Goal: Task Accomplishment & Management: Contribute content

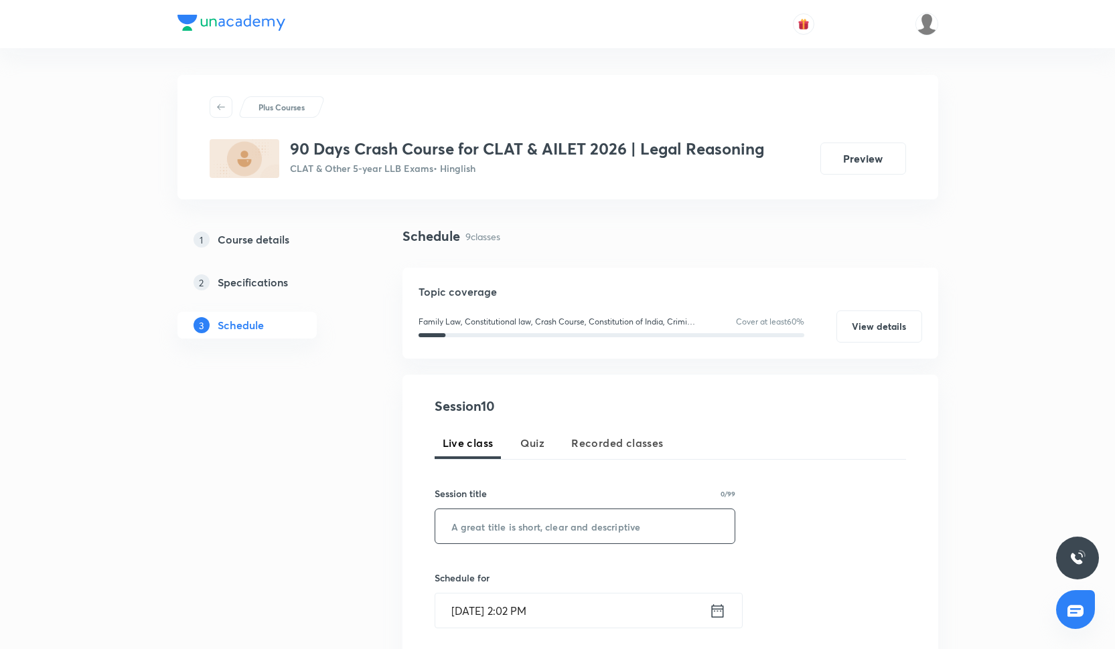
click at [514, 514] on input "text" at bounding box center [585, 527] width 300 height 34
paste input "Law of Torts -1"
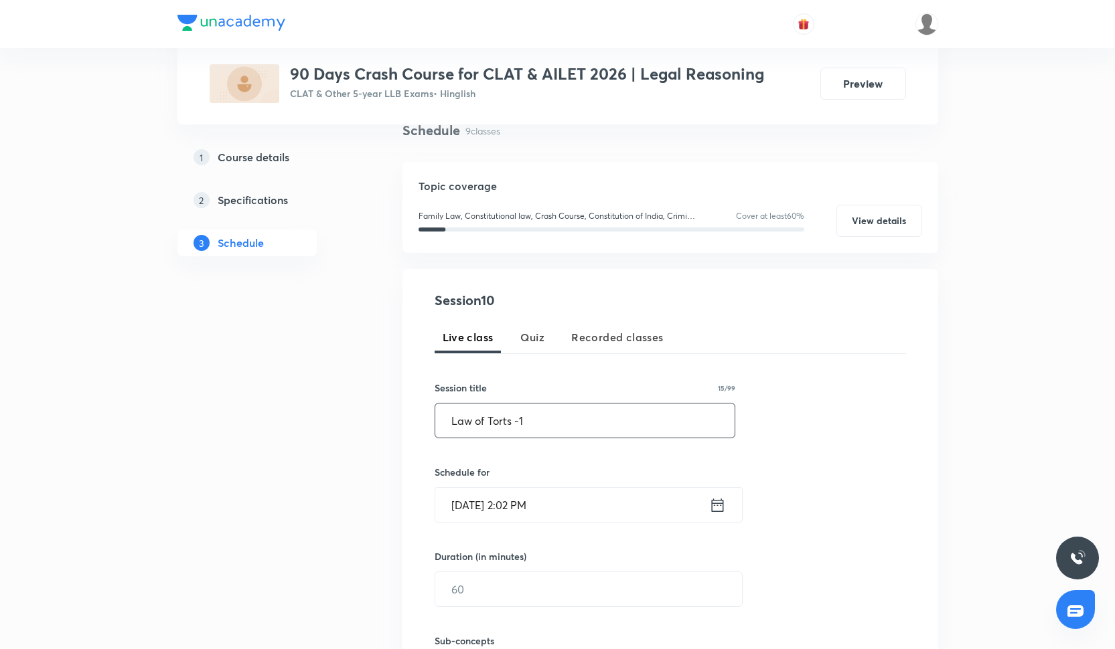
scroll to position [107, 0]
type input "Law of Torts -1"
click at [514, 514] on input "Oct 2, 2025, 2:02 PM" at bounding box center [572, 504] width 274 height 34
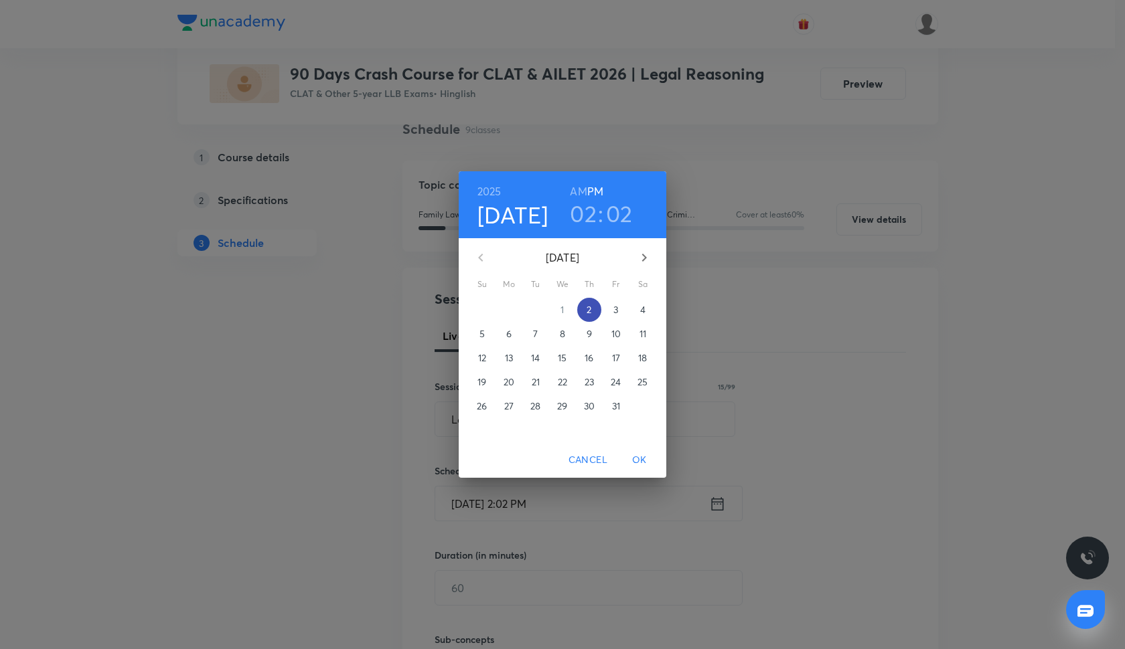
click at [589, 305] on p "2" at bounding box center [589, 309] width 5 height 13
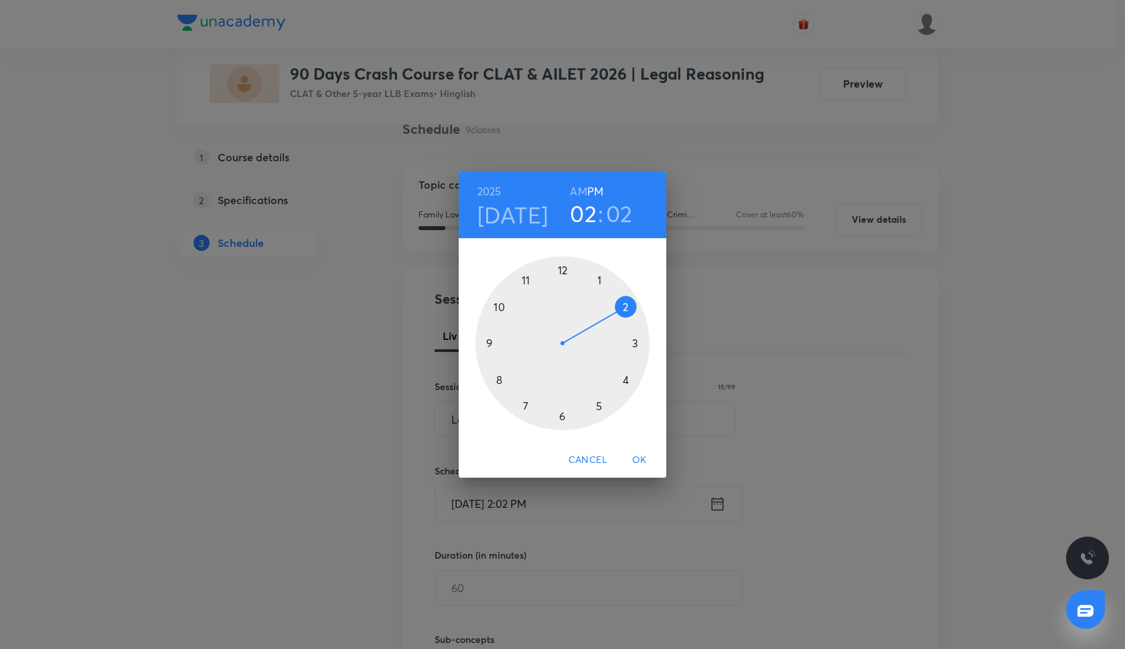
click at [499, 380] on div at bounding box center [562, 343] width 174 height 174
click at [563, 271] on div at bounding box center [562, 343] width 174 height 174
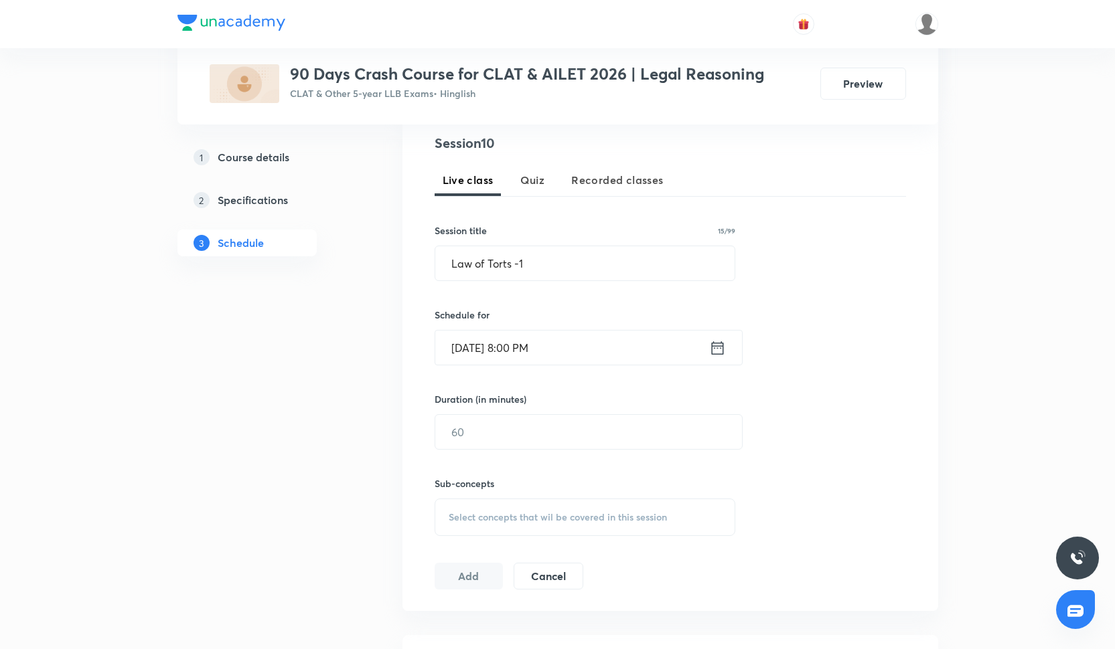
scroll to position [262, 0]
click at [506, 422] on input "text" at bounding box center [588, 433] width 307 height 34
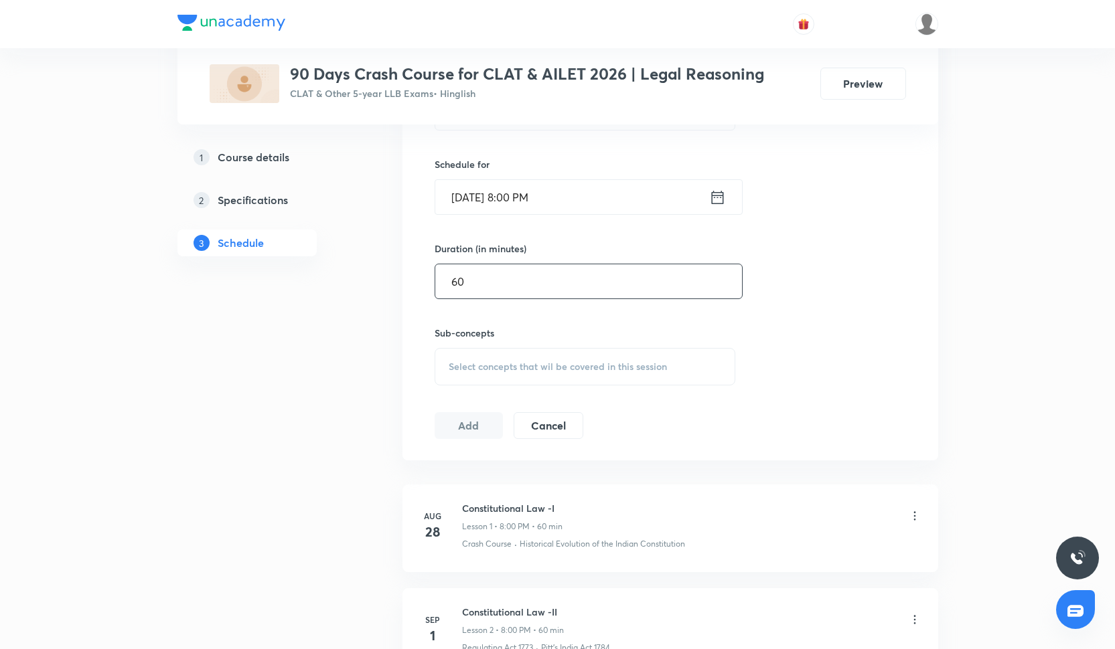
scroll to position [431, 0]
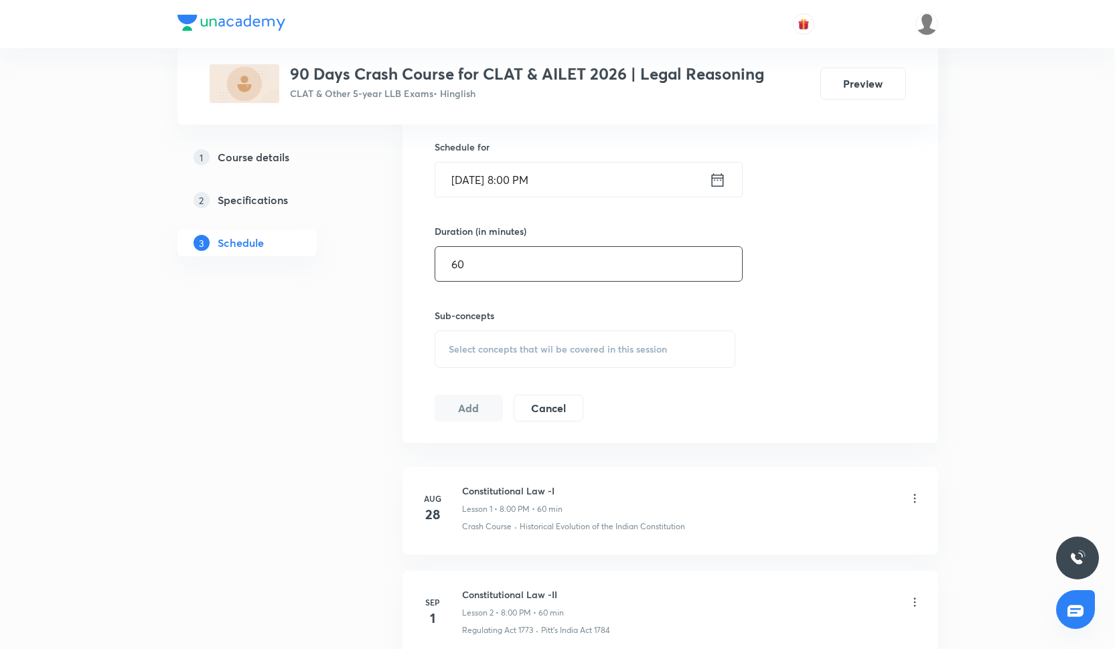
type input "60"
click at [496, 346] on span "Select concepts that wil be covered in this session" at bounding box center [558, 349] width 218 height 11
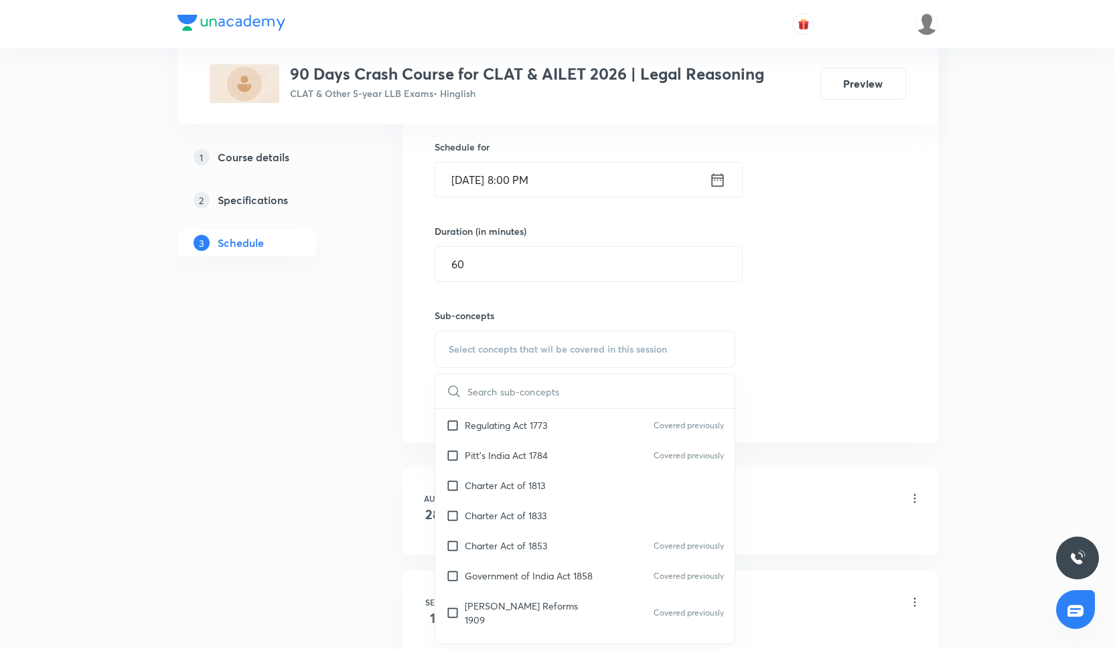
scroll to position [139, 0]
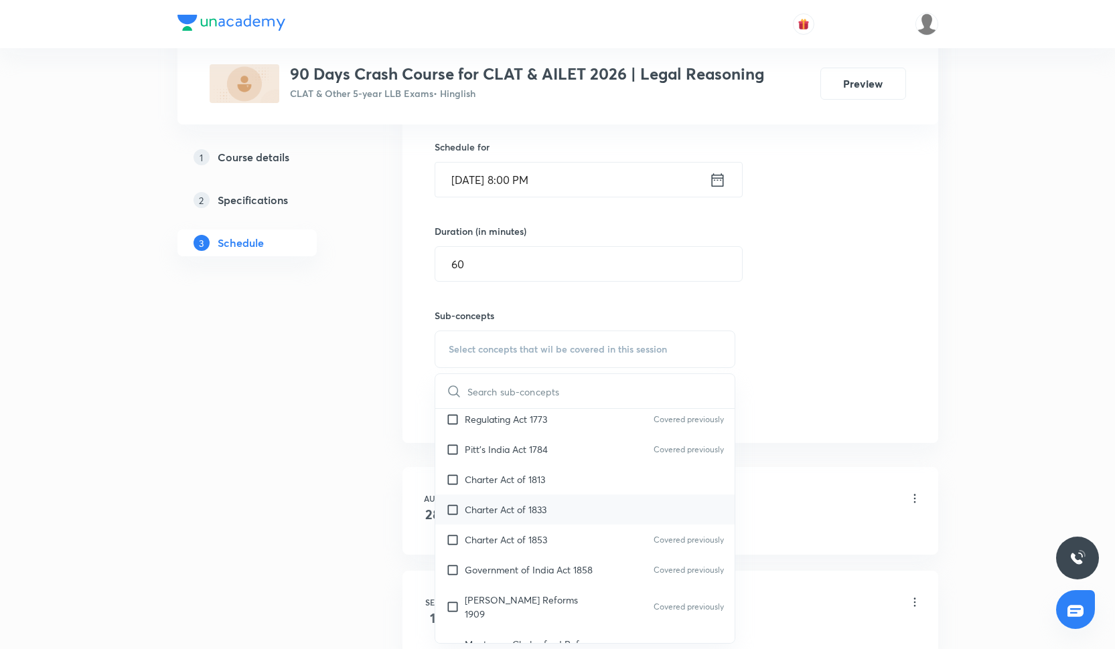
click at [520, 505] on p "Charter Act of 1833" at bounding box center [506, 510] width 82 height 14
checkbox input "true"
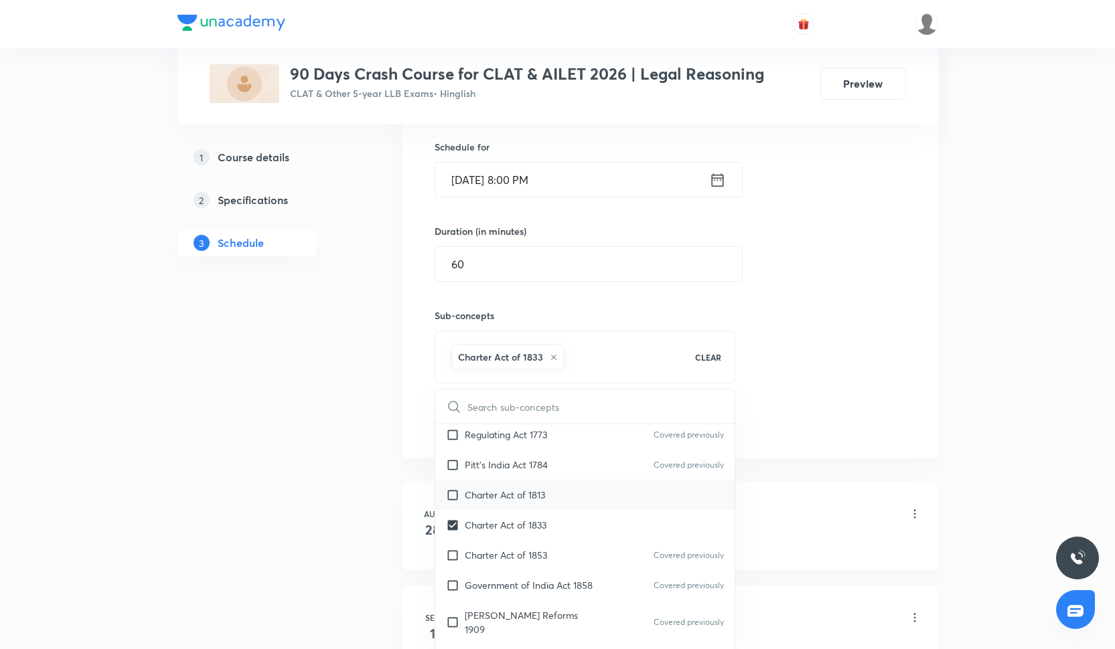
click at [520, 489] on p "Charter Act of 1813" at bounding box center [505, 495] width 80 height 14
checkbox input "true"
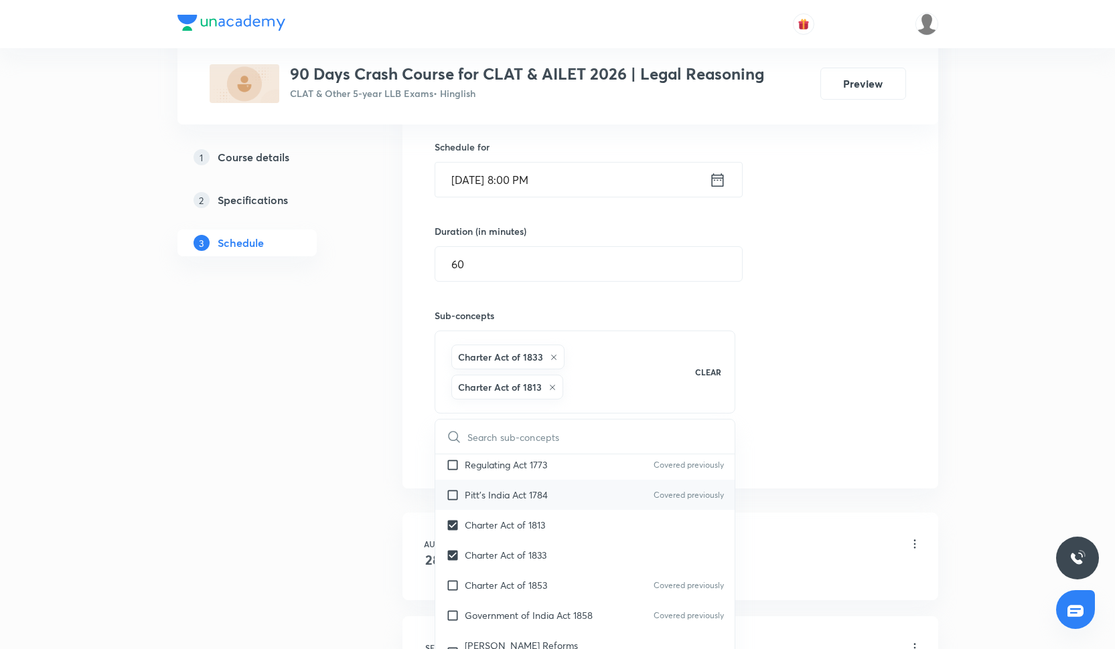
click at [519, 482] on div "Pitt’s India Act 1784 Covered previously" at bounding box center [585, 495] width 300 height 30
checkbox input "true"
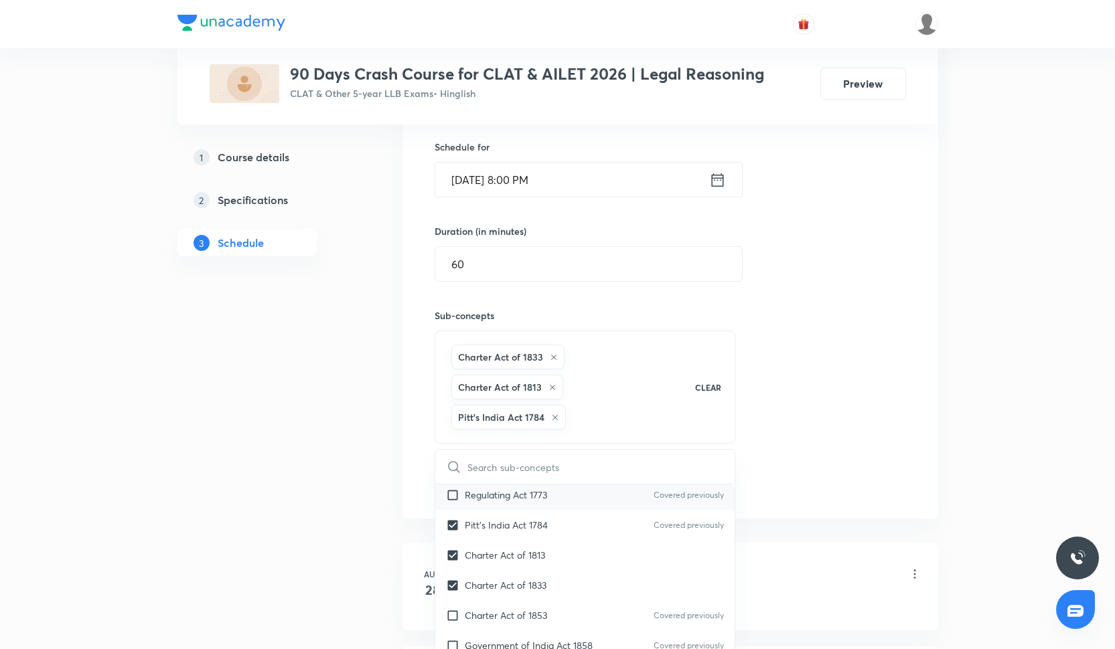
click at [518, 490] on p "Regulating Act 1773" at bounding box center [506, 495] width 82 height 14
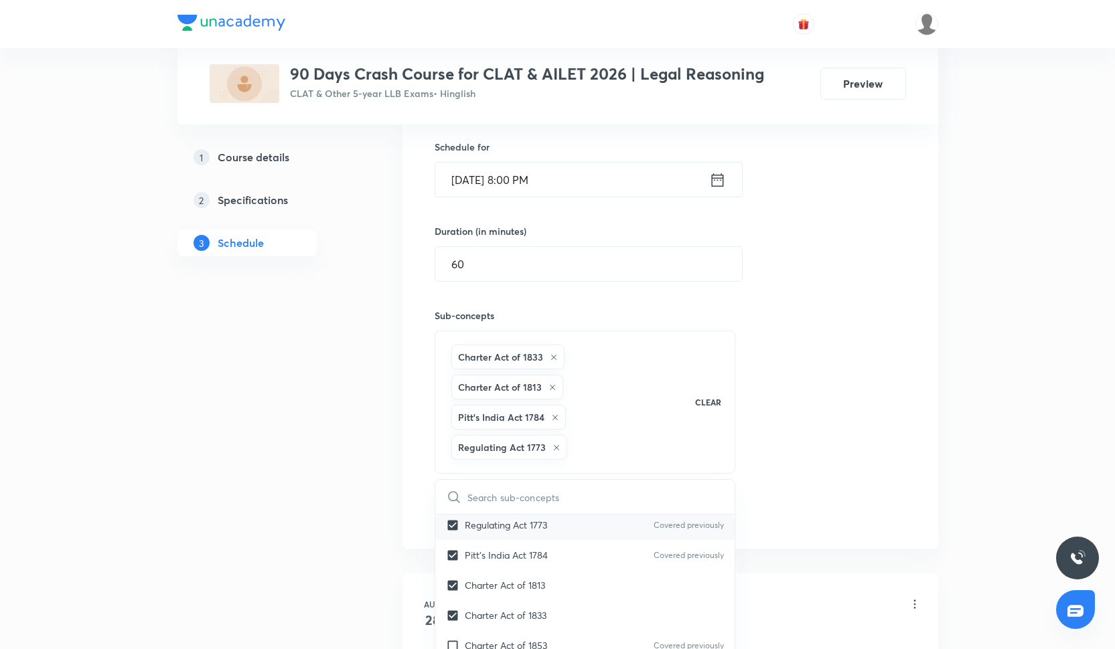
checkbox input "true"
click at [808, 361] on div "Session 10 Live class Quiz Recorded classes Session title 15/99 Law of Torts -1…" at bounding box center [670, 246] width 471 height 562
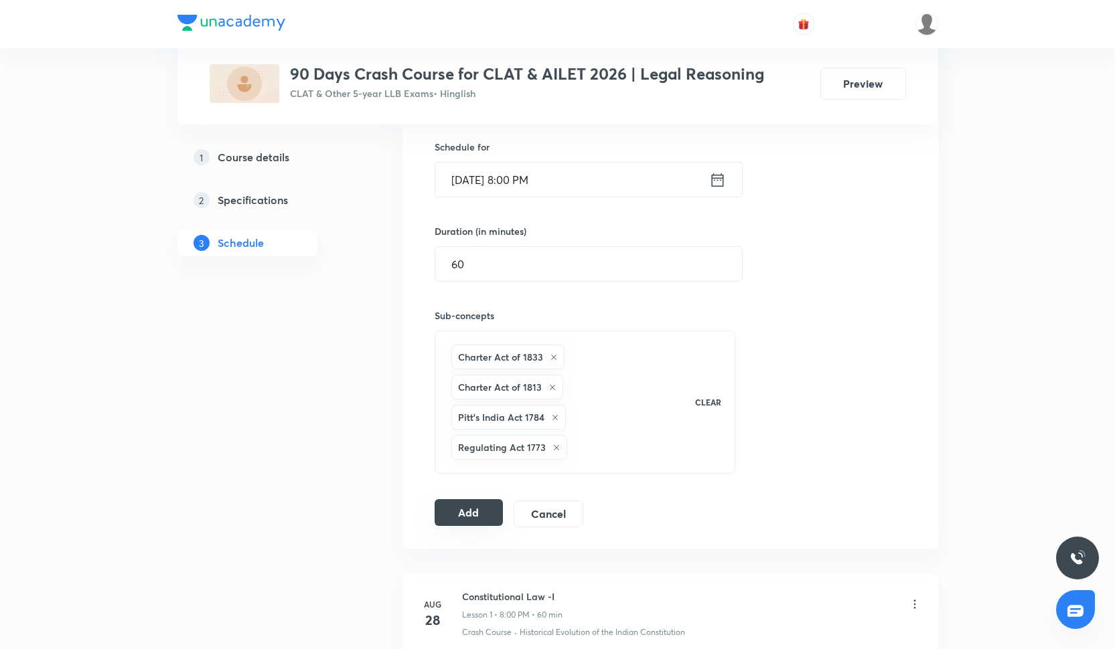
click at [440, 522] on button "Add" at bounding box center [469, 513] width 69 height 27
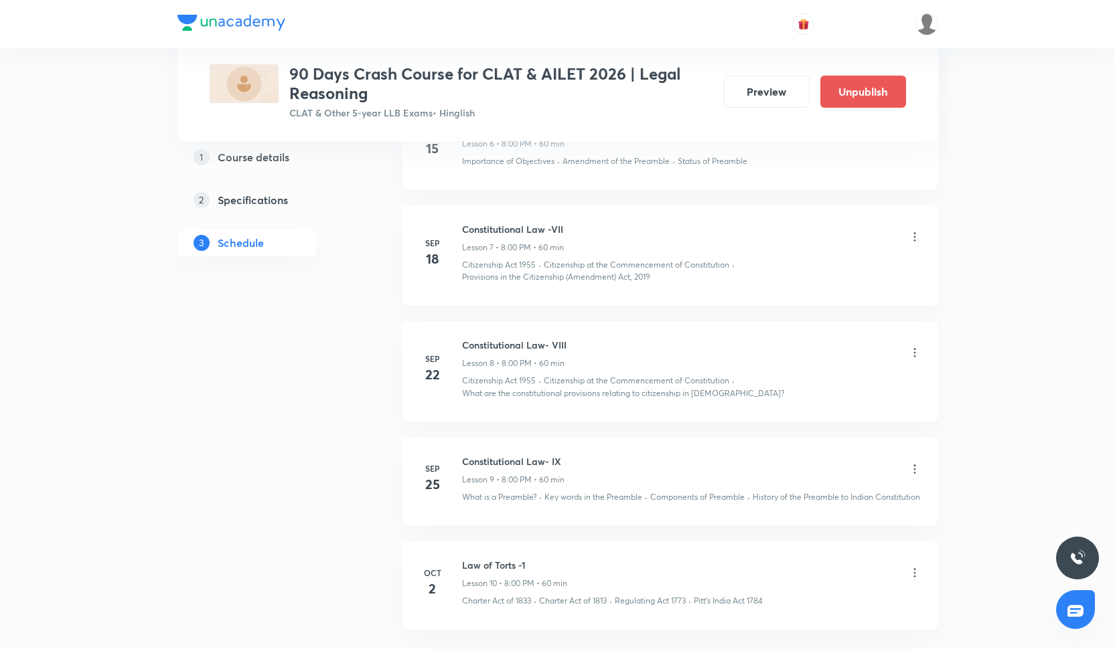
scroll to position [1337, 0]
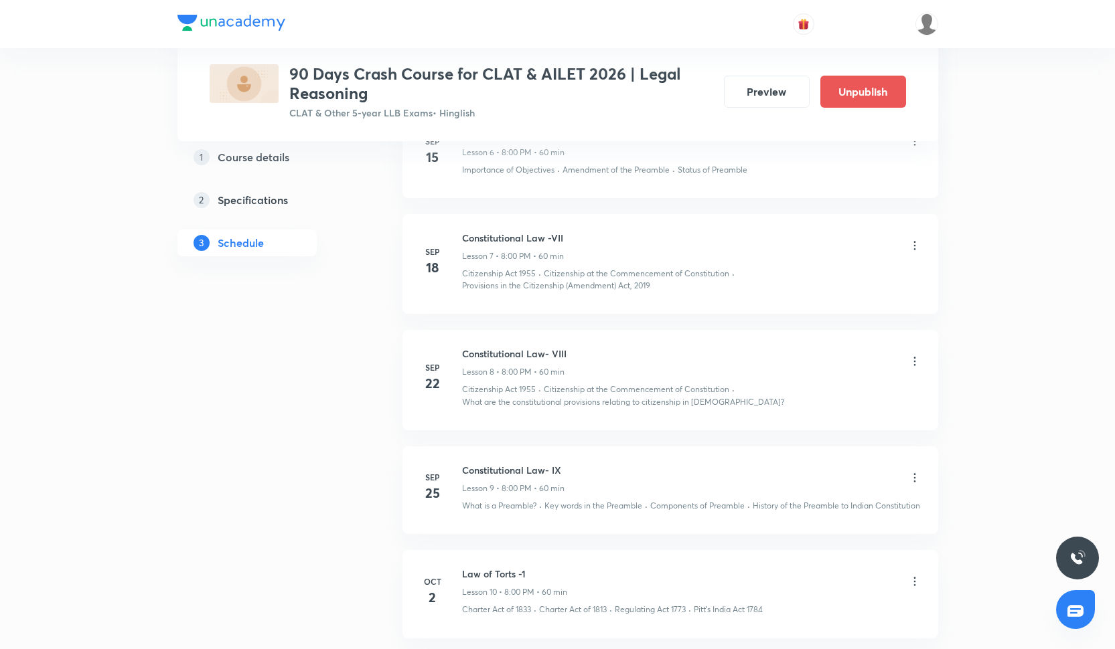
click at [915, 589] on icon at bounding box center [914, 581] width 13 height 13
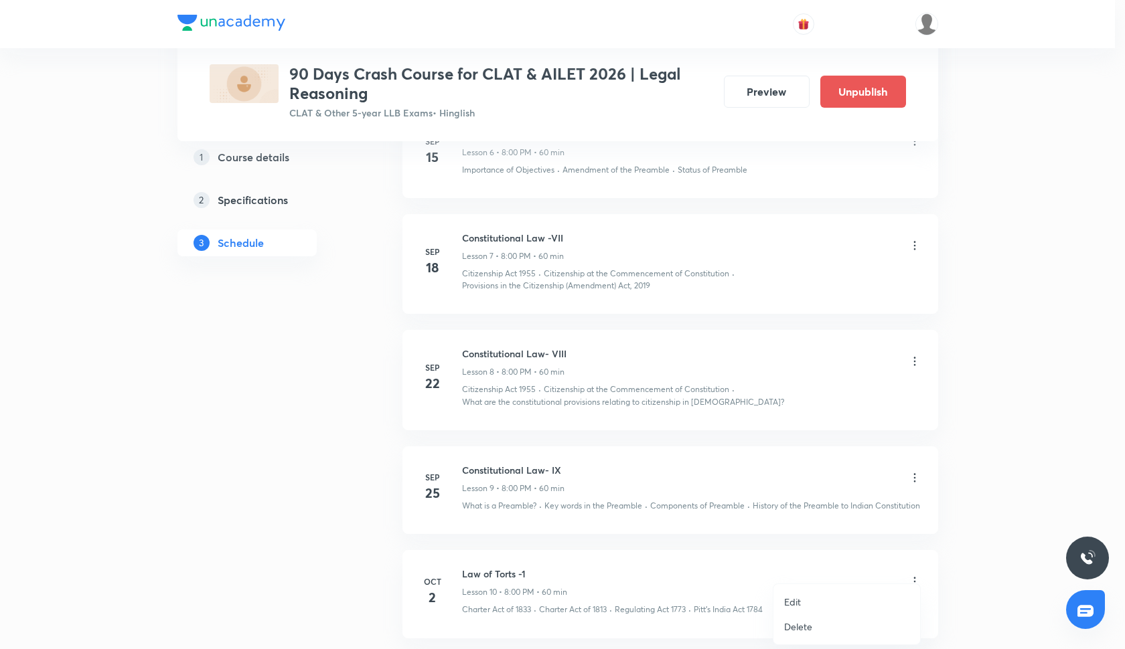
click at [818, 631] on li "Delete" at bounding box center [846, 627] width 147 height 25
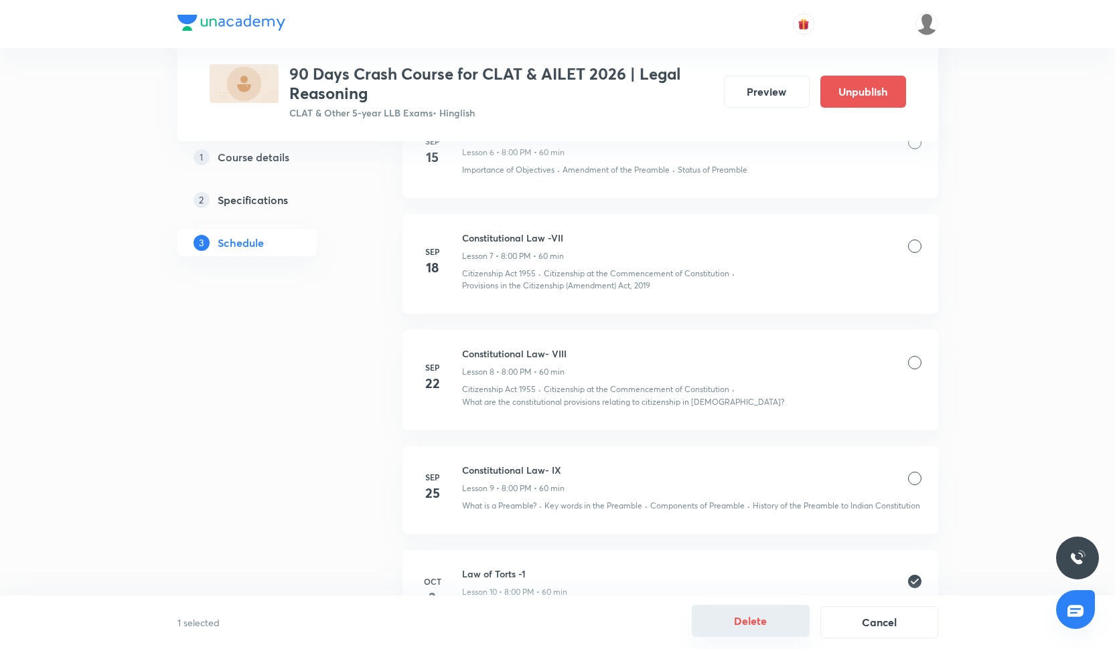
click at [759, 634] on button "Delete" at bounding box center [751, 621] width 118 height 32
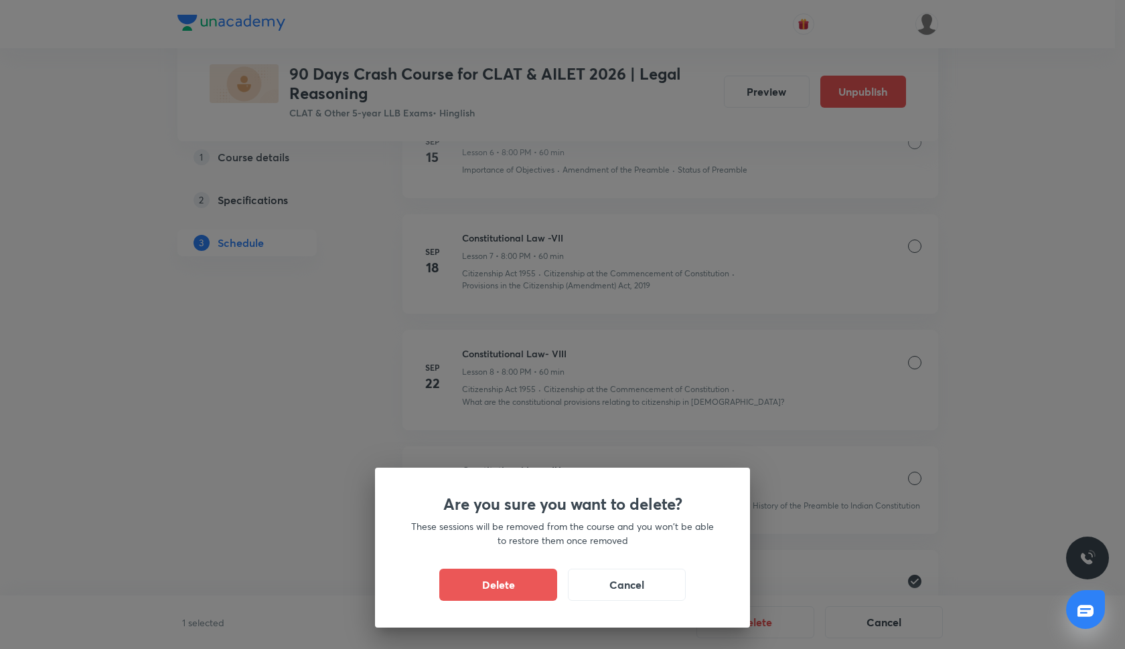
click at [437, 595] on div "Delete Cancel" at bounding box center [562, 585] width 311 height 32
click at [455, 593] on button "Delete" at bounding box center [498, 584] width 118 height 32
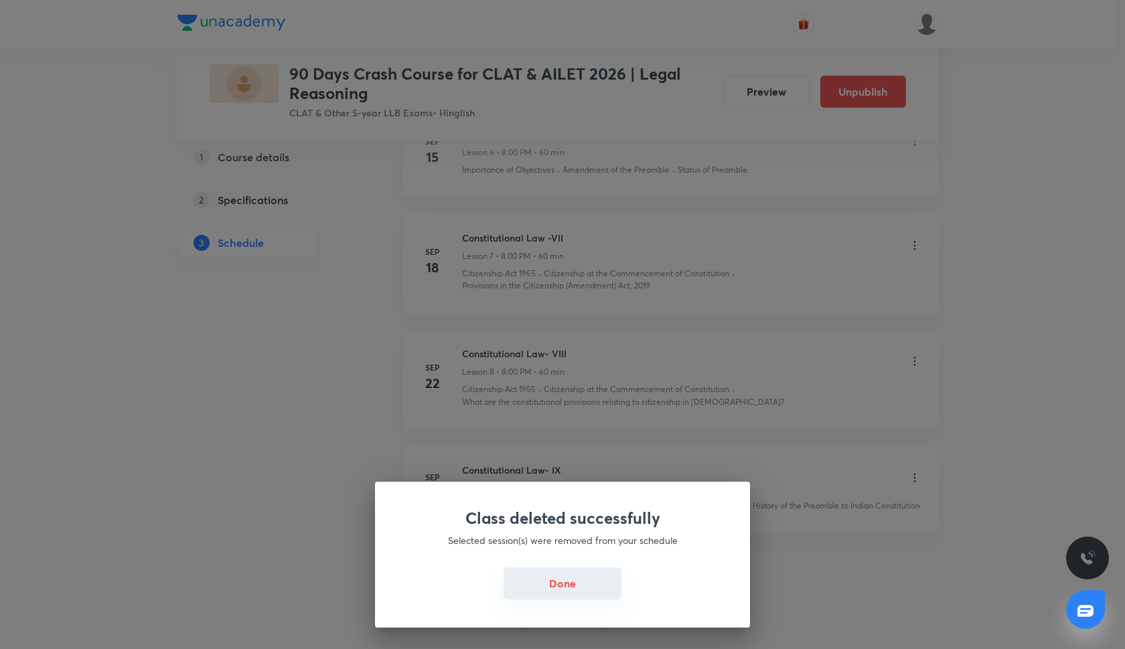
click at [560, 584] on button "Done" at bounding box center [563, 584] width 118 height 32
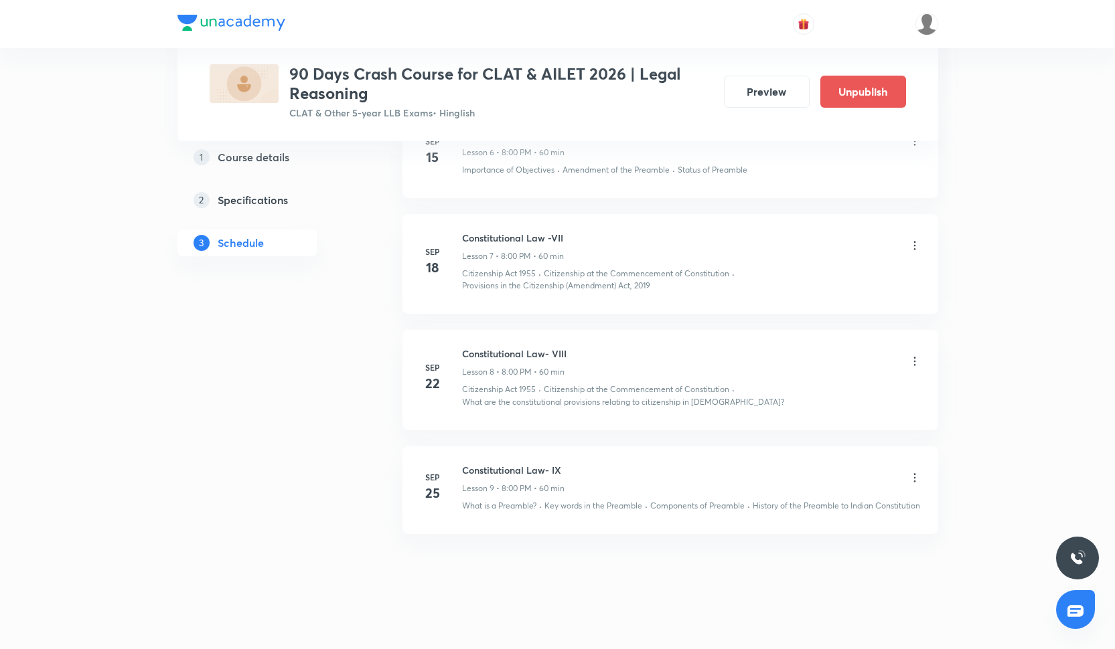
click at [200, 202] on p "2" at bounding box center [202, 200] width 16 height 16
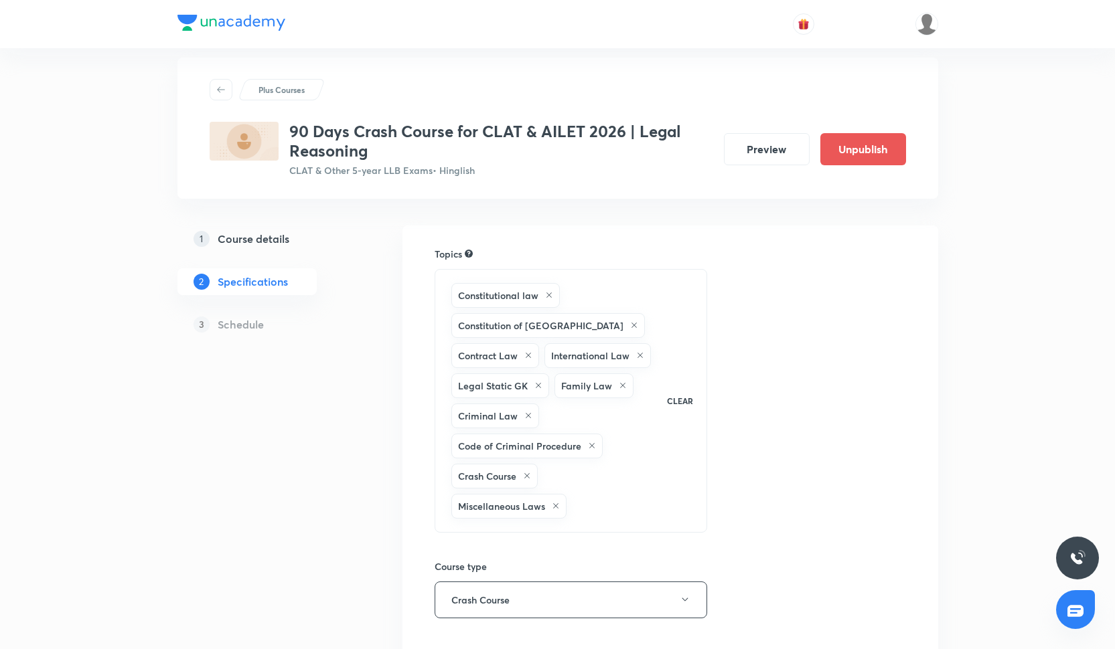
scroll to position [25, 0]
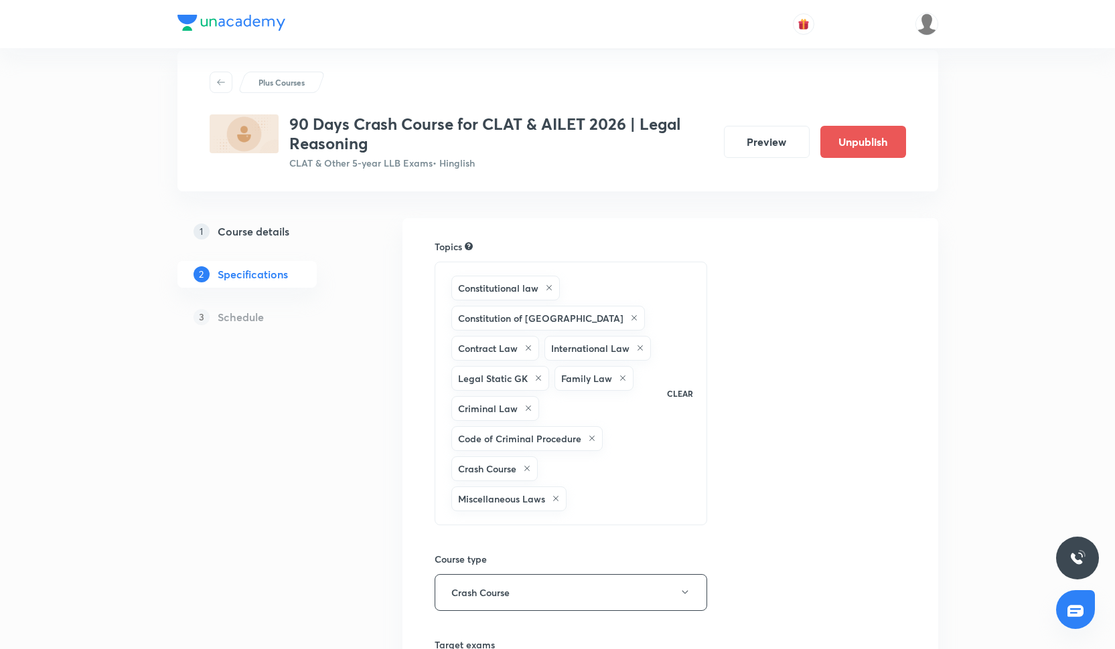
click at [599, 477] on div "Constitutional law Constitution of India Contract Law International Law Legal S…" at bounding box center [553, 393] width 208 height 241
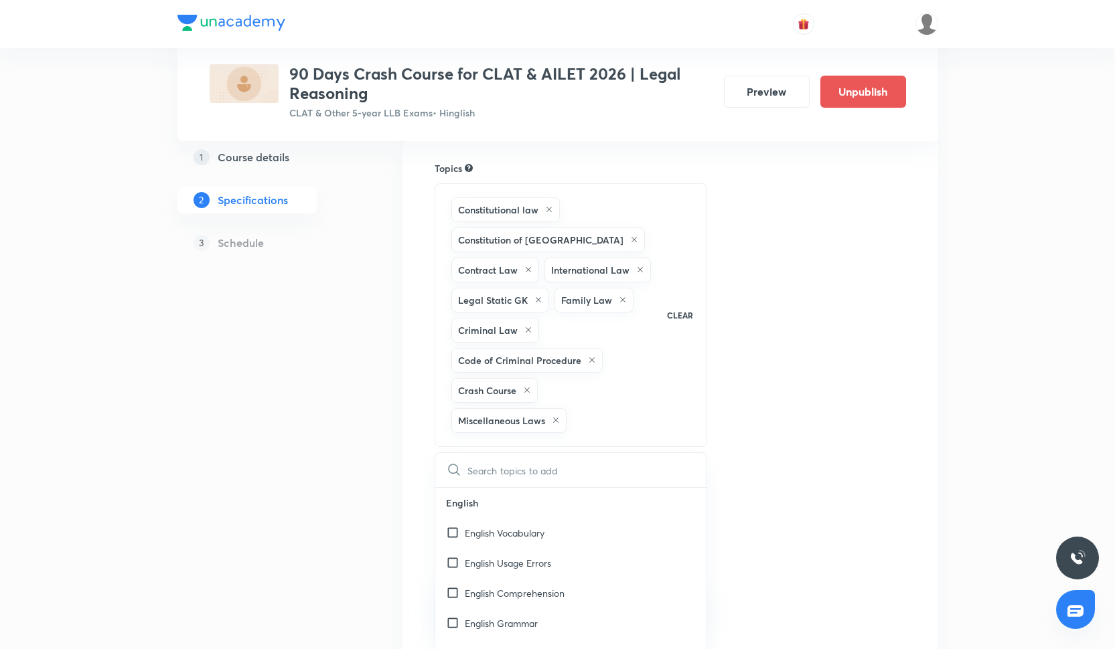
scroll to position [102, 0]
type input "t"
checkbox input "true"
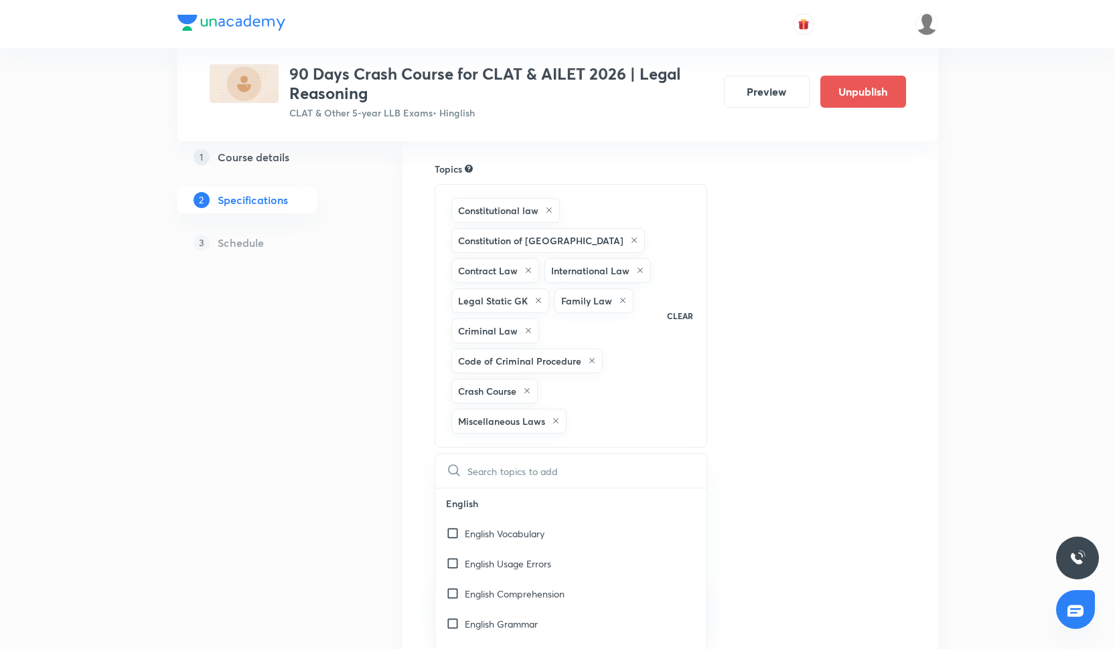
checkbox input "true"
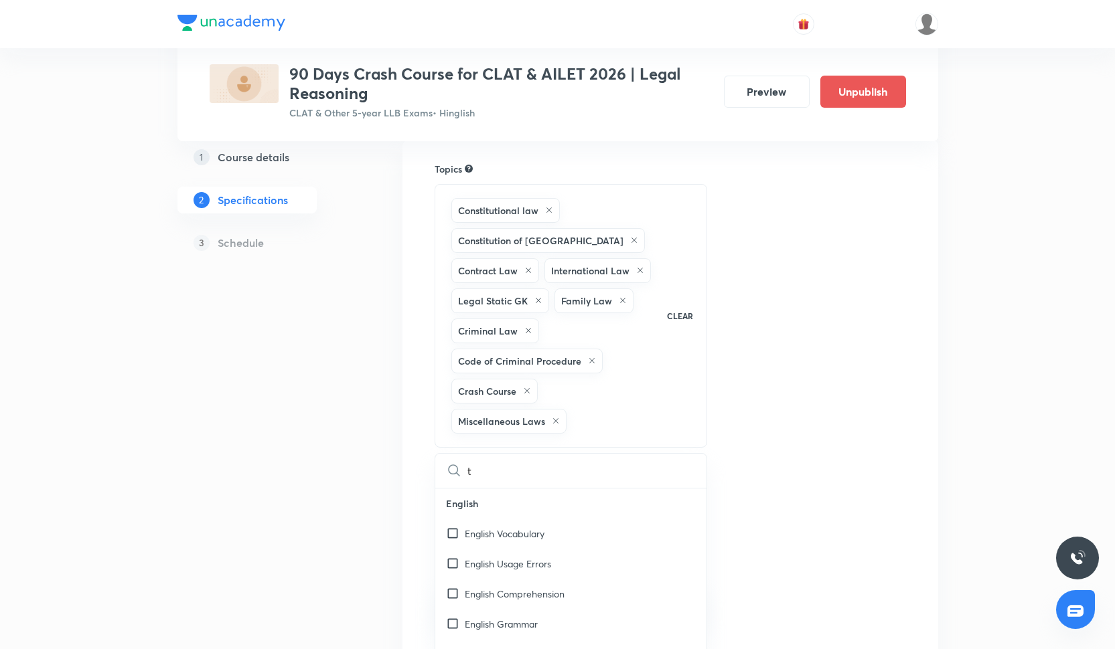
checkbox input "true"
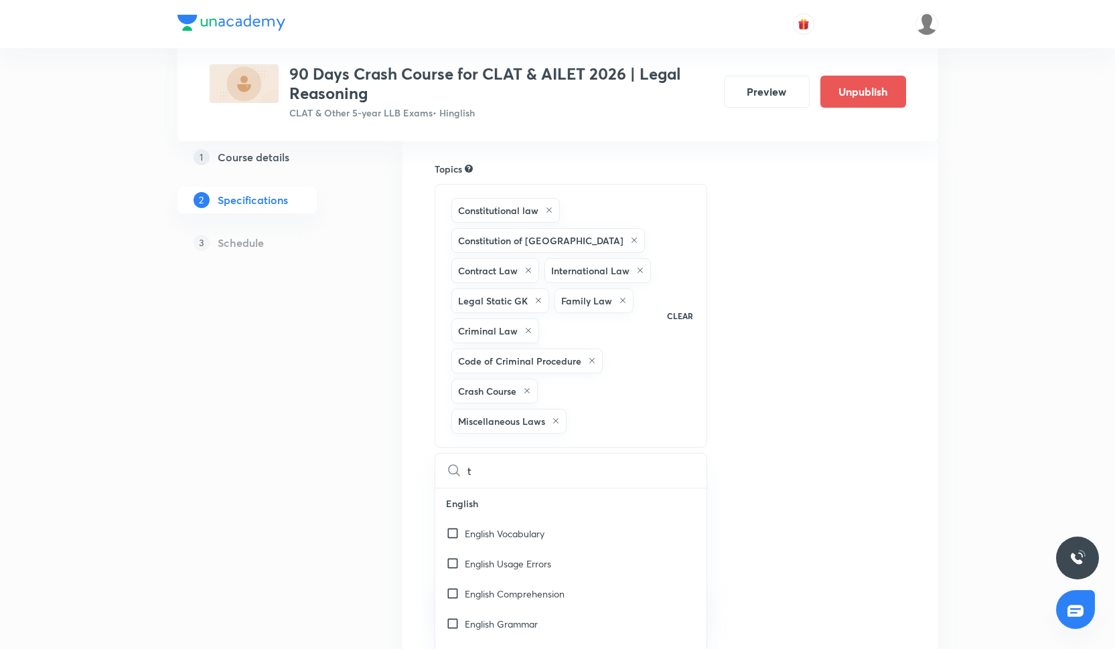
checkbox input "true"
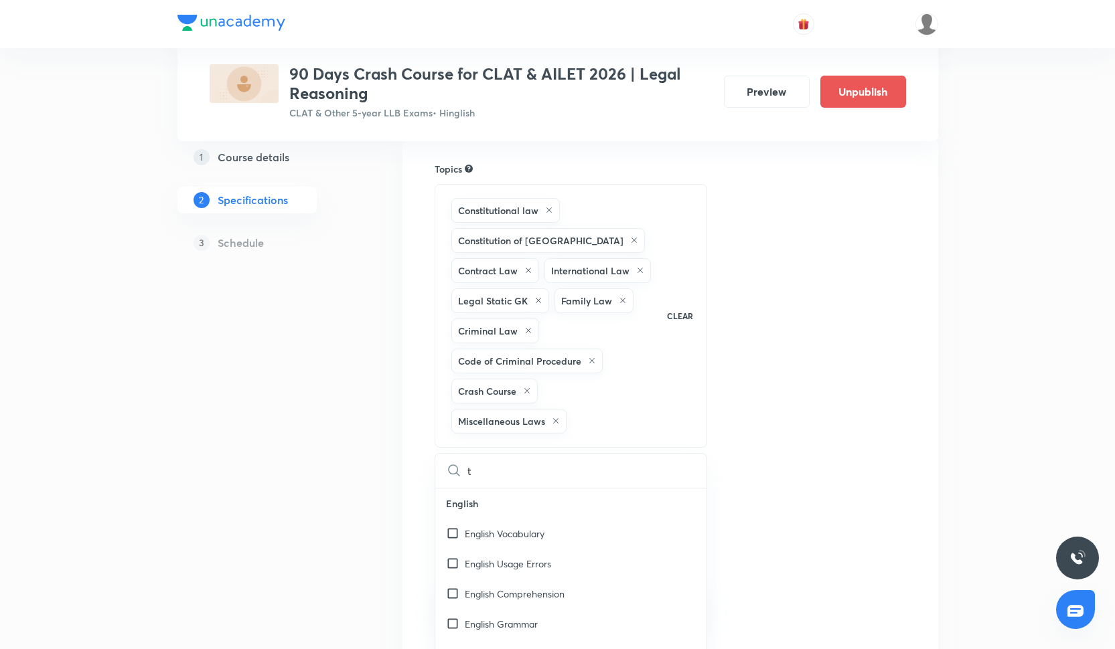
checkbox input "true"
type input "to"
checkbox input "true"
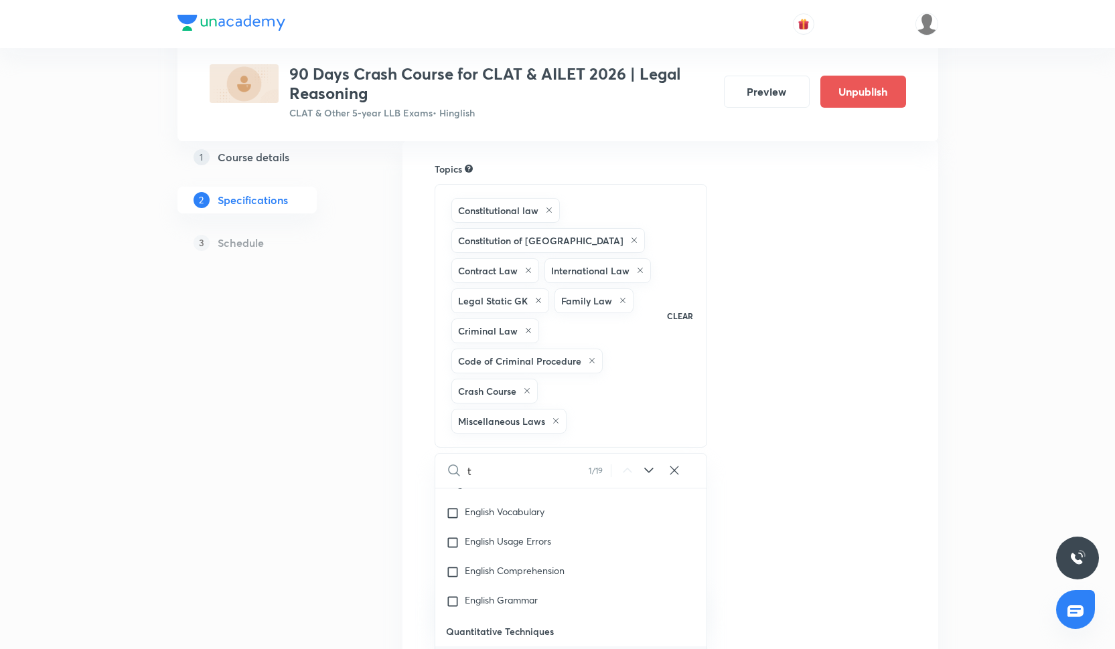
checkbox input "true"
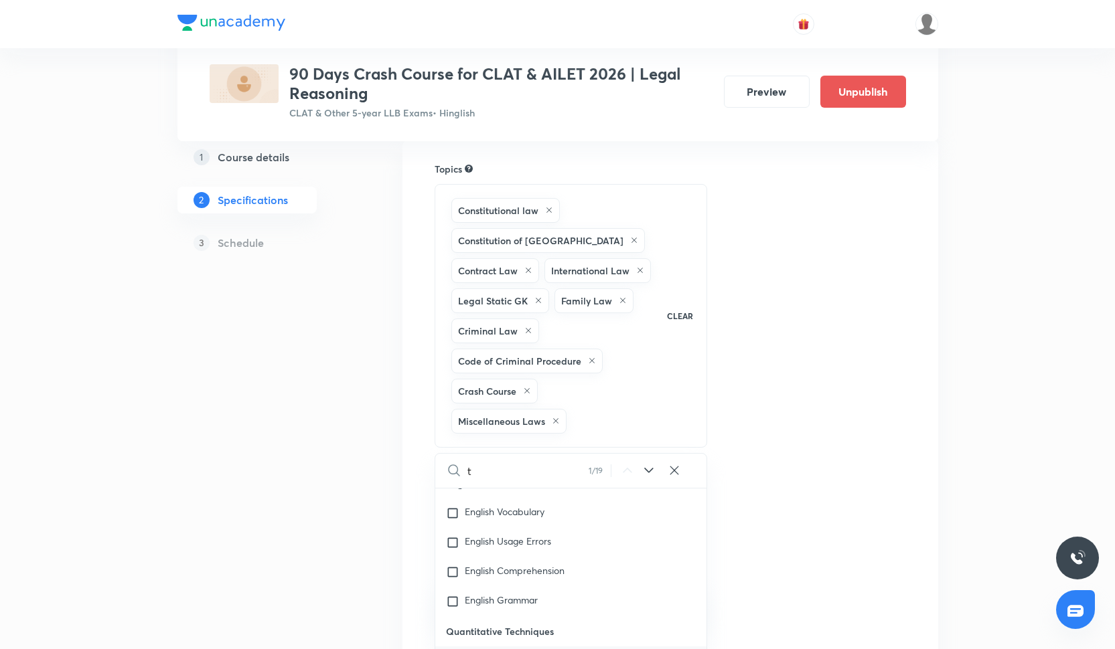
checkbox input "true"
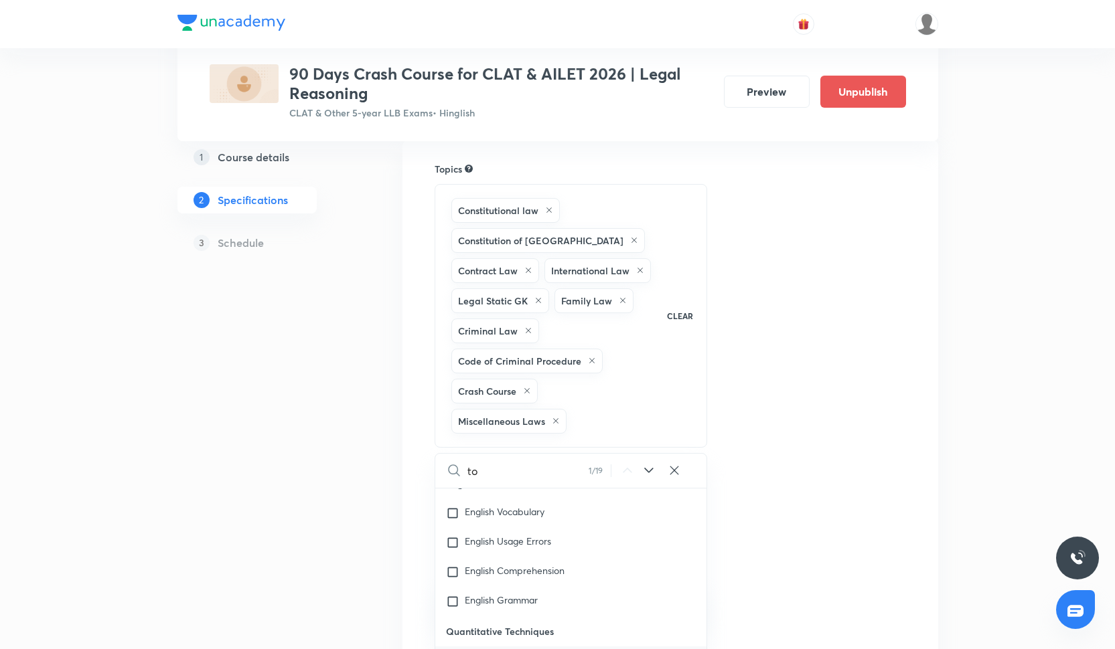
checkbox input "true"
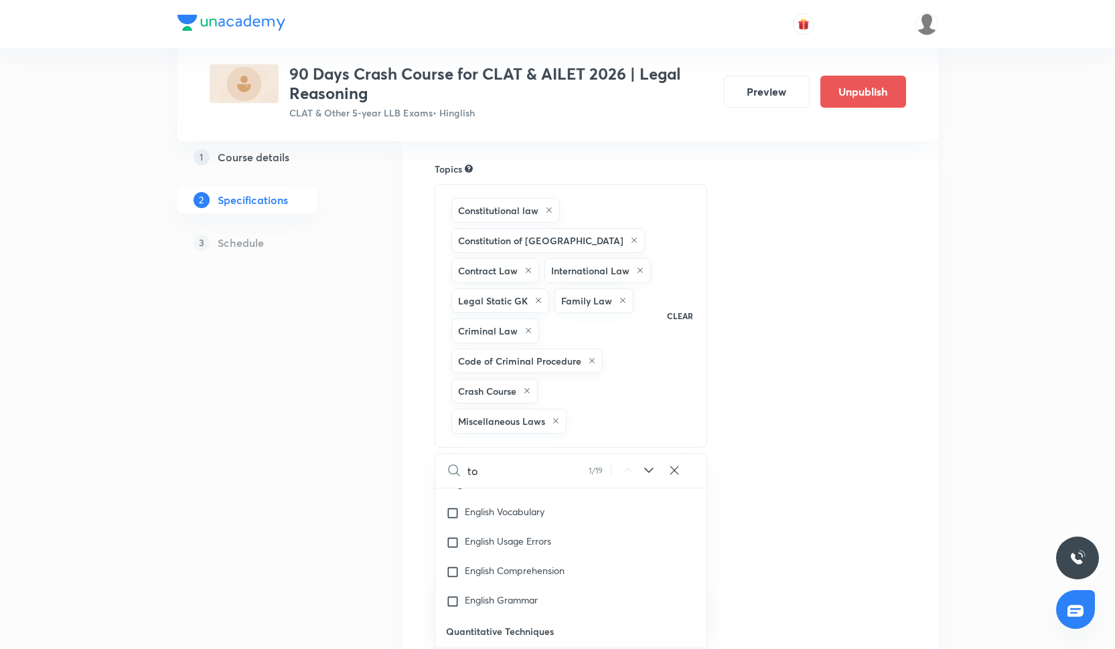
checkbox input "true"
type input "tor"
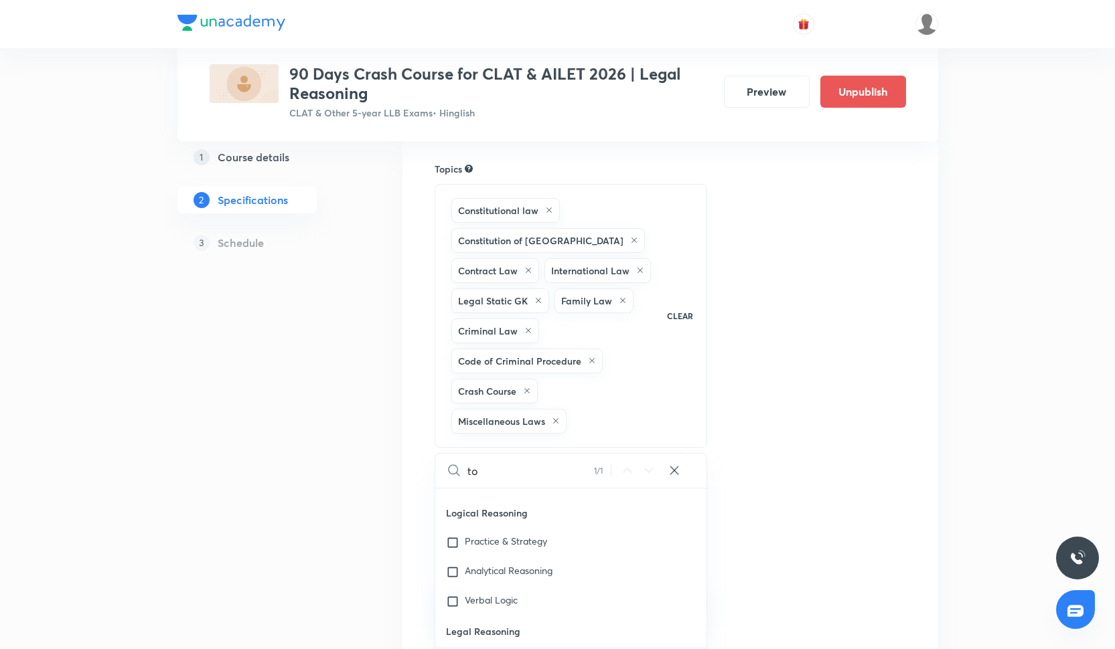
checkbox input "true"
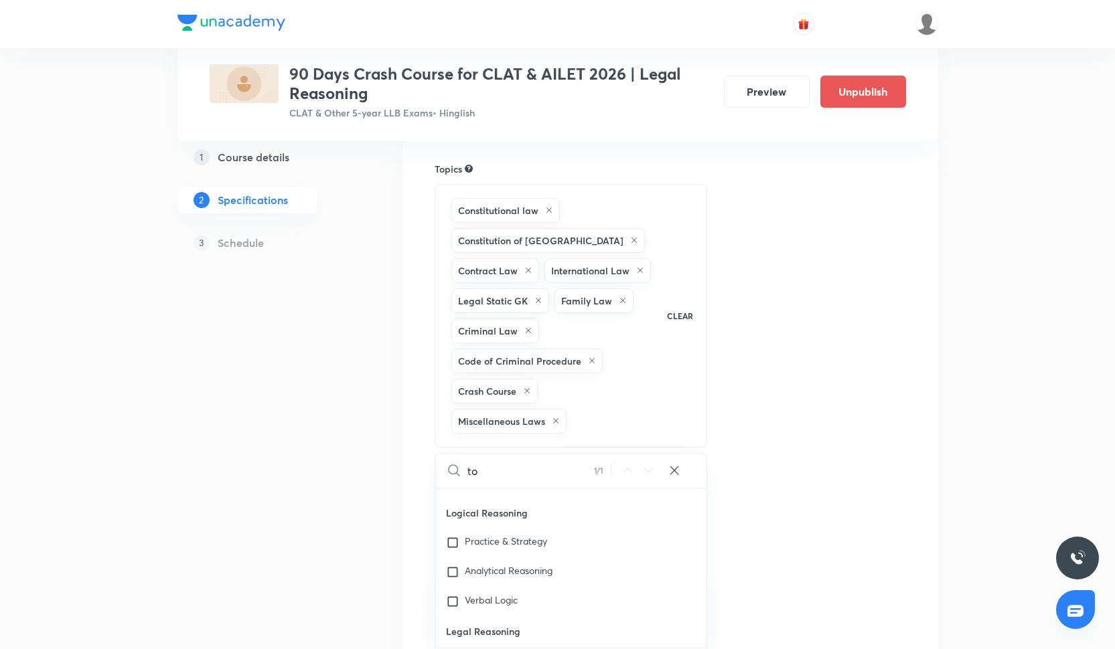
checkbox input "true"
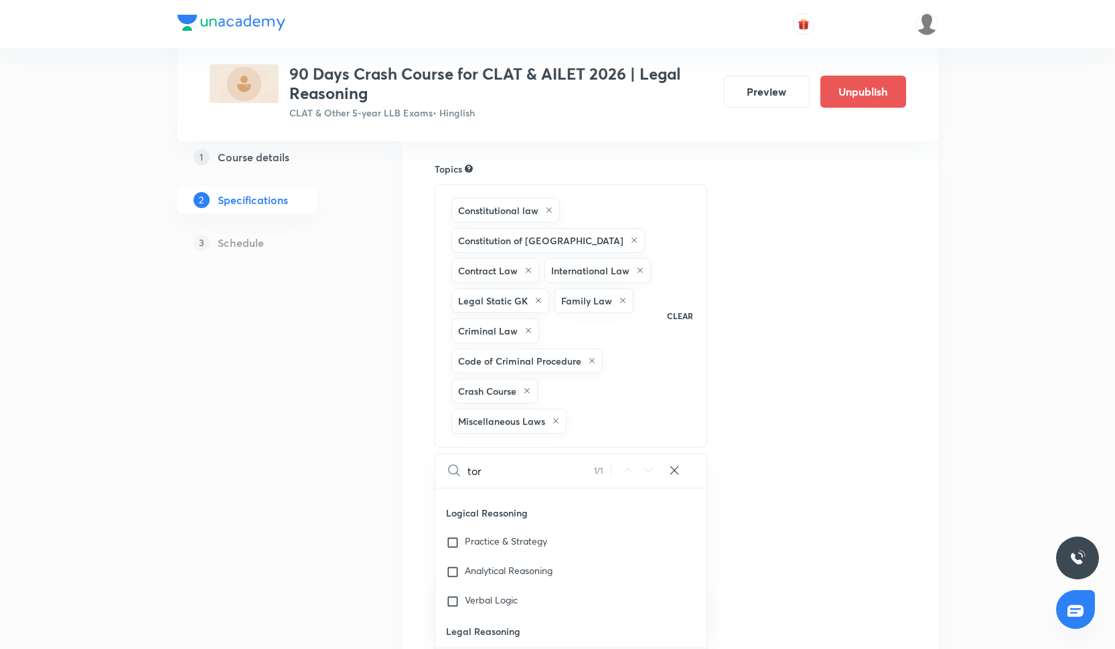
checkbox input "true"
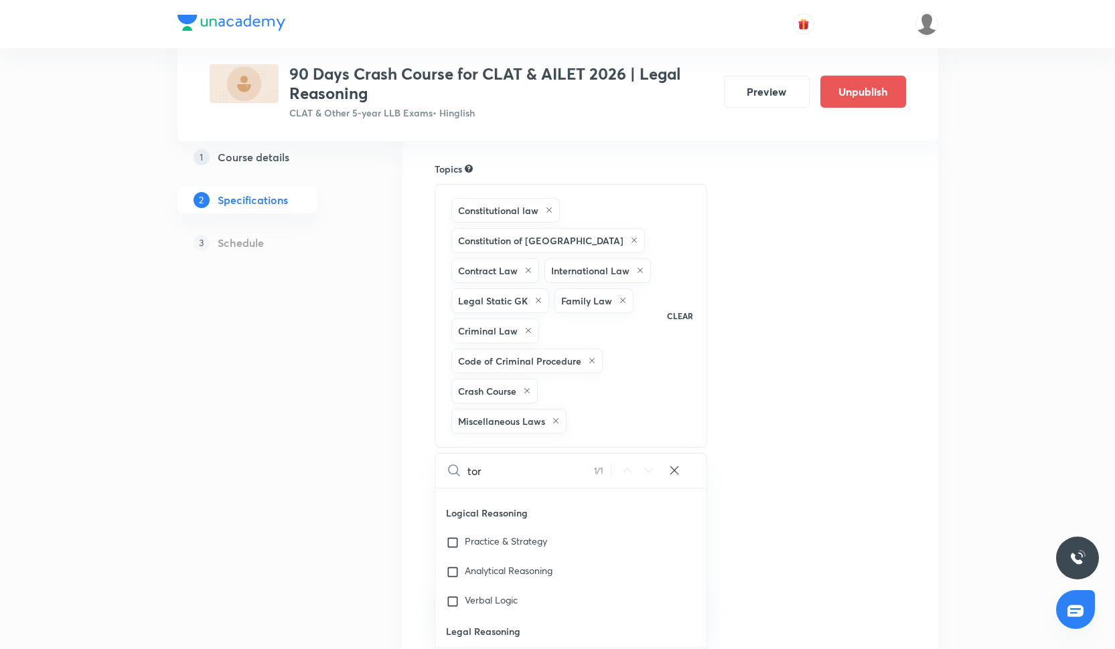
checkbox input "true"
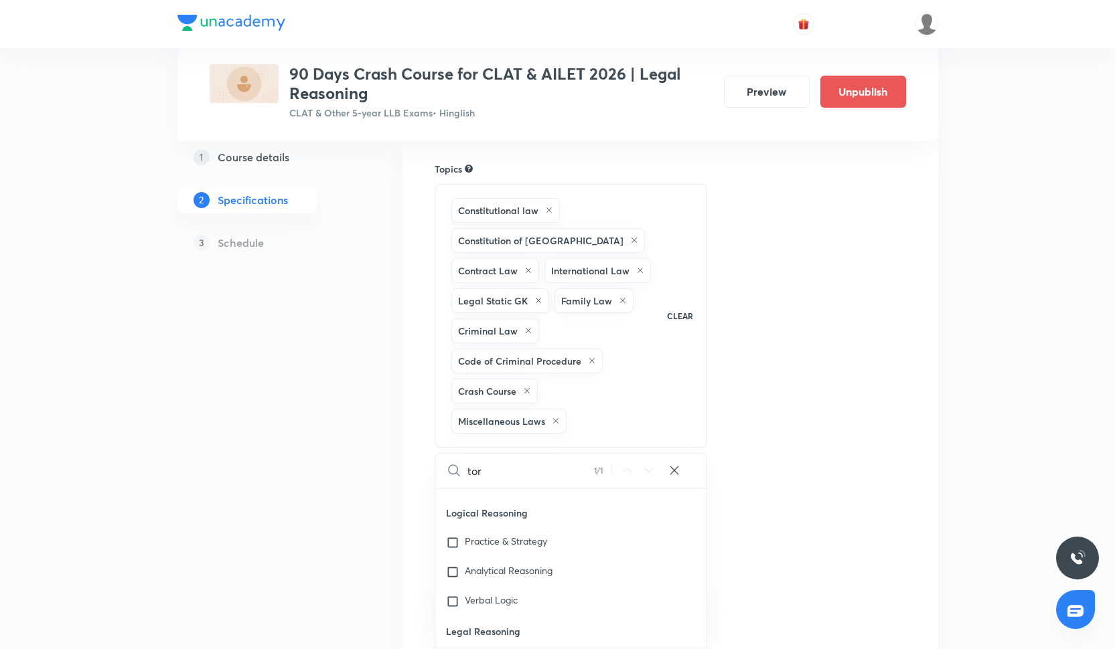
type input "tort"
checkbox input "true"
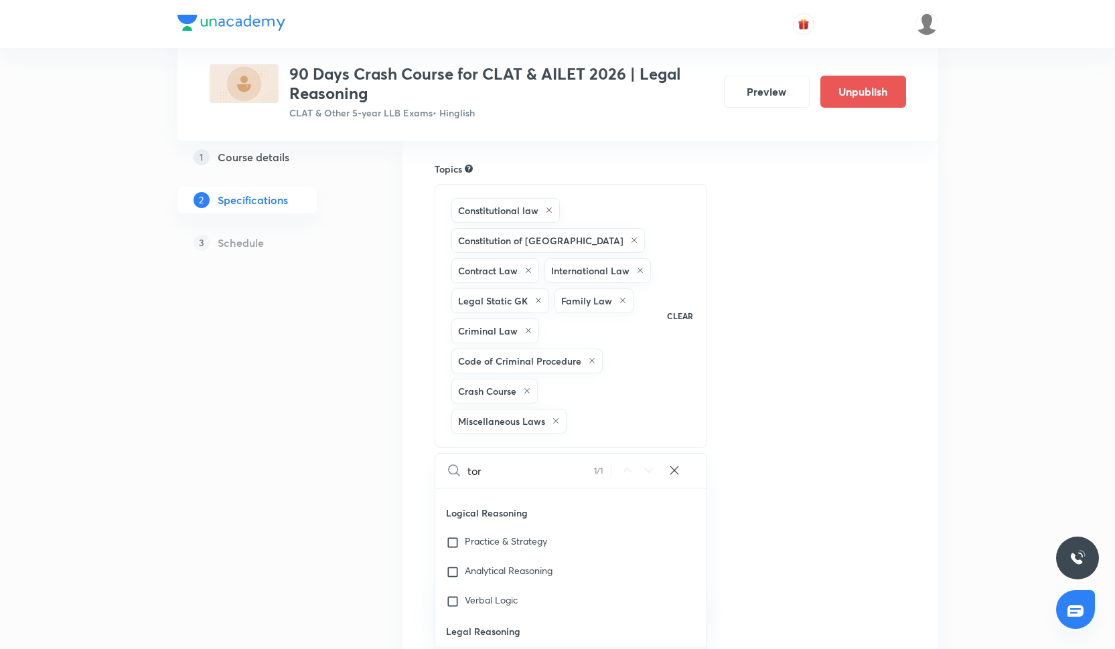
checkbox input "true"
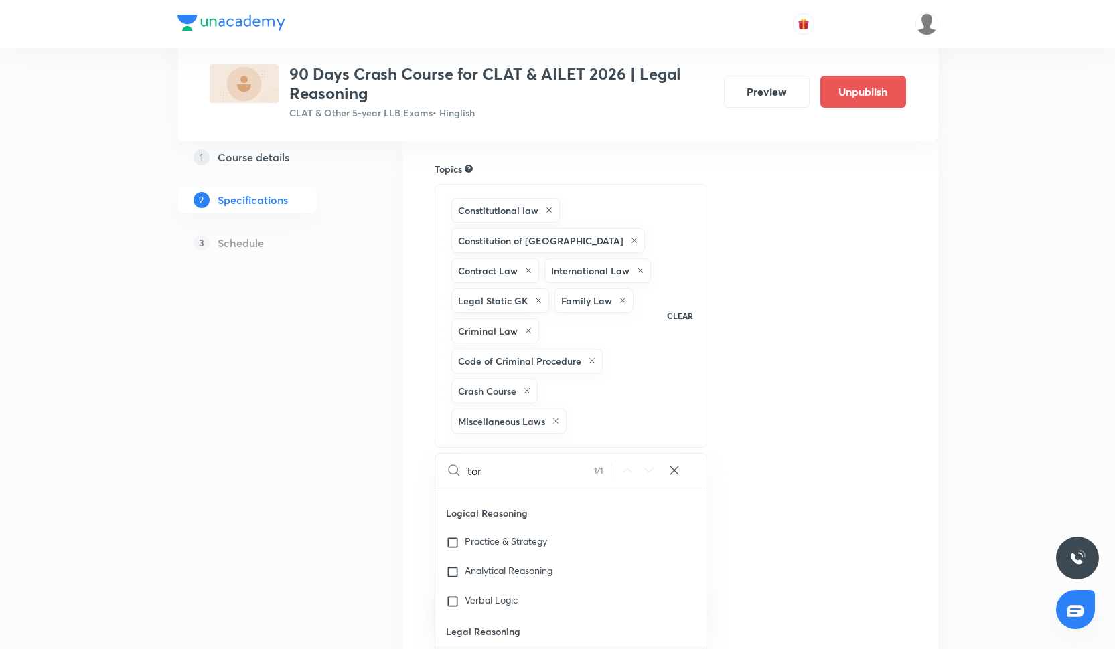
checkbox input "true"
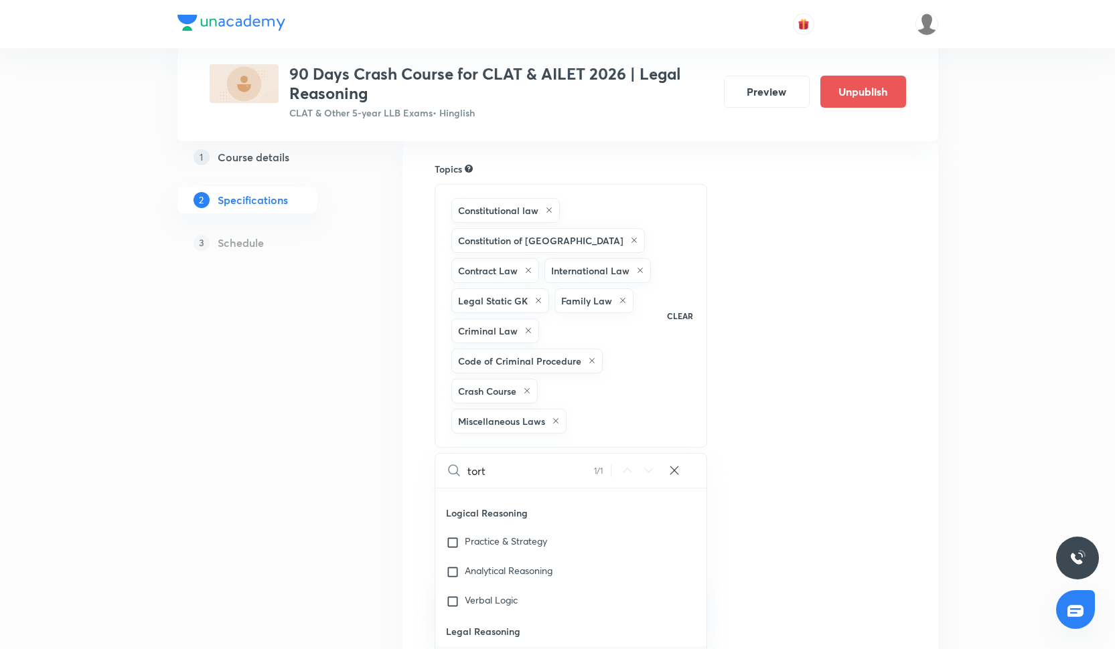
checkbox input "true"
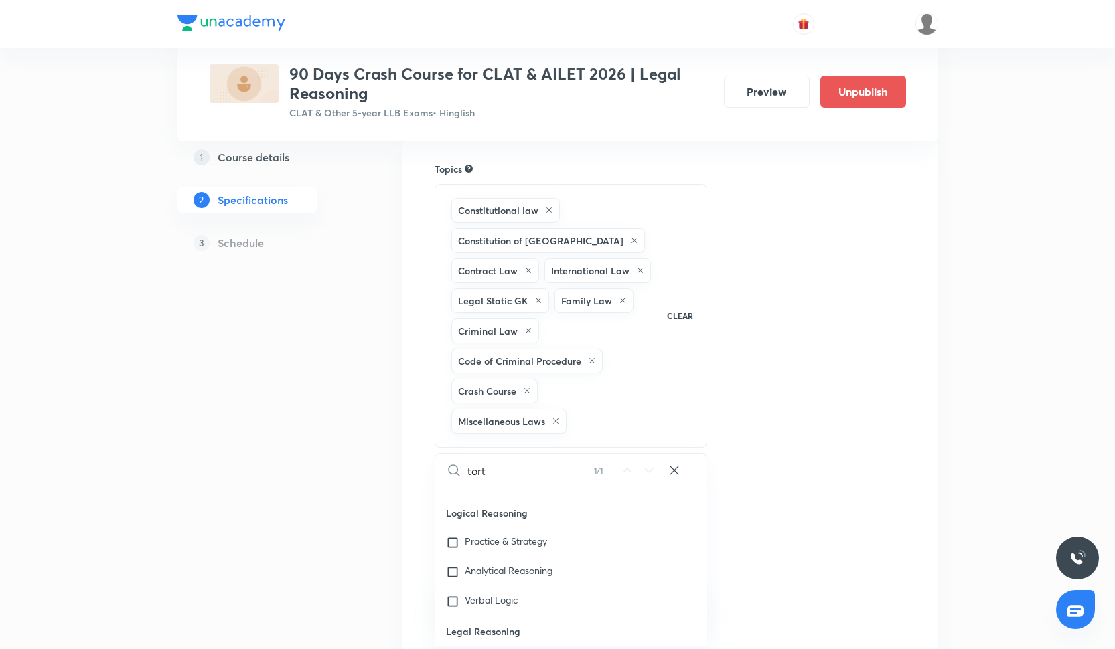
checkbox input "true"
type input "torts"
checkbox input "true"
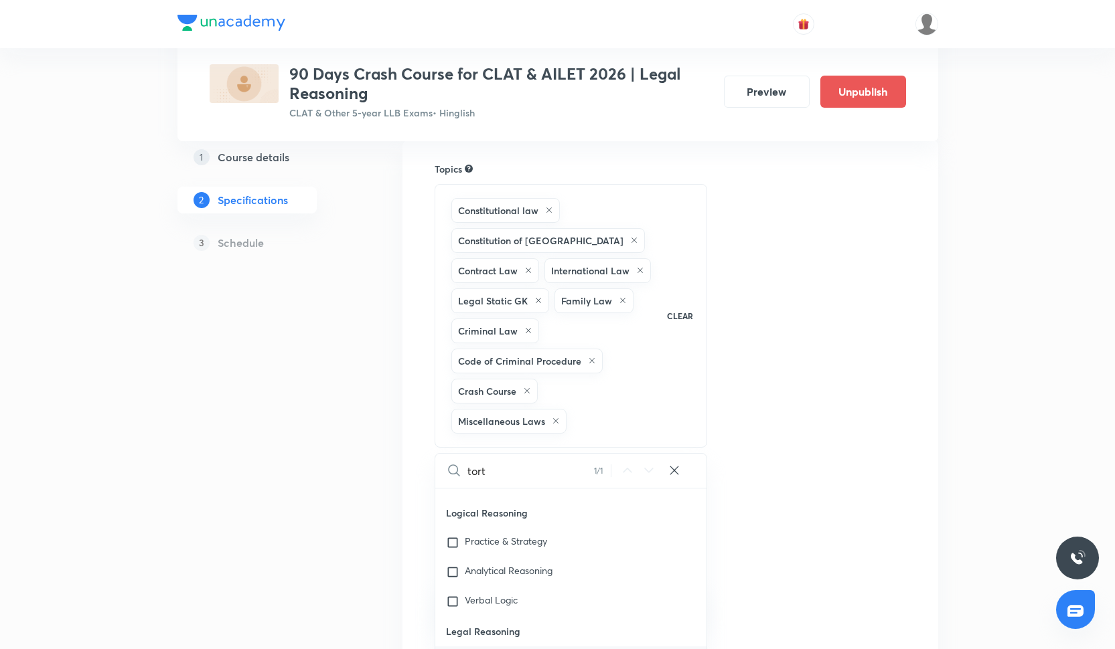
checkbox input "true"
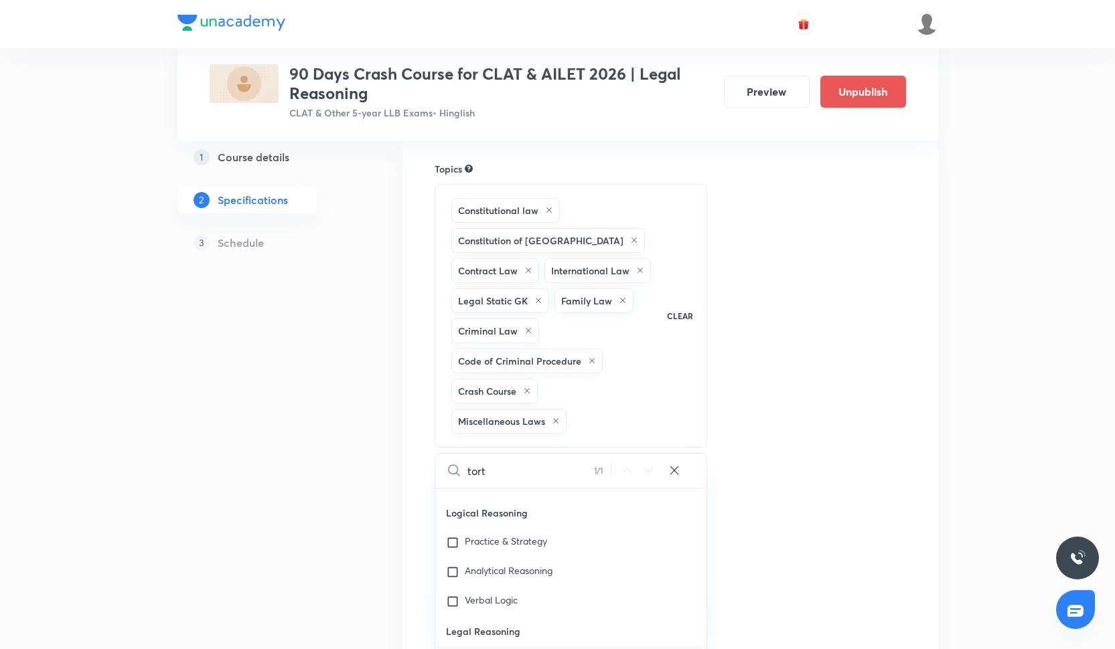
checkbox input "true"
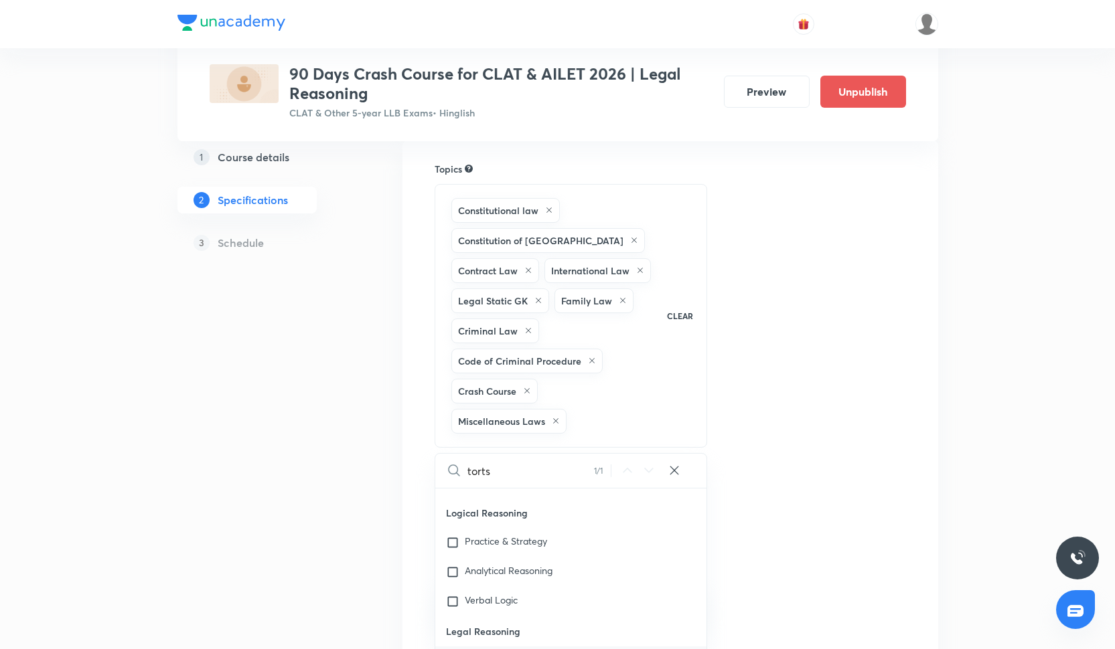
checkbox input "true"
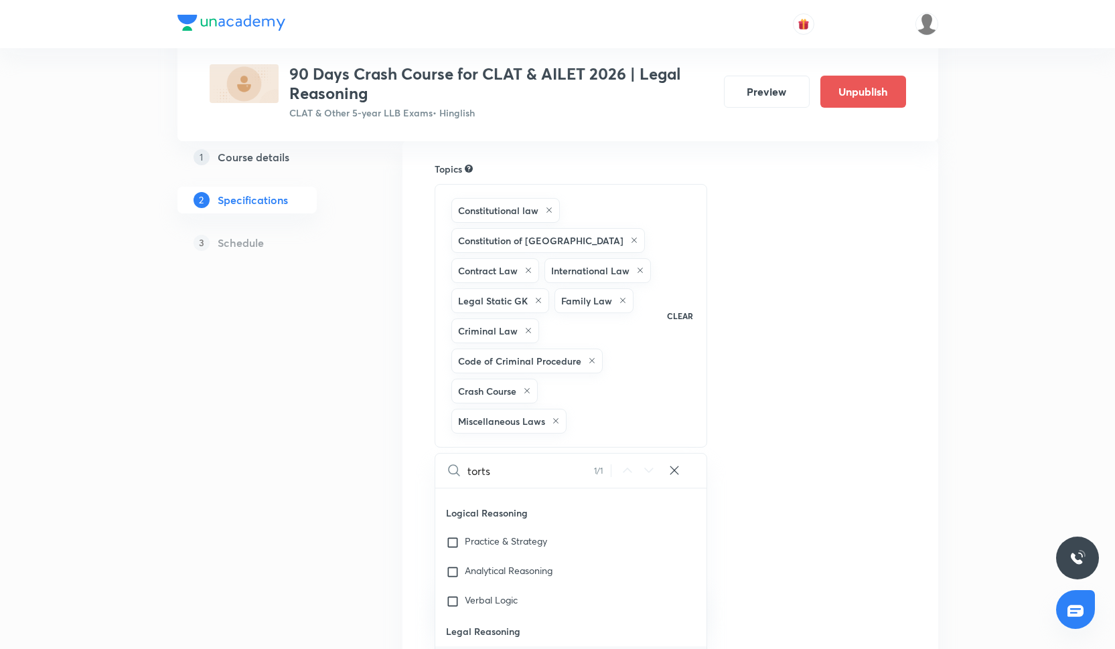
checkbox input "true"
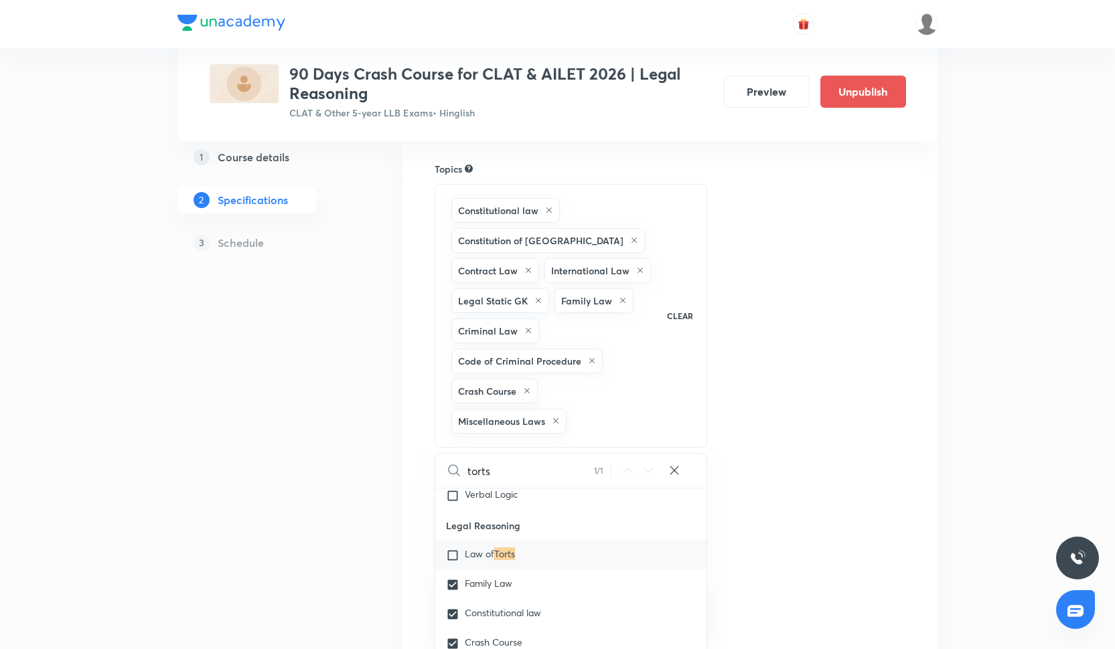
scroll to position [552, 0]
type input "torts"
click at [522, 532] on div "Law of Torts" at bounding box center [571, 544] width 272 height 29
checkbox input "true"
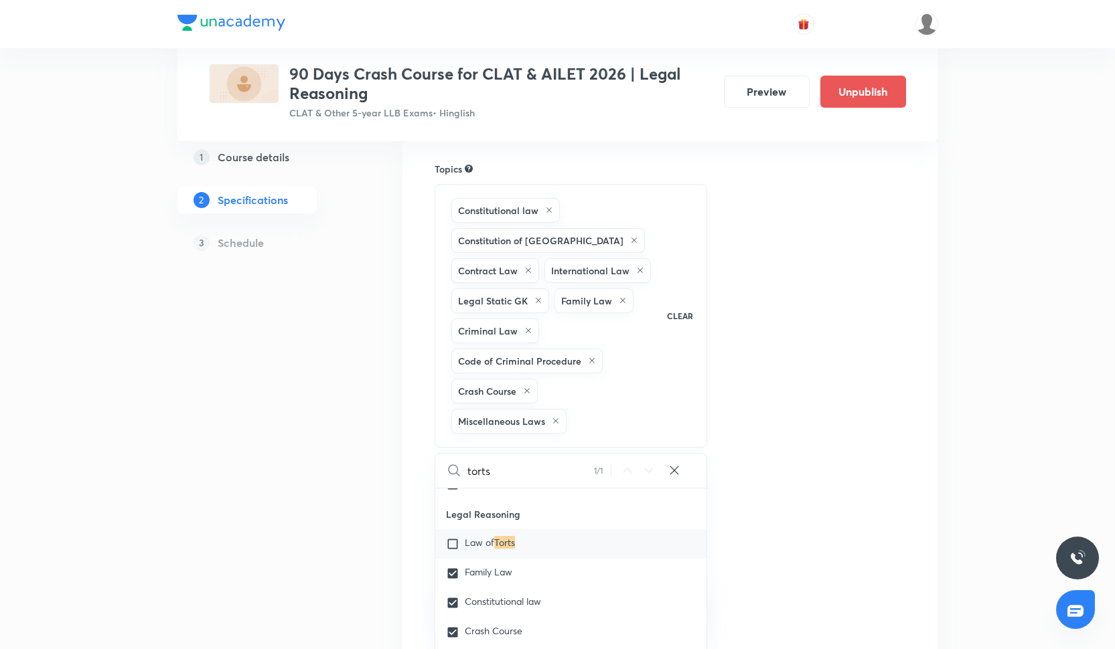
checkbox input "true"
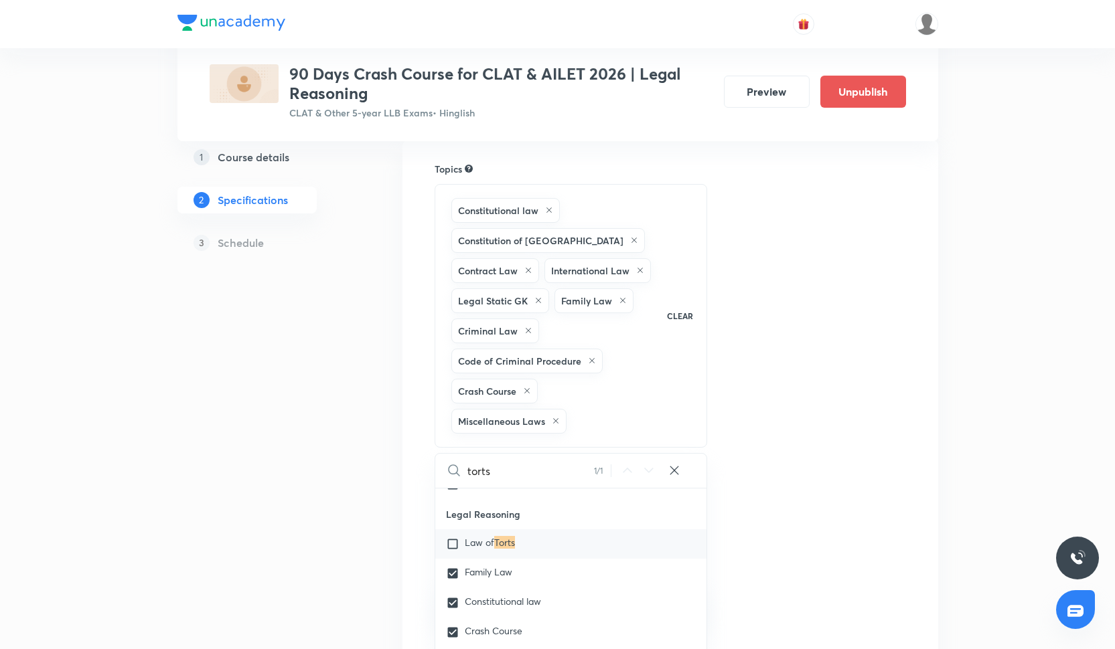
checkbox input "true"
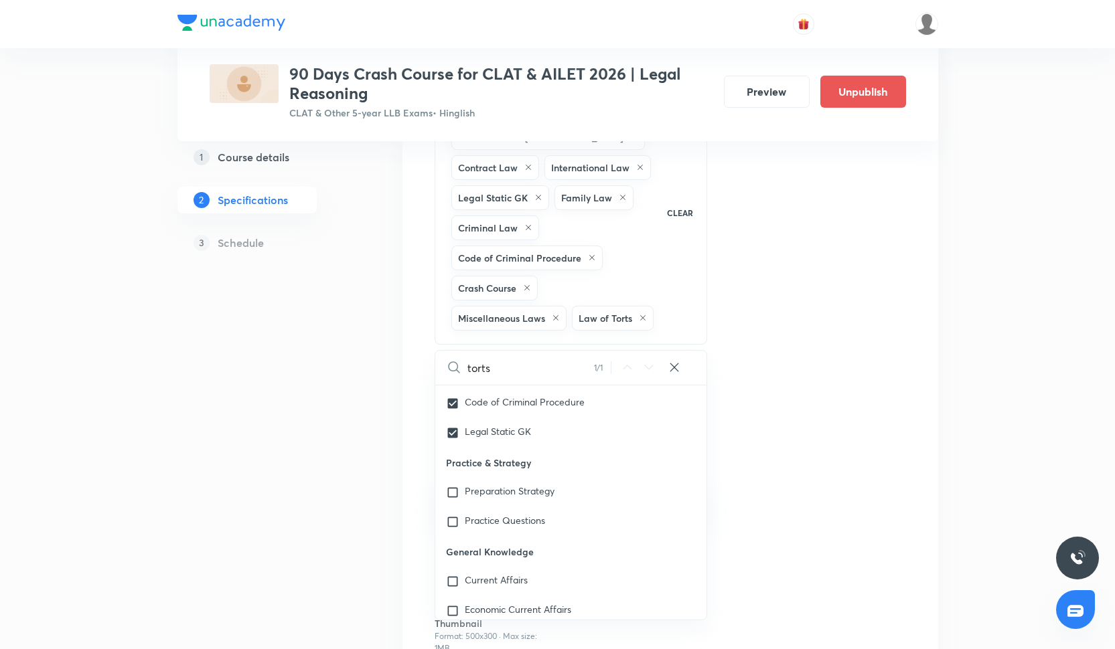
scroll to position [857, 0]
click at [866, 153] on div "Topics Constitutional law Constitution of India Contract Law International Law …" at bounding box center [670, 396] width 471 height 675
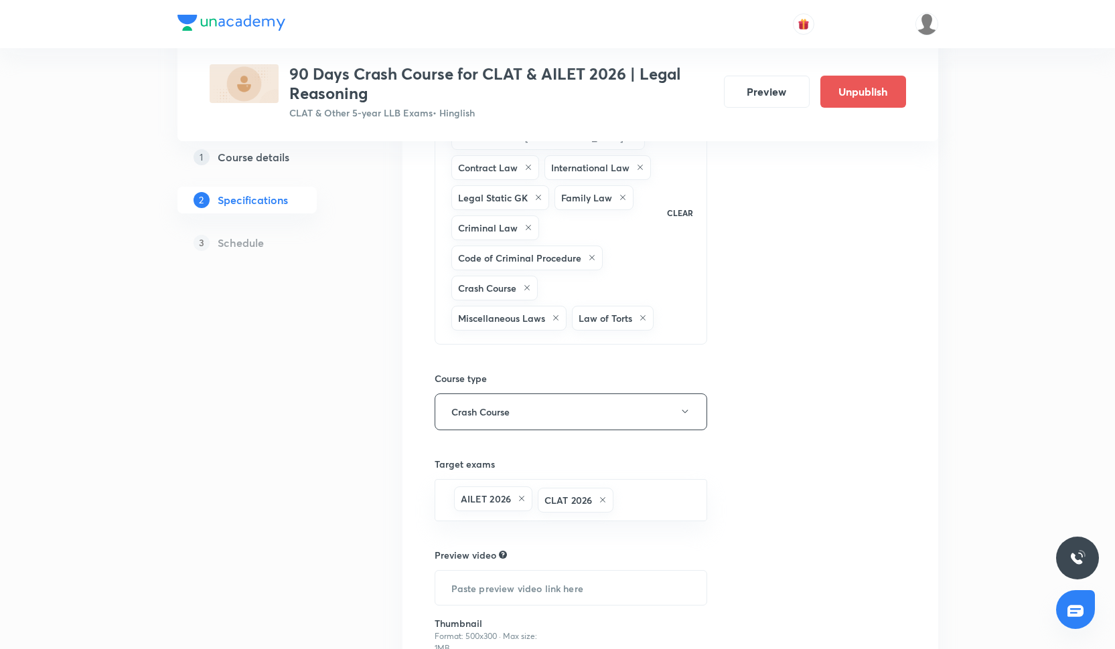
scroll to position [353, 0]
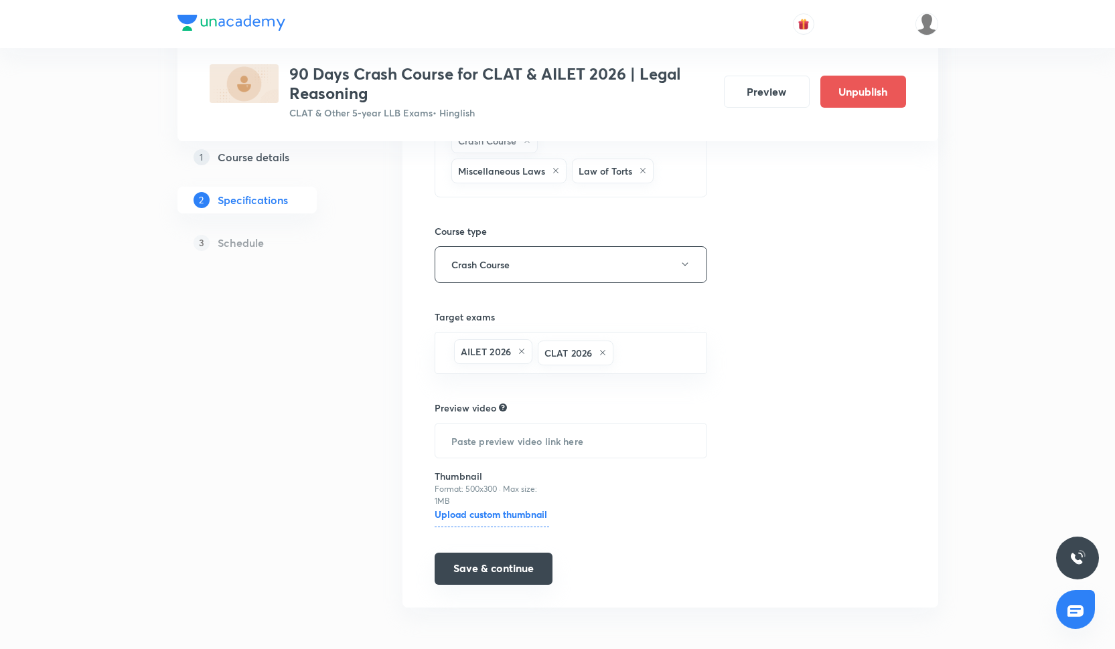
click at [512, 566] on button "Save & continue" at bounding box center [494, 569] width 118 height 32
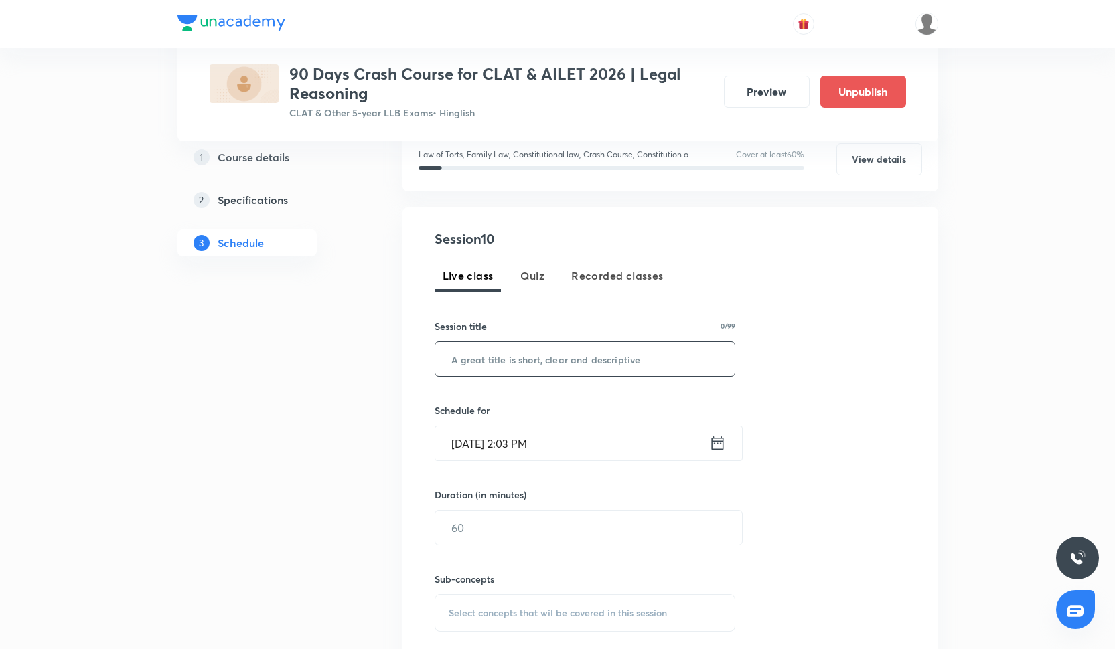
click at [521, 347] on input "text" at bounding box center [585, 359] width 300 height 34
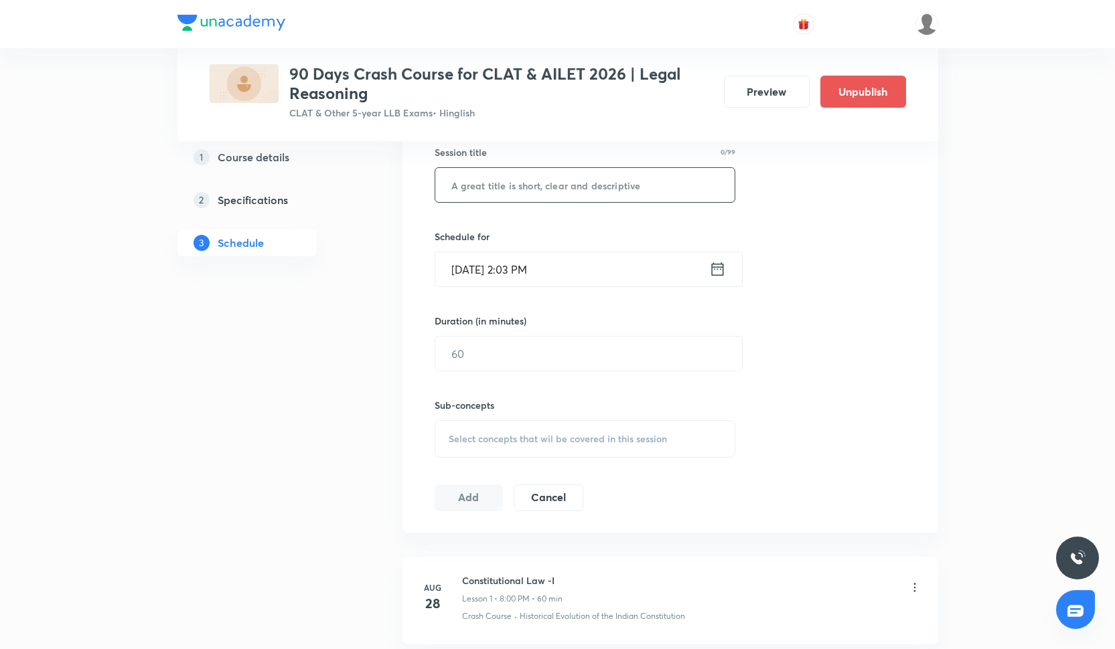
scroll to position [322, 0]
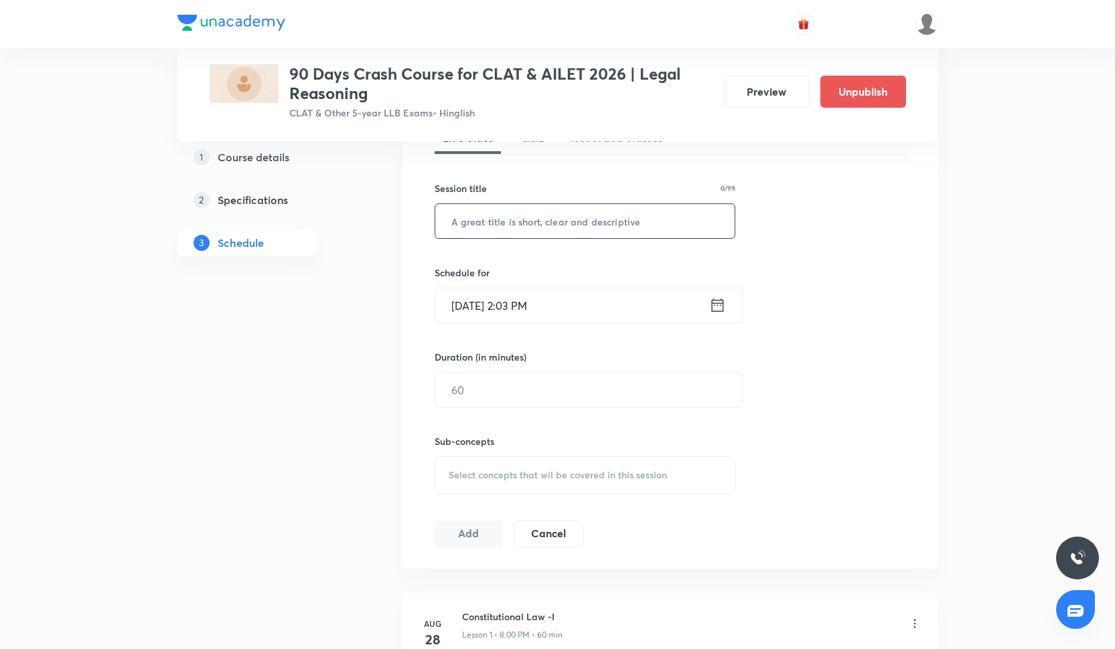
click at [521, 347] on div "Session 10 Live class Quiz Recorded classes Session title 0/99 ​ Schedule for O…" at bounding box center [670, 319] width 471 height 457
click at [461, 228] on input "text" at bounding box center [585, 221] width 300 height 34
paste input "Law of Torts -1"
type input "Law of Torts -1"
click at [467, 322] on div "Session 10 Live class Quiz Recorded classes Session title 15/99 Law of Torts -1…" at bounding box center [670, 319] width 471 height 457
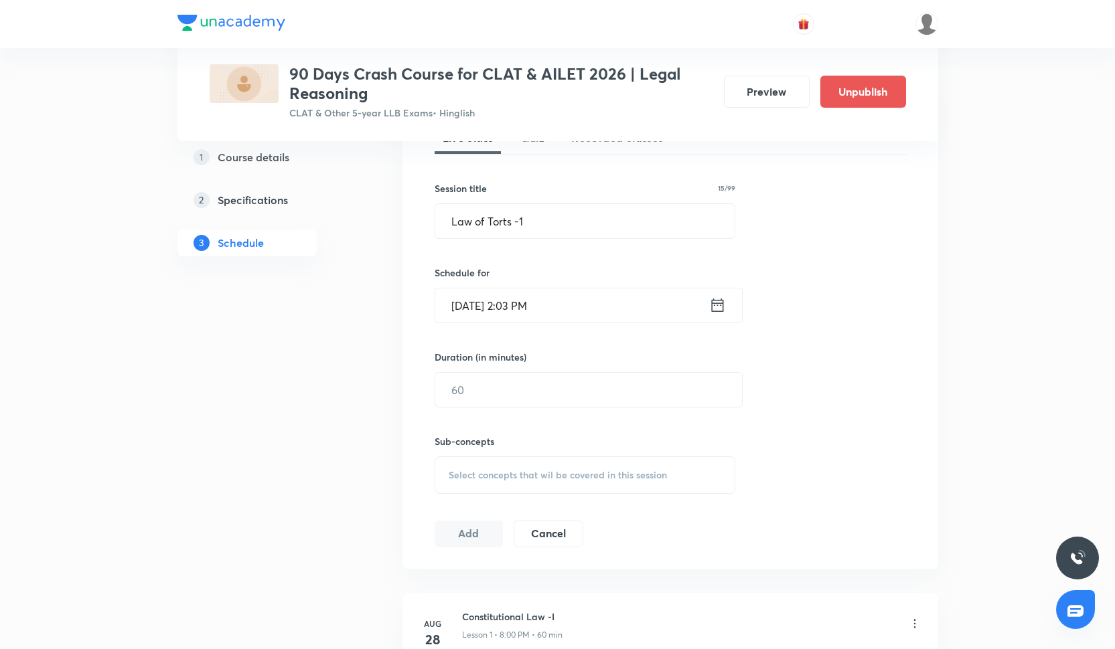
click at [472, 305] on input "Oct 2, 2025, 2:03 PM" at bounding box center [572, 306] width 274 height 34
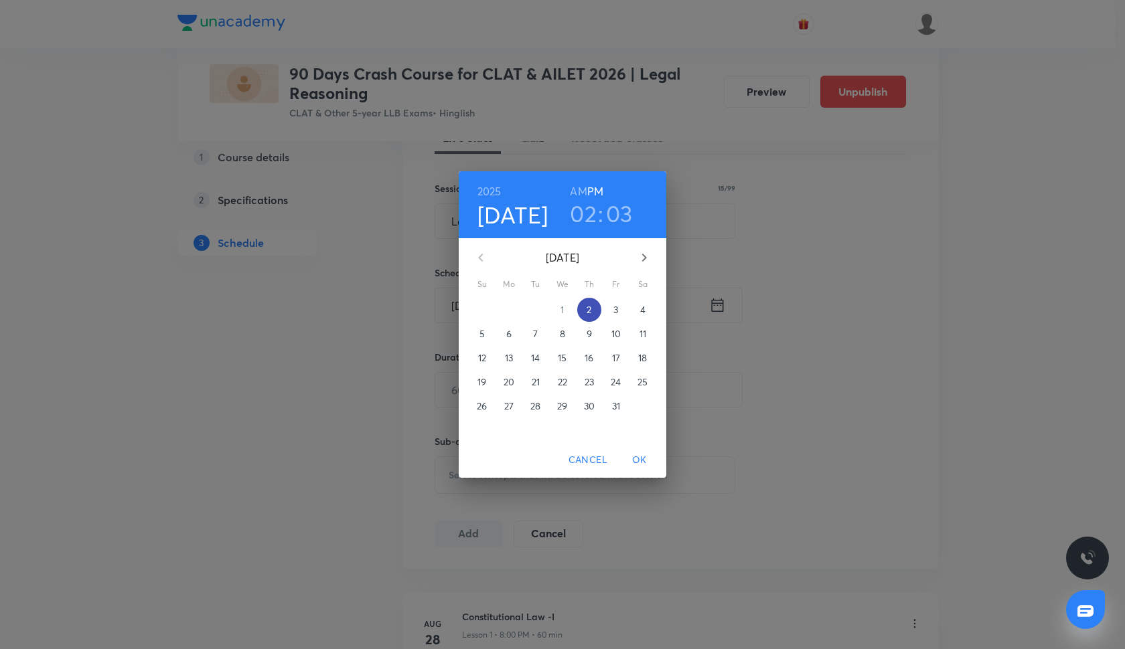
click at [589, 307] on p "2" at bounding box center [589, 309] width 5 height 13
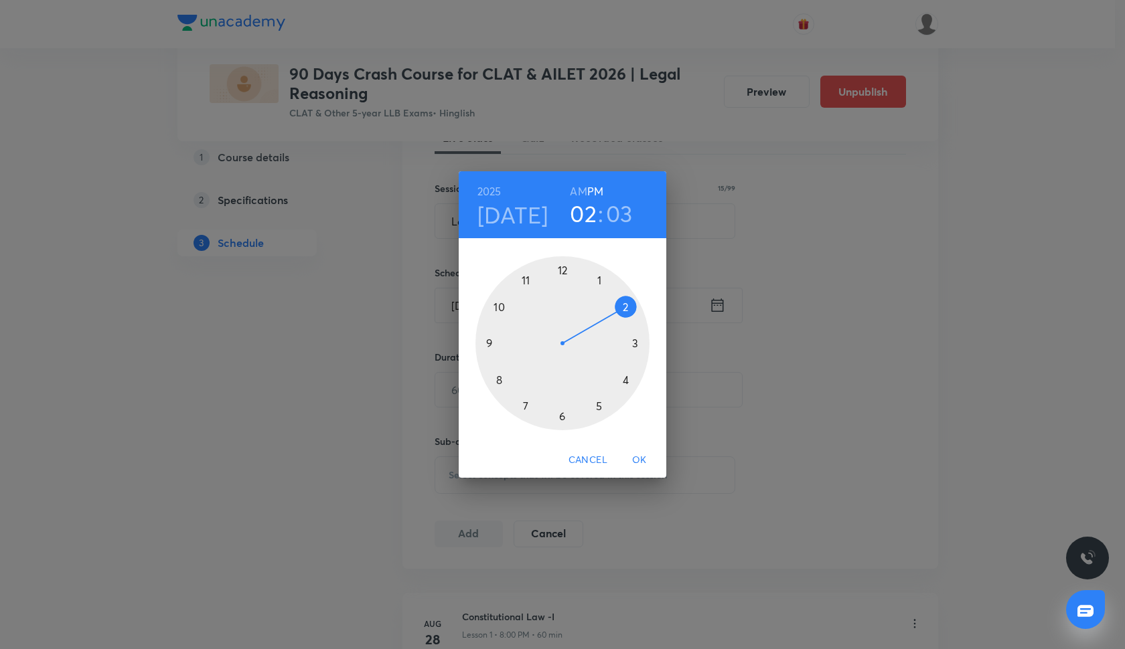
click at [499, 381] on div at bounding box center [562, 343] width 174 height 174
click at [560, 271] on div at bounding box center [562, 343] width 174 height 174
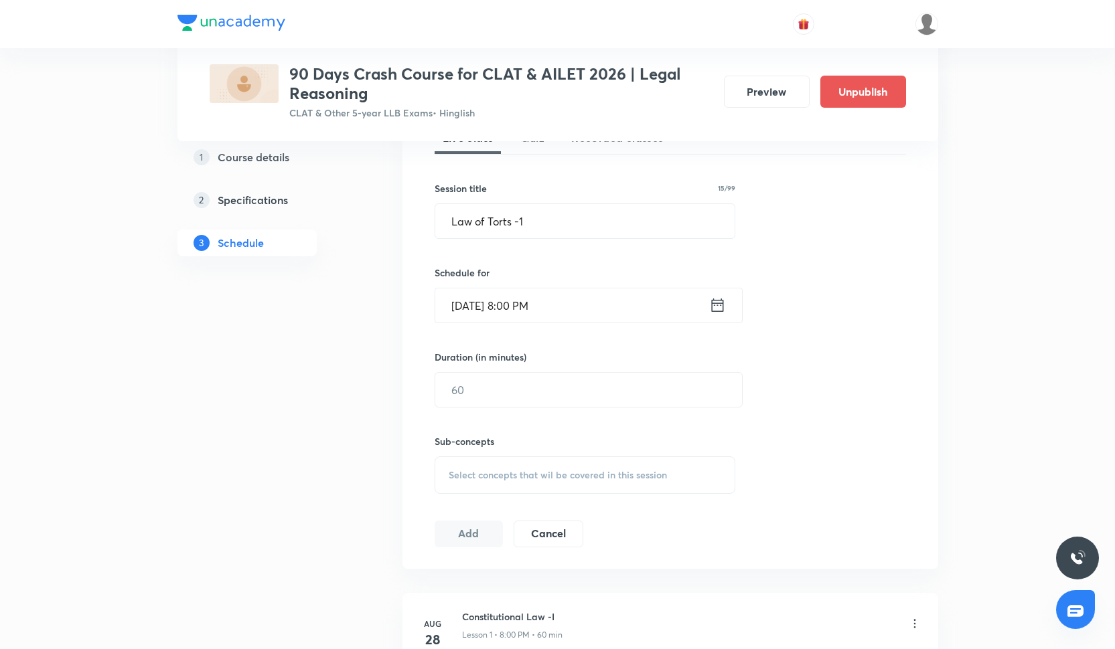
click at [506, 408] on div "Sub-concepts Select concepts that wil be covered in this session" at bounding box center [585, 451] width 301 height 86
click at [506, 400] on input "text" at bounding box center [588, 390] width 307 height 34
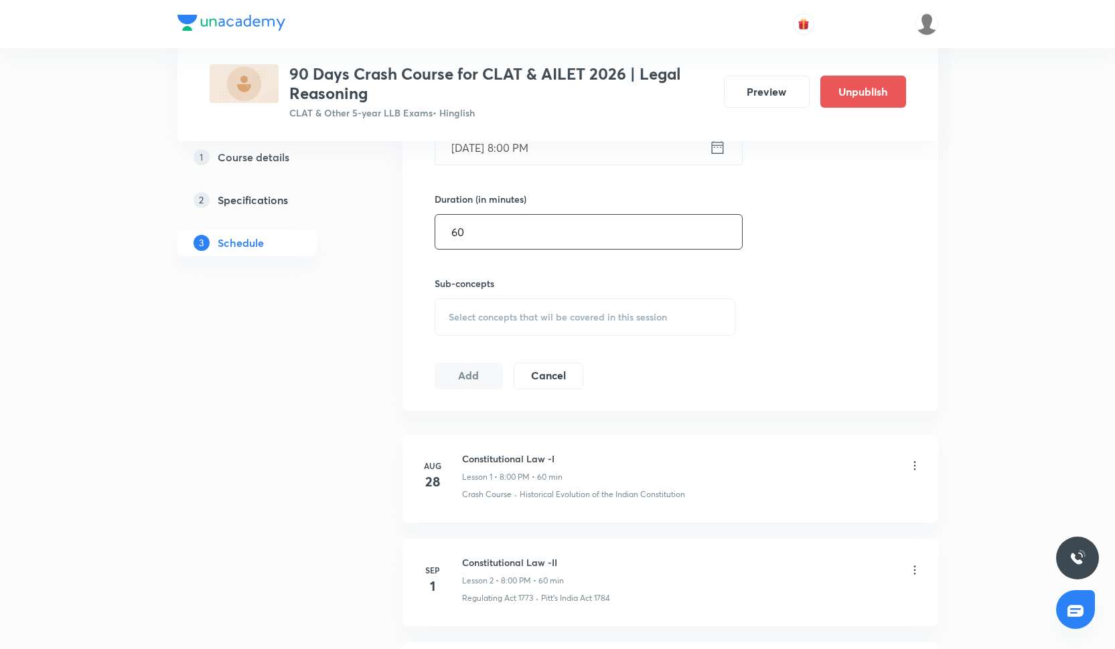
type input "60"
click at [516, 333] on div "Select concepts that wil be covered in this session" at bounding box center [585, 317] width 301 height 37
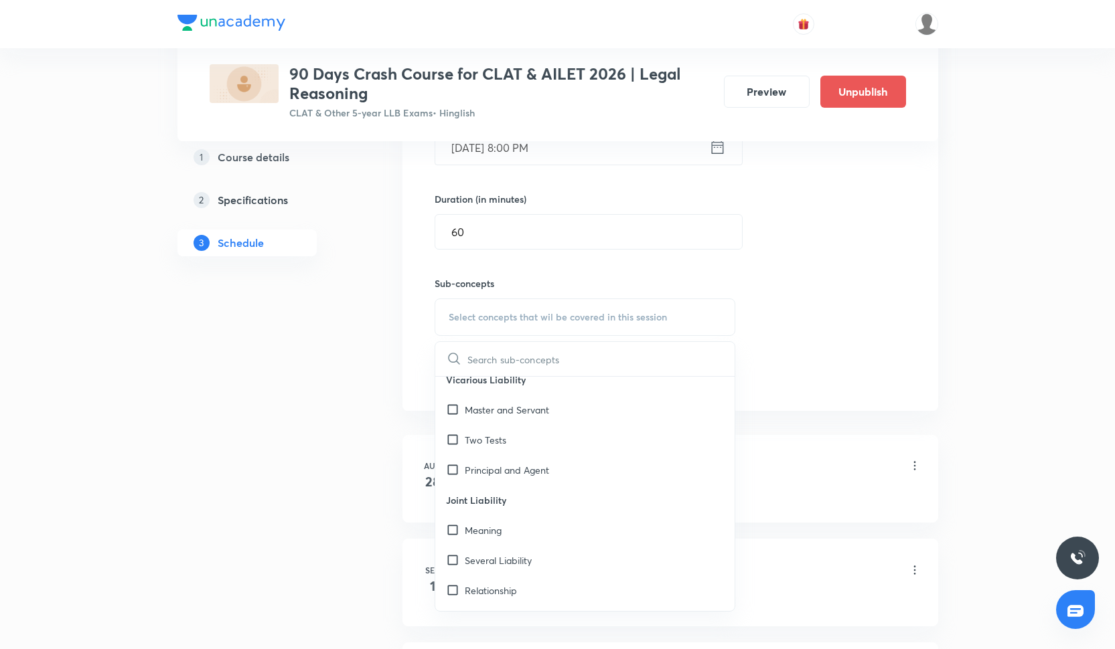
scroll to position [556, 0]
click at [491, 448] on div "Two Tests" at bounding box center [585, 438] width 300 height 30
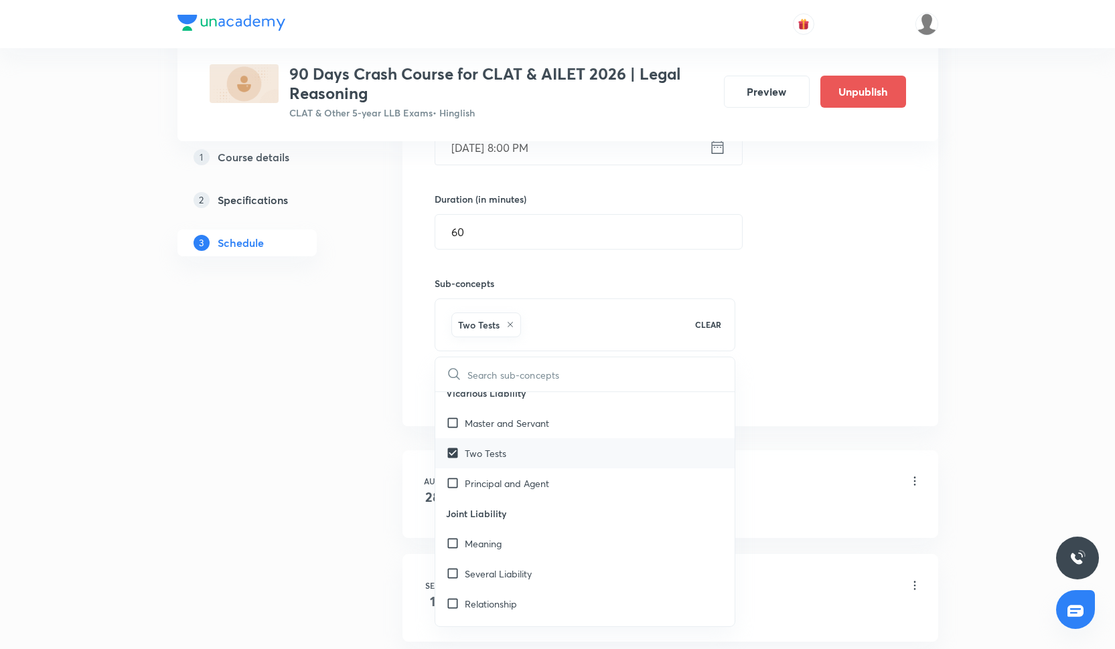
click at [491, 439] on div "Two Tests" at bounding box center [585, 454] width 300 height 30
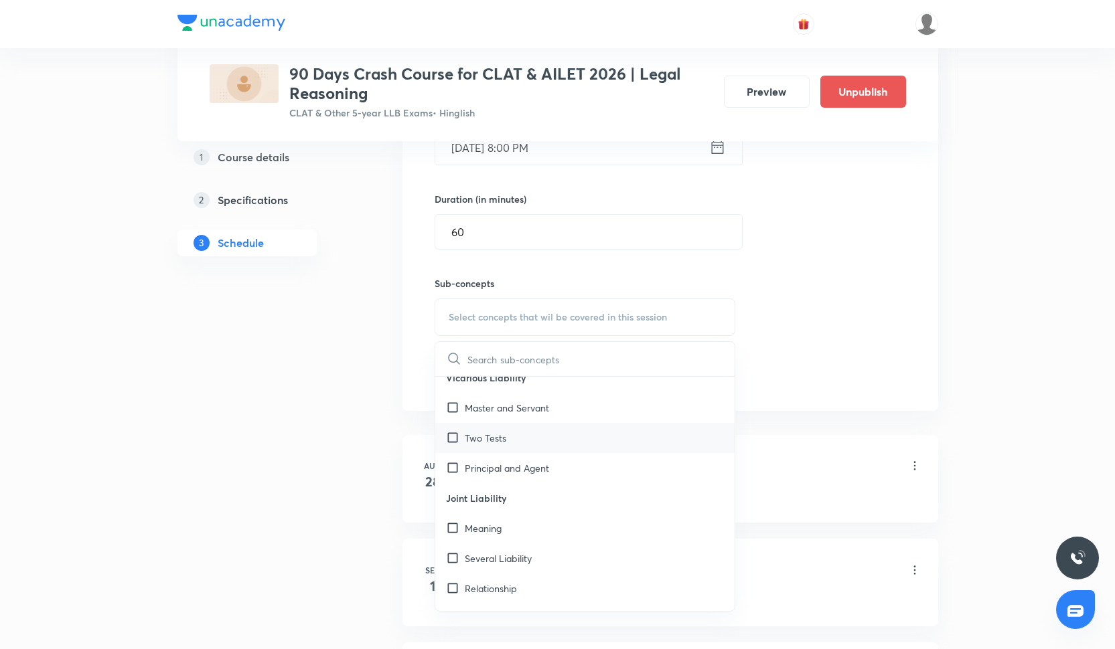
click at [493, 435] on p "Two Tests" at bounding box center [486, 438] width 42 height 14
checkbox input "true"
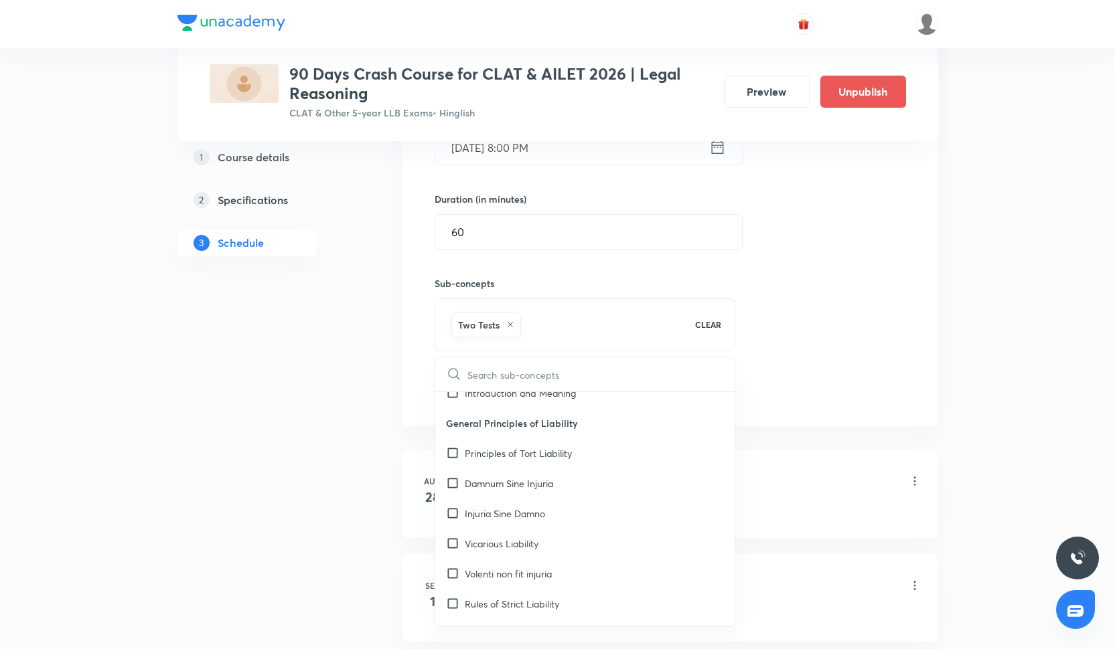
scroll to position [0, 0]
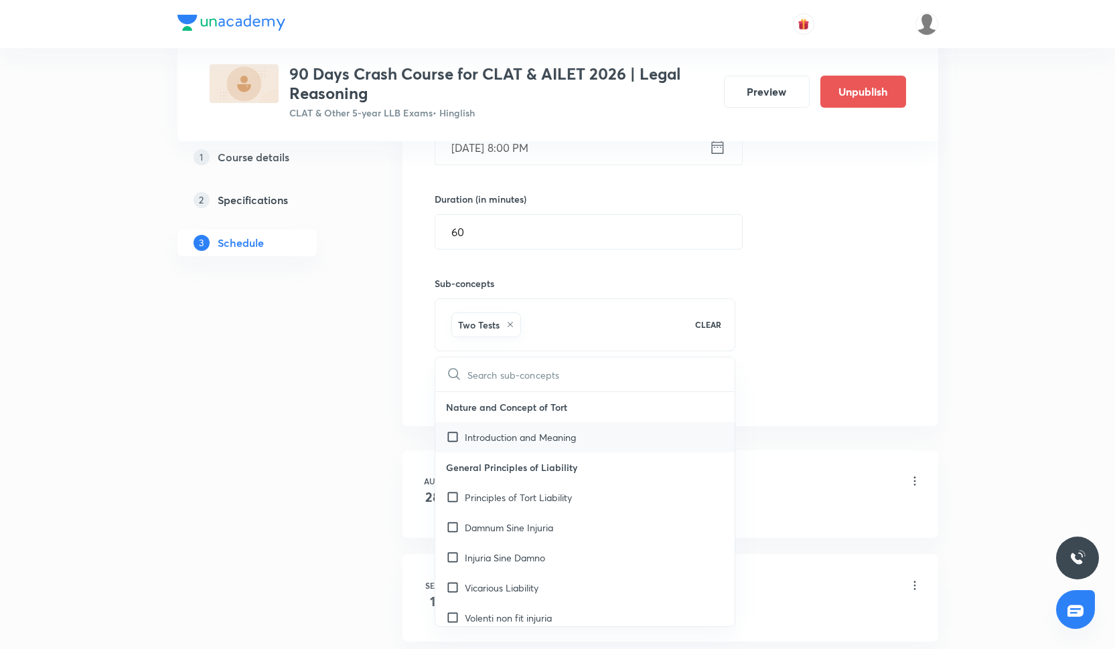
click at [489, 436] on p "Introduction and Meaning" at bounding box center [520, 438] width 111 height 14
checkbox input "true"
click at [489, 481] on p "General Principles of Liability" at bounding box center [585, 468] width 300 height 30
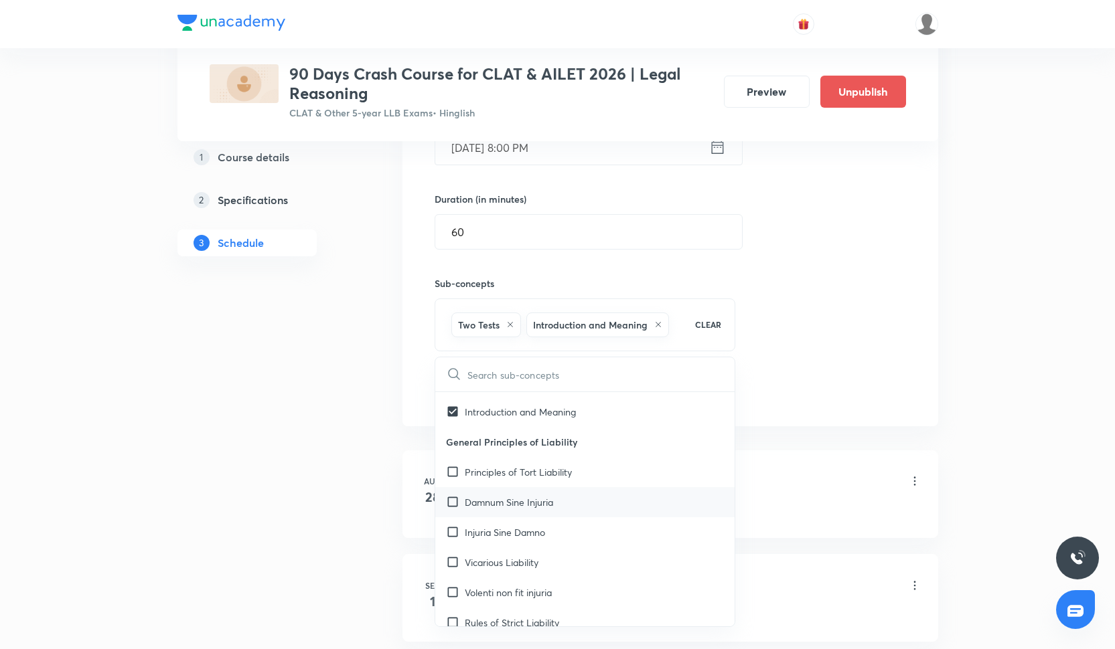
click at [524, 492] on div "Damnum Sine Injuria" at bounding box center [585, 502] width 300 height 30
checkbox input "true"
click at [524, 493] on div "Principles of Tort Liability" at bounding box center [585, 502] width 300 height 30
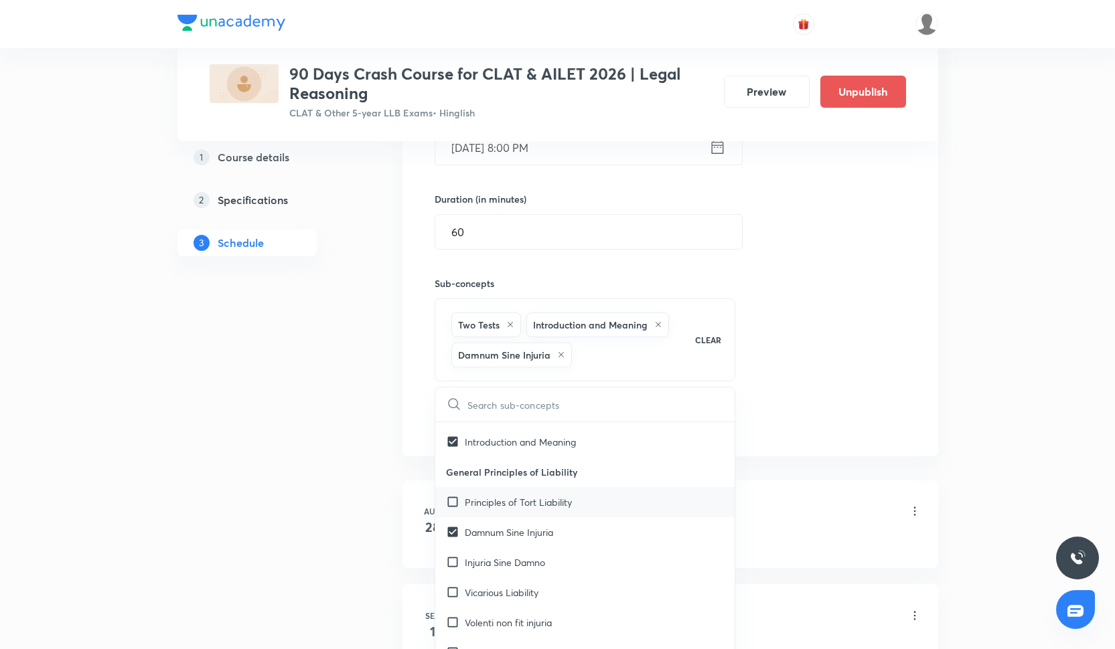
checkbox input "true"
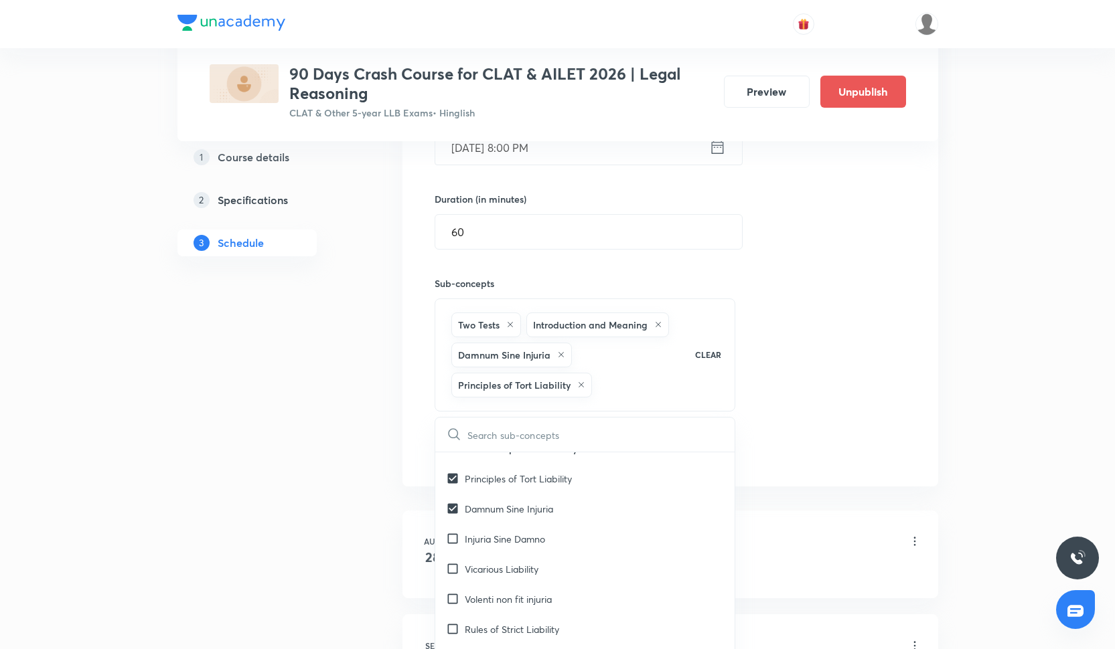
scroll to position [87, 0]
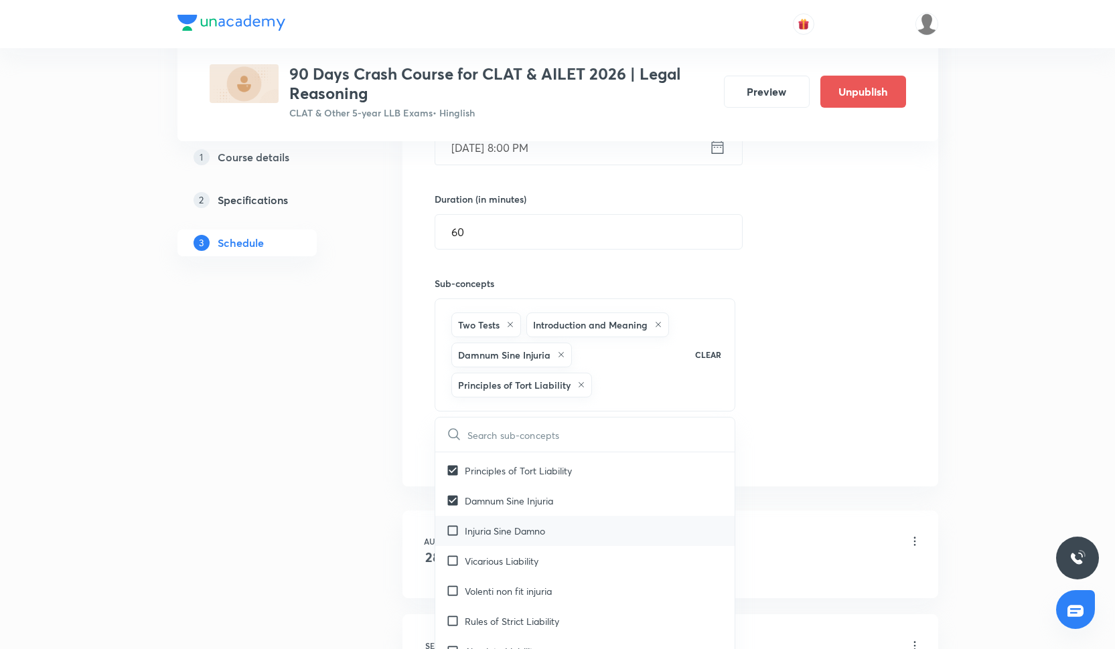
click at [520, 537] on div "Injuria Sine Damno" at bounding box center [585, 531] width 300 height 30
checkbox input "true"
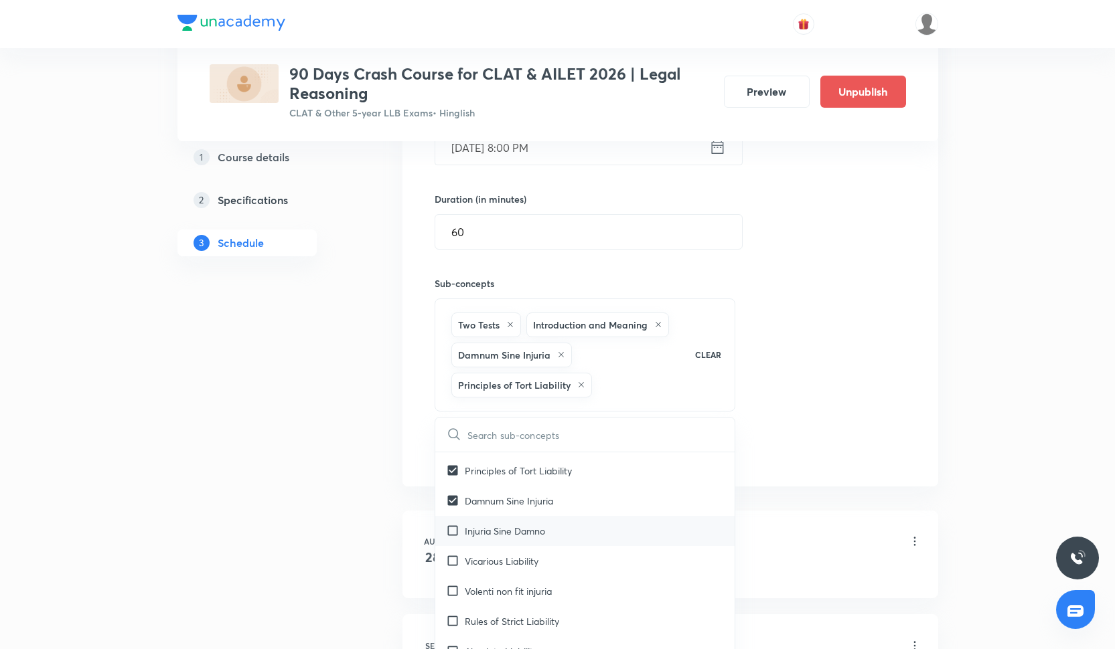
checkbox input "true"
click at [520, 556] on p "Injuria Sine Damno" at bounding box center [505, 561] width 80 height 14
checkbox input "true"
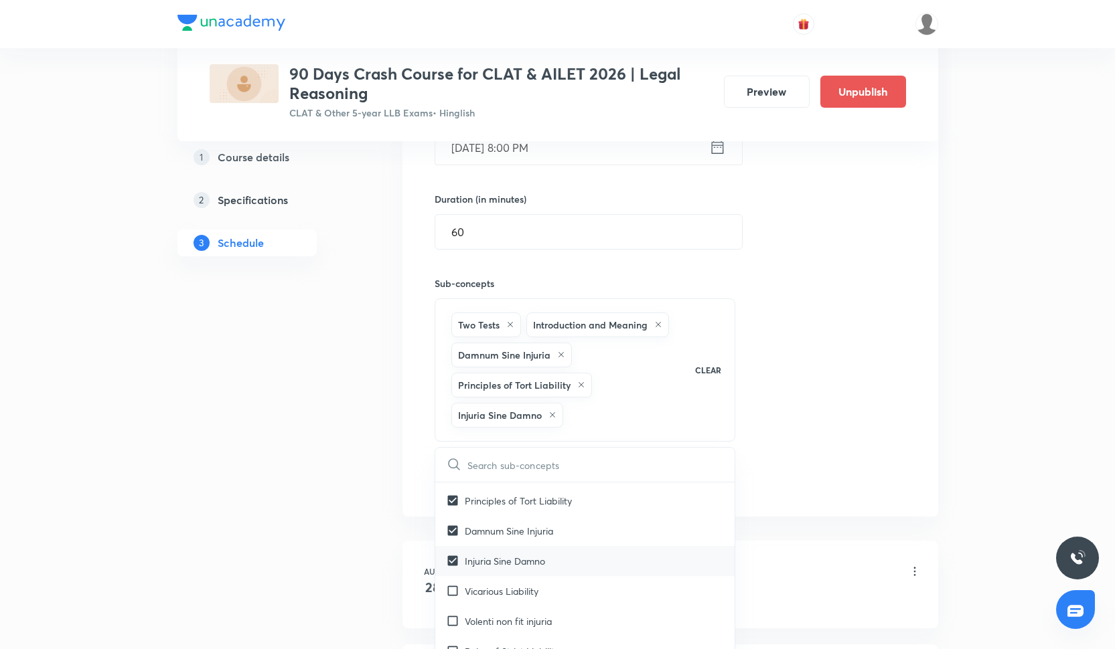
checkbox input "false"
checkbox input "true"
click at [520, 563] on p "Vicarious Liability" at bounding box center [502, 561] width 74 height 14
checkbox input "true"
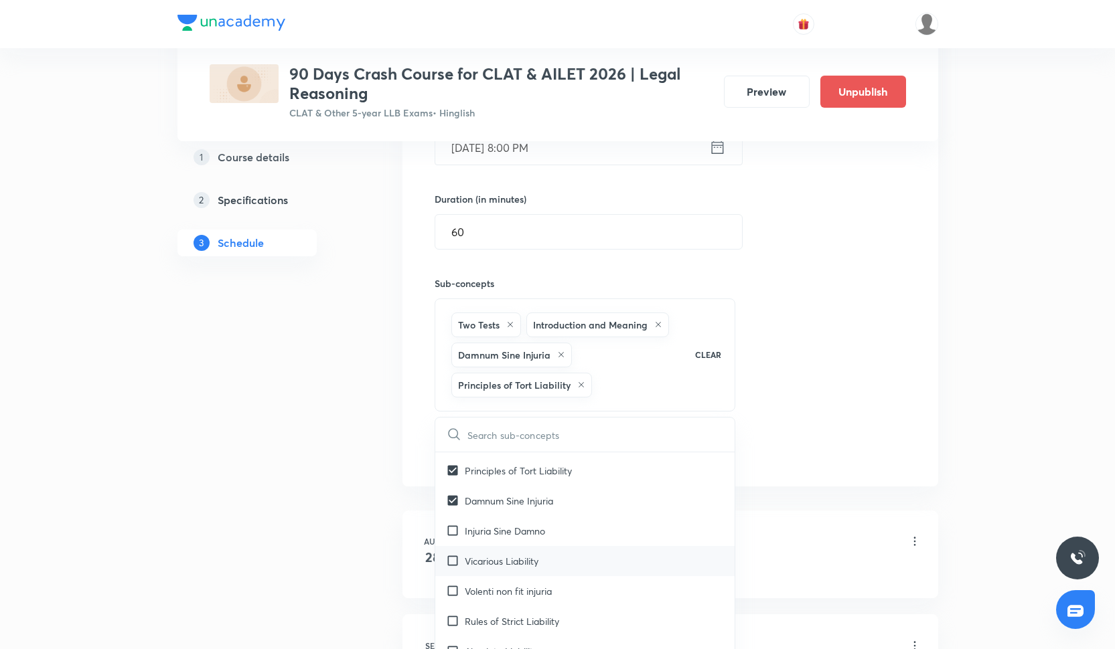
checkbox input "true"
click at [520, 554] on p "Injuria Sine Damno" at bounding box center [505, 561] width 80 height 14
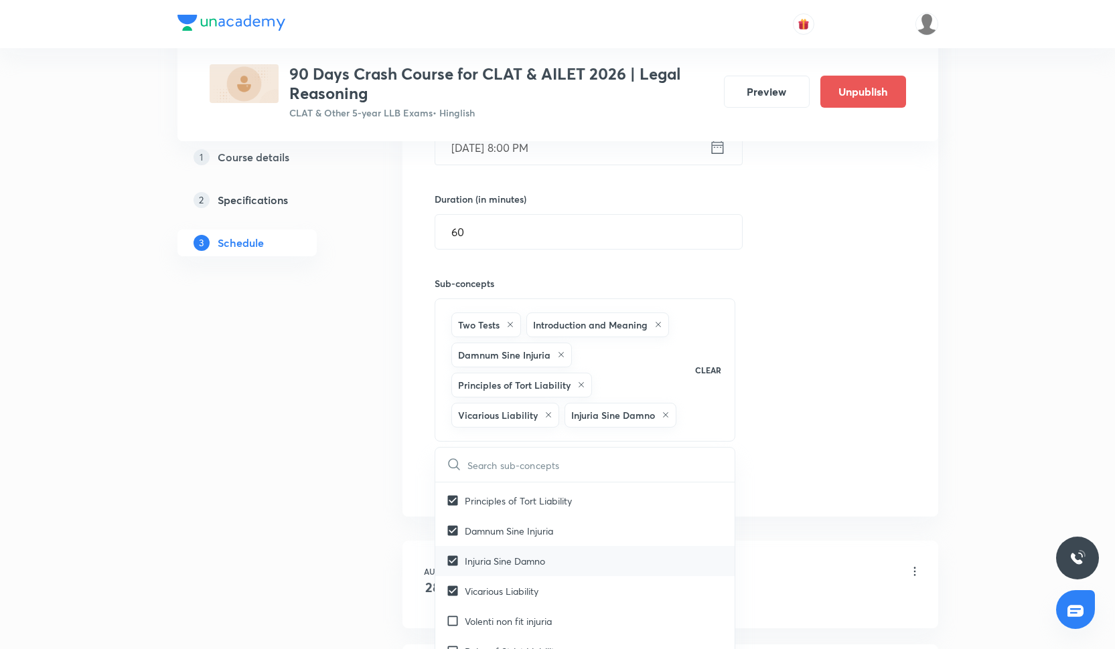
checkbox input "true"
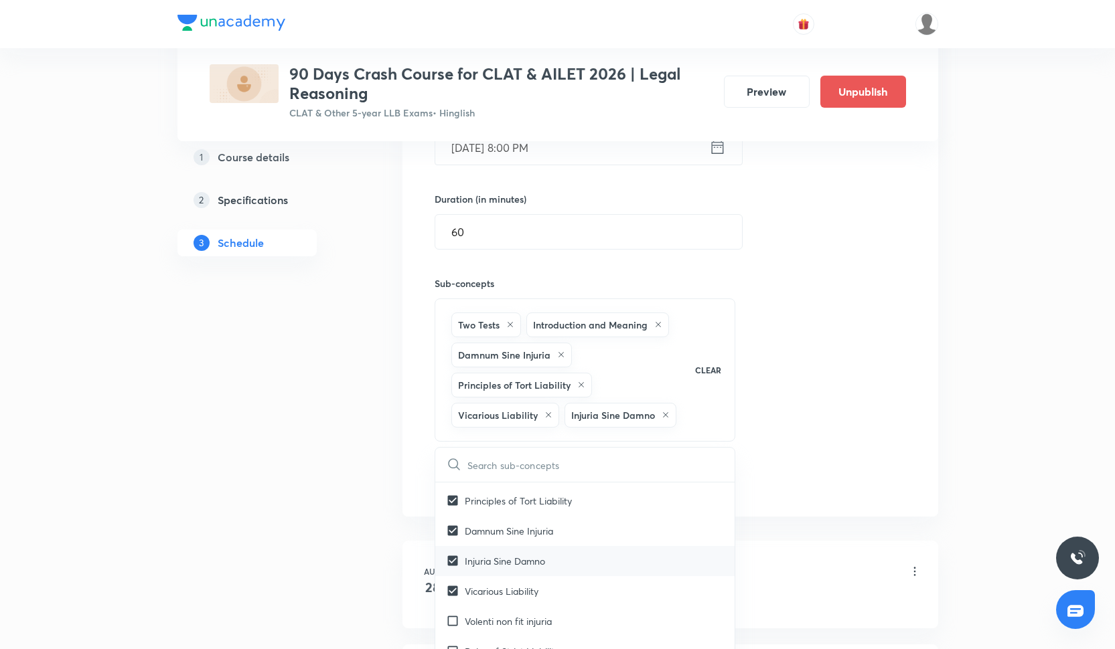
checkbox input "true"
click at [860, 393] on div "Session 10 Live class Quiz Recorded classes Session title 15/99 Law of Torts -1…" at bounding box center [670, 214] width 471 height 562
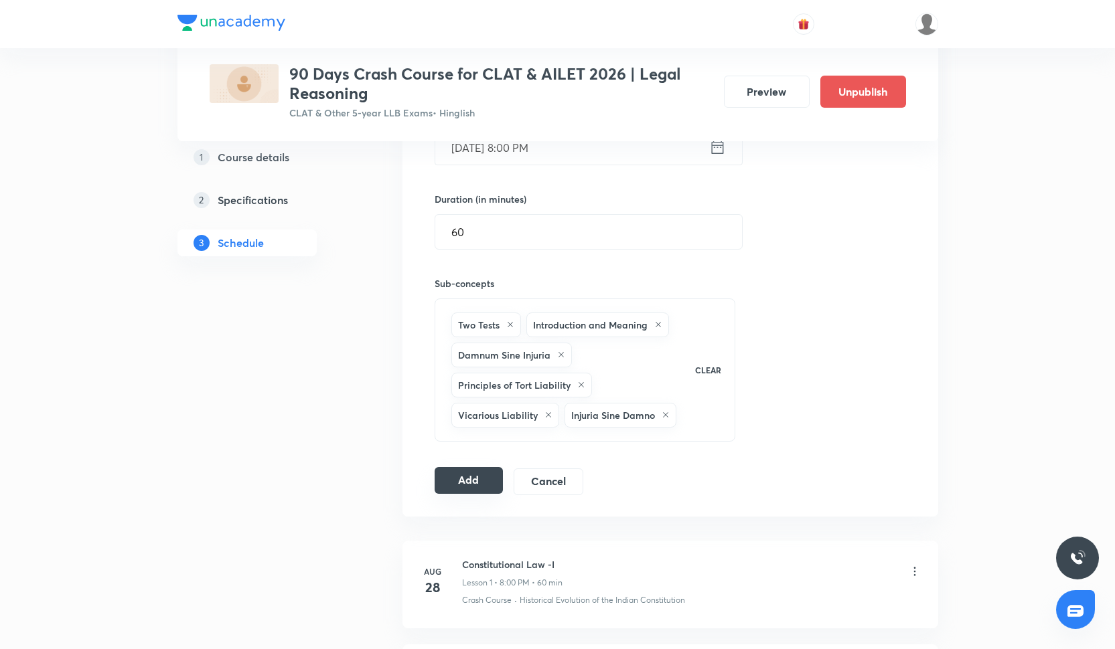
click at [489, 477] on button "Add" at bounding box center [469, 480] width 69 height 27
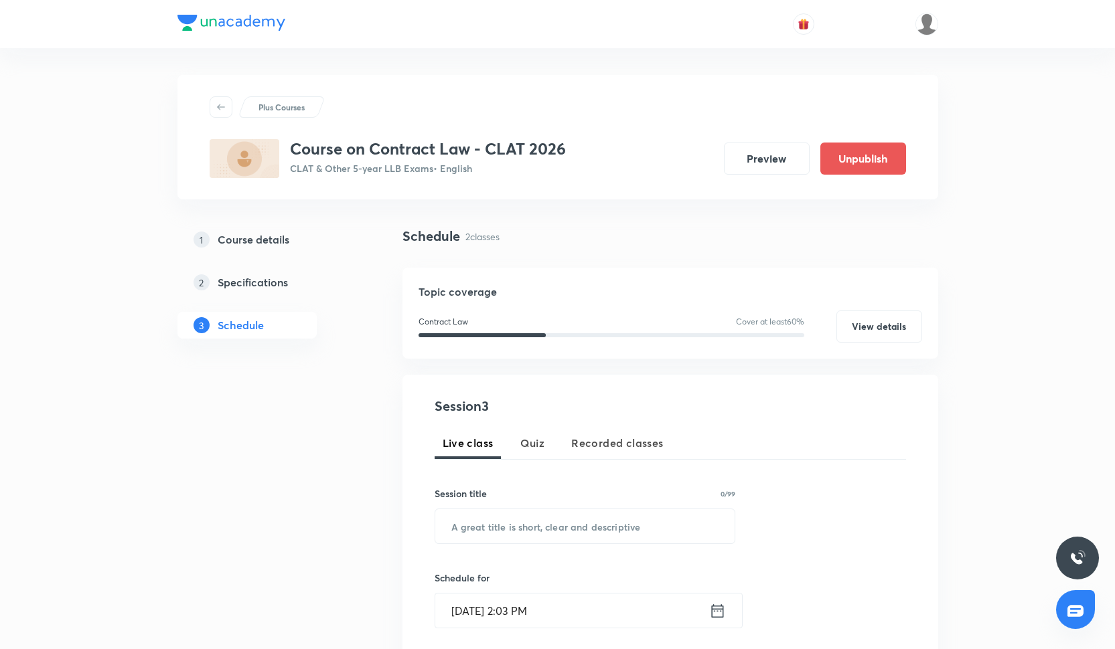
click at [202, 17] on img at bounding box center [231, 23] width 108 height 16
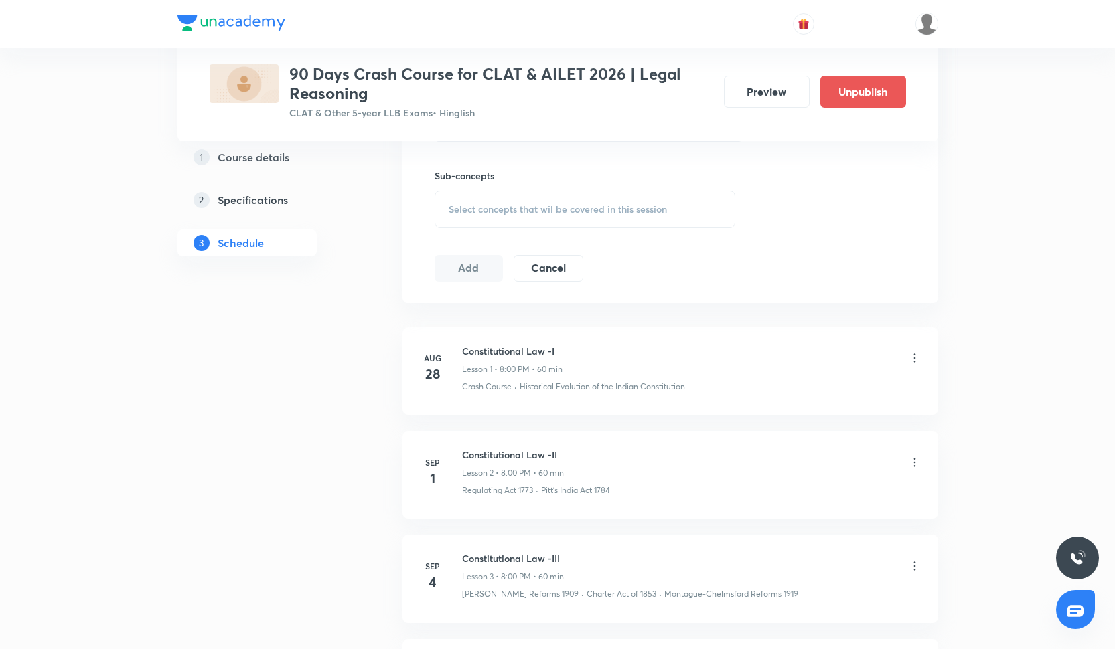
scroll to position [392, 0]
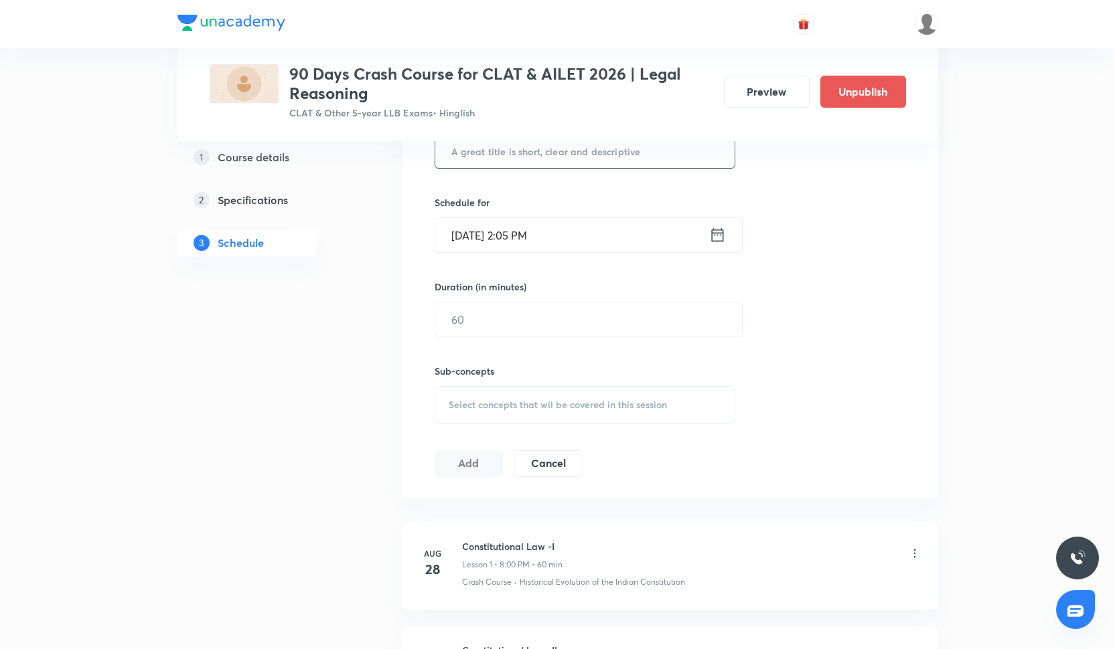
click at [524, 165] on input "text" at bounding box center [585, 151] width 300 height 34
paste input "Law of Torts -2"
type input "Law of Torts -2"
click at [504, 234] on input "Oct 2, 2025, 2:05 PM" at bounding box center [572, 235] width 274 height 34
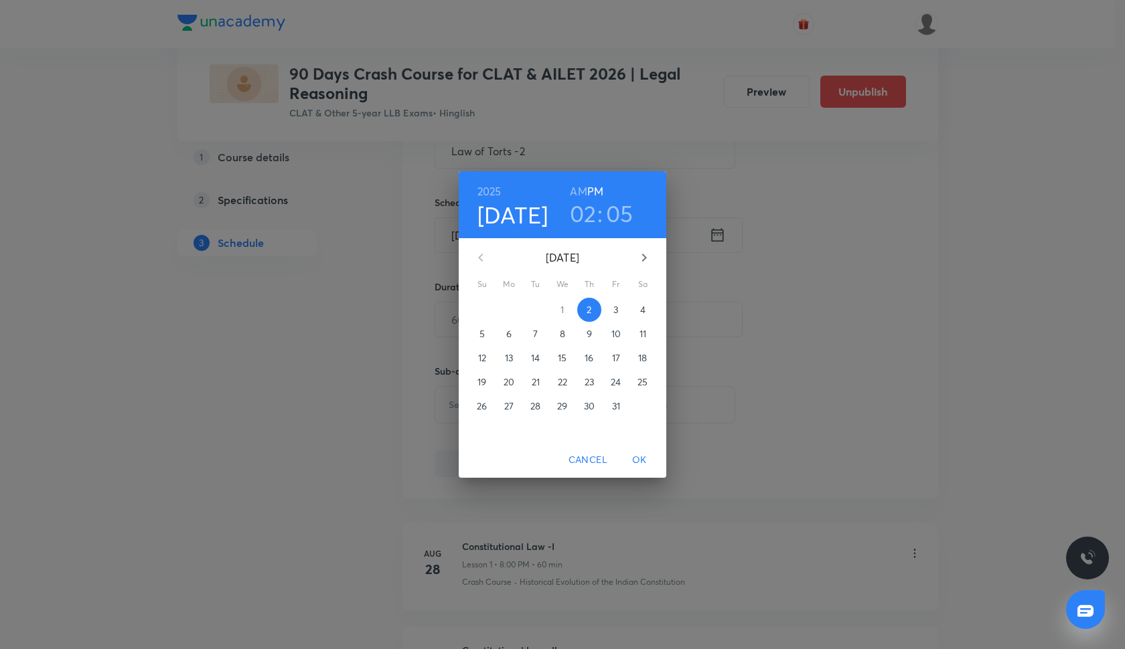
click at [508, 333] on p "6" at bounding box center [508, 333] width 5 height 13
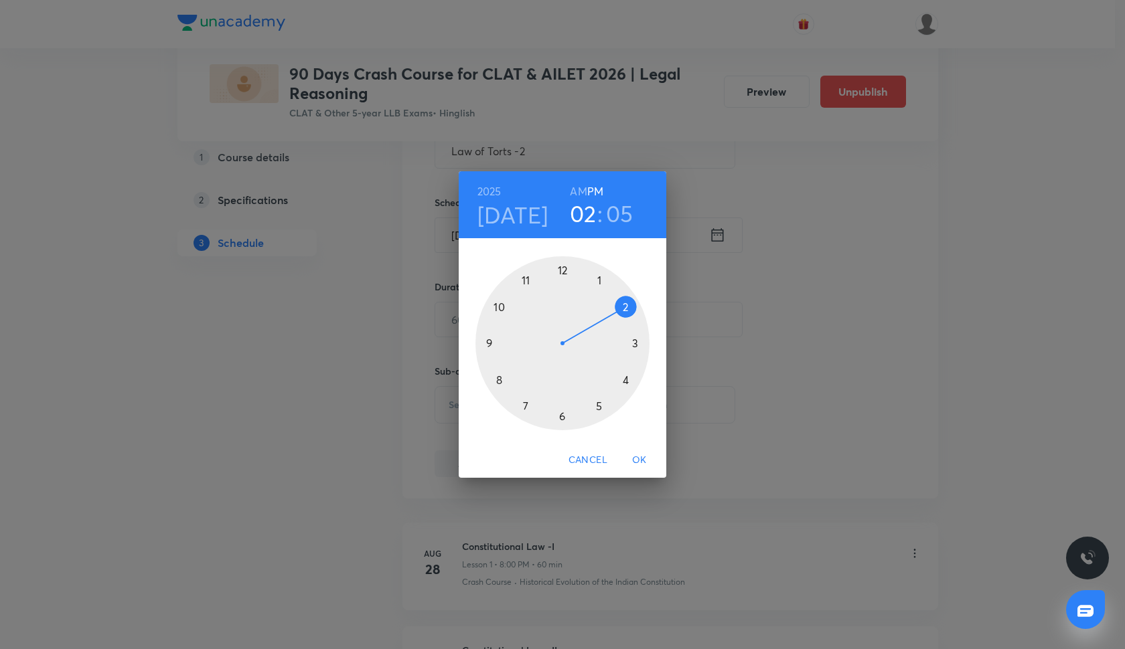
click at [500, 380] on div at bounding box center [562, 343] width 174 height 174
click at [562, 271] on div at bounding box center [562, 343] width 174 height 174
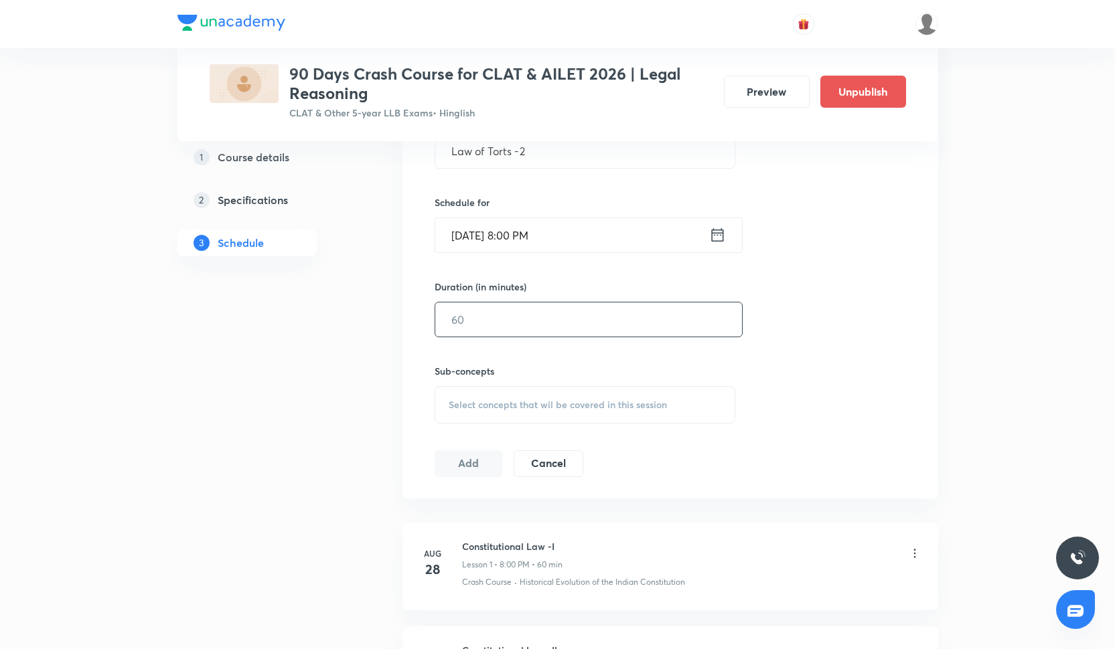
click at [510, 327] on input "text" at bounding box center [588, 320] width 307 height 34
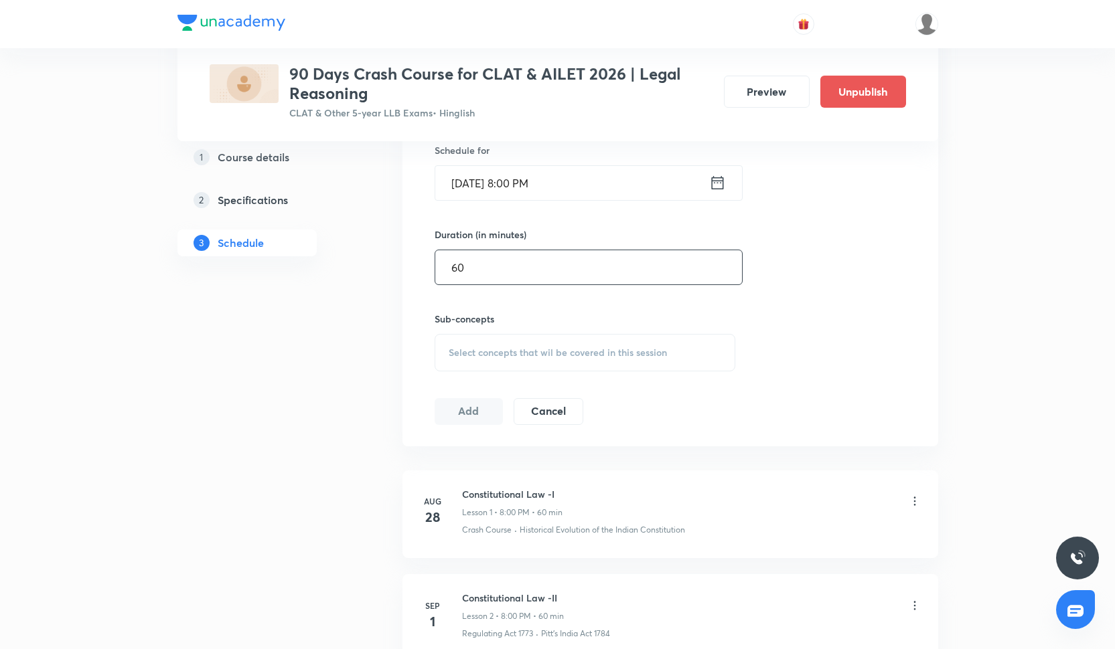
scroll to position [446, 0]
type input "60"
click at [498, 356] on div "Select concepts that wil be covered in this session" at bounding box center [585, 351] width 301 height 37
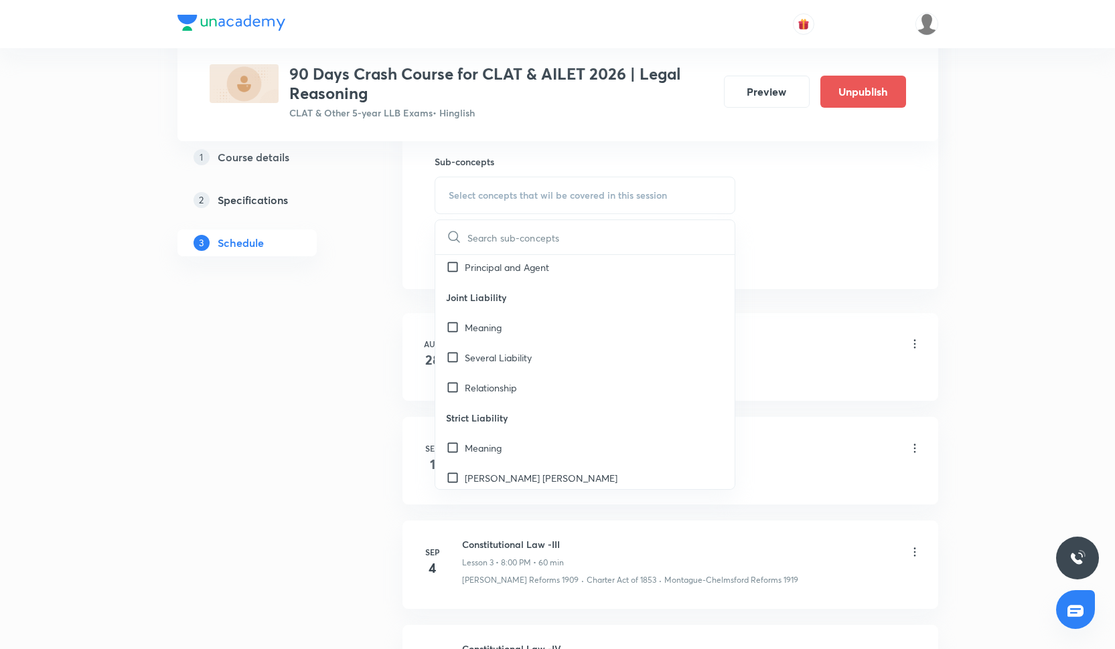
scroll to position [635, 0]
click at [540, 338] on div "Meaning" at bounding box center [585, 328] width 300 height 30
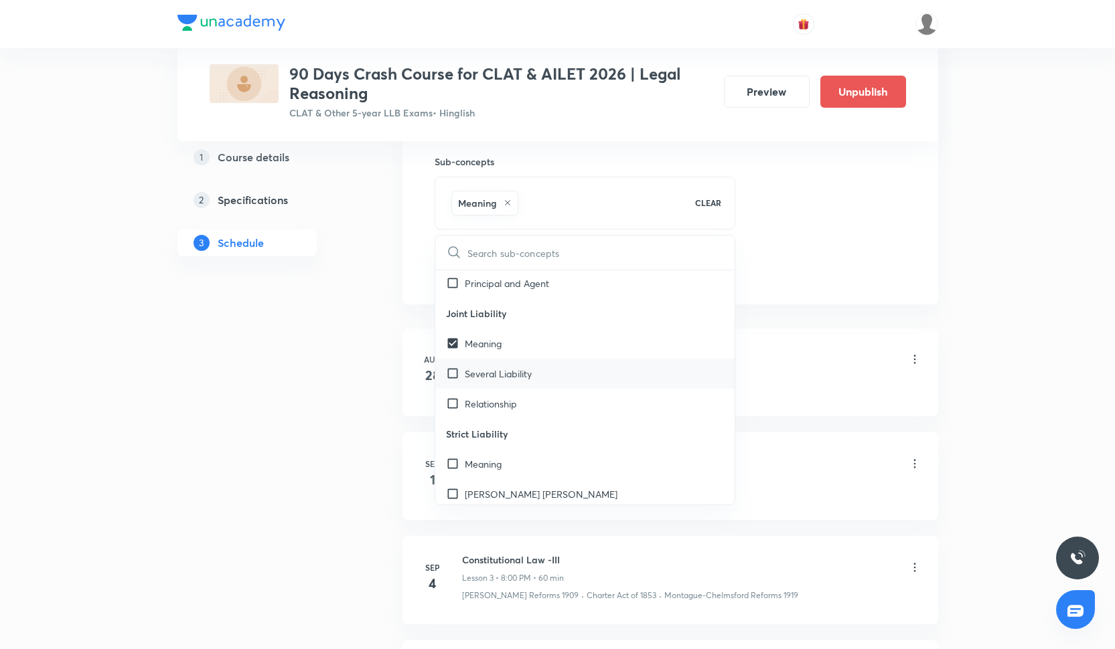
click at [540, 372] on div "Several Liability" at bounding box center [585, 374] width 300 height 30
checkbox input "true"
click at [540, 399] on div "Relationship" at bounding box center [585, 404] width 300 height 30
checkbox input "true"
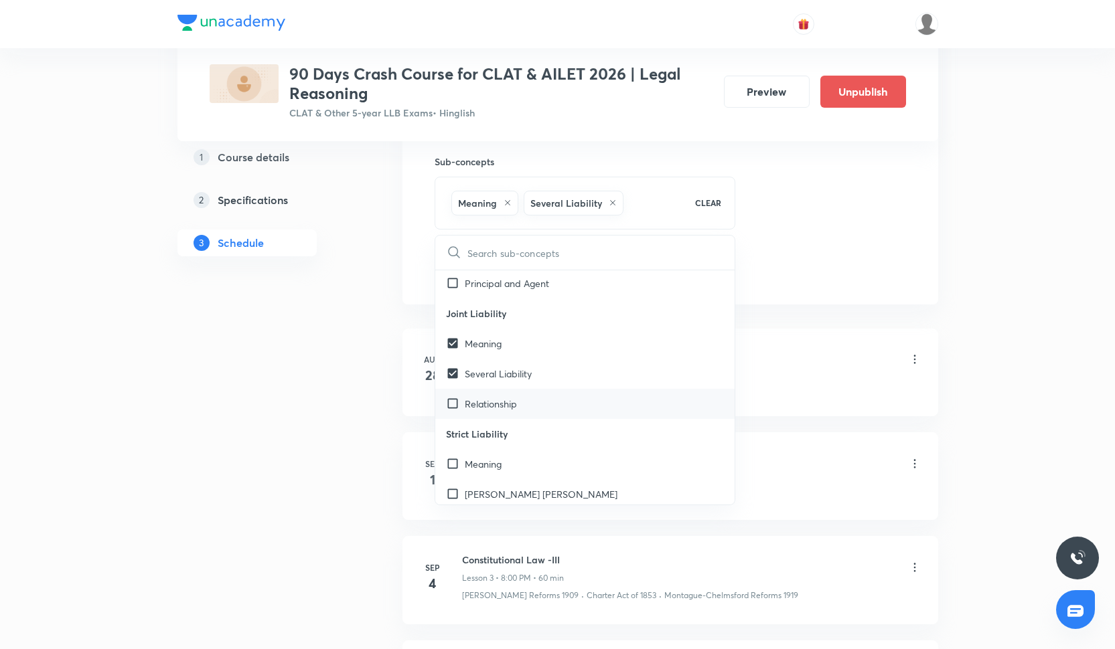
checkbox input "true"
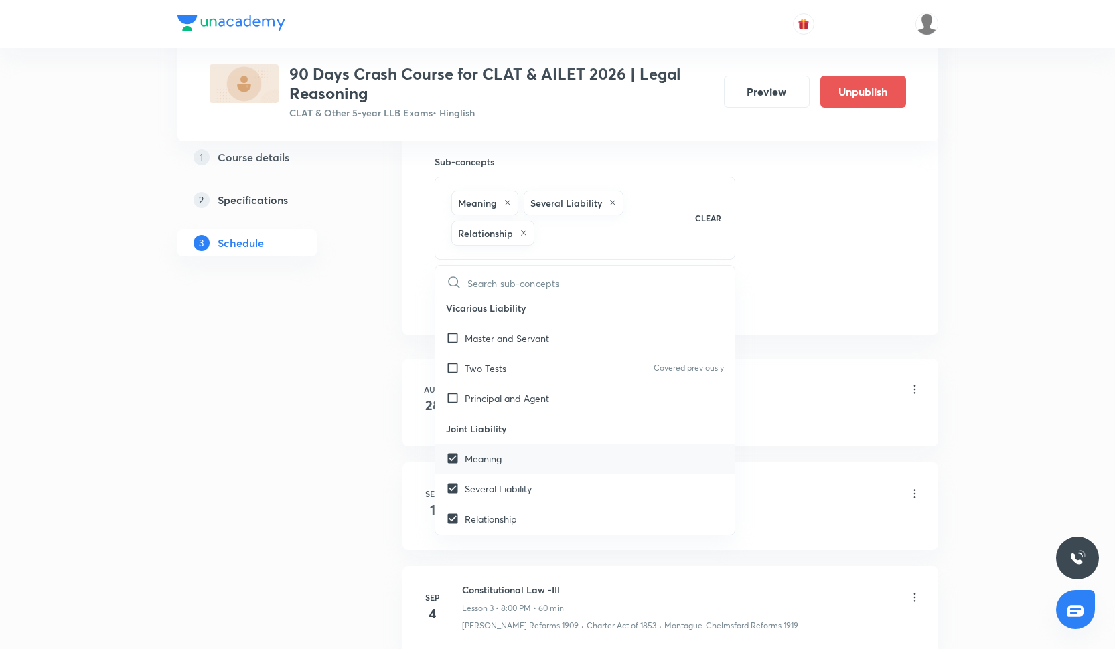
scroll to position [549, 0]
click at [541, 369] on div "Two Tests Covered previously" at bounding box center [585, 369] width 300 height 30
checkbox input "true"
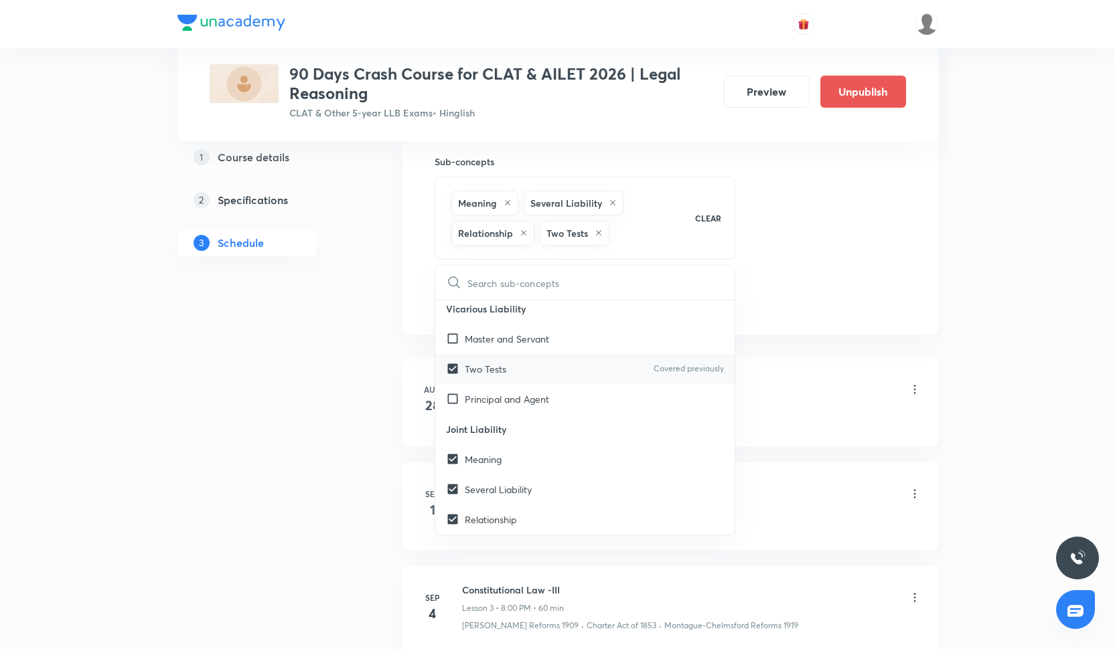
checkbox input "true"
click at [542, 354] on div "Two Tests Covered previously" at bounding box center [585, 369] width 300 height 30
checkbox input "false"
checkbox input "true"
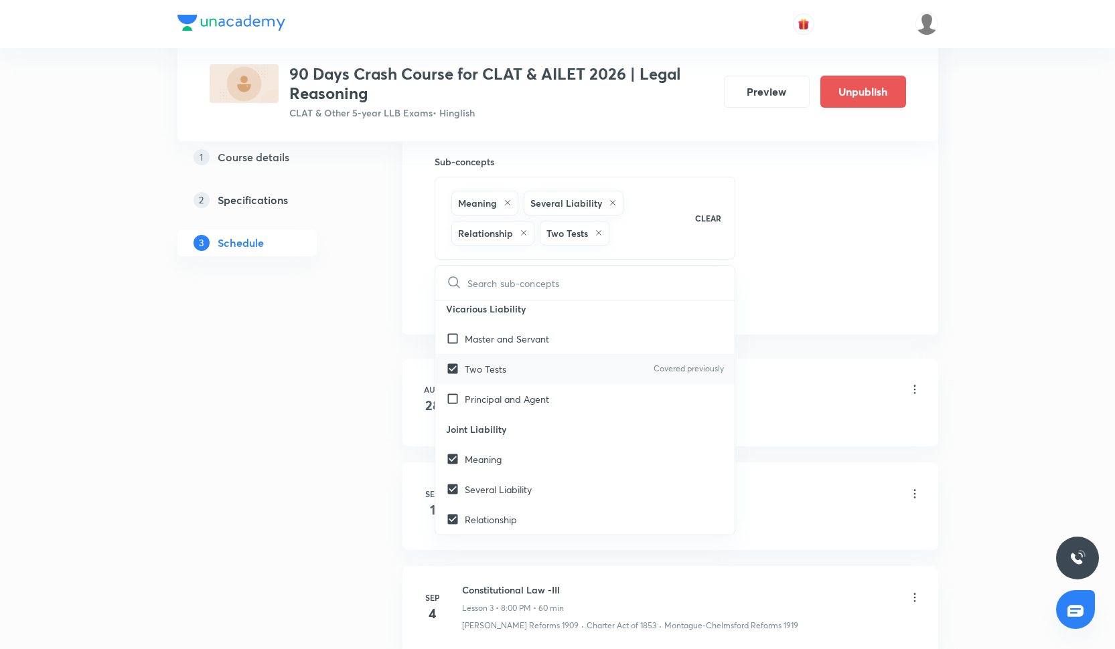
checkbox input "true"
click at [542, 386] on div "Principal and Agent" at bounding box center [585, 399] width 300 height 30
checkbox input "true"
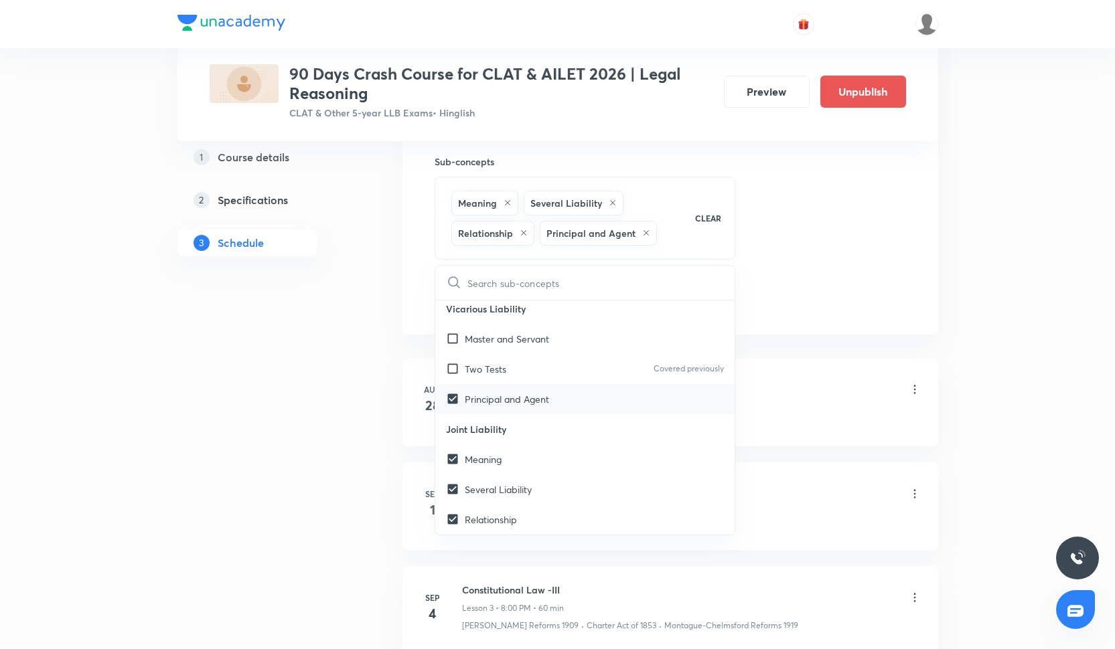
checkbox input "true"
click at [542, 376] on div "Two Tests Covered previously" at bounding box center [585, 369] width 300 height 30
checkbox input "true"
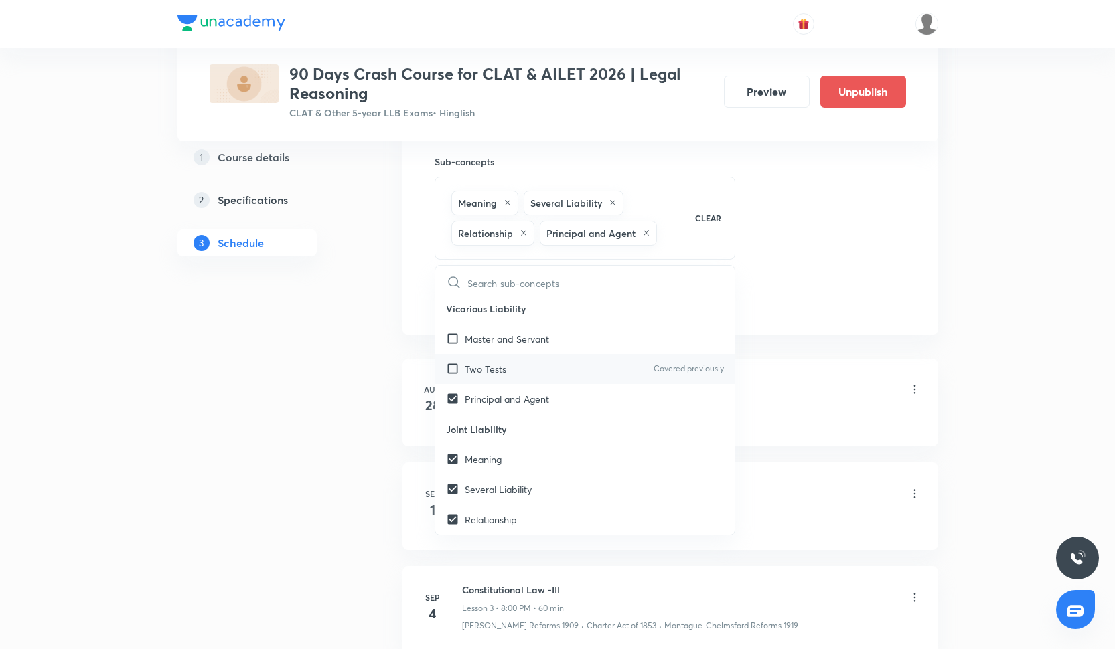
checkbox input "true"
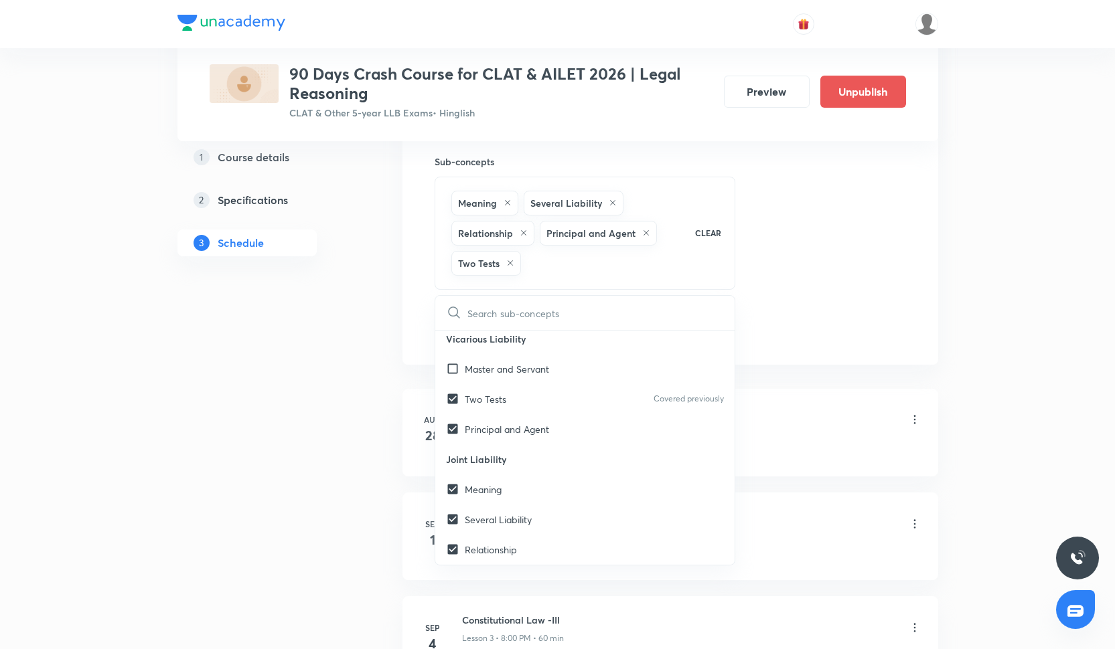
click at [552, 340] on p "Vicarious Liability" at bounding box center [585, 339] width 300 height 30
click at [552, 369] on div "Master and Servant" at bounding box center [585, 369] width 300 height 30
checkbox input "true"
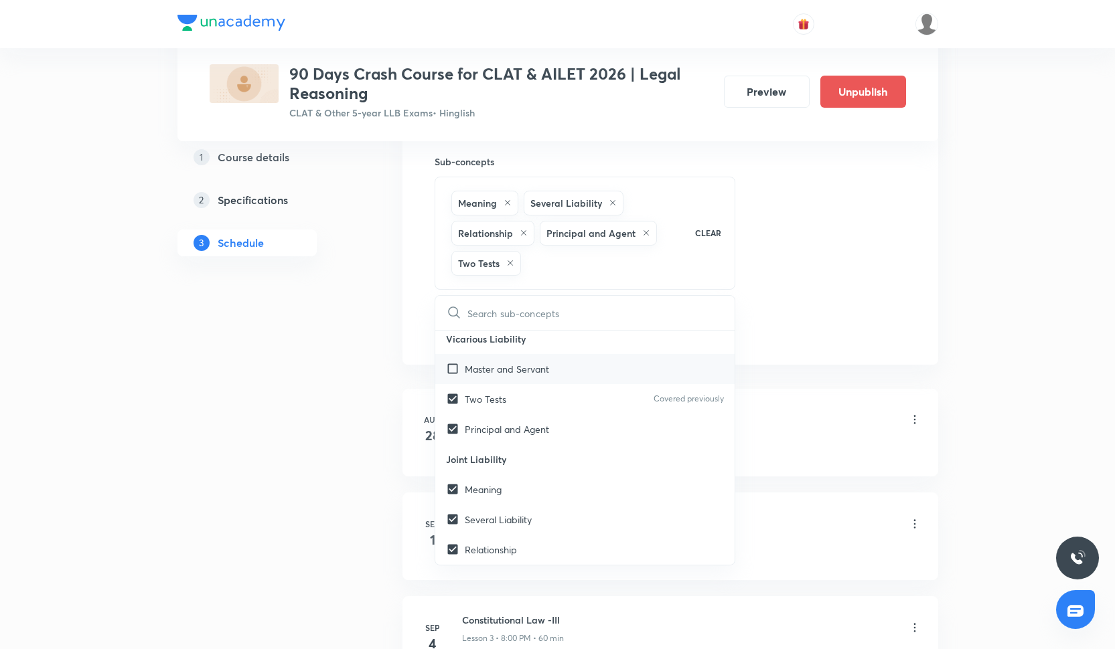
checkbox input "true"
click at [769, 303] on div "Session 11 Live class Quiz Recorded classes Session title 15/99 Law of Torts -2…" at bounding box center [670, 77] width 471 height 532
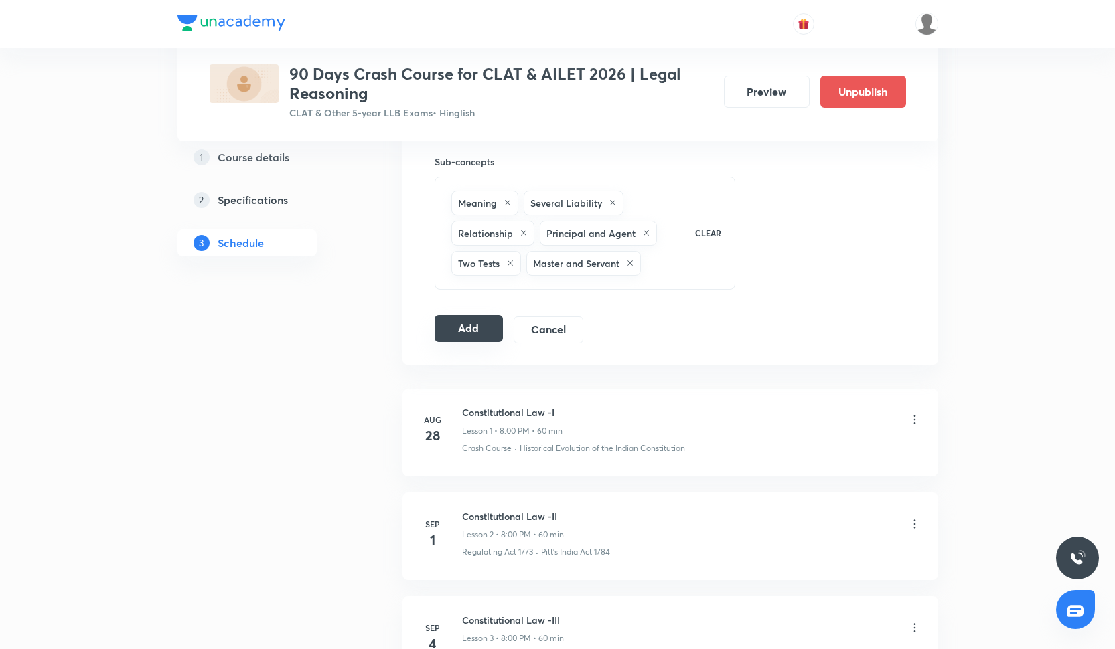
click at [485, 329] on button "Add" at bounding box center [469, 328] width 69 height 27
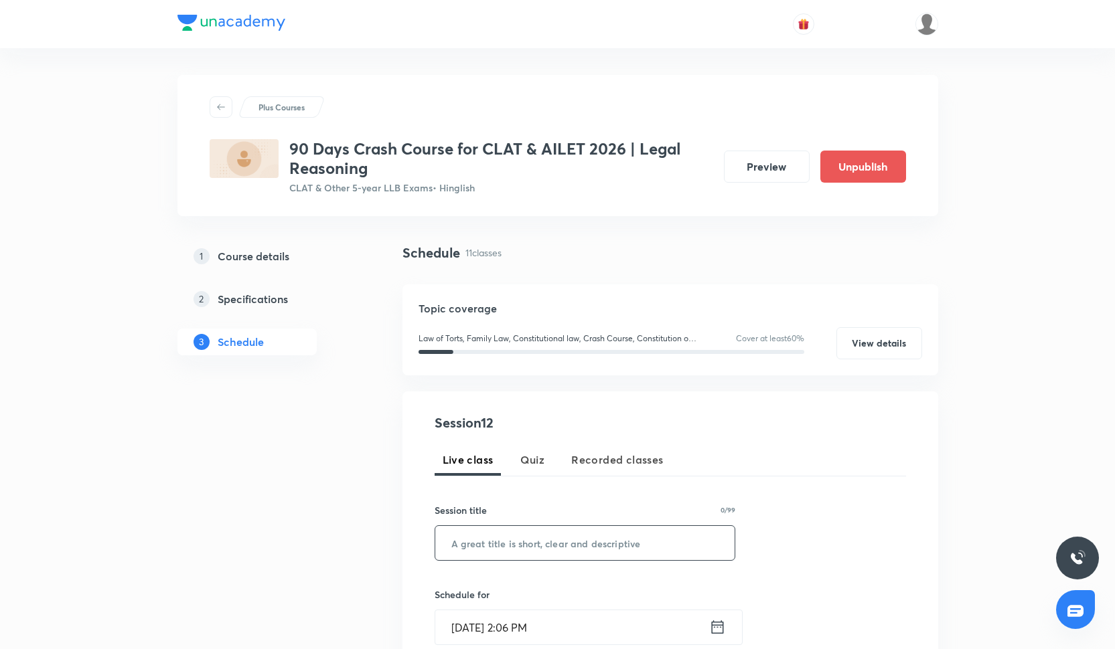
click at [493, 528] on input "text" at bounding box center [585, 543] width 300 height 34
paste input "Law of Torts -3"
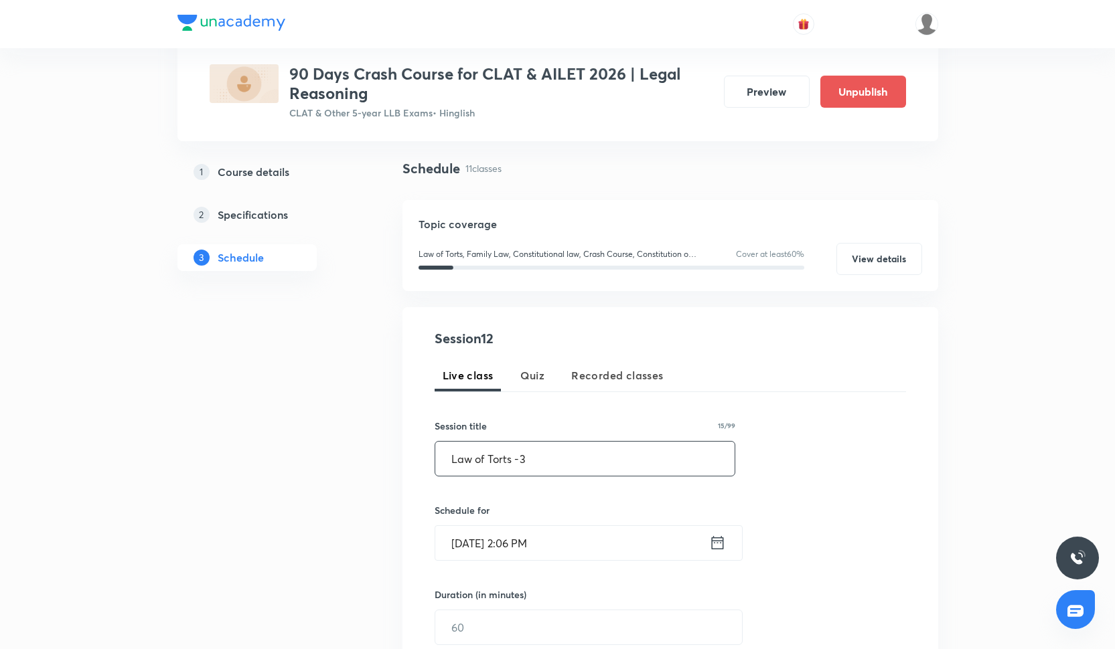
scroll to position [85, 0]
type input "Law of Torts -3"
click at [491, 545] on input "[DATE] 2:06 PM" at bounding box center [572, 543] width 274 height 34
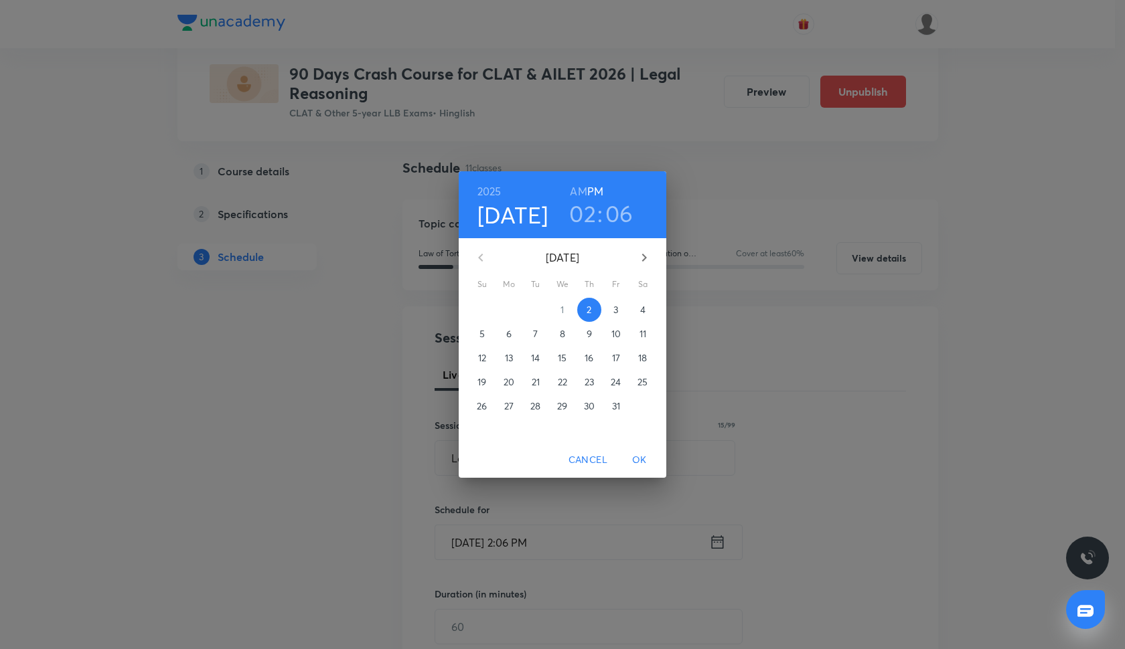
click at [589, 333] on p "9" at bounding box center [589, 333] width 5 height 13
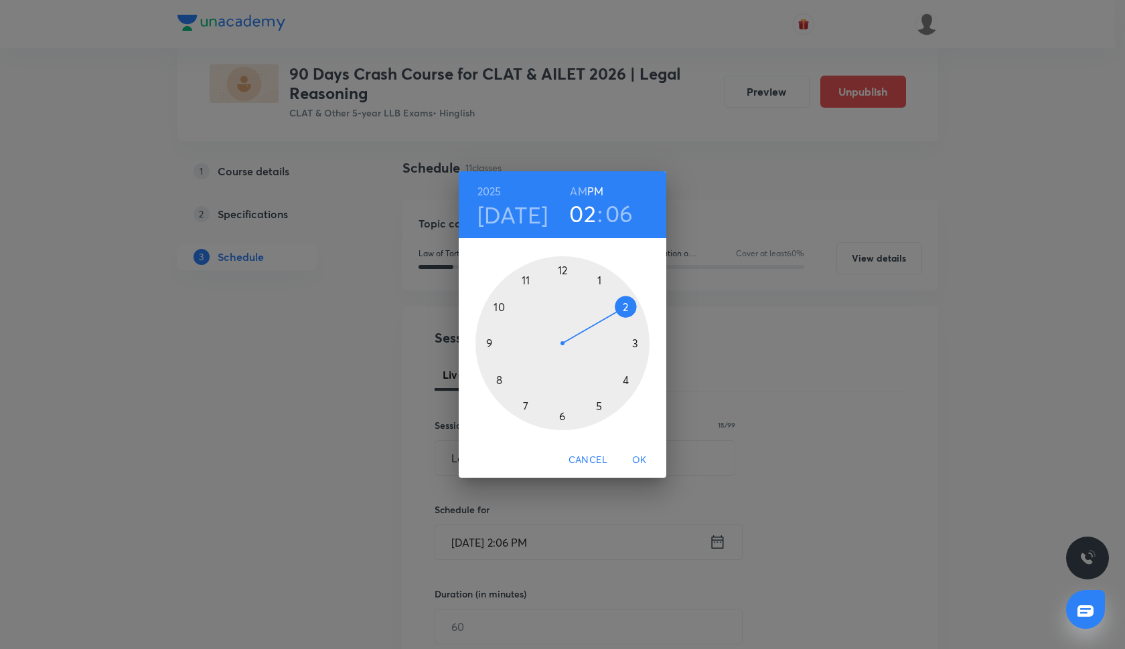
click at [497, 381] on div at bounding box center [562, 343] width 174 height 174
click at [560, 266] on div at bounding box center [562, 343] width 174 height 174
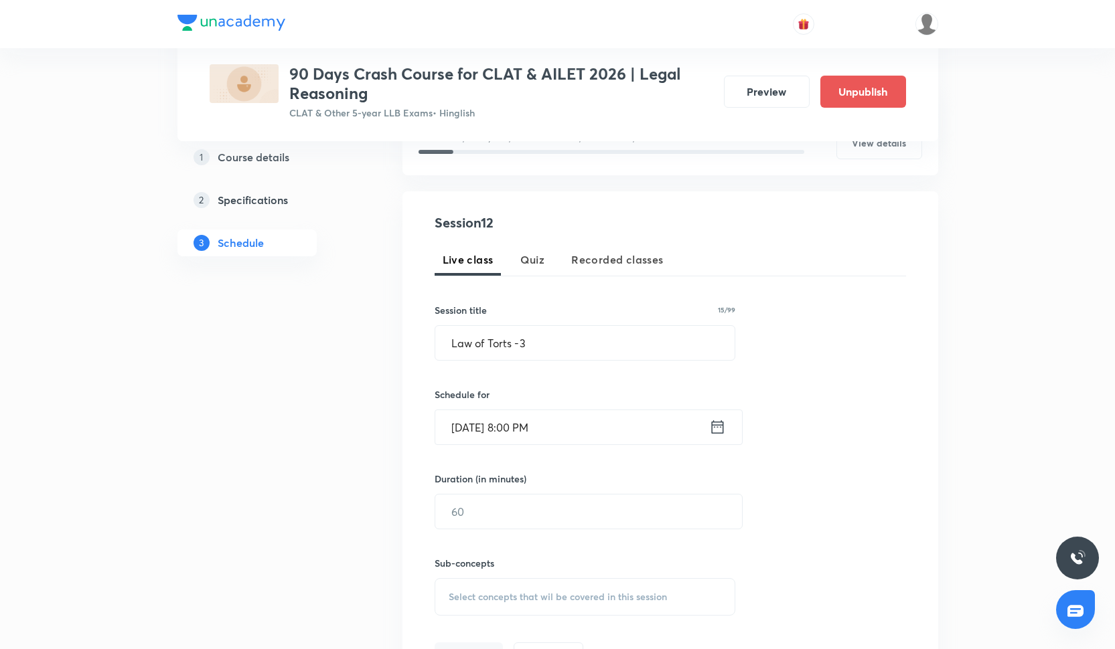
scroll to position [225, 0]
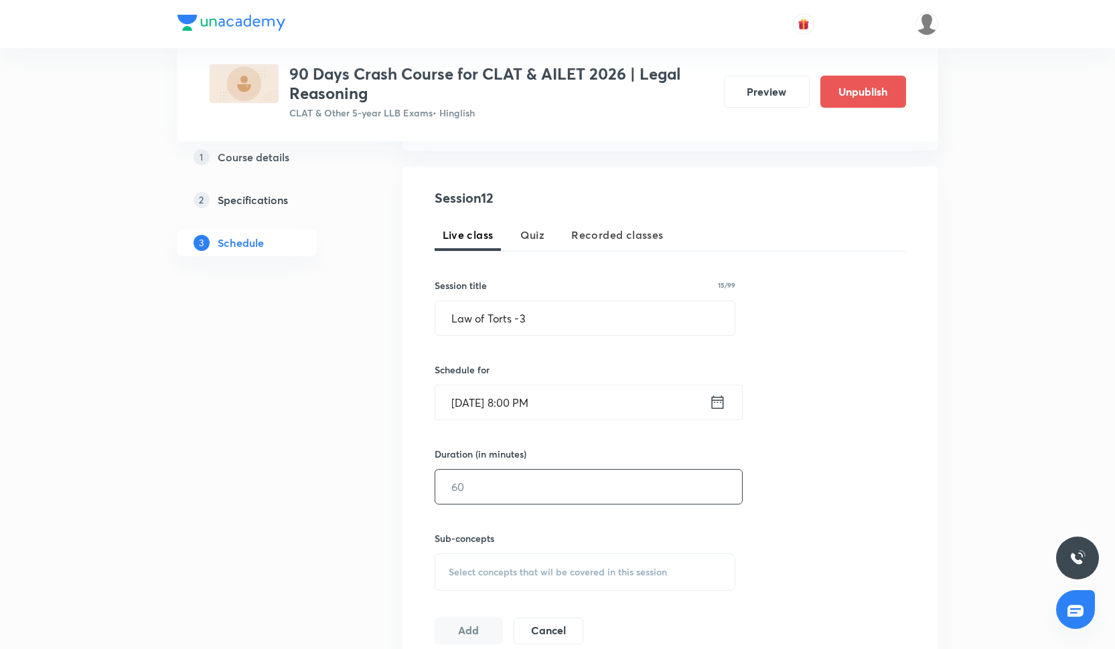
click at [498, 485] on input "text" at bounding box center [588, 487] width 307 height 34
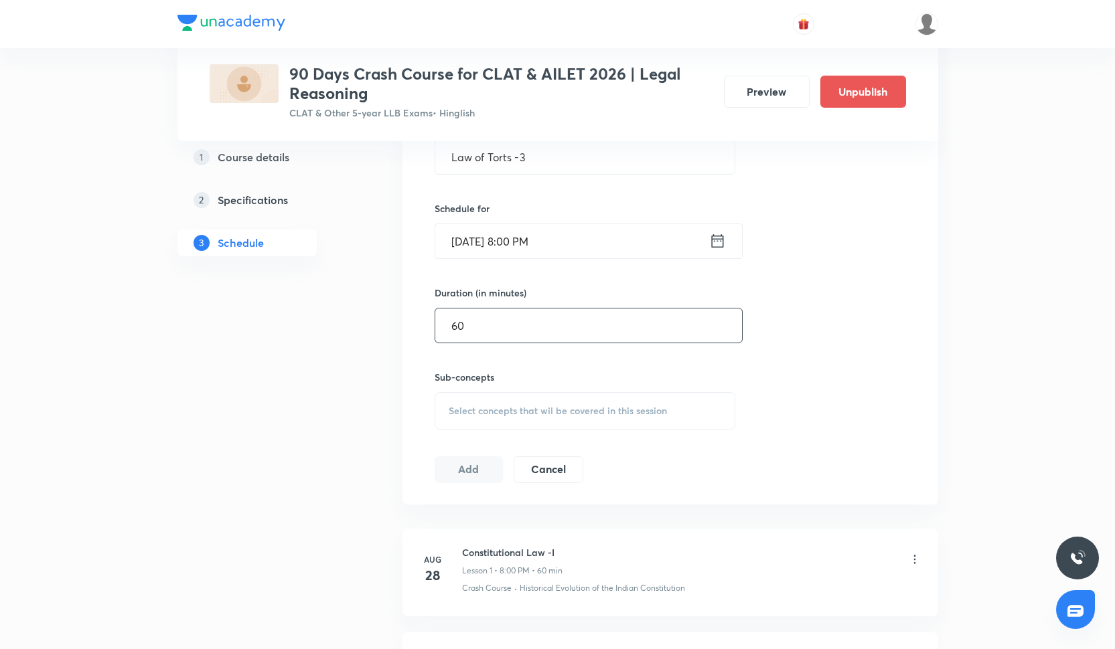
scroll to position [415, 0]
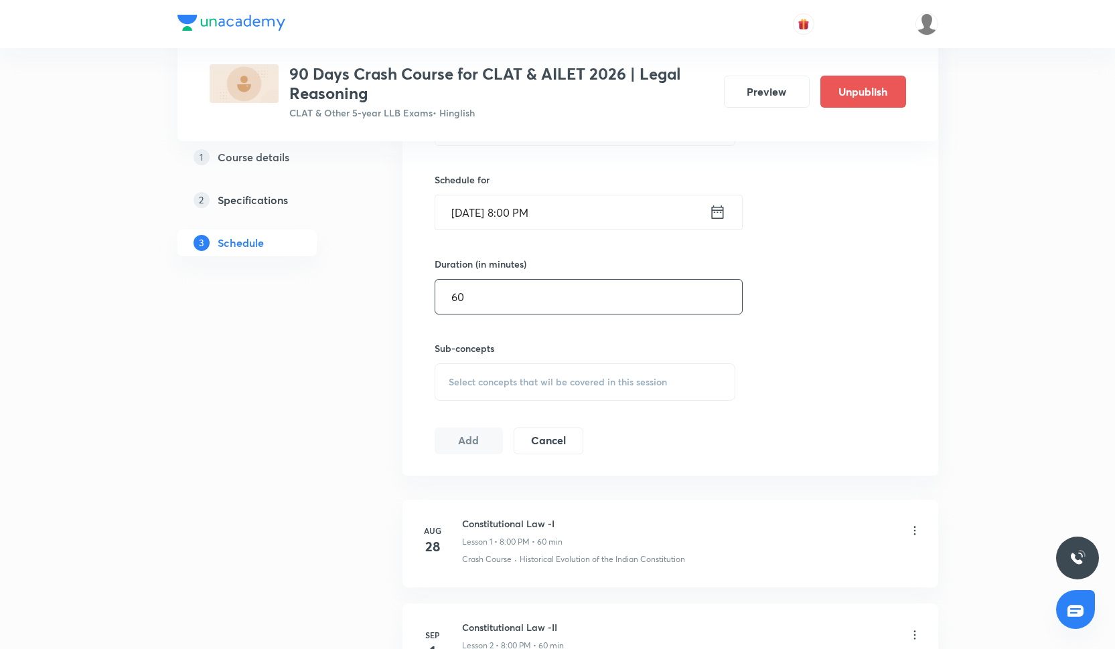
type input "60"
click at [485, 377] on span "Select concepts that wil be covered in this session" at bounding box center [558, 382] width 218 height 11
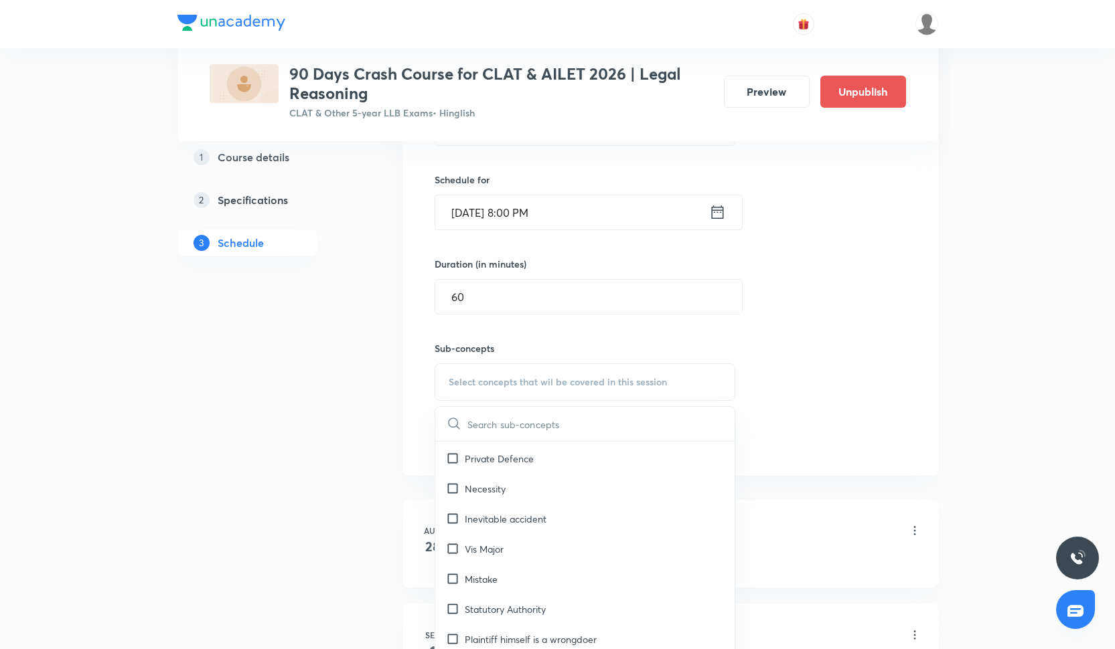
scroll to position [329, 0]
click at [539, 471] on div "Private Defence" at bounding box center [585, 460] width 300 height 30
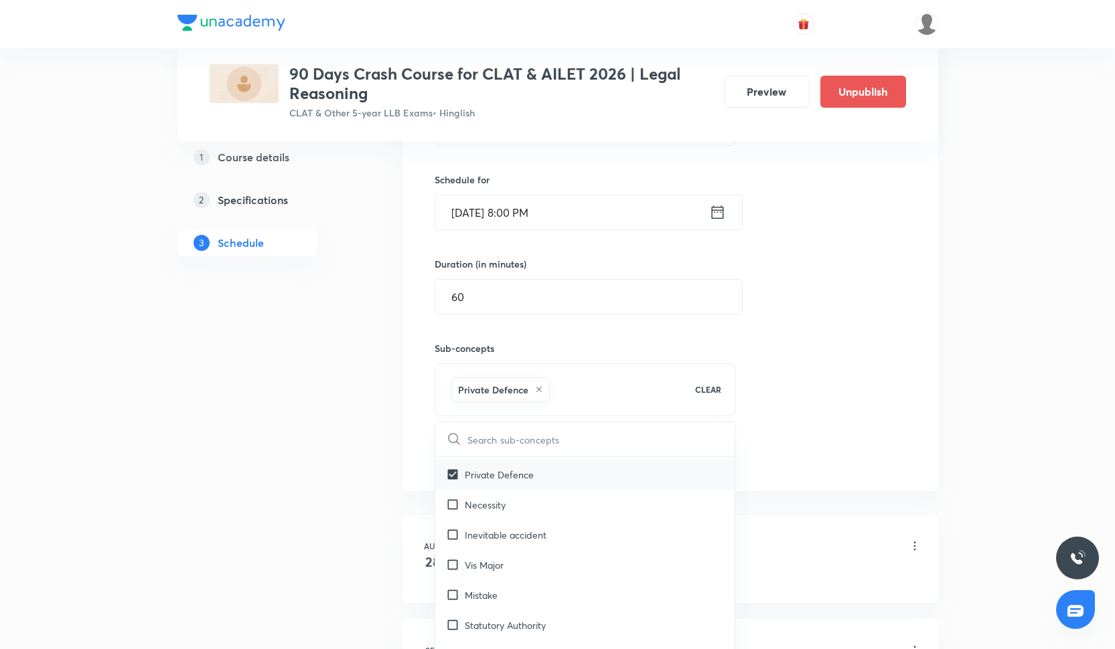
click at [539, 485] on div "Private Defence" at bounding box center [585, 475] width 300 height 30
checkbox input "false"
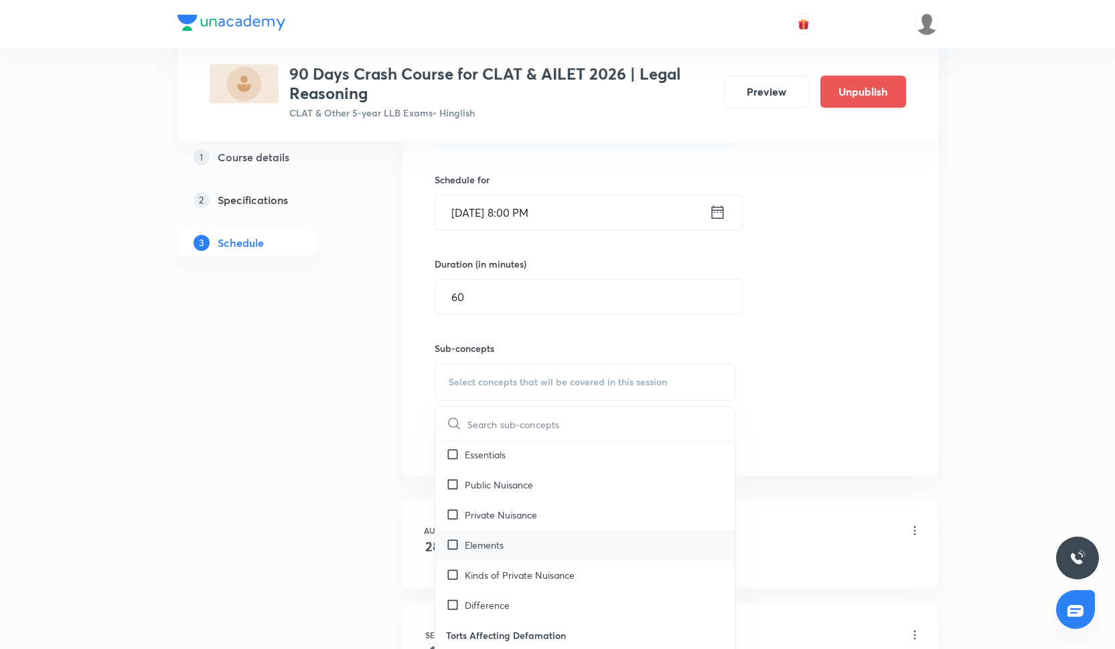
scroll to position [1212, 0]
click at [558, 556] on div "Kinds of Private Nuisance" at bounding box center [585, 571] width 300 height 30
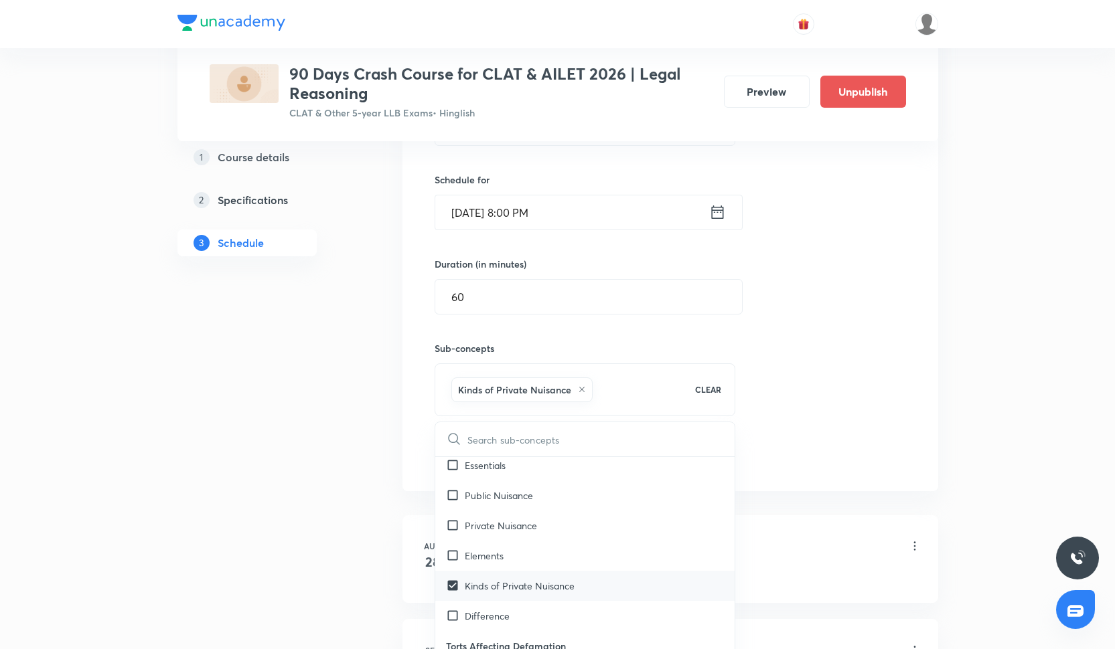
checkbox input "true"
click at [559, 522] on div "Private Nuisance" at bounding box center [585, 526] width 300 height 30
checkbox input "true"
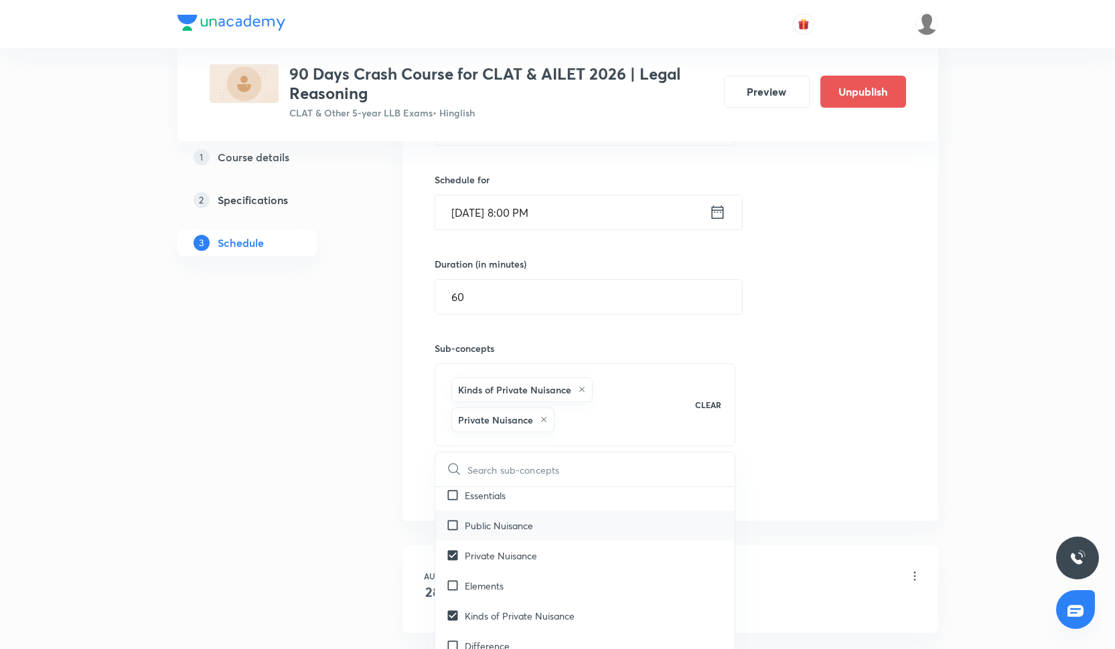
click at [559, 512] on div "Public Nuisance" at bounding box center [585, 526] width 300 height 30
checkbox input "true"
click at [559, 505] on div "Essentials" at bounding box center [585, 496] width 300 height 30
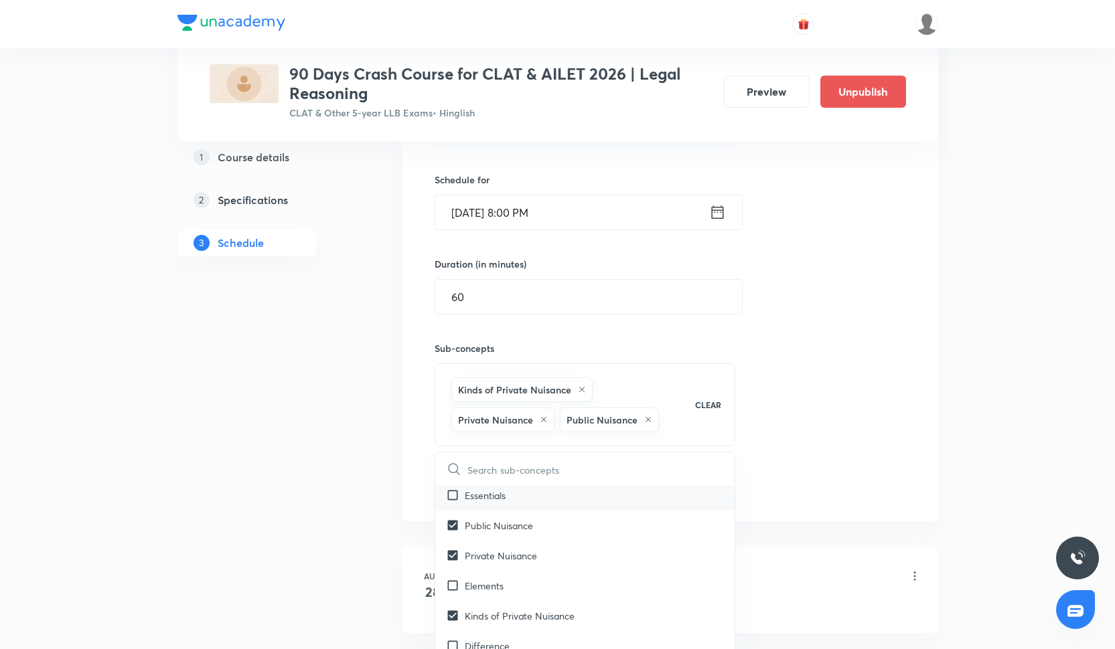
checkbox input "true"
click at [546, 602] on div "Elements" at bounding box center [585, 616] width 300 height 30
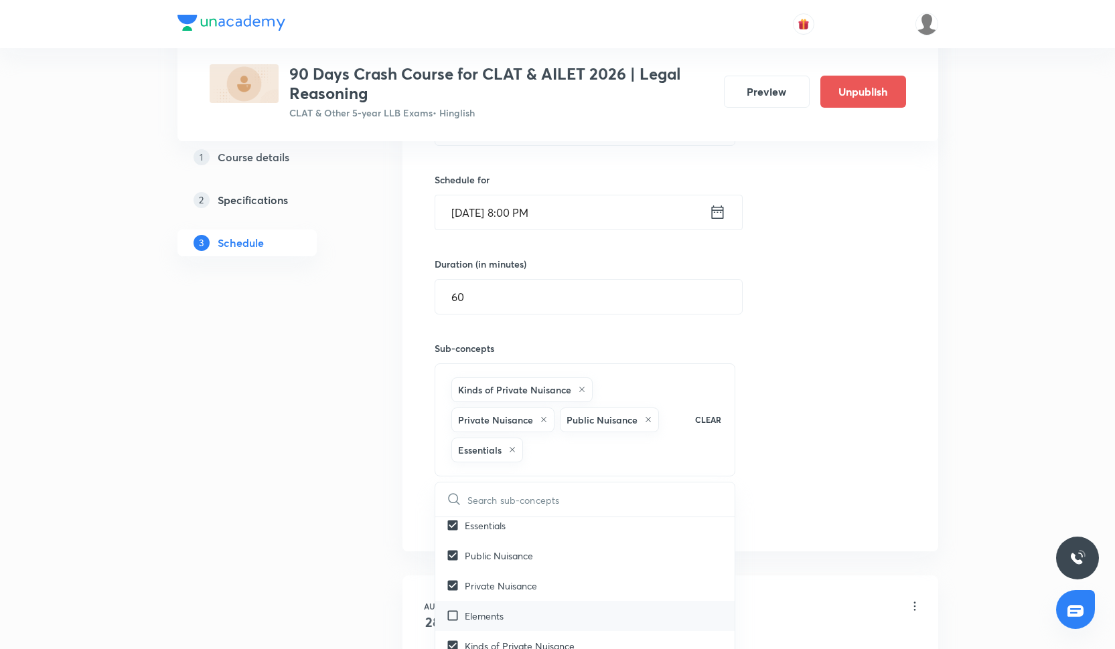
checkbox input "true"
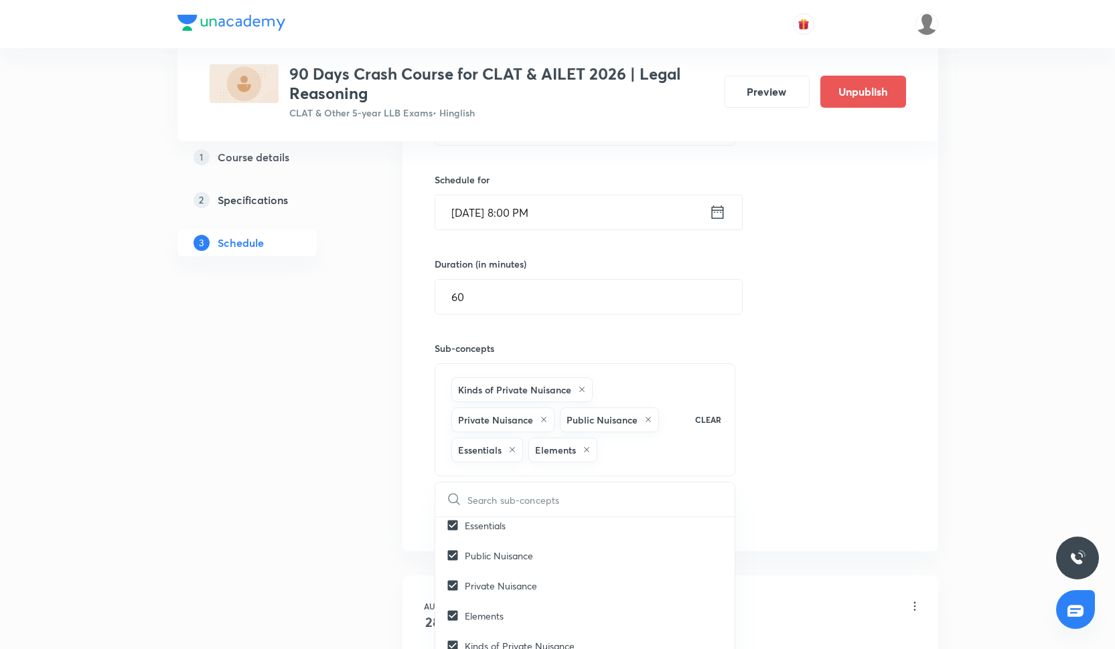
click at [825, 478] on div "Session 12 Live class Quiz Recorded classes Session title 15/99 Law of Torts -3…" at bounding box center [670, 264] width 471 height 532
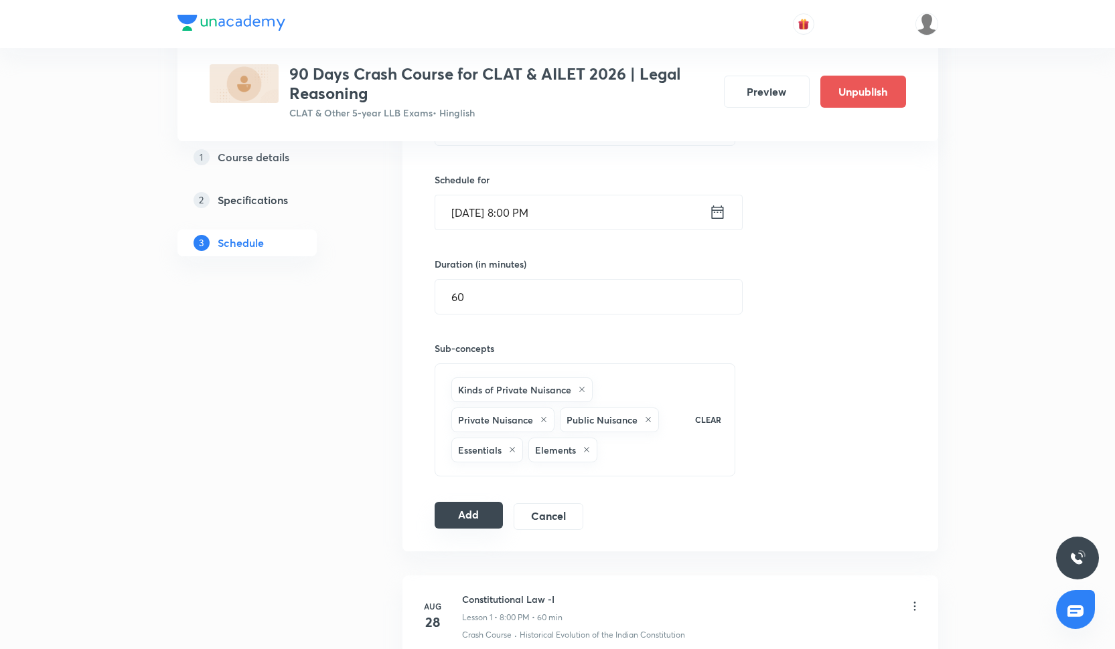
click at [480, 509] on button "Add" at bounding box center [469, 515] width 69 height 27
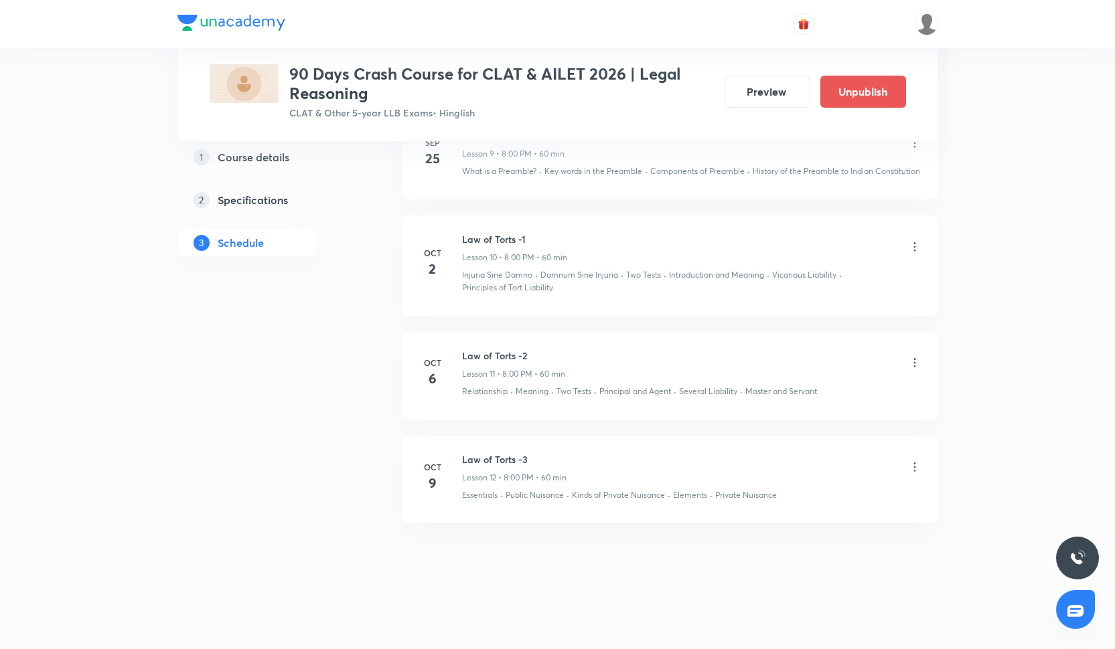
scroll to position [1665, 0]
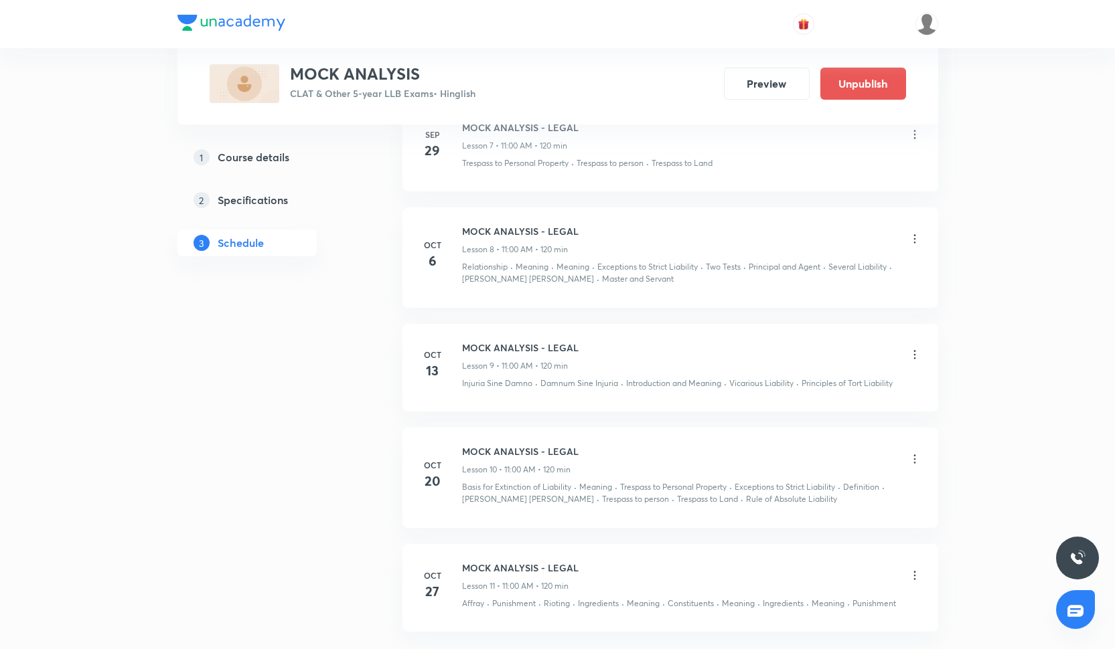
scroll to position [1455, 0]
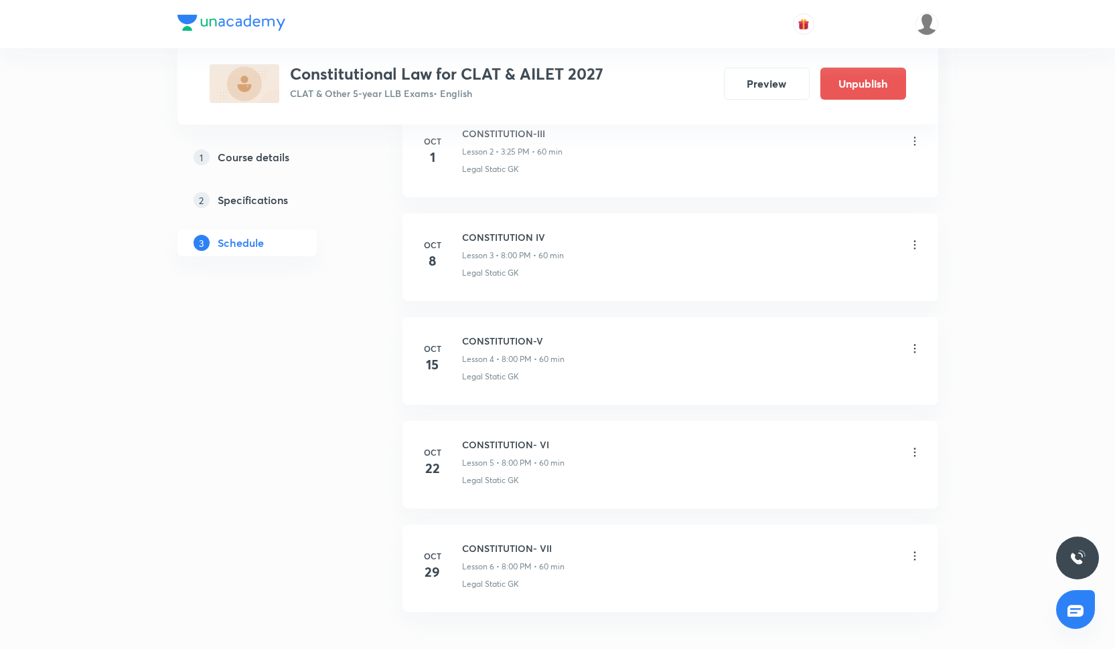
scroll to position [889, 0]
drag, startPoint x: 461, startPoint y: 447, endPoint x: 561, endPoint y: 445, distance: 99.8
click at [562, 445] on h6 "CONSTITUTION- VI" at bounding box center [513, 449] width 102 height 14
copy h6 "CONSTITUTION- VI"
drag, startPoint x: 461, startPoint y: 551, endPoint x: 560, endPoint y: 549, distance: 99.1
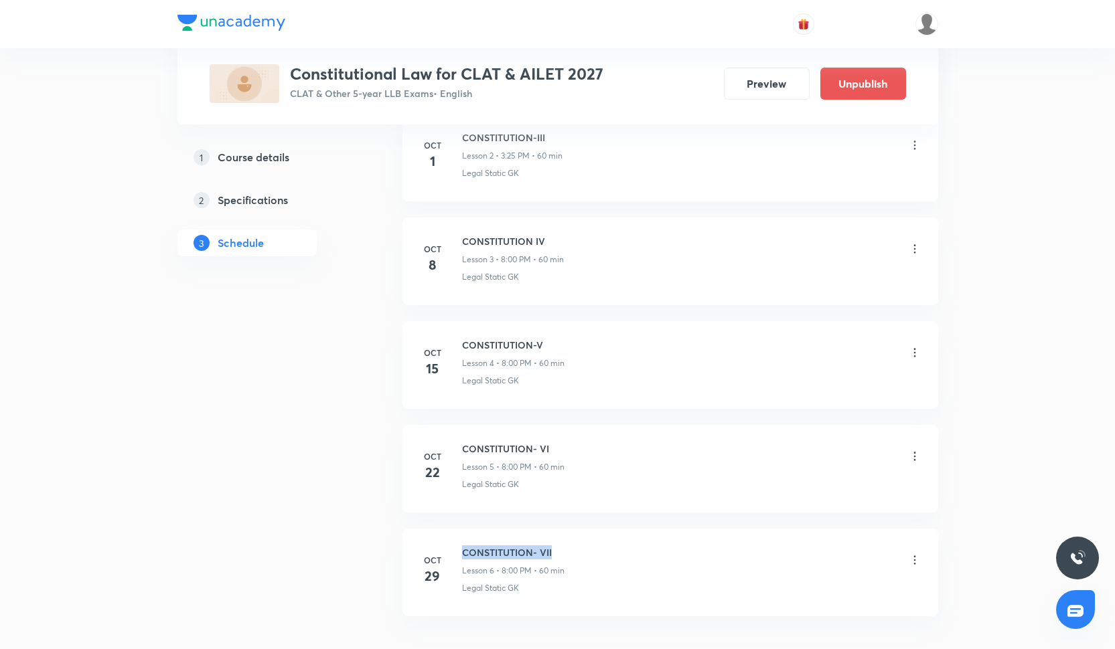
click at [560, 549] on h6 "CONSTITUTION- VII" at bounding box center [513, 553] width 102 height 14
copy h6 "CONSTITUTION- VII"
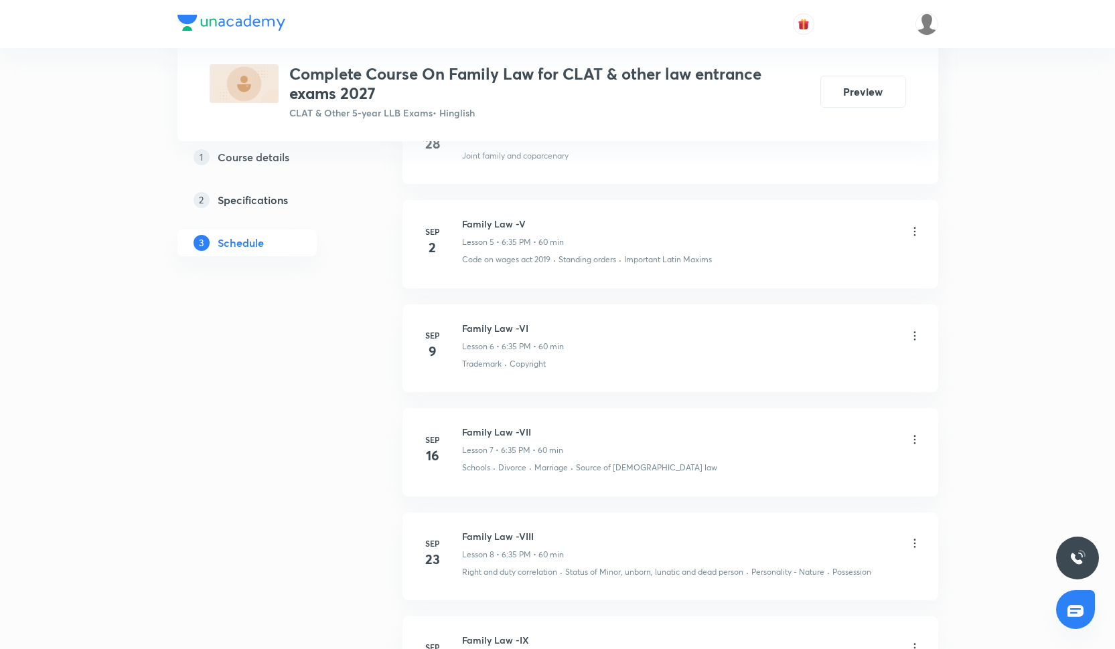
scroll to position [1120, 0]
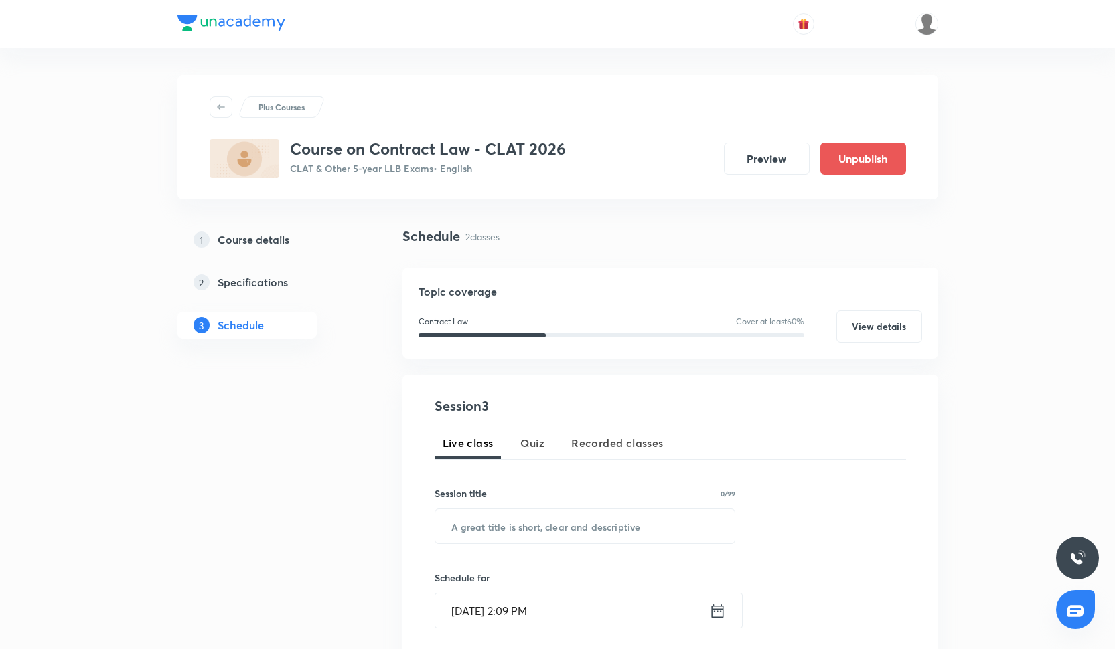
scroll to position [579, 0]
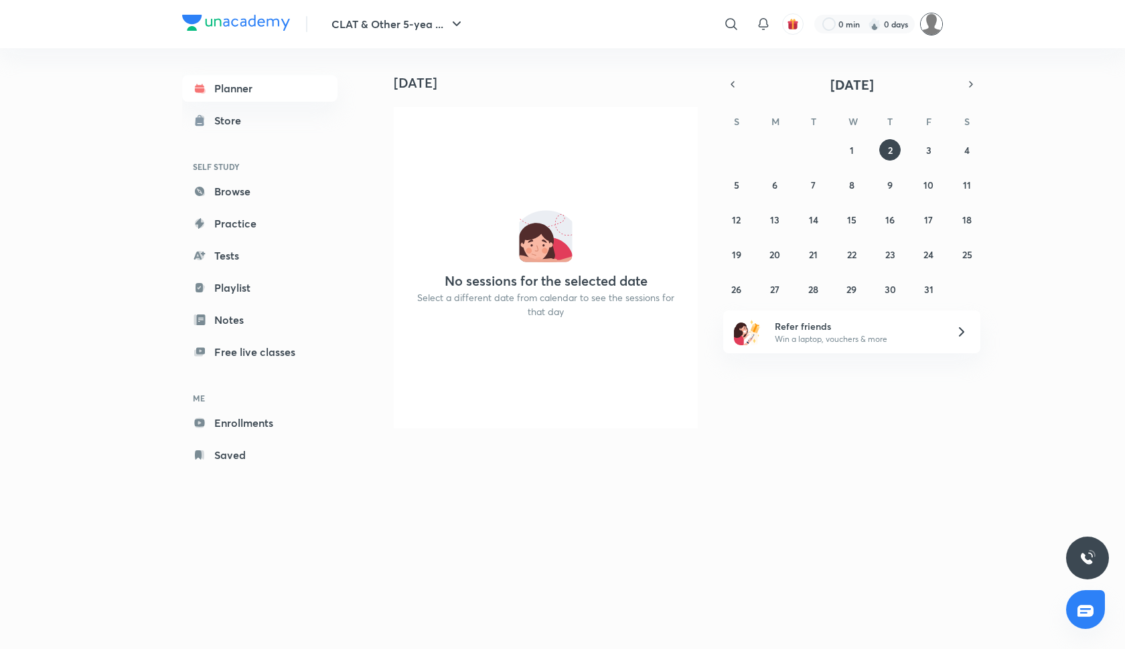
click at [935, 27] on img at bounding box center [931, 24] width 23 height 23
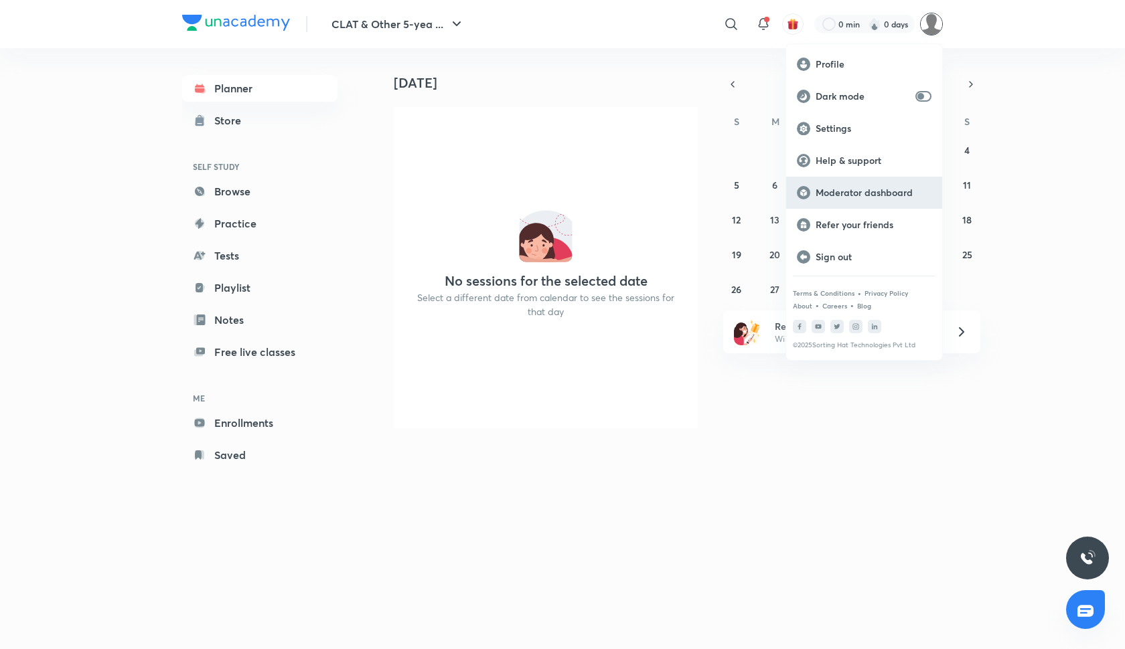
click at [846, 187] on p "Moderator dashboard" at bounding box center [874, 193] width 116 height 12
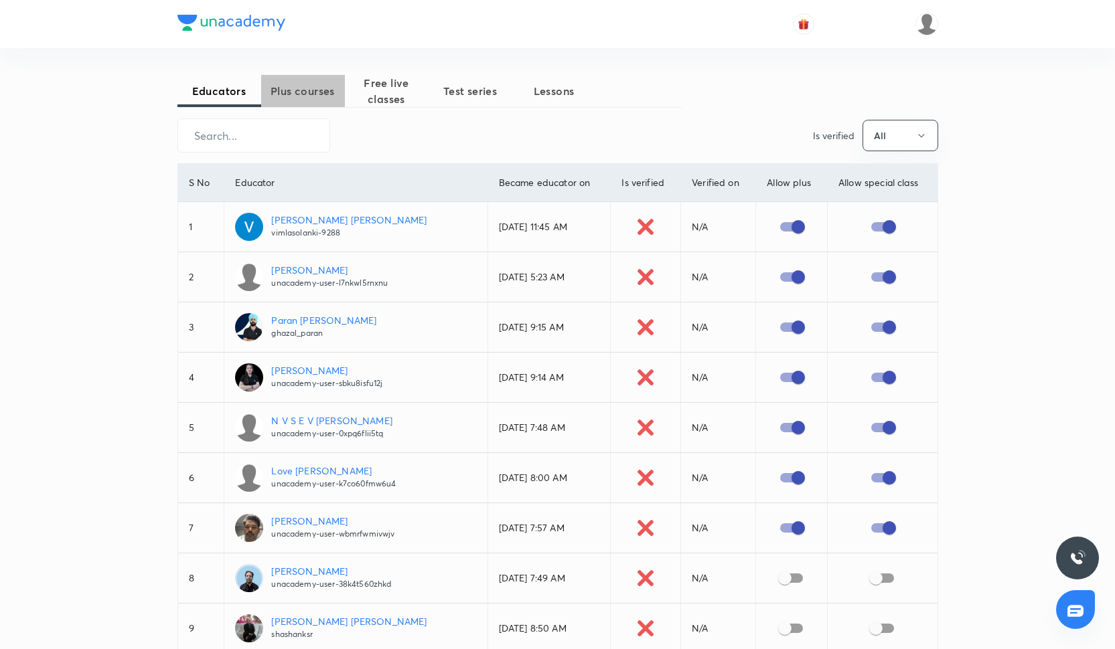
click at [313, 95] on span "Plus courses" at bounding box center [303, 91] width 84 height 16
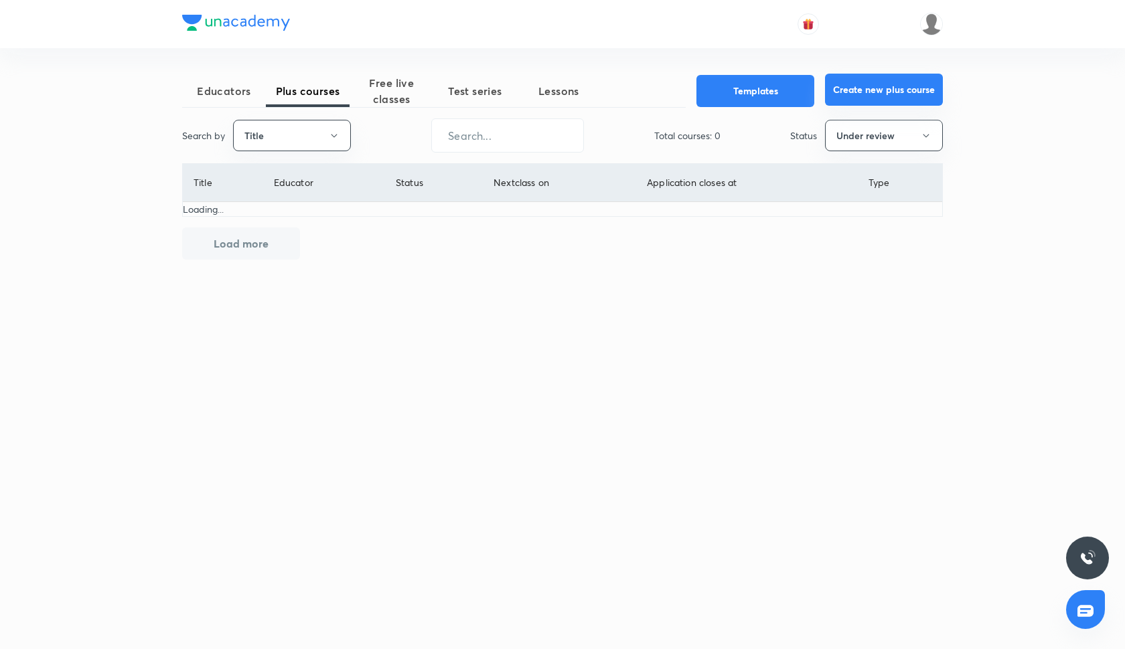
click at [894, 92] on button "Create new plus course" at bounding box center [884, 90] width 118 height 32
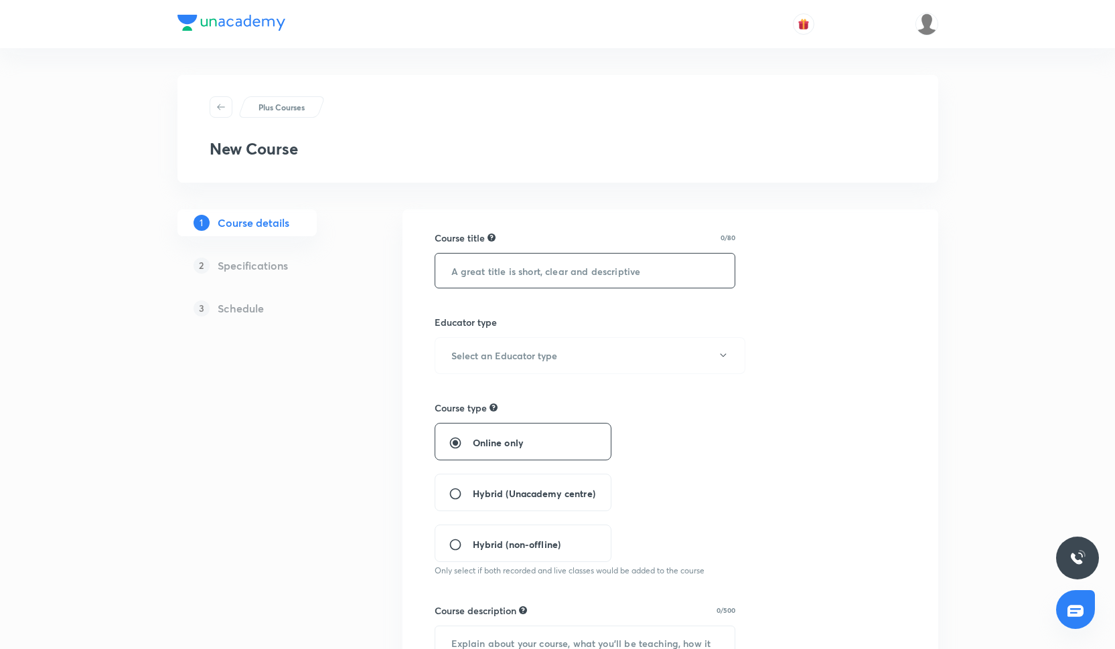
click at [506, 278] on input "text" at bounding box center [585, 271] width 300 height 34
paste input "Complete Course On Family Law for CLAT & other law entrance exams 2027"
click at [499, 268] on input "Complete Course On Family Law for CLAT & other law entrance exams 2027" at bounding box center [585, 271] width 300 height 34
type input "Complete Course On Law of Torts for CLAT & other law entrance exams 2027"
click at [467, 350] on h6 "Select an Educator type" at bounding box center [504, 356] width 106 height 14
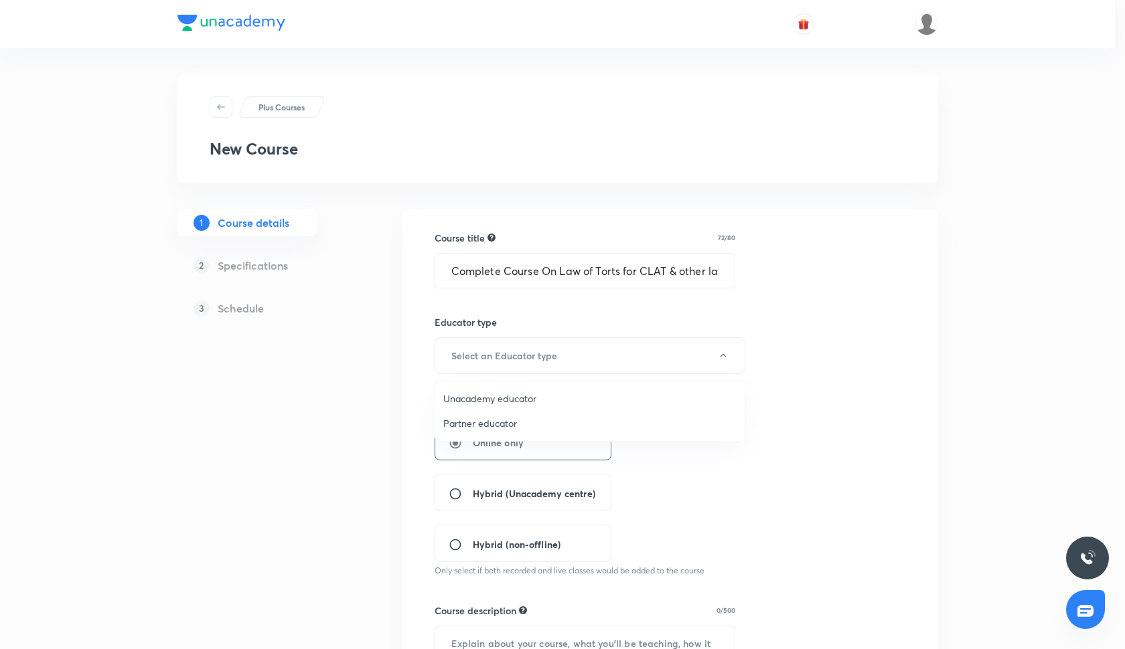
click at [479, 397] on span "Unacademy educator" at bounding box center [589, 399] width 293 height 14
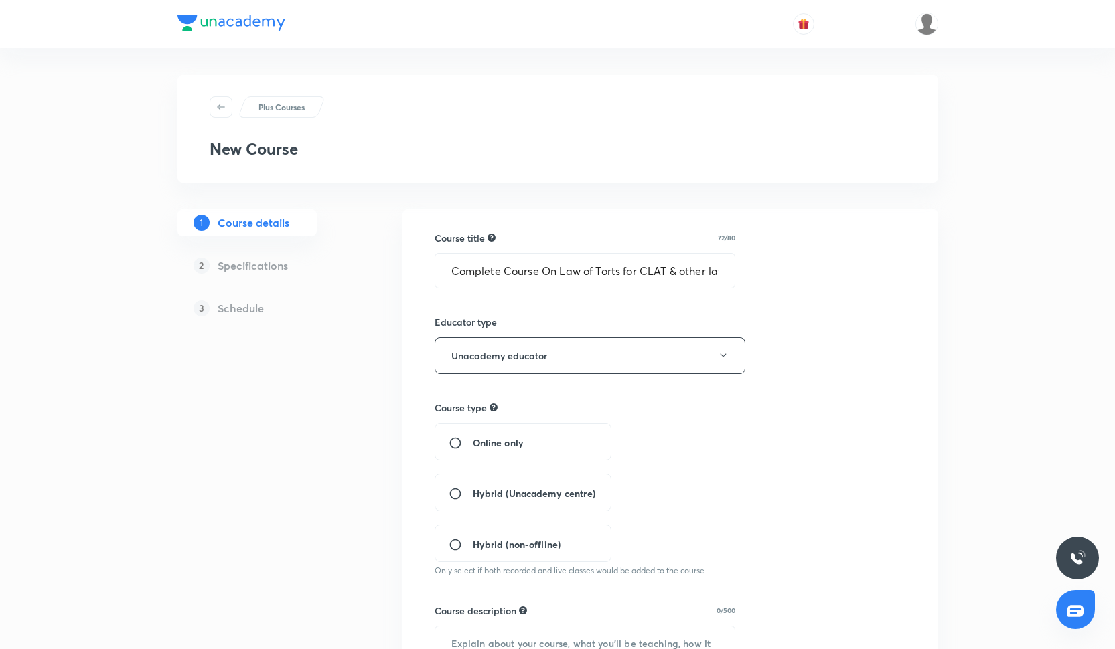
click at [483, 436] on span "Online only" at bounding box center [498, 443] width 51 height 14
click at [473, 437] on input "Online only" at bounding box center [461, 443] width 24 height 13
radio input "true"
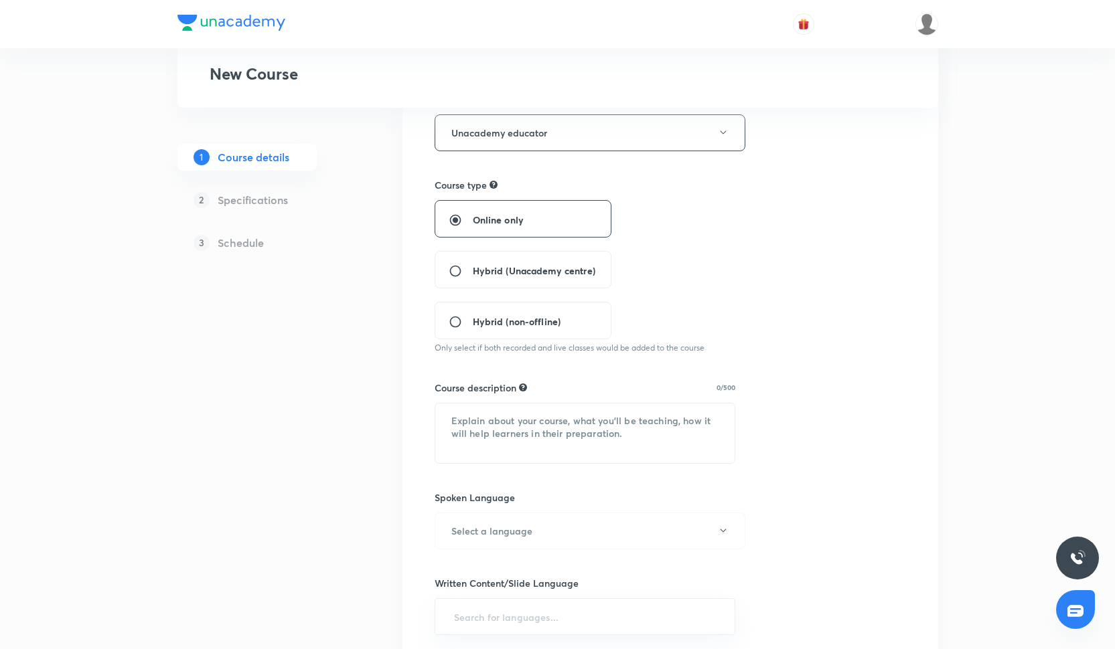
scroll to position [261, 0]
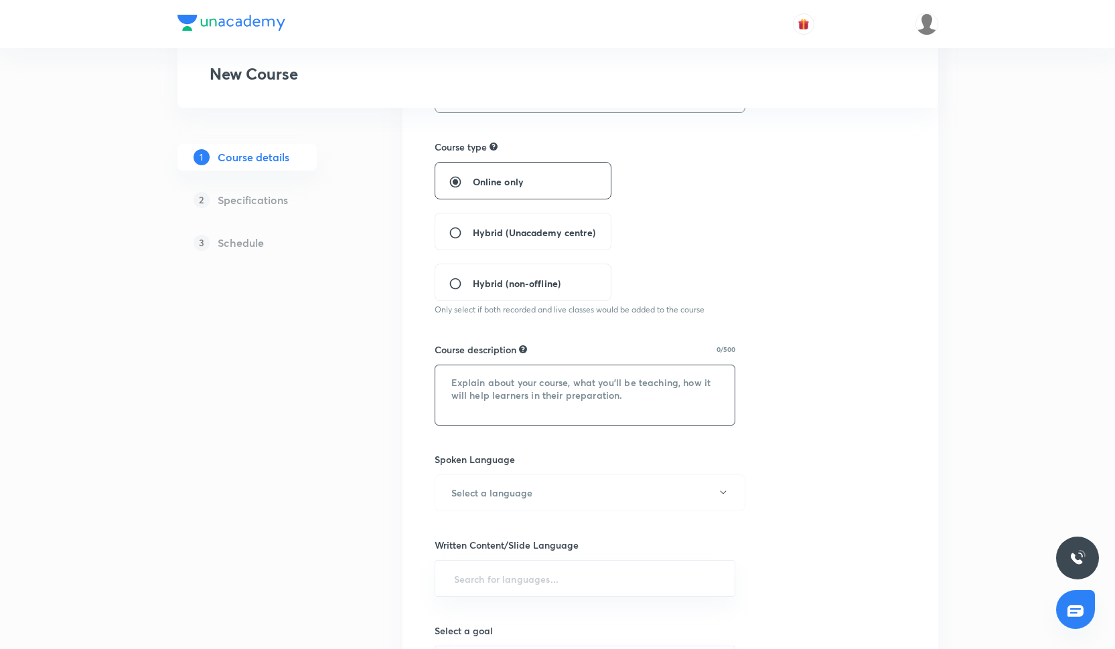
click at [513, 386] on textarea at bounding box center [585, 396] width 300 height 60
paste textarea "Family Law with Shikha Puri (For CLAT, AILET & 3-Year LLB – 2026) We’re diving …"
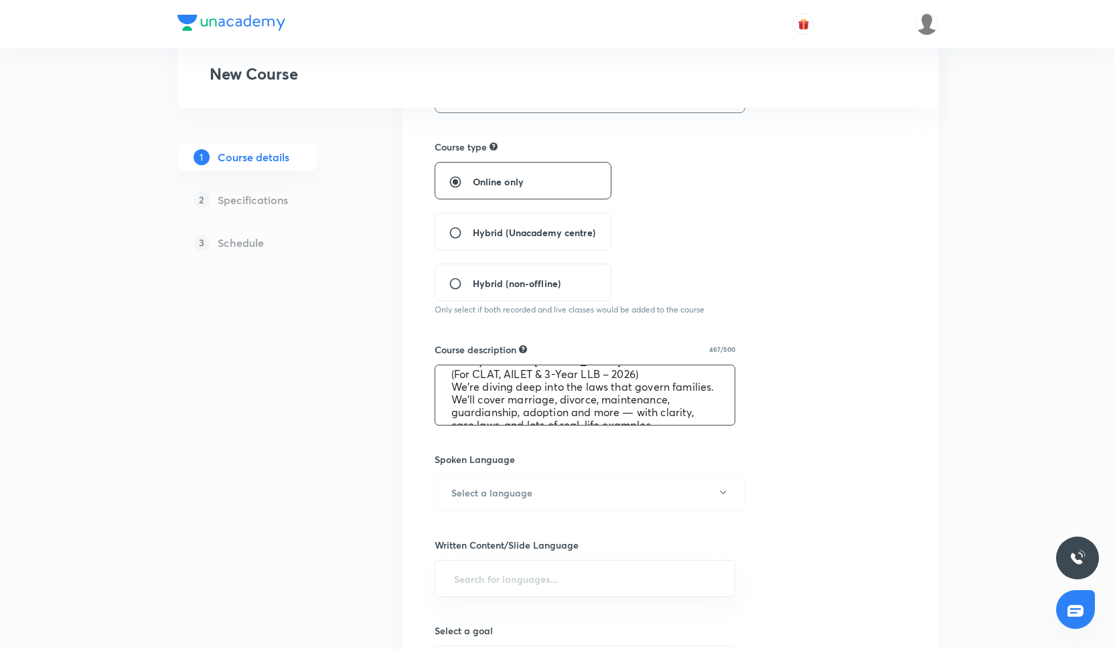
scroll to position [0, 0]
click at [510, 383] on textarea "Family Law with Shikha Puri (For CLAT, AILET & 3-Year LLB – 2026) We’re diving …" at bounding box center [585, 396] width 300 height 60
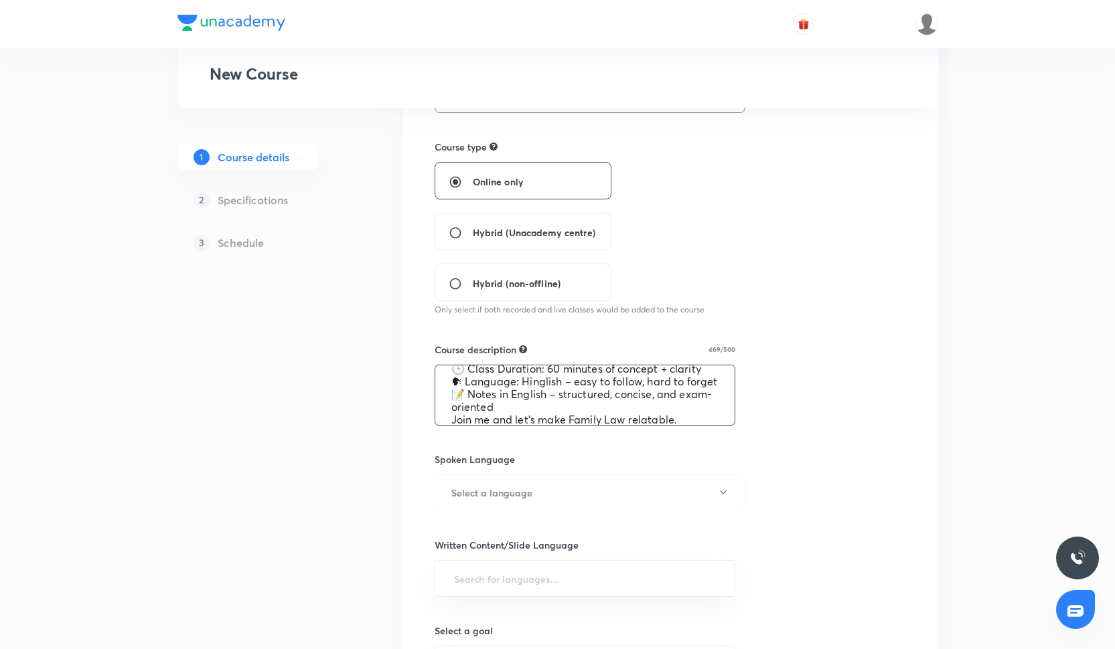
scroll to position [106, 0]
drag, startPoint x: 447, startPoint y: 393, endPoint x: 694, endPoint y: 367, distance: 248.5
click at [694, 367] on textarea "Law of Torts with Shikha Puri (For CLAT, AILET & 3-Year LLB – 2026) We’re divin…" at bounding box center [585, 396] width 300 height 60
click at [602, 408] on textarea "Law of Torts with Shikha Puri (For CLAT, AILET & 3-Year LLB – 2026) 🕒 Class Dur…" at bounding box center [585, 396] width 300 height 60
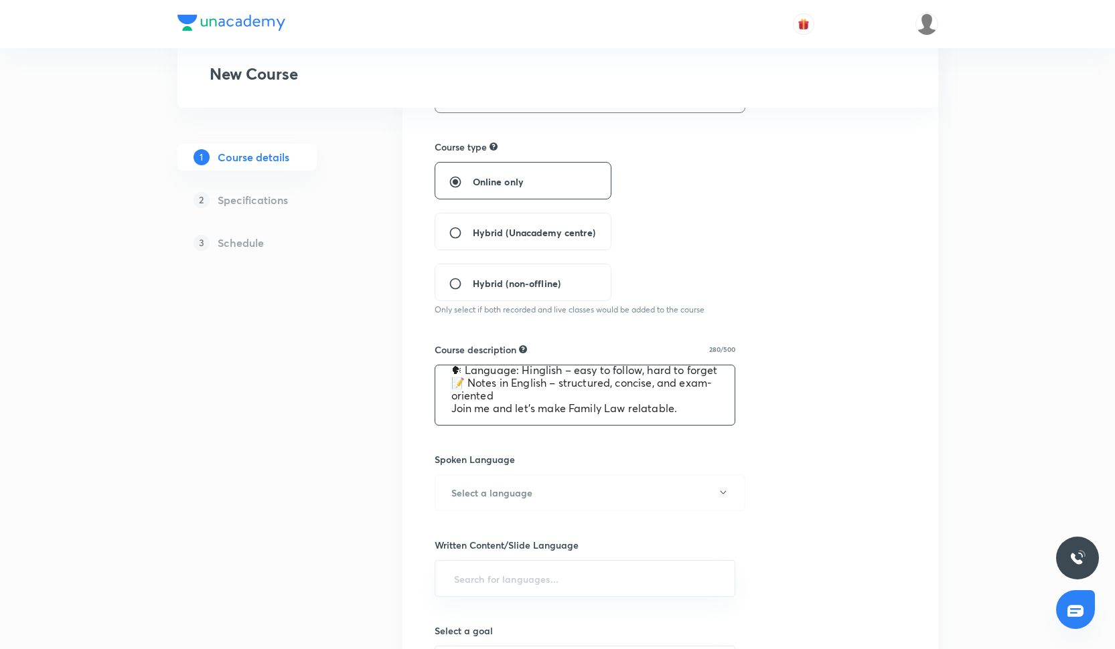
drag, startPoint x: 444, startPoint y: 410, endPoint x: 718, endPoint y: 408, distance: 274.5
click at [718, 408] on textarea "Law of Torts with Shikha Puri (For CLAT, AILET & 3-Year LLB – 2026) 🕒 Class Dur…" at bounding box center [585, 396] width 300 height 60
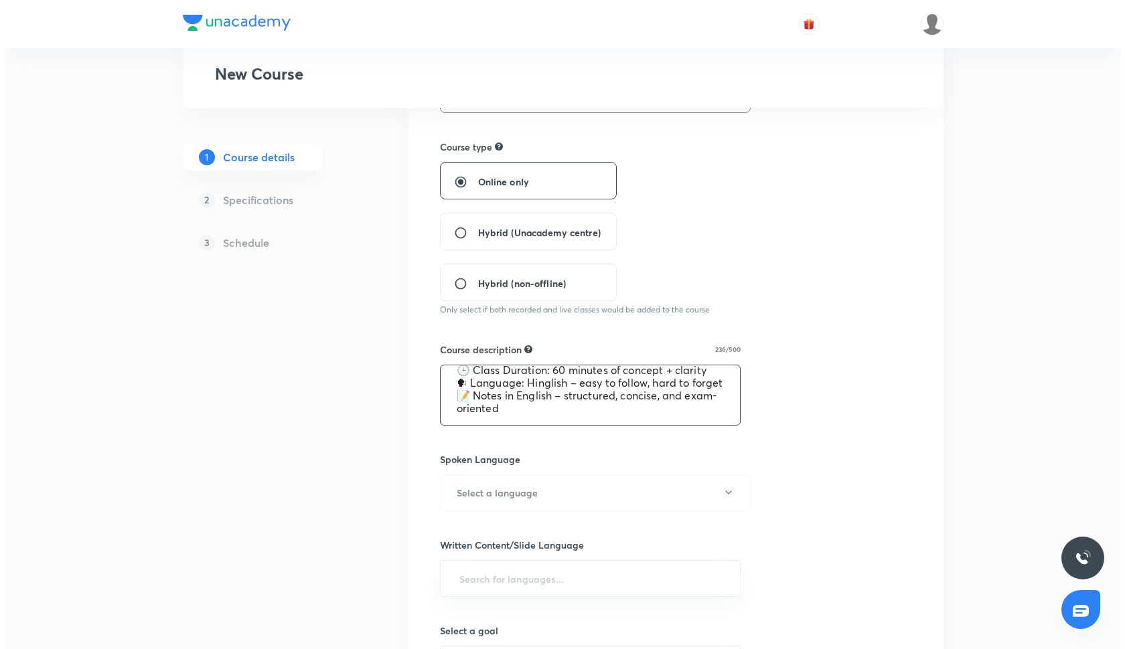
scroll to position [64, 0]
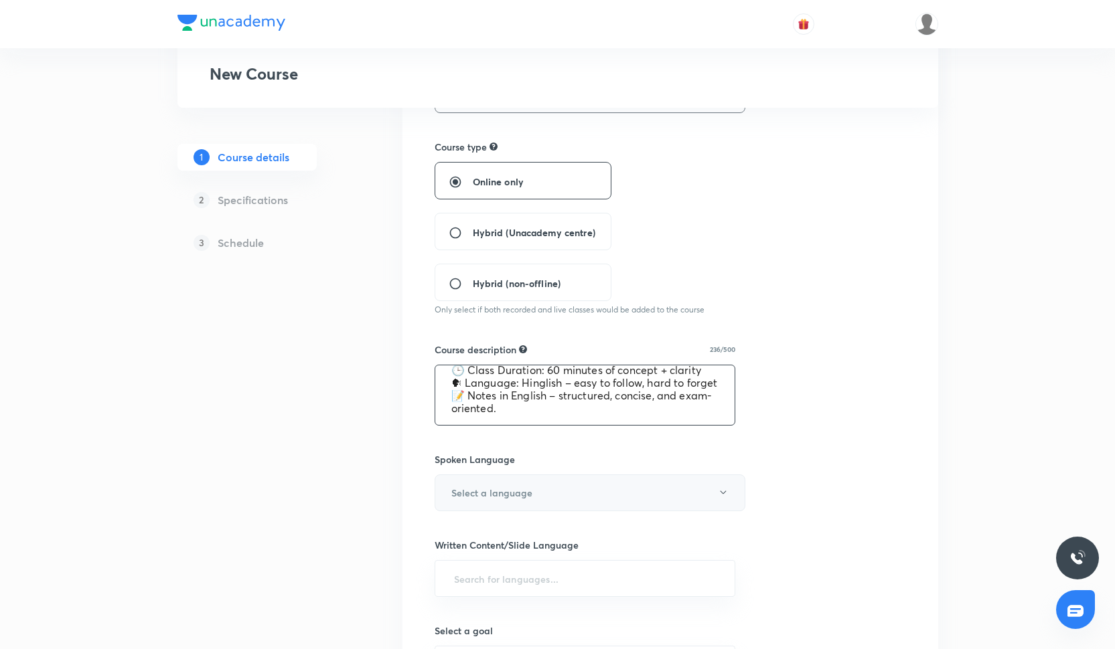
type textarea "Law of Torts with [PERSON_NAME] (For CLAT, AILET & 3-Year LLB – 2026) 🕒 Class D…"
click at [560, 502] on button "Select a language" at bounding box center [590, 493] width 311 height 37
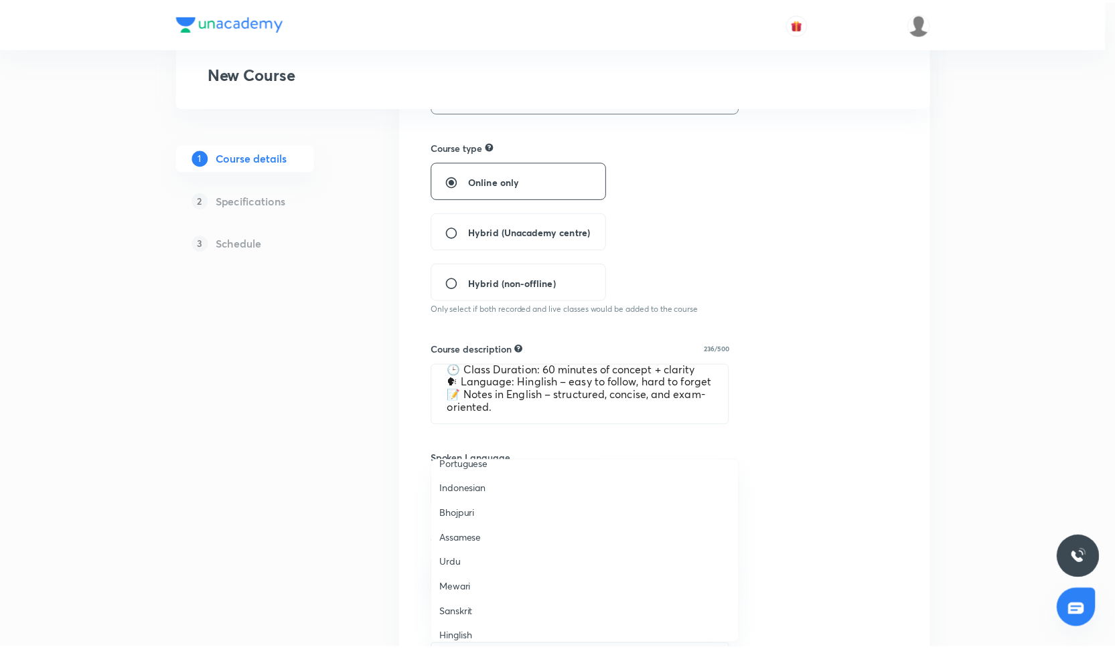
scroll to position [397, 0]
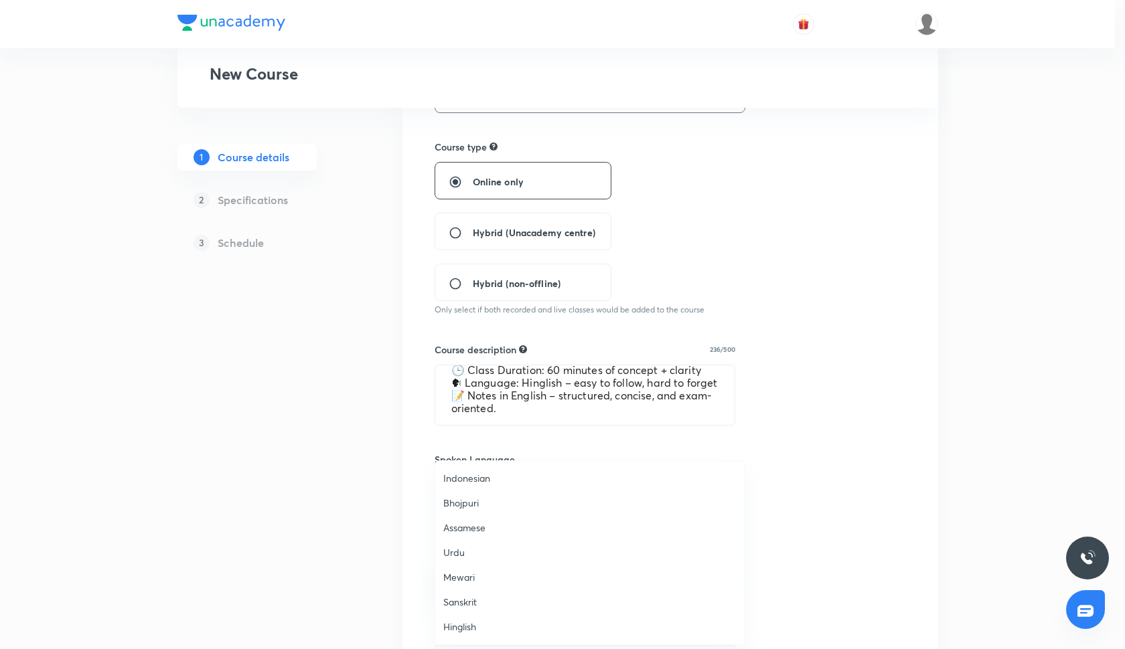
click at [492, 633] on span "Hinglish" at bounding box center [589, 627] width 293 height 14
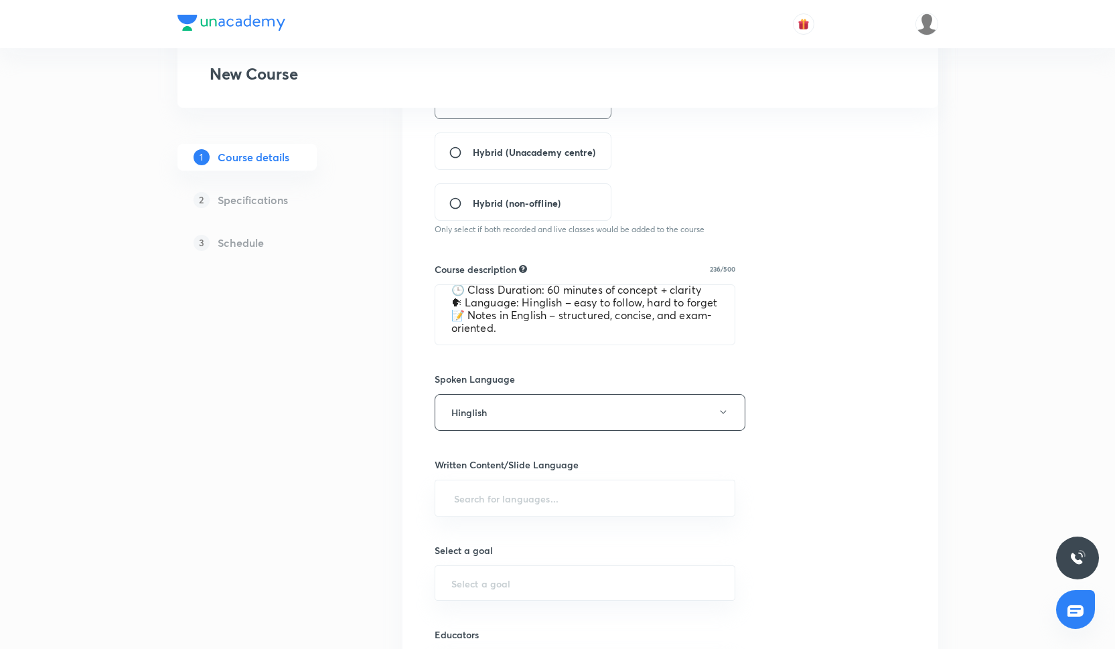
scroll to position [339, 0]
click at [544, 497] on input "text" at bounding box center [585, 501] width 268 height 25
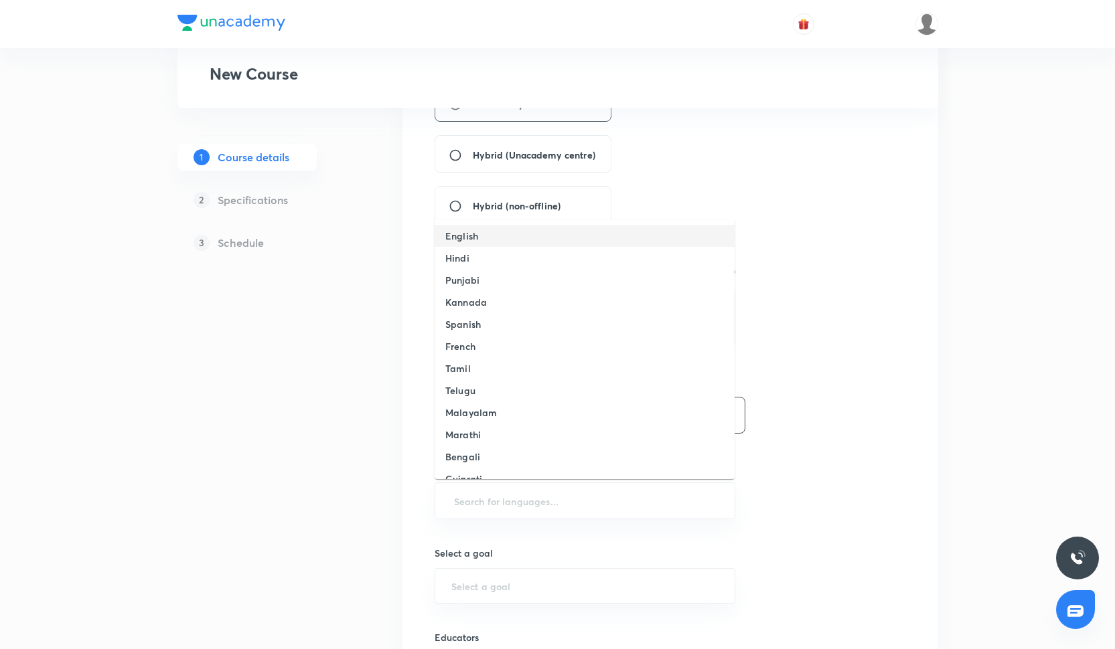
click at [526, 234] on li "English" at bounding box center [585, 236] width 300 height 22
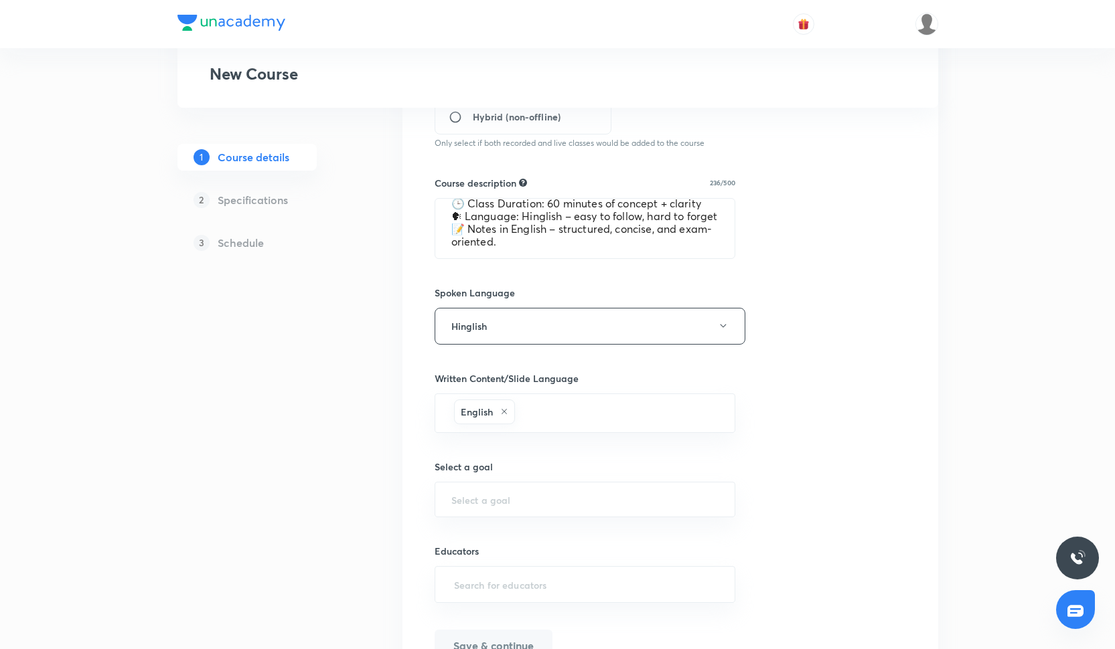
scroll to position [504, 0]
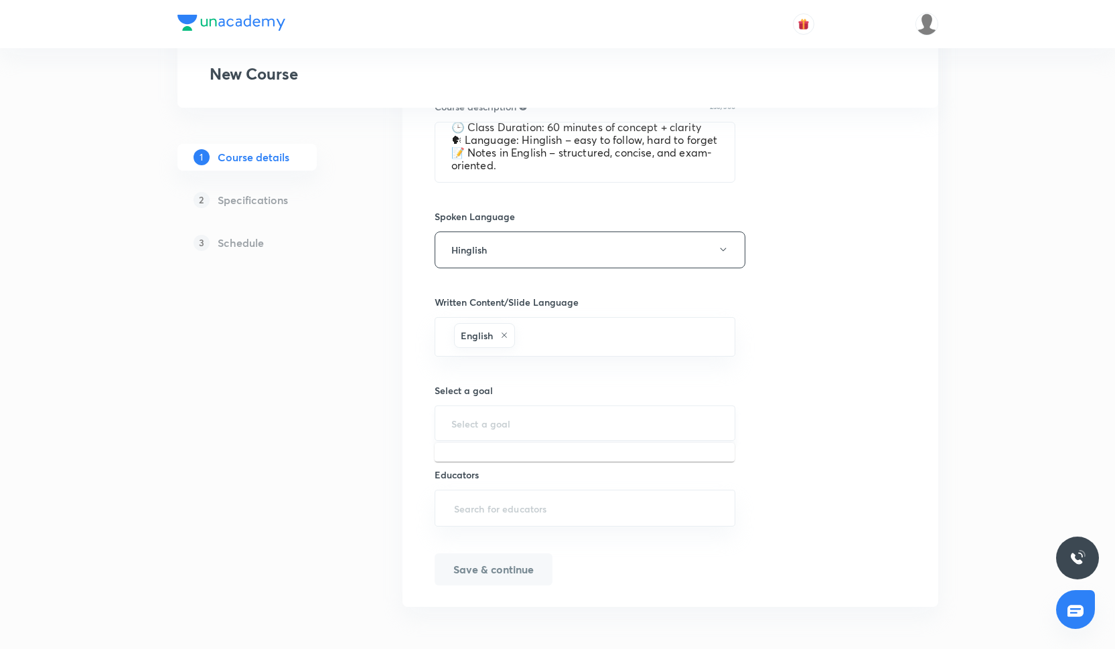
click at [525, 422] on input "text" at bounding box center [585, 423] width 268 height 13
type input "c"
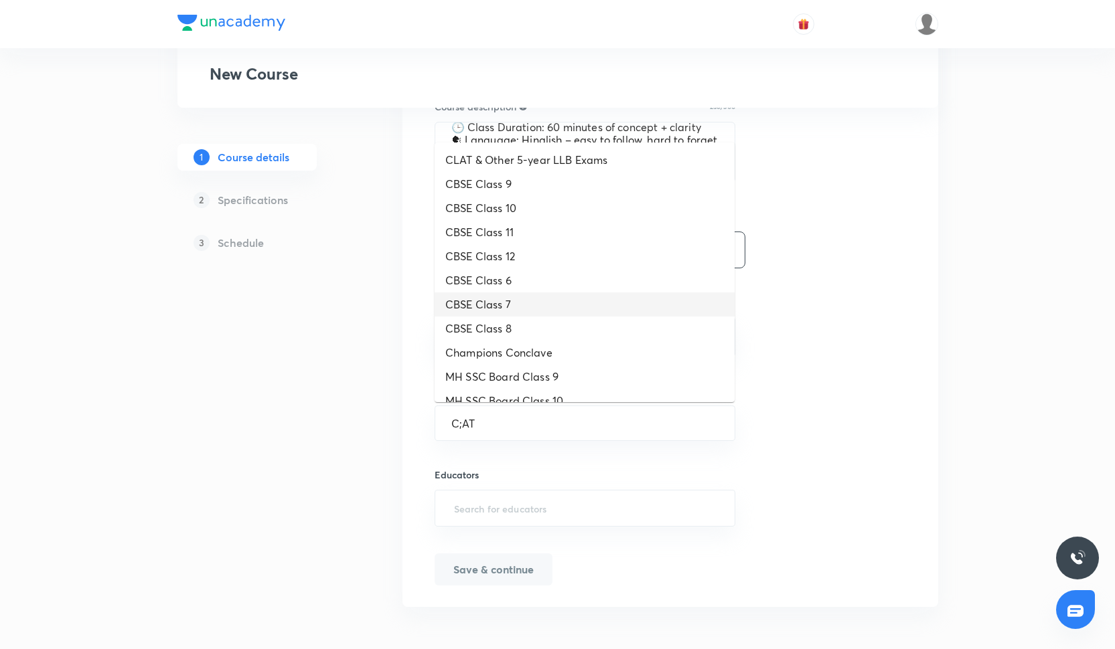
scroll to position [0, 0]
click at [548, 159] on li "CLAT & Other 5-year LLB Exams" at bounding box center [585, 160] width 300 height 24
type input "C;AT"
type input "CLAT & Other 5-year LLB Exams"
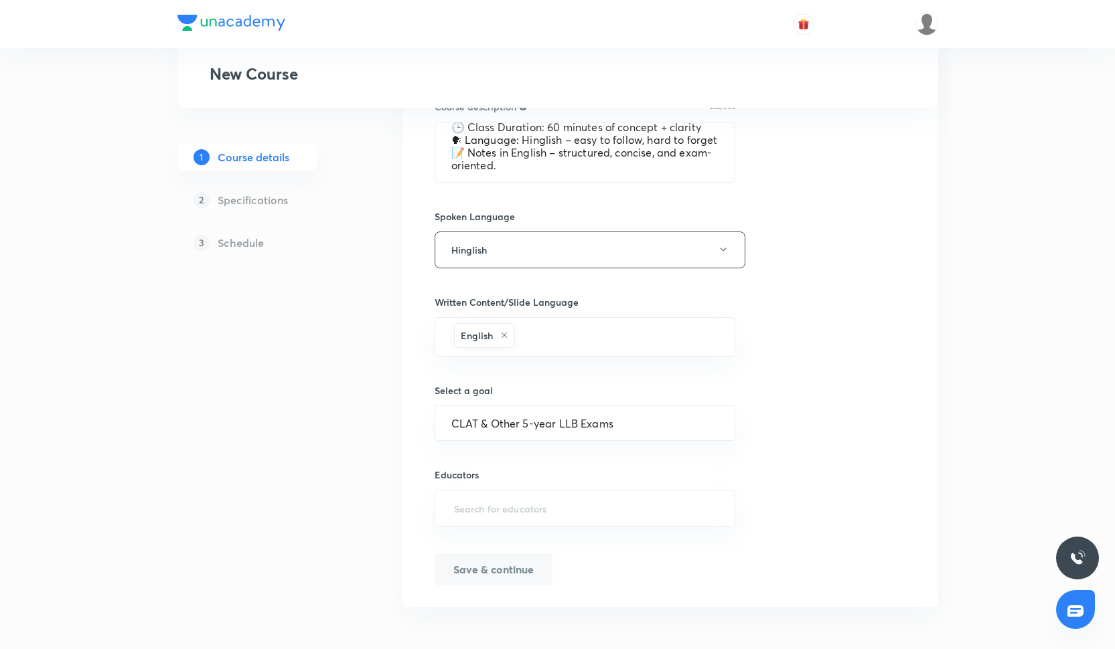
click at [526, 487] on div "Educators ​" at bounding box center [585, 497] width 301 height 59
click at [526, 499] on input "text" at bounding box center [585, 508] width 268 height 25
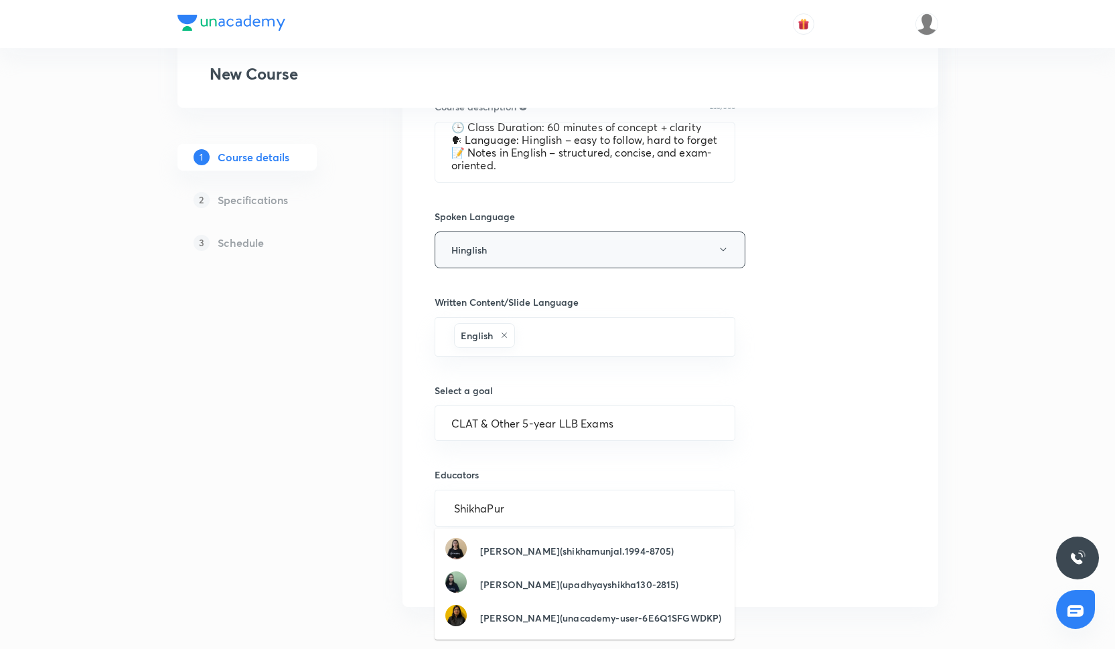
type input "ShikhaPuri"
click at [520, 554] on h6 "Shikha Munjal(shikhamunjal.1994-8705)" at bounding box center [577, 551] width 194 height 14
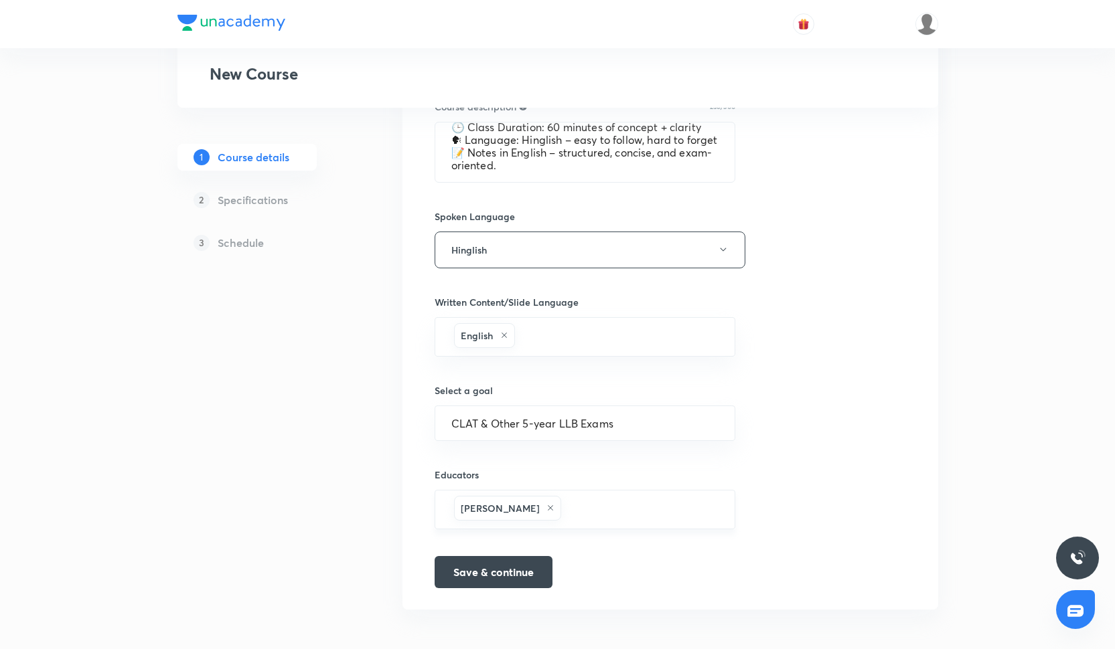
click at [535, 513] on div "Shikha Munjal" at bounding box center [508, 508] width 108 height 25
click at [548, 509] on icon at bounding box center [550, 508] width 5 height 5
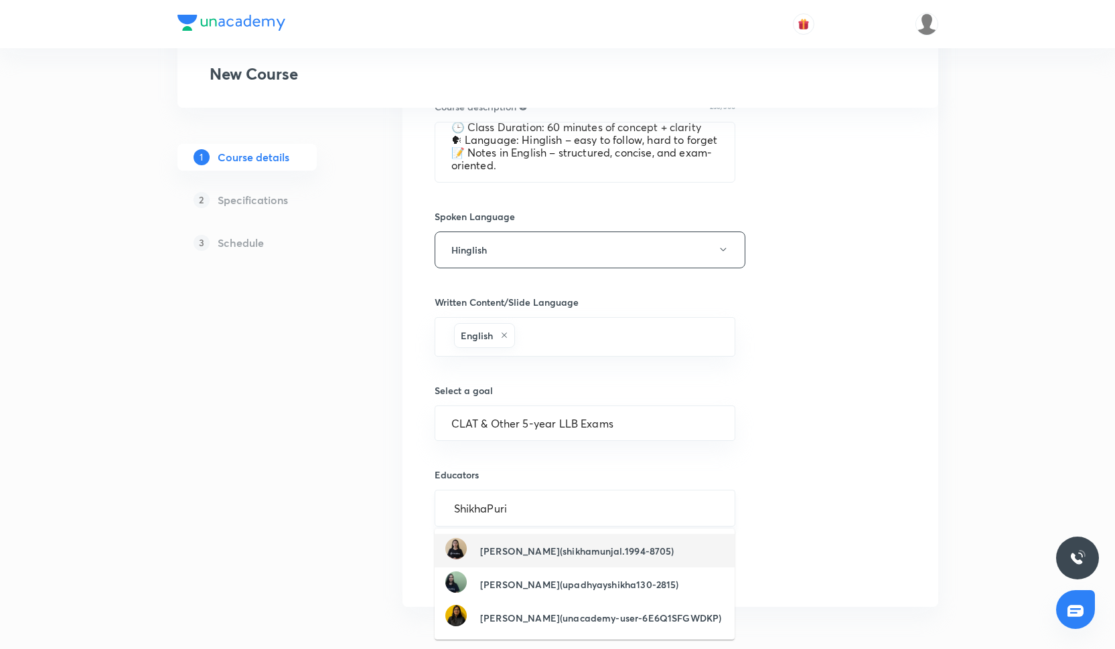
click at [527, 510] on input "ShikhaPuri" at bounding box center [585, 508] width 268 height 25
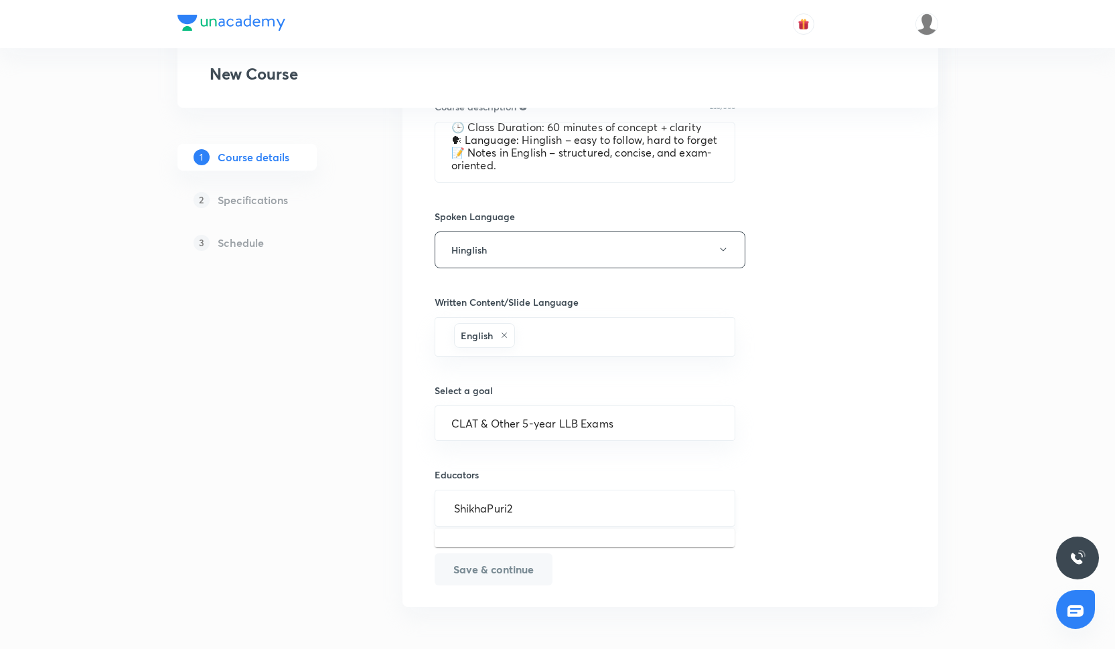
type input "ShikhaPuri"
click at [549, 542] on div "Shikha Puri(ShikhaPuri-21)" at bounding box center [535, 550] width 181 height 25
click at [506, 560] on button "Save & continue" at bounding box center [494, 571] width 118 height 32
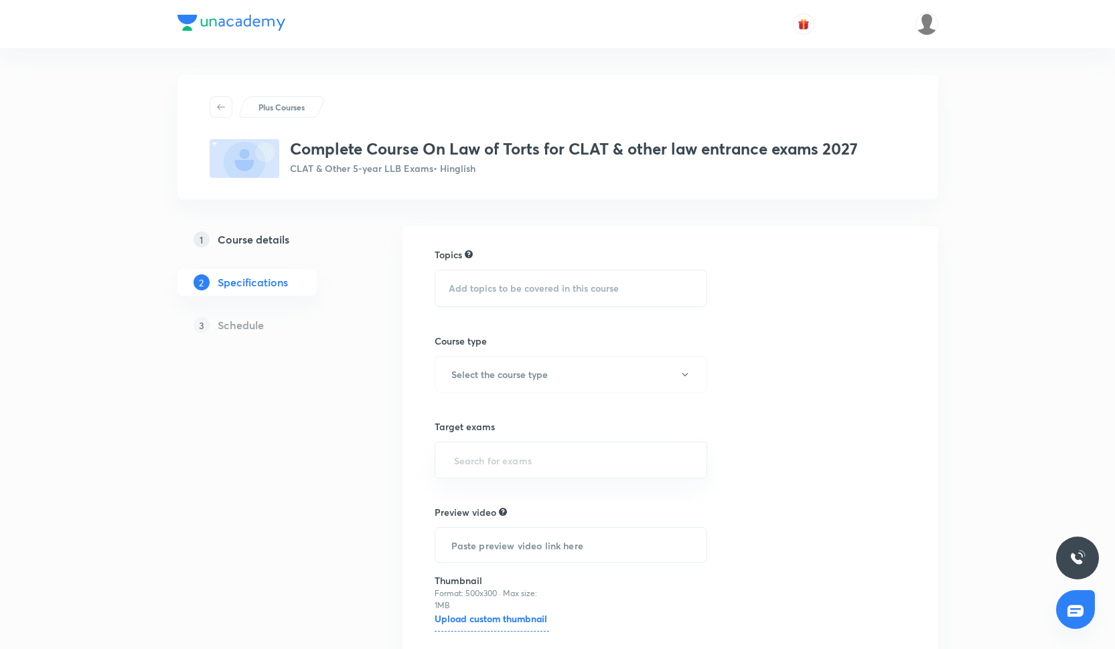
click at [583, 411] on div "Topics Add topics to be covered in this course Course type Select the course ty…" at bounding box center [571, 469] width 273 height 443
click at [536, 297] on div "Add topics to be covered in this course" at bounding box center [571, 288] width 273 height 37
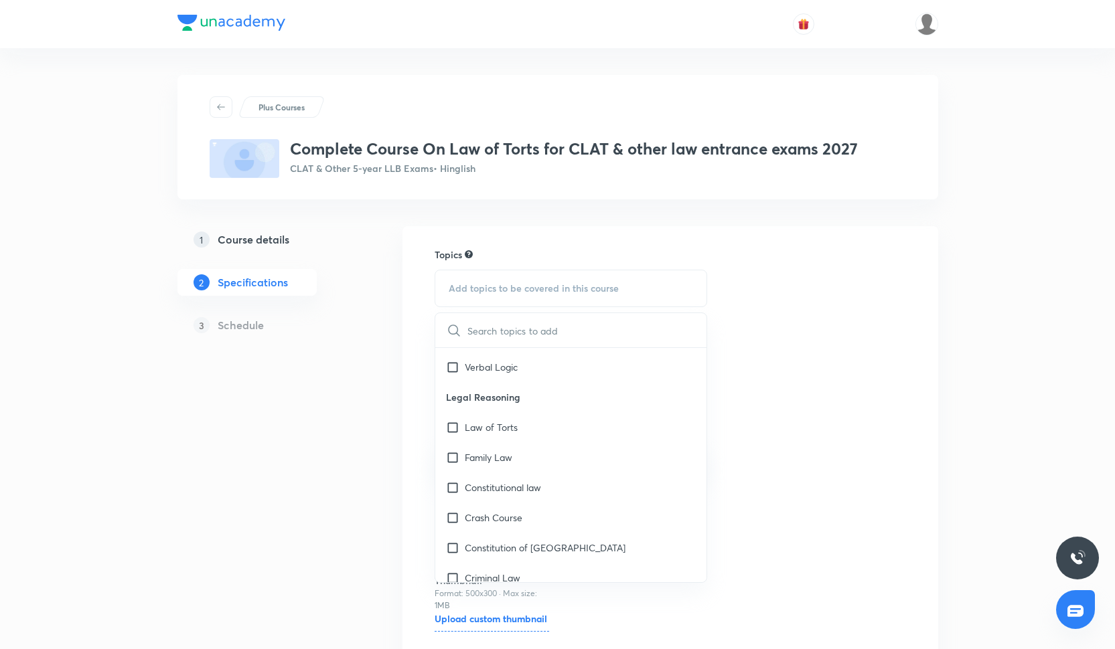
scroll to position [591, 0]
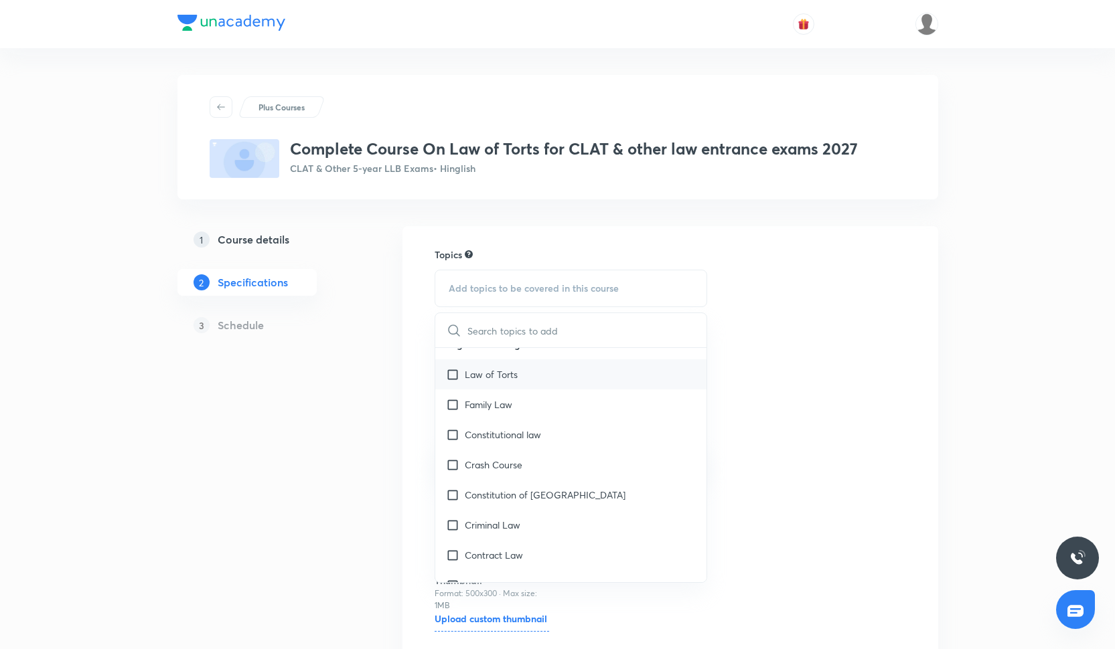
click at [526, 368] on div "Law of Torts" at bounding box center [571, 375] width 272 height 30
checkbox input "true"
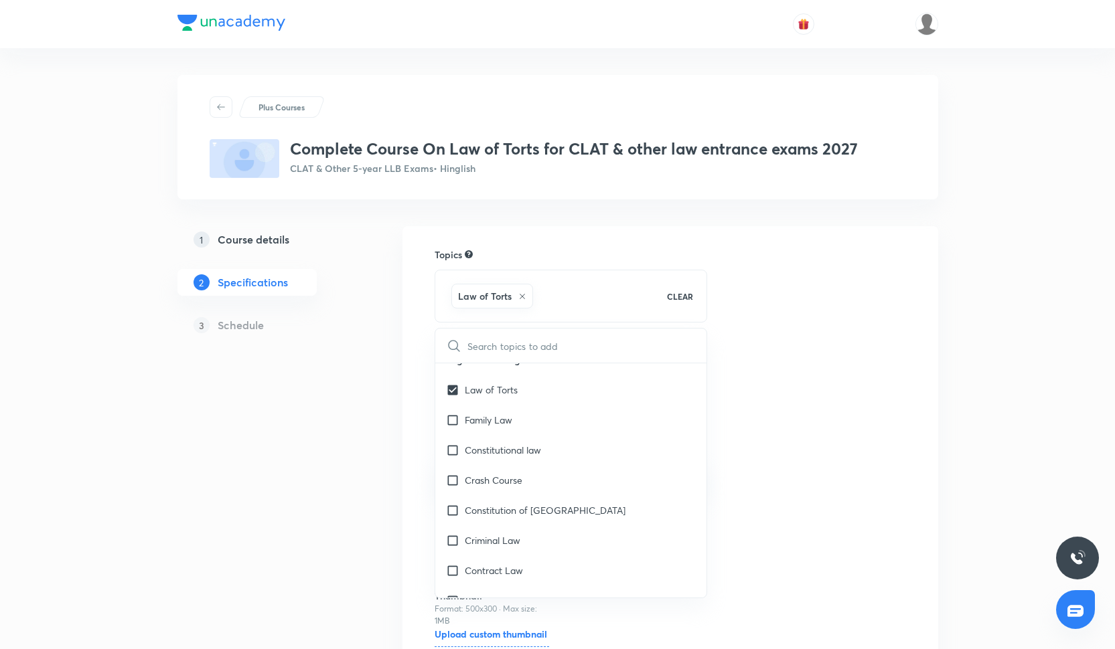
click at [842, 333] on div "Topics Law of Torts CLEAR ​ English English Vocabulary English Usage Errors Eng…" at bounding box center [670, 477] width 471 height 459
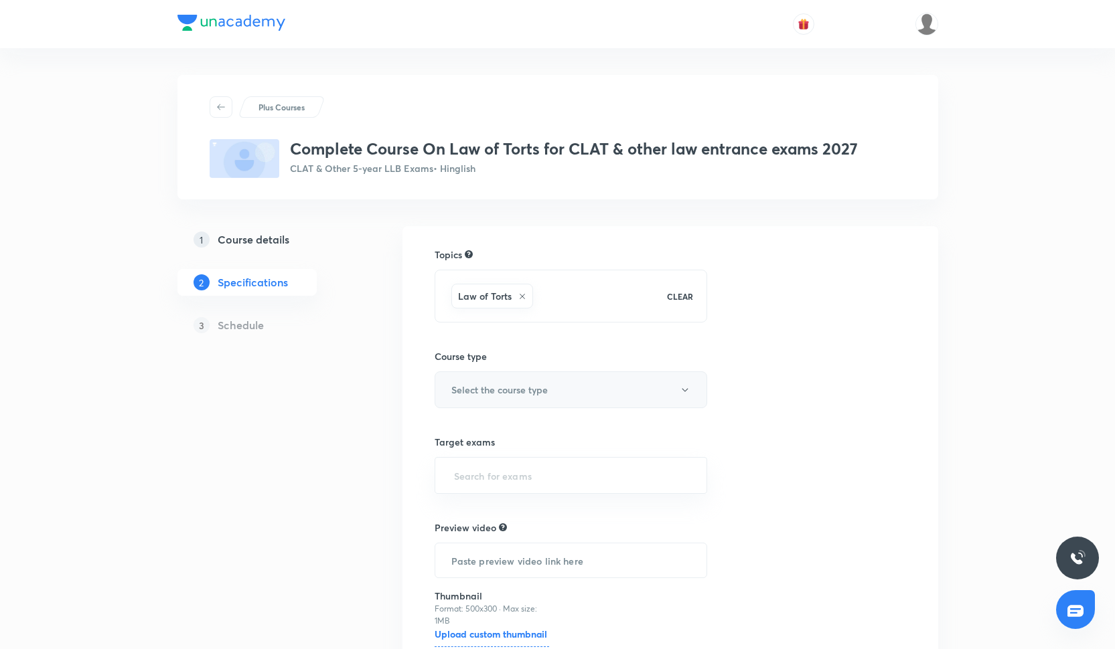
click at [525, 402] on button "Select the course type" at bounding box center [571, 390] width 273 height 37
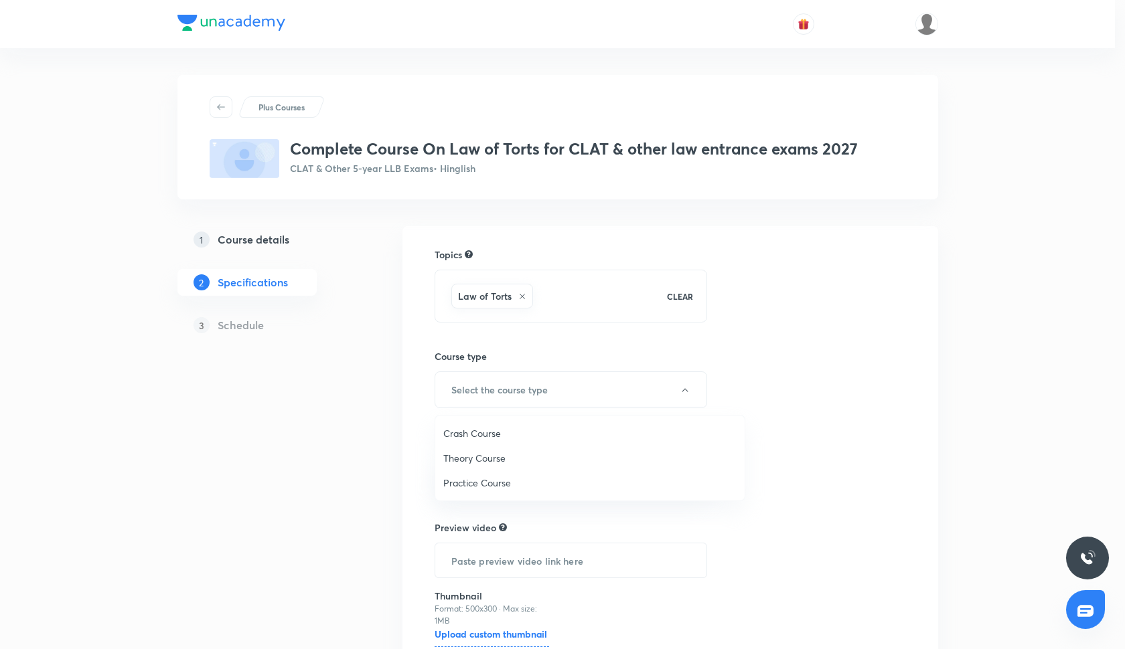
click at [488, 453] on span "Theory Course" at bounding box center [589, 458] width 293 height 14
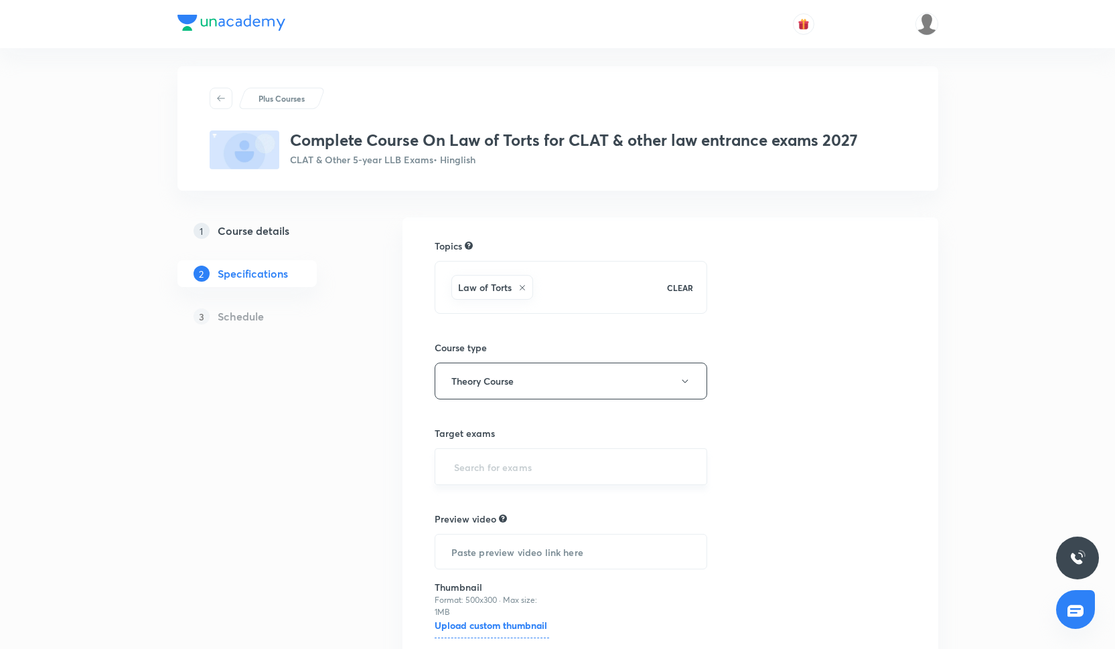
scroll to position [11, 0]
click at [507, 475] on input "text" at bounding box center [571, 465] width 240 height 25
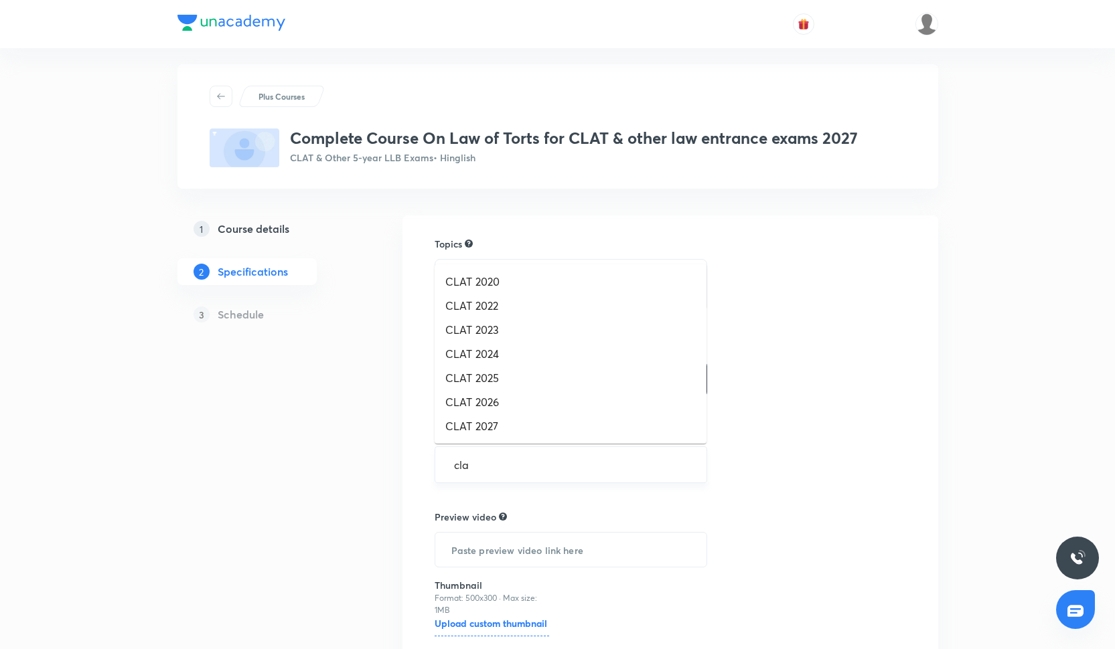
type input "clat"
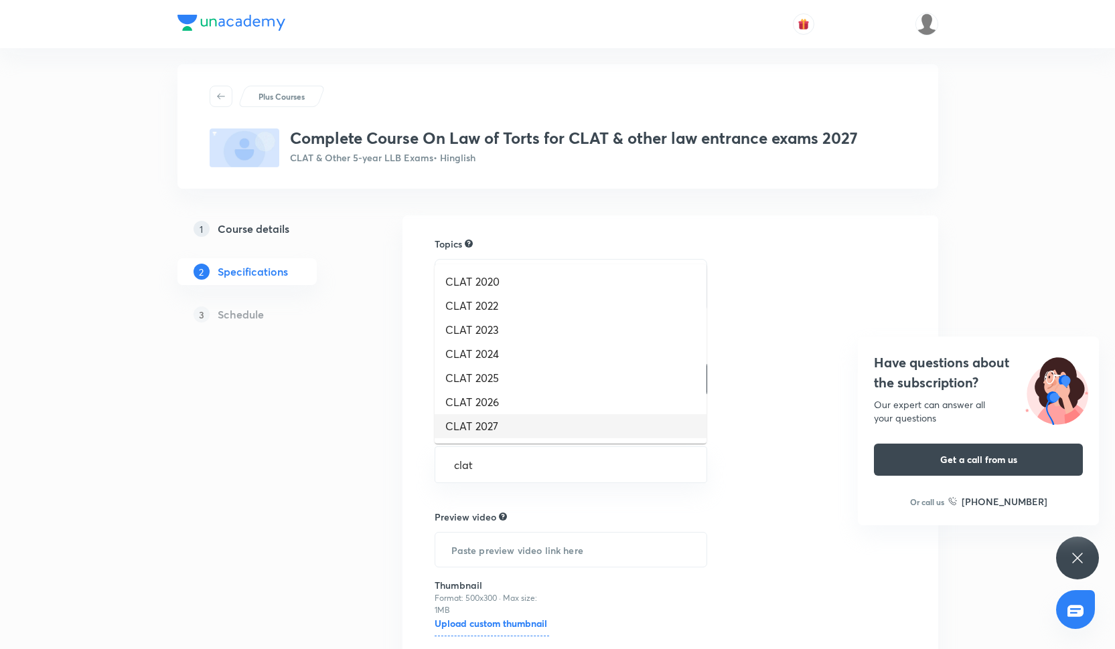
click at [495, 429] on li "CLAT 2027" at bounding box center [571, 426] width 272 height 24
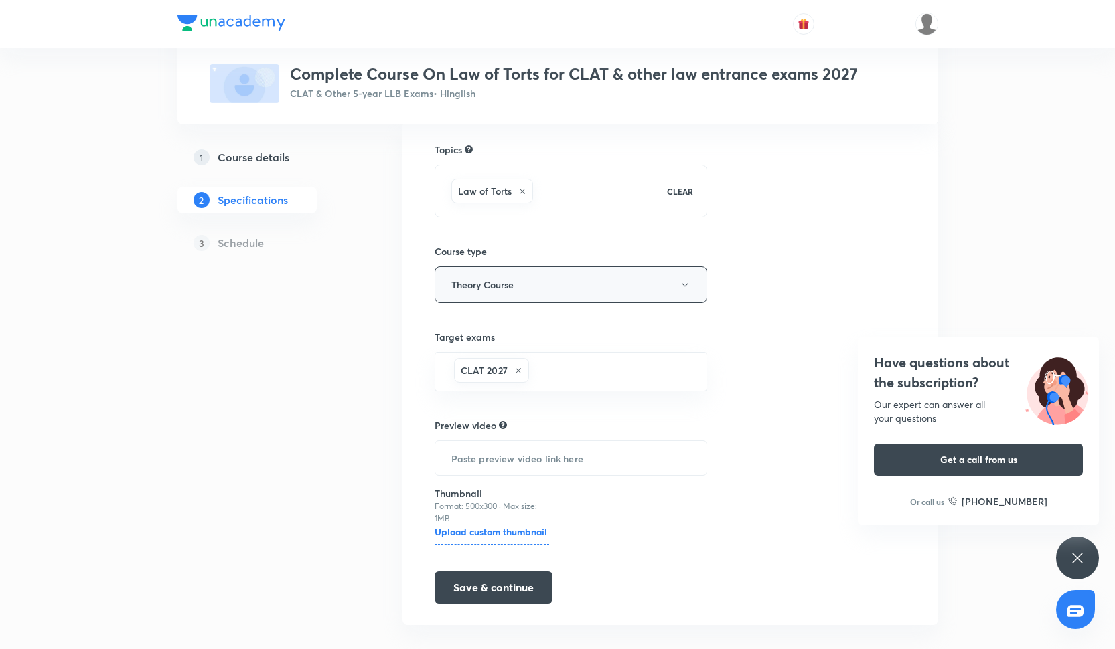
scroll to position [106, 0]
click at [492, 592] on button "Save & continue" at bounding box center [494, 585] width 118 height 32
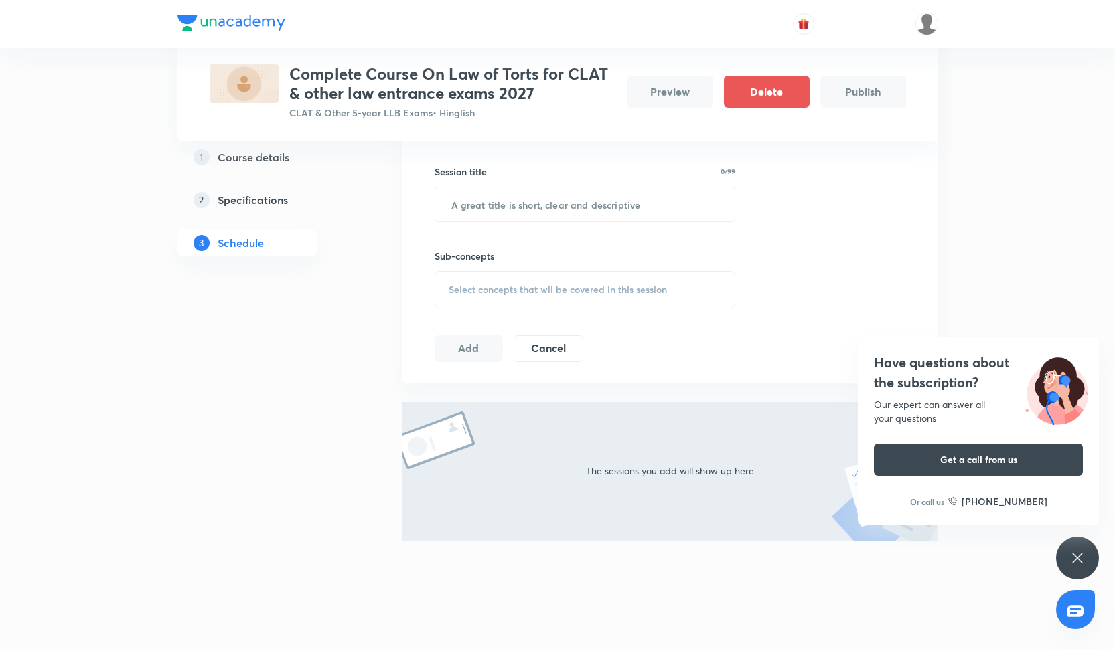
scroll to position [165, 0]
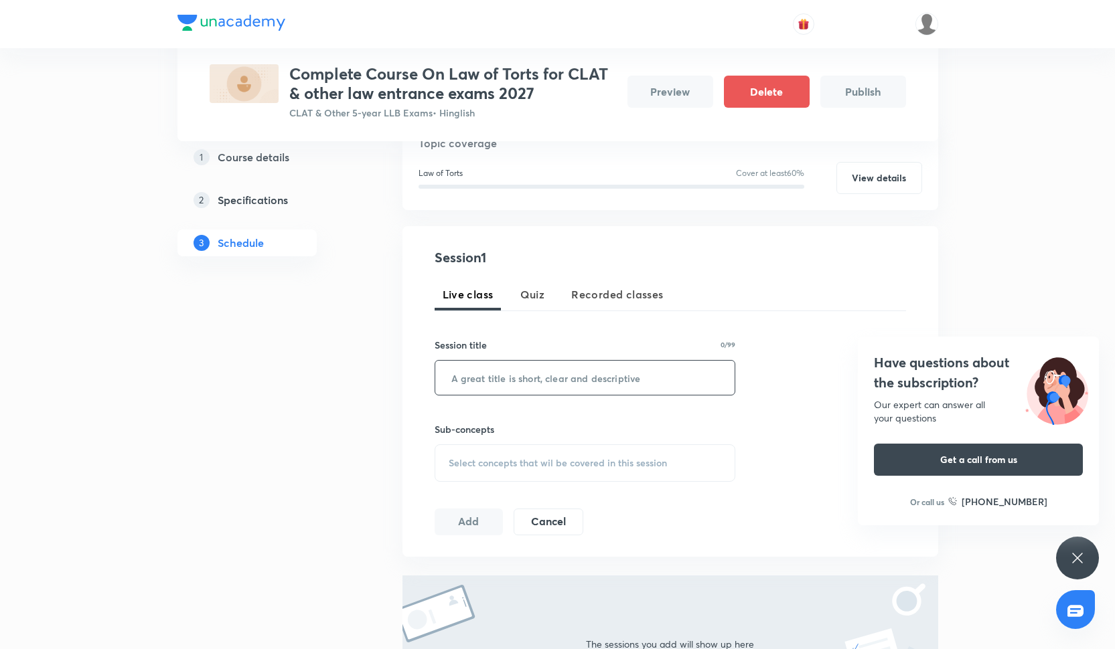
click at [519, 366] on input "text" at bounding box center [585, 378] width 300 height 34
type input "Law of Torts- I"
click at [491, 453] on div "Select concepts that wil be covered in this session" at bounding box center [585, 463] width 301 height 37
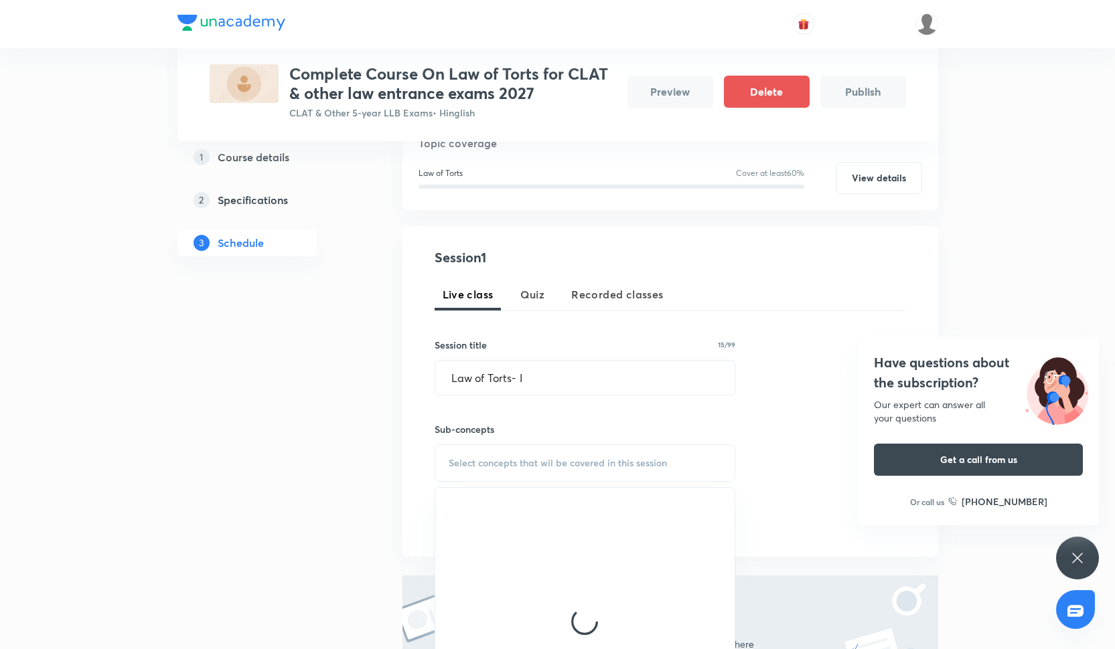
scroll to position [286, 0]
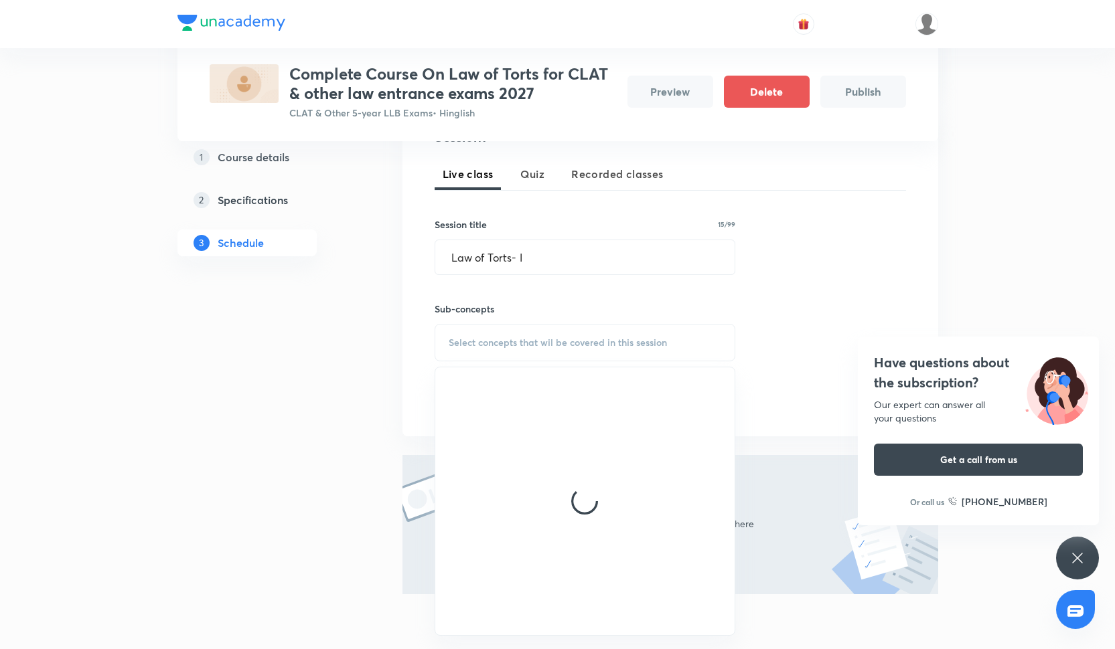
click at [1076, 545] on div "Have questions about the subscription? Our expert can answer all your questions…" at bounding box center [1077, 558] width 43 height 43
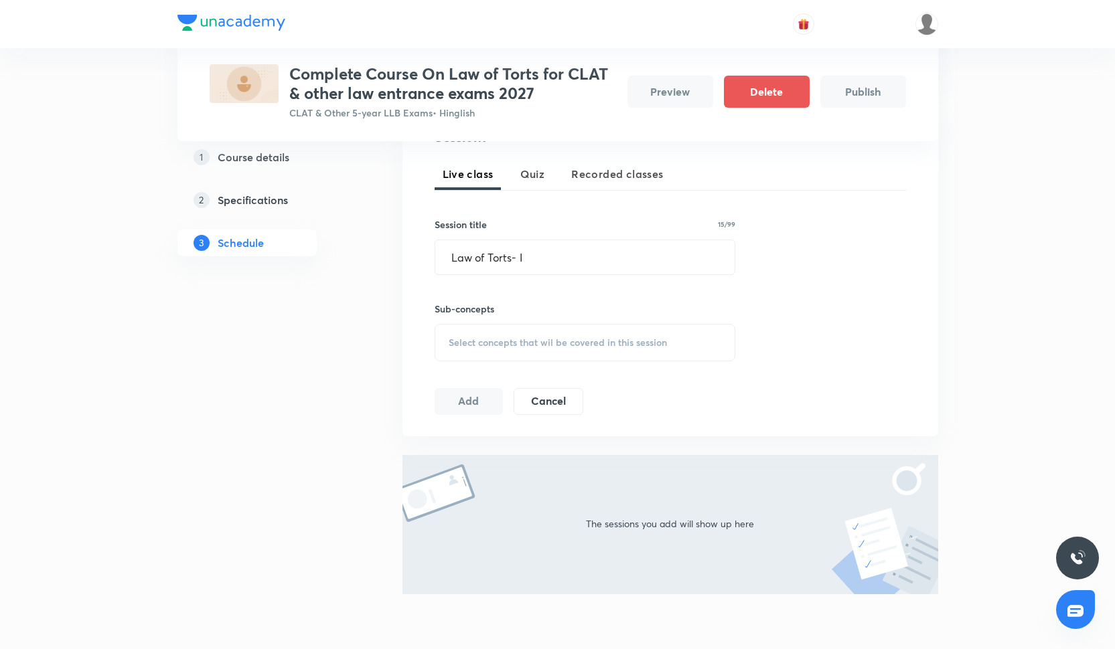
click at [608, 337] on span "Select concepts that wil be covered in this session" at bounding box center [558, 342] width 218 height 11
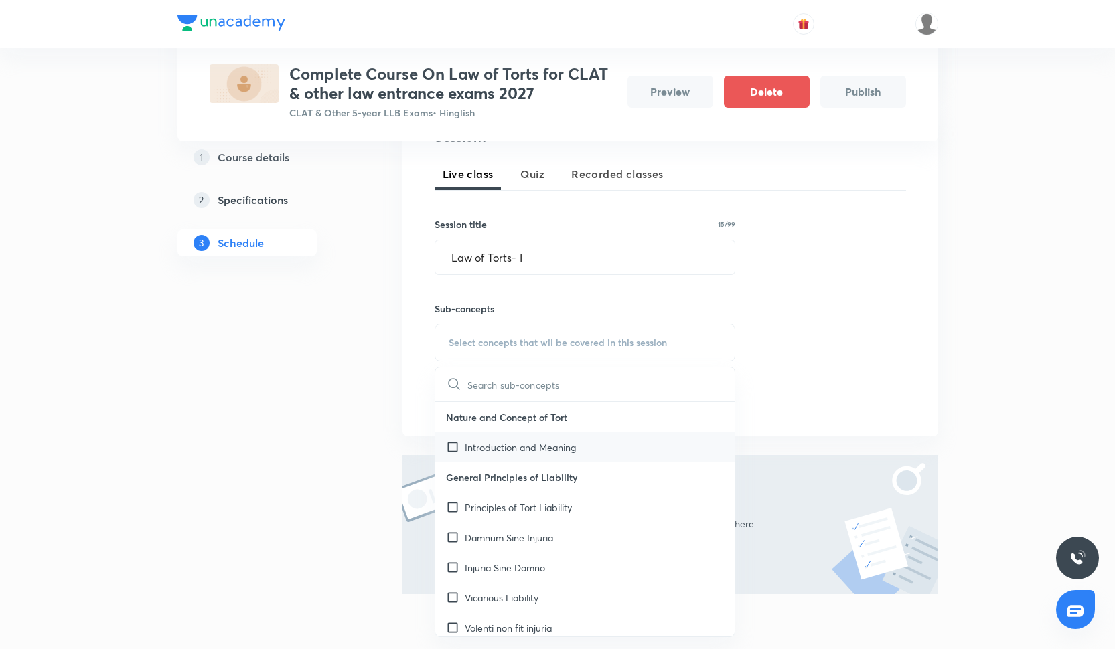
click at [564, 441] on p "Introduction and Meaning" at bounding box center [520, 448] width 111 height 14
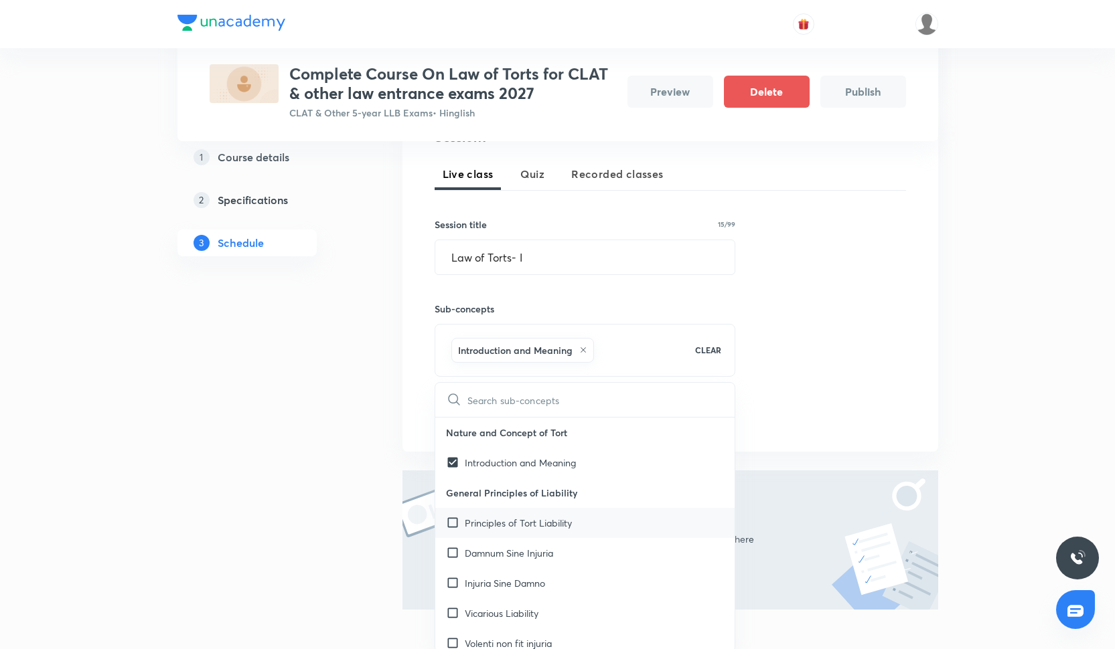
click at [583, 517] on div "Principles of Tort Liability" at bounding box center [585, 523] width 300 height 30
checkbox input "true"
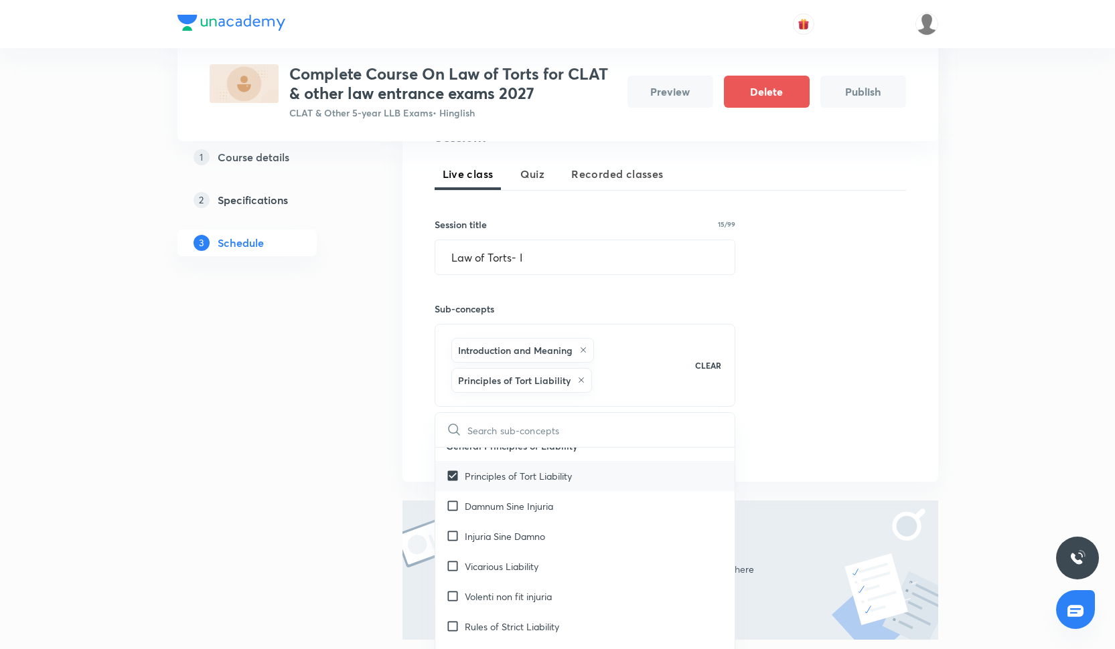
scroll to position [78, 0]
click at [583, 517] on div "Damnum Sine Injuria" at bounding box center [585, 506] width 300 height 30
checkbox input "true"
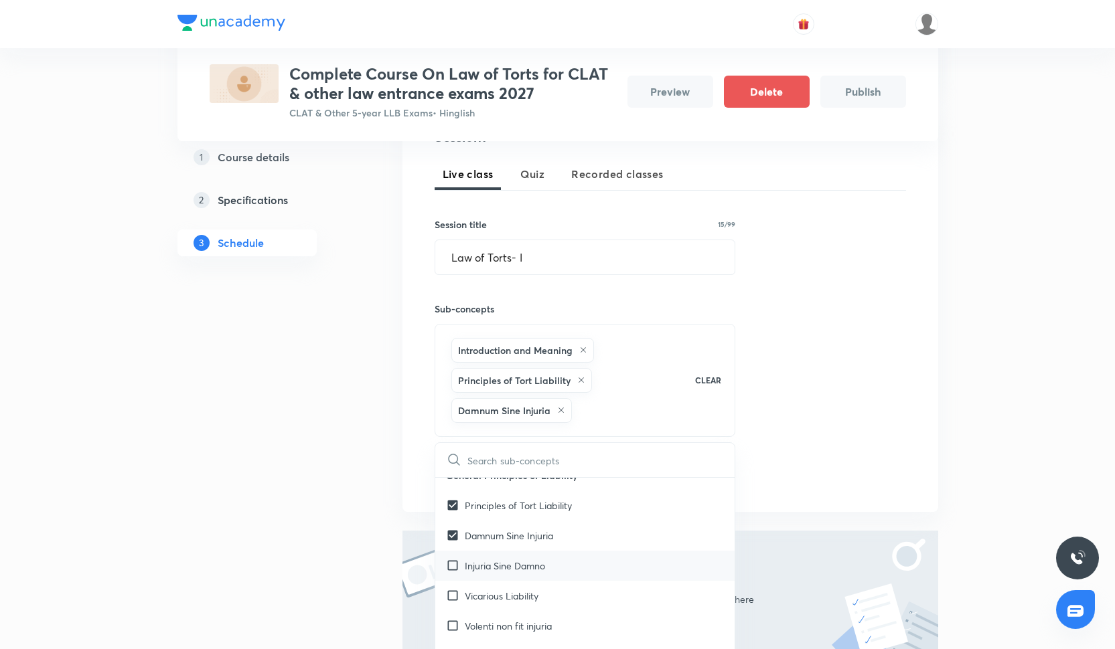
click at [579, 566] on div "Injuria Sine Damno" at bounding box center [585, 566] width 300 height 30
checkbox input "true"
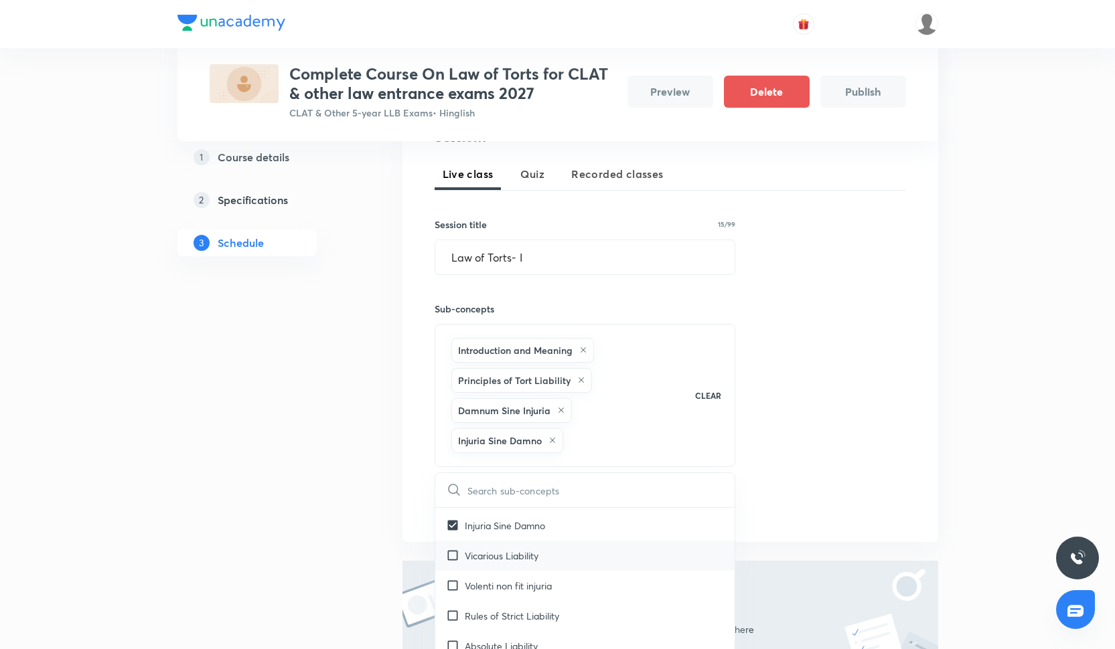
scroll to position [149, 0]
click at [577, 567] on div "Vicarious Liability" at bounding box center [585, 555] width 300 height 30
checkbox input "true"
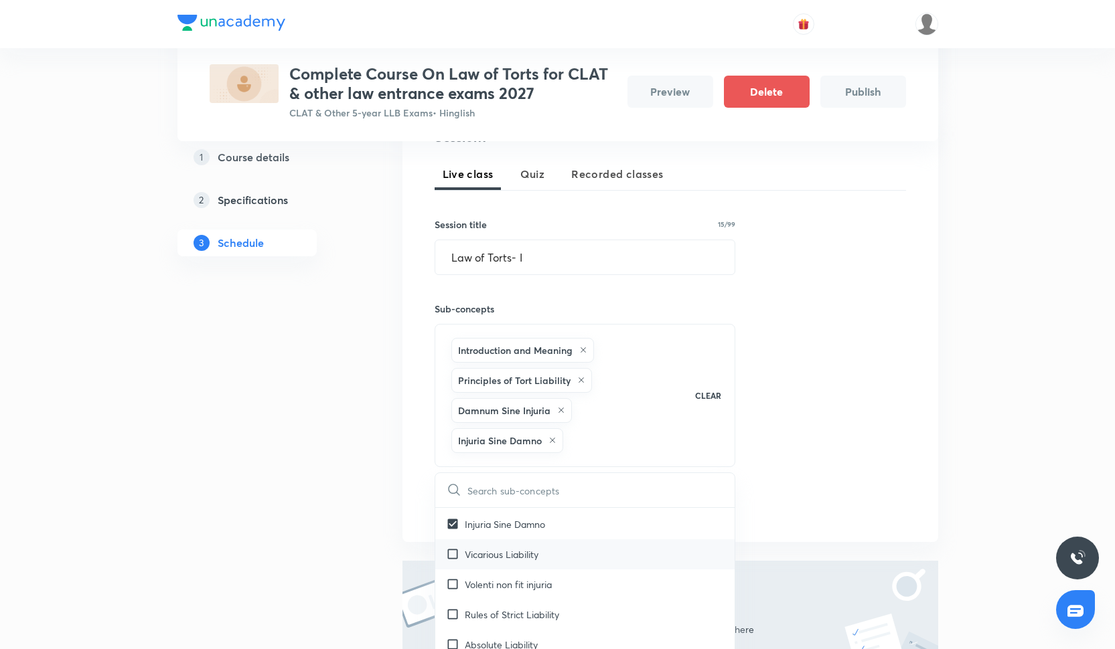
checkbox input "true"
click at [516, 548] on p "Vicarious Liability" at bounding box center [502, 555] width 74 height 14
checkbox input "true"
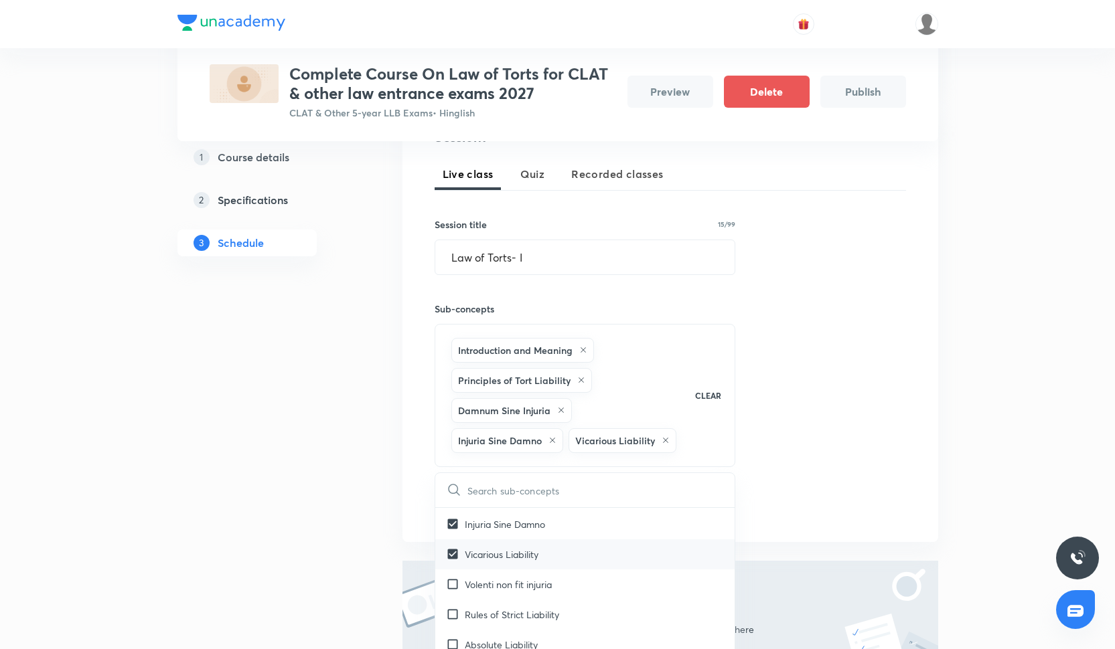
checkbox input "true"
checkbox input "false"
click at [711, 431] on div "Introduction and Meaning Principles of Tort Liability Damnum Sine Injuria Injur…" at bounding box center [585, 395] width 301 height 143
click at [771, 418] on div "Session 1 Live class Quiz Recorded classes Session title 15/99 Law of Torts- I …" at bounding box center [670, 324] width 471 height 394
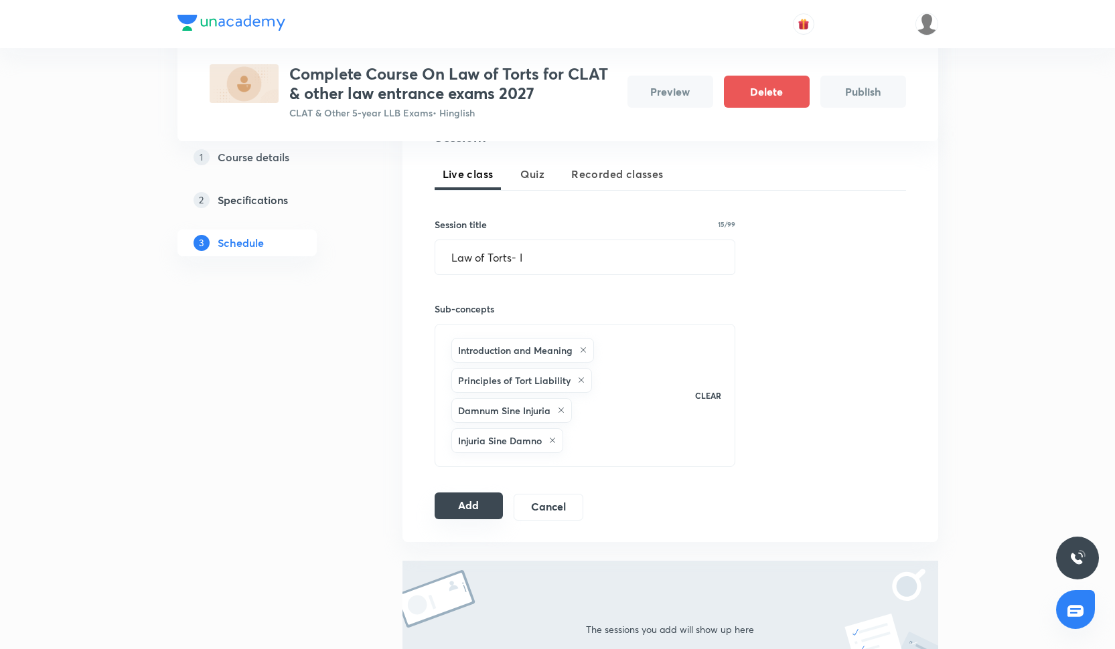
click at [458, 495] on button "Add" at bounding box center [469, 506] width 69 height 27
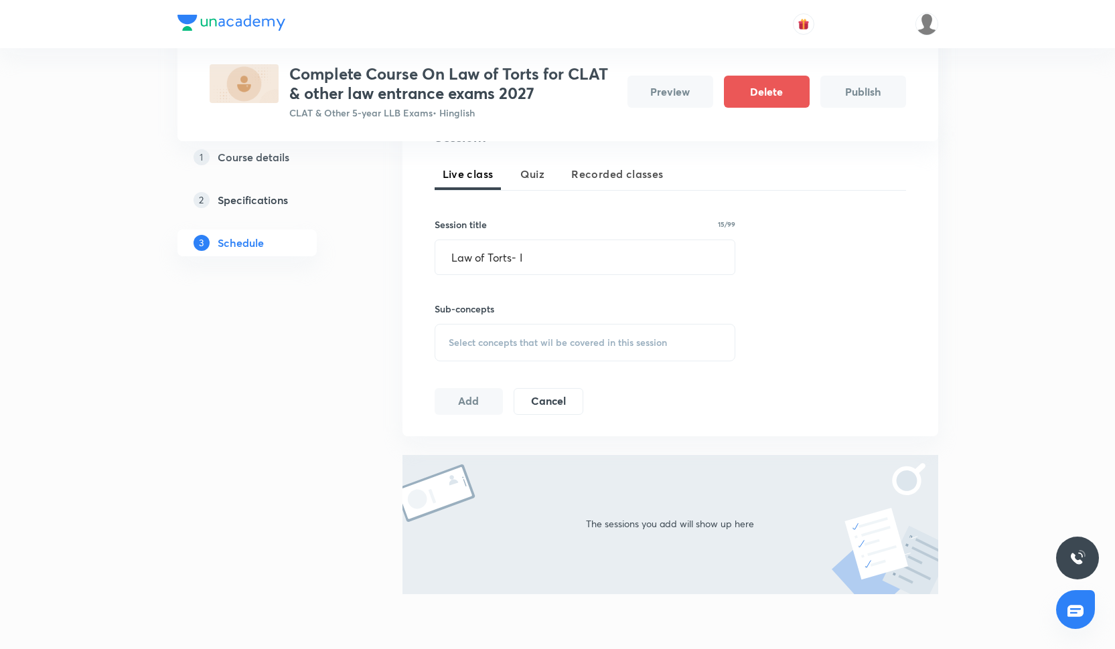
scroll to position [31, 0]
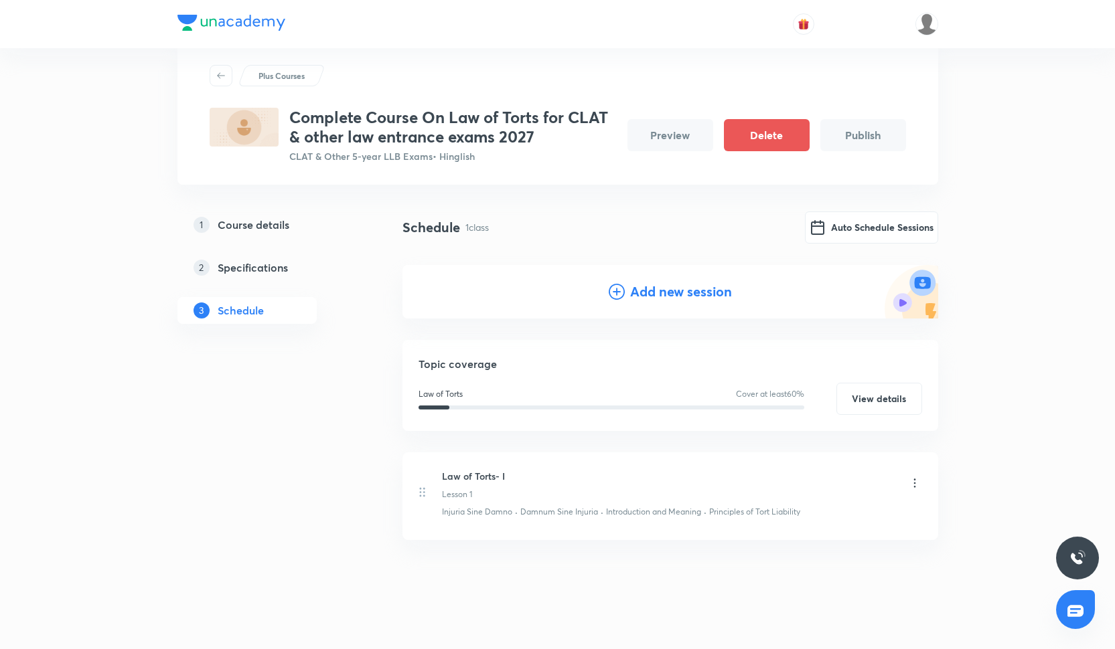
click at [630, 289] on h4 "Add new session" at bounding box center [681, 292] width 102 height 20
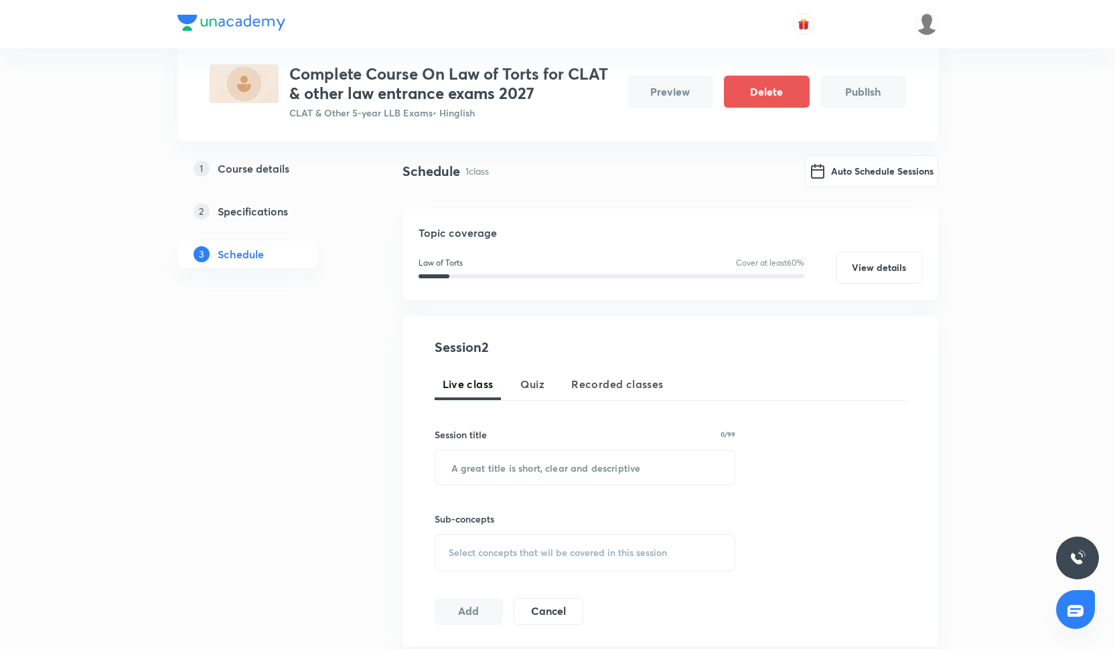
scroll to position [98, 0]
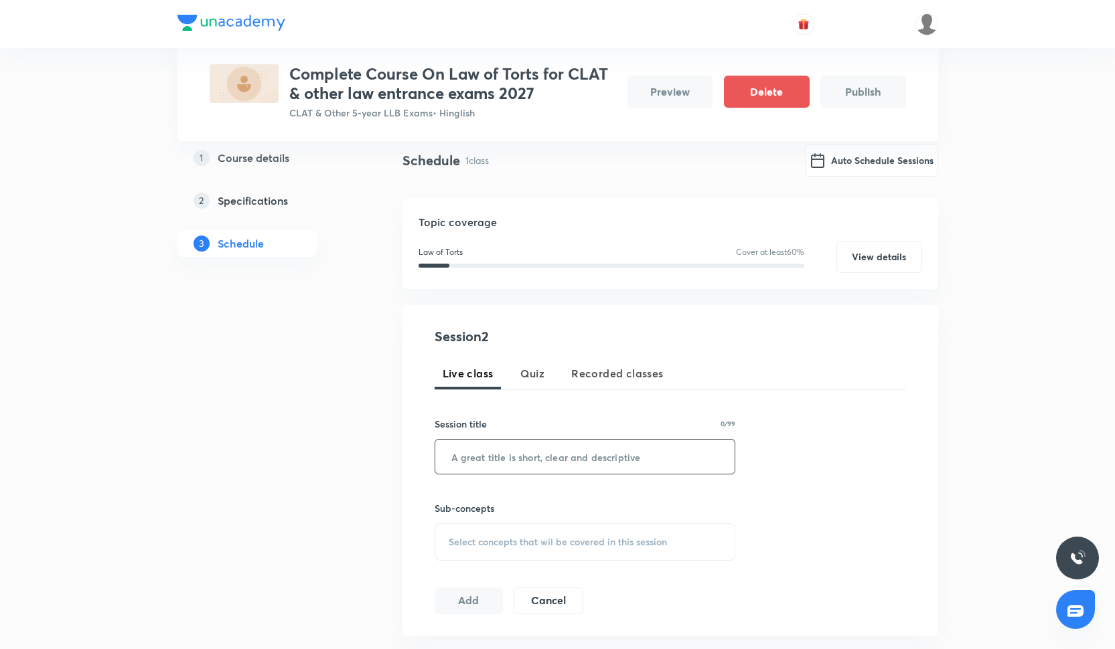
click at [494, 451] on input "text" at bounding box center [585, 457] width 300 height 34
paste input "text"
click at [495, 451] on input "text" at bounding box center [585, 457] width 300 height 34
type input "Law of Torts- II"
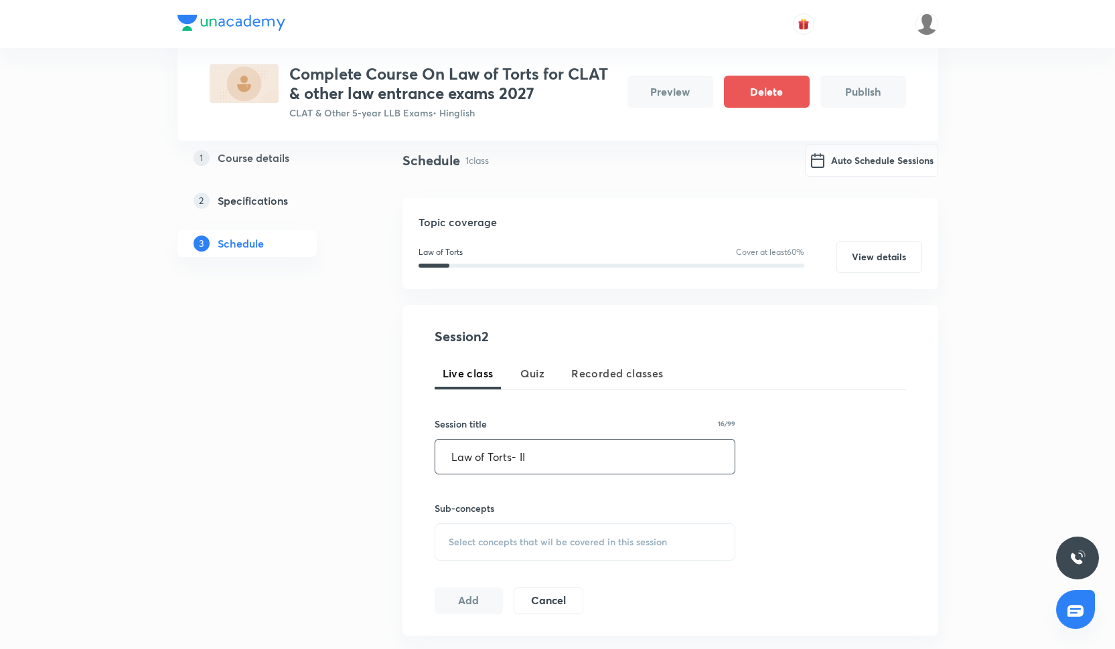
click at [473, 534] on div "Select concepts that wil be covered in this session" at bounding box center [585, 542] width 301 height 37
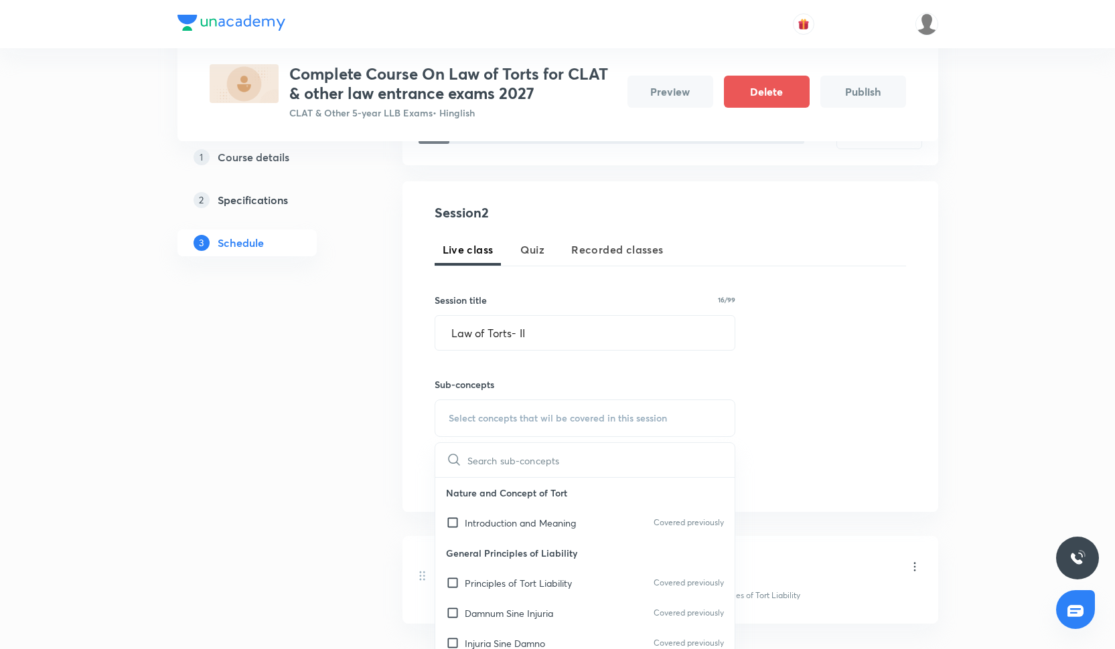
scroll to position [262, 0]
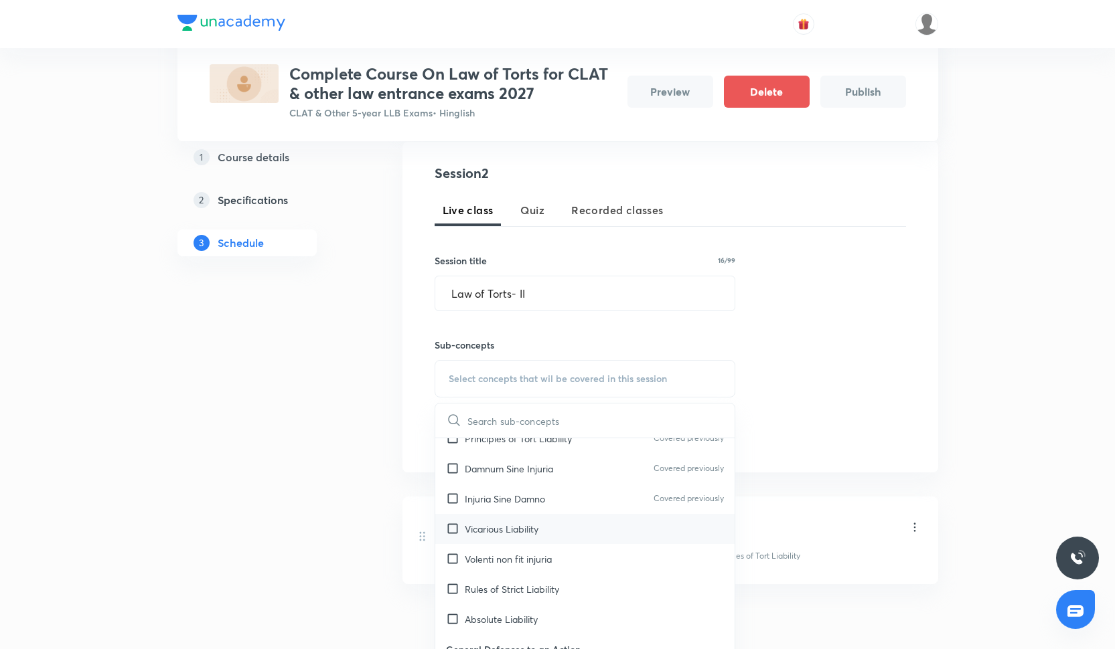
click at [481, 532] on p "Vicarious Liability" at bounding box center [502, 529] width 74 height 14
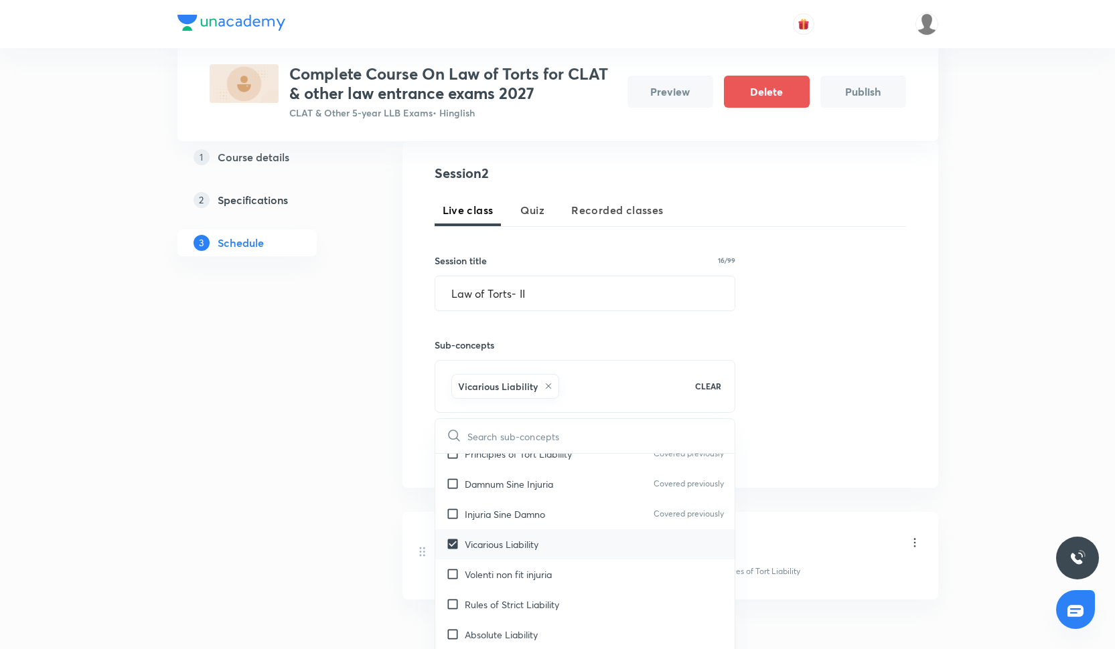
scroll to position [173, 0]
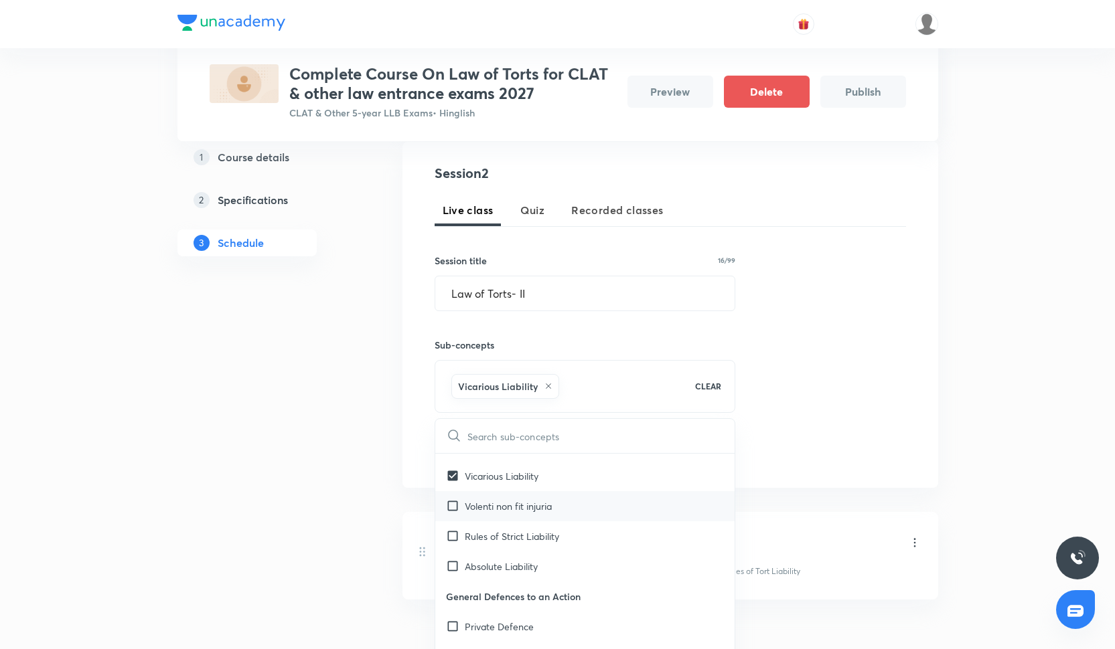
click at [487, 512] on div "Volenti non fit injuria" at bounding box center [585, 506] width 300 height 30
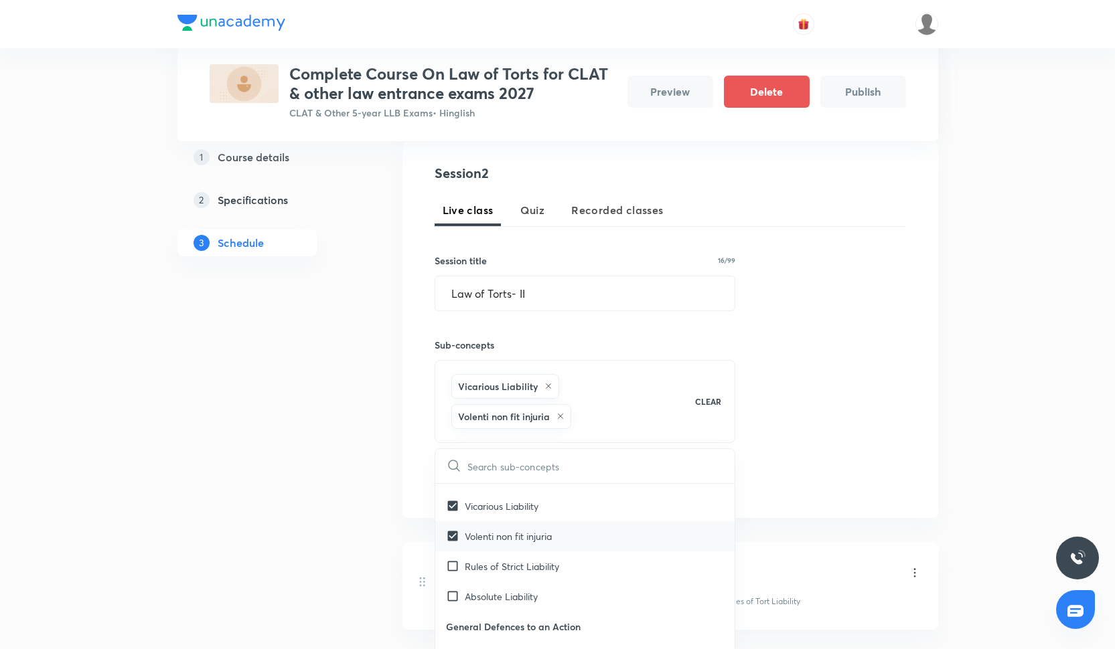
checkbox input "true"
click at [488, 560] on p "Rules of Strict Liability" at bounding box center [512, 567] width 94 height 14
checkbox input "true"
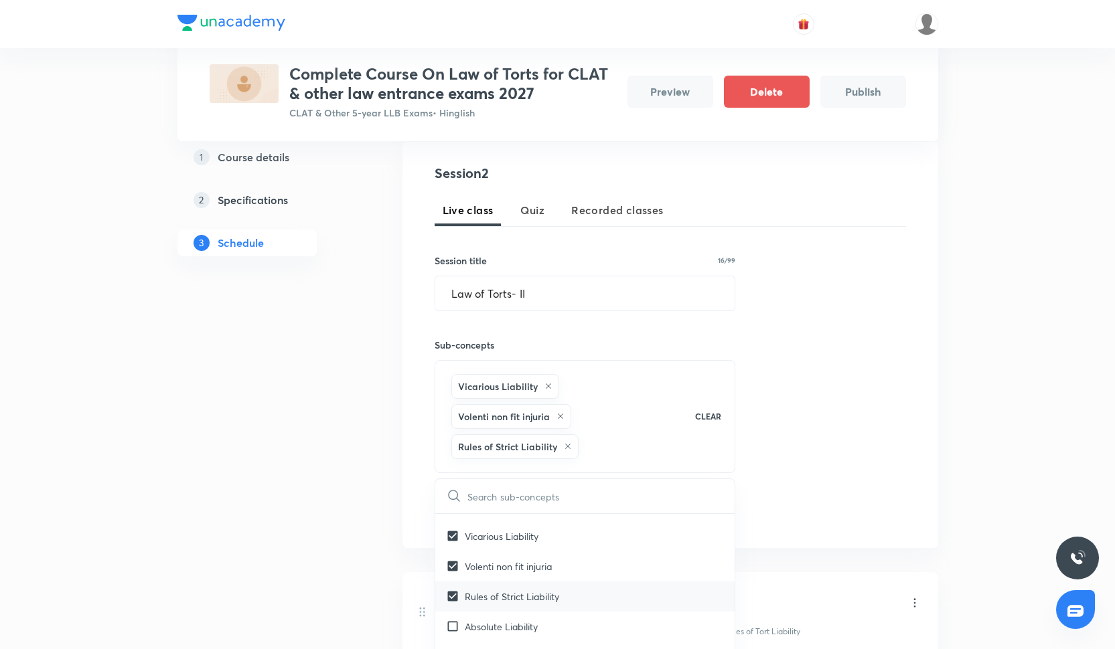
checkbox input "true"
click at [489, 606] on div "Rules of Strict Liability" at bounding box center [585, 597] width 300 height 30
checkbox input "true"
checkbox input "false"
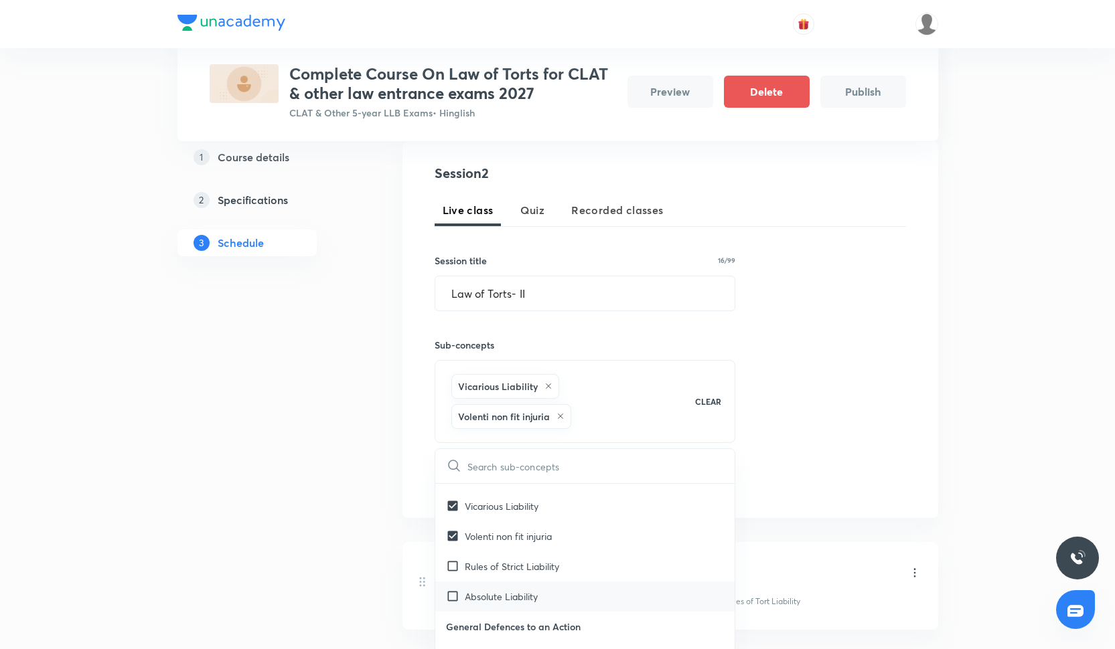
click at [489, 605] on div "Absolute Liability" at bounding box center [585, 597] width 300 height 30
checkbox input "true"
click at [493, 601] on p "Rules of Strict Liability" at bounding box center [512, 597] width 94 height 14
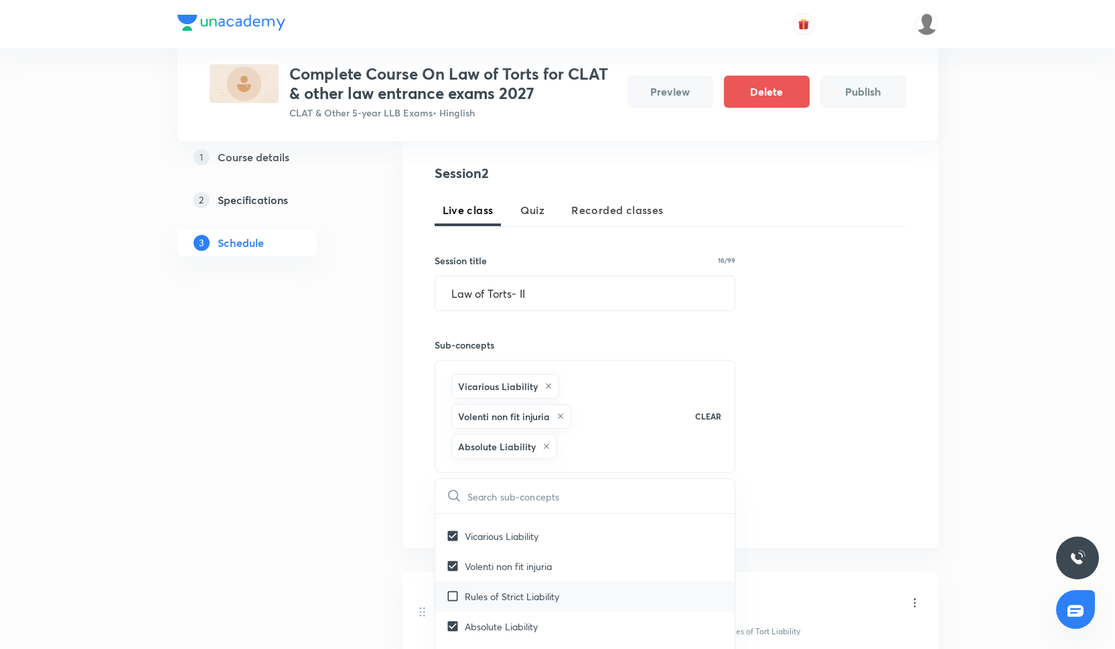
checkbox input "true"
click at [852, 439] on div "Session 2 Live class Quiz Recorded classes Session title 16/99 Law of Torts- II…" at bounding box center [670, 360] width 471 height 394
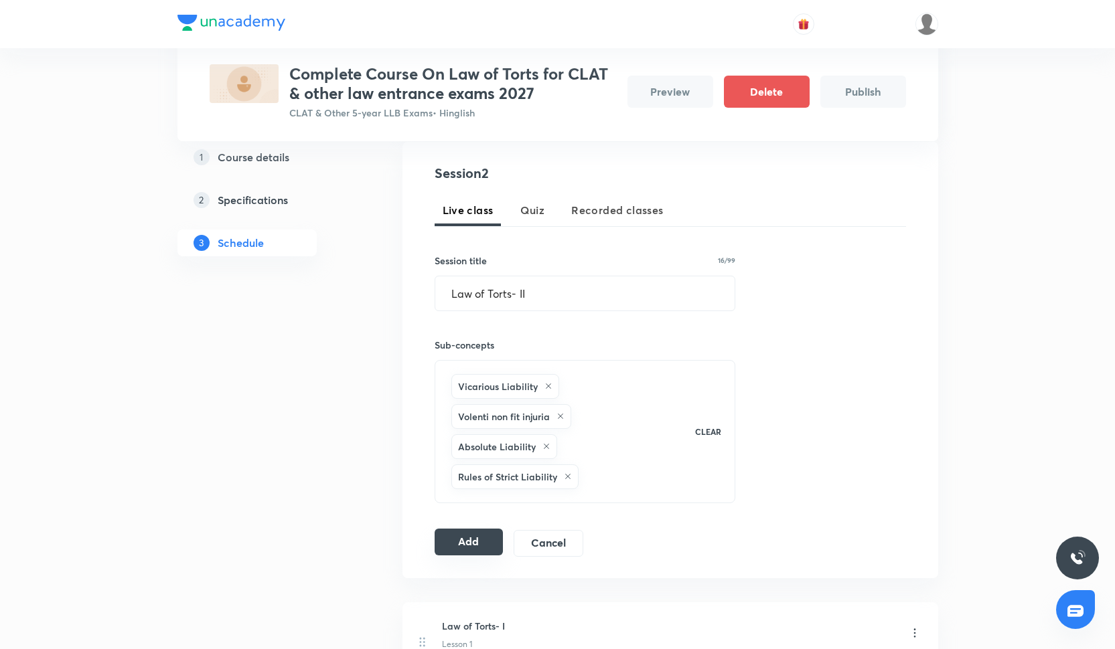
click at [487, 548] on button "Add" at bounding box center [469, 542] width 69 height 27
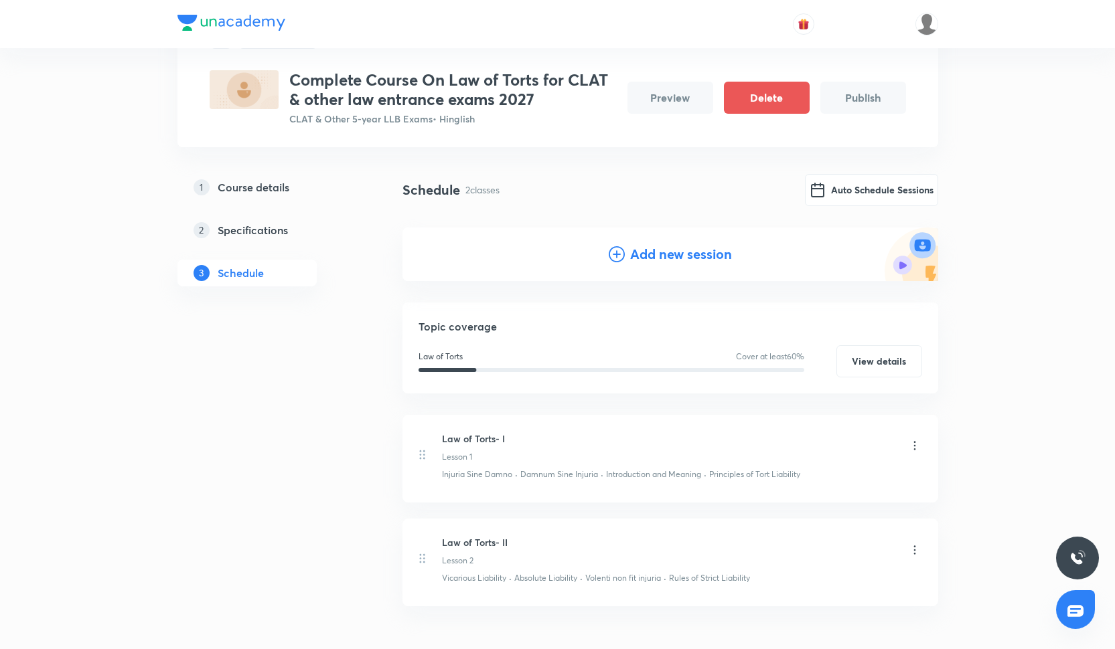
scroll to position [71, 0]
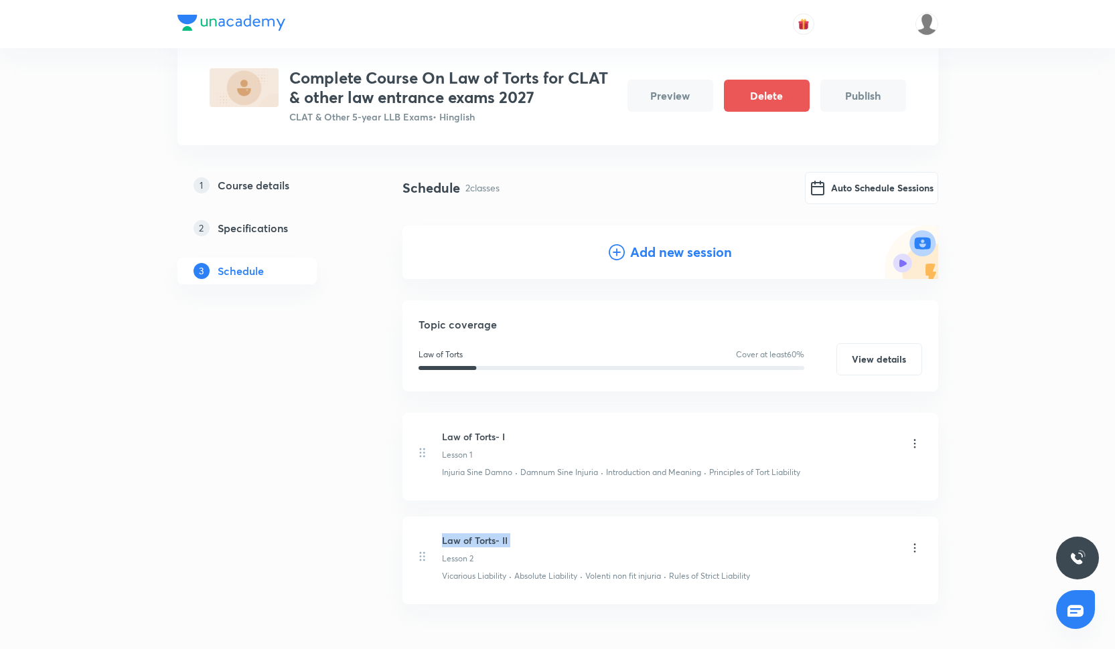
drag, startPoint x: 441, startPoint y: 540, endPoint x: 558, endPoint y: 545, distance: 117.3
click at [559, 546] on div "Law of Torts- II Lesson 2" at bounding box center [681, 549] width 479 height 31
copy h6 "Law of Torts- II"
click at [464, 524] on li "Law of Torts- II Lesson 2 Vicarious Liability · Absolute Liability · Volenti no…" at bounding box center [670, 561] width 536 height 88
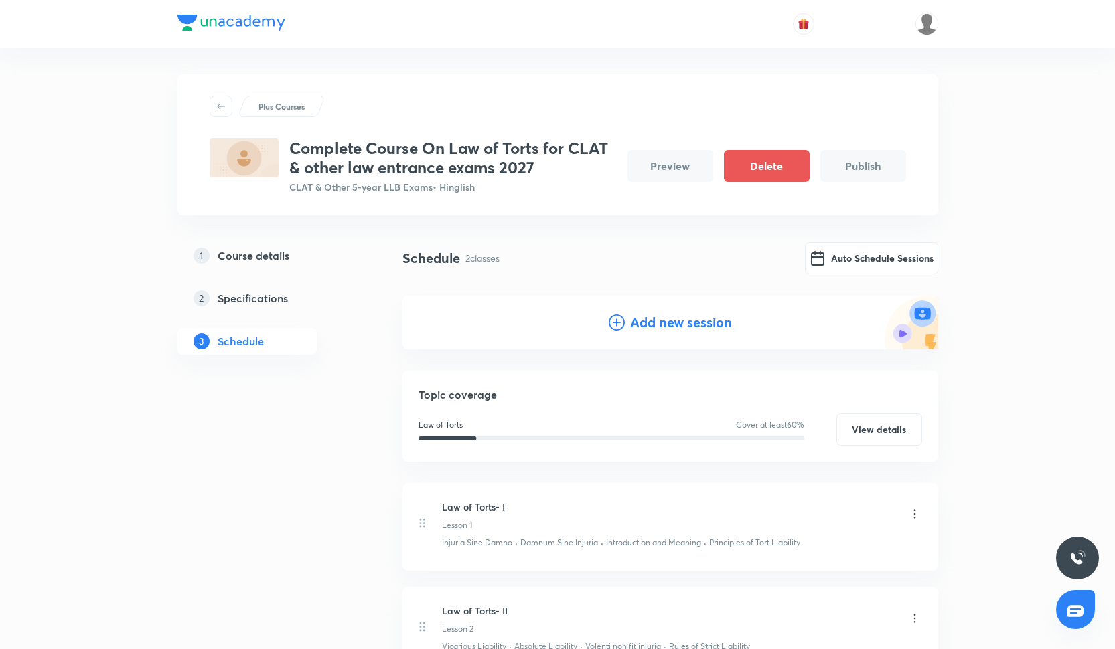
scroll to position [0, 0]
click at [637, 315] on h4 "Add new session" at bounding box center [681, 323] width 102 height 20
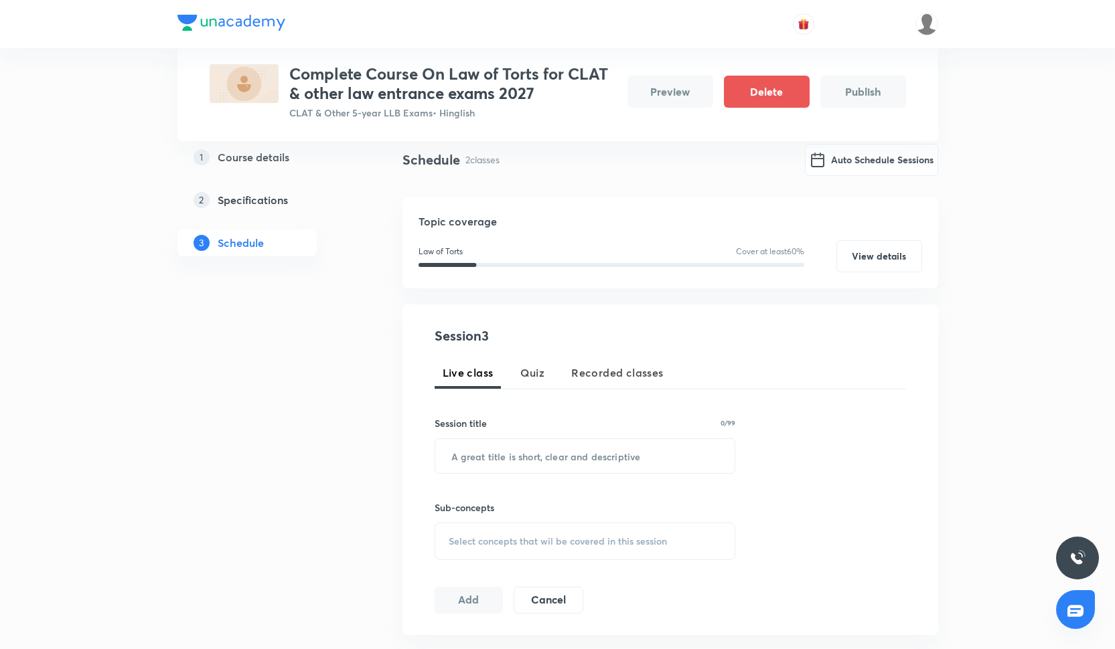
scroll to position [114, 0]
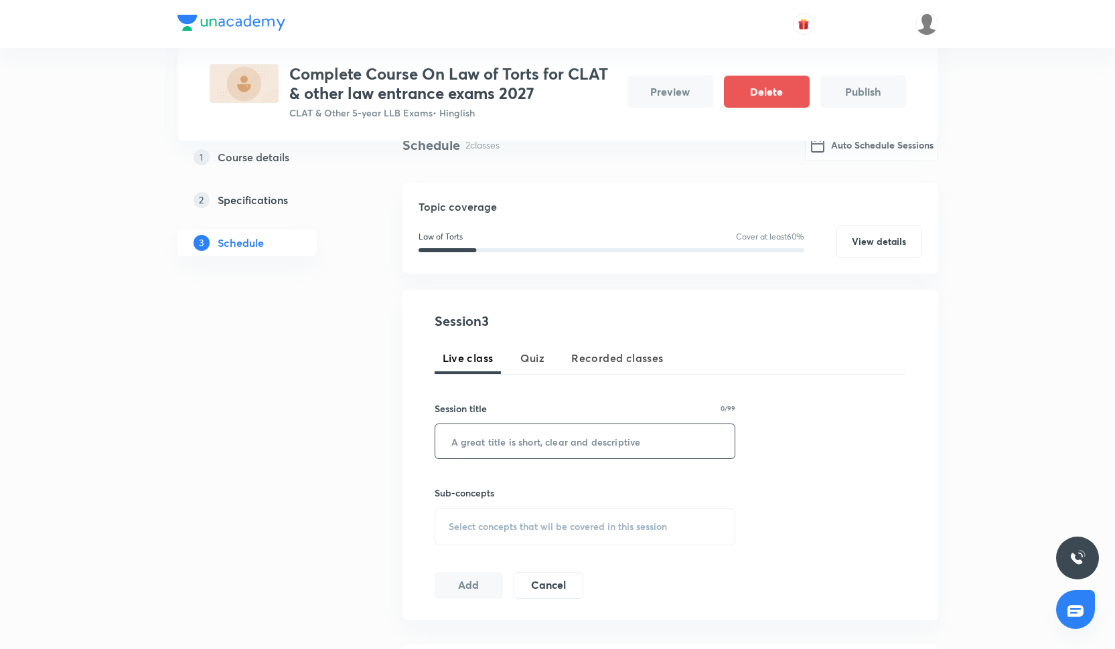
click at [487, 433] on input "text" at bounding box center [585, 442] width 300 height 34
paste input "Law of Torts- II"
type input "Law of Torts- II"
click at [506, 522] on span "Select concepts that wil be covered in this session" at bounding box center [558, 527] width 218 height 11
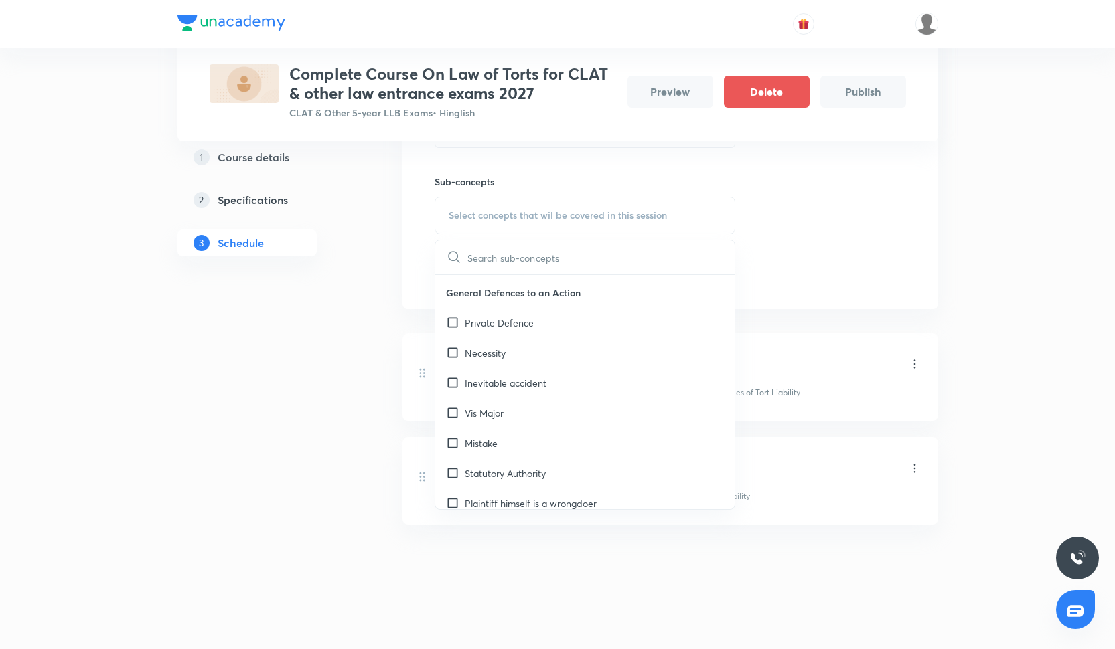
scroll to position [299, 0]
click at [514, 390] on div "Inevitable accident" at bounding box center [585, 383] width 300 height 30
checkbox input "true"
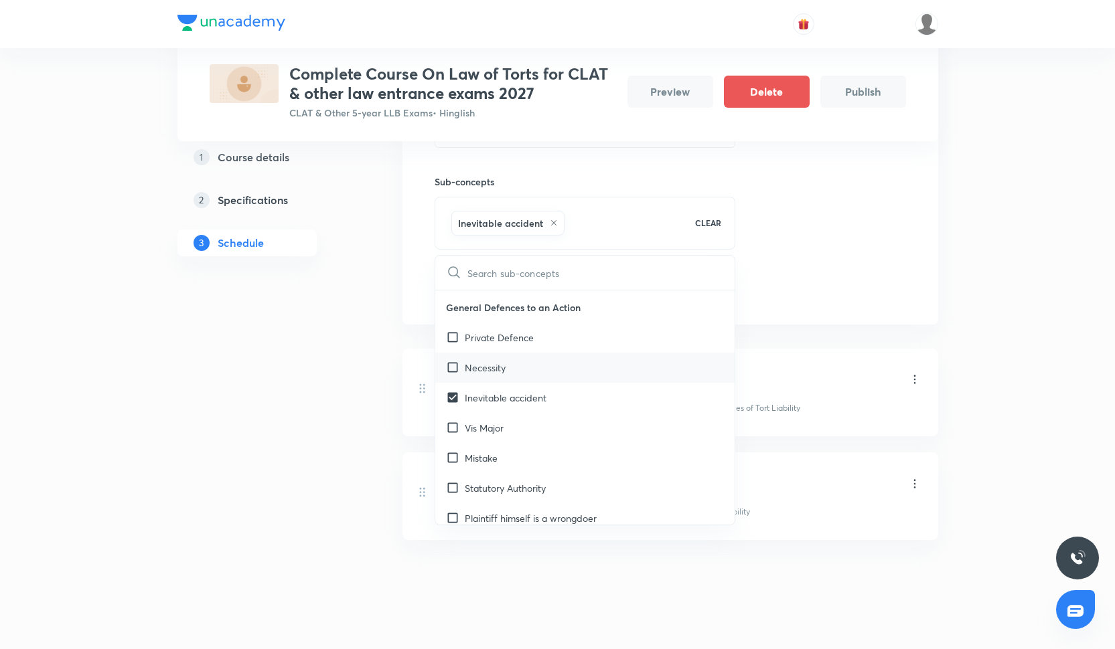
click at [516, 368] on div "Necessity" at bounding box center [585, 368] width 300 height 30
checkbox input "true"
click at [527, 346] on div "Private Defence" at bounding box center [585, 338] width 300 height 30
checkbox input "true"
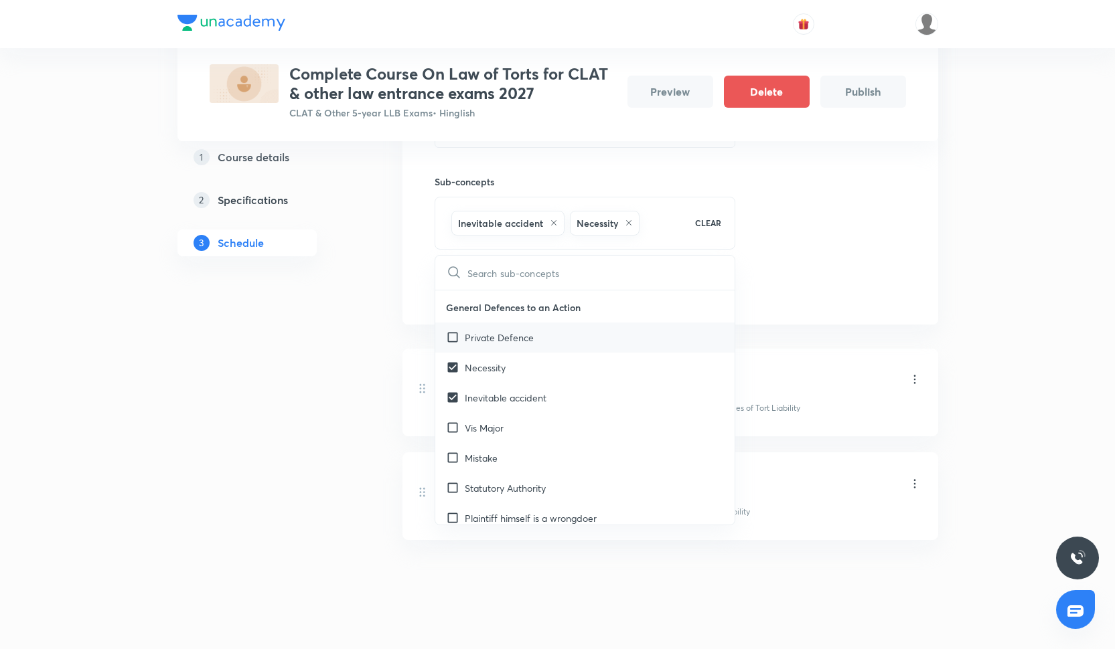
checkbox input "true"
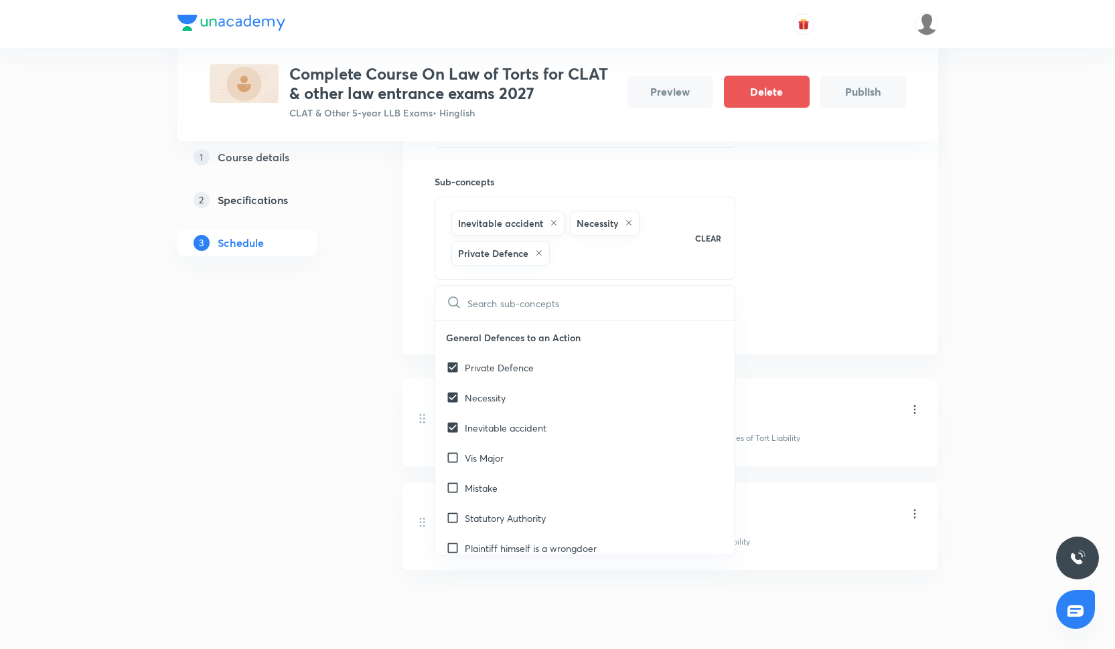
click at [836, 297] on div "Session 3 Live class Quiz Recorded classes Session title 16/99 Law of Torts- II…" at bounding box center [670, 166] width 471 height 333
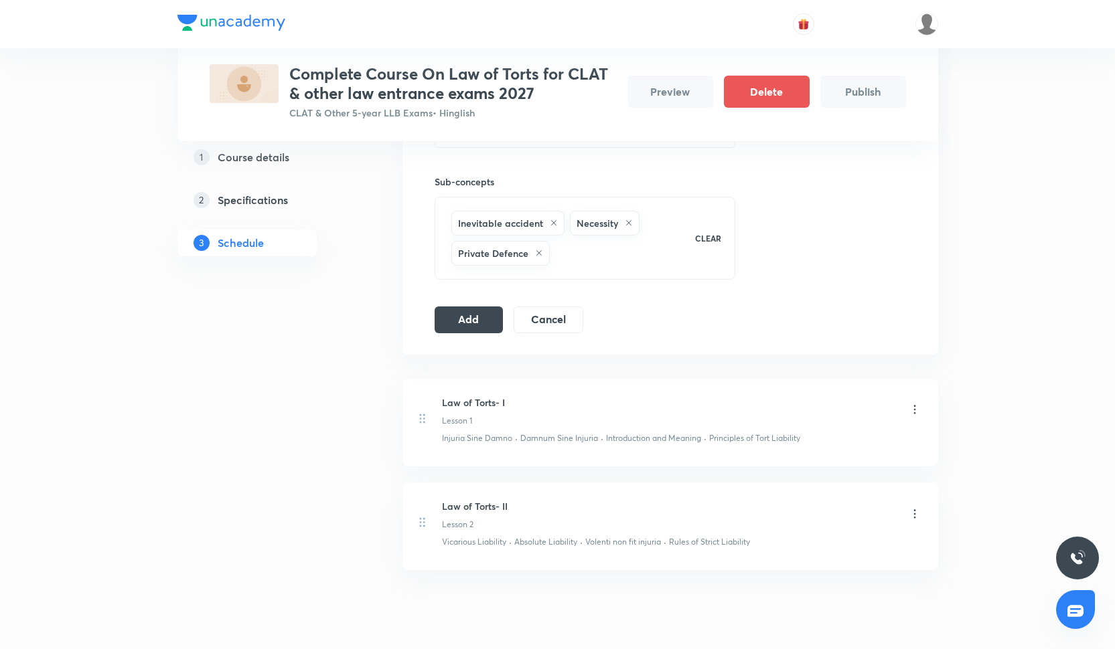
click at [485, 332] on div "Session 3 Live class Quiz Recorded classes Session title 16/99 Law of Torts- II…" at bounding box center [670, 167] width 536 height 376
click at [483, 321] on button "Add" at bounding box center [469, 318] width 69 height 27
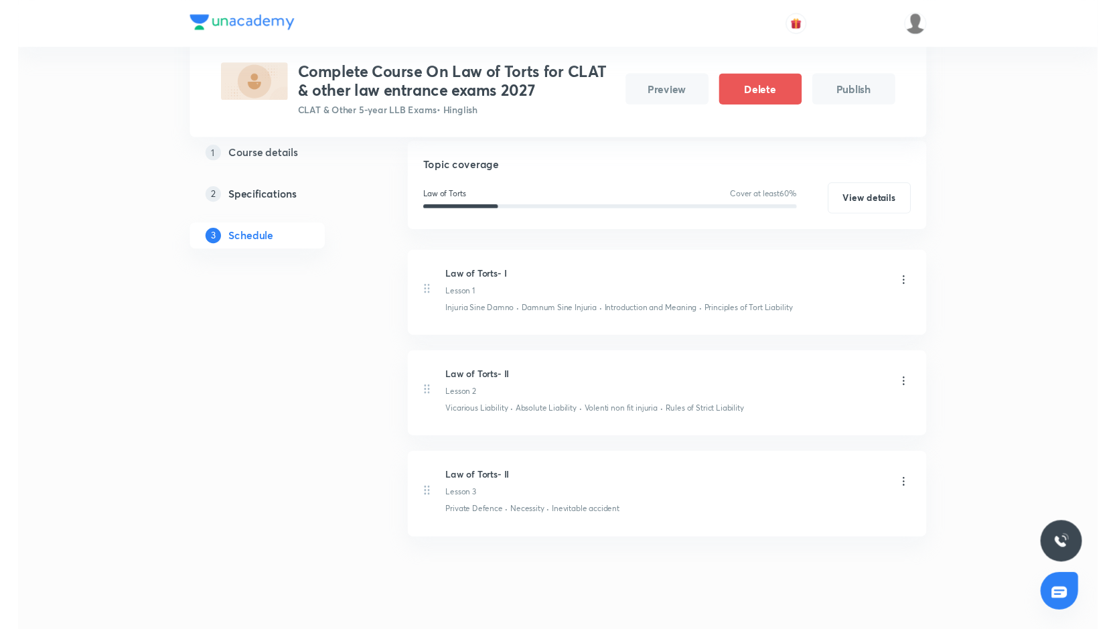
scroll to position [224, 0]
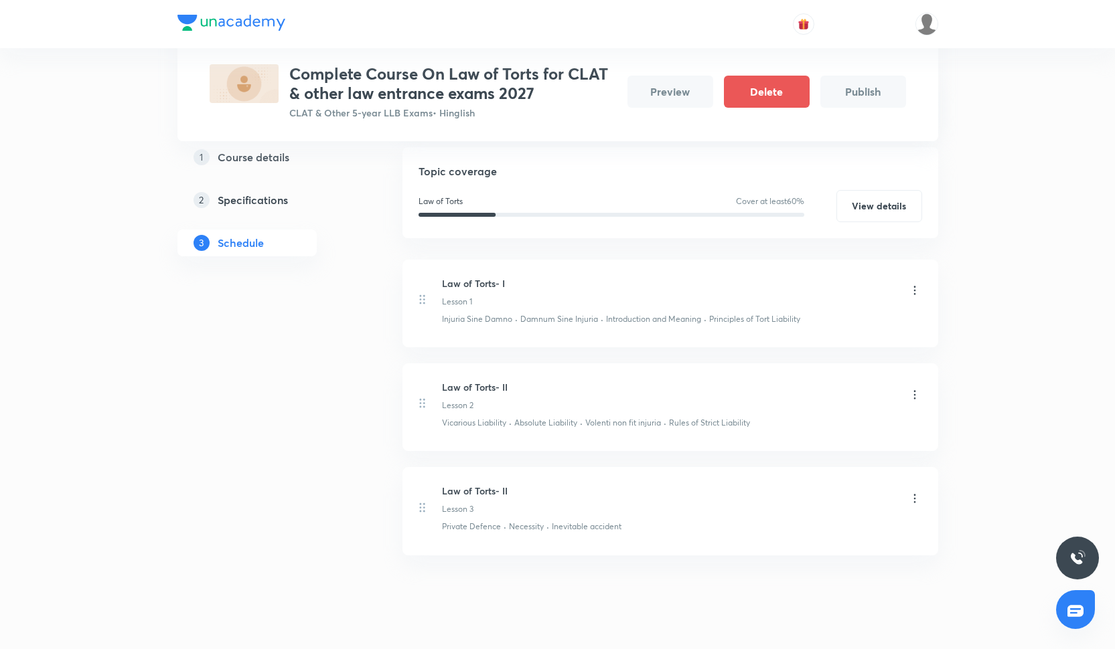
click at [919, 503] on icon at bounding box center [914, 498] width 13 height 13
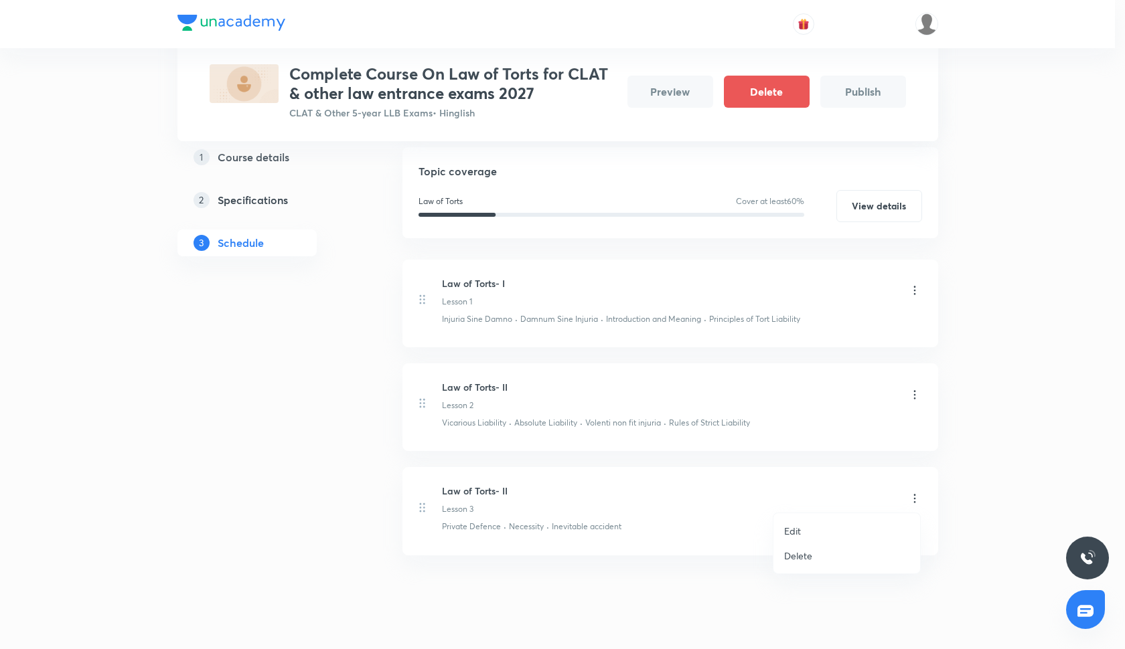
click at [804, 528] on li "Edit" at bounding box center [846, 531] width 147 height 25
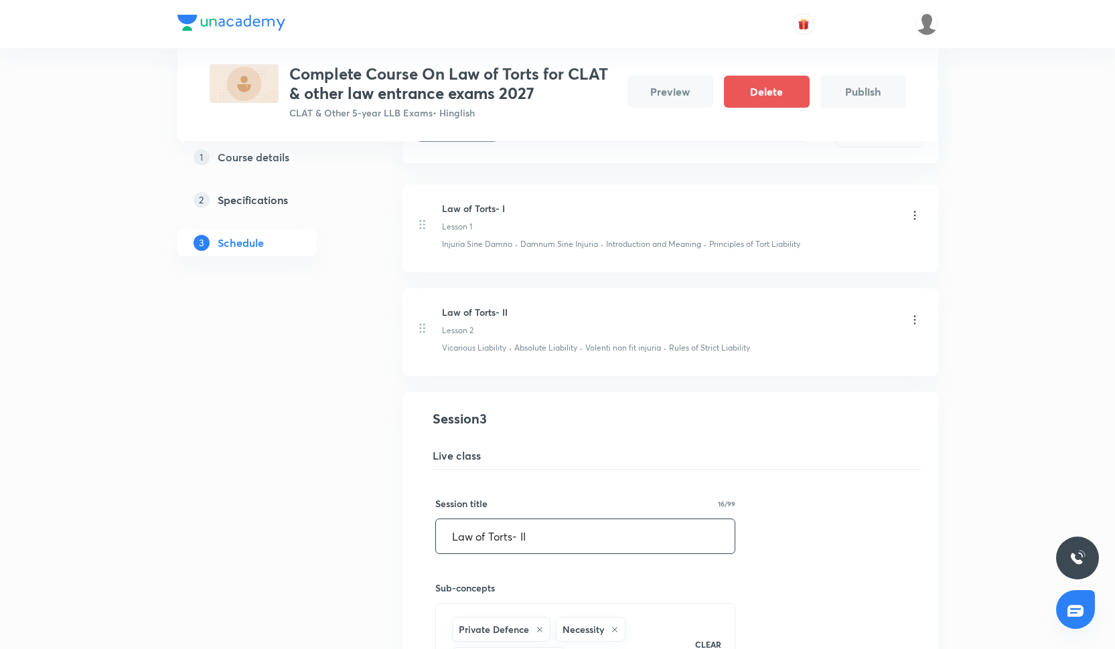
click at [534, 534] on input "Law of Torts- II" at bounding box center [585, 537] width 299 height 34
click at [502, 536] on input "Law of Torts- III" at bounding box center [585, 537] width 299 height 34
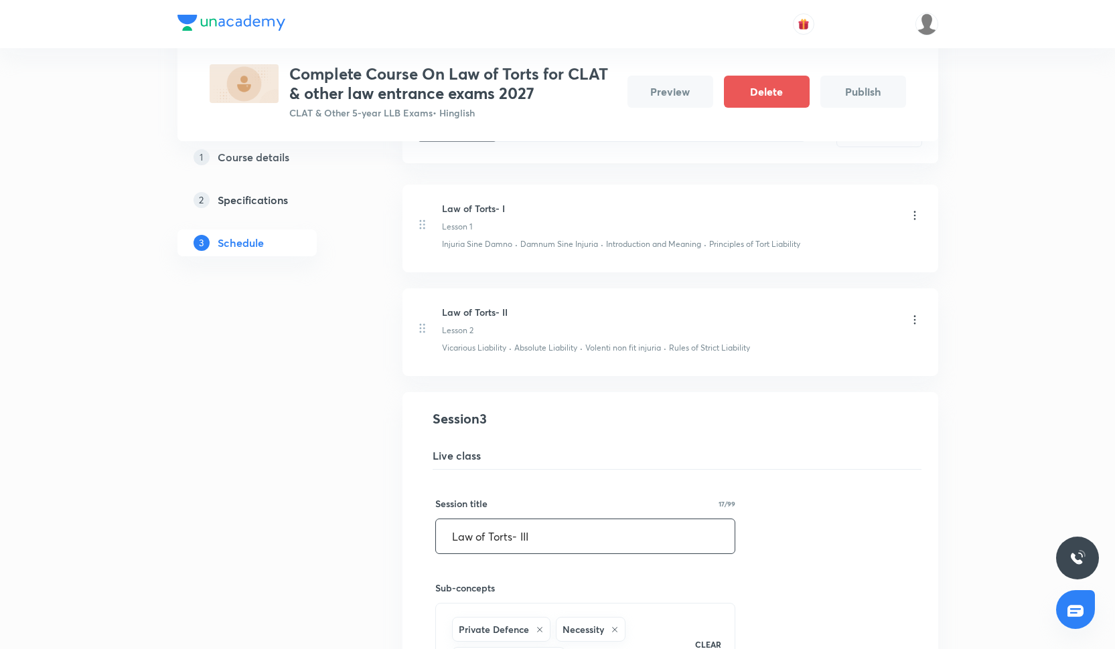
click at [502, 536] on input "Law of Torts- III" at bounding box center [585, 537] width 299 height 34
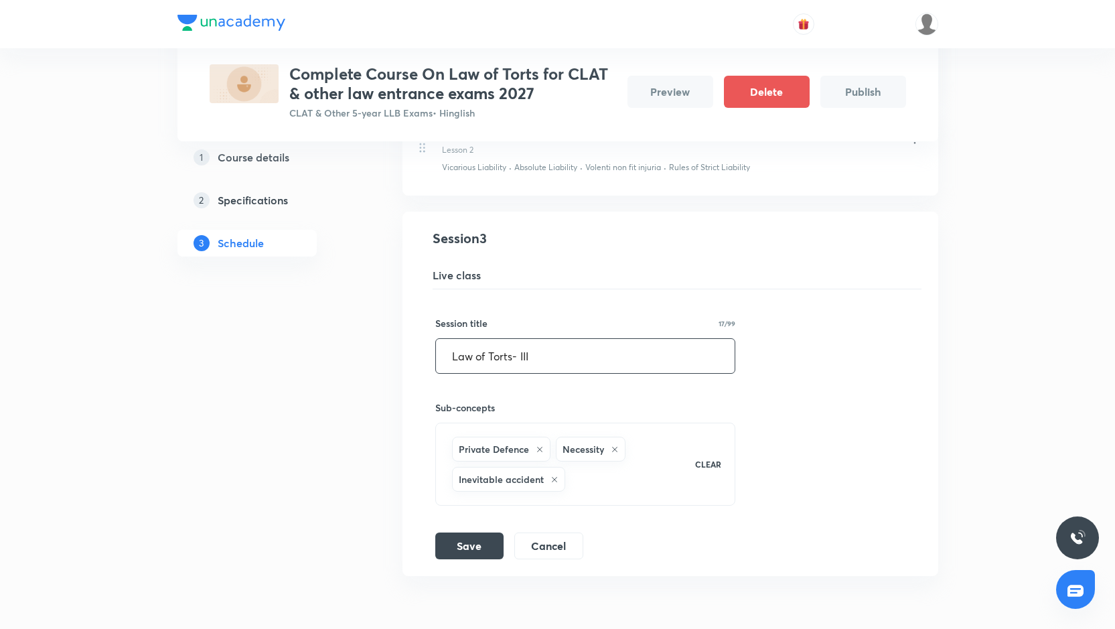
scroll to position [477, 0]
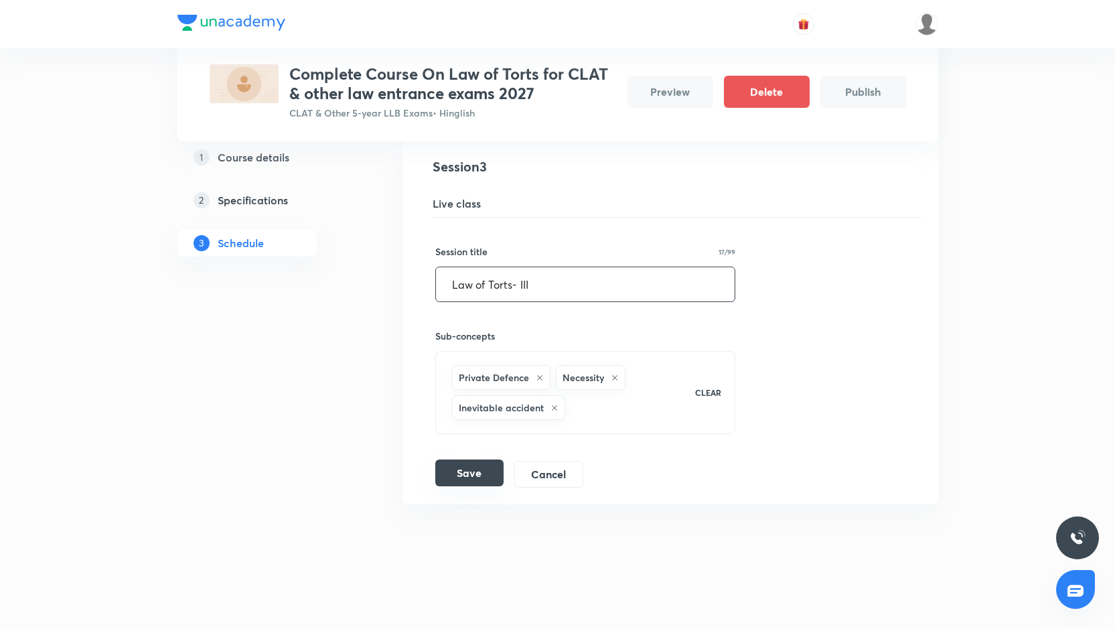
type input "Law of Torts- III"
click at [478, 471] on button "Save" at bounding box center [469, 472] width 68 height 27
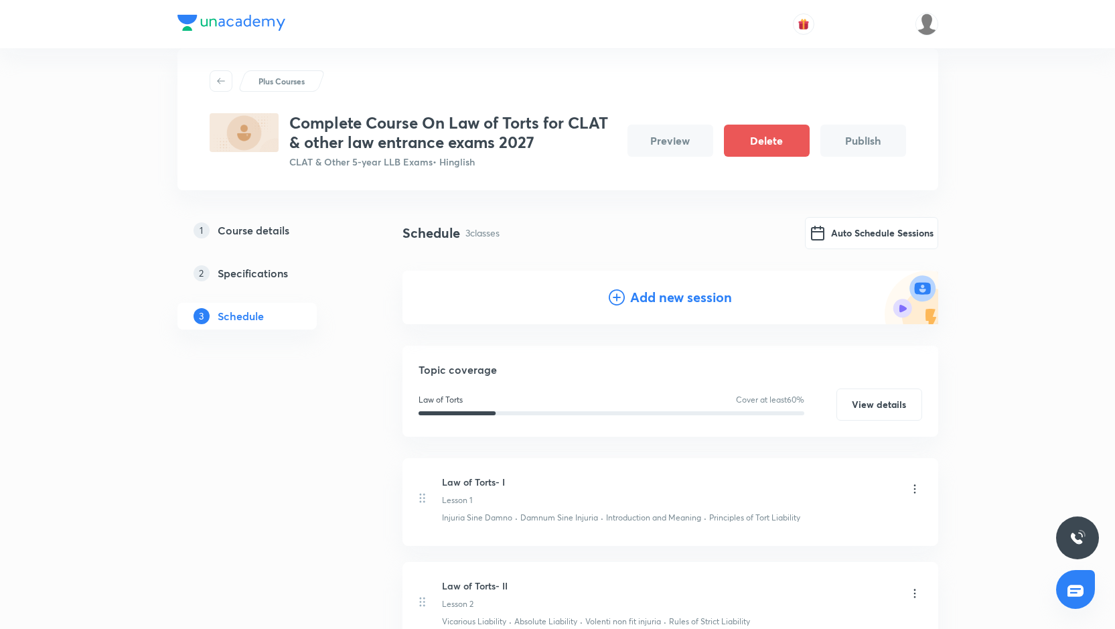
scroll to position [27, 0]
click at [636, 286] on h4 "Add new session" at bounding box center [681, 296] width 102 height 20
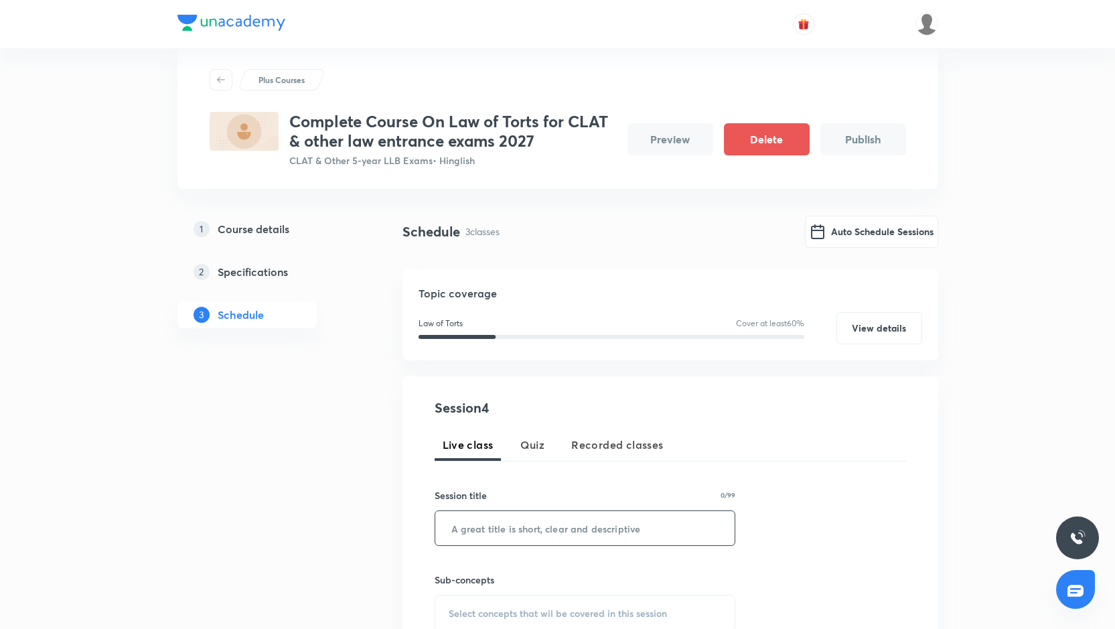
click at [473, 521] on input "text" at bounding box center [585, 528] width 300 height 34
paste input "Law of Torts- III"
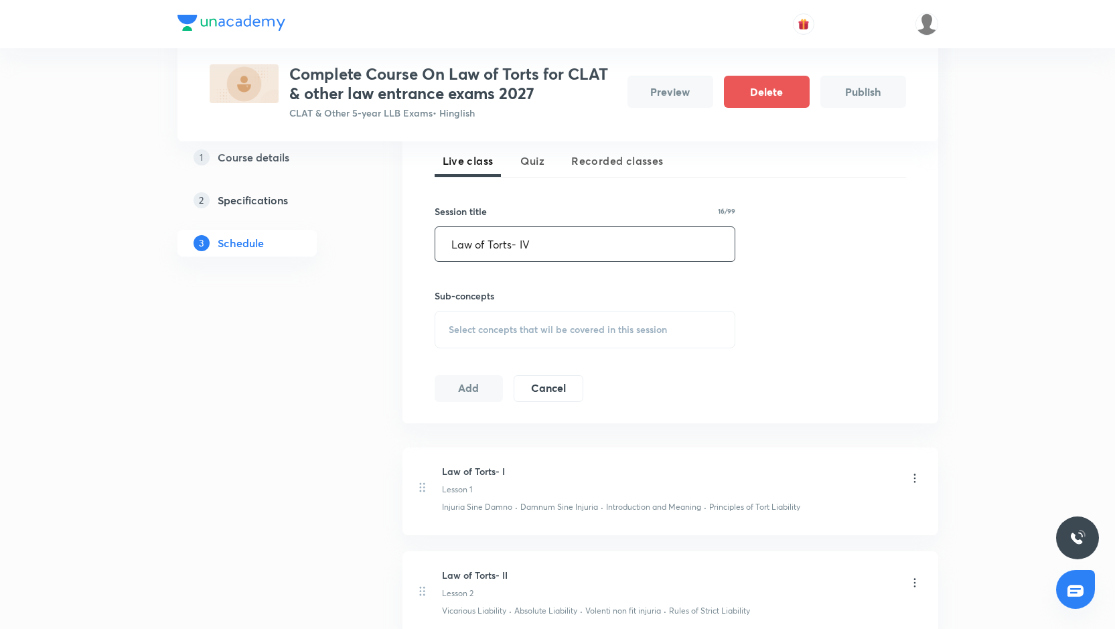
scroll to position [313, 0]
type input "Law of Torts- IV"
click at [487, 323] on span "Select concepts that wil be covered in this session" at bounding box center [558, 327] width 218 height 11
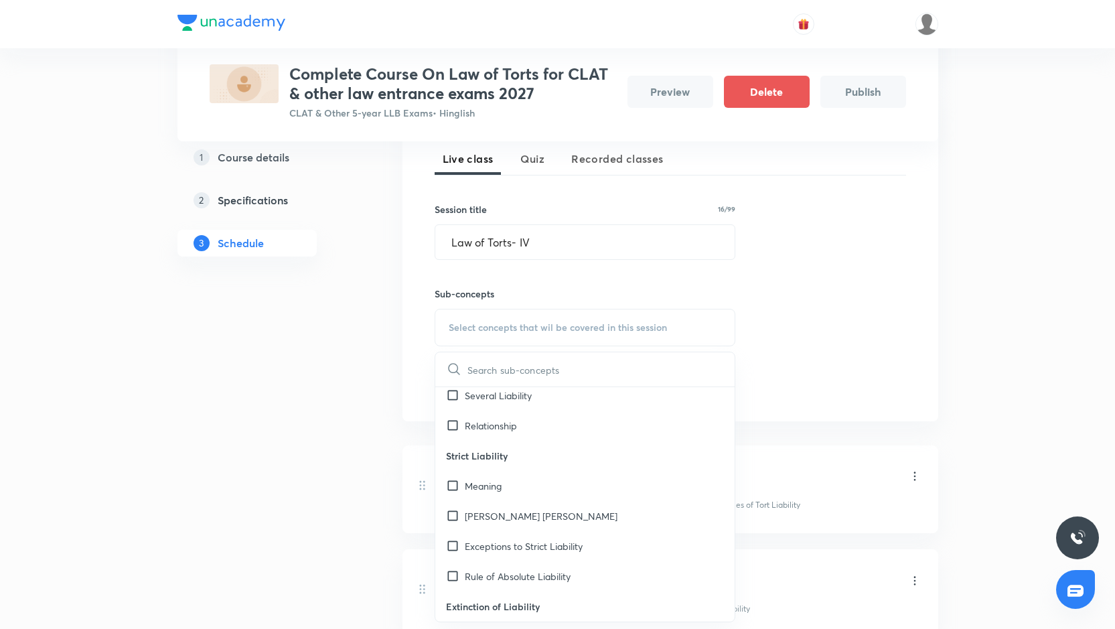
scroll to position [731, 0]
click at [503, 508] on p "Rylands v. Fletcher" at bounding box center [541, 515] width 153 height 14
checkbox input "true"
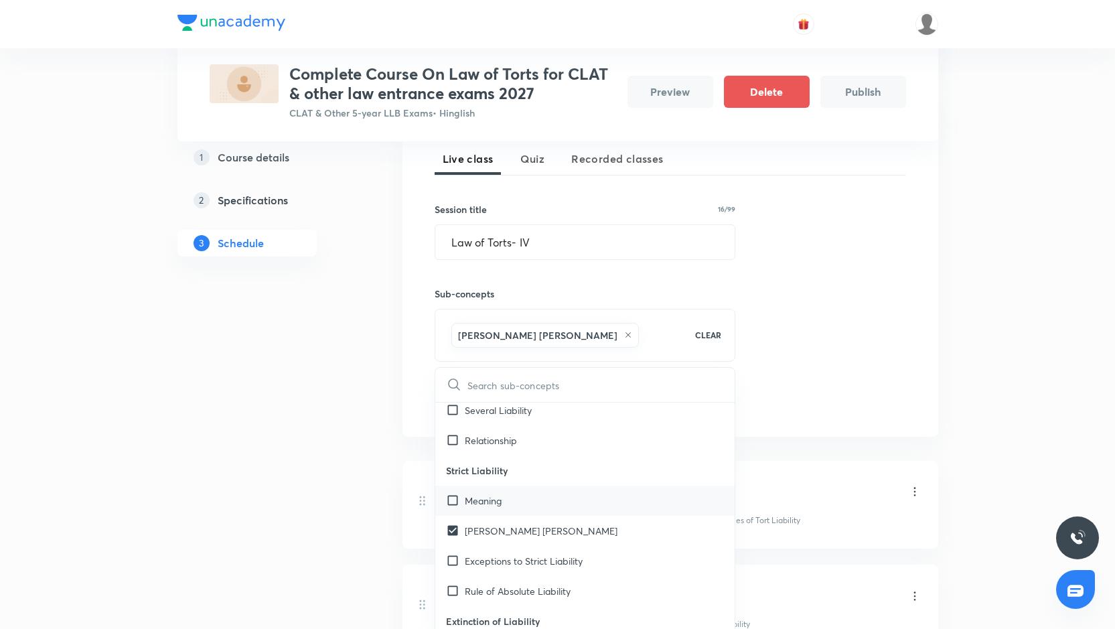
click at [502, 505] on p "Meaning" at bounding box center [483, 500] width 37 height 14
checkbox input "true"
click at [502, 606] on div "Rule of Absolute Liability" at bounding box center [585, 621] width 300 height 30
checkbox input "true"
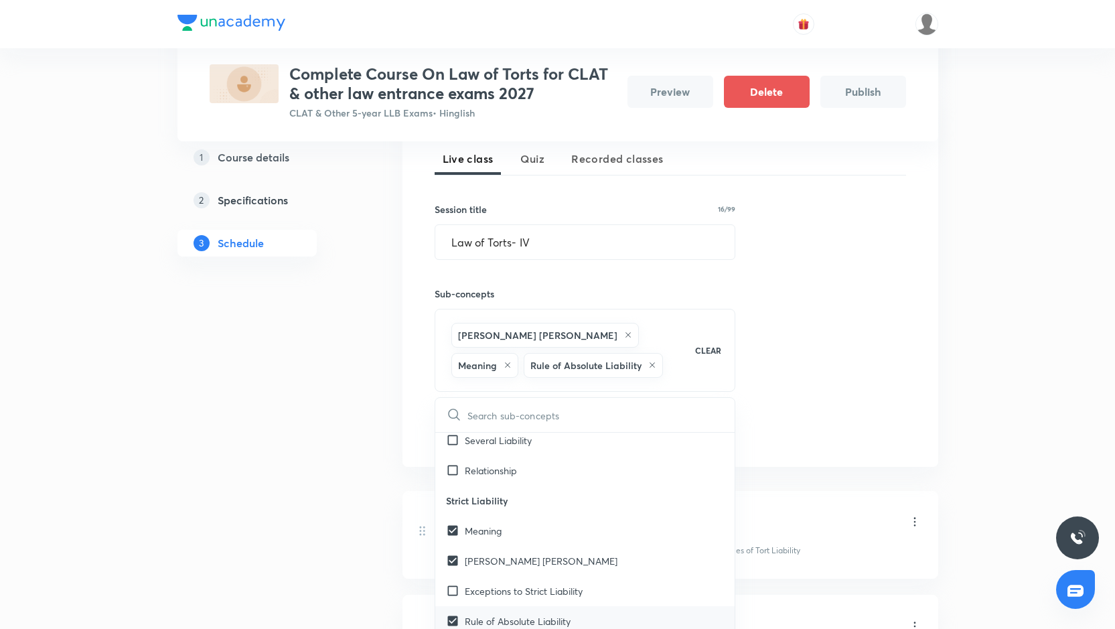
checkbox input "true"
click at [498, 600] on div "Exceptions to Strict Liability" at bounding box center [585, 591] width 300 height 30
checkbox input "true"
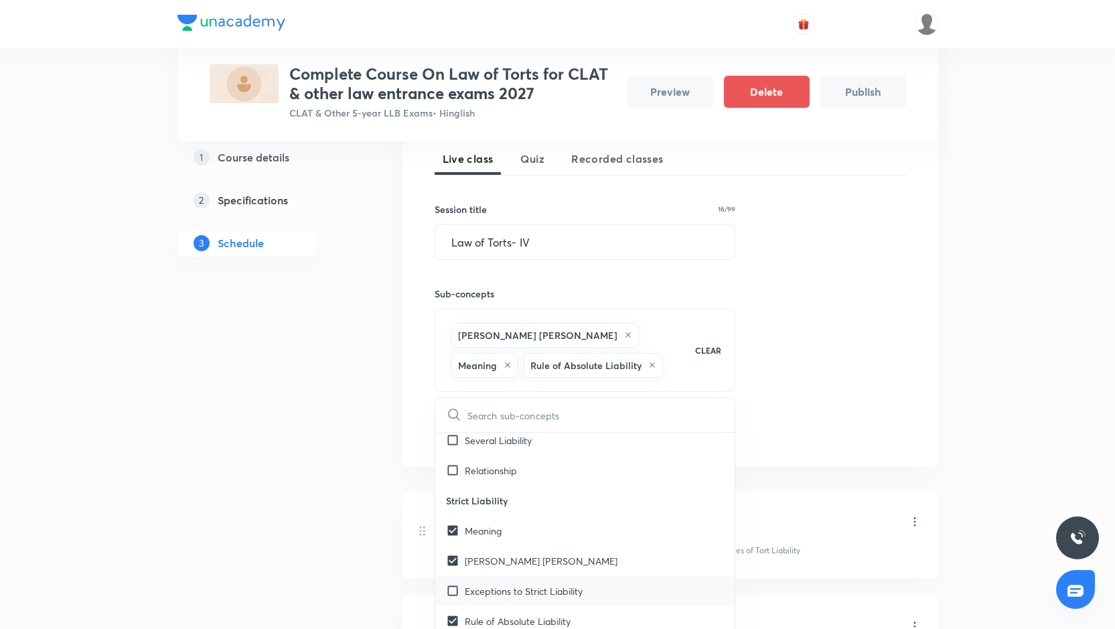
checkbox input "true"
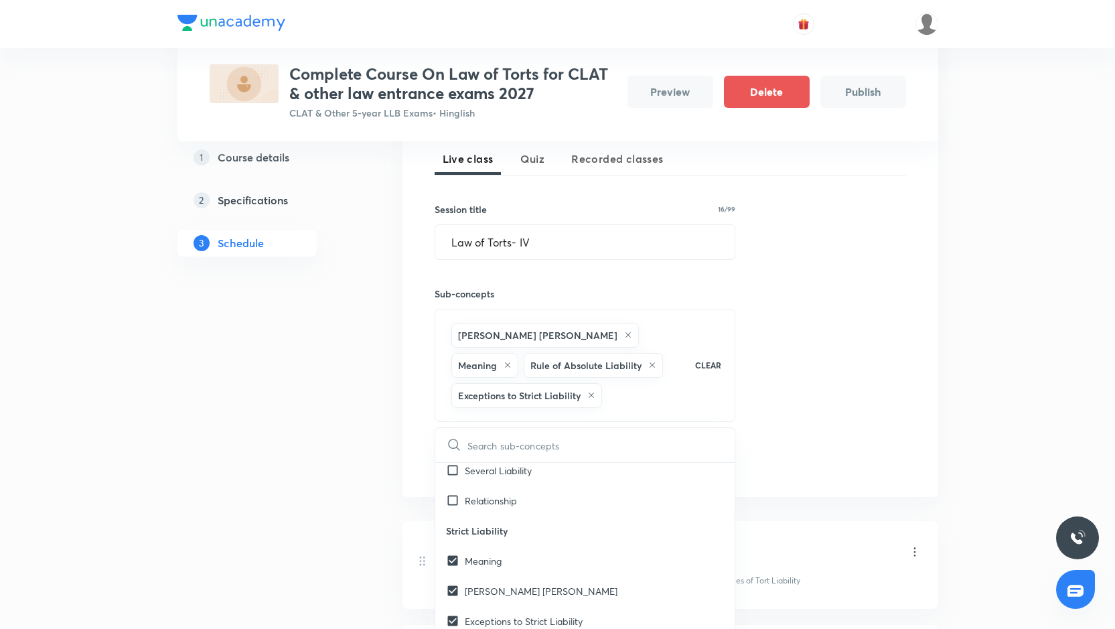
click at [845, 370] on div "Session 4 Live class Quiz Recorded classes Session title 16/99 Law of Torts- IV…" at bounding box center [670, 294] width 471 height 364
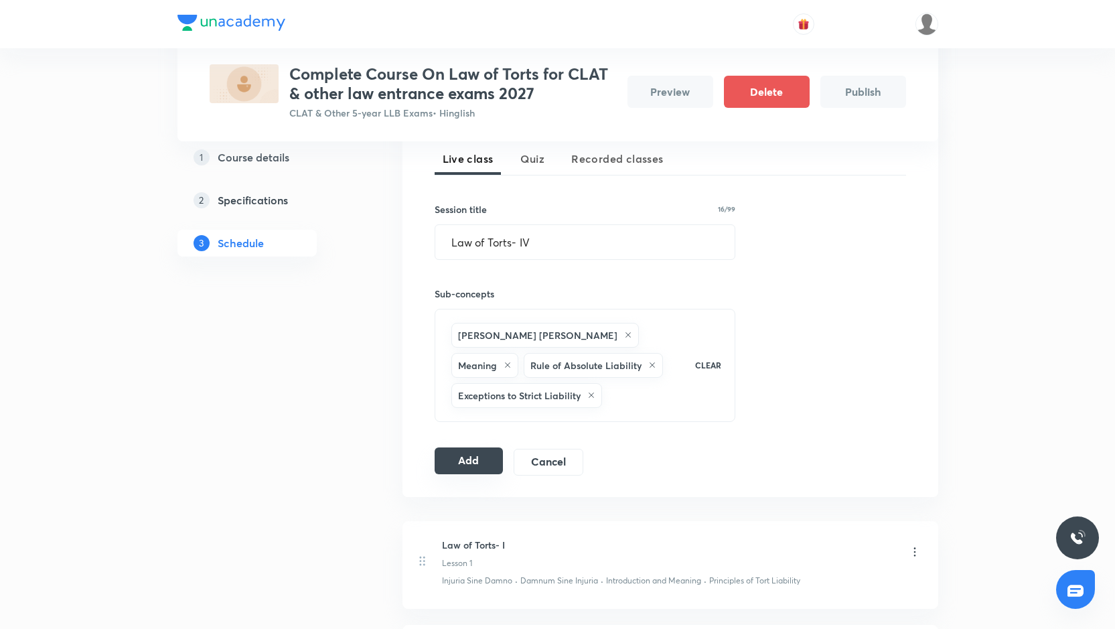
click at [477, 459] on button "Add" at bounding box center [469, 460] width 69 height 27
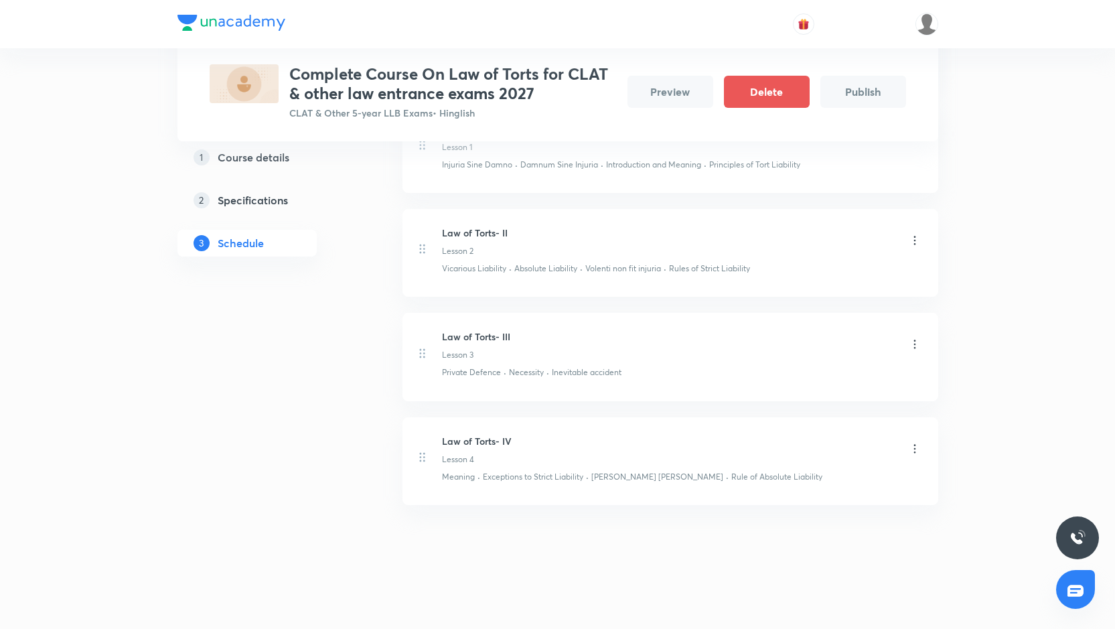
scroll to position [0, 0]
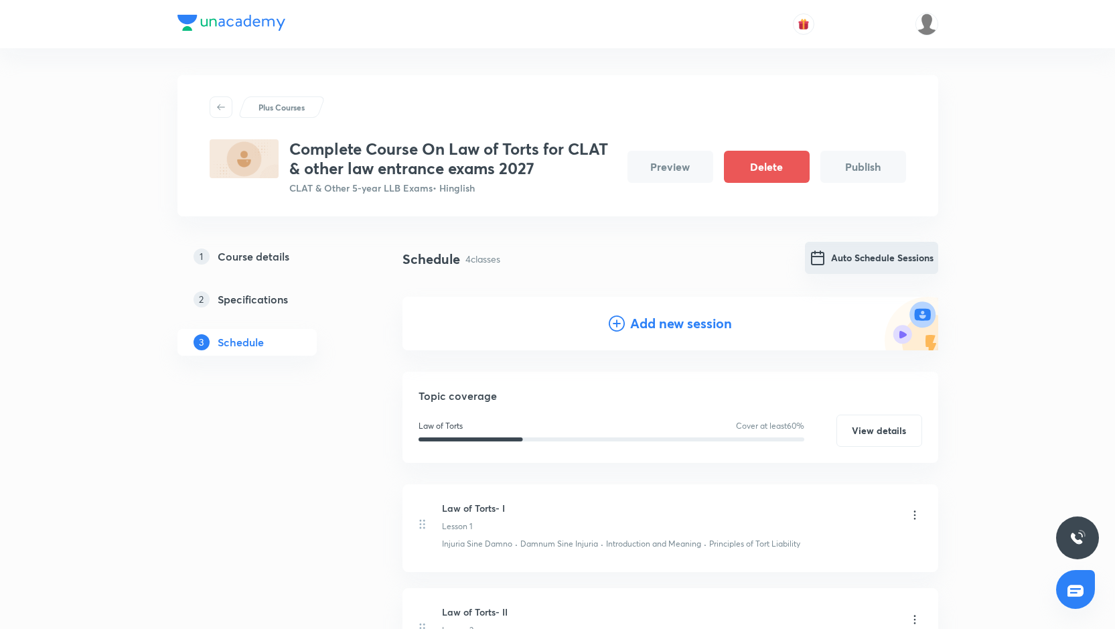
click at [839, 258] on button "Auto Schedule Sessions" at bounding box center [871, 258] width 133 height 32
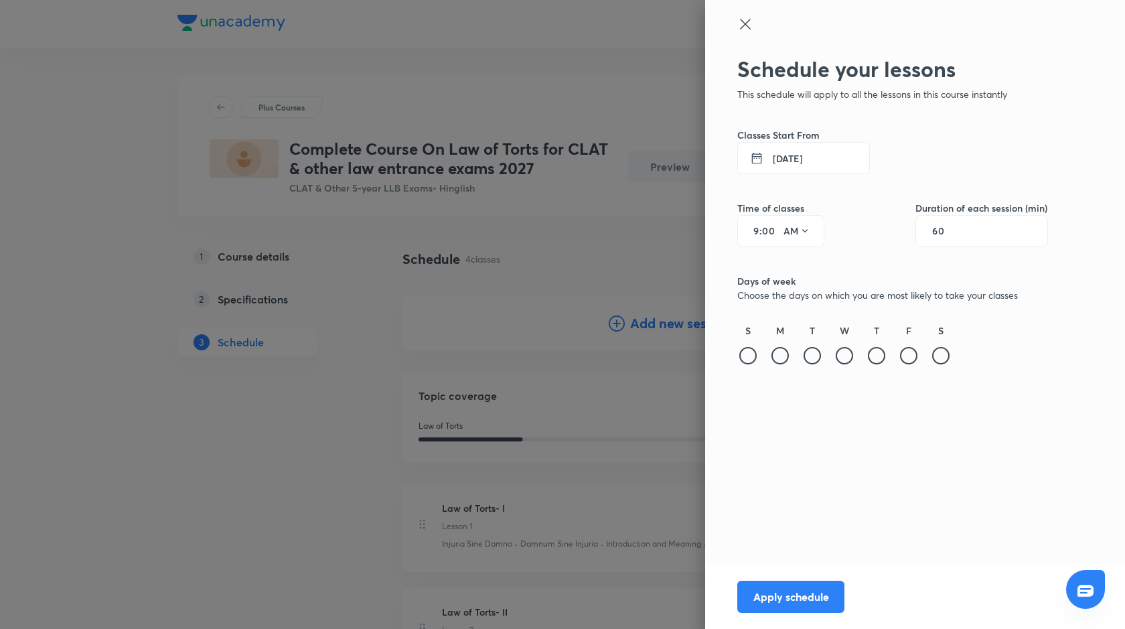
click at [784, 159] on button "2 Oct 2025" at bounding box center [803, 158] width 133 height 32
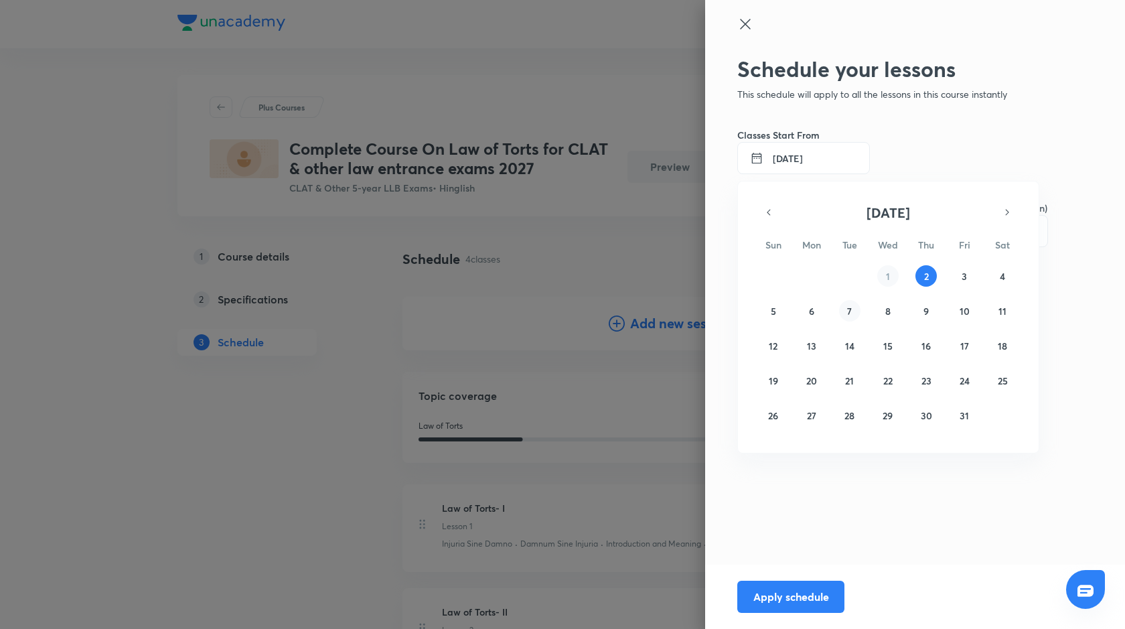
click at [845, 313] on button "7" at bounding box center [849, 310] width 21 height 21
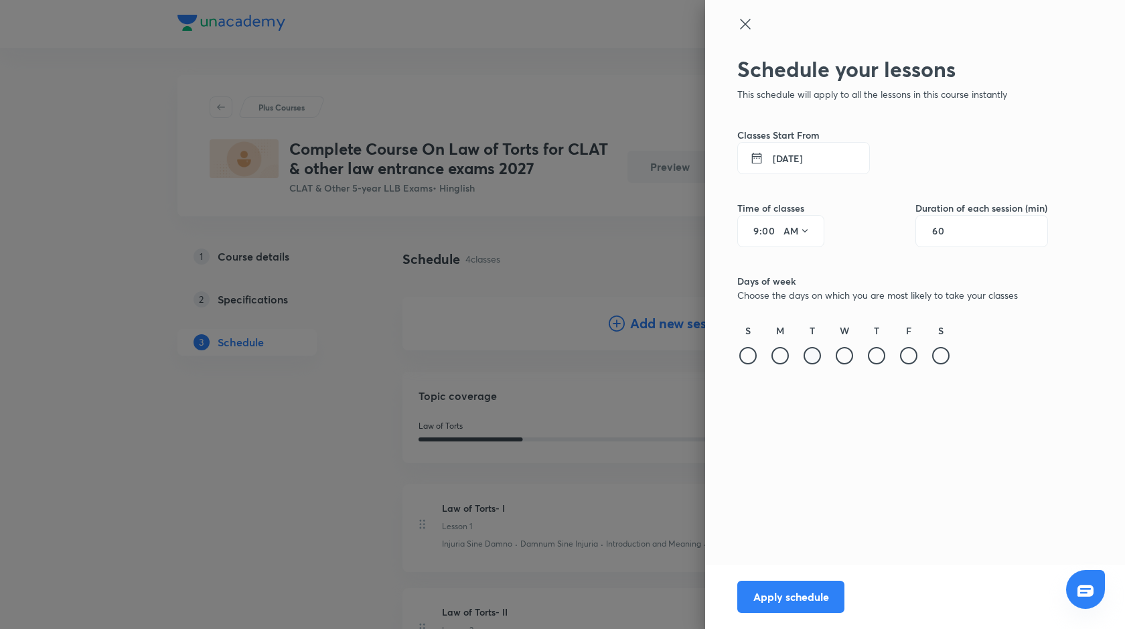
click at [813, 351] on div at bounding box center [812, 355] width 17 height 17
click at [758, 230] on input "9" at bounding box center [751, 231] width 16 height 11
type input "6"
type input "35"
click at [801, 235] on icon at bounding box center [804, 231] width 11 height 11
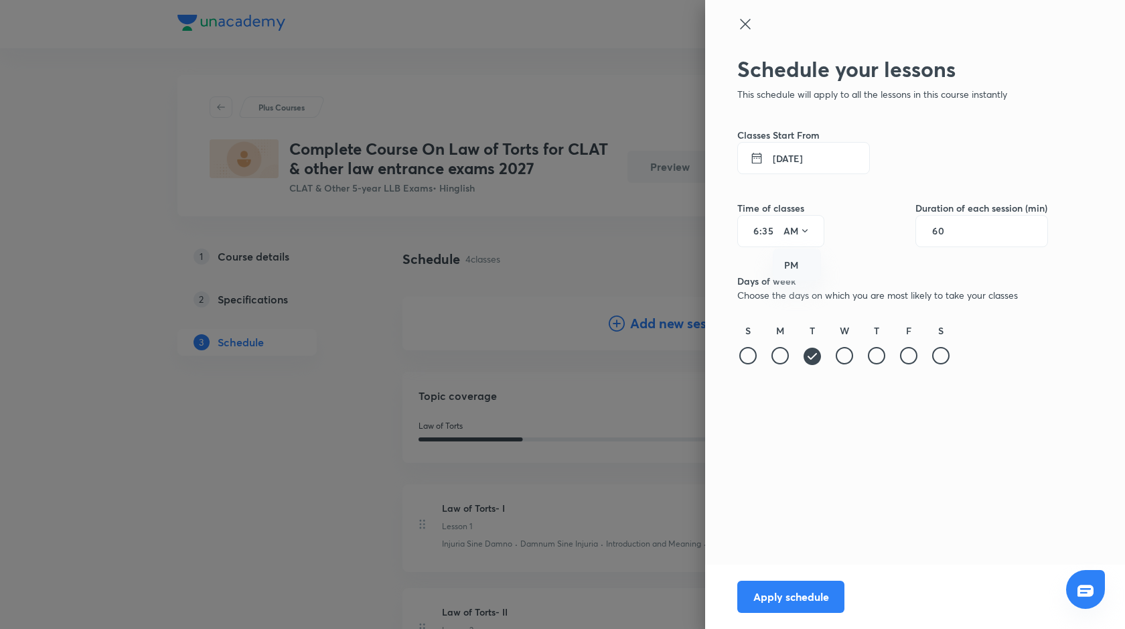
click at [799, 258] on div "PM" at bounding box center [797, 265] width 48 height 32
click at [777, 595] on button "Apply schedule" at bounding box center [790, 595] width 107 height 32
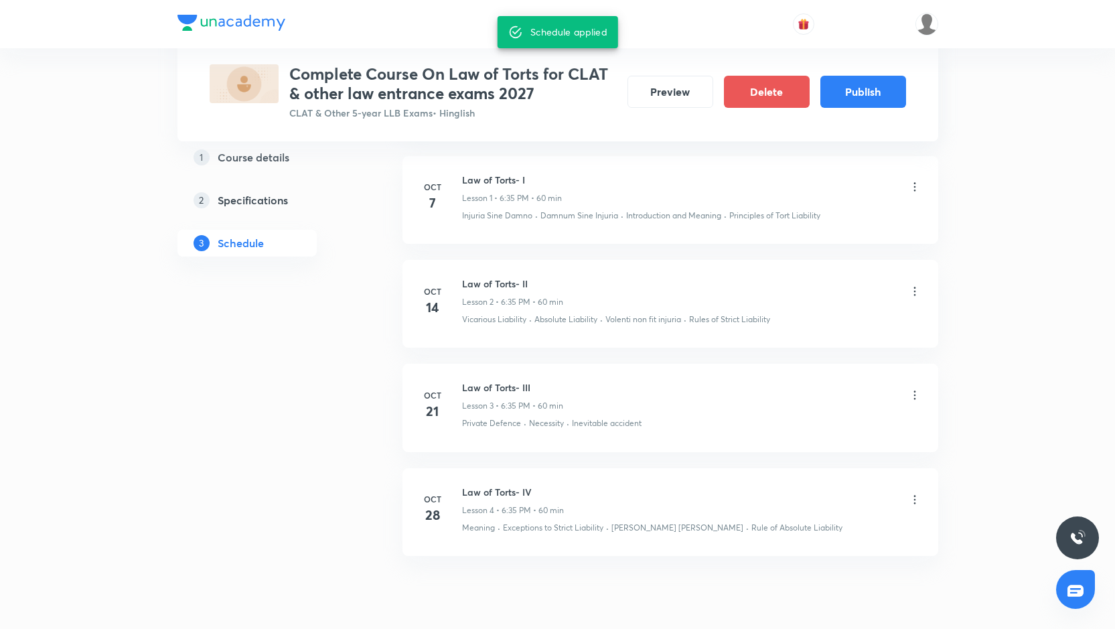
scroll to position [325, 0]
click at [896, 88] on button "Publish" at bounding box center [863, 90] width 86 height 32
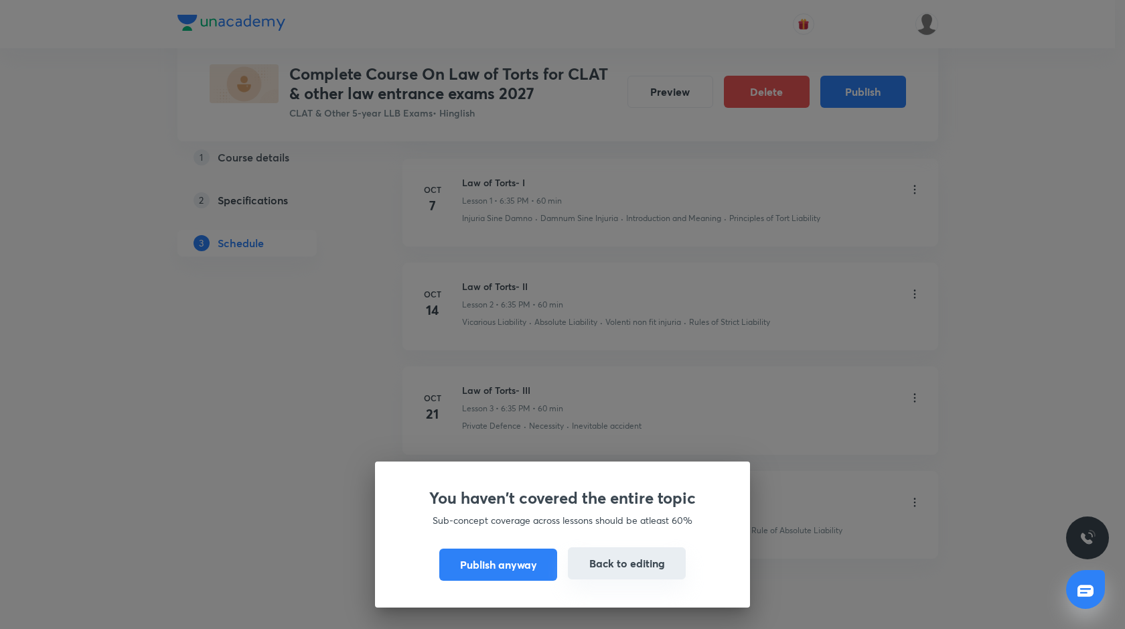
click at [622, 555] on button "Back to editing" at bounding box center [627, 563] width 118 height 32
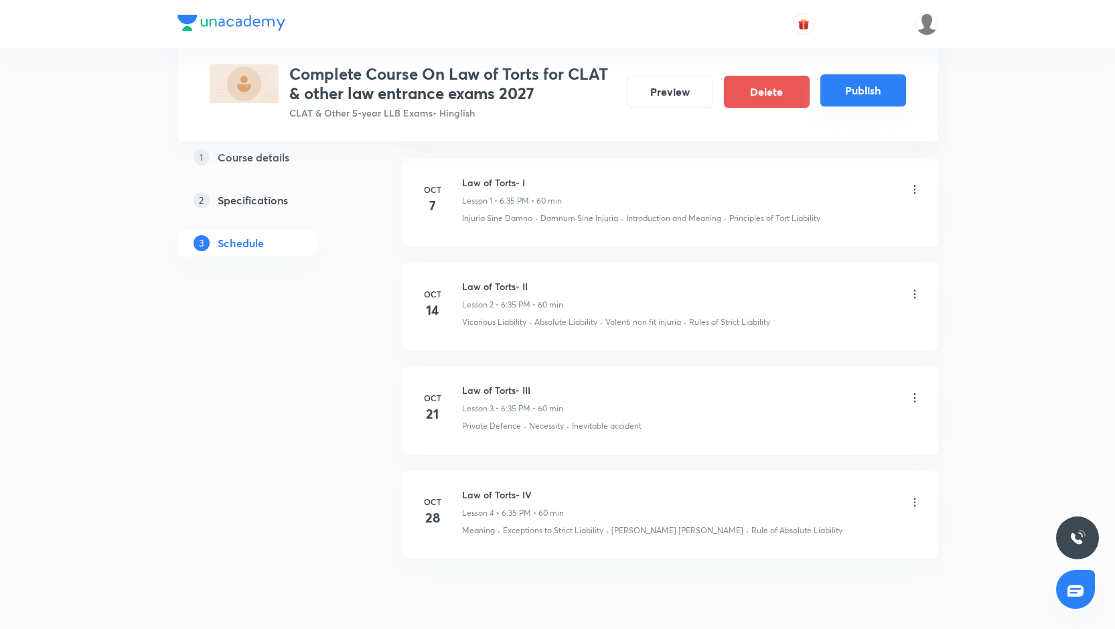
click at [871, 92] on button "Publish" at bounding box center [863, 90] width 86 height 32
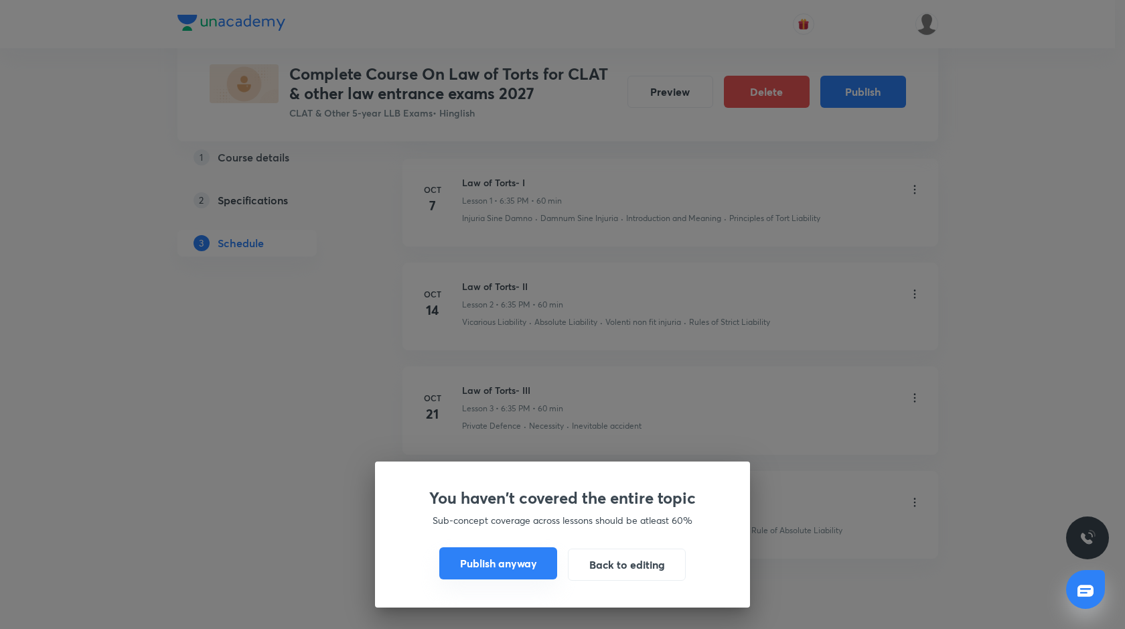
click at [489, 552] on button "Publish anyway" at bounding box center [498, 563] width 118 height 32
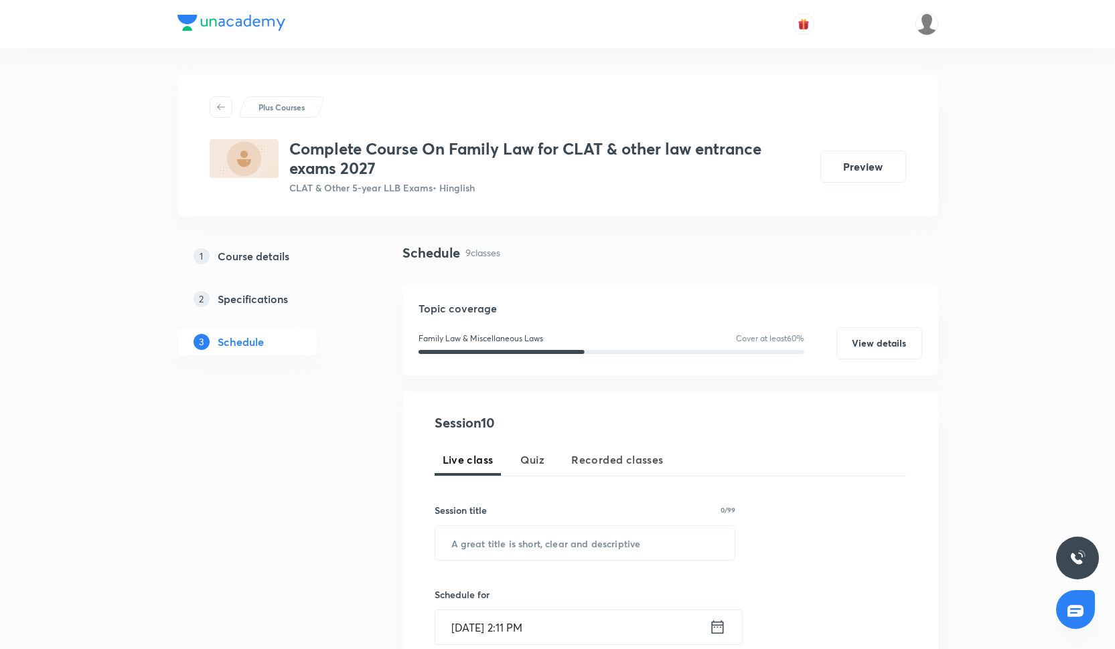
click at [206, 254] on p "1" at bounding box center [202, 256] width 16 height 16
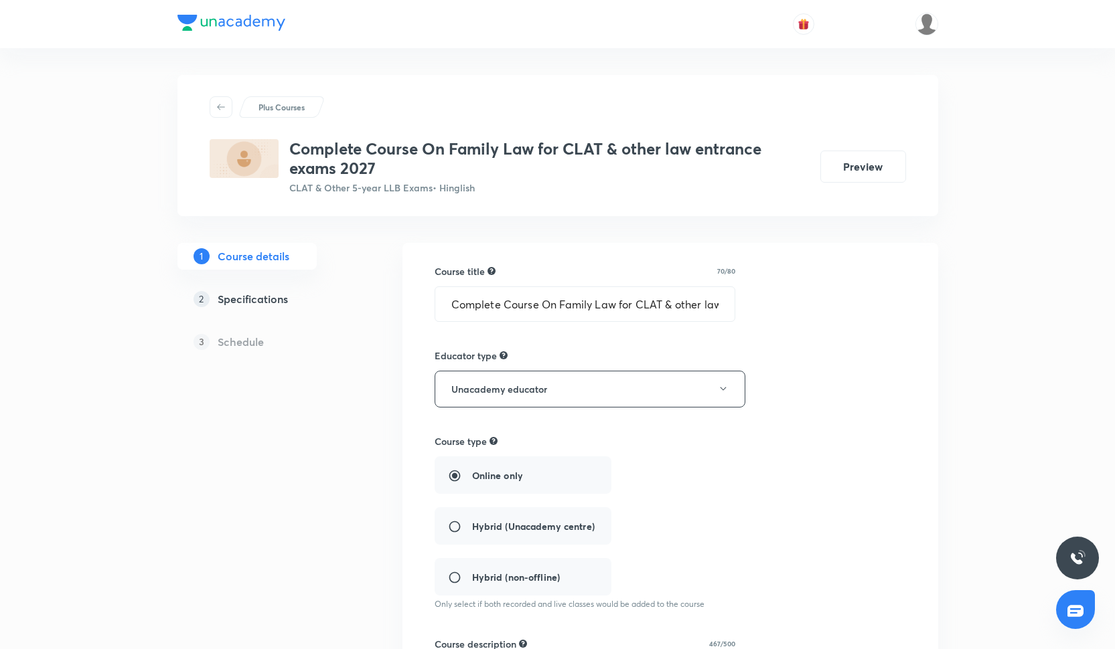
type input "CLAT & Other 5-year LLB Exams"
click at [489, 301] on input "Complete Course On Family Law for CLAT & other law entrance exams 2027" at bounding box center [585, 304] width 300 height 34
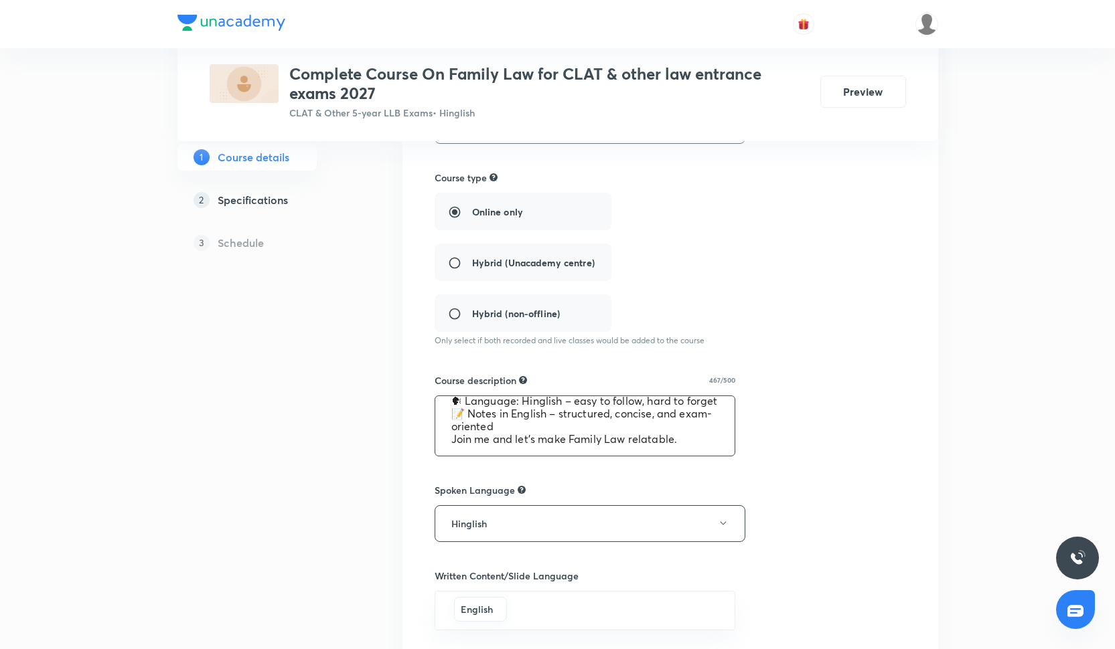
scroll to position [140, 0]
drag, startPoint x: 446, startPoint y: 410, endPoint x: 511, endPoint y: 463, distance: 83.3
click at [511, 463] on div "Course title 70/80 Complete Course On Family Law for CLAT & other law entrance …" at bounding box center [670, 432] width 471 height 862
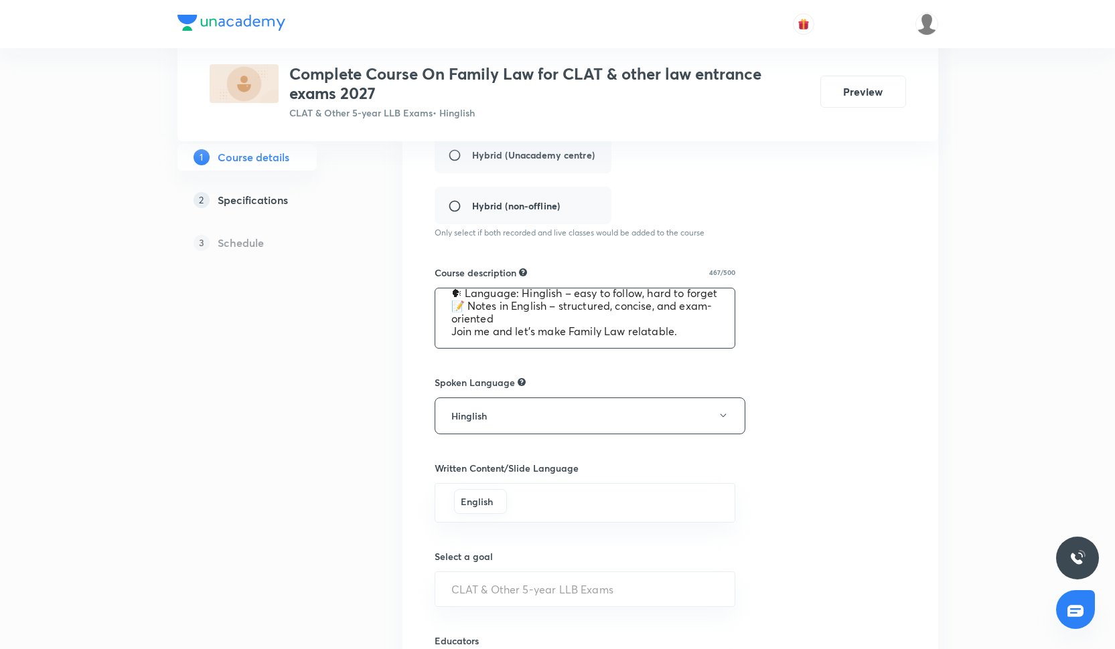
scroll to position [540, 0]
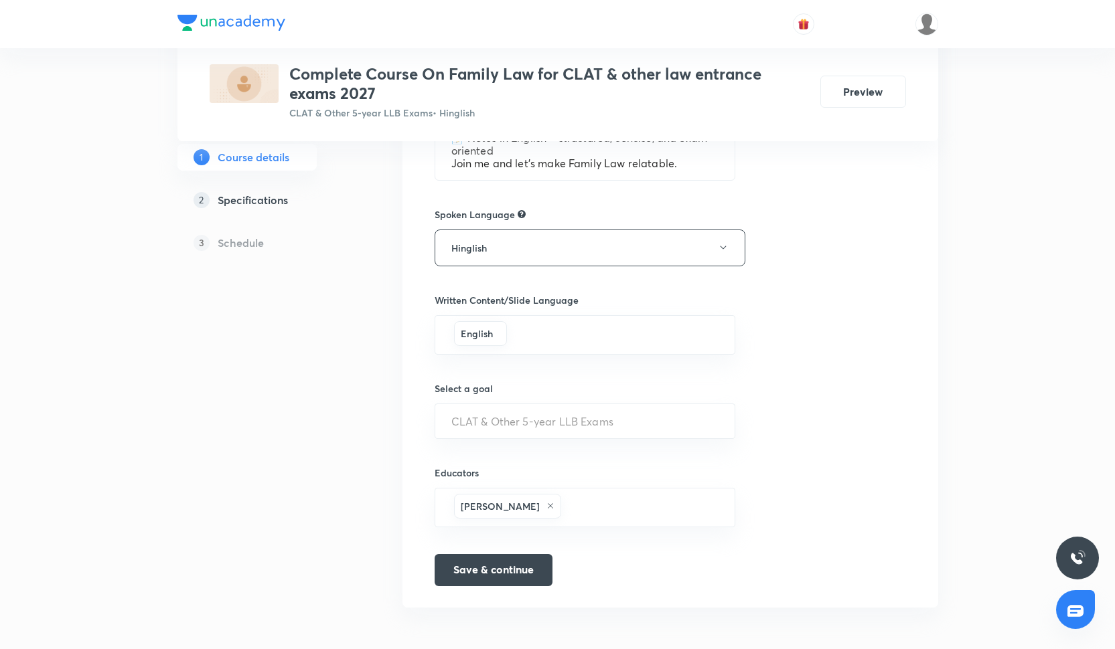
click at [1060, 2] on header at bounding box center [557, 24] width 1115 height 48
click at [486, 555] on button "Save & continue" at bounding box center [494, 569] width 118 height 32
click at [203, 194] on p "2" at bounding box center [202, 200] width 16 height 16
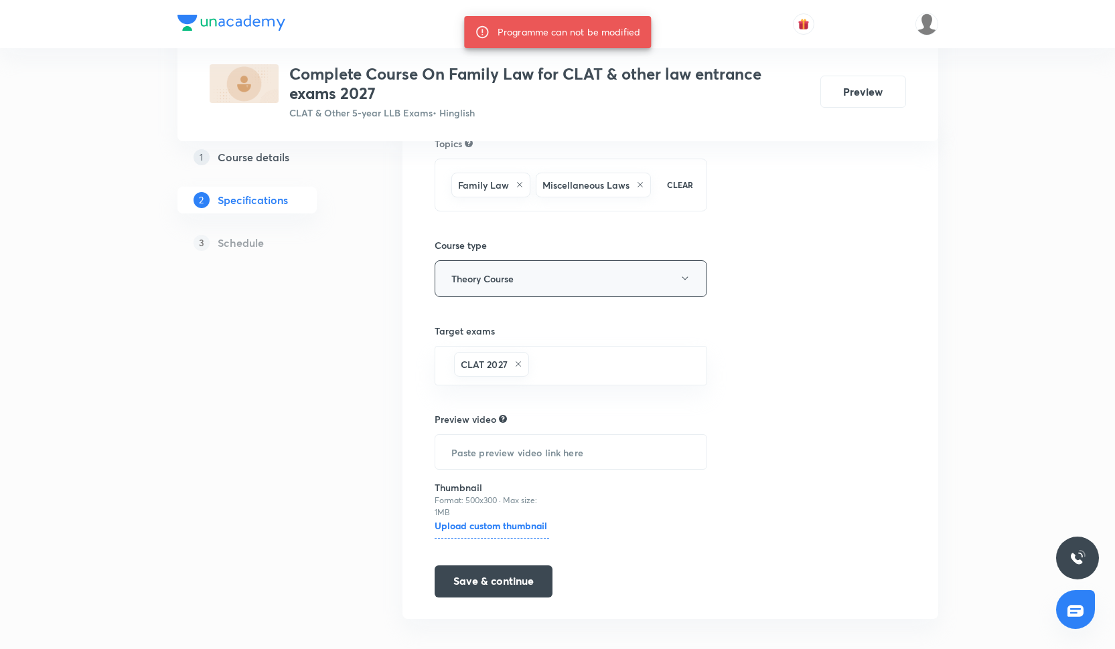
scroll to position [139, 0]
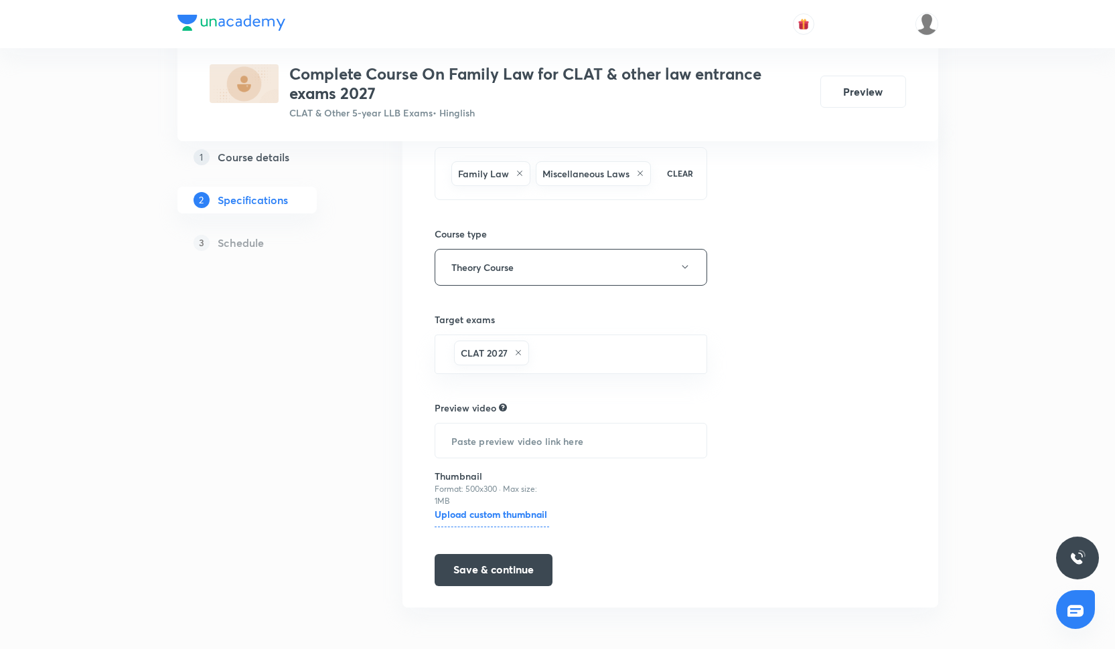
click at [198, 245] on p "3" at bounding box center [202, 243] width 16 height 16
click at [200, 244] on p "3" at bounding box center [202, 243] width 16 height 16
click at [522, 568] on button "Save & continue" at bounding box center [494, 569] width 118 height 32
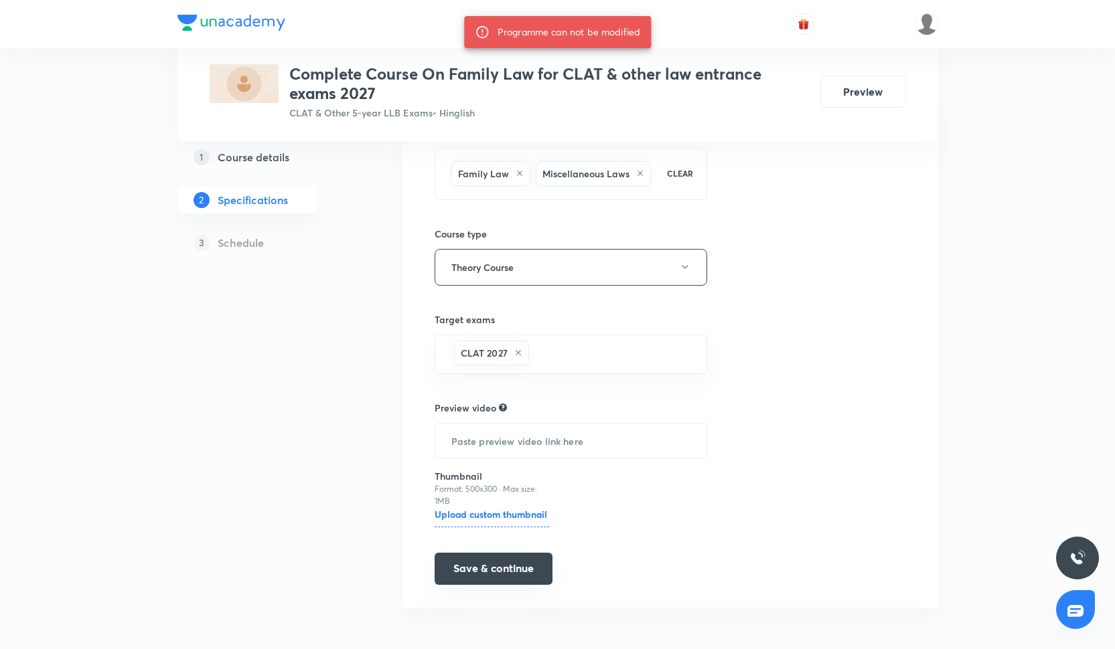
click at [518, 557] on button "Save & continue" at bounding box center [494, 569] width 118 height 32
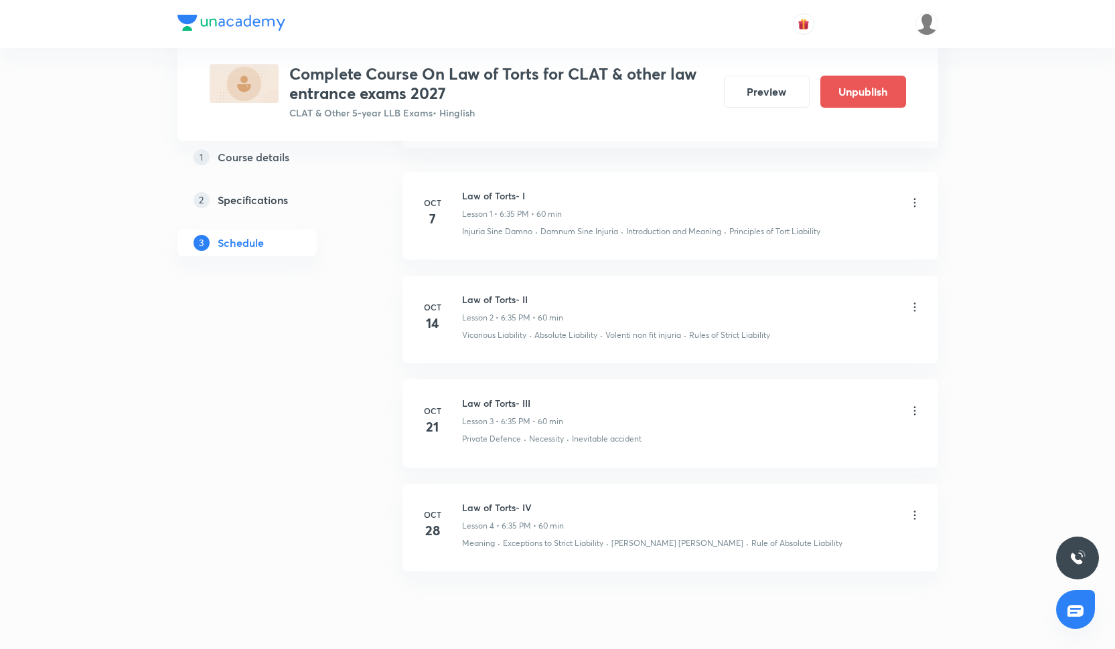
scroll to position [736, 0]
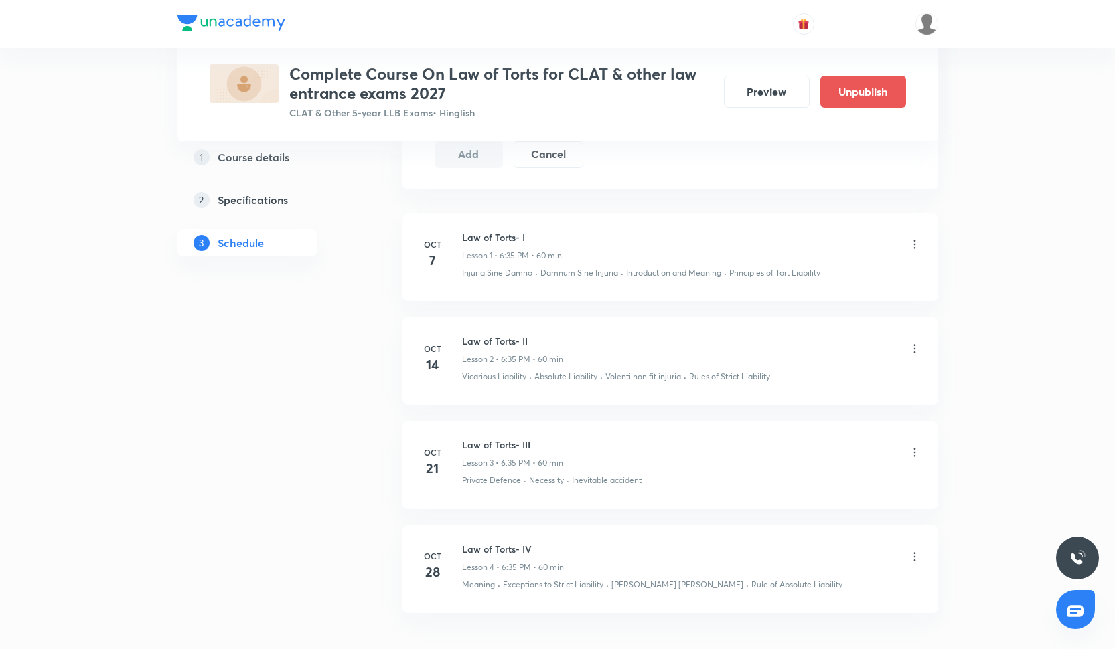
scroll to position [789, 0]
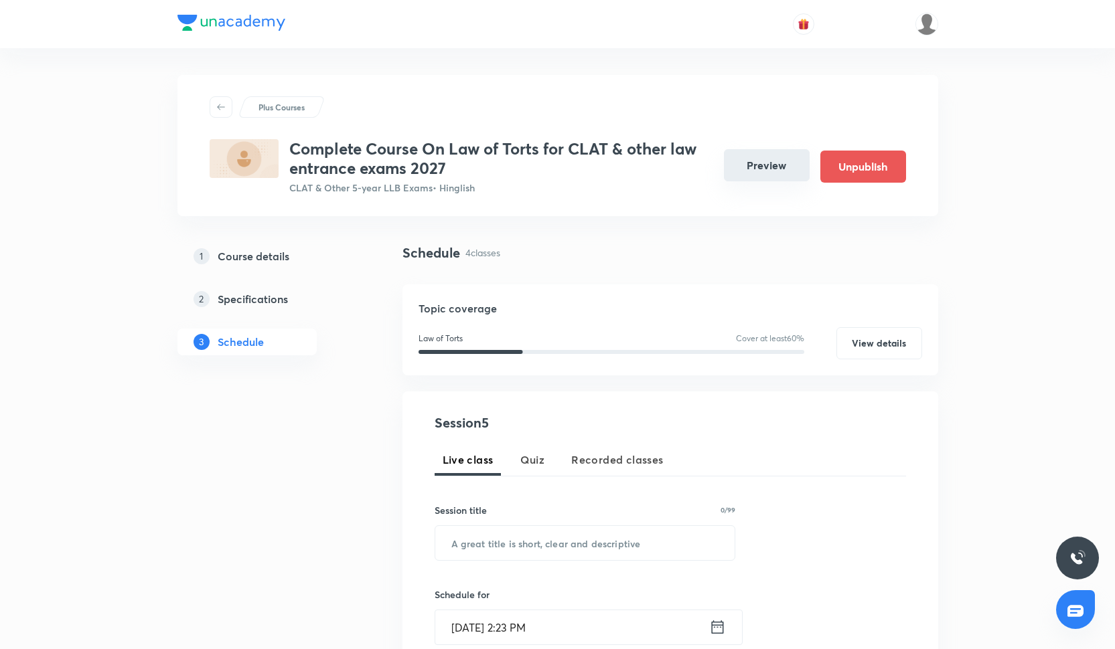
click at [739, 164] on button "Preview" at bounding box center [767, 165] width 86 height 32
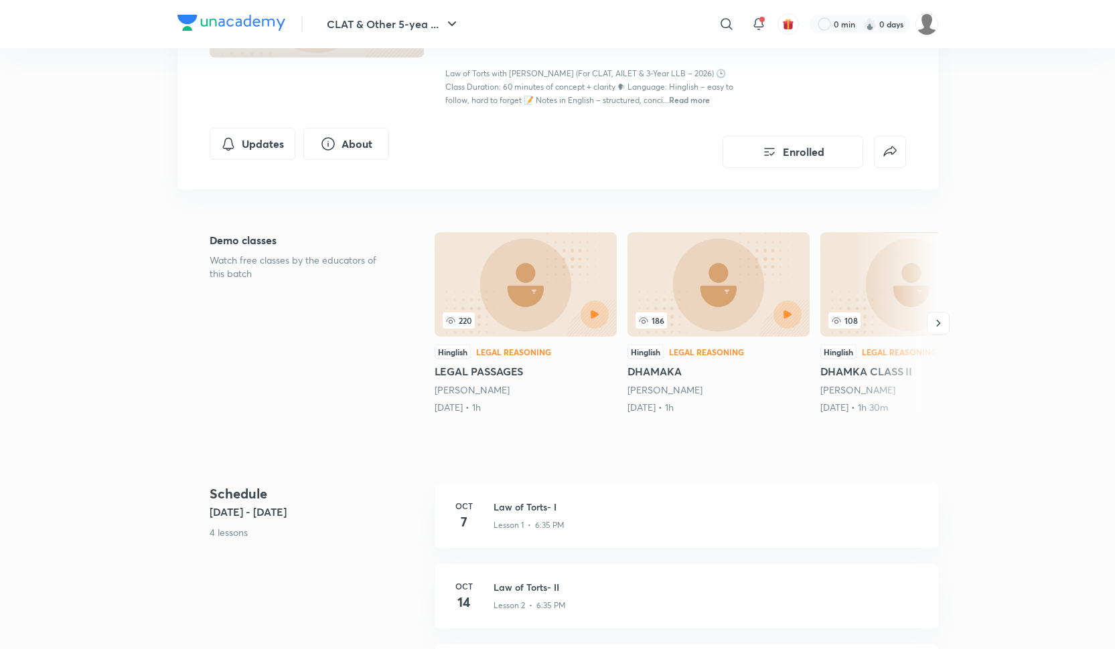
scroll to position [119, 0]
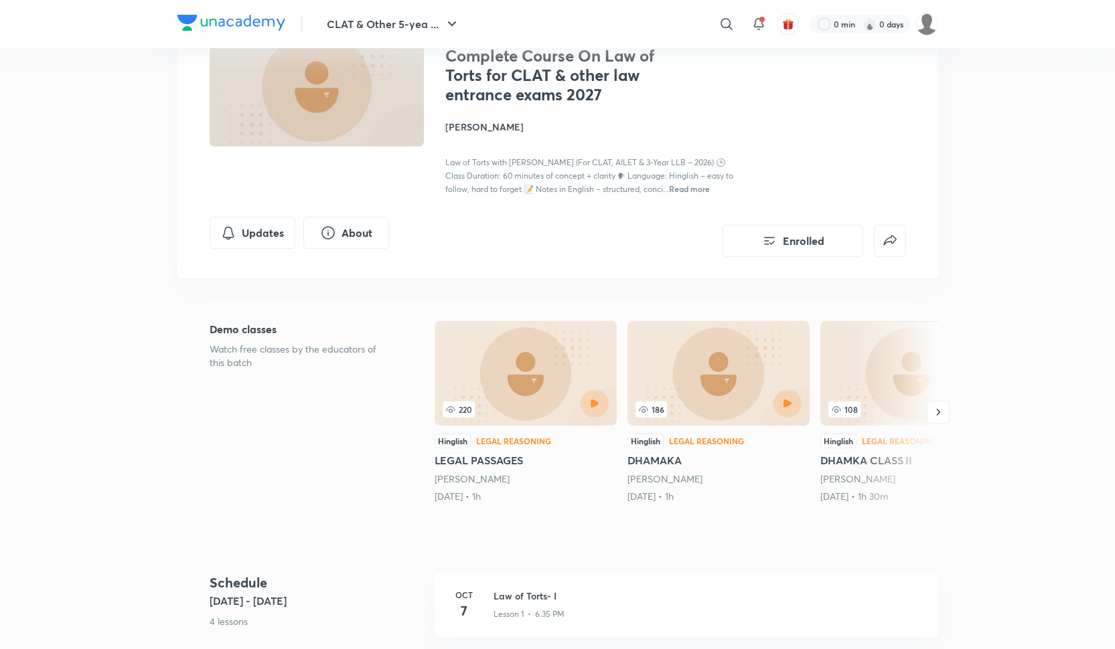
click at [654, 180] on div "Law of Torts with [PERSON_NAME] (For CLAT, AILET & 3-Year LLB – 2026) 🕒 Class D…" at bounding box center [595, 175] width 300 height 40
click at [669, 185] on span "Read more" at bounding box center [689, 188] width 41 height 11
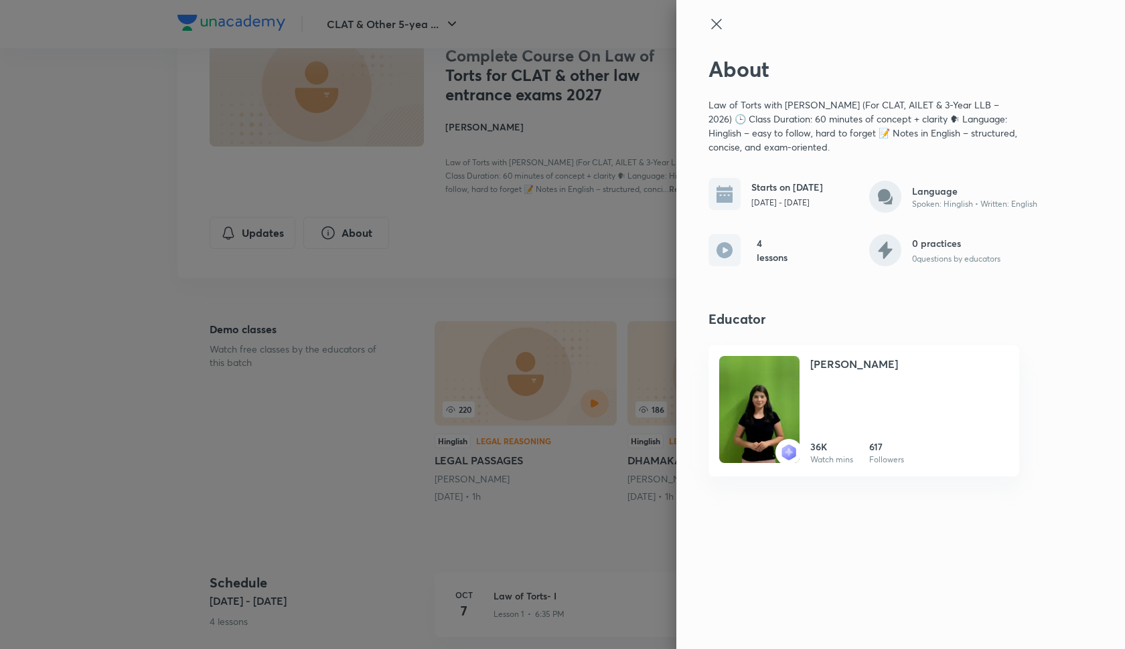
click at [722, 27] on icon at bounding box center [716, 24] width 16 height 16
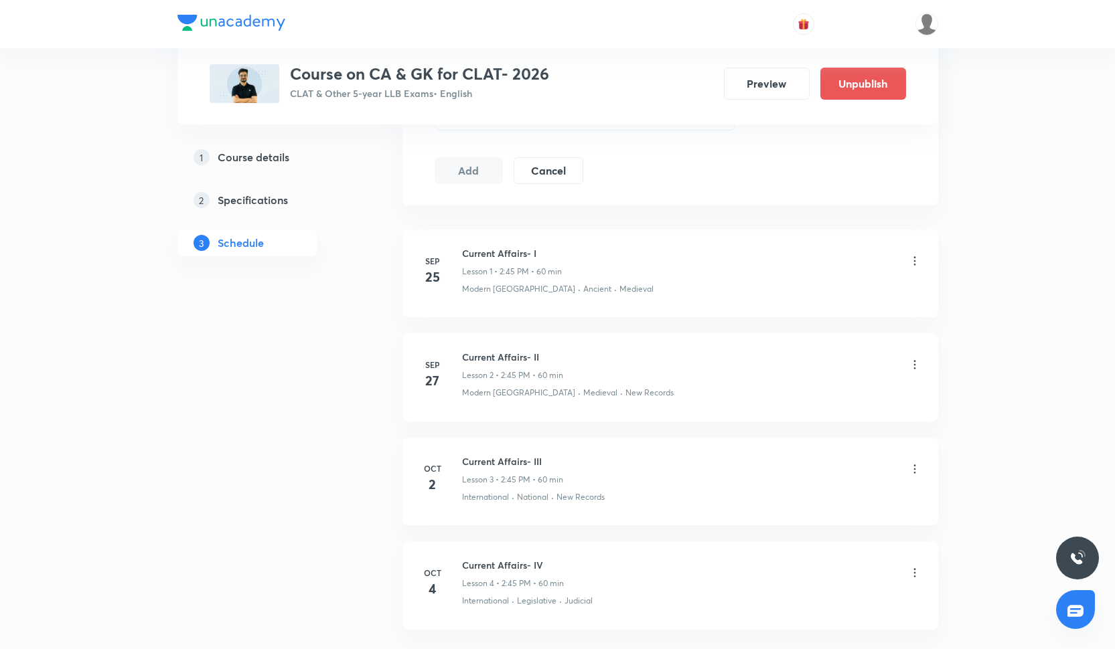
scroll to position [668, 0]
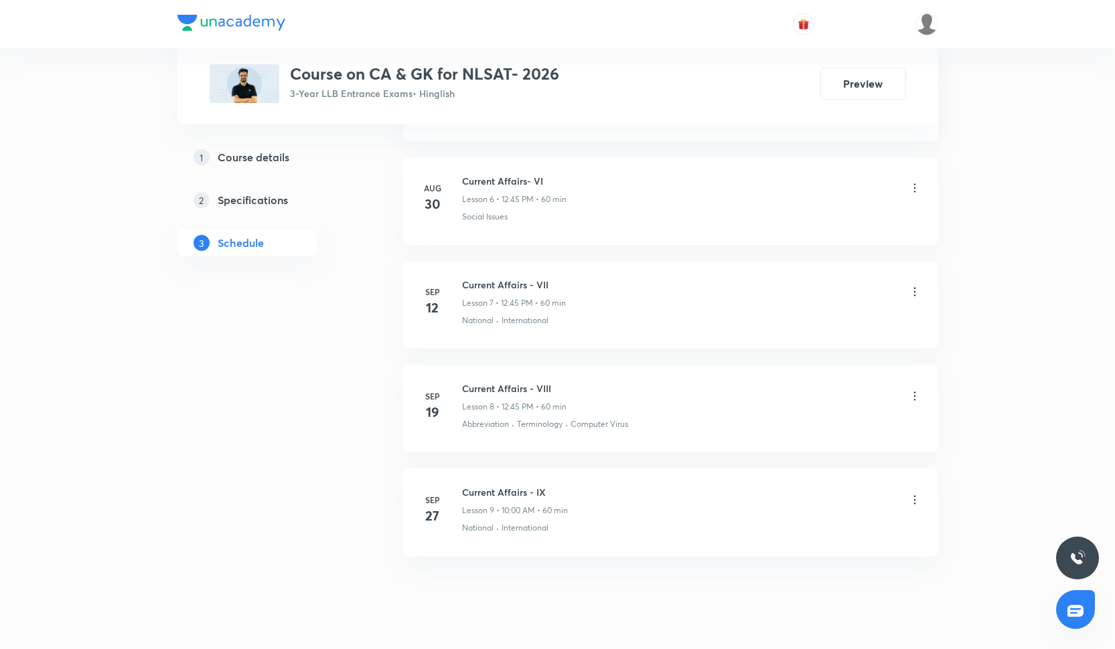
scroll to position [1293, 0]
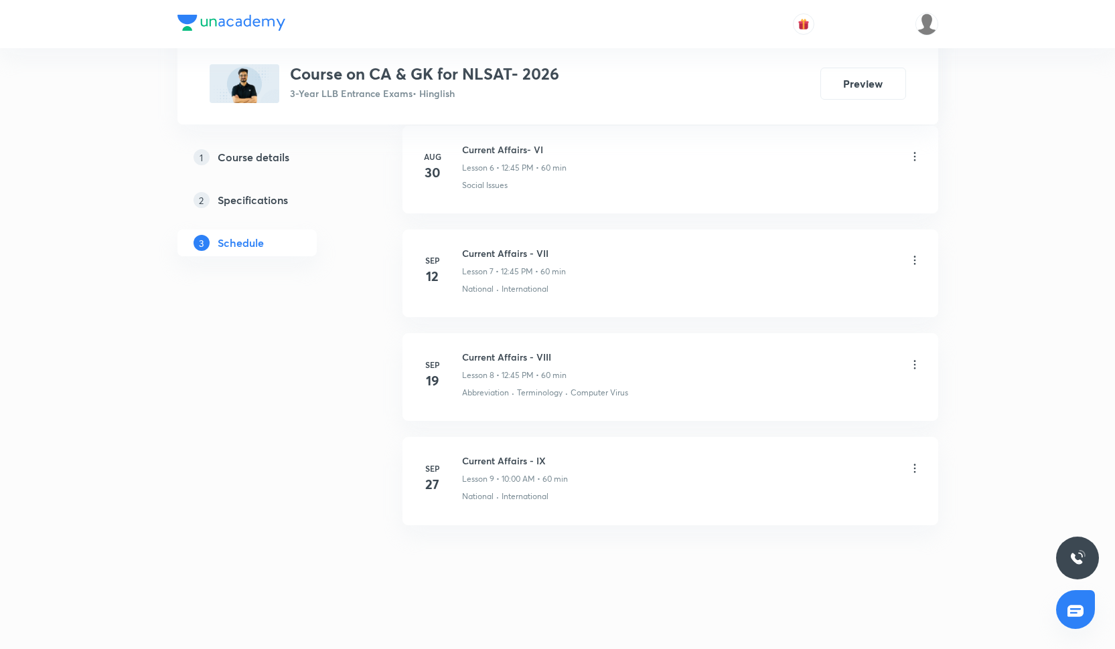
click at [479, 457] on h6 "Current Affairs - IX" at bounding box center [515, 461] width 106 height 14
click at [481, 457] on h6 "Current Affairs - IX" at bounding box center [515, 461] width 106 height 14
drag, startPoint x: 462, startPoint y: 457, endPoint x: 566, endPoint y: 460, distance: 104.5
click at [566, 460] on h6 "Current Affairs - IX" at bounding box center [515, 461] width 106 height 14
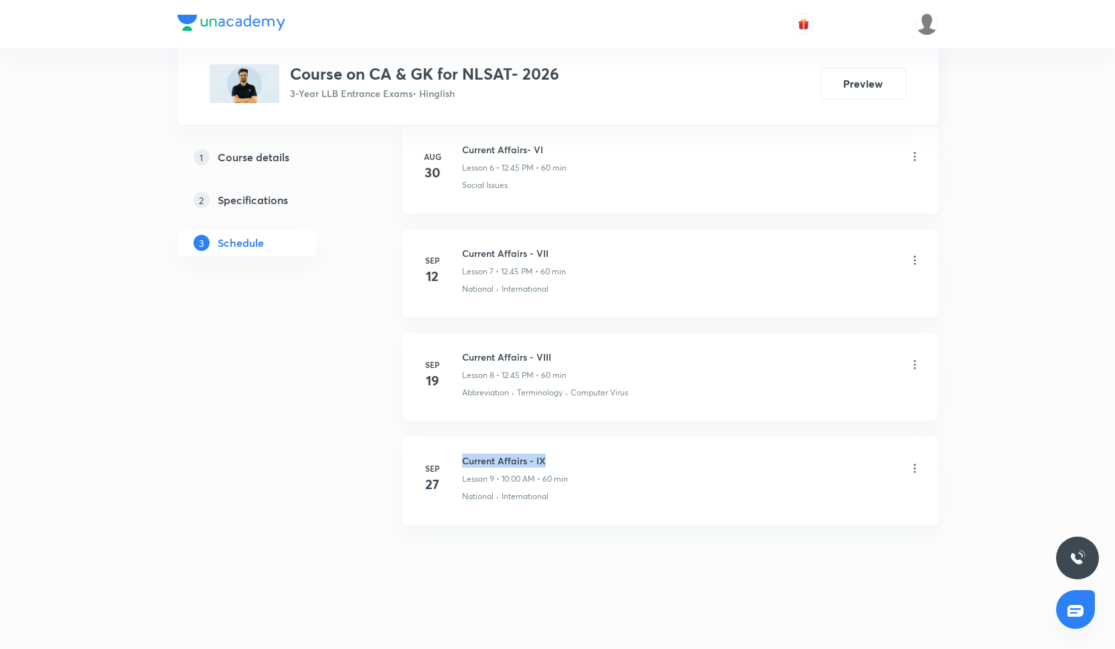
copy h6 "Current Affairs - IX"
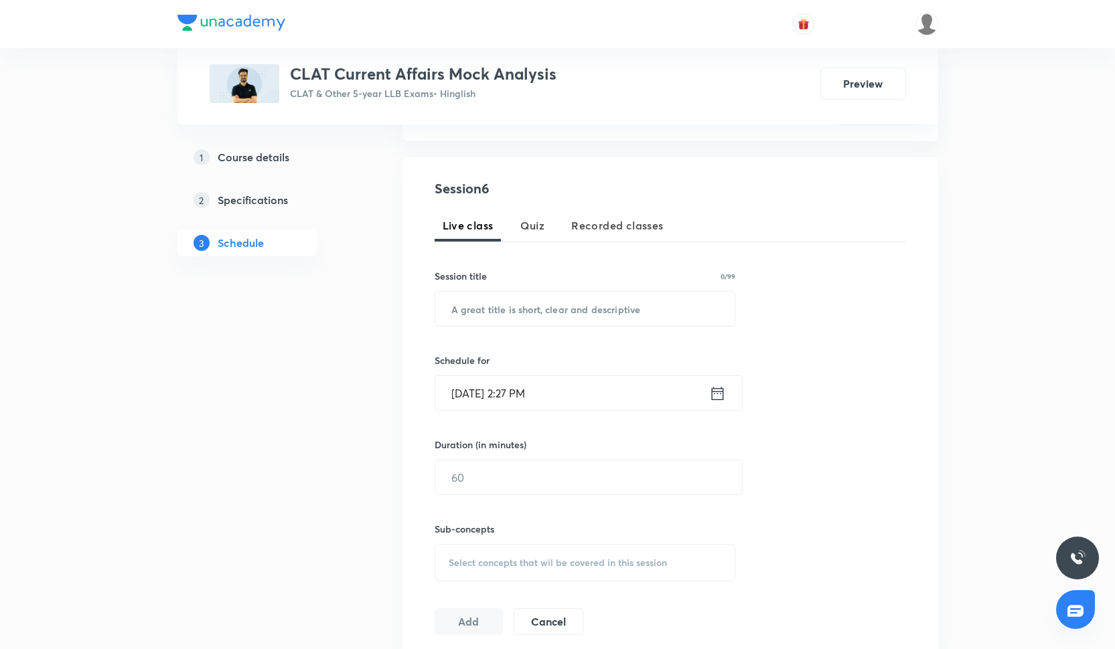
scroll to position [227, 0]
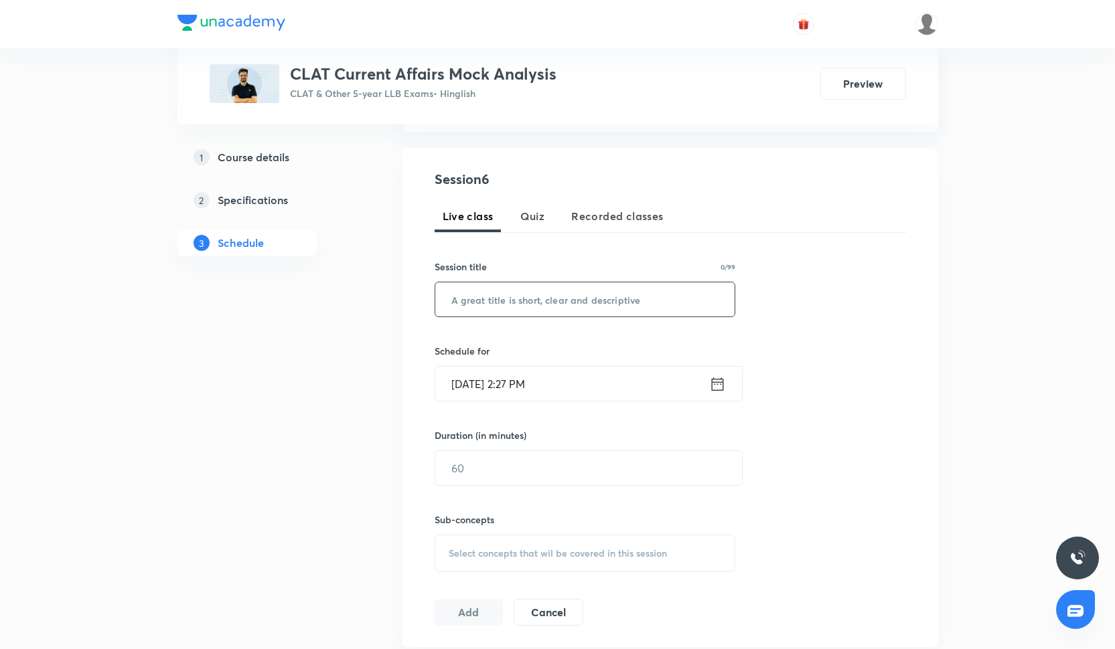
click at [595, 294] on input "text" at bounding box center [585, 300] width 300 height 34
paste input "MOCK ANALYSIS - Current Affairs"
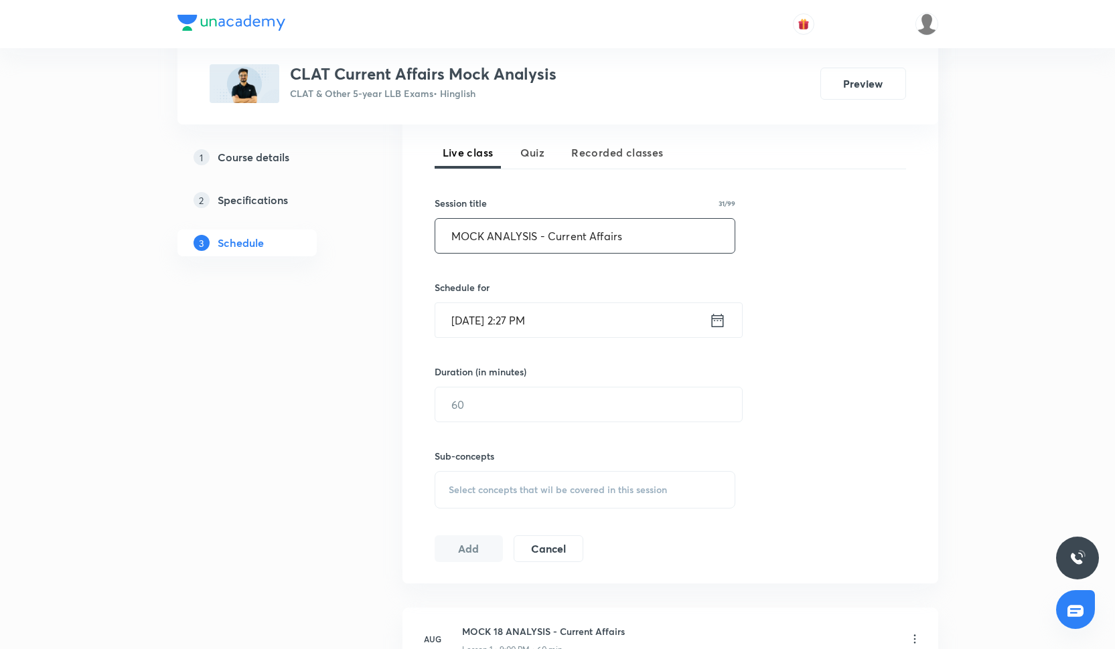
scroll to position [296, 0]
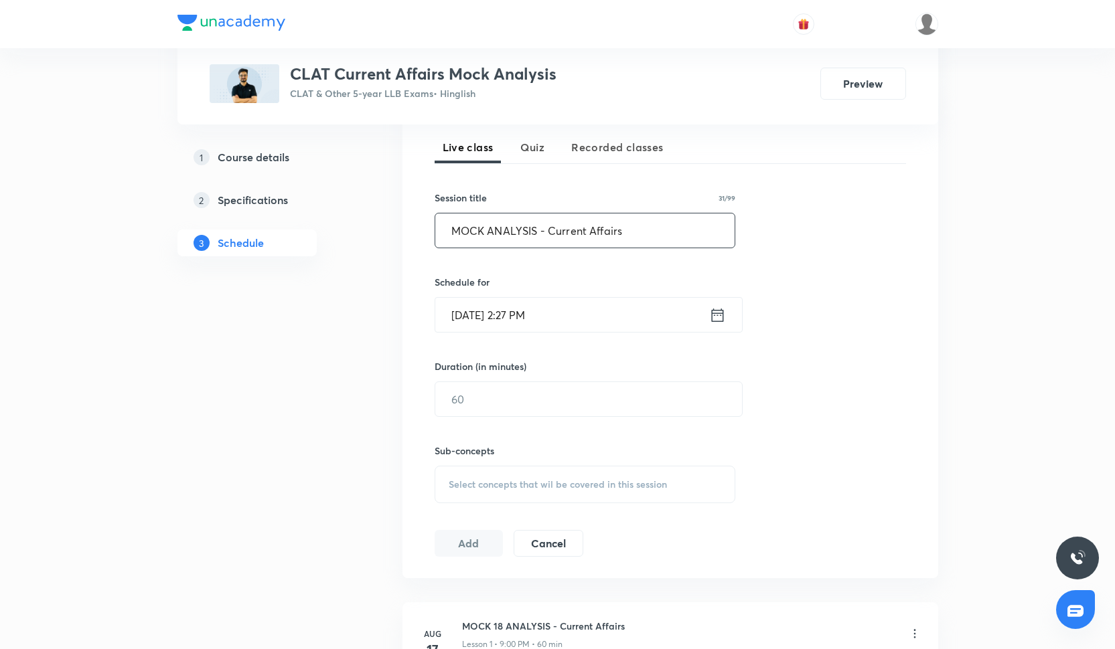
type input "MOCK ANALYSIS - Current Affairs"
click at [546, 308] on input "[DATE] 2:27 PM" at bounding box center [572, 315] width 274 height 34
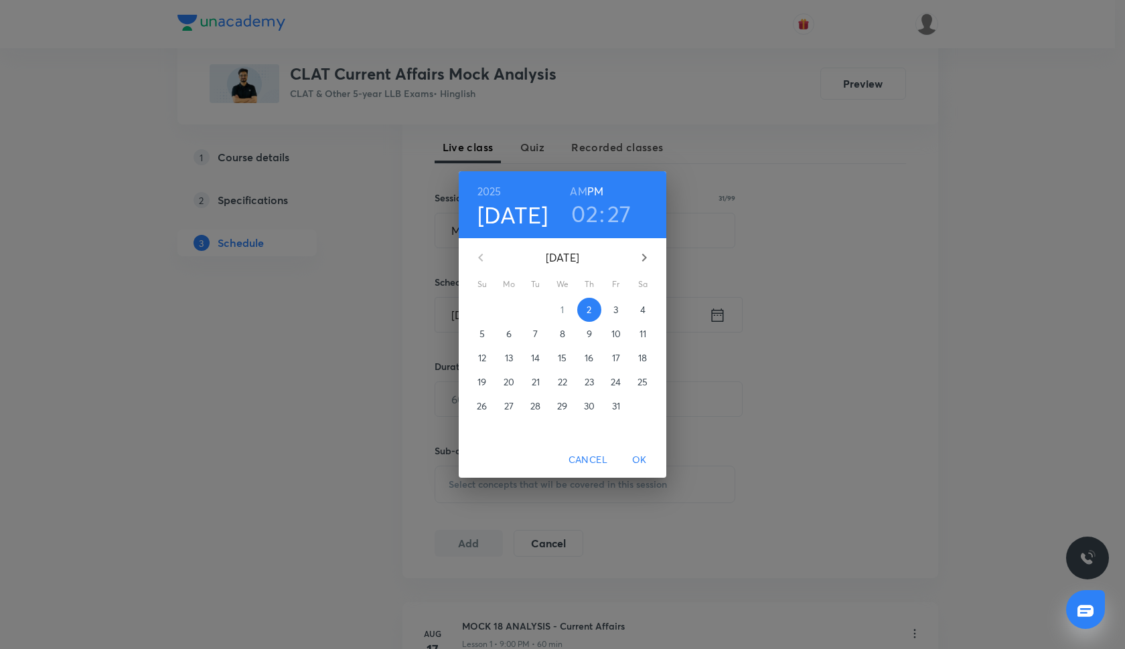
click at [488, 328] on span "5" at bounding box center [482, 333] width 24 height 13
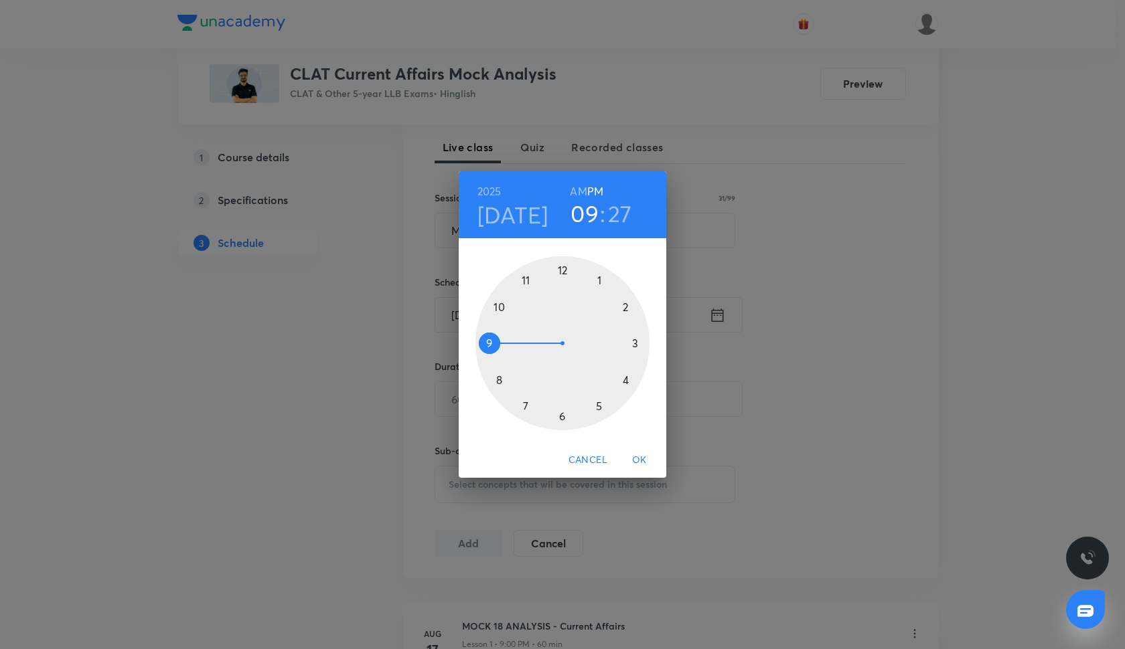
click at [488, 343] on div at bounding box center [562, 343] width 174 height 174
click at [560, 272] on div at bounding box center [562, 343] width 174 height 174
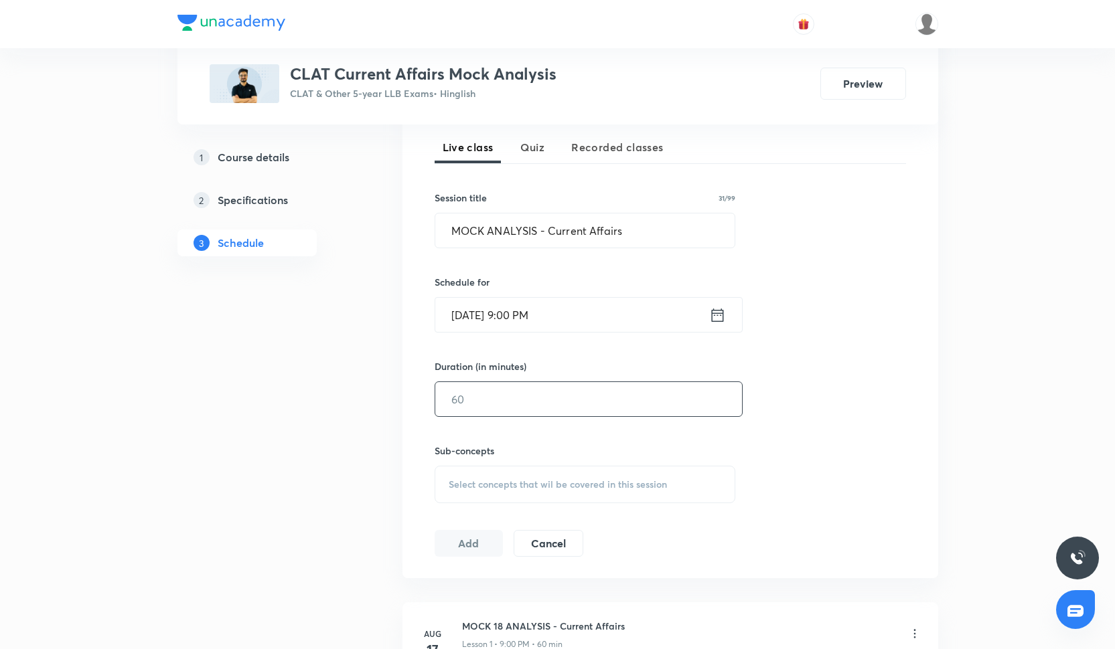
click at [530, 402] on input "text" at bounding box center [588, 399] width 307 height 34
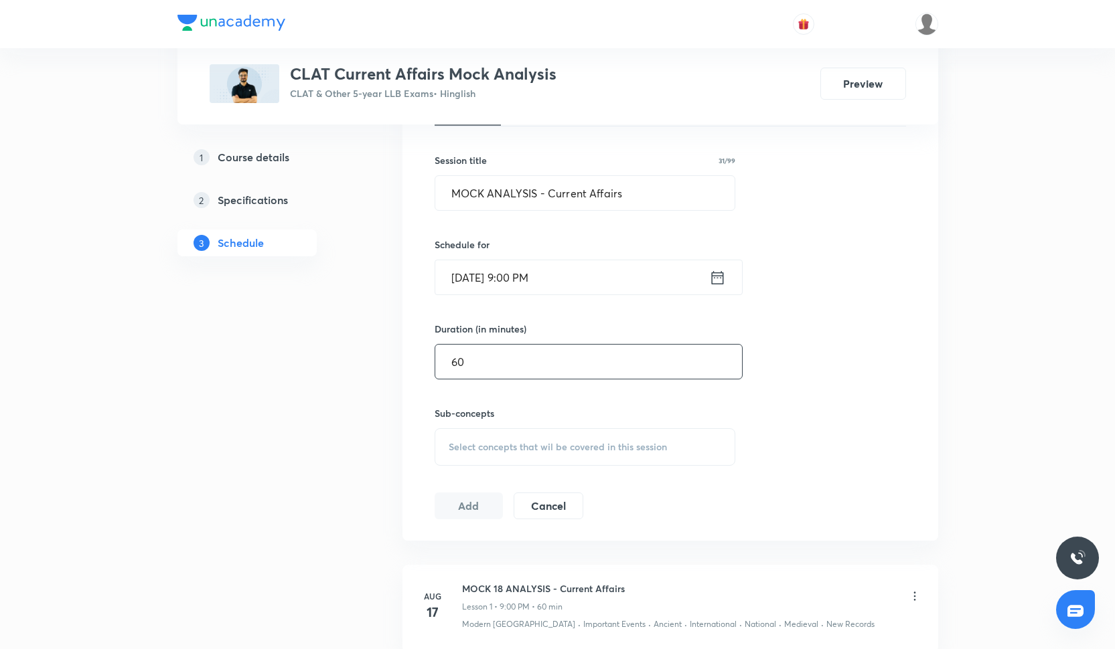
scroll to position [335, 0]
type input "60"
click at [504, 459] on div "Select concepts that wil be covered in this session" at bounding box center [585, 445] width 301 height 37
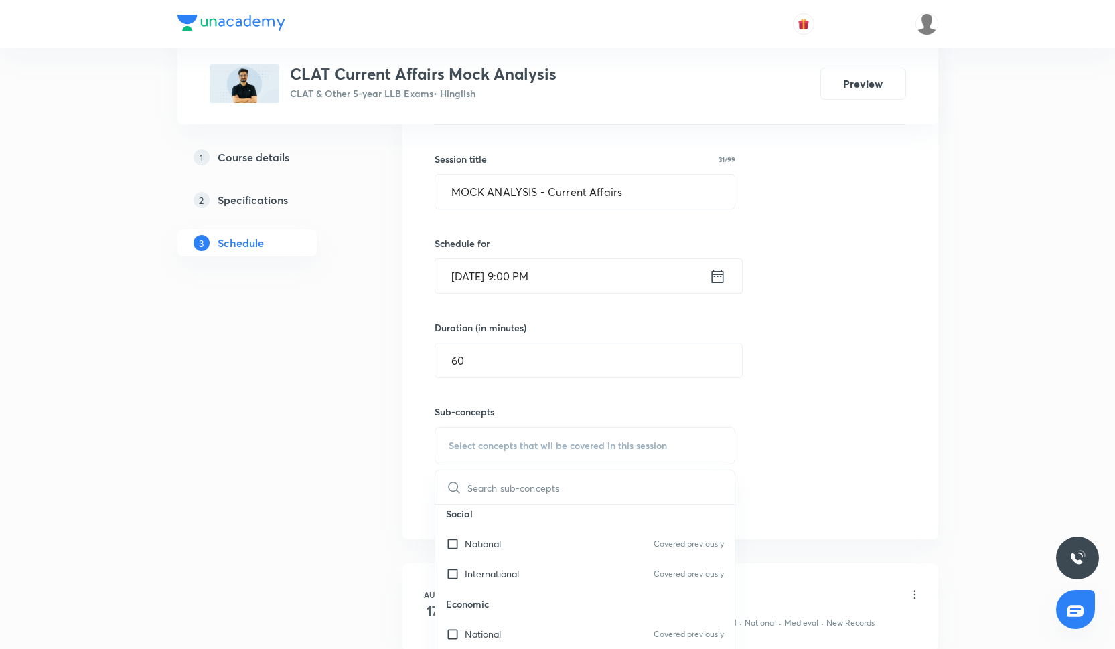
scroll to position [228, 0]
click at [499, 564] on p "International" at bounding box center [492, 564] width 54 height 14
checkbox input "true"
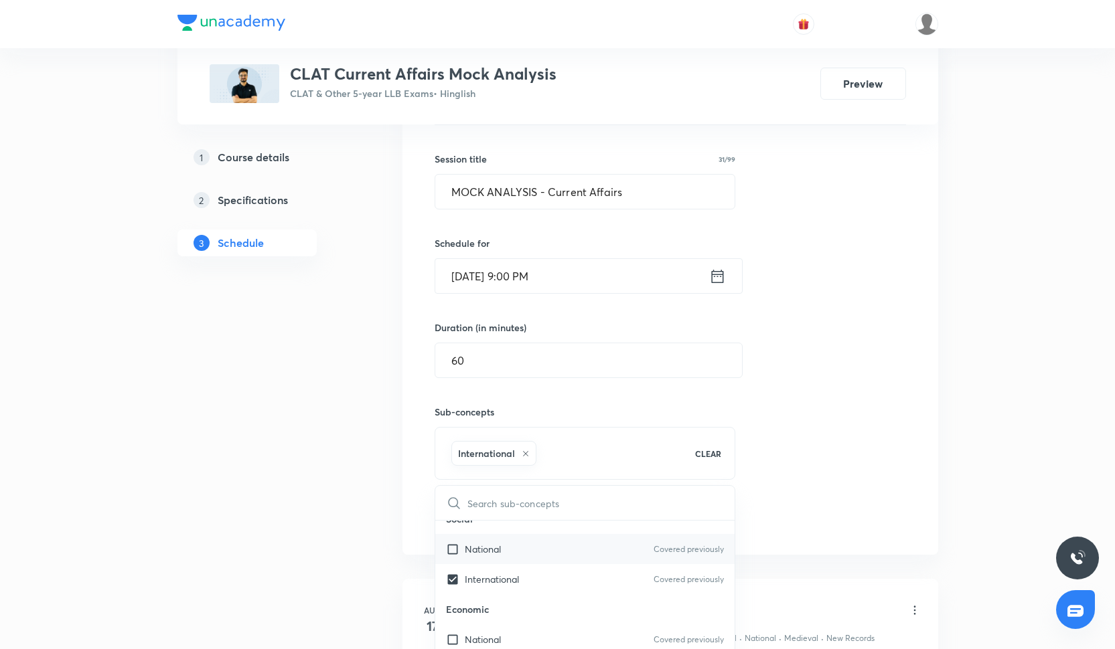
click at [499, 550] on p "National" at bounding box center [483, 549] width 36 height 14
checkbox input "true"
click at [812, 412] on div "Session 6 Live class Quiz Recorded classes Session title 31/99 MOCK ANALYSIS - …" at bounding box center [670, 298] width 471 height 472
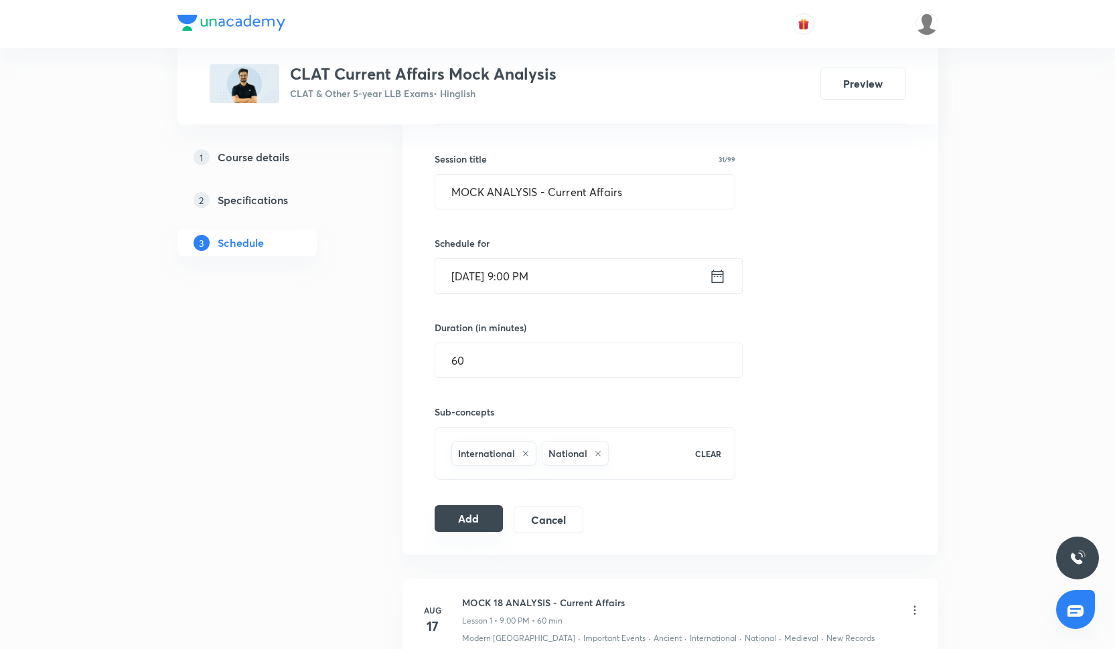
click at [475, 522] on button "Add" at bounding box center [469, 519] width 69 height 27
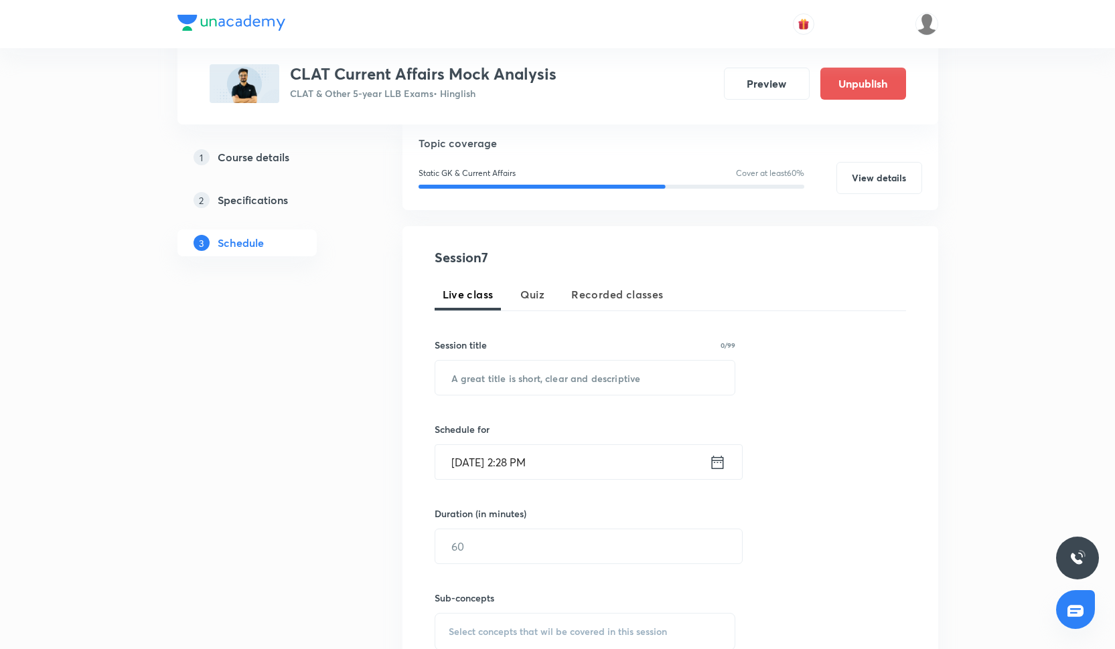
scroll to position [157, 0]
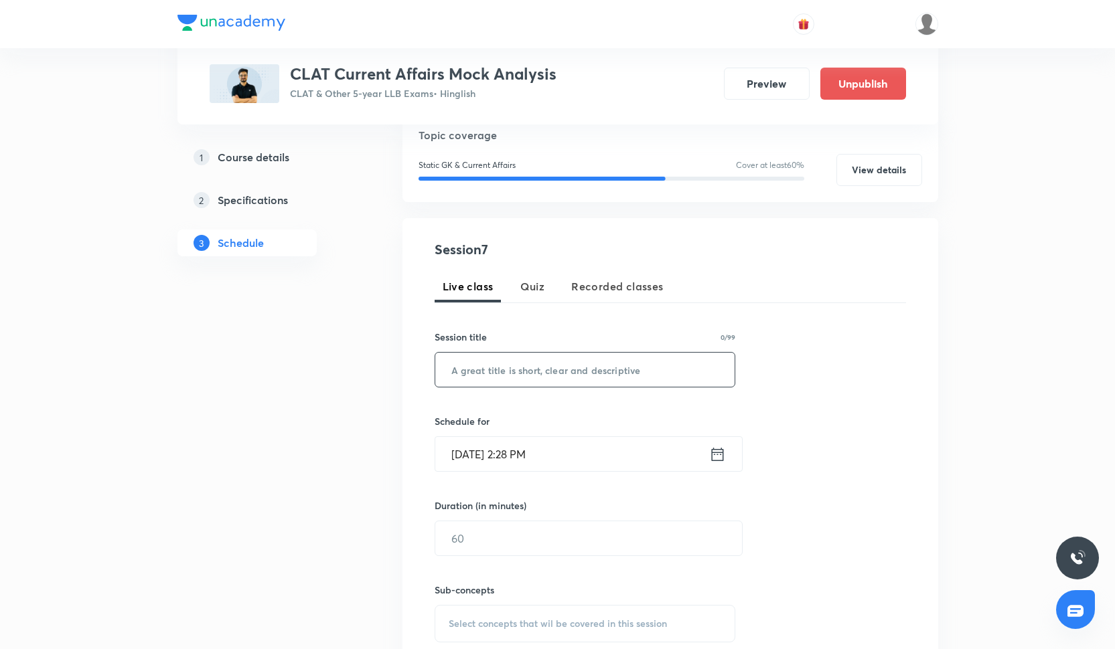
click at [572, 360] on input "text" at bounding box center [585, 370] width 300 height 34
paste input "MOCK ANALYSIS - Current Affairs"
type input "MOCK ANALYSIS - Current Affairs"
click at [541, 452] on input "[DATE] 2:28 PM" at bounding box center [572, 454] width 274 height 34
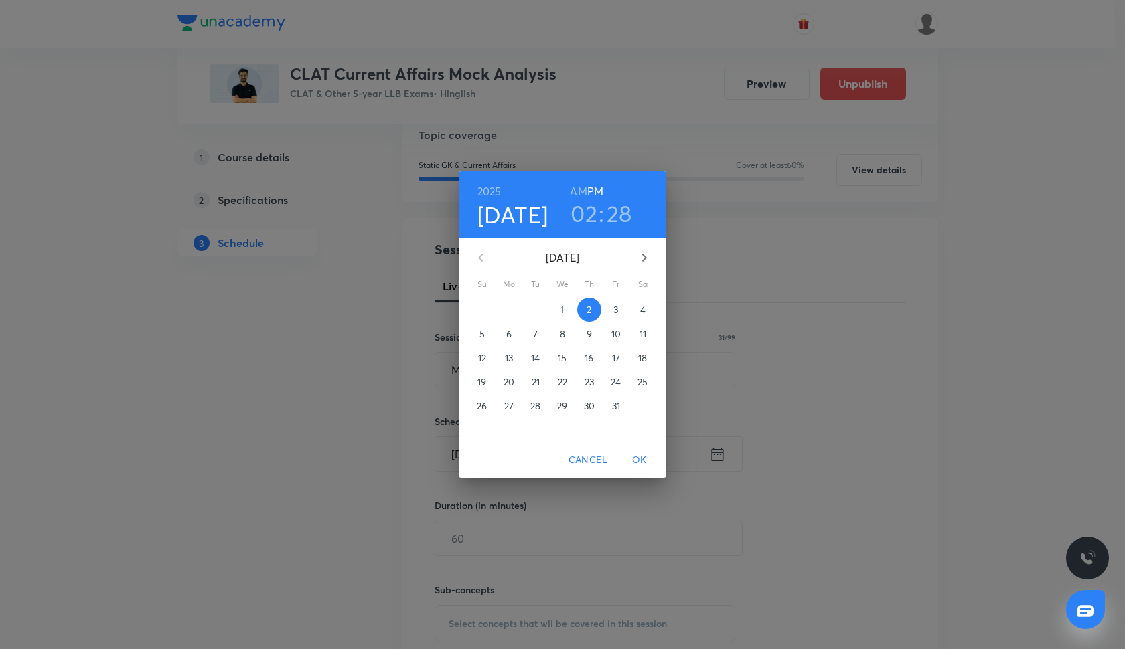
click at [482, 362] on p "12" at bounding box center [482, 358] width 8 height 13
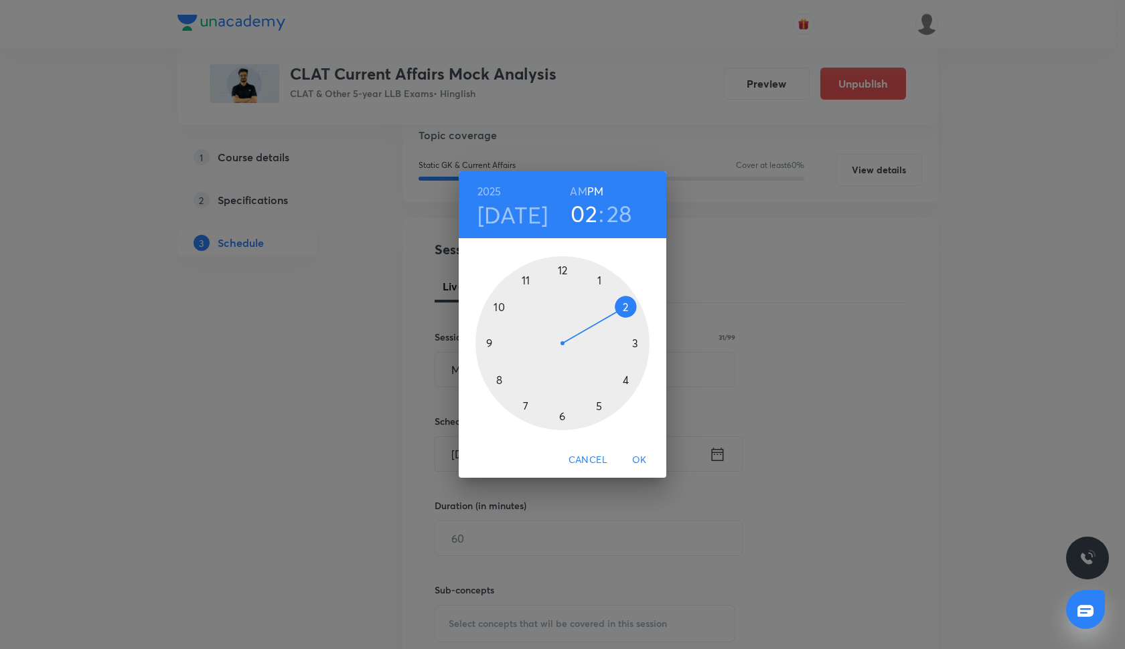
click at [486, 342] on div at bounding box center [562, 343] width 174 height 174
click at [560, 270] on div at bounding box center [562, 343] width 174 height 174
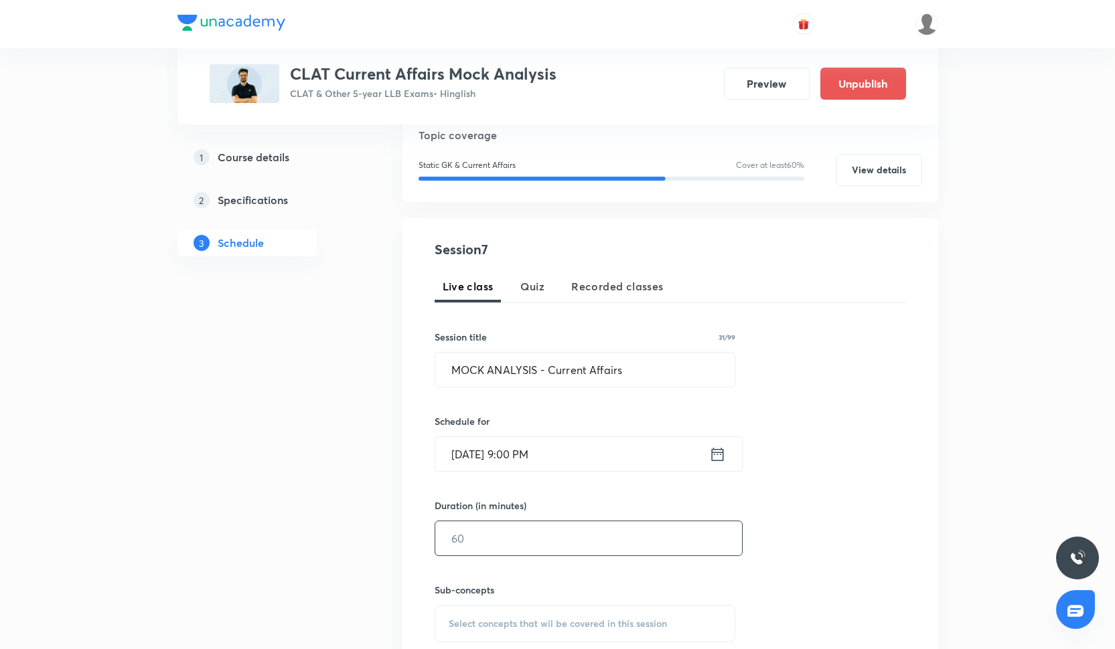
click at [502, 538] on input "text" at bounding box center [588, 539] width 307 height 34
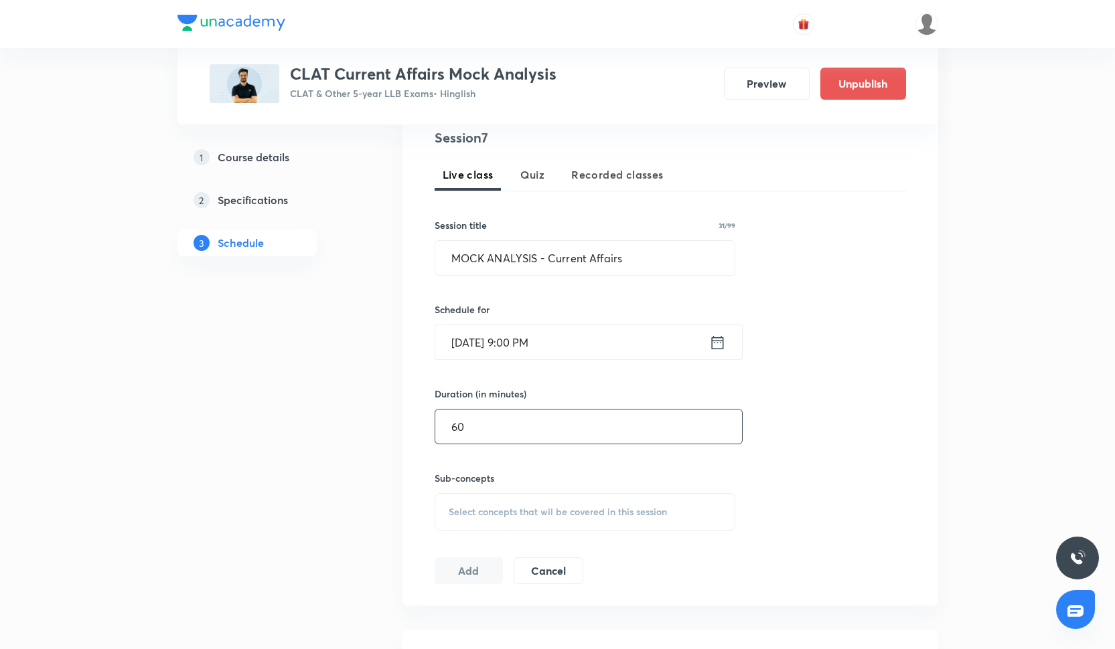
scroll to position [285, 0]
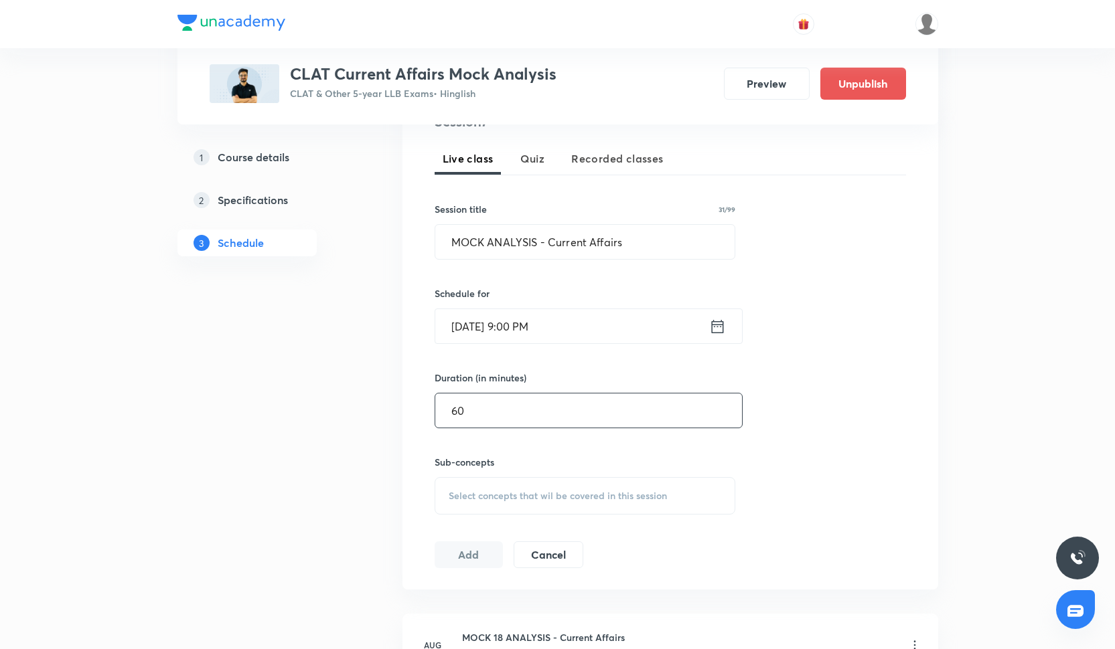
type input "60"
click at [554, 506] on div "Select concepts that wil be covered in this session" at bounding box center [585, 495] width 301 height 37
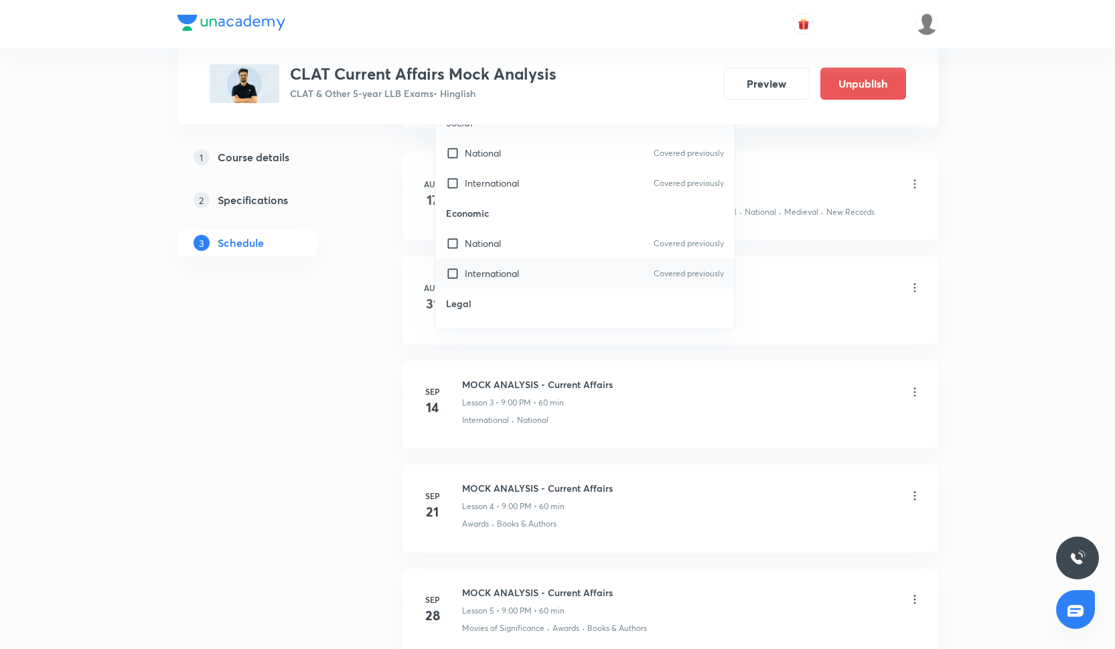
scroll to position [228, 0]
click at [581, 242] on div "International Covered previously" at bounding box center [585, 243] width 300 height 30
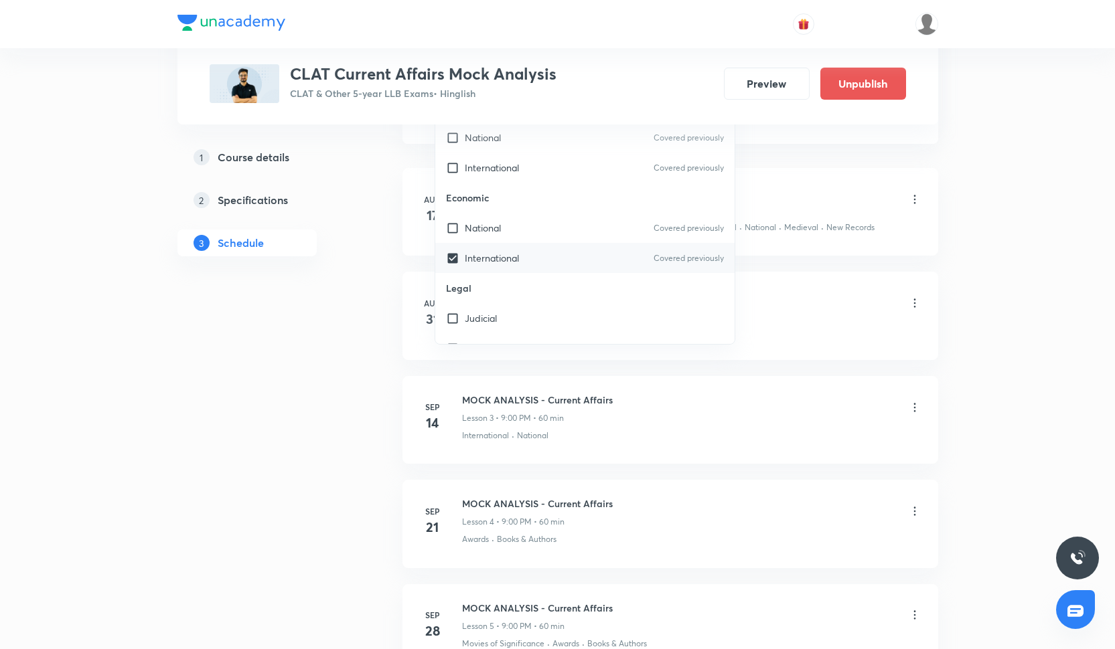
checkbox input "true"
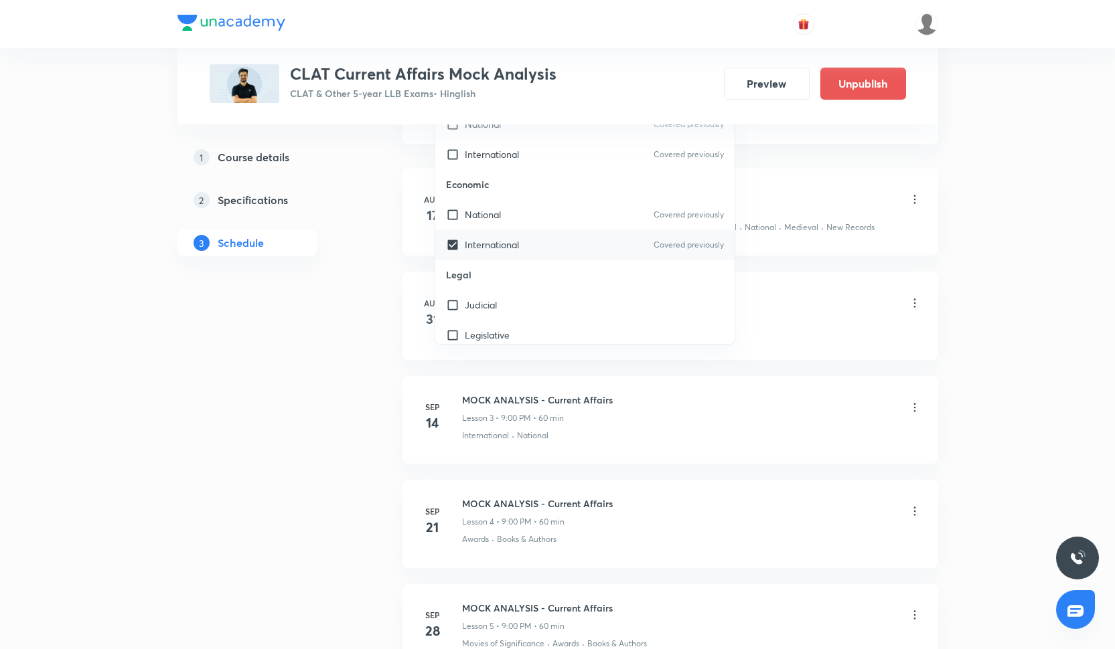
scroll to position [242, 0]
click at [581, 228] on div "National Covered previously" at bounding box center [585, 214] width 300 height 30
checkbox input "true"
click at [785, 193] on div "MOCK 18 ANALYSIS - Current Affairs Lesson 1 • 9:00 PM • 60 min" at bounding box center [691, 200] width 459 height 31
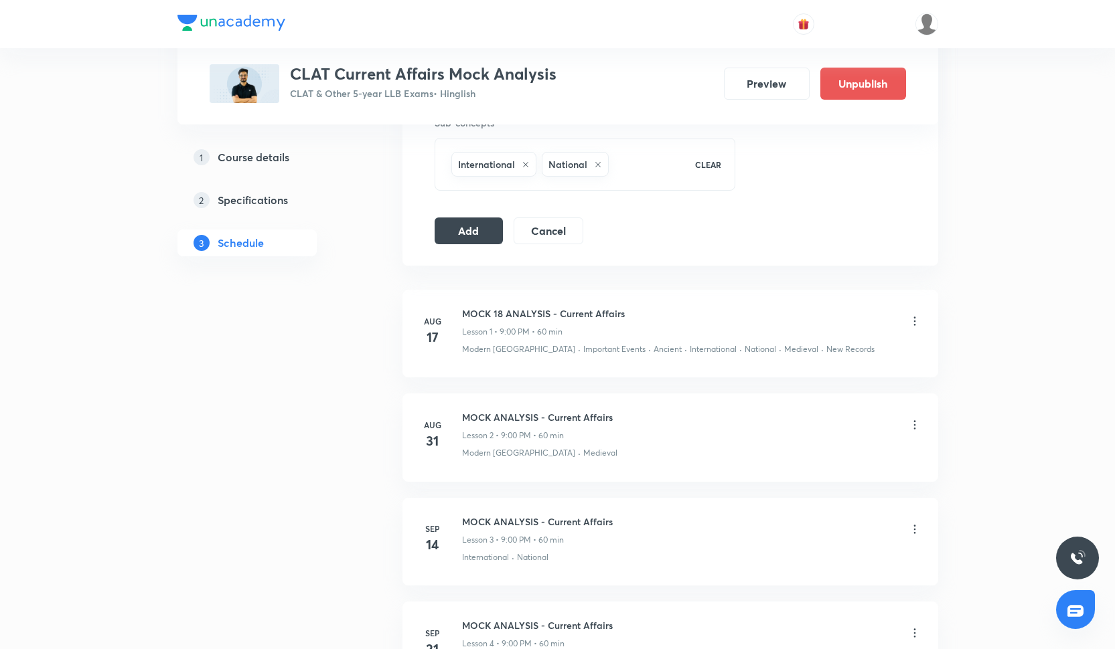
scroll to position [610, 0]
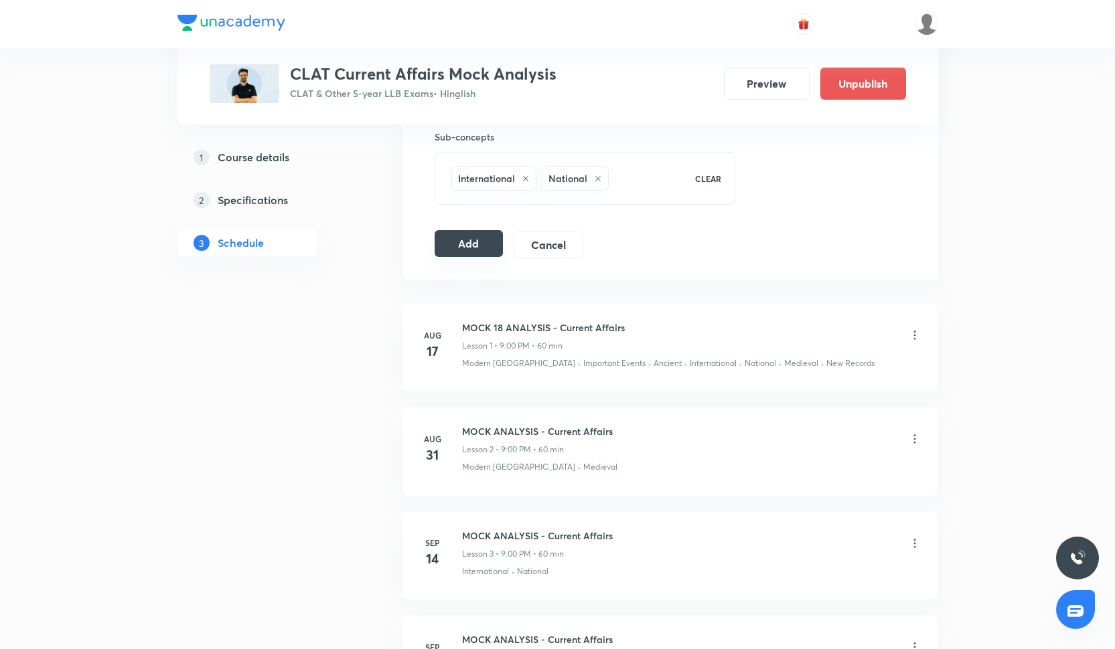
click at [473, 240] on button "Add" at bounding box center [469, 243] width 69 height 27
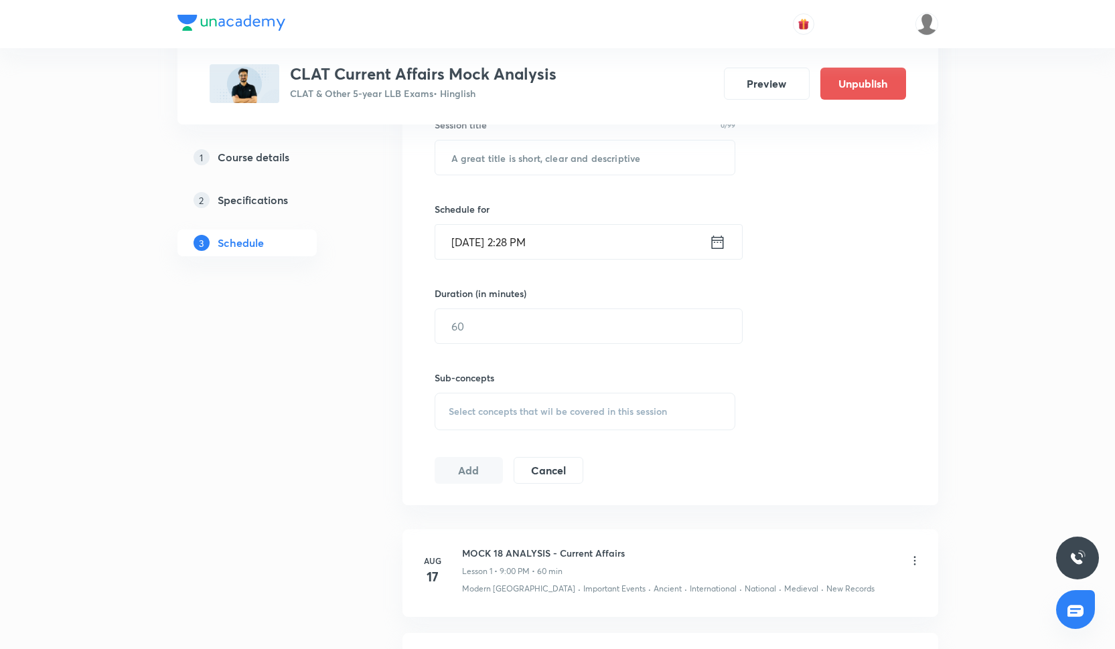
scroll to position [212, 0]
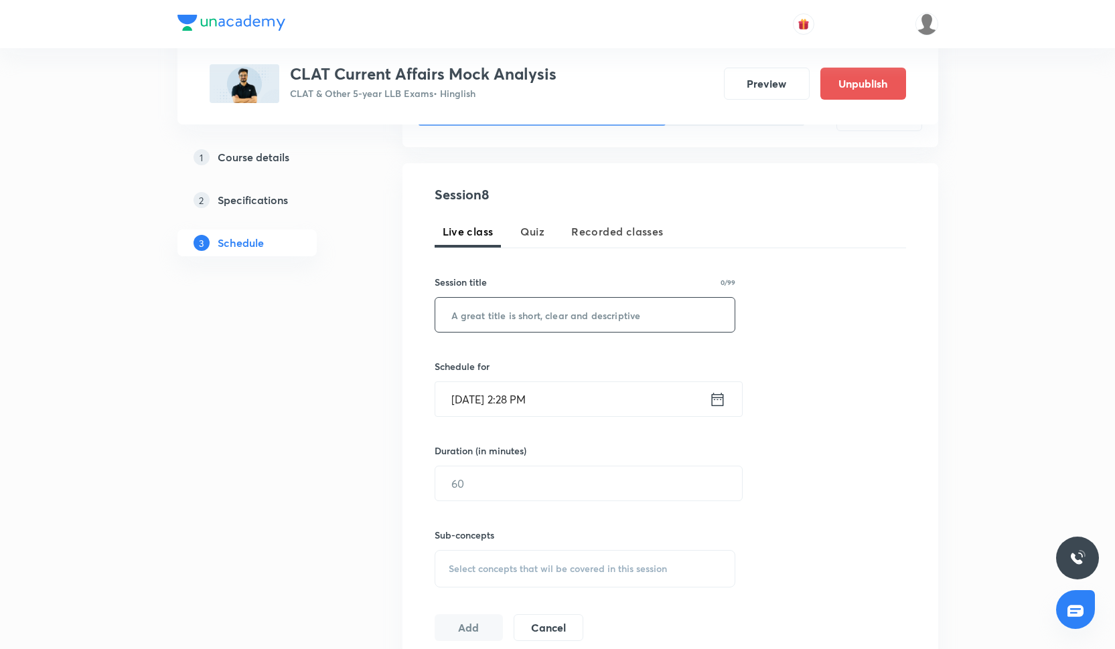
click at [552, 323] on input "text" at bounding box center [585, 315] width 300 height 34
paste input "MOCK ANALYSIS - Current Affairs"
type input "MOCK ANALYSIS - Current Affairs"
click at [527, 404] on input "[DATE] 2:28 PM" at bounding box center [572, 399] width 274 height 34
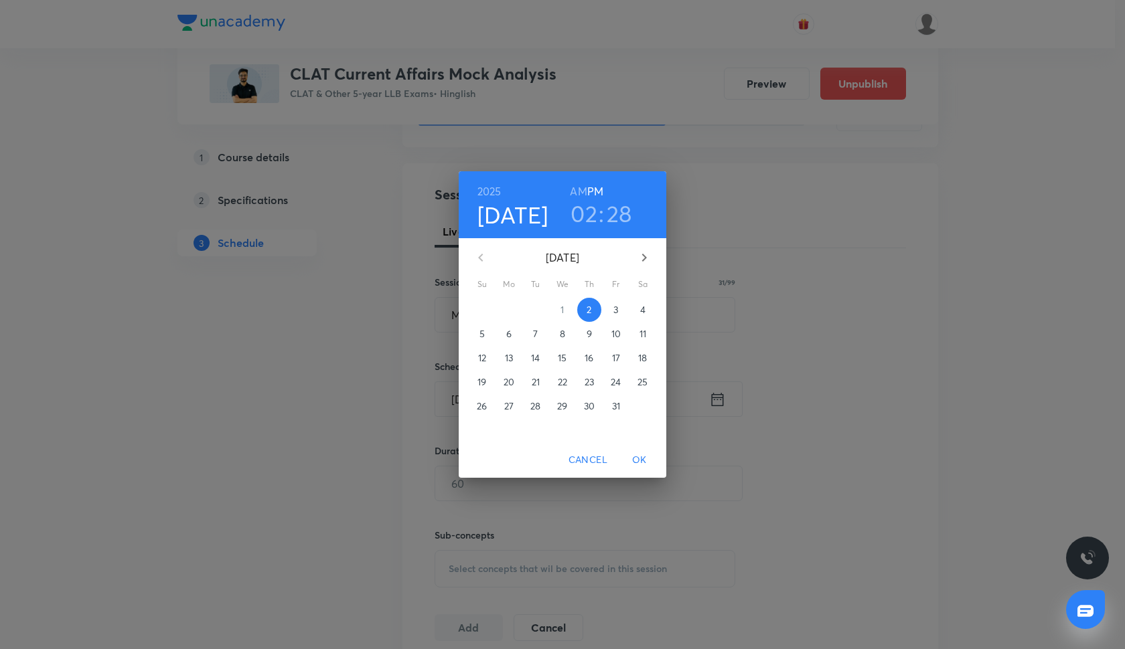
click at [478, 377] on p "19" at bounding box center [481, 382] width 9 height 13
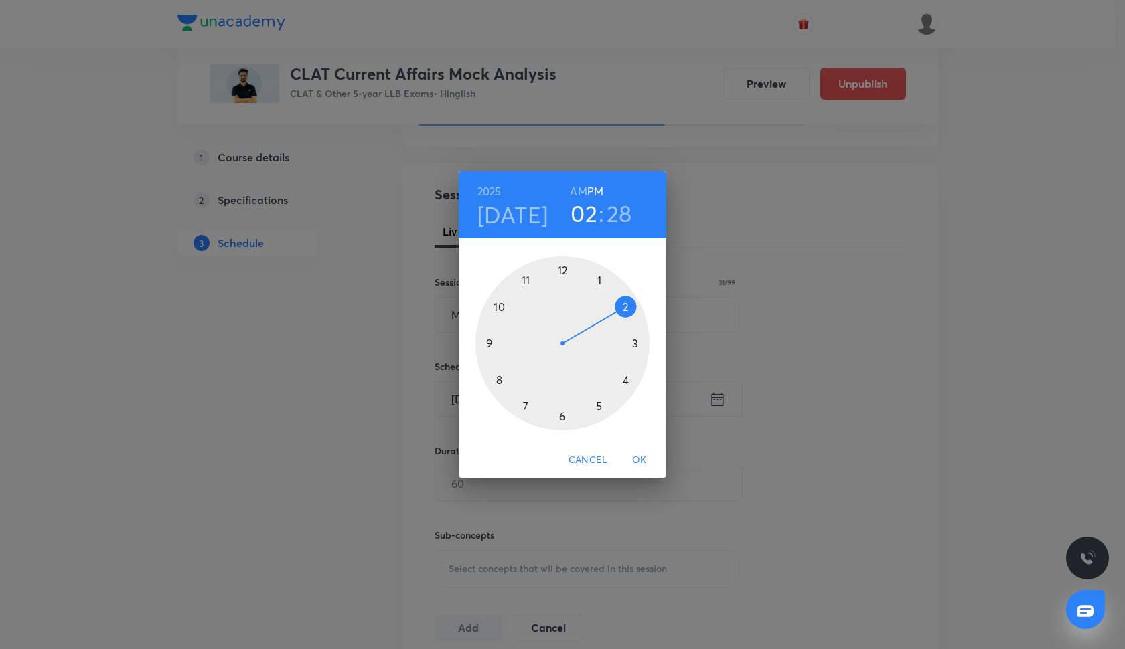
click at [489, 342] on div at bounding box center [562, 343] width 174 height 174
click at [562, 270] on div at bounding box center [562, 343] width 174 height 174
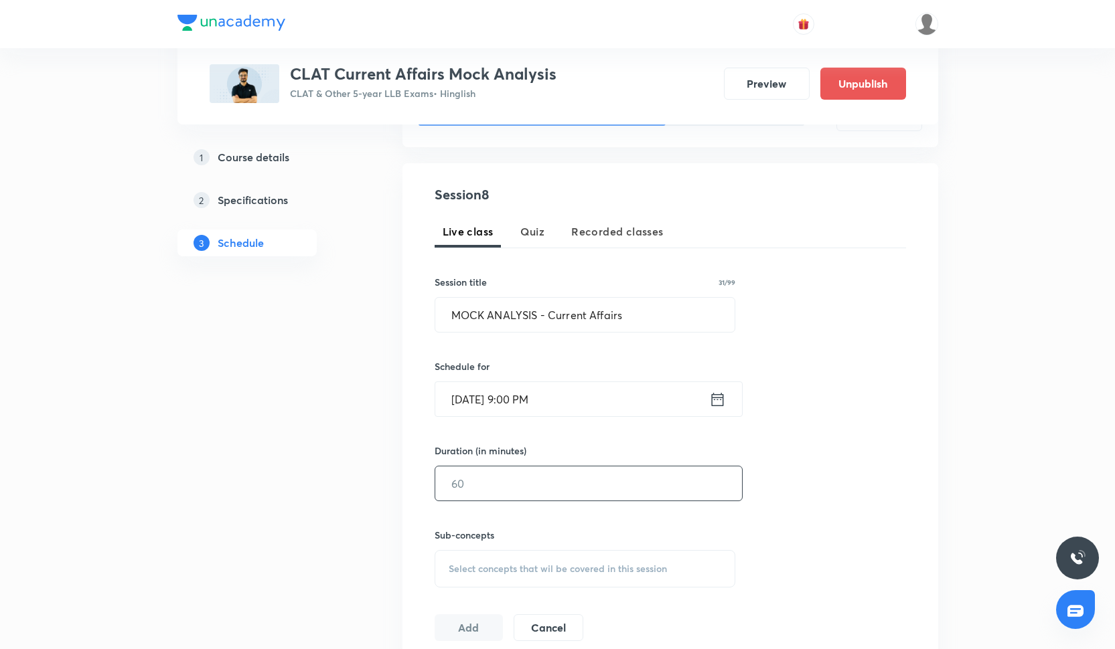
click at [530, 484] on input "text" at bounding box center [588, 484] width 307 height 34
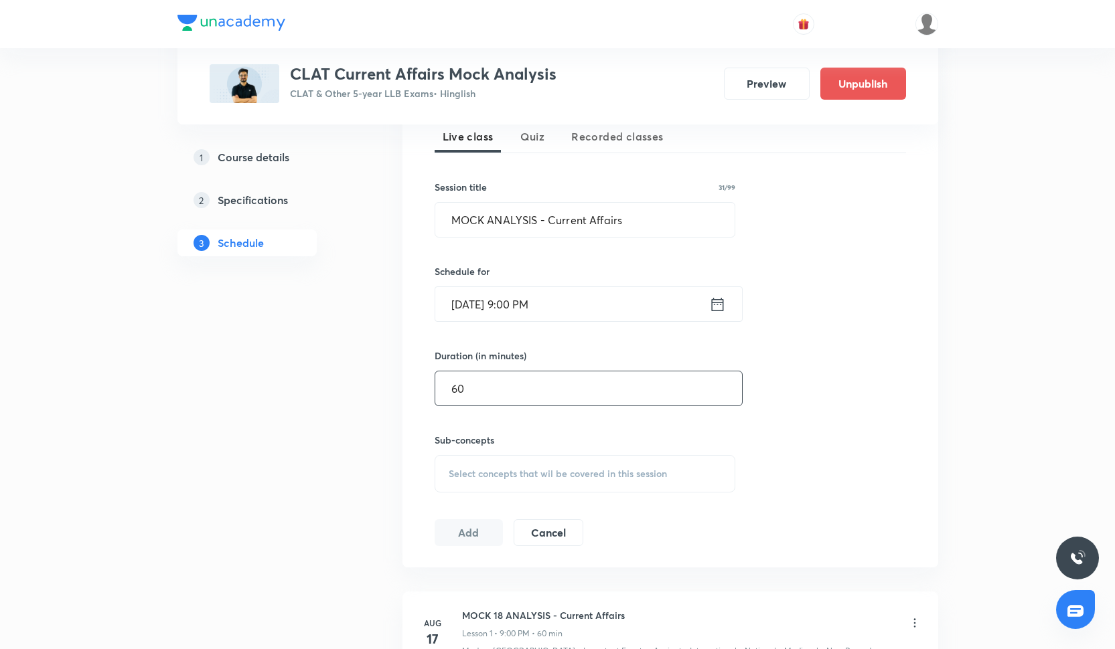
scroll to position [309, 0]
type input "60"
click at [498, 475] on span "Select concepts that wil be covered in this session" at bounding box center [558, 472] width 218 height 11
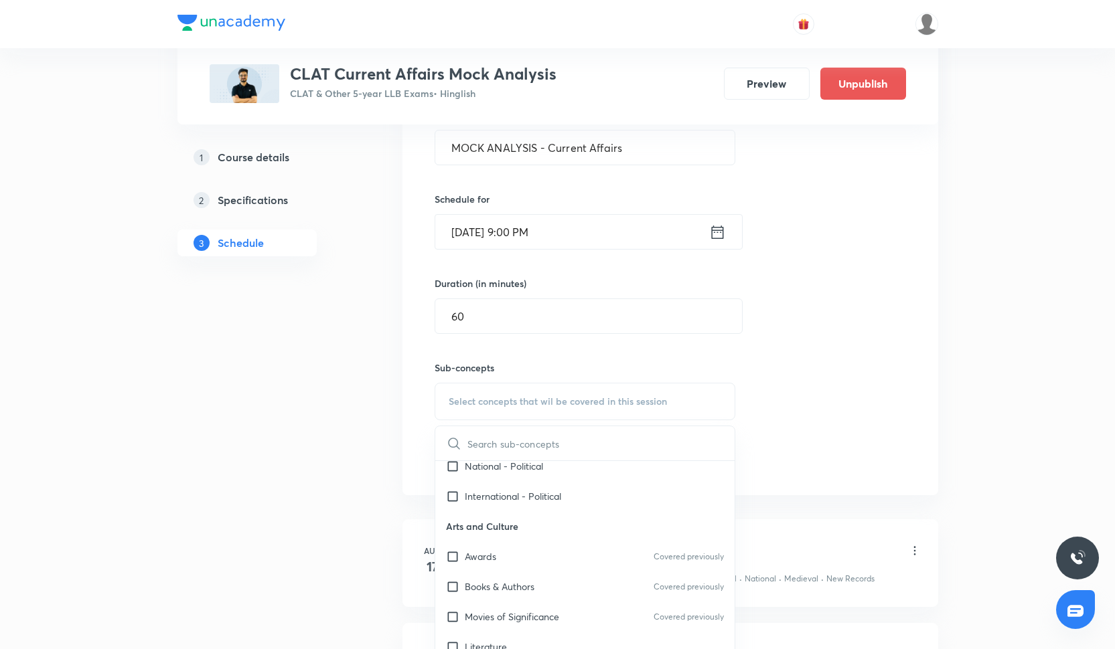
scroll to position [424, 0]
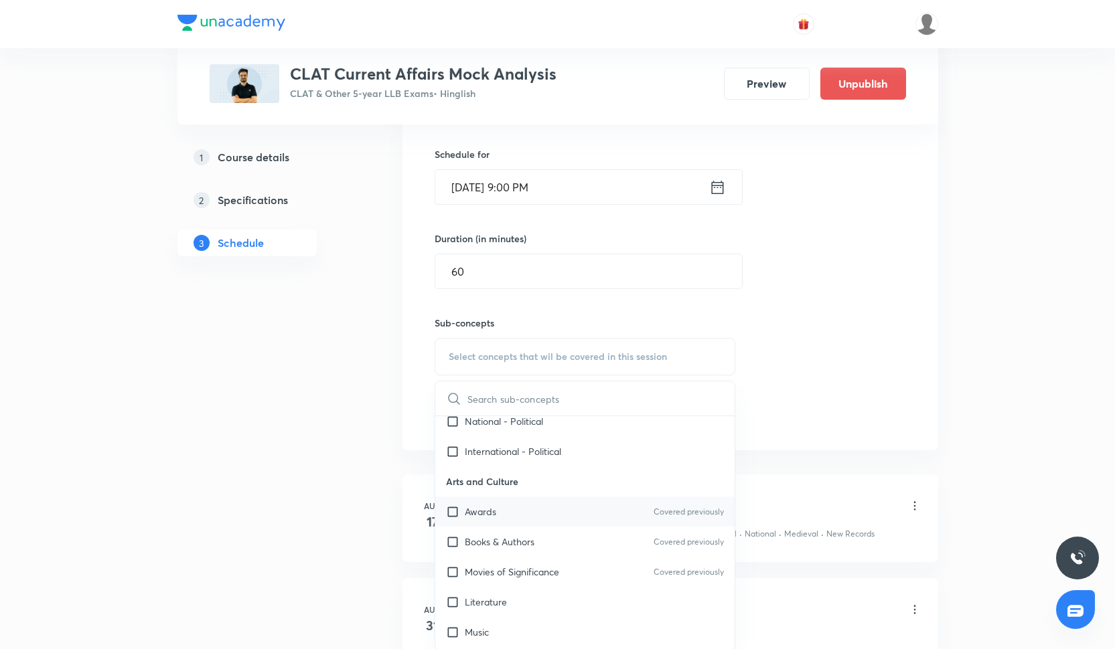
click at [529, 508] on div "Awards Covered previously" at bounding box center [585, 512] width 300 height 30
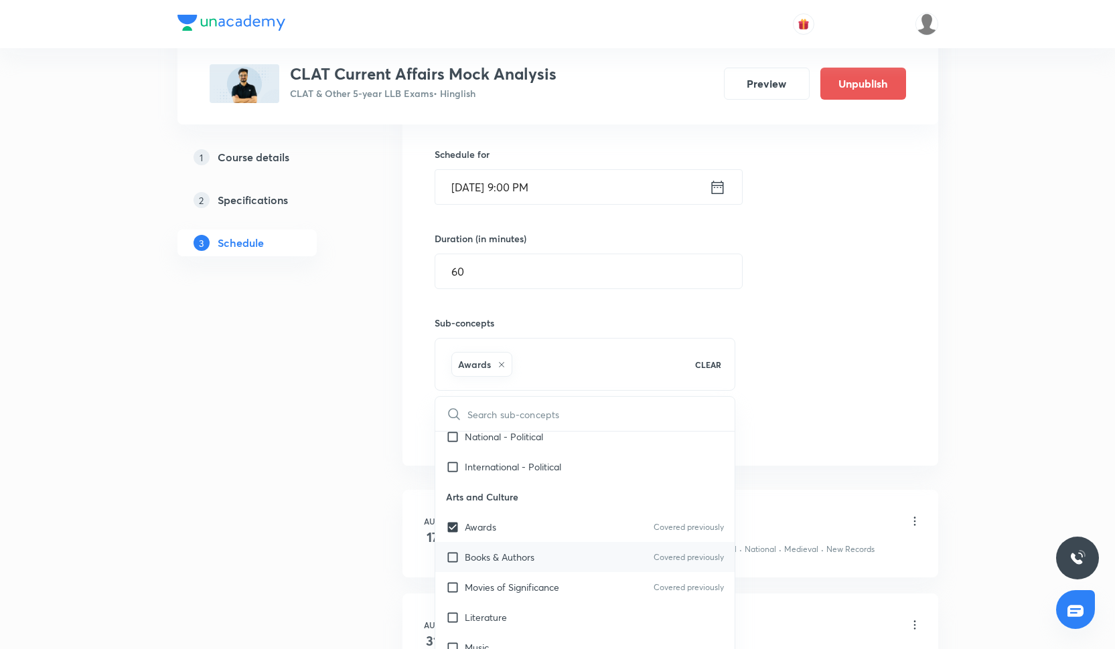
click at [525, 562] on p "Books & Authors" at bounding box center [500, 557] width 70 height 14
checkbox input "true"
click at [525, 587] on p "Movies of Significance" at bounding box center [512, 588] width 94 height 14
checkbox input "true"
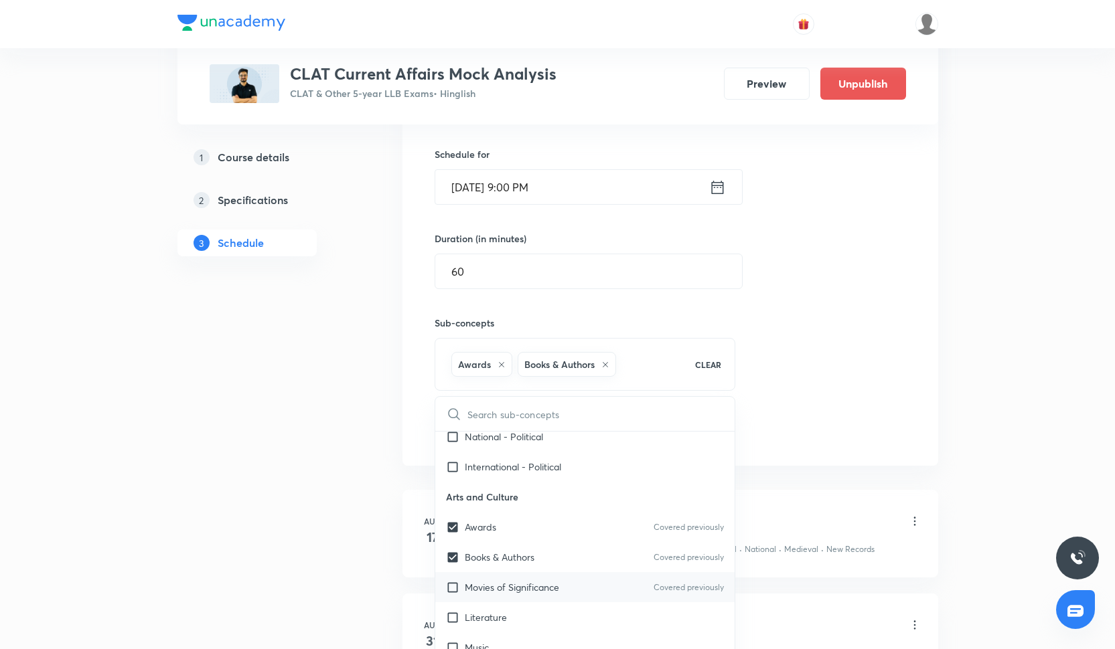
checkbox input "true"
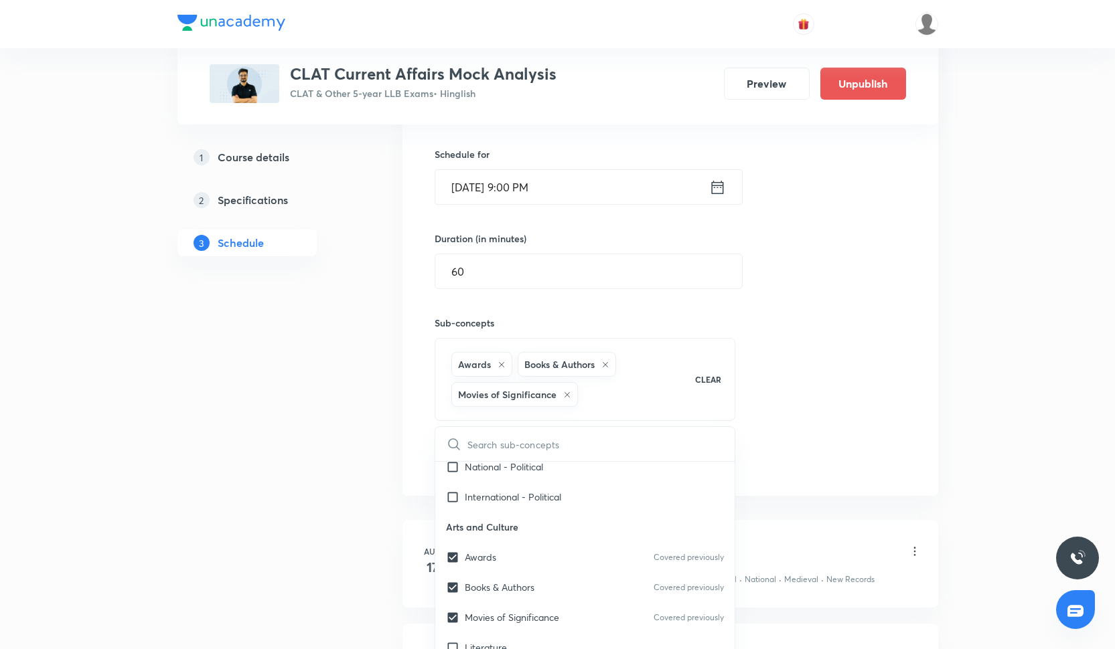
click at [818, 398] on div "Session 8 Live class Quiz Recorded classes Session title 31/99 MOCK ANALYSIS - …" at bounding box center [670, 224] width 471 height 502
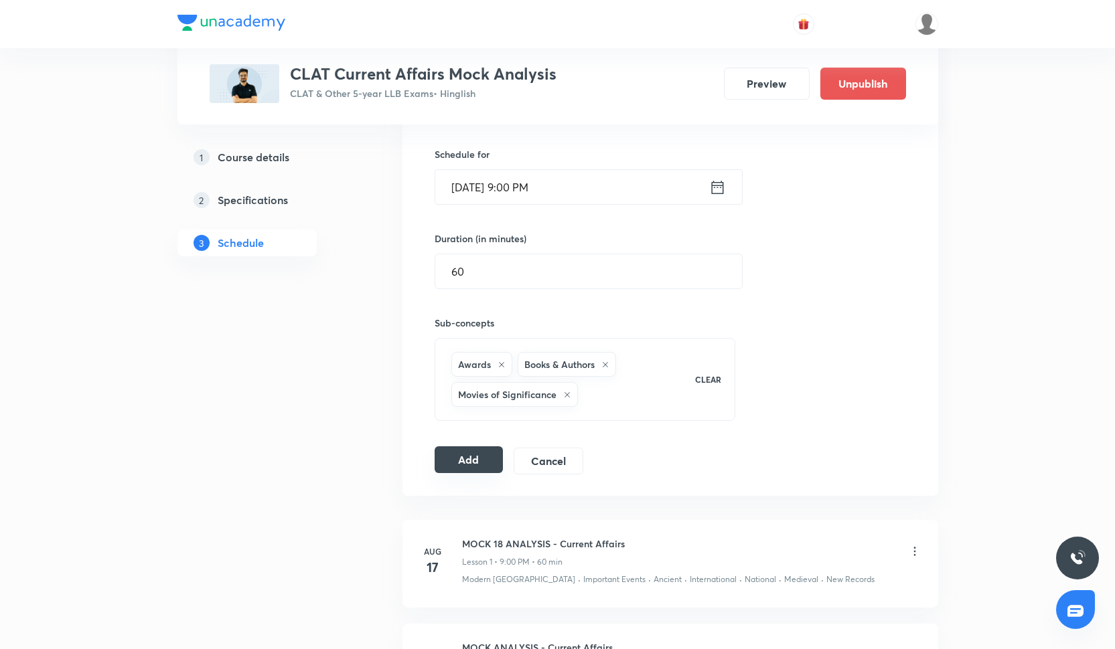
click at [481, 456] on button "Add" at bounding box center [469, 460] width 69 height 27
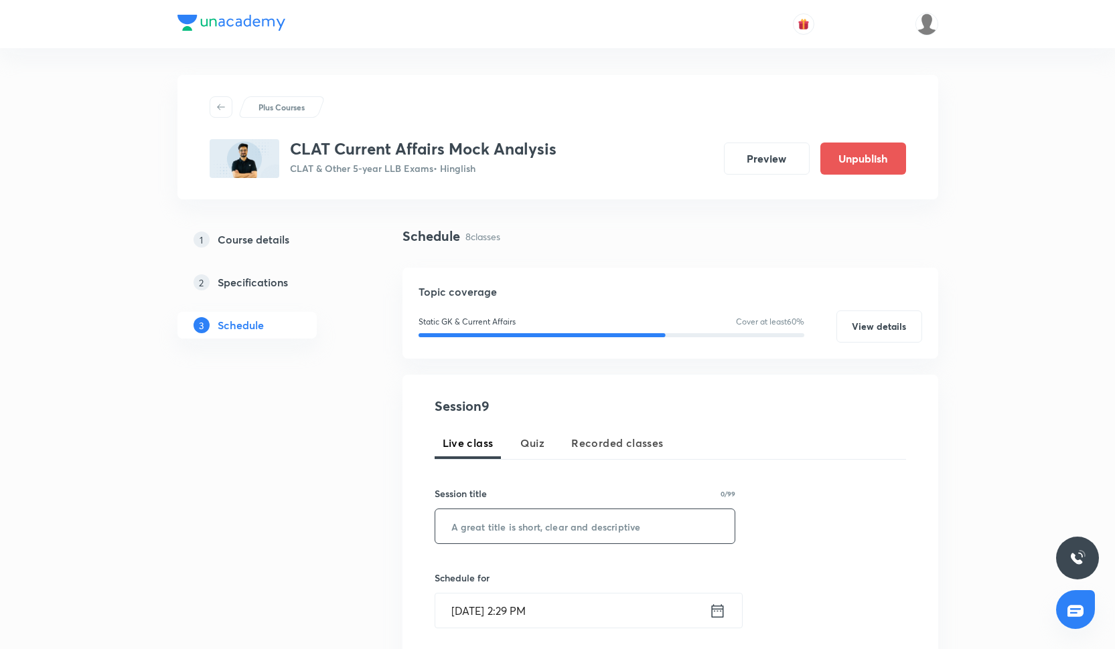
click at [519, 526] on input "text" at bounding box center [585, 527] width 300 height 34
paste input "MOCK ANALYSIS - Current Affairs"
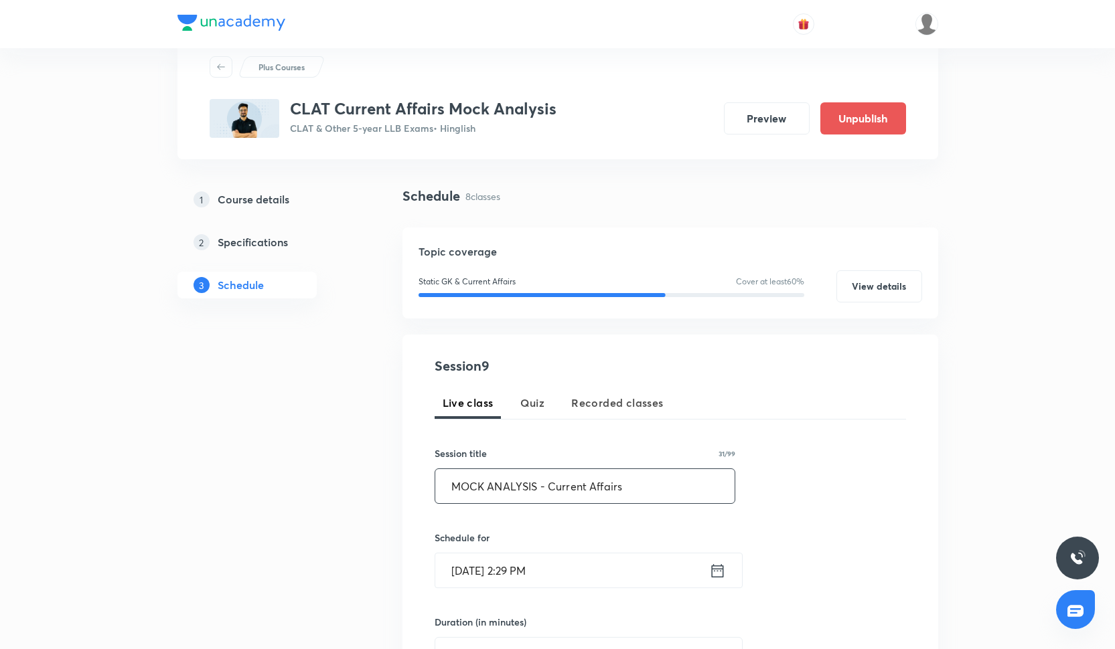
scroll to position [47, 0]
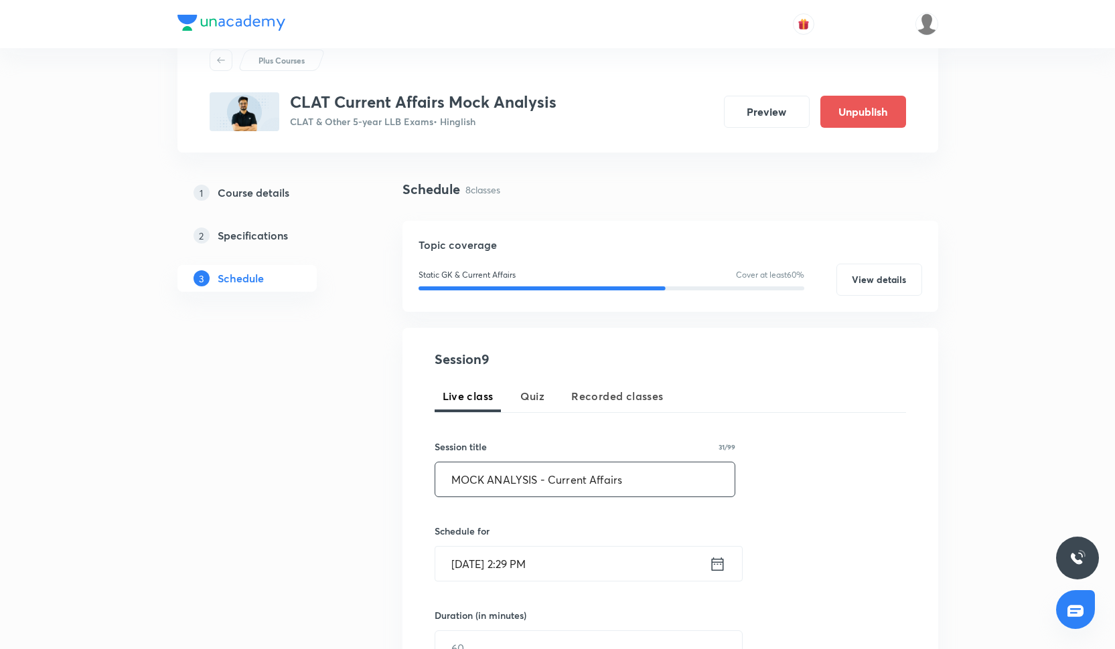
type input "MOCK ANALYSIS - Current Affairs"
click at [522, 564] on input "[DATE] 2:29 PM" at bounding box center [572, 564] width 274 height 34
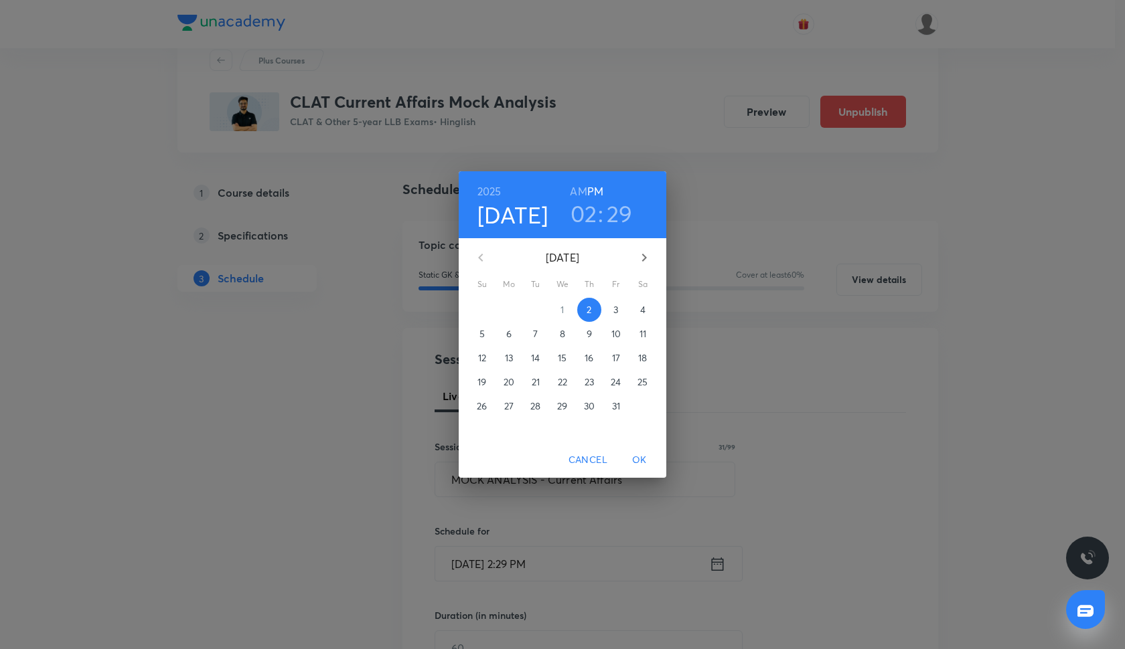
click at [481, 408] on p "26" at bounding box center [482, 406] width 10 height 13
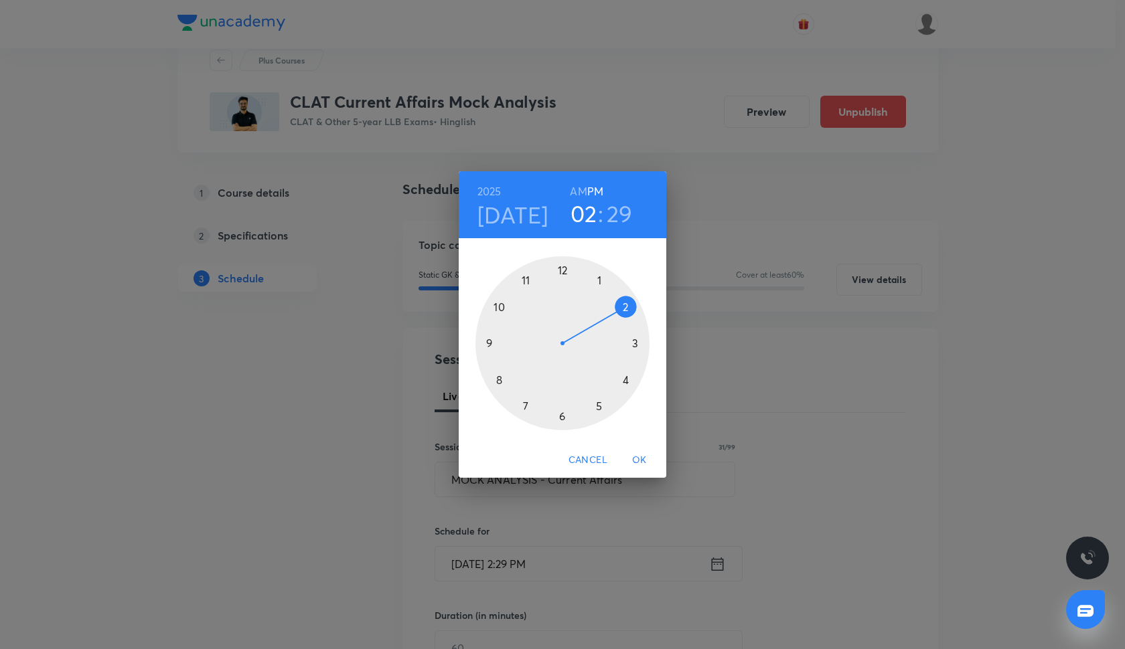
click at [483, 345] on div at bounding box center [562, 343] width 174 height 174
click at [560, 271] on div at bounding box center [562, 343] width 174 height 174
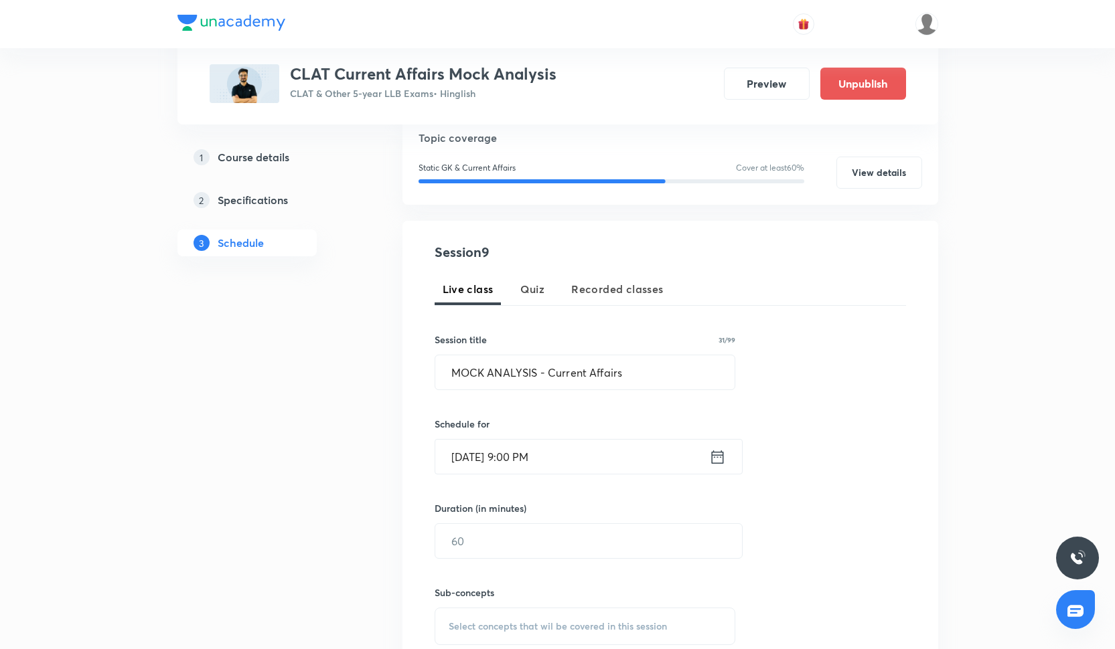
scroll to position [159, 0]
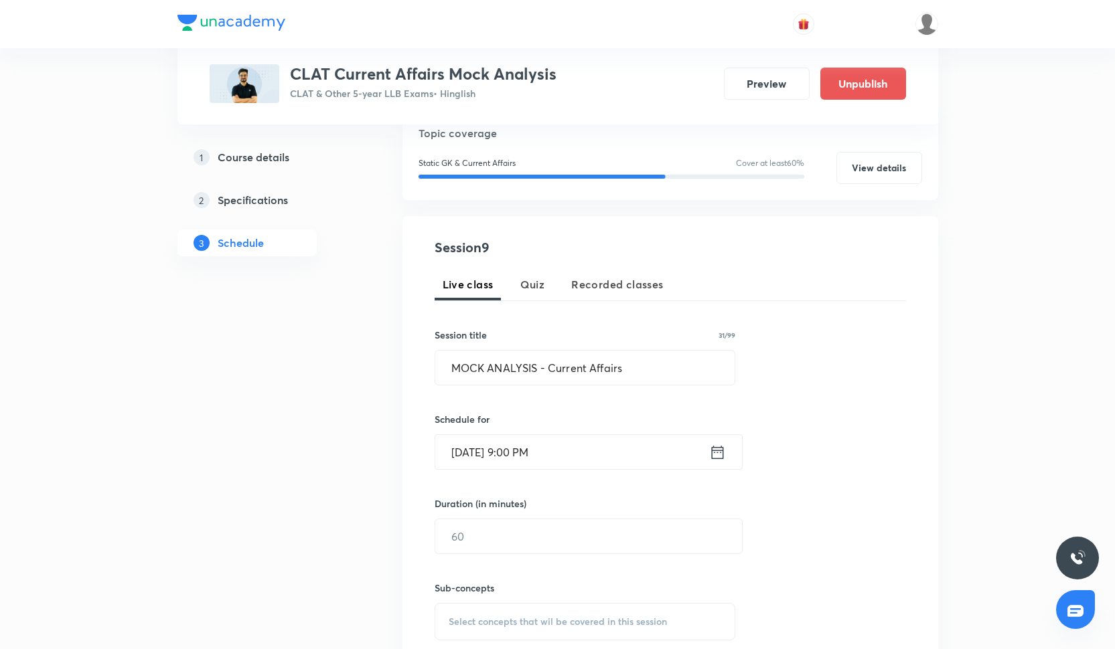
click at [516, 564] on div "Sub-concepts Select concepts that wil be covered in this session" at bounding box center [585, 597] width 301 height 86
click at [518, 545] on input "text" at bounding box center [588, 537] width 307 height 34
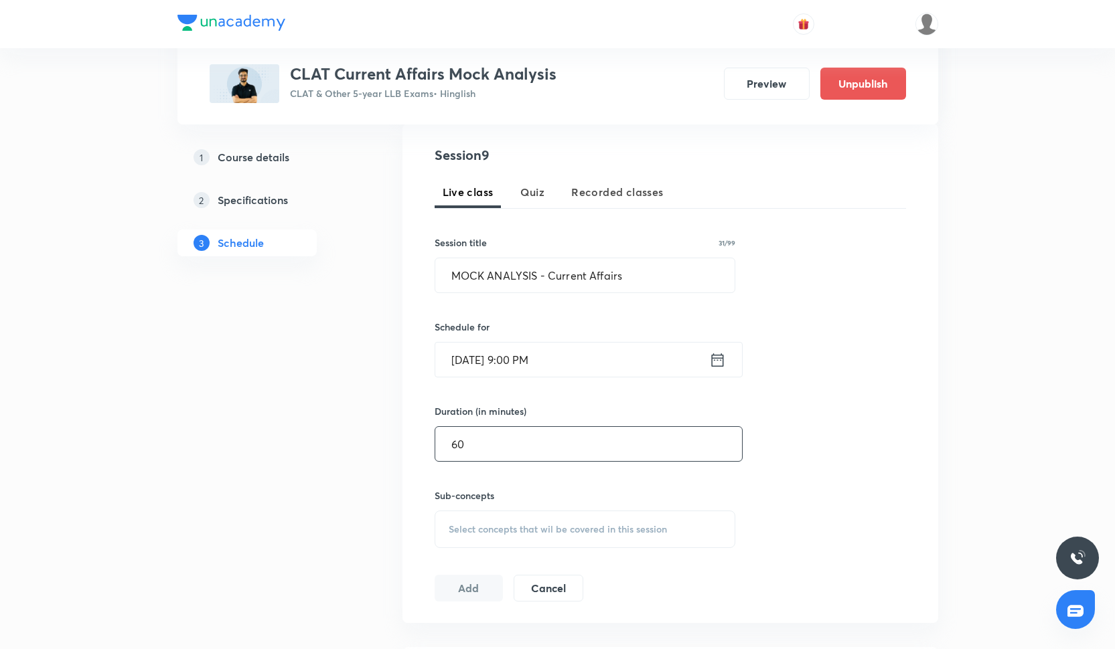
type input "60"
click at [515, 500] on h6 "Sub-concepts" at bounding box center [585, 496] width 301 height 14
click at [517, 521] on div "Select concepts that wil be covered in this session" at bounding box center [585, 529] width 301 height 37
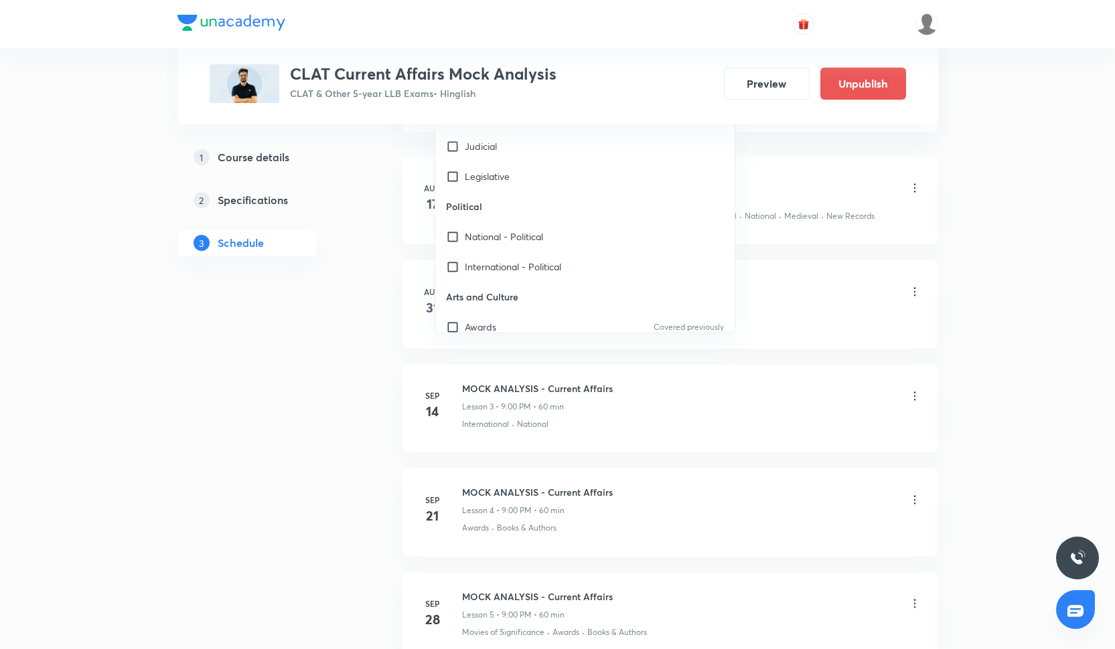
scroll to position [549, 0]
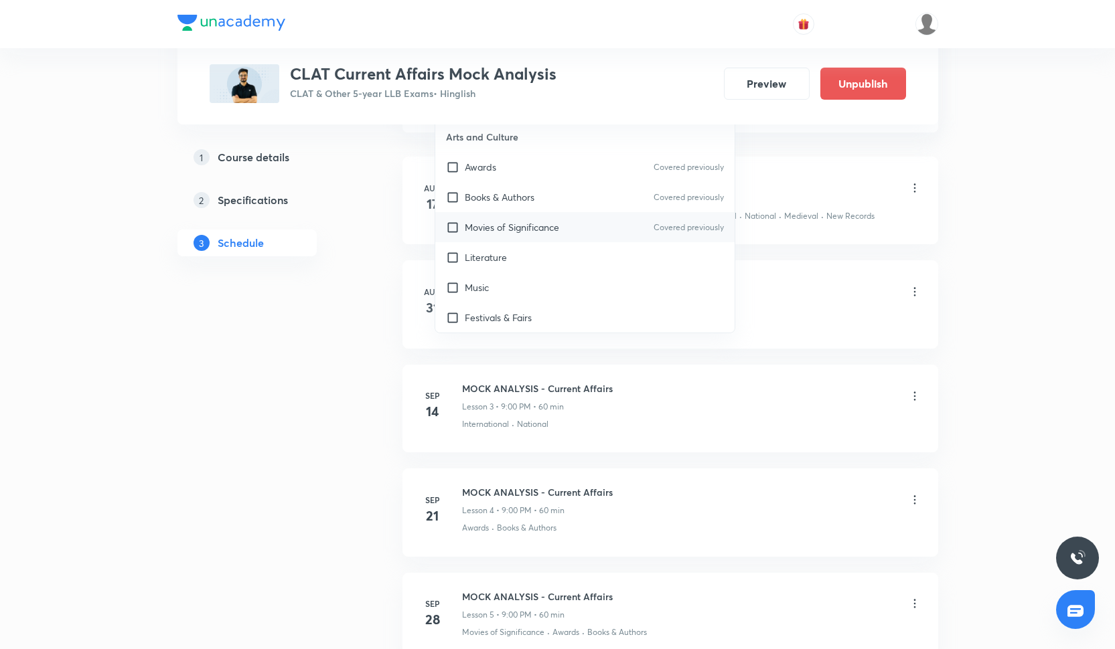
click at [538, 227] on p "Movies of Significance" at bounding box center [512, 227] width 94 height 14
checkbox input "true"
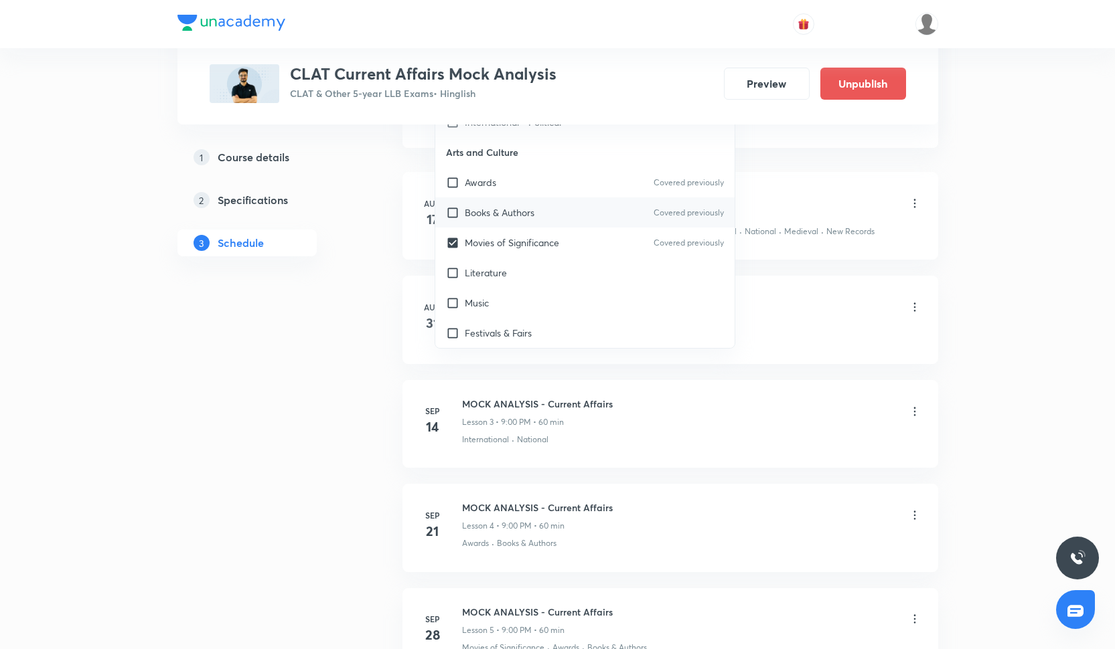
click at [538, 220] on div "Books & Authors Covered previously" at bounding box center [585, 213] width 300 height 30
checkbox input "true"
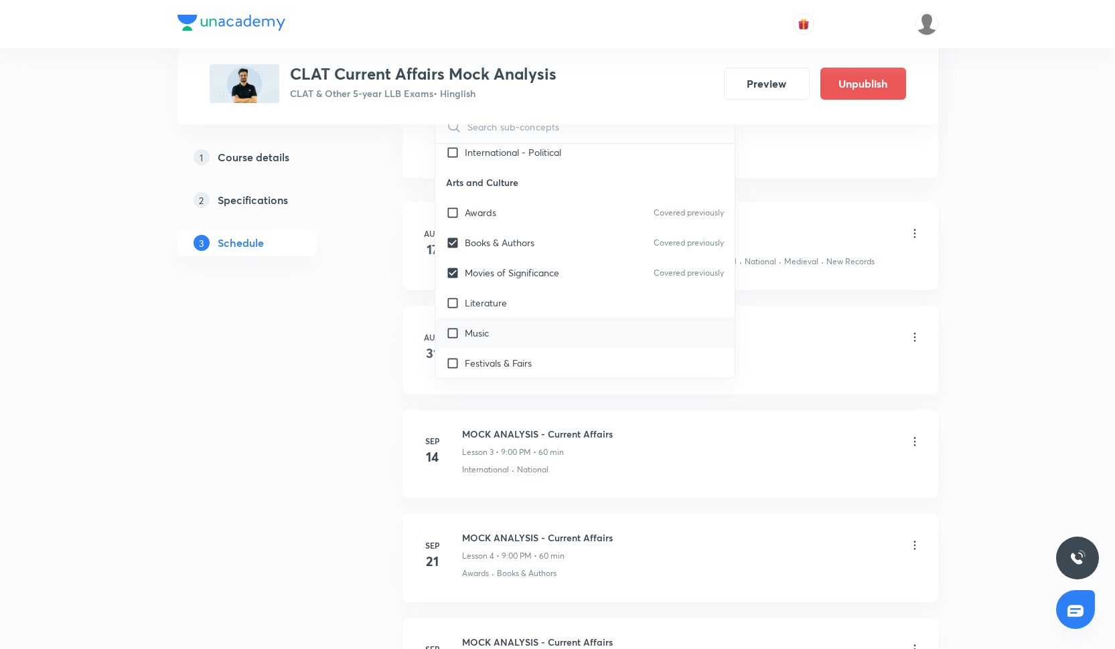
click at [521, 320] on div "Music" at bounding box center [585, 333] width 300 height 30
checkbox input "true"
click at [523, 313] on div "Literature" at bounding box center [585, 303] width 300 height 30
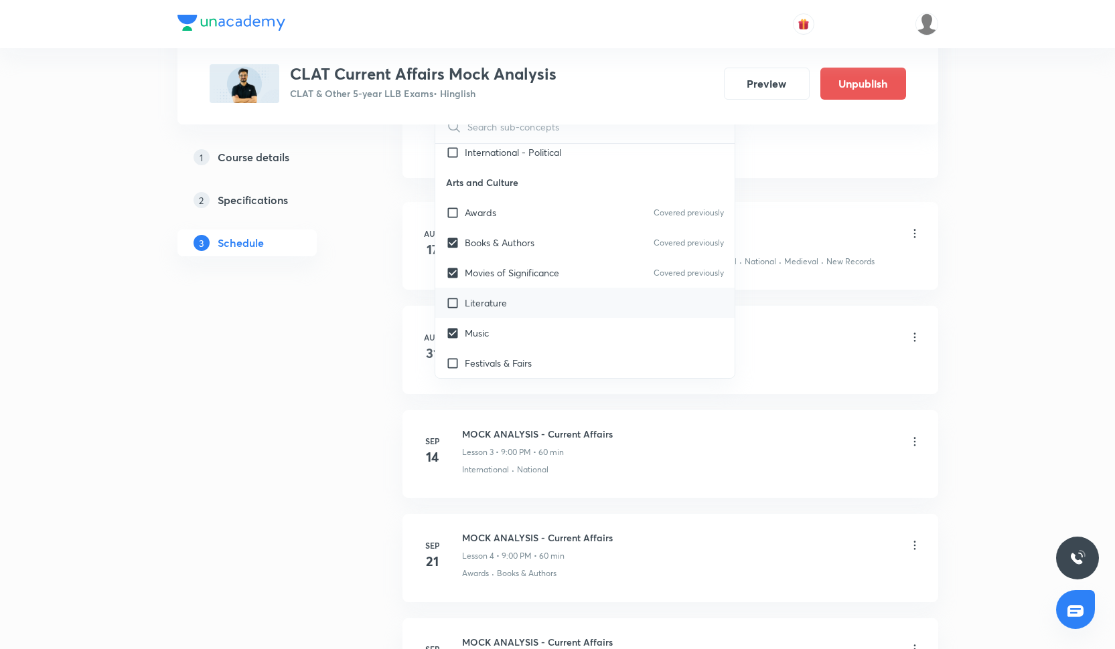
checkbox input "true"
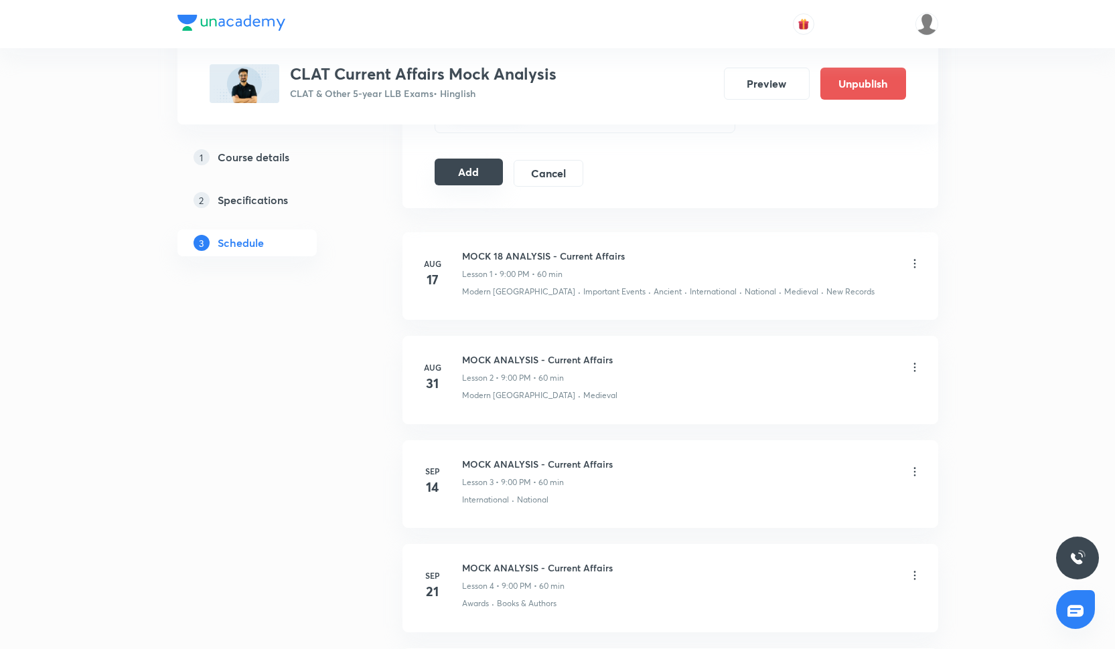
click at [496, 174] on button "Add" at bounding box center [469, 172] width 69 height 27
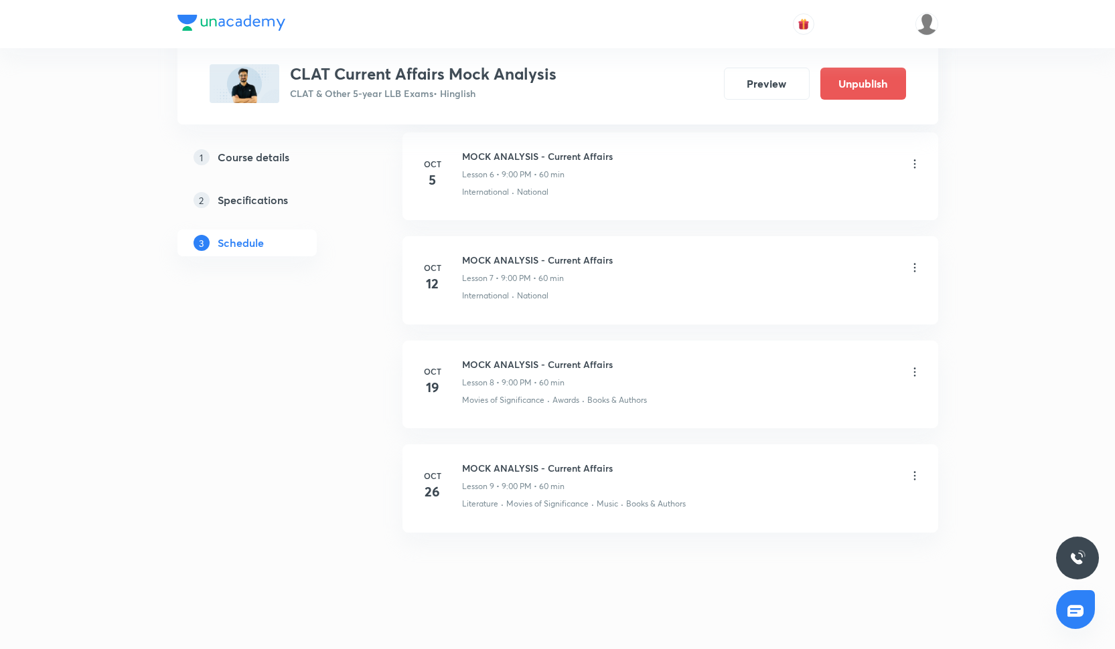
scroll to position [1293, 0]
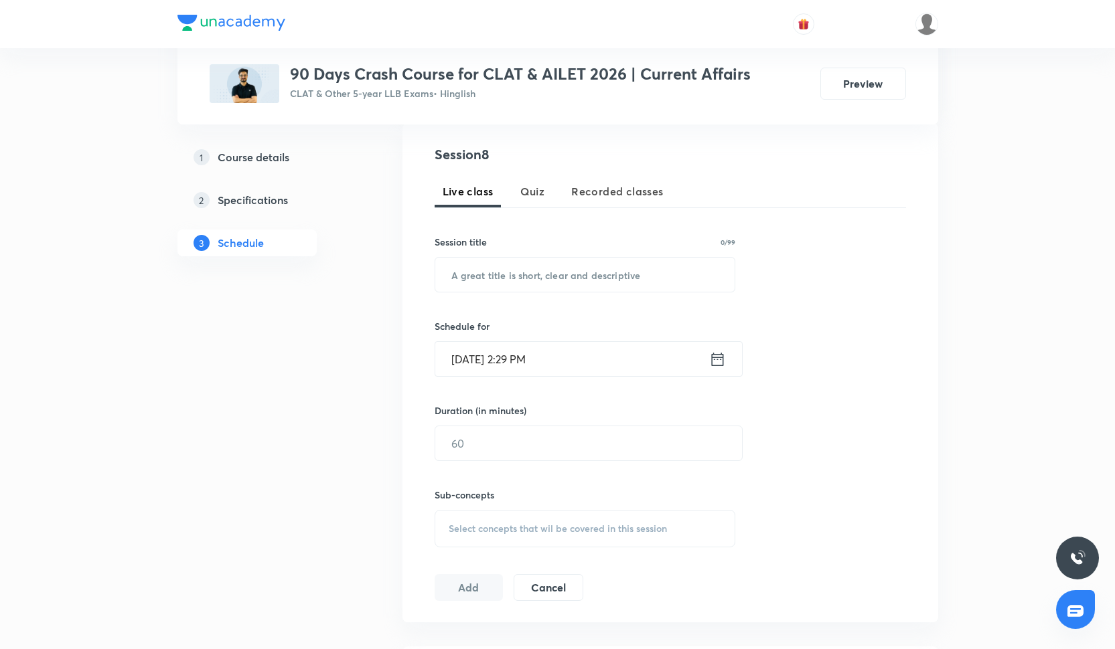
scroll to position [151, 0]
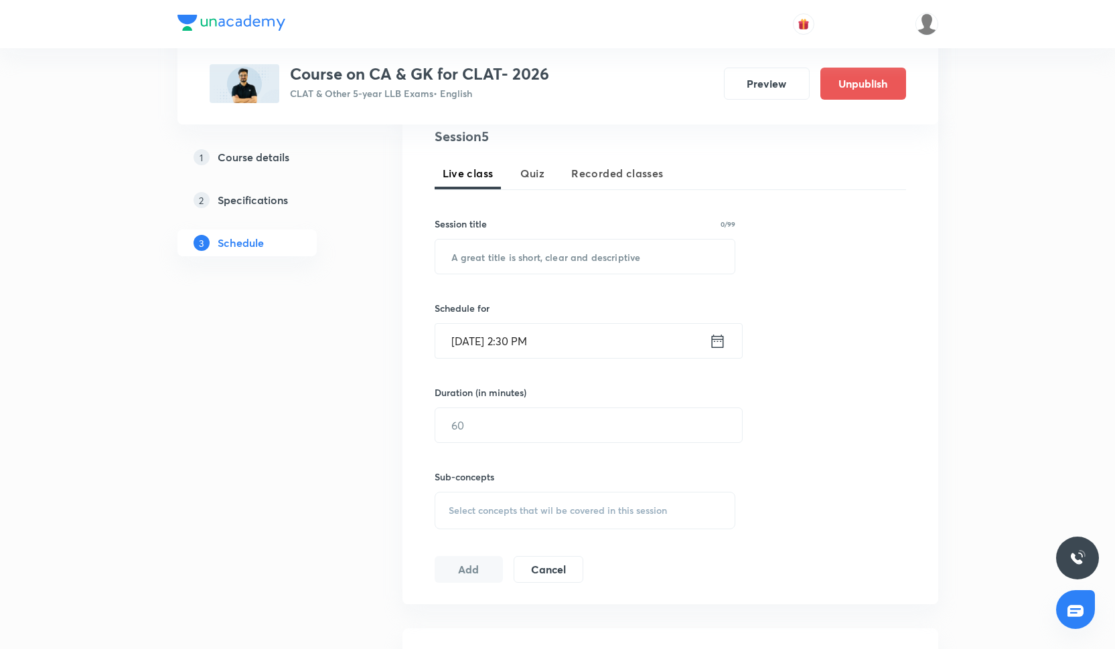
scroll to position [774, 0]
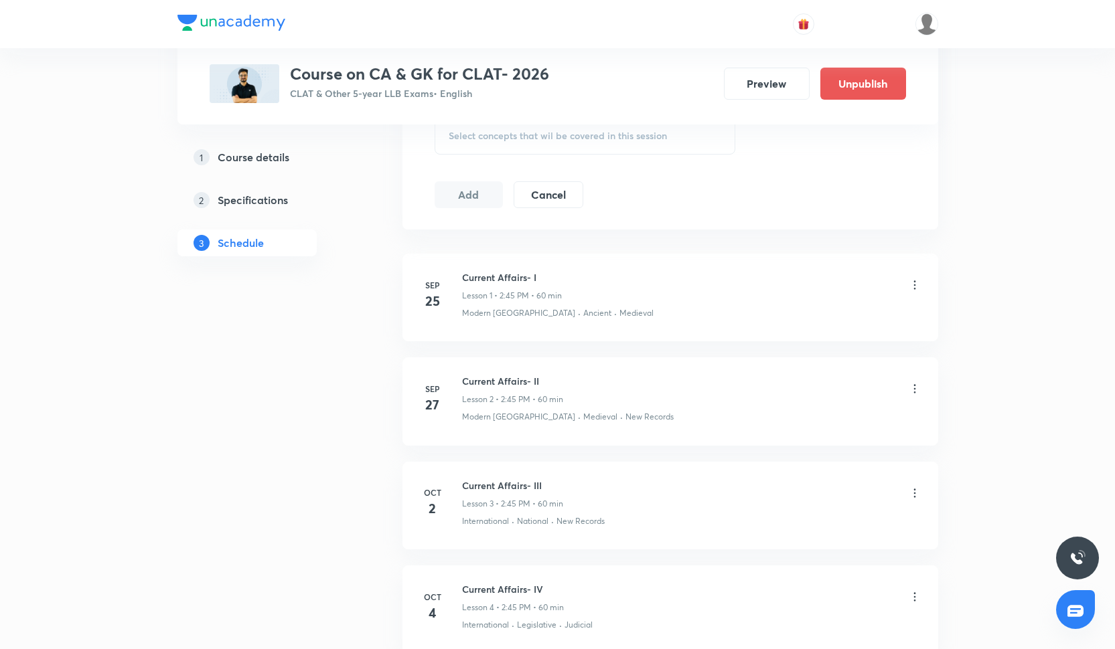
scroll to position [774, 0]
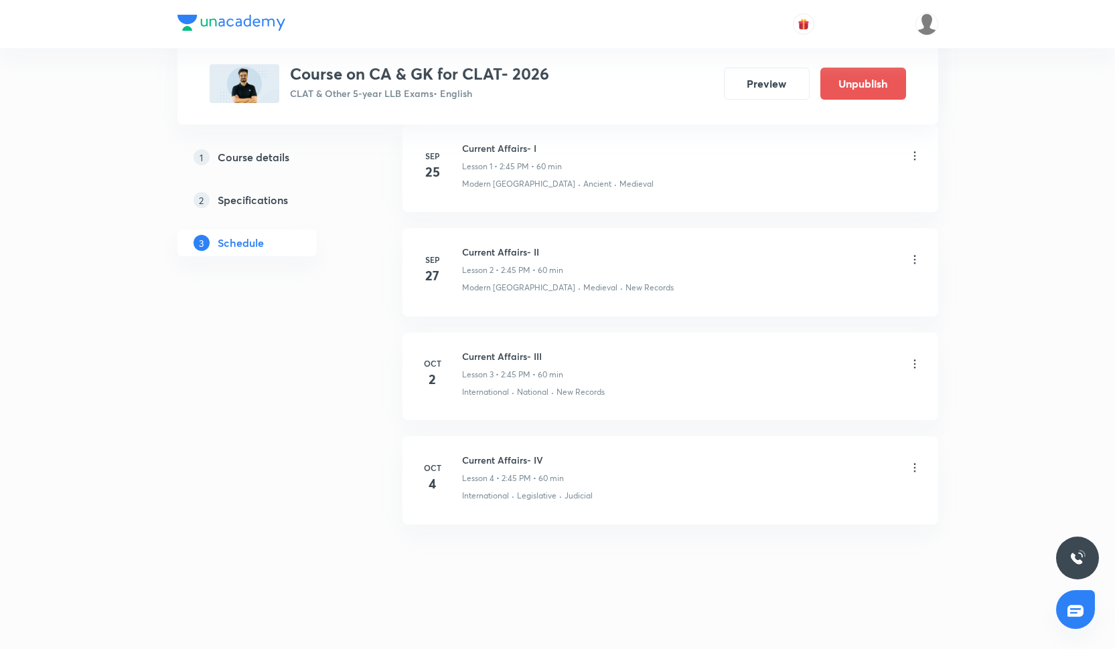
click at [917, 364] on icon at bounding box center [914, 364] width 13 height 13
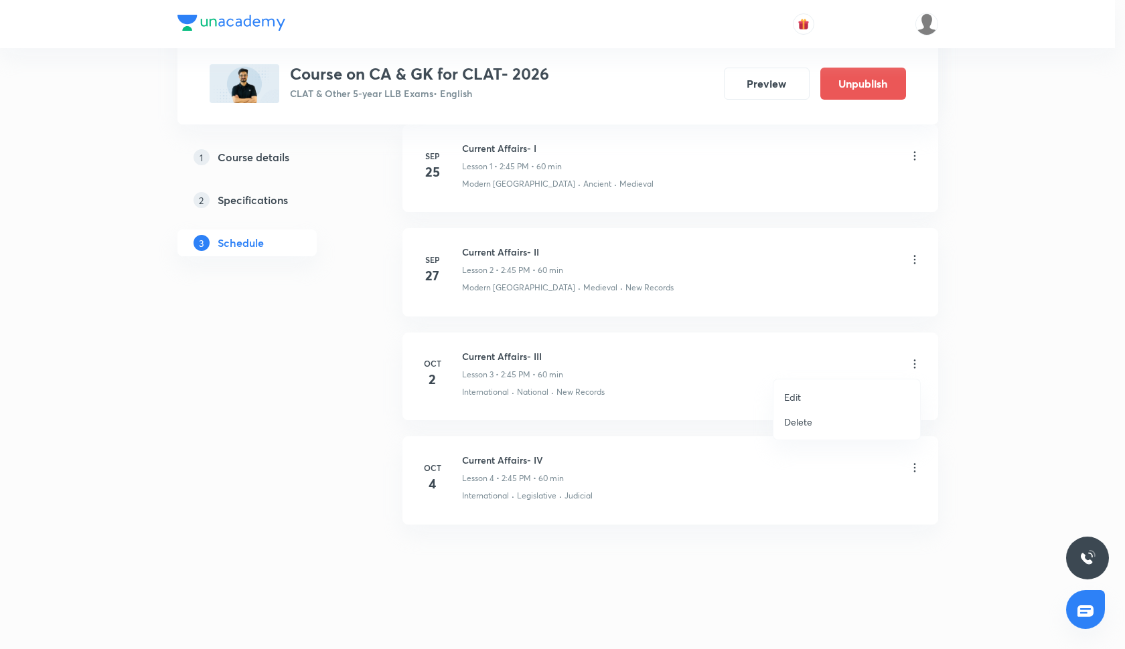
click at [793, 426] on p "Delete" at bounding box center [798, 422] width 28 height 14
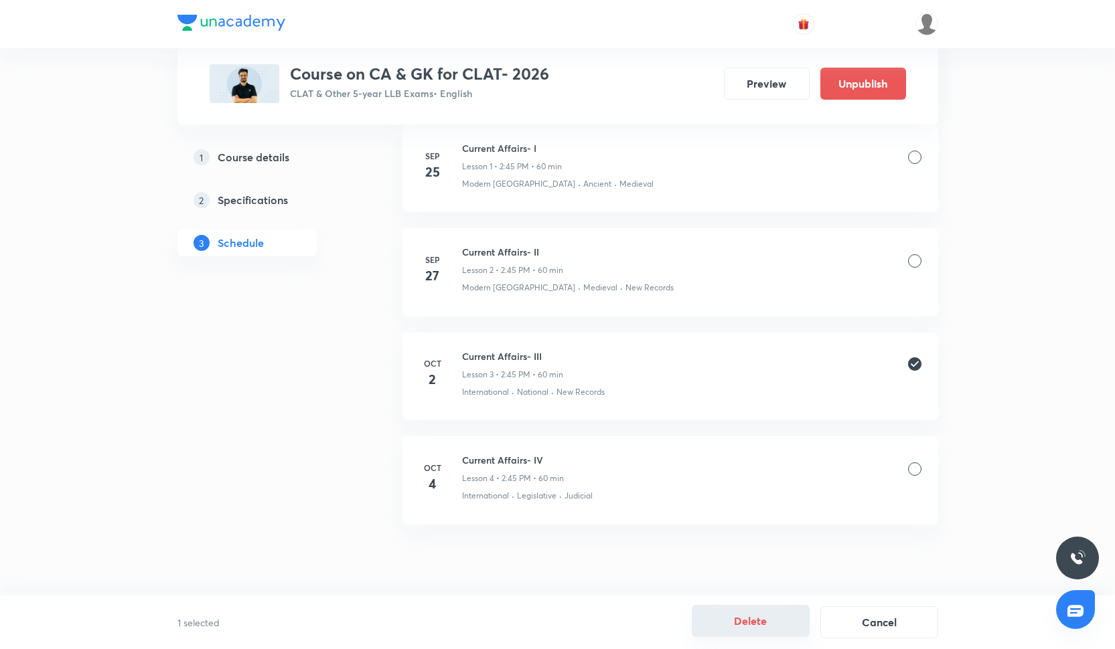
click at [763, 633] on button "Delete" at bounding box center [751, 621] width 118 height 32
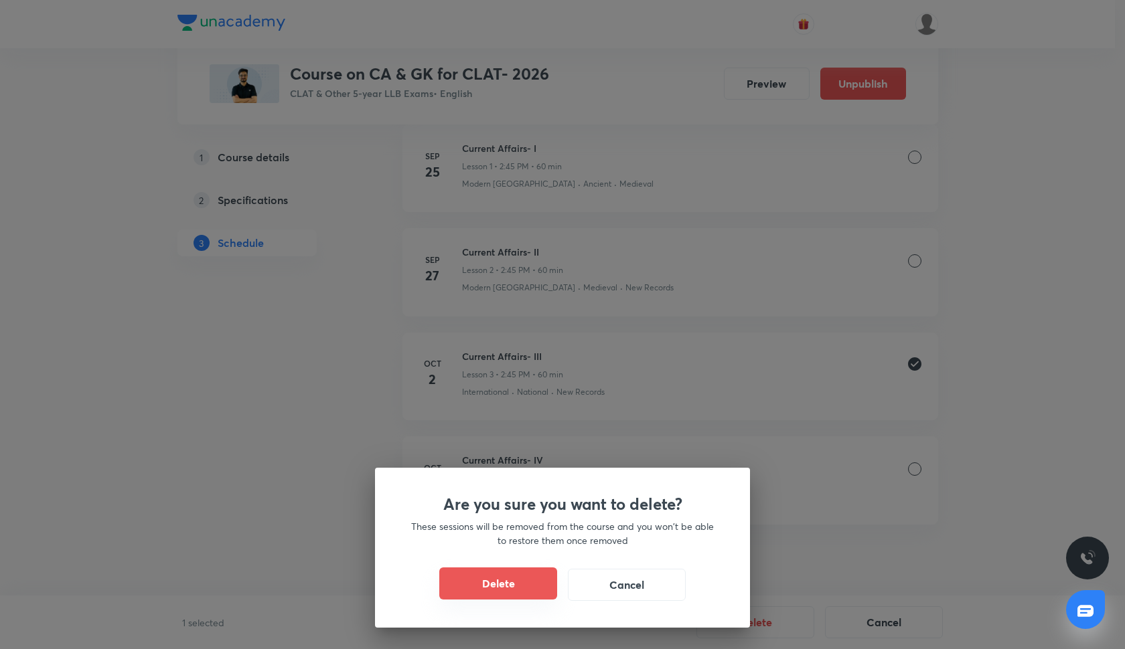
click at [516, 584] on button "Delete" at bounding box center [498, 584] width 118 height 32
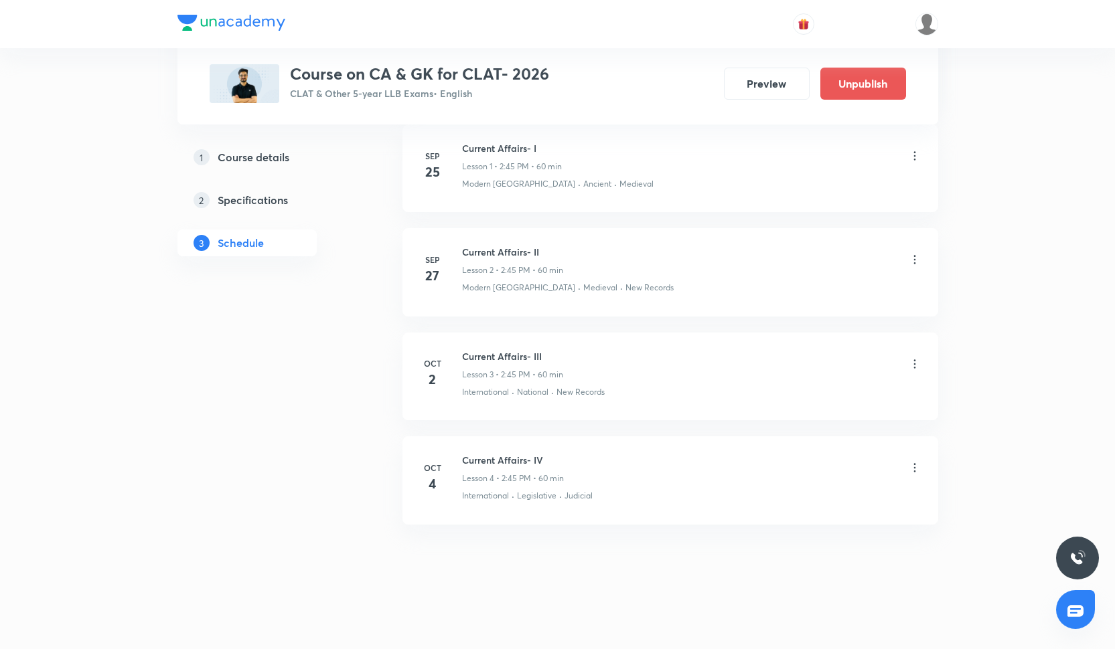
scroll to position [670, 0]
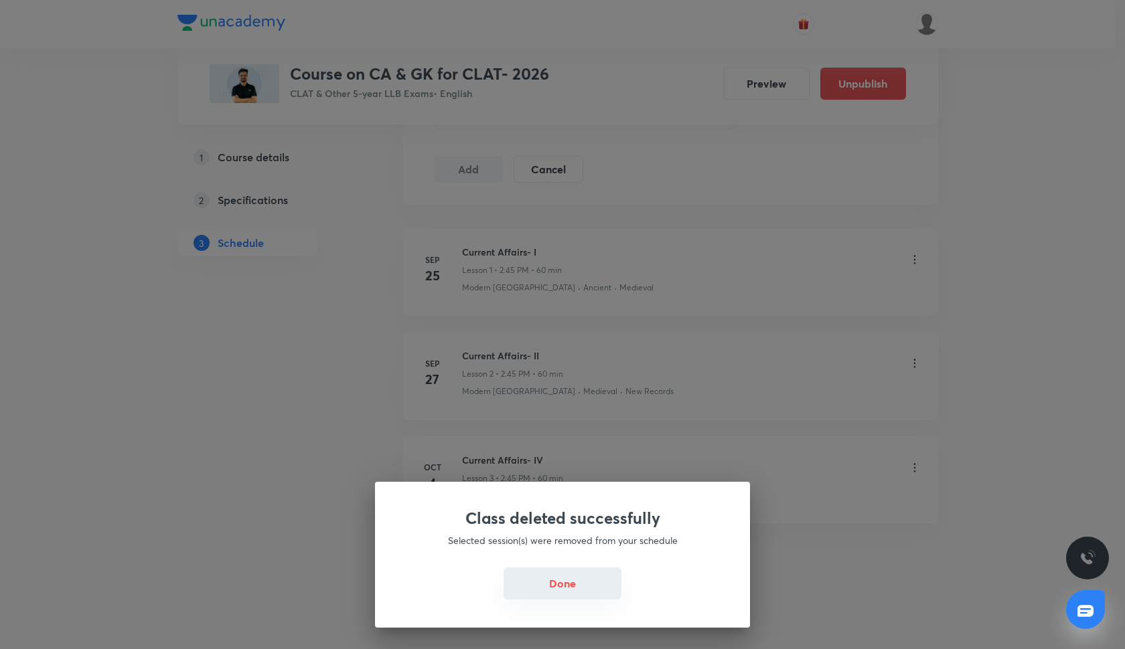
click at [552, 594] on button "Done" at bounding box center [563, 584] width 118 height 32
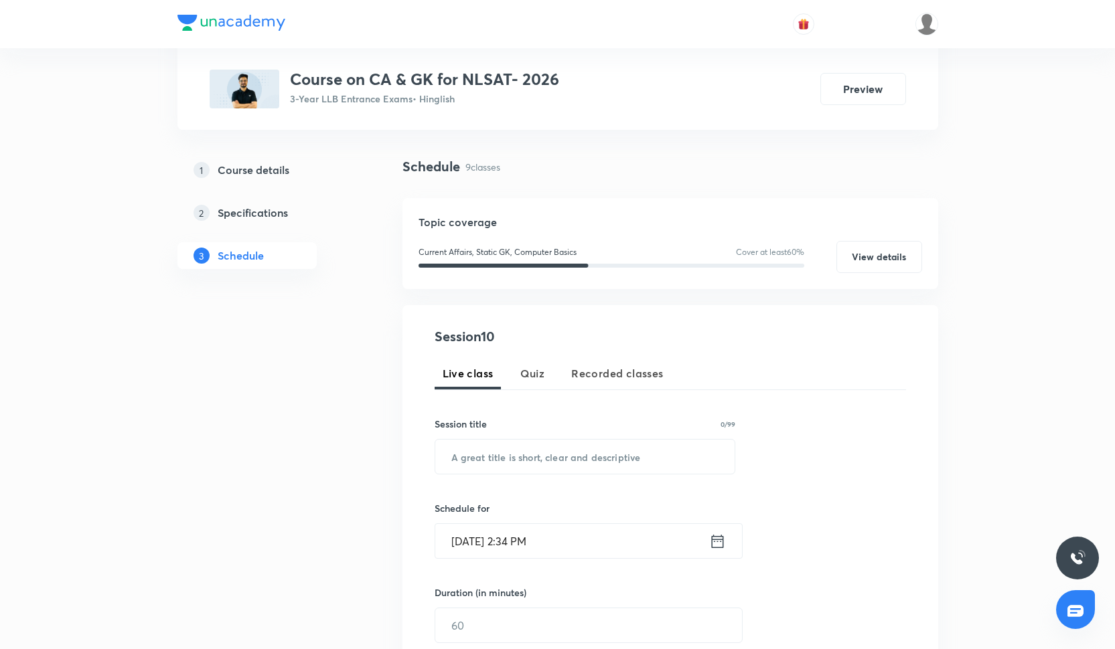
scroll to position [76, 0]
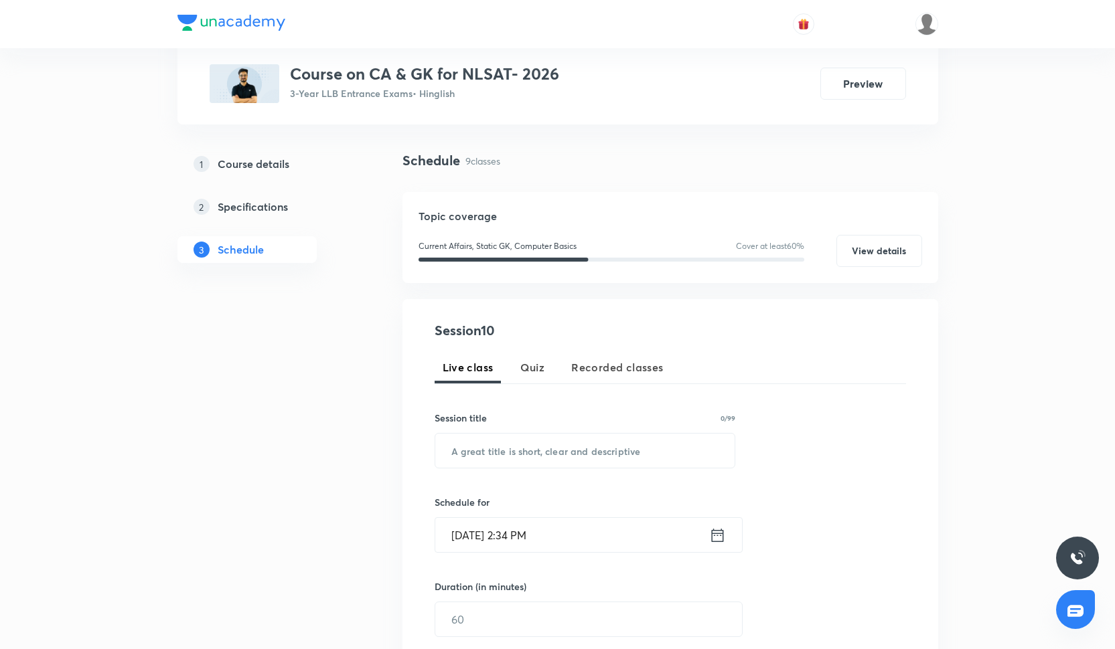
click at [473, 474] on div "Session 10 Live class Quiz Recorded classes Session title 0/99 ​ Schedule for […" at bounding box center [670, 549] width 471 height 457
click at [473, 457] on input "text" at bounding box center [585, 451] width 300 height 34
paste input "Current Affairs - IX"
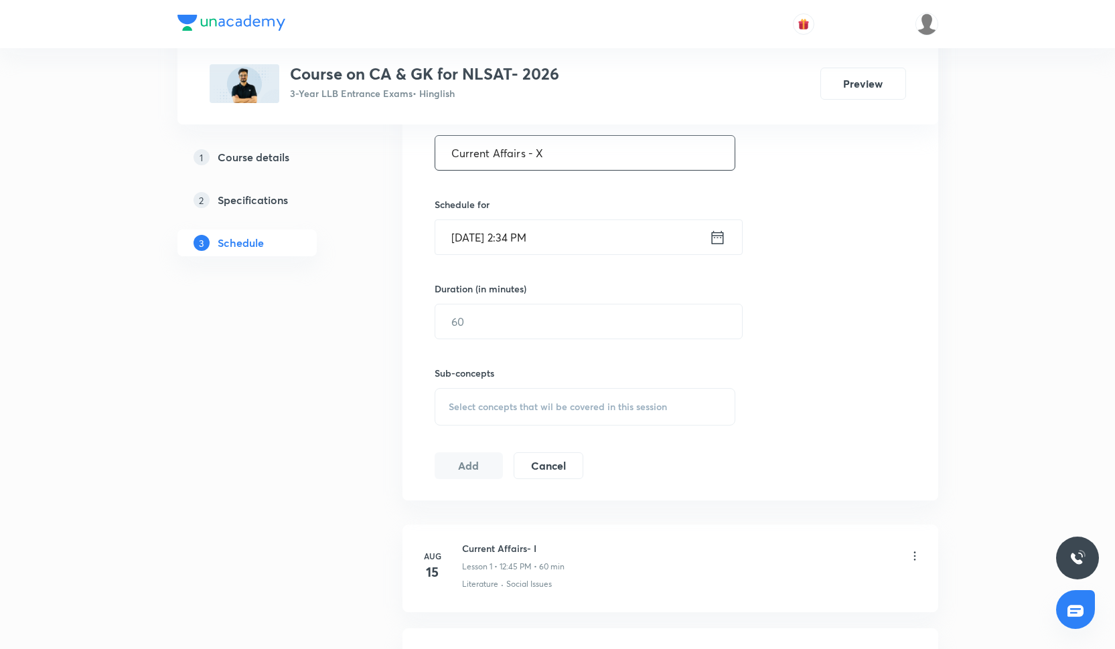
scroll to position [373, 0]
type input "Current Affairs - X"
click at [499, 231] on input "Oct 2, 2025, 2:34 PM" at bounding box center [572, 238] width 274 height 34
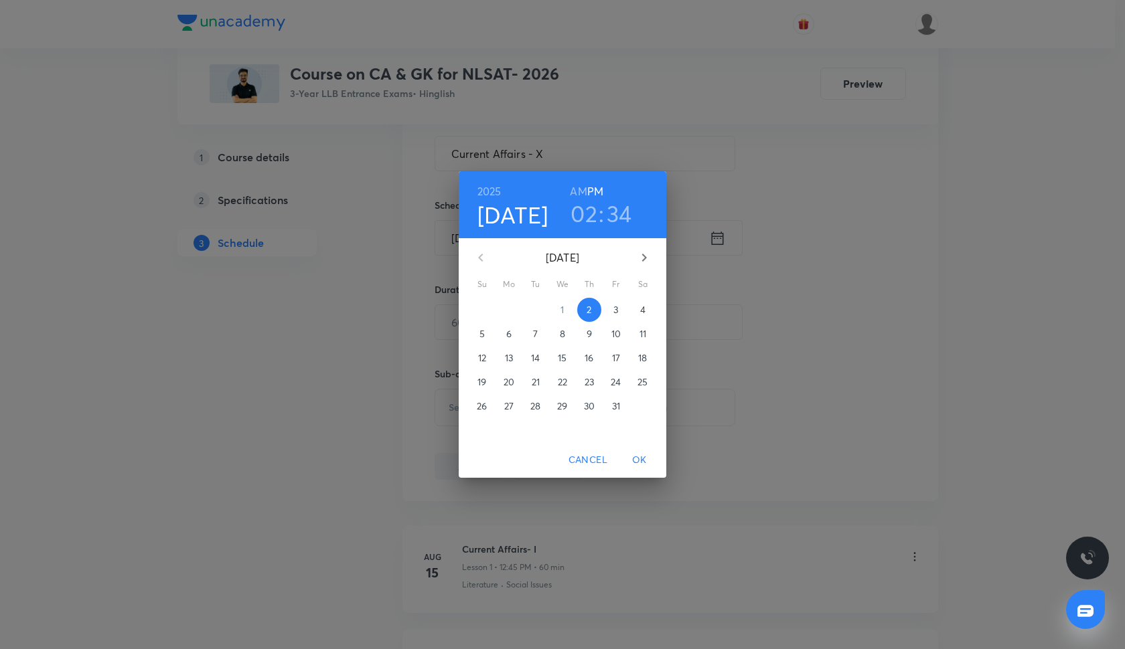
click at [621, 314] on span "3" at bounding box center [616, 309] width 24 height 13
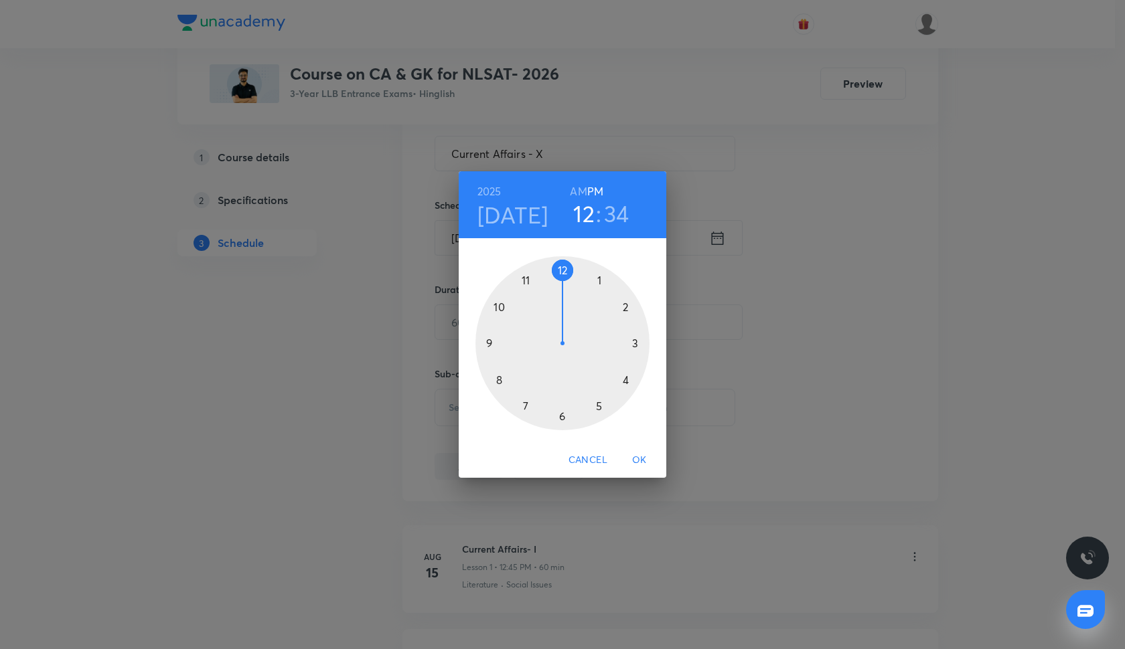
click at [562, 269] on div at bounding box center [562, 343] width 174 height 174
click at [491, 345] on div at bounding box center [562, 343] width 174 height 174
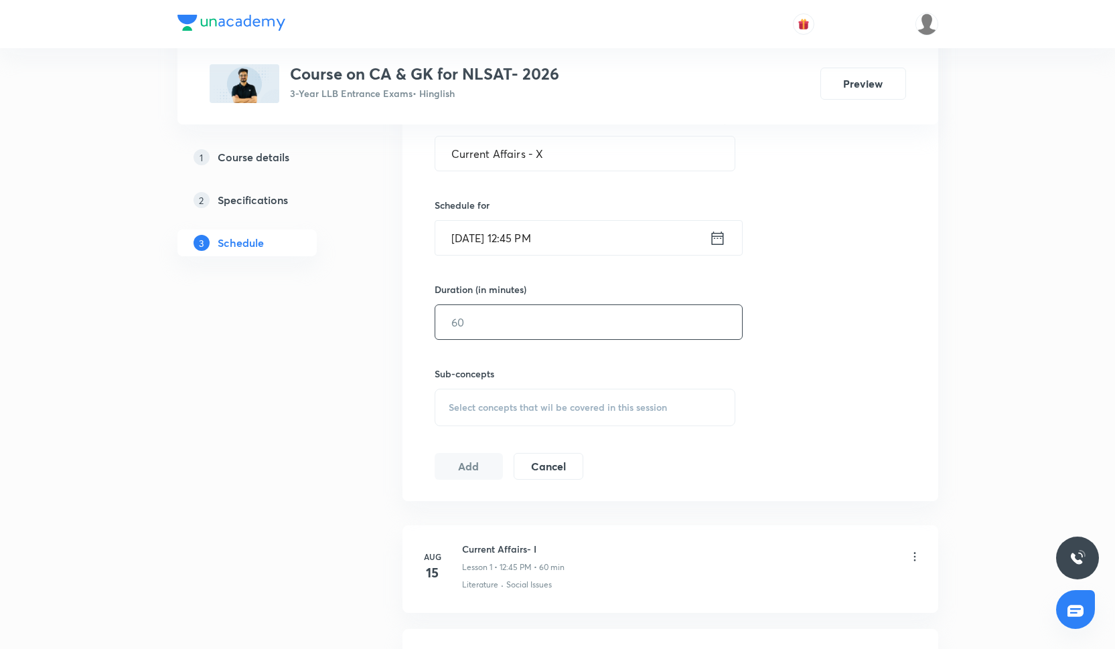
click at [487, 323] on input "text" at bounding box center [588, 322] width 307 height 34
type input "60"
click at [463, 416] on div "Select concepts that wil be covered in this session" at bounding box center [585, 407] width 301 height 37
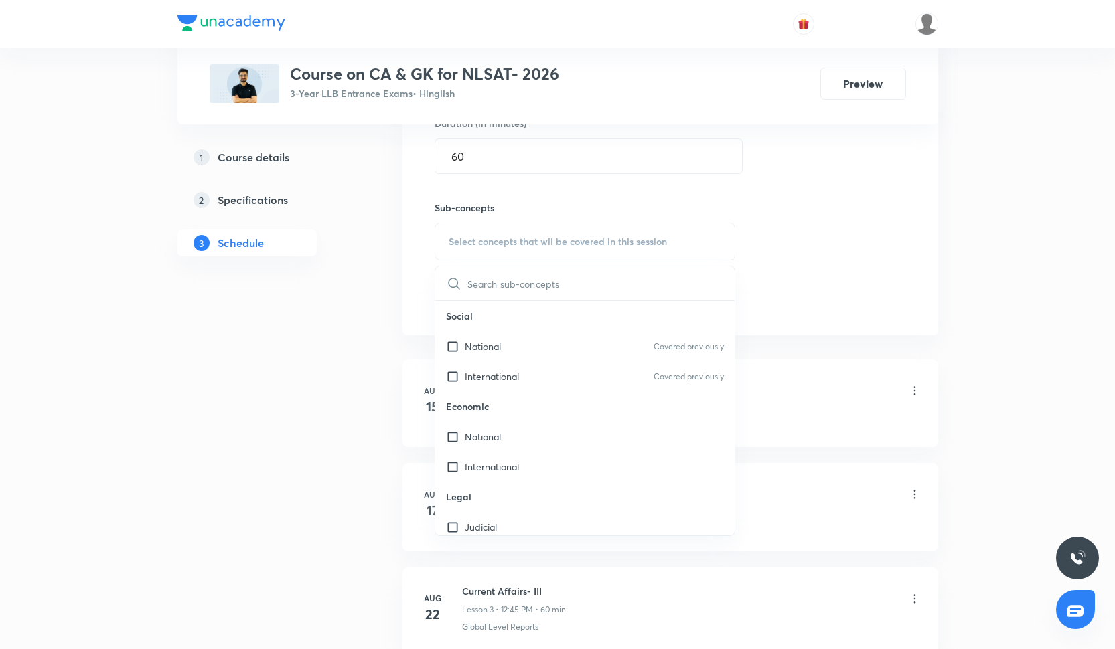
scroll to position [579, 0]
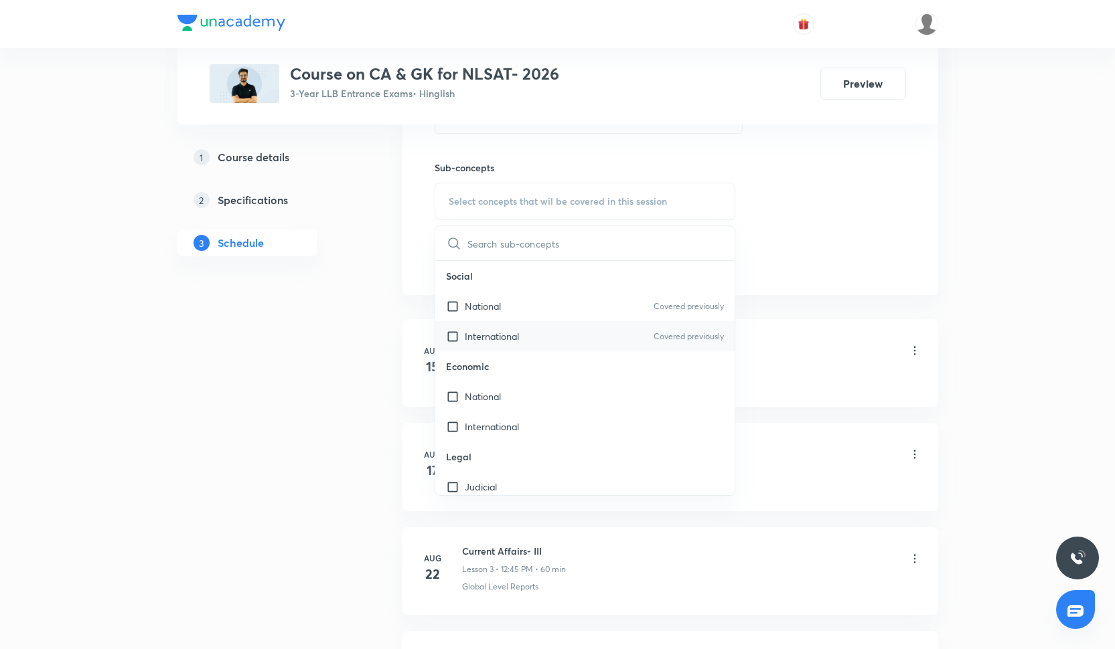
click at [500, 349] on div "International Covered previously" at bounding box center [585, 336] width 300 height 30
checkbox input "true"
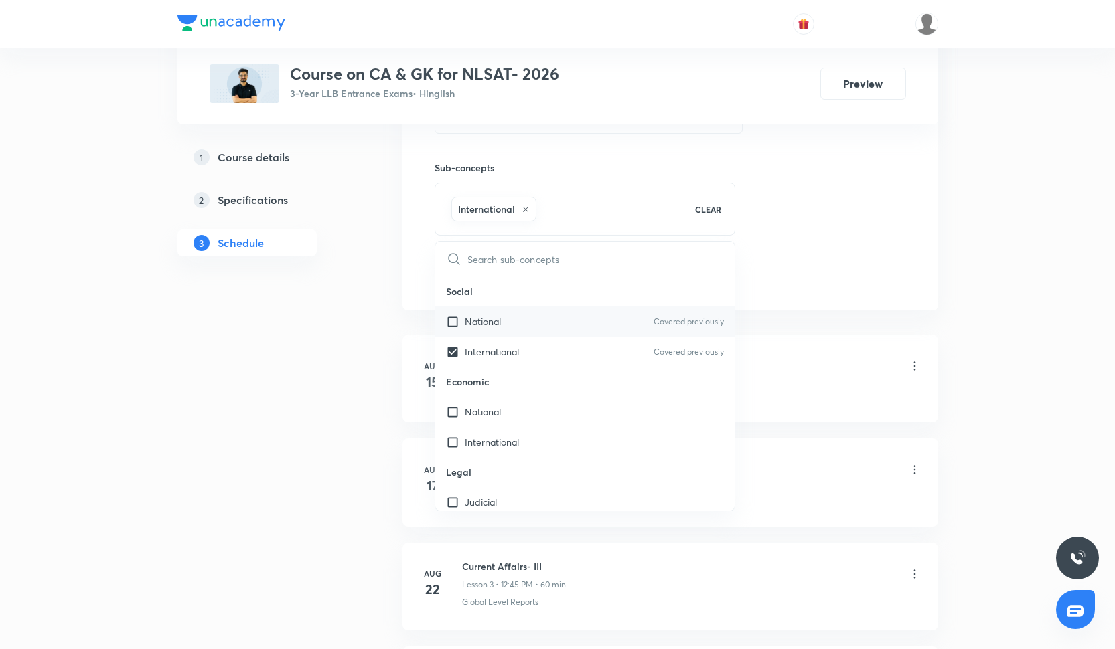
click at [497, 330] on div "National Covered previously" at bounding box center [585, 322] width 300 height 30
checkbox input "true"
click at [776, 238] on div "Session 10 Live class Quiz Recorded classes Session title 19/99 Current Affairs…" at bounding box center [670, 53] width 471 height 472
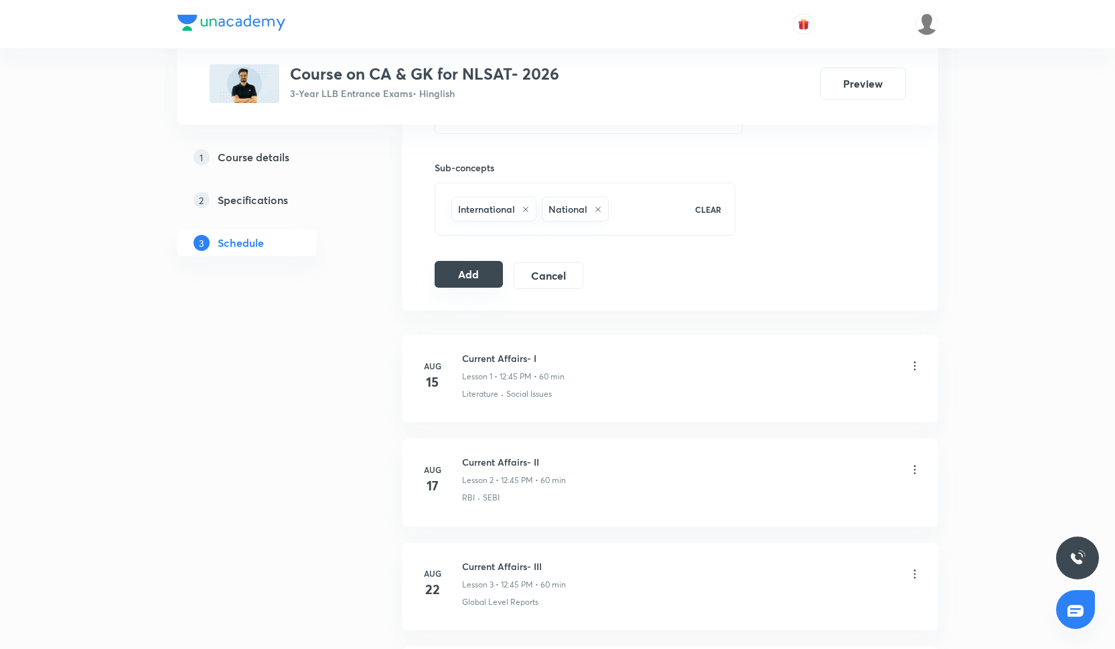
click at [468, 282] on button "Add" at bounding box center [469, 274] width 69 height 27
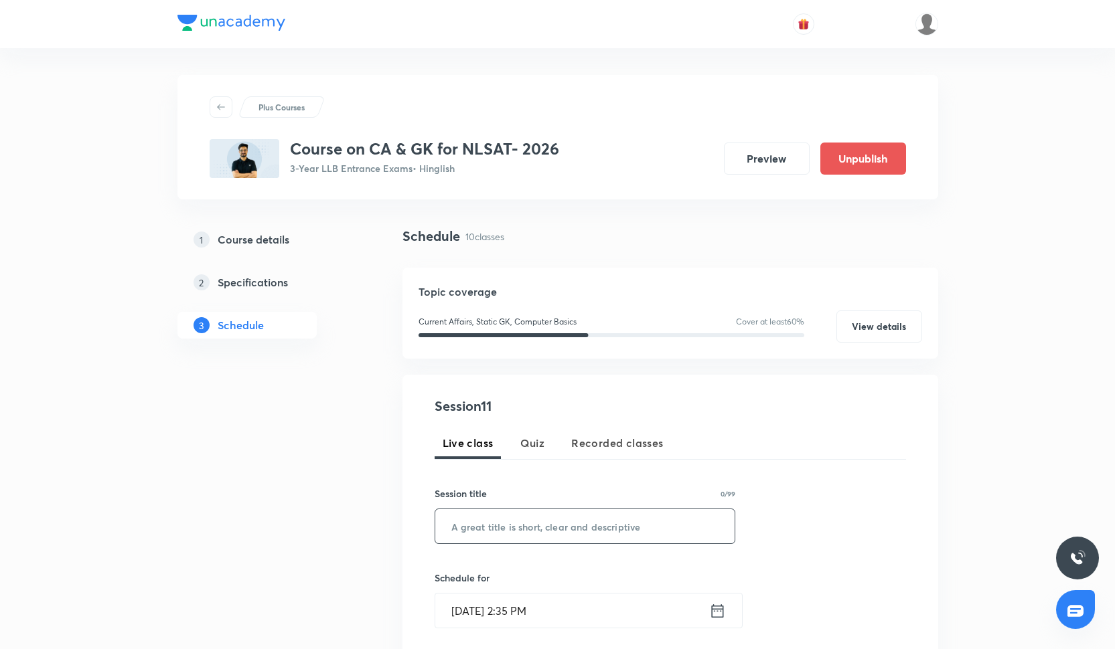
click at [495, 525] on input "text" at bounding box center [585, 527] width 300 height 34
paste input "Current Affairs - IX"
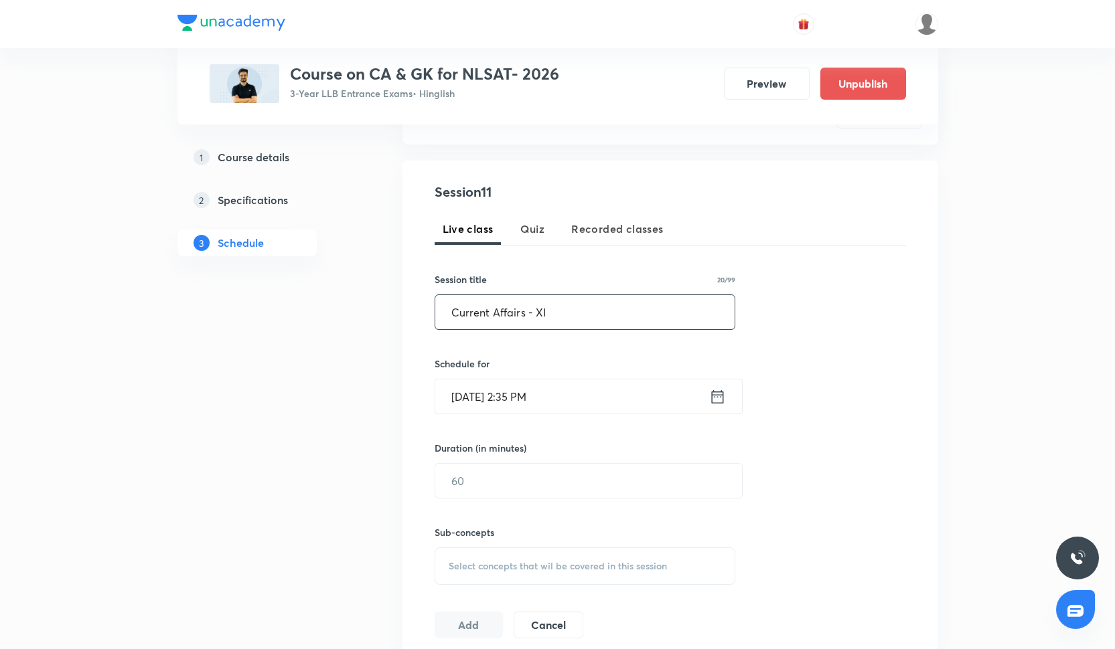
scroll to position [256, 0]
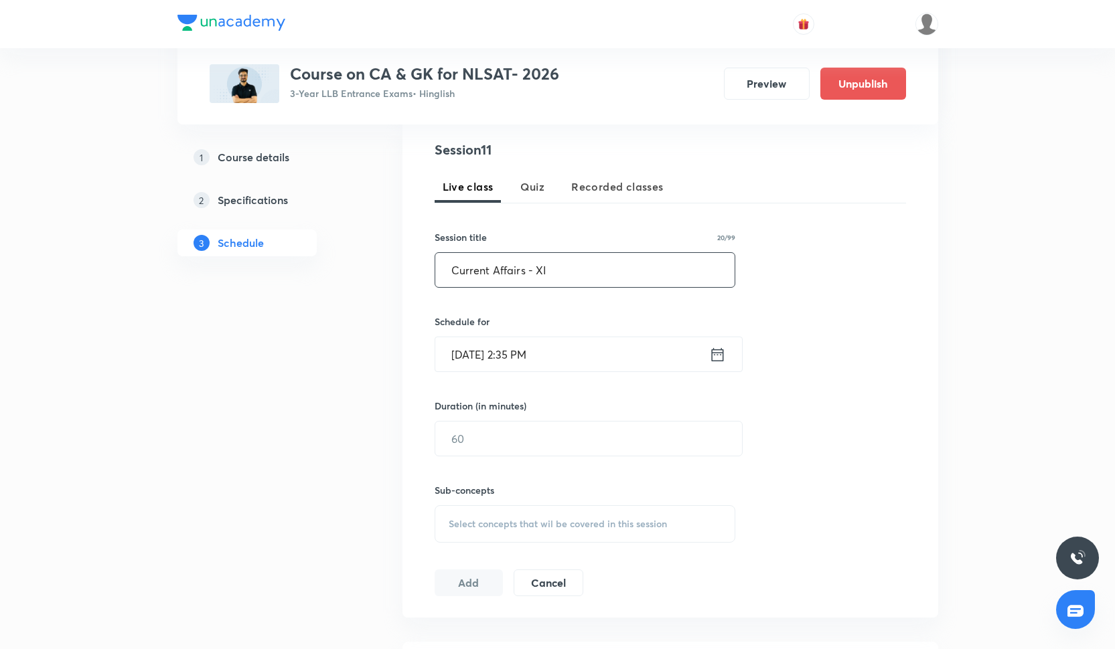
type input "Current Affairs - XI"
click at [514, 360] on input "[DATE] 2:35 PM" at bounding box center [572, 354] width 274 height 34
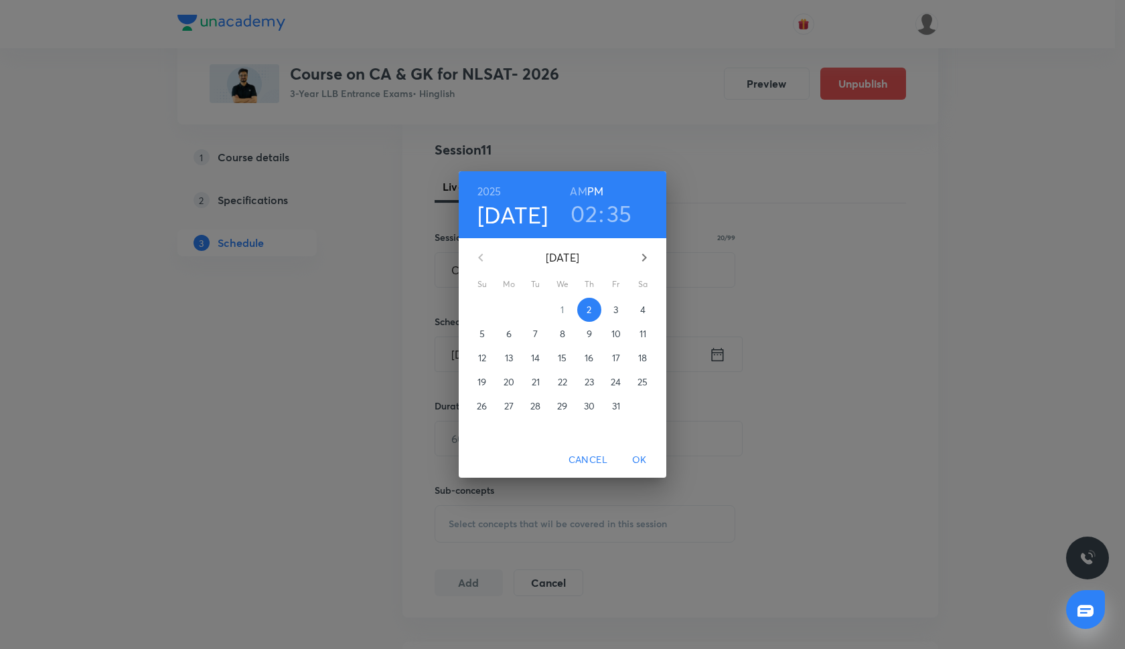
click at [613, 331] on p "10" at bounding box center [615, 333] width 9 height 13
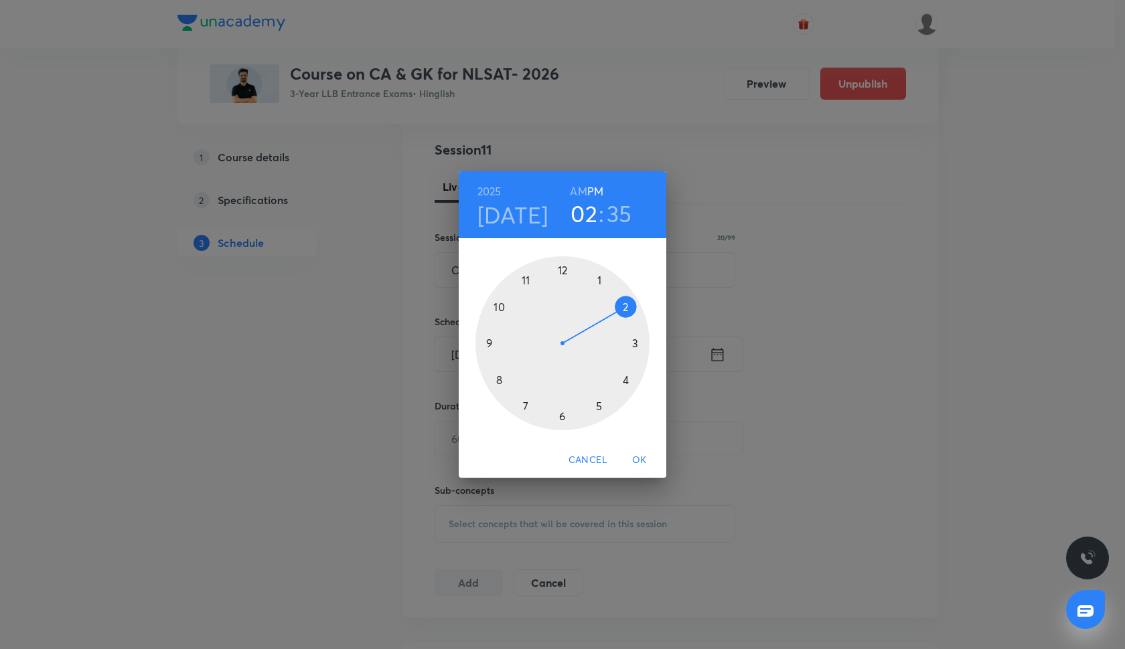
click at [562, 272] on div at bounding box center [562, 343] width 174 height 174
click at [489, 343] on div at bounding box center [562, 343] width 174 height 174
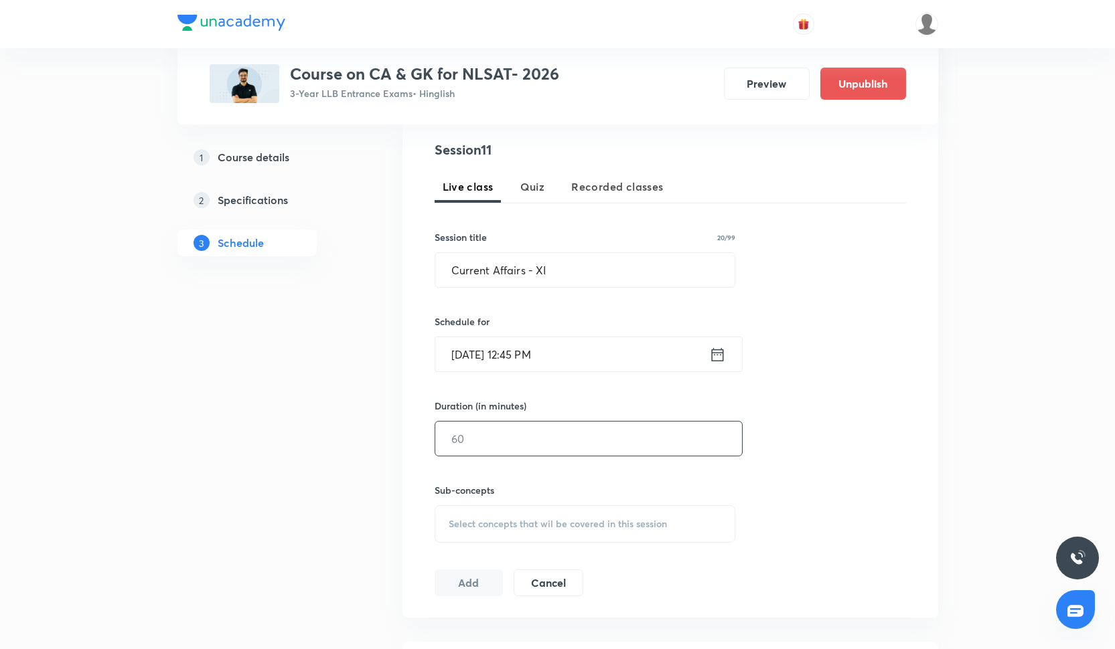
click at [516, 439] on input "text" at bounding box center [588, 439] width 307 height 34
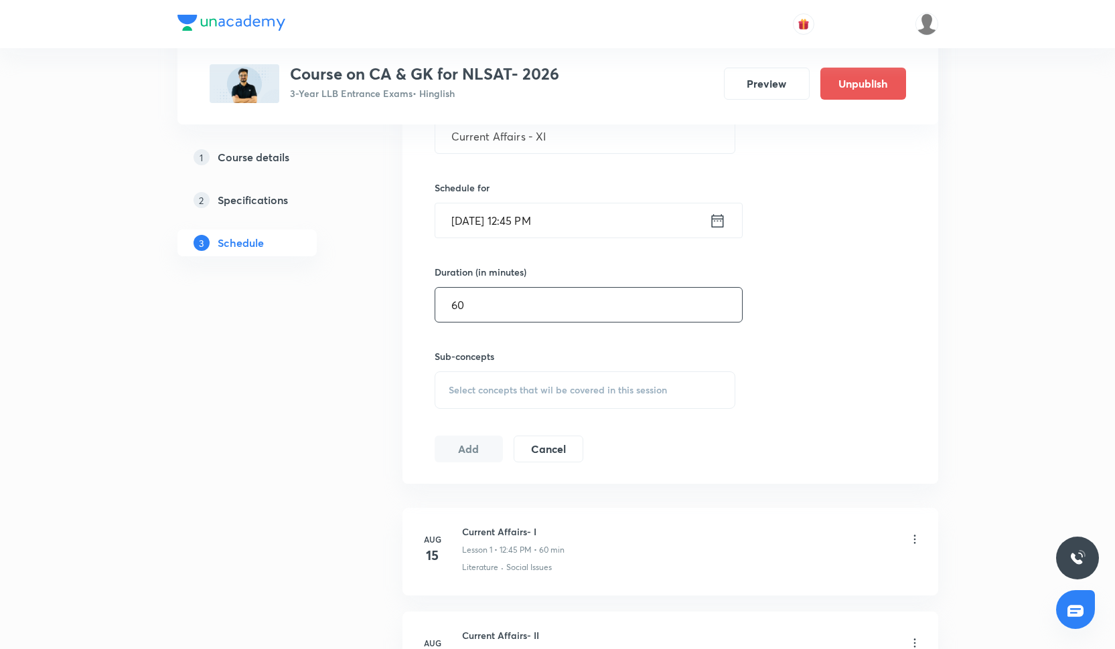
type input "60"
click at [497, 396] on span "Select concepts that wil be covered in this session" at bounding box center [558, 390] width 218 height 11
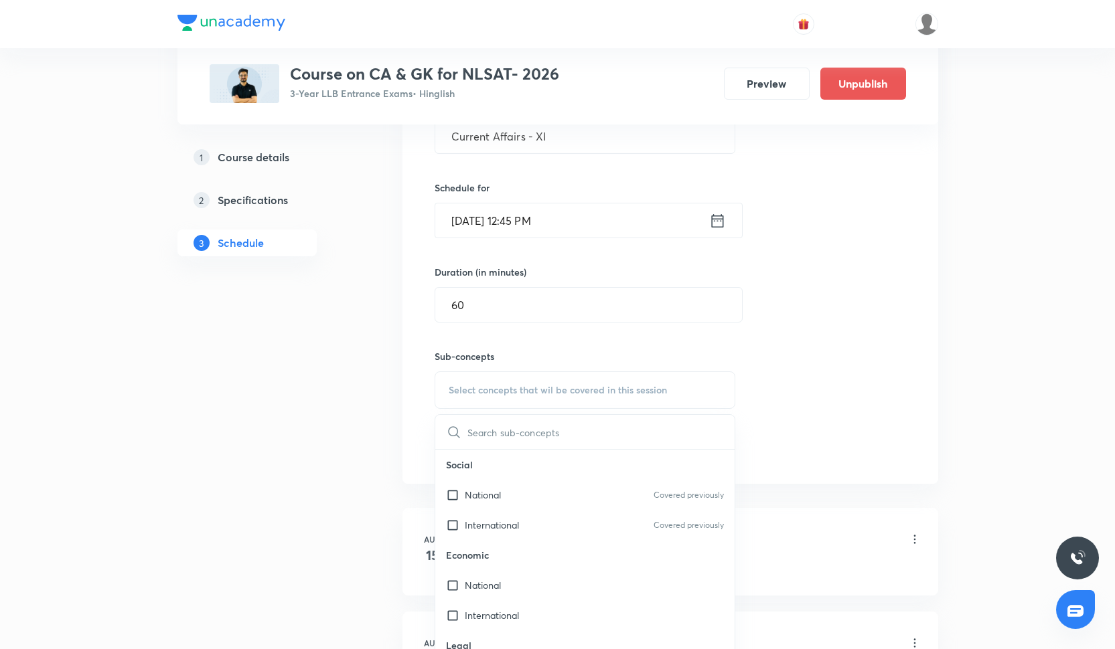
scroll to position [196, 0]
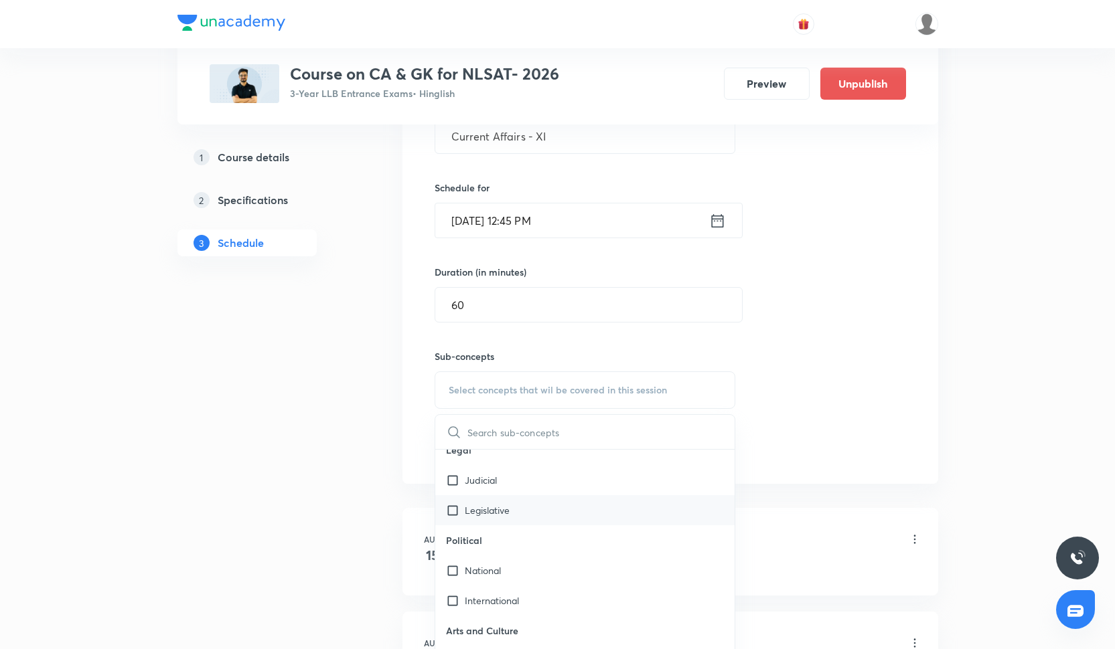
click at [504, 500] on div "Legislative" at bounding box center [585, 510] width 300 height 30
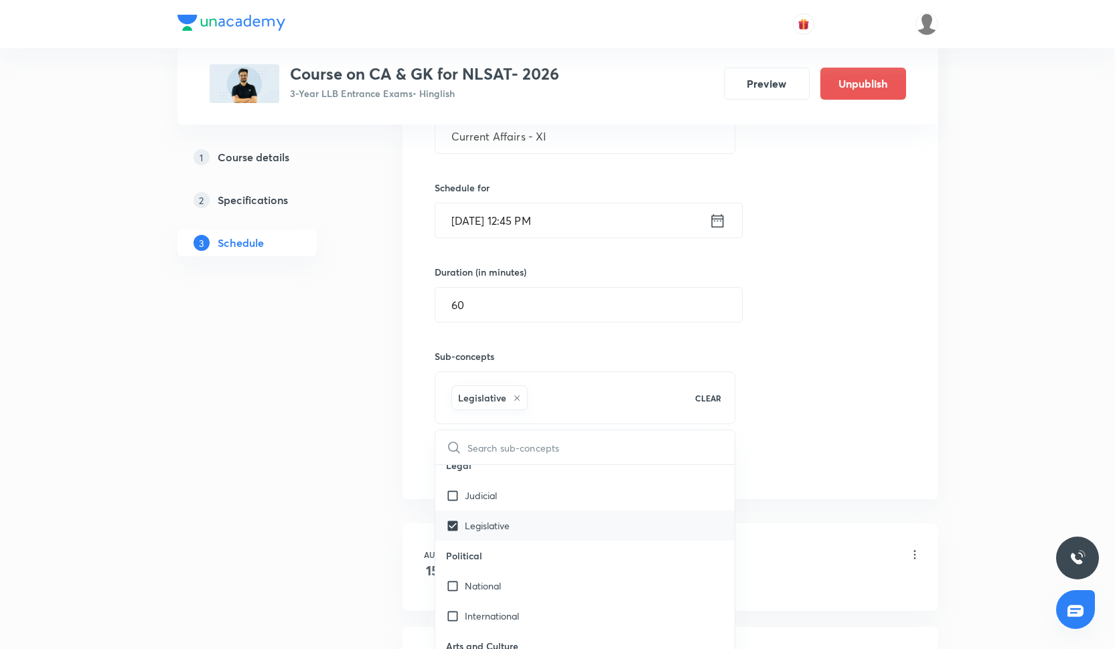
checkbox input "true"
click at [504, 498] on div "Judicial" at bounding box center [585, 496] width 300 height 30
checkbox input "true"
click at [779, 412] on div "Session 11 Live class Quiz Recorded classes Session title 20/99 Current Affairs…" at bounding box center [670, 242] width 471 height 472
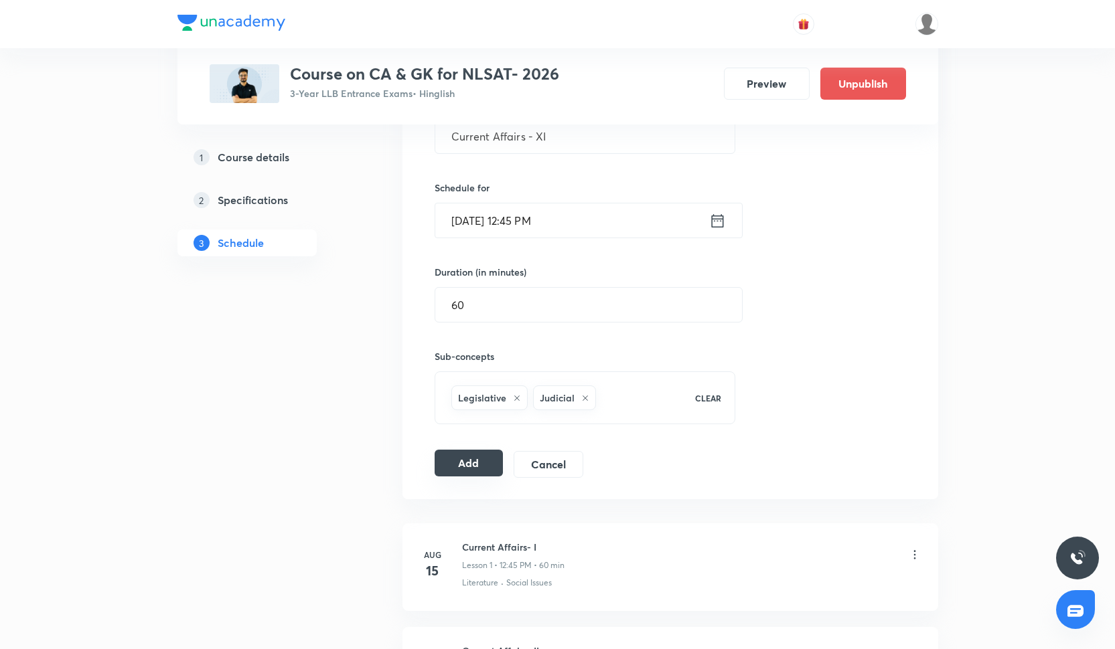
click at [496, 456] on button "Add" at bounding box center [469, 463] width 69 height 27
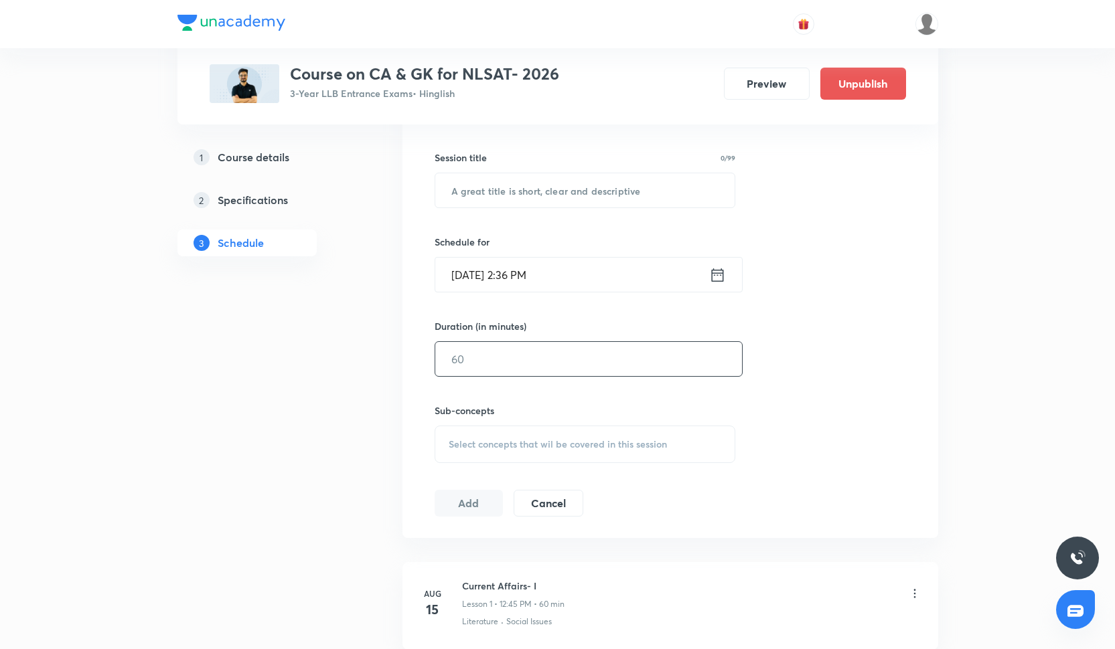
scroll to position [332, 0]
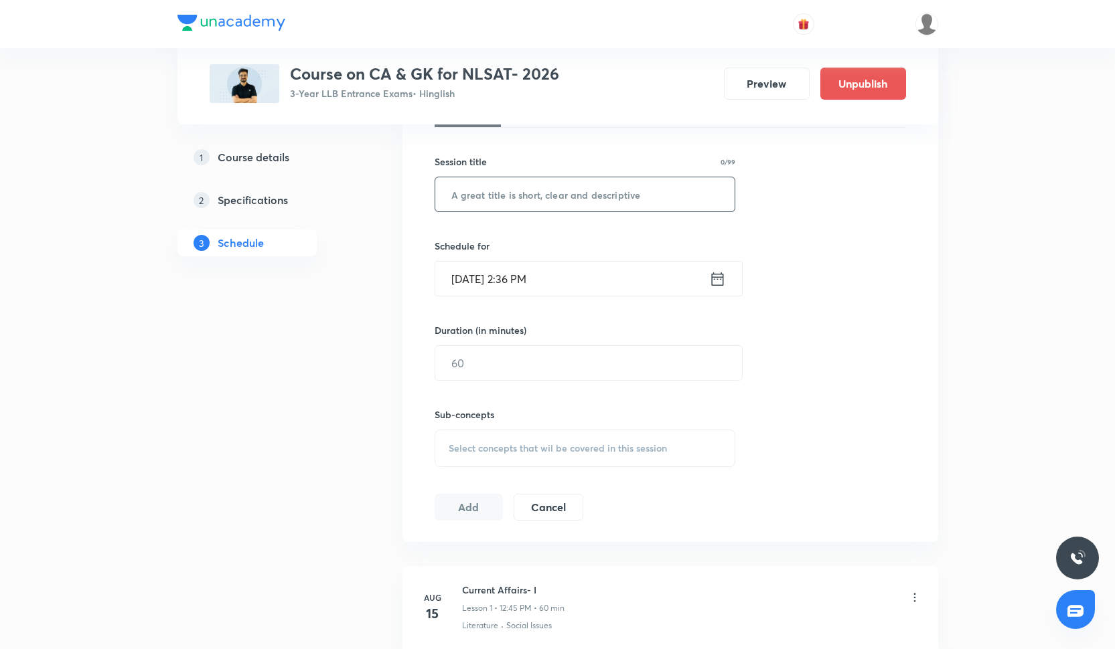
click at [534, 189] on input "text" at bounding box center [585, 194] width 300 height 34
paste input "Current Affairs - IX"
click at [589, 184] on input "Current Affairs - X" at bounding box center [585, 194] width 300 height 34
type input "Current Affairs - XII"
click at [534, 296] on div "[DATE] 2:36 PM ​" at bounding box center [589, 278] width 308 height 35
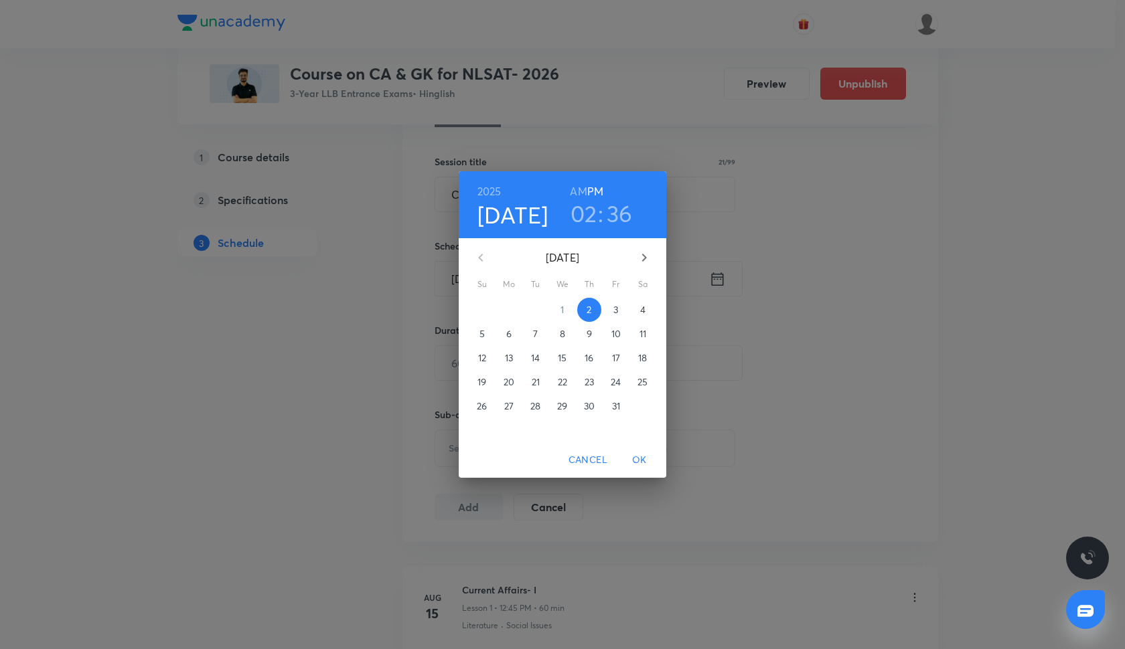
click at [612, 356] on p "17" at bounding box center [616, 358] width 8 height 13
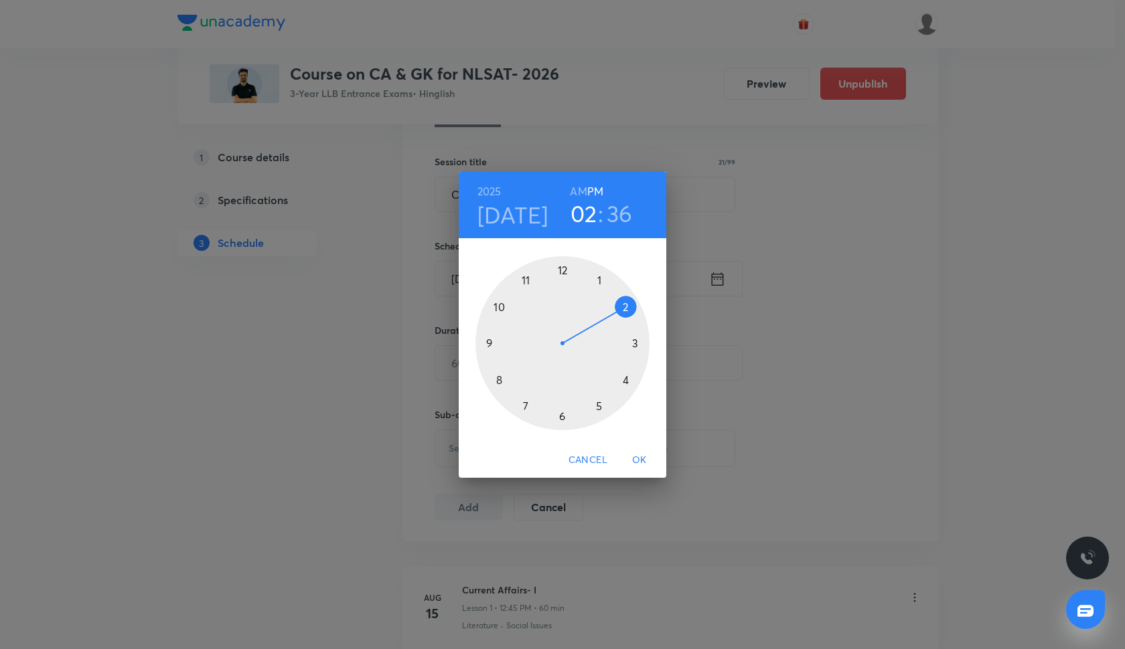
click at [562, 269] on div at bounding box center [562, 343] width 174 height 174
click at [487, 343] on div at bounding box center [562, 343] width 174 height 174
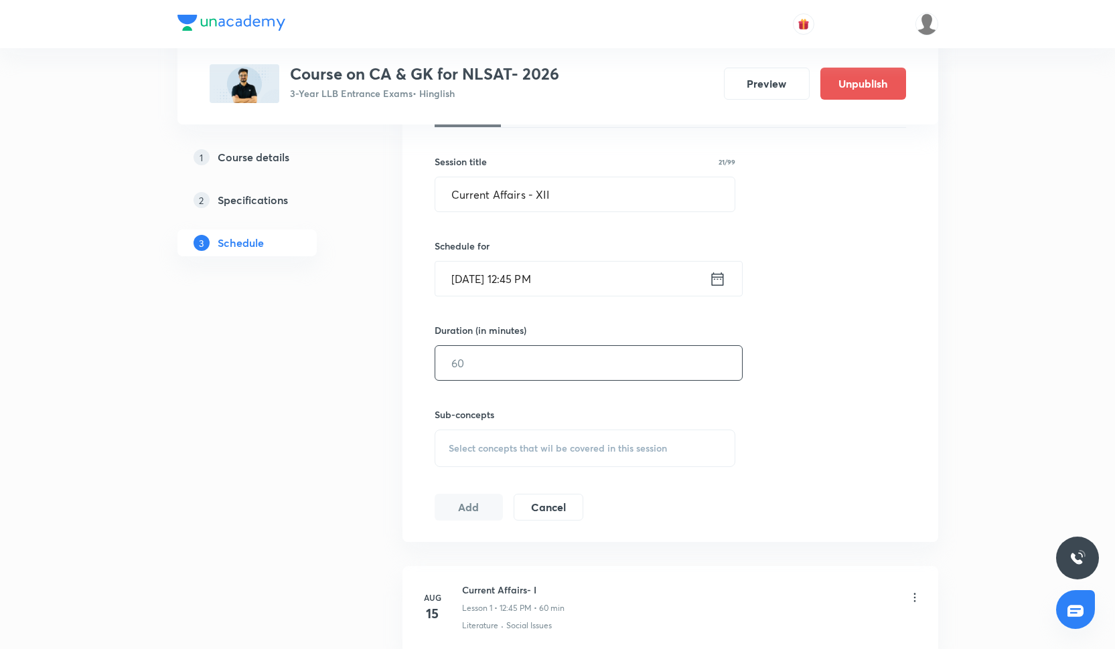
click at [504, 375] on input "text" at bounding box center [588, 363] width 307 height 34
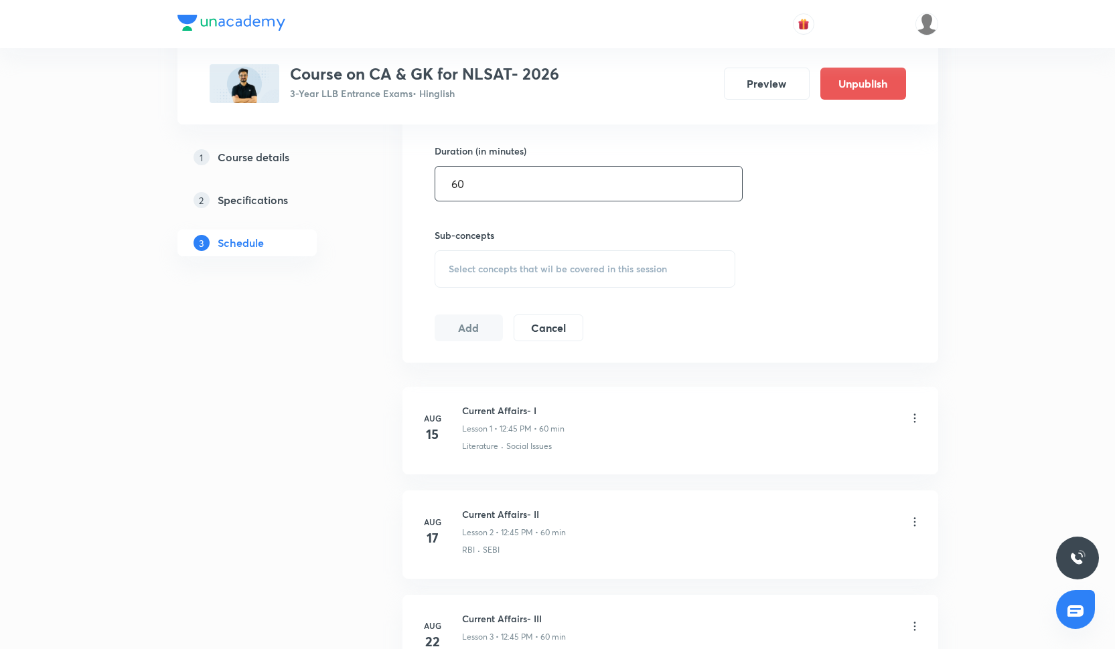
scroll to position [511, 0]
type input "60"
click at [510, 248] on div "Sub-concepts Select concepts that wil be covered in this session" at bounding box center [585, 259] width 301 height 60
click at [510, 268] on span "Select concepts that wil be covered in this session" at bounding box center [558, 269] width 218 height 11
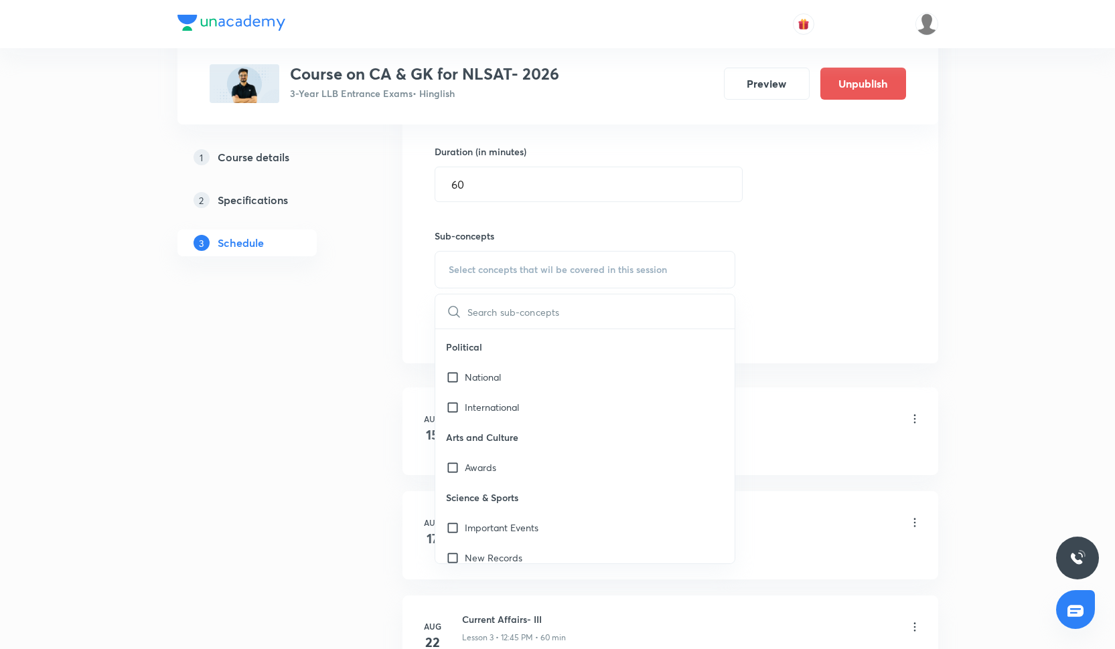
scroll to position [270, 0]
click at [536, 392] on div "International" at bounding box center [585, 406] width 300 height 30
checkbox input "true"
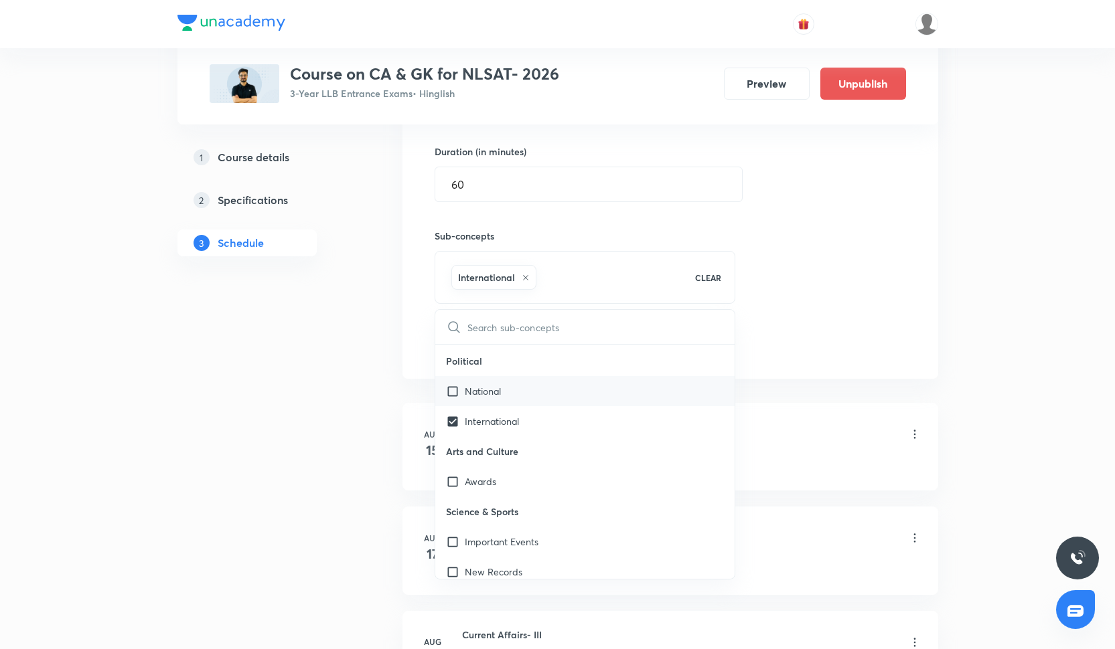
click at [534, 387] on div "National" at bounding box center [585, 391] width 300 height 30
checkbox input "true"
click at [781, 312] on div "Session 12 Live class Quiz Recorded classes Session title 21/99 Current Affairs…" at bounding box center [670, 122] width 471 height 472
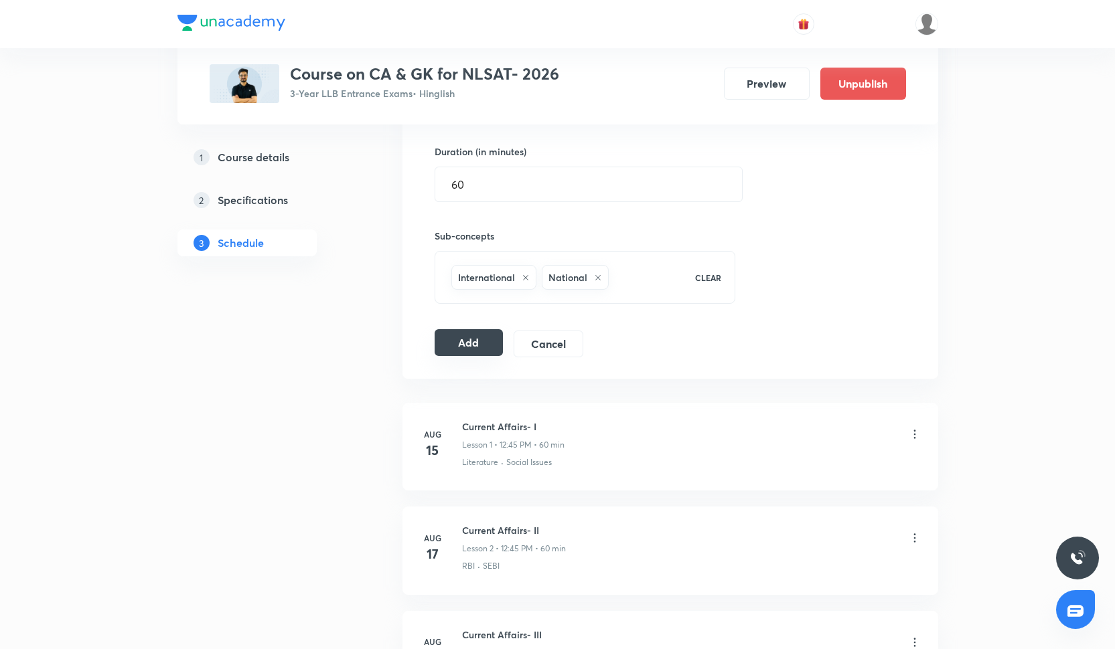
click at [477, 355] on button "Add" at bounding box center [469, 342] width 69 height 27
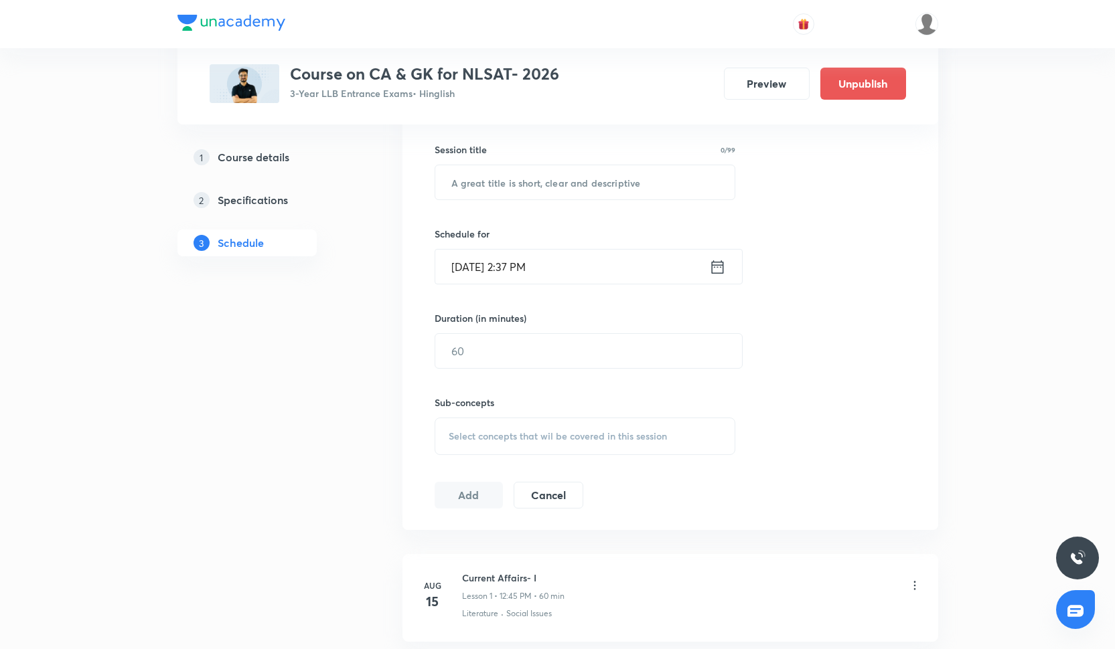
scroll to position [343, 0]
click at [501, 200] on input "text" at bounding box center [585, 183] width 300 height 34
paste input "Current Affairs - IX"
type input "Current Affairs - XIII"
click at [528, 273] on input "[DATE] 2:37 PM" at bounding box center [572, 267] width 274 height 34
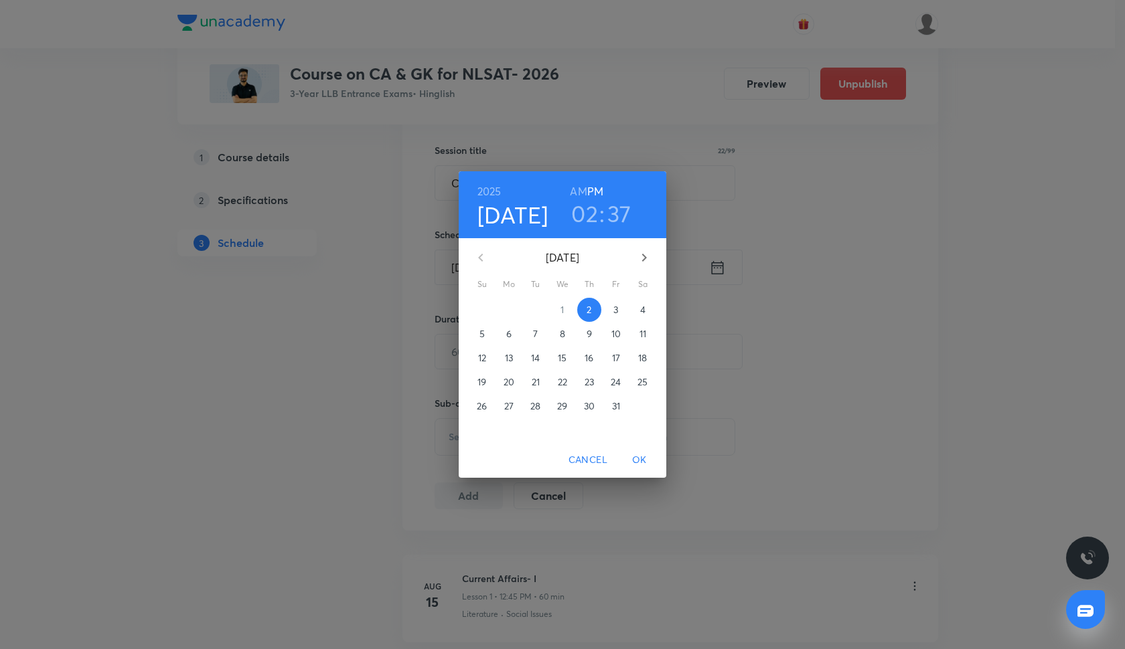
click at [613, 385] on p "24" at bounding box center [616, 382] width 10 height 13
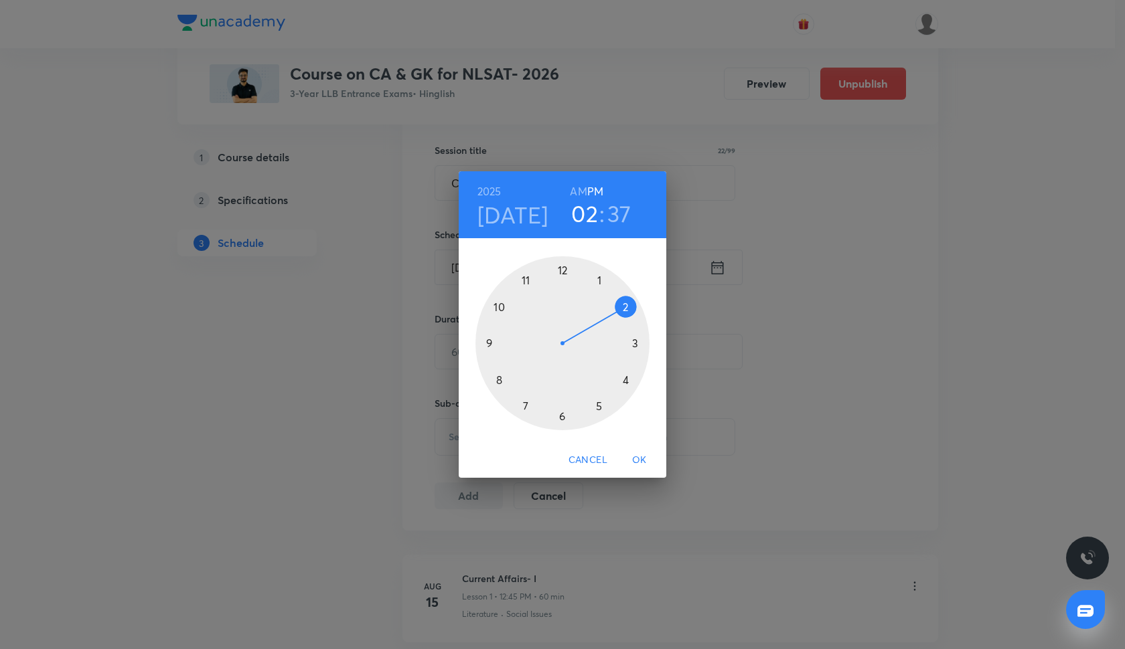
click at [562, 269] on div at bounding box center [562, 343] width 174 height 174
click at [490, 343] on div at bounding box center [562, 343] width 174 height 174
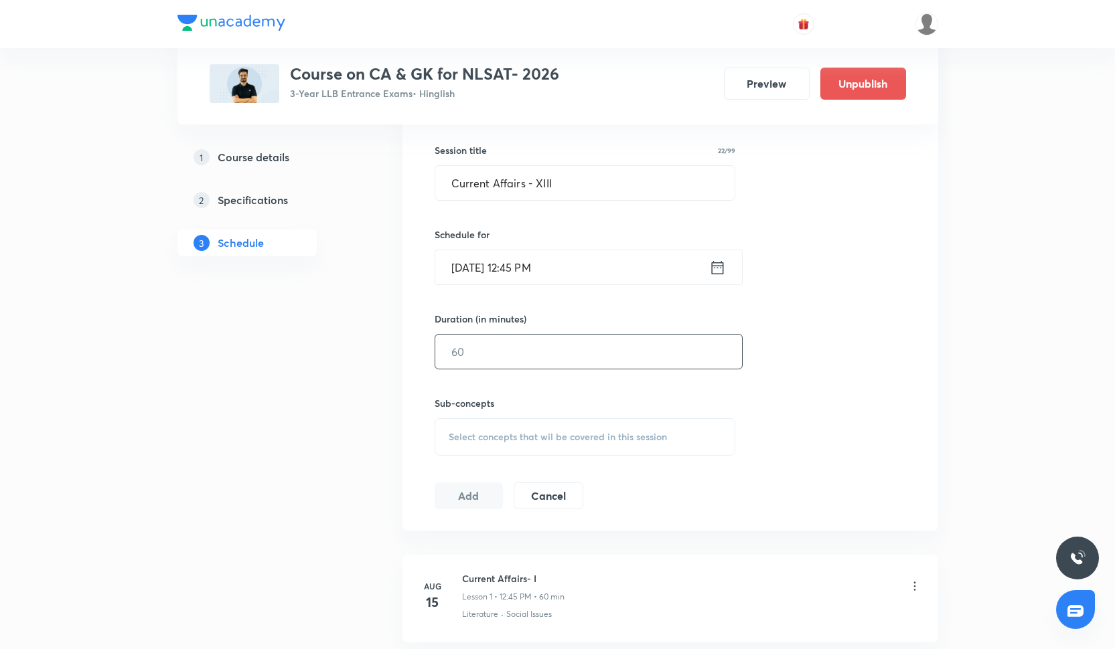
click at [515, 358] on input "text" at bounding box center [588, 352] width 307 height 34
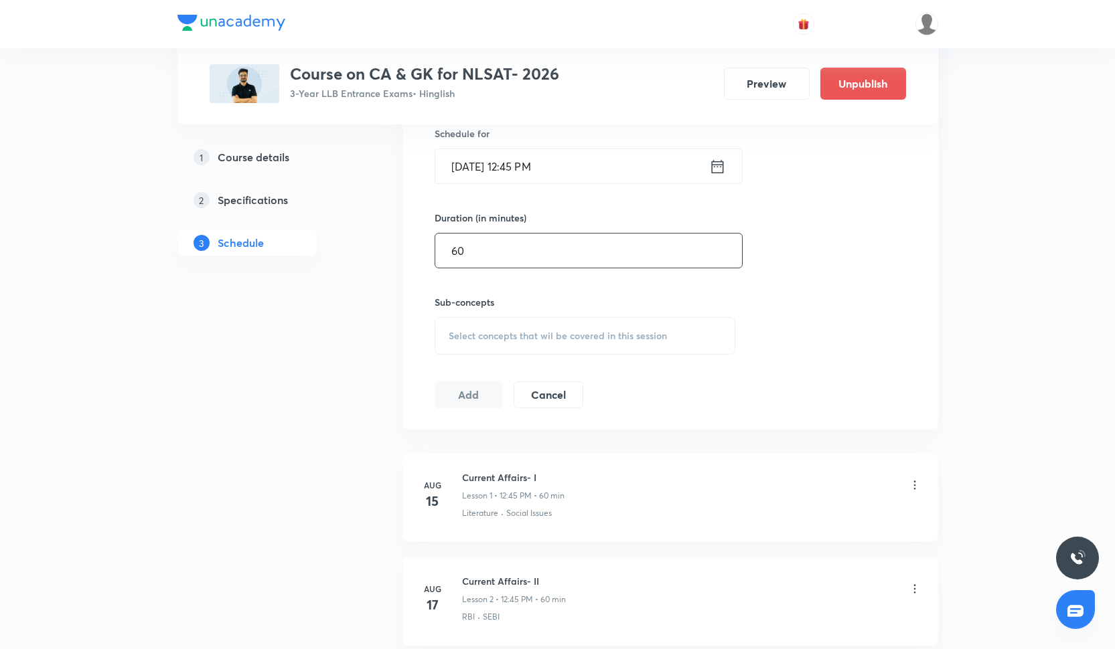
scroll to position [444, 0]
type input "60"
click at [478, 334] on span "Select concepts that wil be covered in this session" at bounding box center [558, 336] width 218 height 11
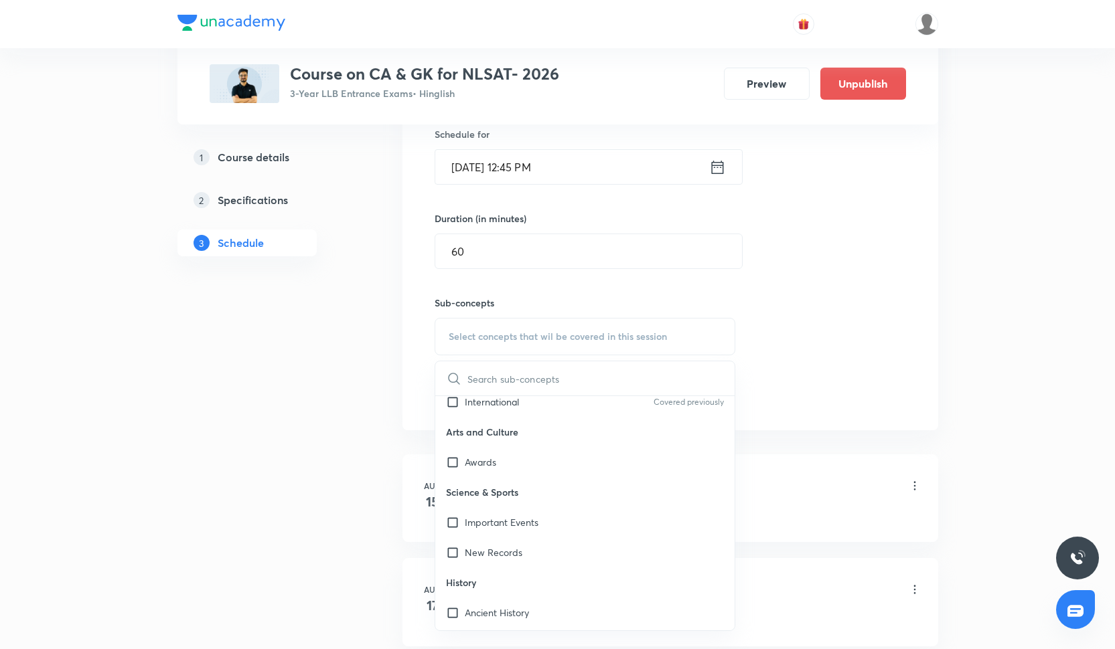
scroll to position [354, 0]
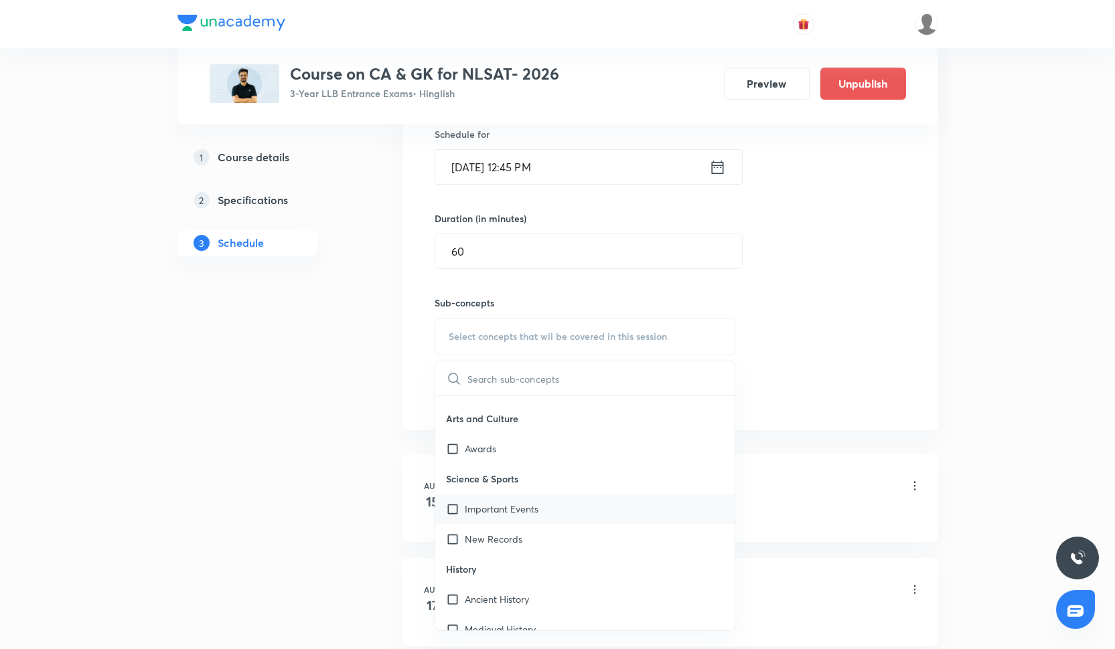
click at [508, 517] on div "Important Events" at bounding box center [585, 509] width 300 height 30
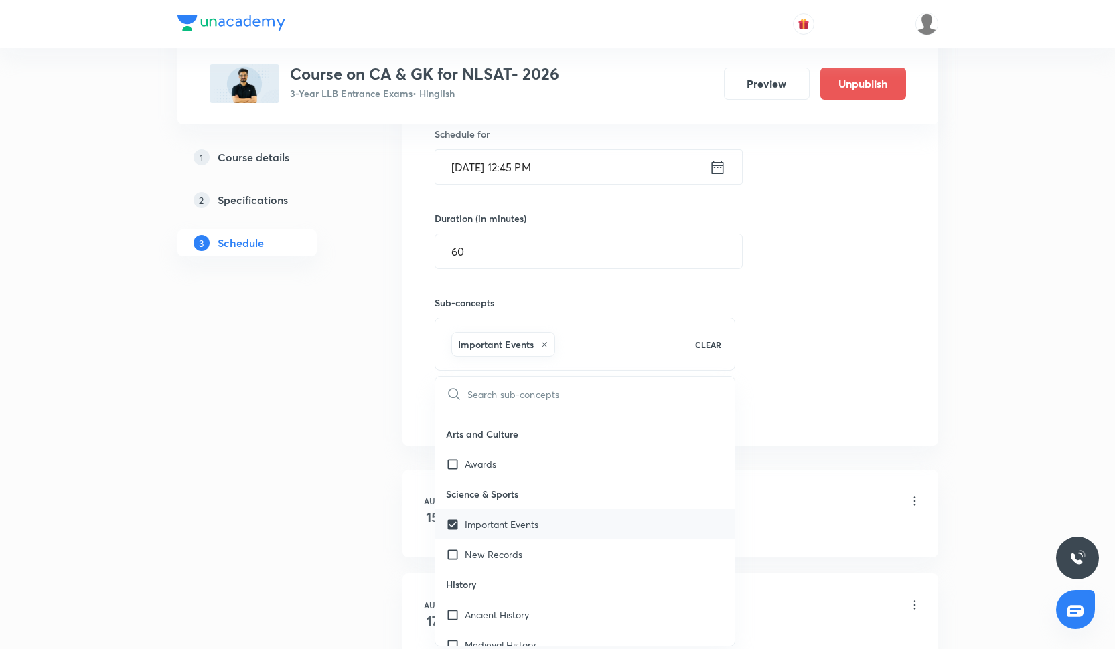
drag, startPoint x: 508, startPoint y: 548, endPoint x: 546, endPoint y: 525, distance: 44.8
click at [508, 548] on p "New Records" at bounding box center [494, 555] width 58 height 14
checkbox input "true"
click at [805, 421] on div "Session 13 Live class Quiz Recorded classes Session title 22/99 Current Affairs…" at bounding box center [670, 188] width 471 height 472
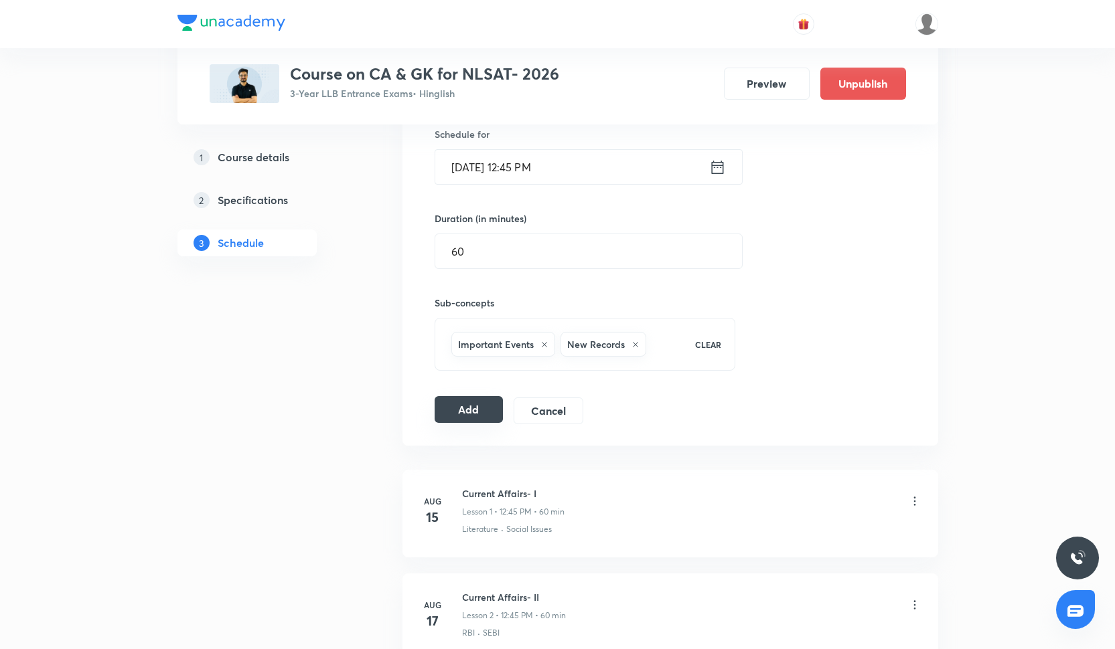
click at [483, 404] on button "Add" at bounding box center [469, 409] width 69 height 27
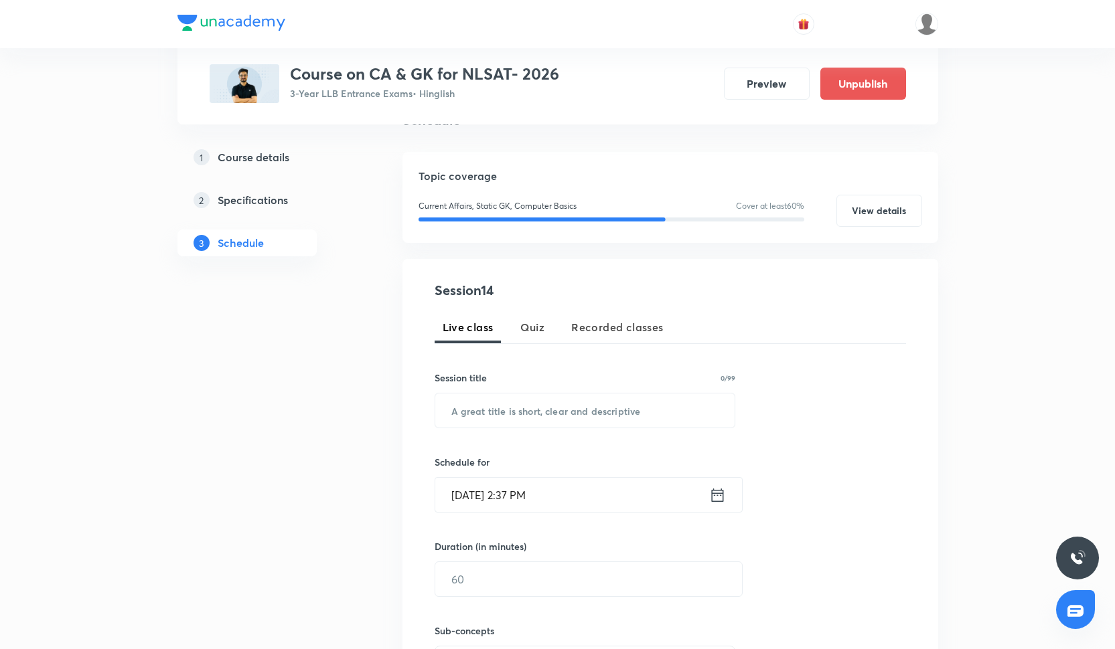
scroll to position [132, 0]
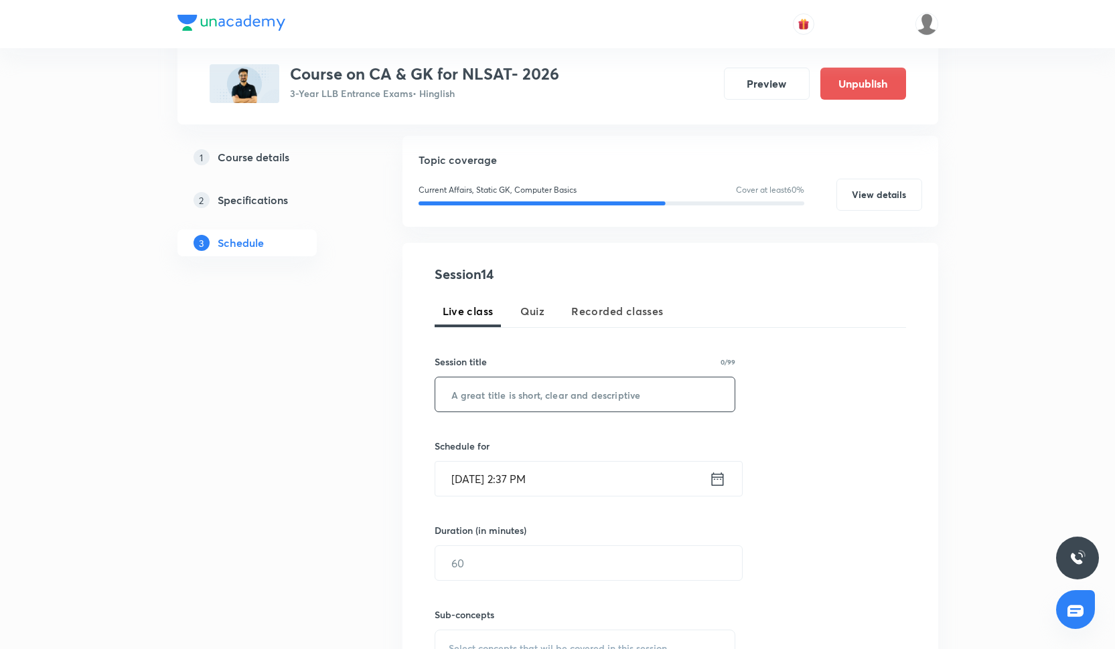
click at [585, 404] on input "text" at bounding box center [585, 395] width 300 height 34
paste input "Current Affairs - XIV"
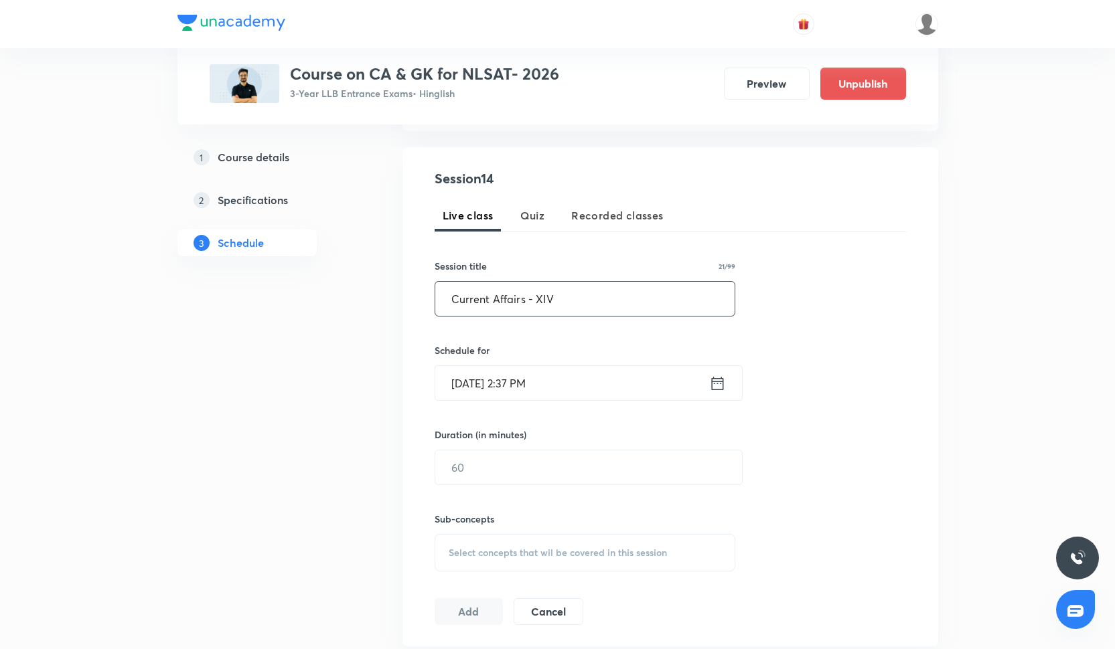
scroll to position [240, 0]
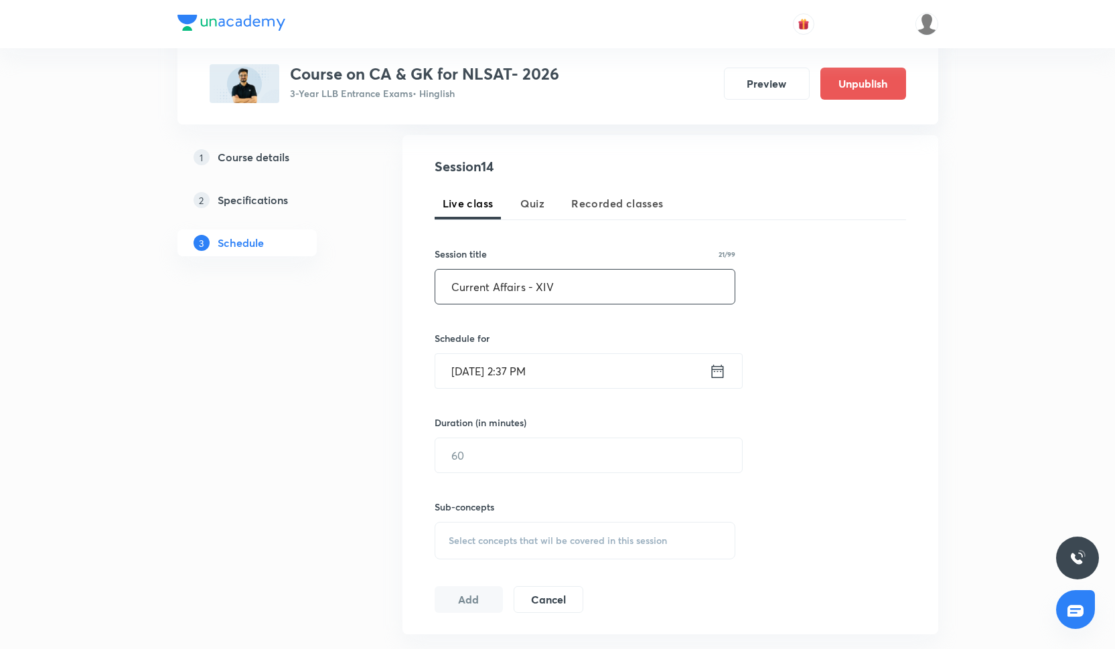
type input "Current Affairs - XIV"
click at [558, 373] on input "Oct 2, 2025, 2:37 PM" at bounding box center [572, 371] width 274 height 34
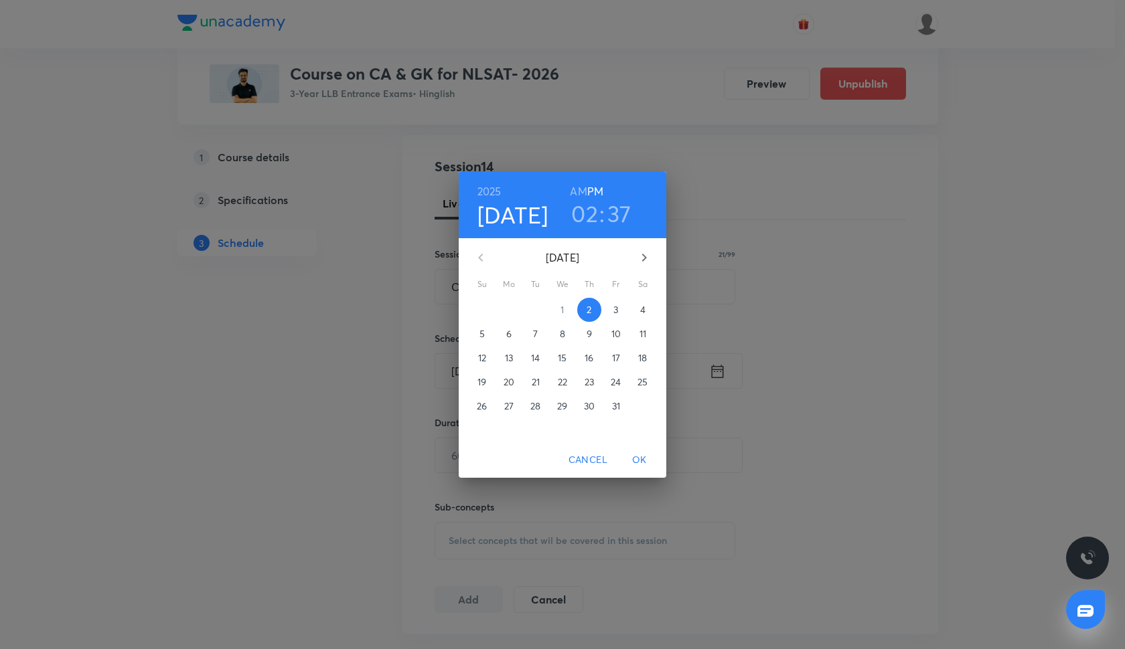
click at [615, 406] on p "31" at bounding box center [616, 406] width 8 height 13
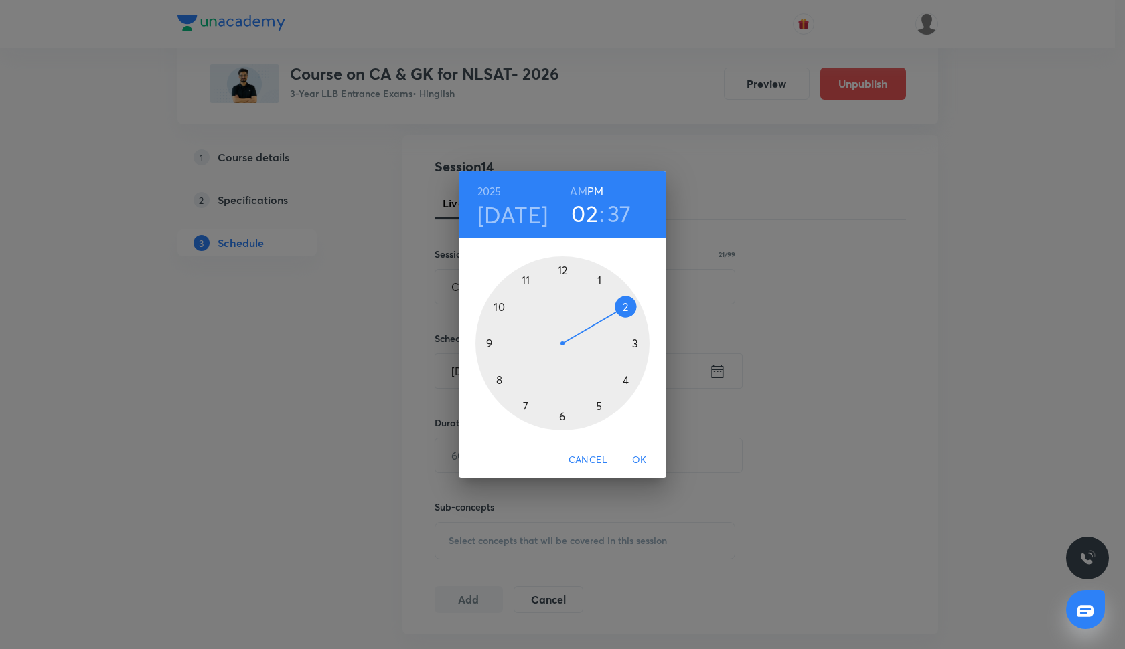
click at [560, 269] on div at bounding box center [562, 343] width 174 height 174
click at [491, 346] on div at bounding box center [562, 343] width 174 height 174
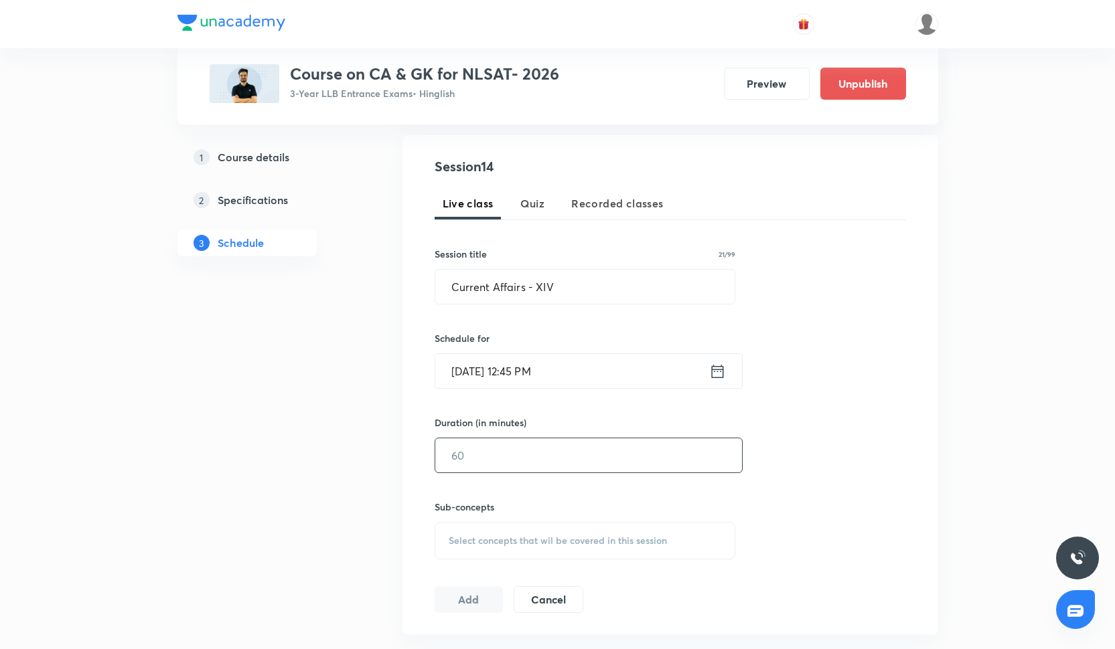
click at [488, 462] on input "text" at bounding box center [588, 456] width 307 height 34
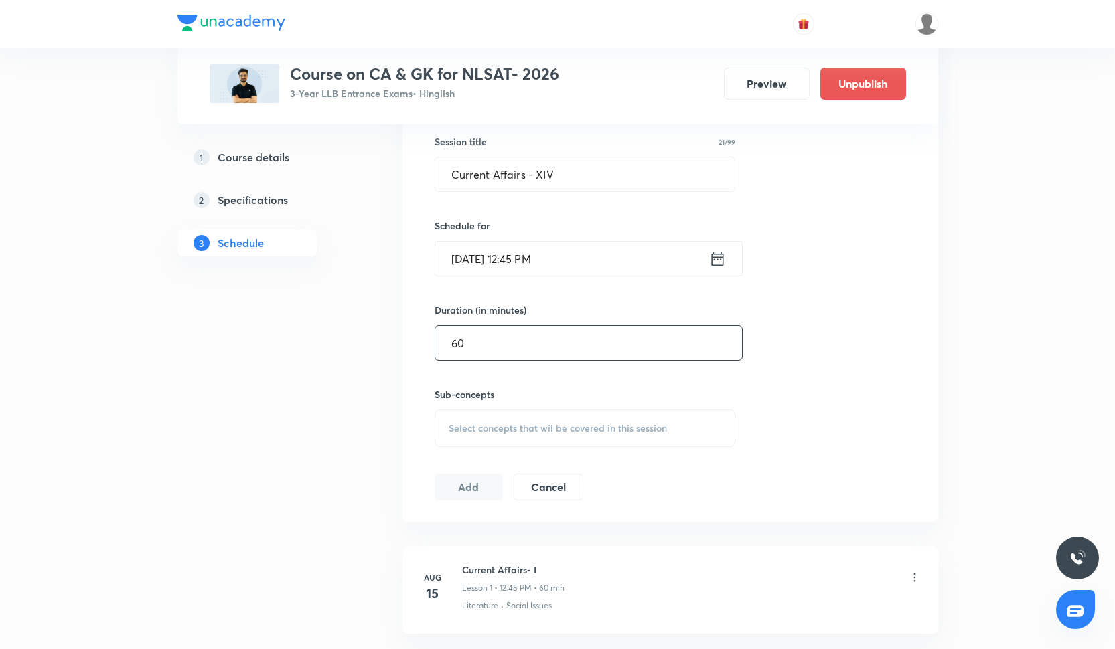
scroll to position [366, 0]
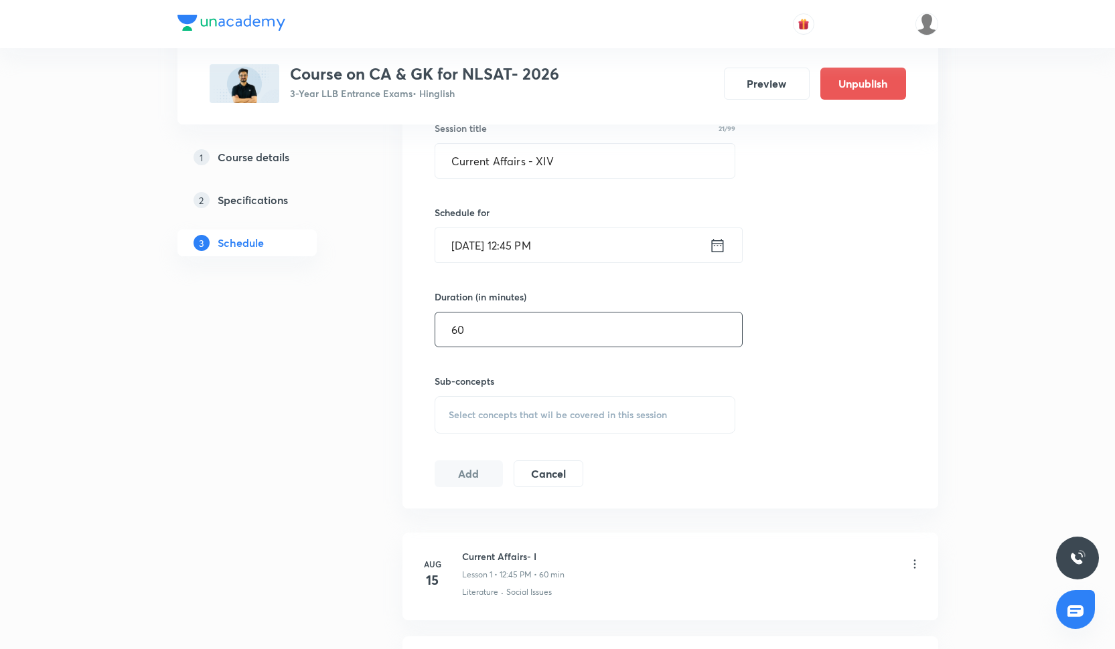
type input "60"
click at [491, 417] on span "Select concepts that wil be covered in this session" at bounding box center [558, 415] width 218 height 11
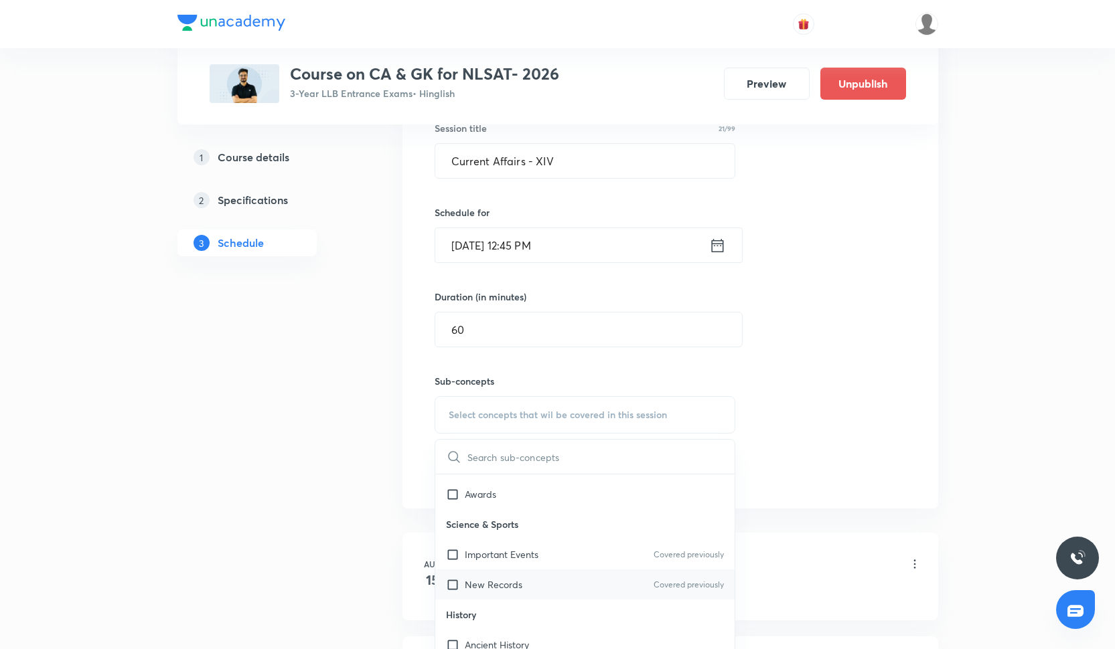
scroll to position [452, 0]
click at [542, 584] on div "Ancient History" at bounding box center [585, 580] width 300 height 30
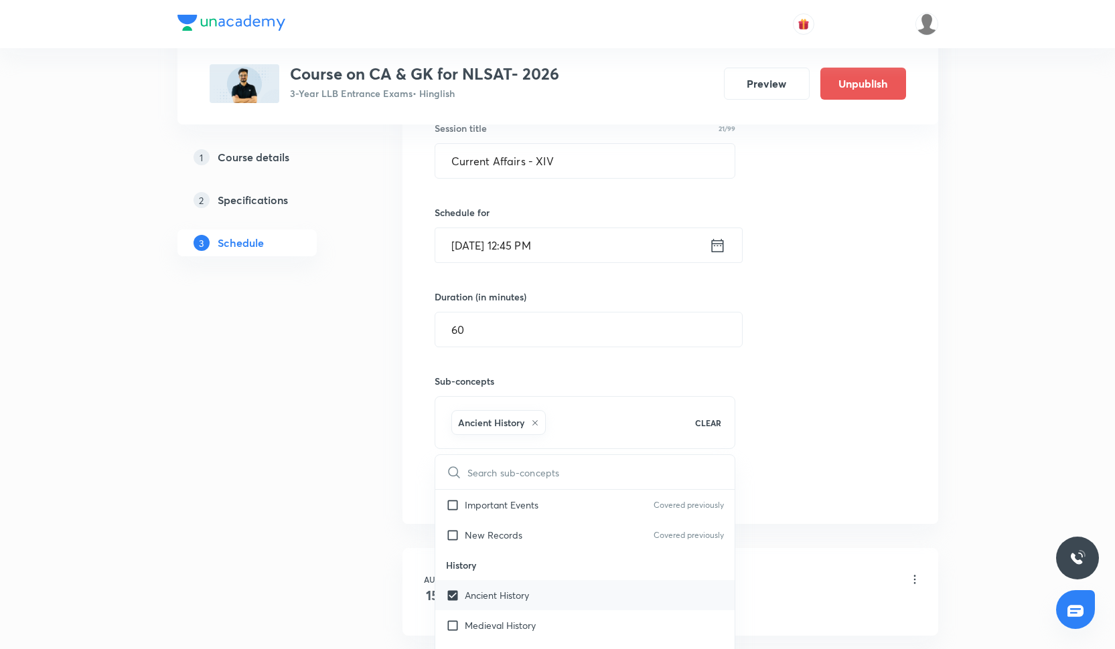
click at [540, 609] on div "Ancient History" at bounding box center [585, 596] width 300 height 30
checkbox input "false"
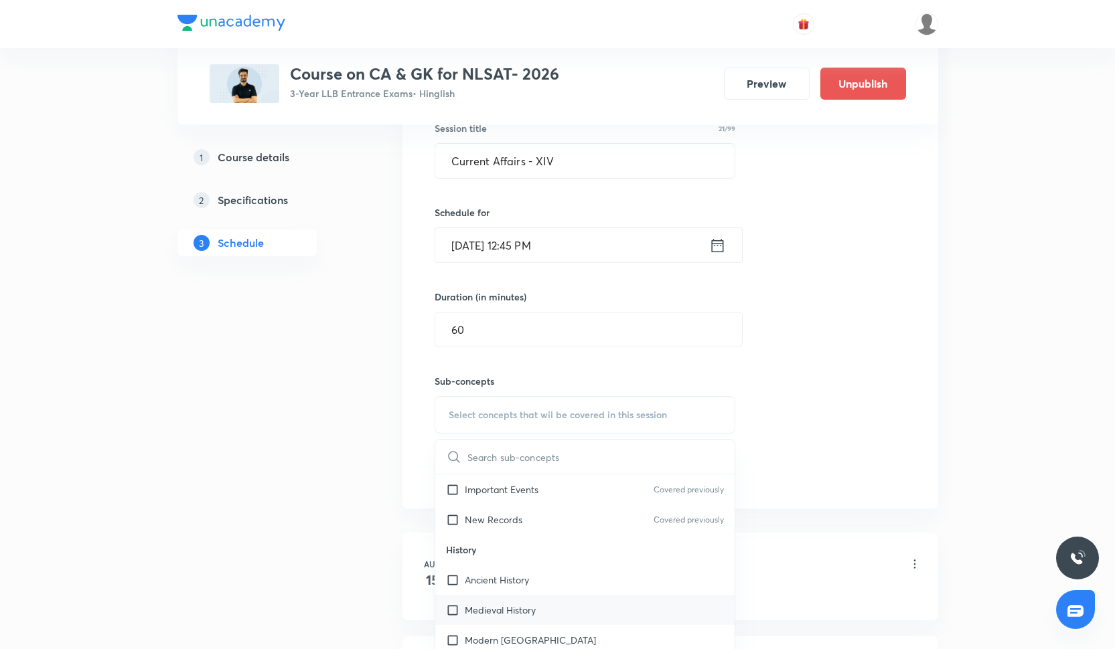
click at [539, 606] on div "Medieval History" at bounding box center [585, 610] width 300 height 30
checkbox input "true"
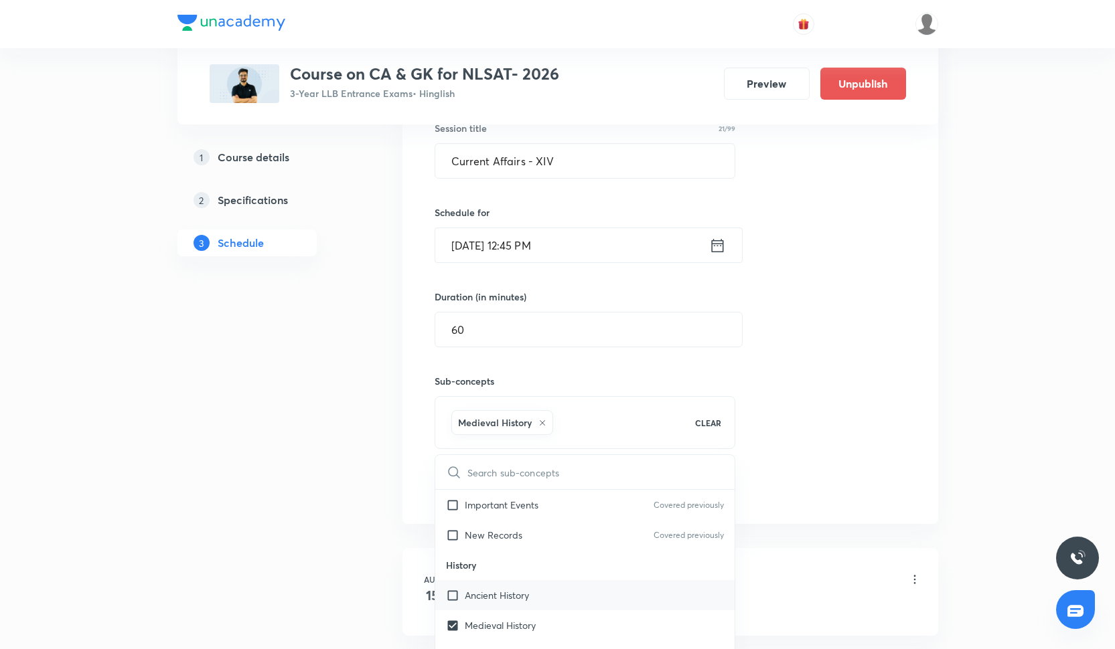
click at [539, 605] on div "Ancient History" at bounding box center [585, 596] width 300 height 30
checkbox input "true"
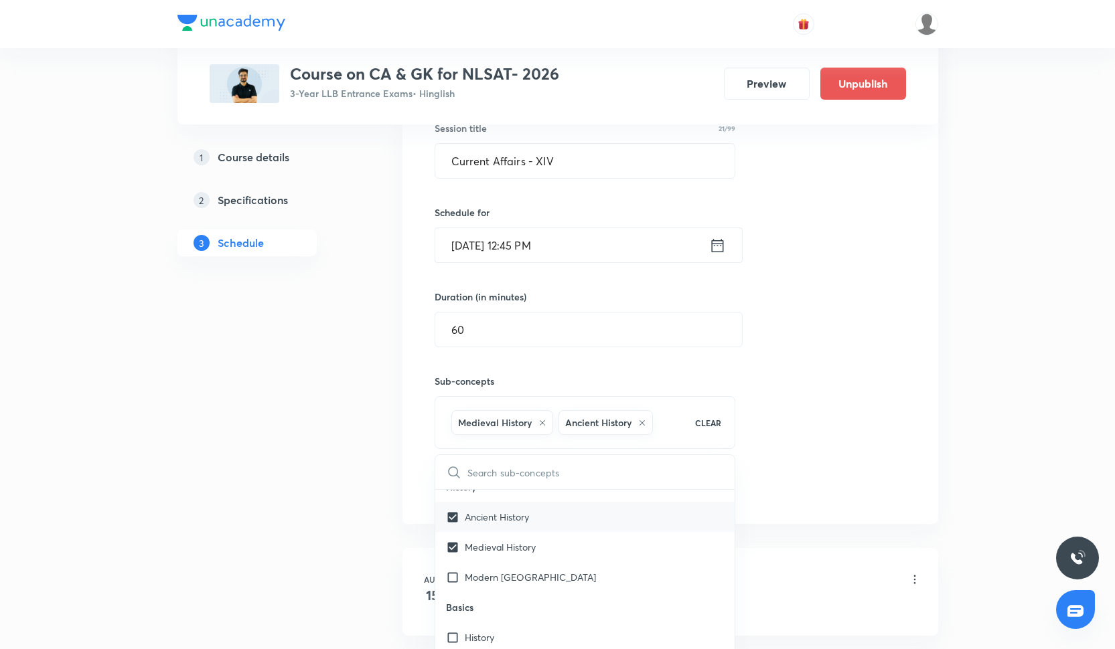
scroll to position [545, 0]
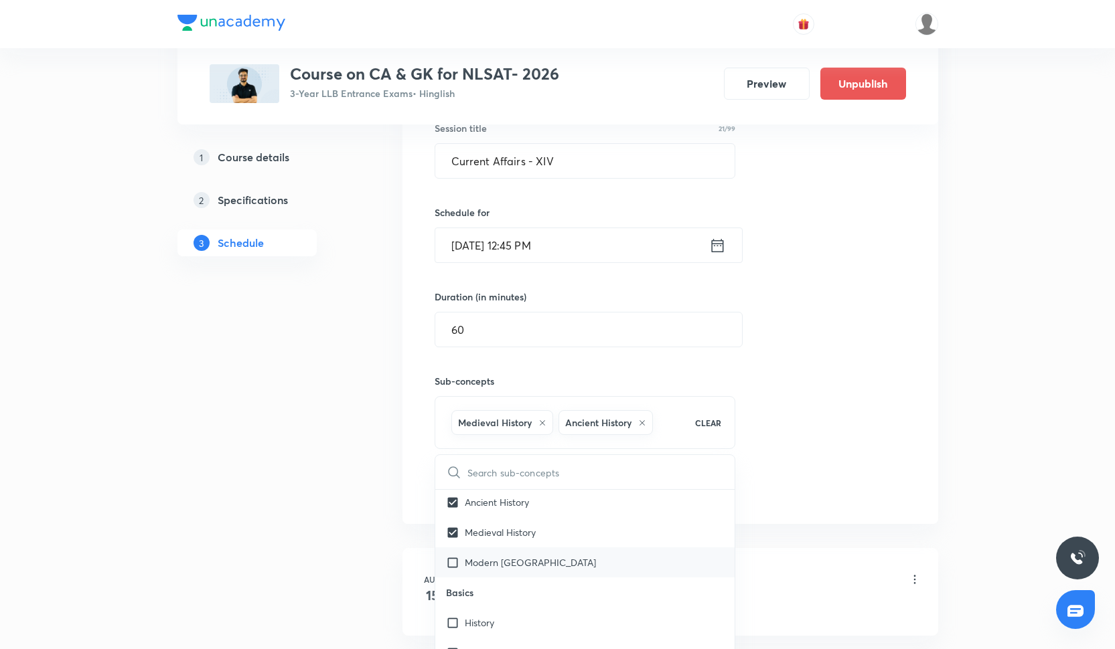
click at [546, 562] on div "Modern [GEOGRAPHIC_DATA]" at bounding box center [585, 563] width 300 height 30
checkbox input "true"
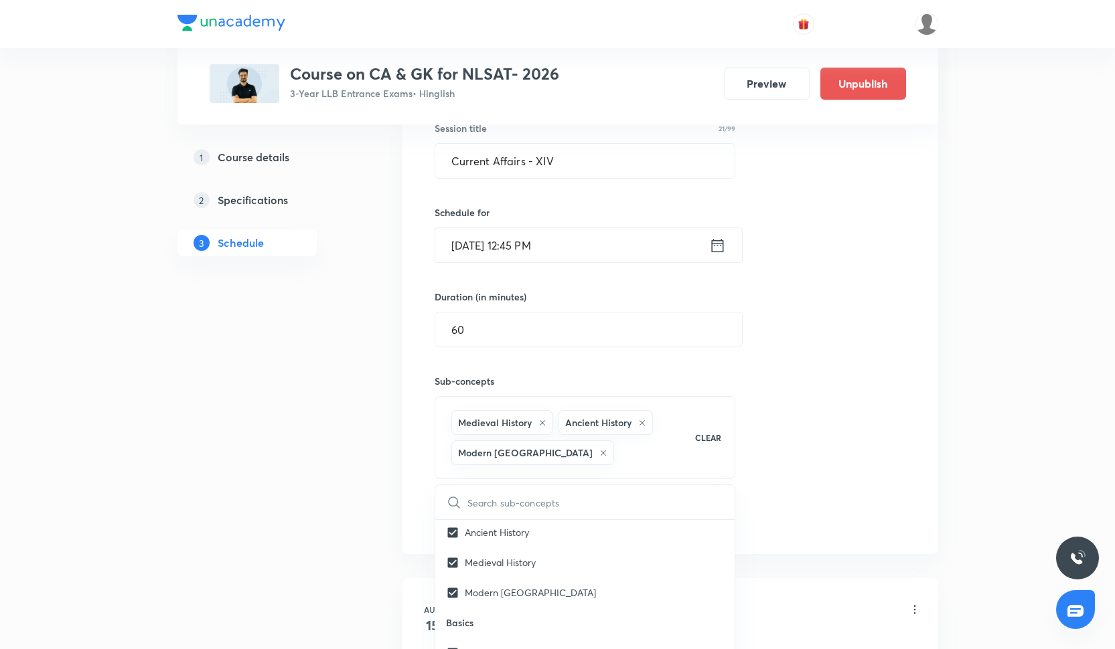
click at [816, 489] on div "Session 14 Live class Quiz Recorded classes Session title 21/99 Current Affairs…" at bounding box center [670, 282] width 471 height 502
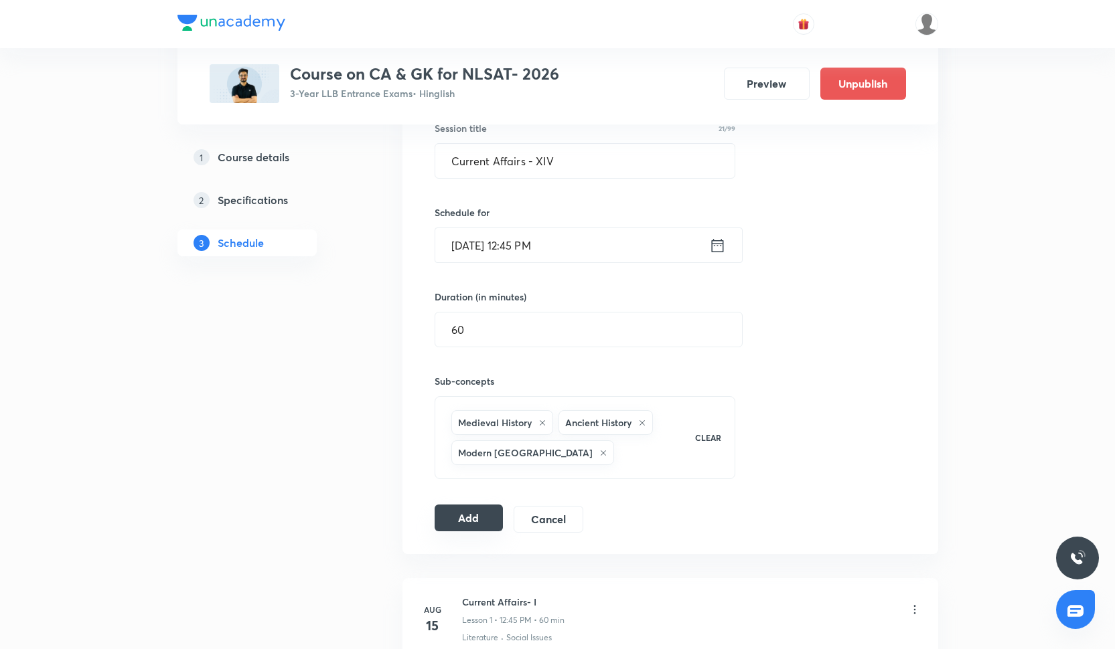
click at [477, 521] on button "Add" at bounding box center [469, 518] width 69 height 27
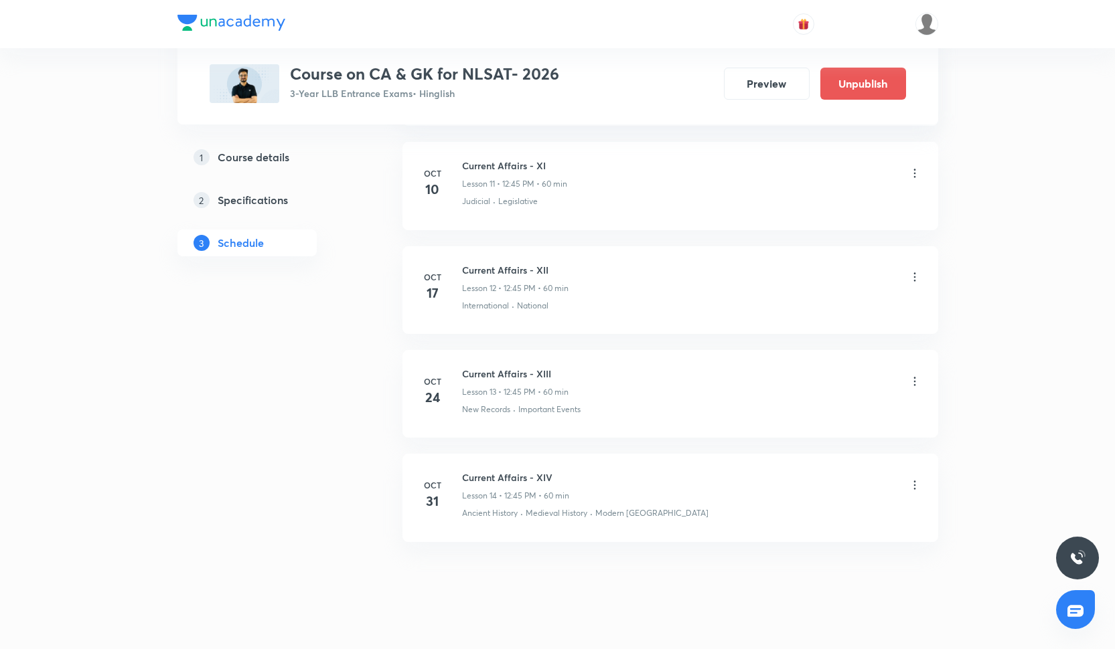
scroll to position [1792, 0]
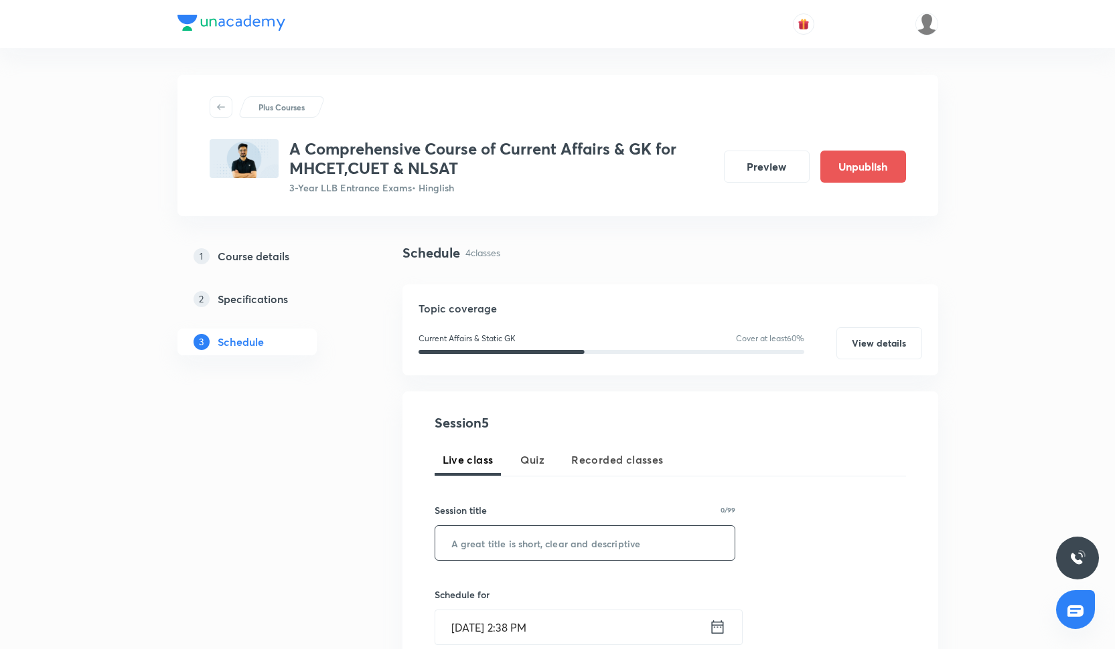
click at [468, 549] on input "text" at bounding box center [585, 543] width 300 height 34
paste input "Current Affairs - XIV"
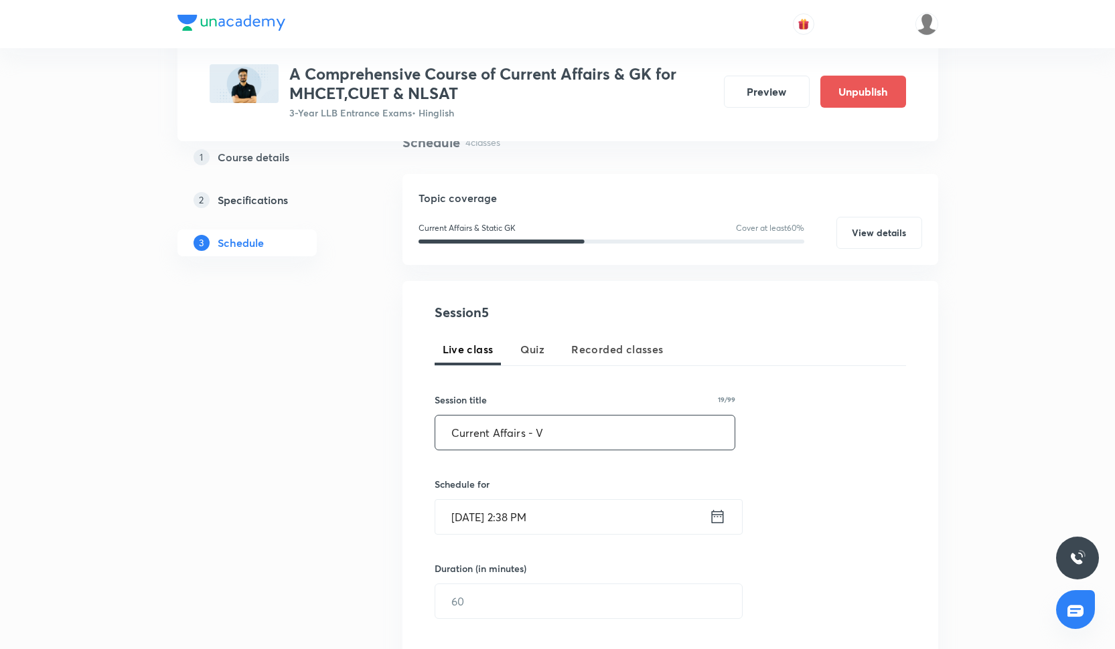
scroll to position [112, 0]
type input "Current Affairs - V"
click at [500, 522] on input "Oct 2, 2025, 2:38 PM" at bounding box center [572, 515] width 274 height 34
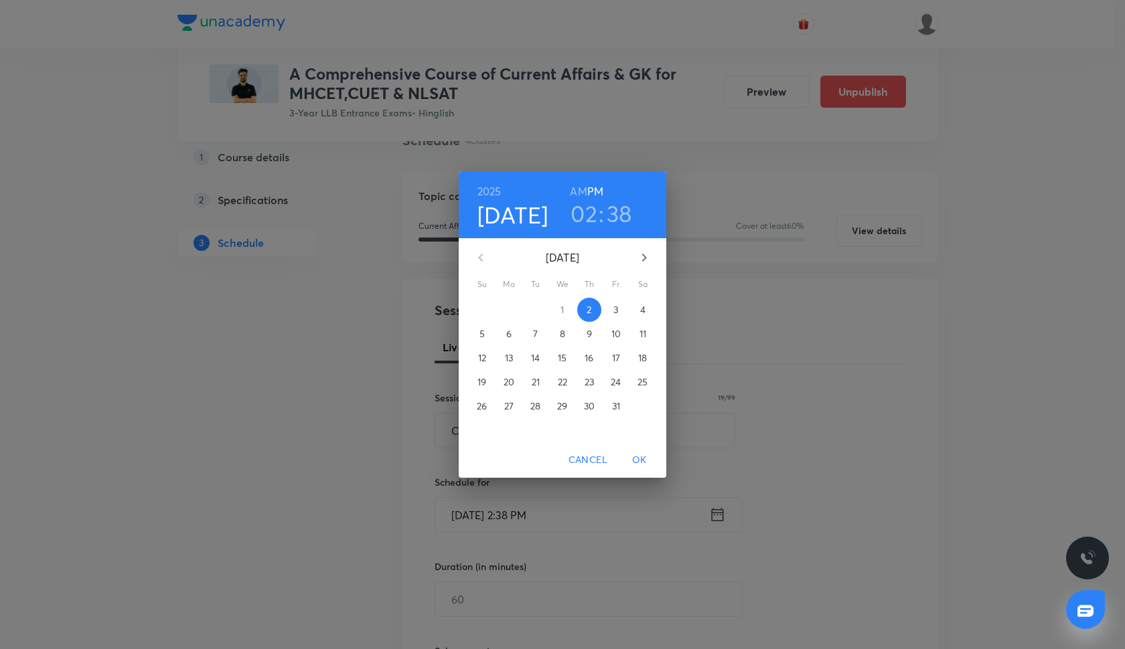
click at [556, 356] on span "15" at bounding box center [562, 358] width 24 height 13
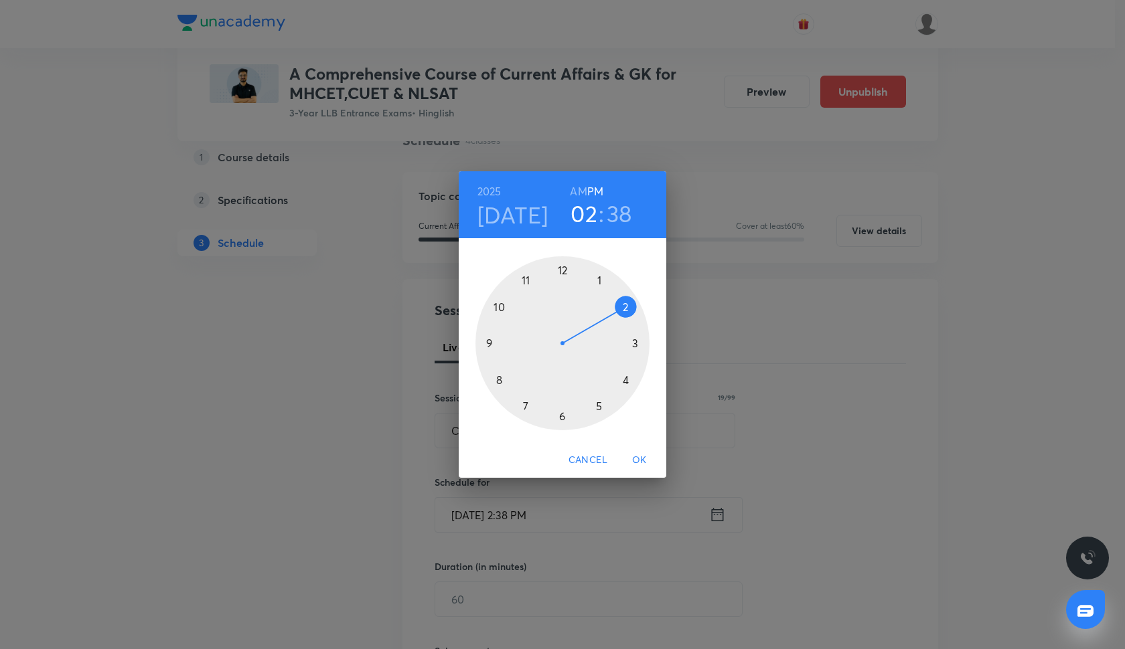
click at [560, 275] on div at bounding box center [562, 343] width 174 height 174
click at [489, 344] on div at bounding box center [562, 343] width 174 height 174
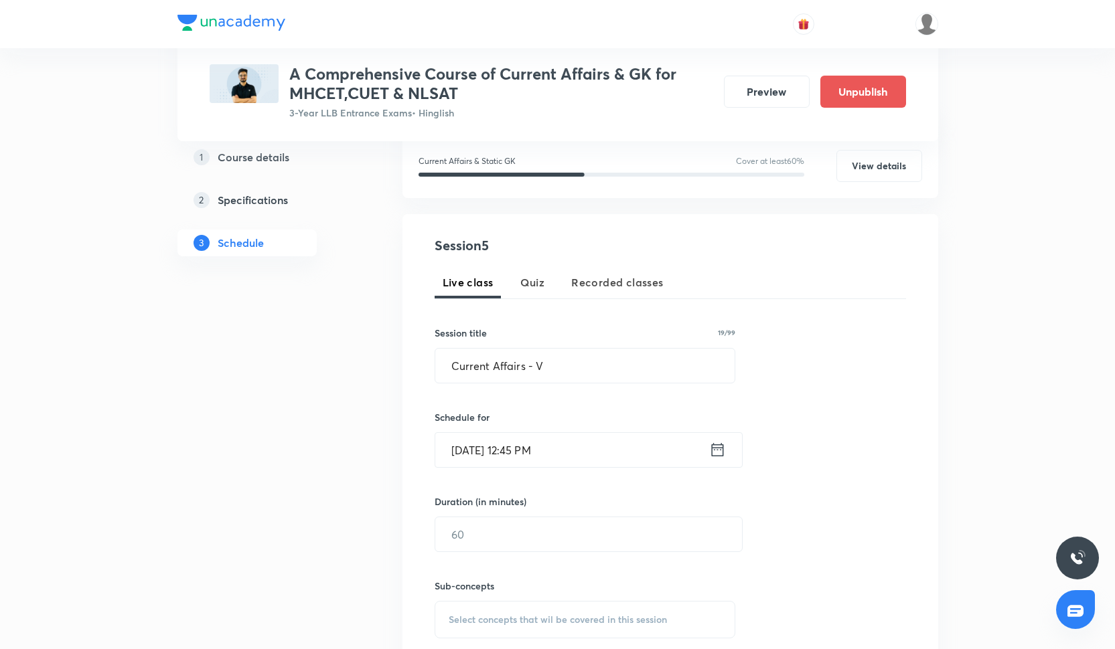
scroll to position [187, 0]
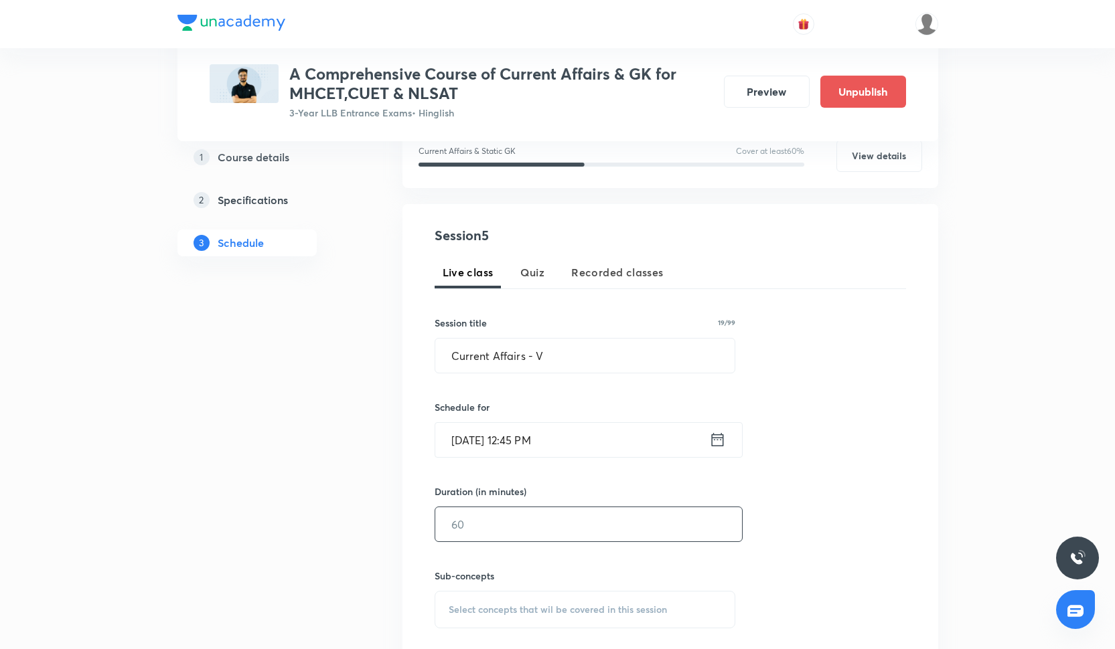
click at [472, 536] on input "text" at bounding box center [588, 525] width 307 height 34
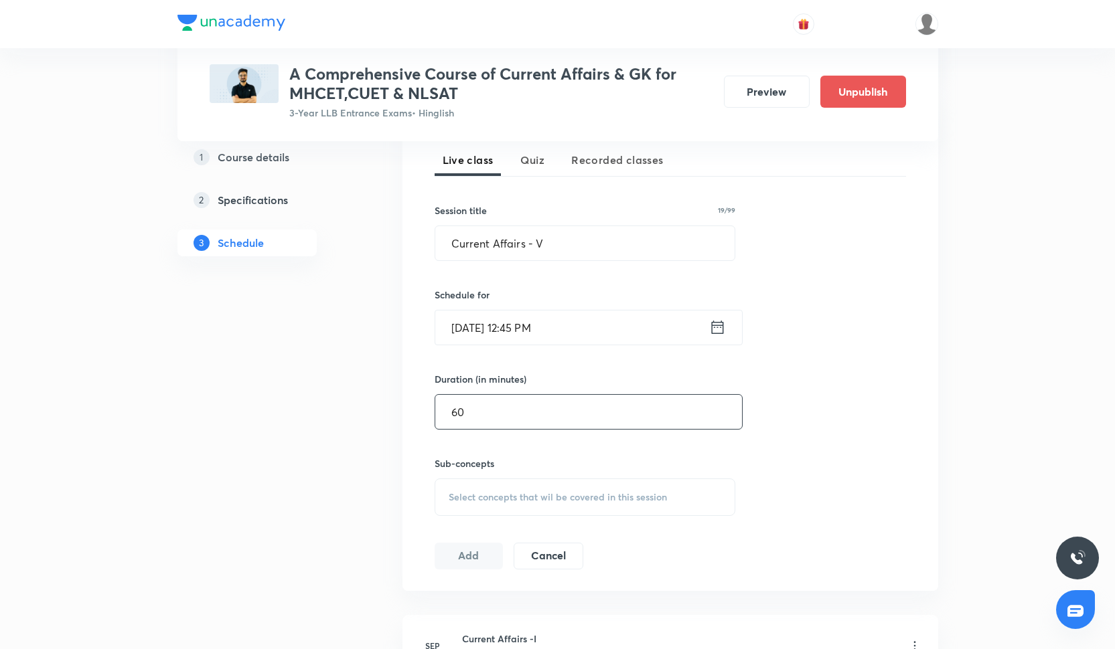
type input "60"
click at [467, 506] on div "Select concepts that wil be covered in this session" at bounding box center [585, 497] width 301 height 37
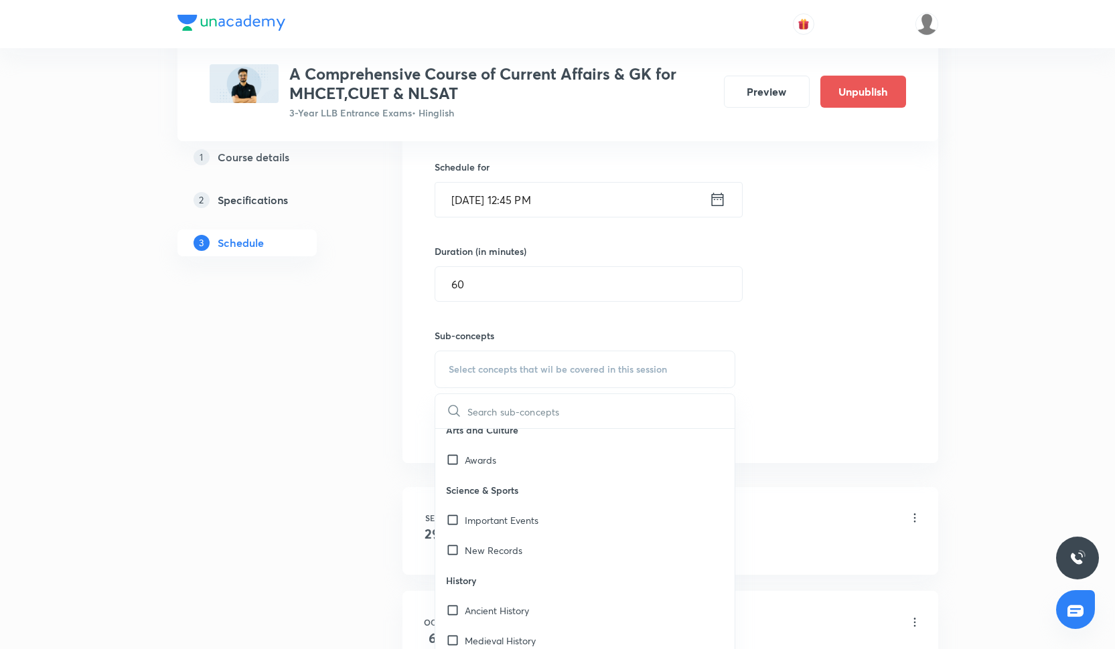
scroll to position [377, 0]
click at [491, 523] on p "Important Events" at bounding box center [502, 519] width 74 height 14
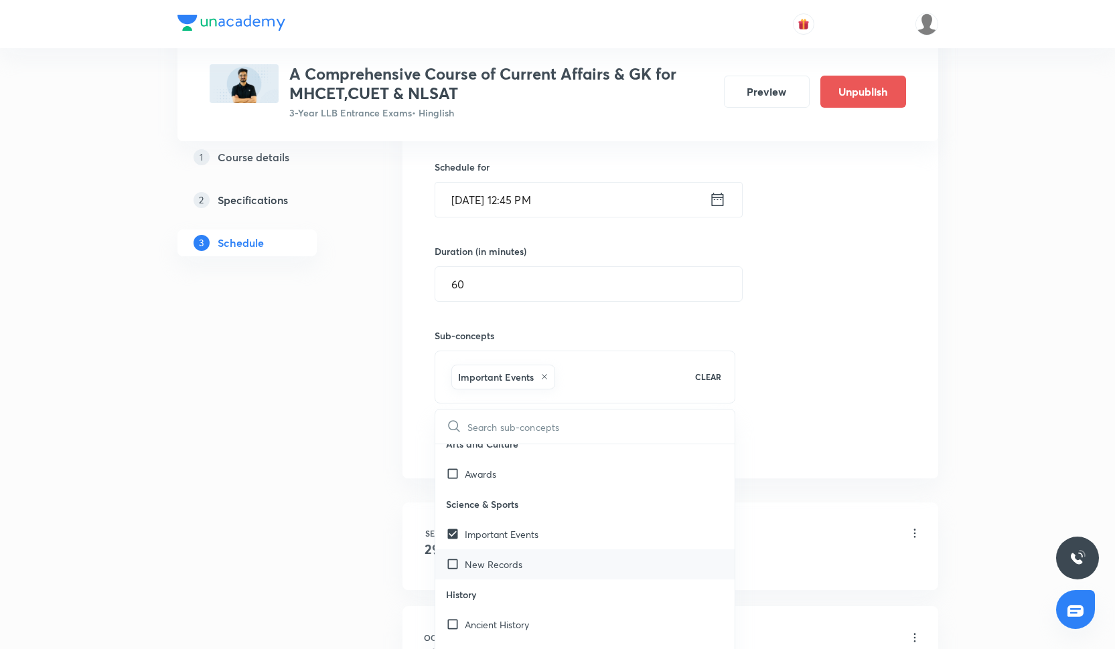
click at [493, 551] on div "New Records" at bounding box center [585, 565] width 300 height 30
checkbox input "true"
click at [777, 405] on div "Session 5 Live class Quiz Recorded classes Session title 19/99 Current Affairs …" at bounding box center [670, 221] width 471 height 472
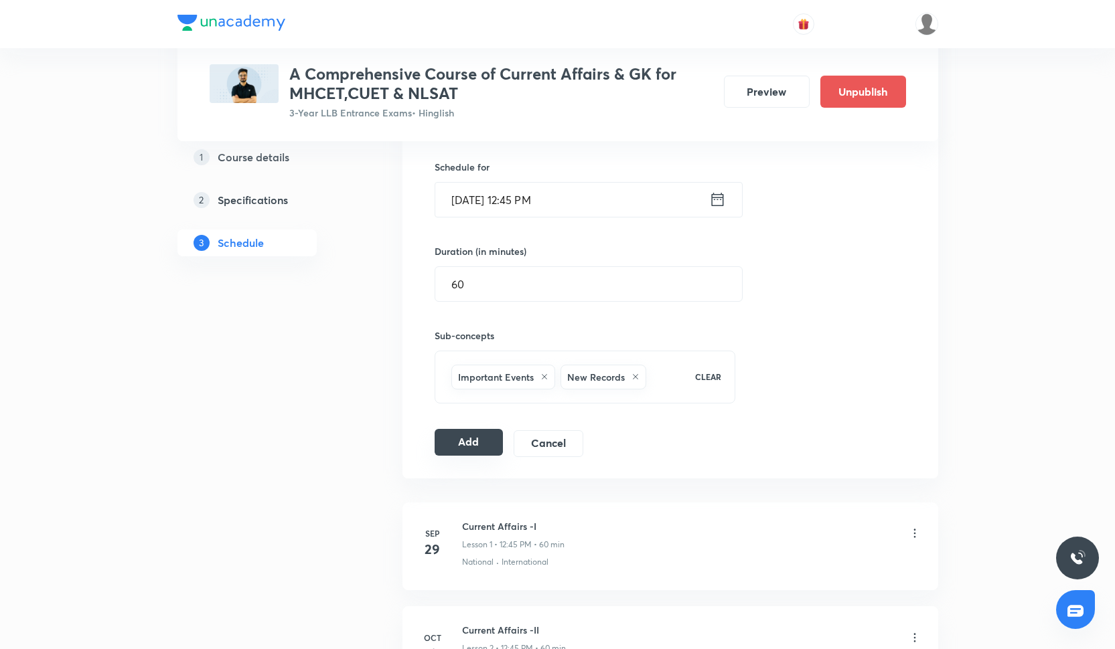
click at [500, 443] on button "Add" at bounding box center [469, 442] width 69 height 27
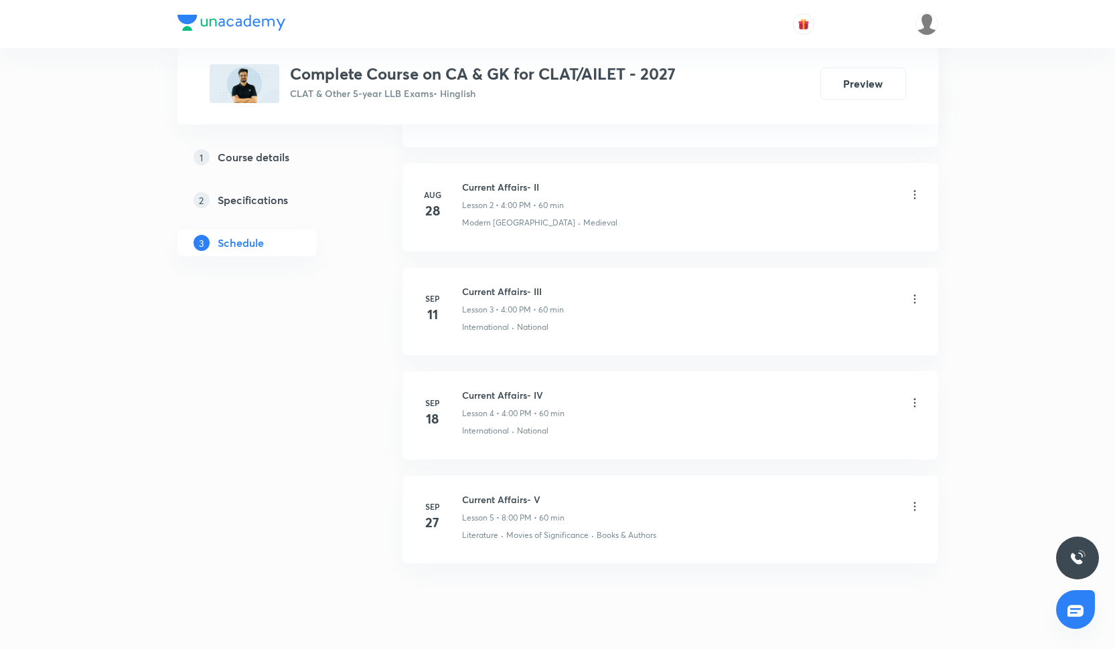
scroll to position [854, 0]
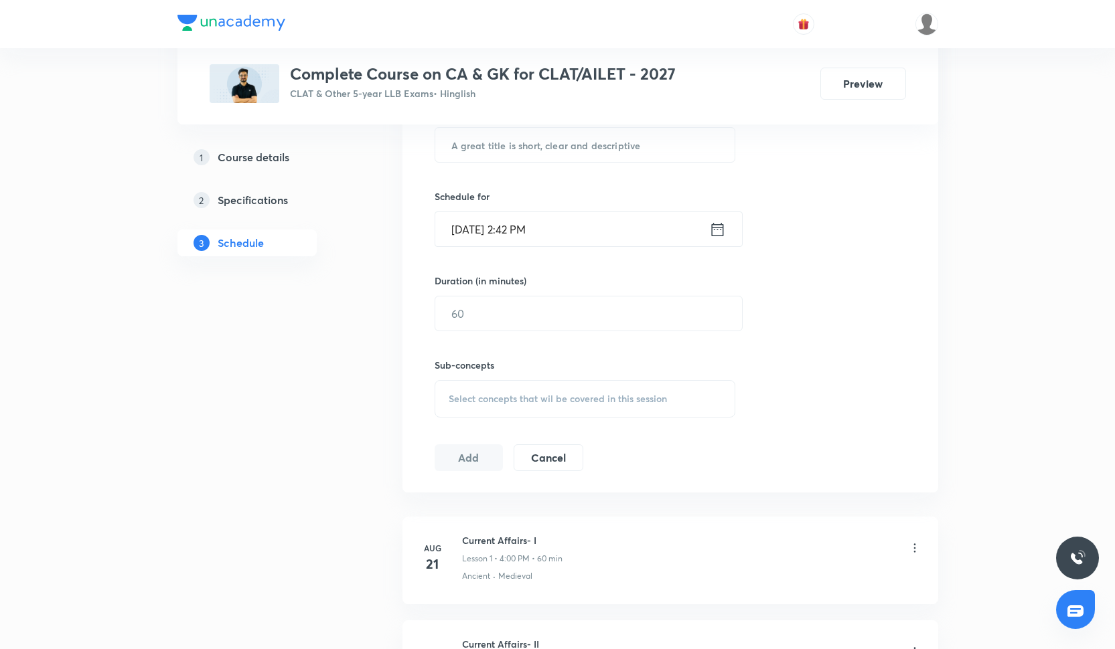
scroll to position [315, 0]
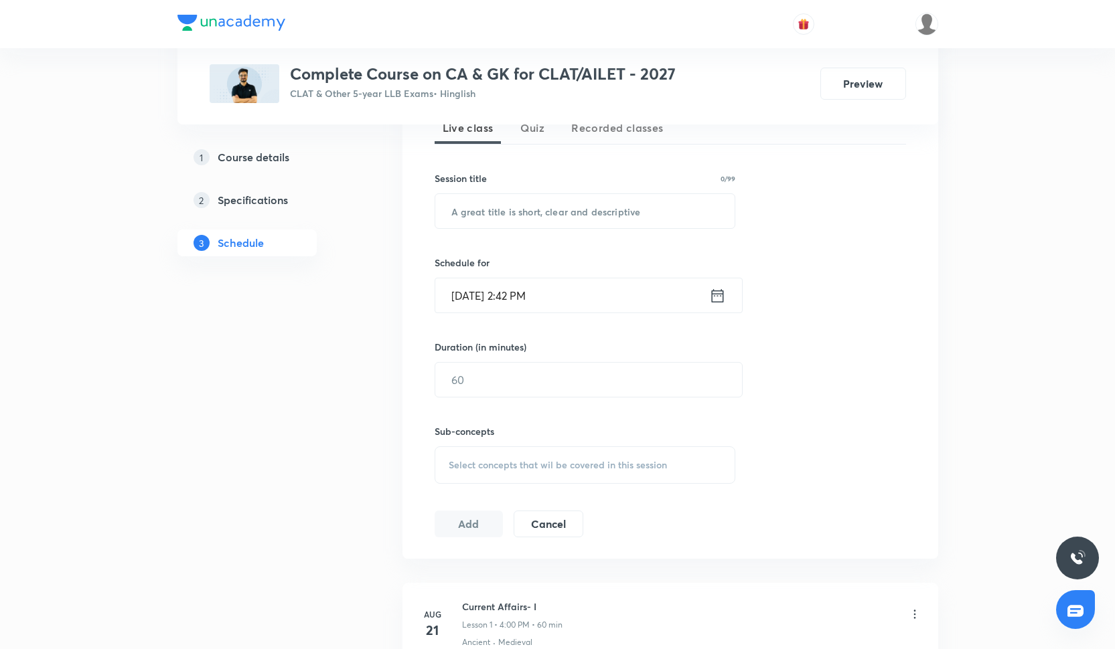
click at [498, 193] on div "Session title 0/99 ​" at bounding box center [585, 200] width 301 height 58
click at [501, 214] on input "text" at bounding box center [585, 211] width 300 height 34
paste input "Current Affairs- V"
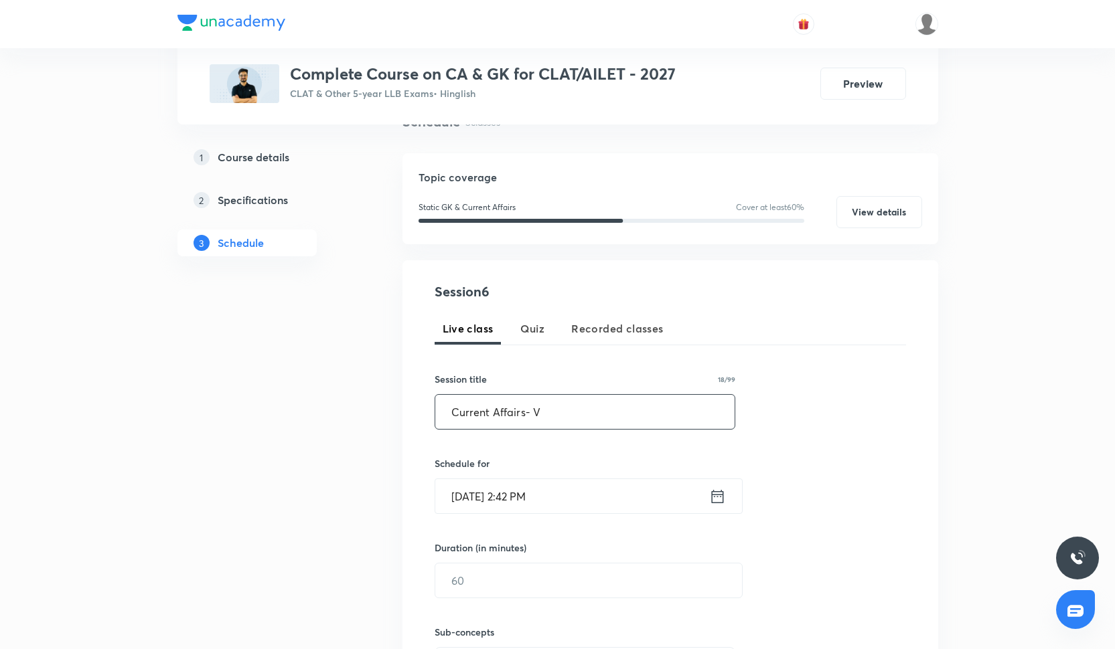
scroll to position [142, 0]
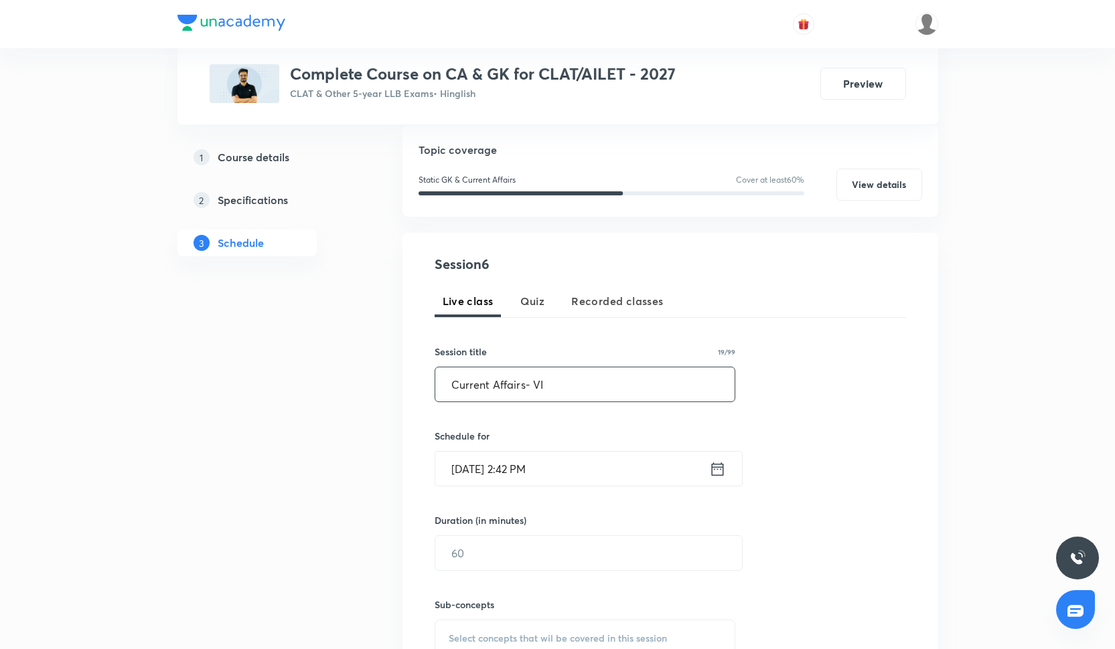
type input "Current Affairs- VI"
click at [477, 468] on input "Oct 2, 2025, 2:42 PM" at bounding box center [572, 469] width 274 height 34
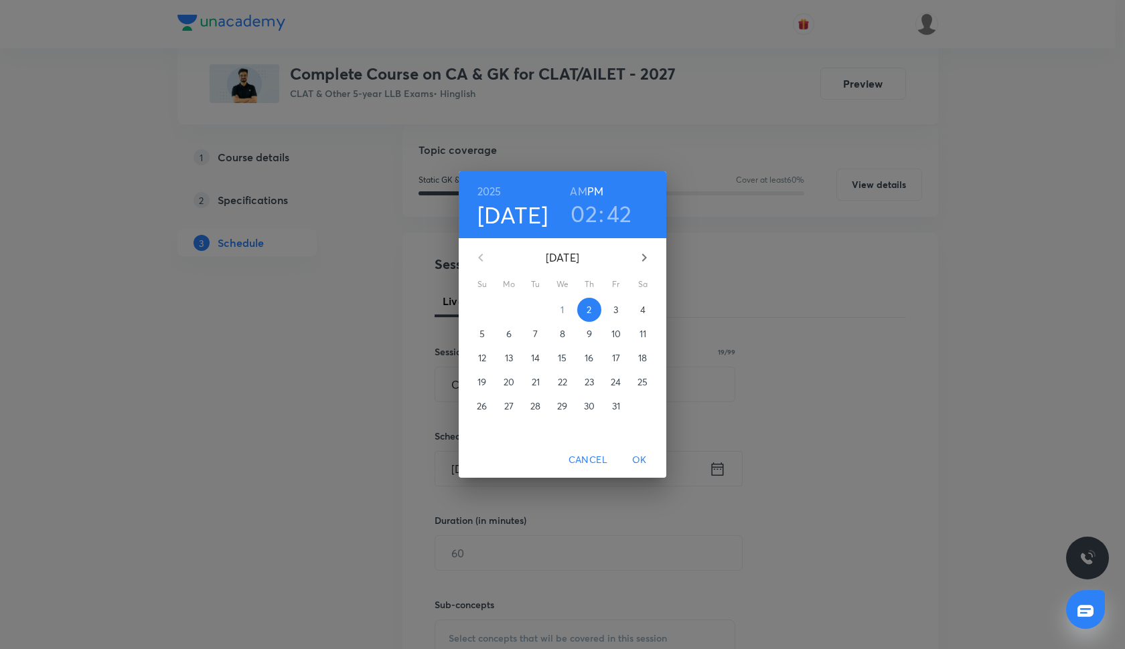
click at [587, 333] on p "9" at bounding box center [589, 333] width 5 height 13
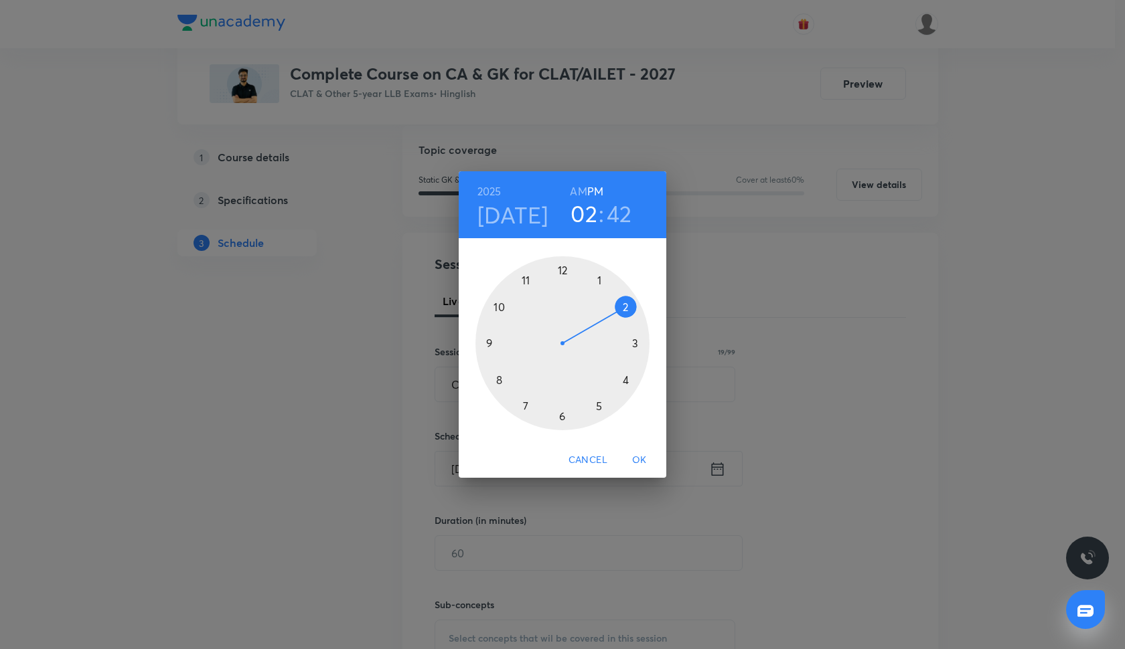
click at [625, 380] on div at bounding box center [562, 343] width 174 height 174
click at [564, 266] on div at bounding box center [562, 343] width 174 height 174
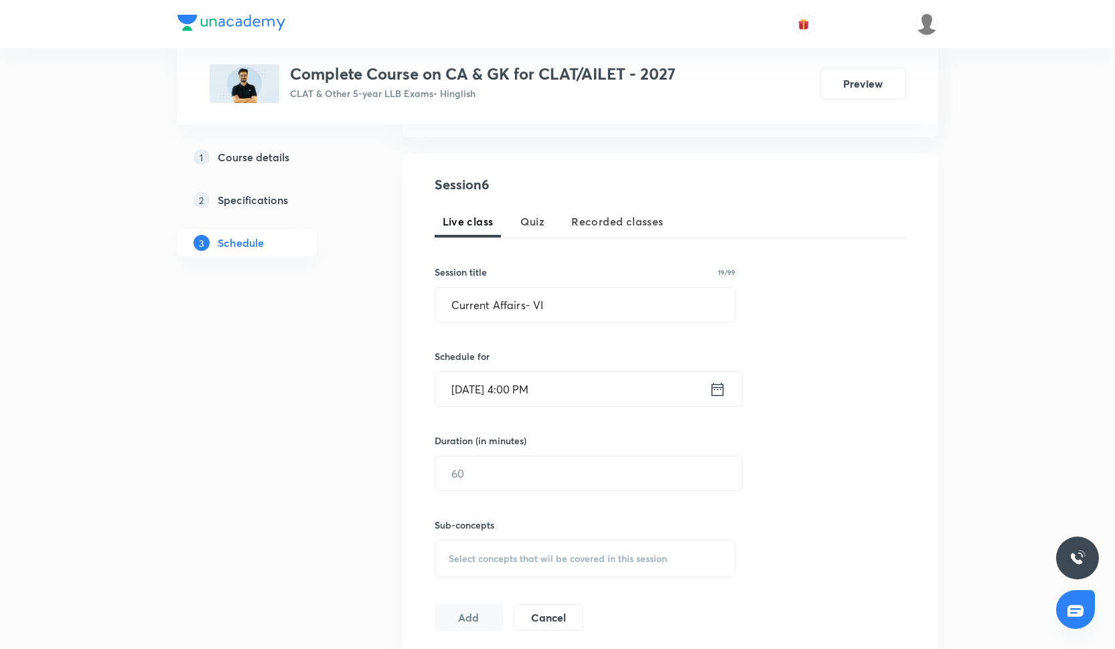
scroll to position [221, 0]
click at [504, 475] on input "text" at bounding box center [588, 474] width 307 height 34
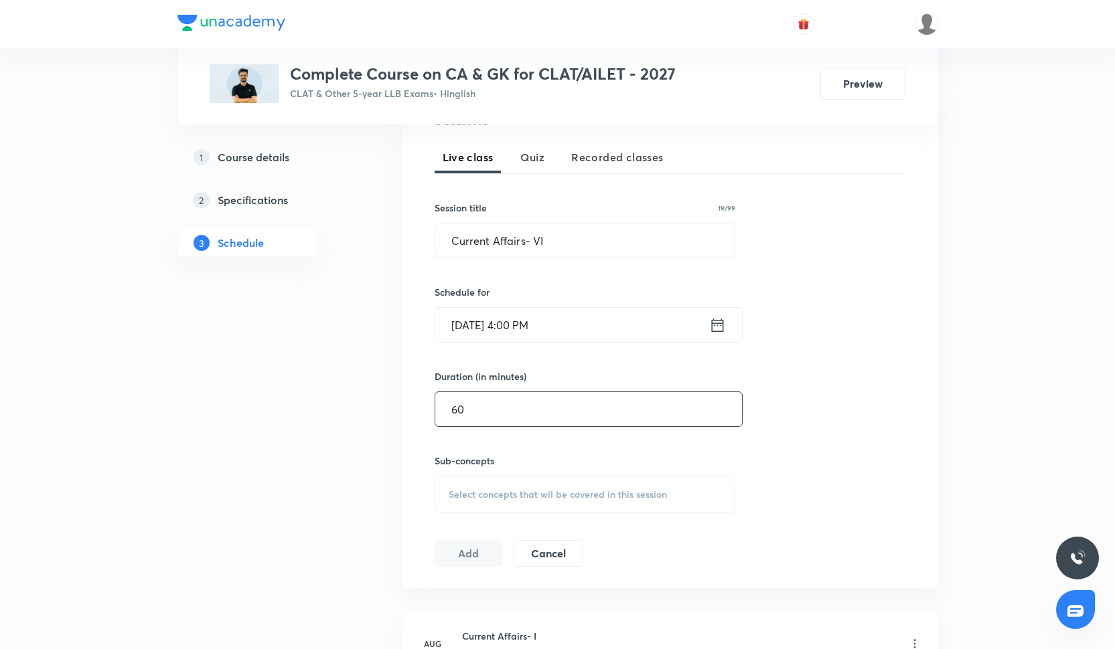
type input "60"
click at [503, 483] on div "Select concepts that wil be covered in this session" at bounding box center [585, 494] width 301 height 37
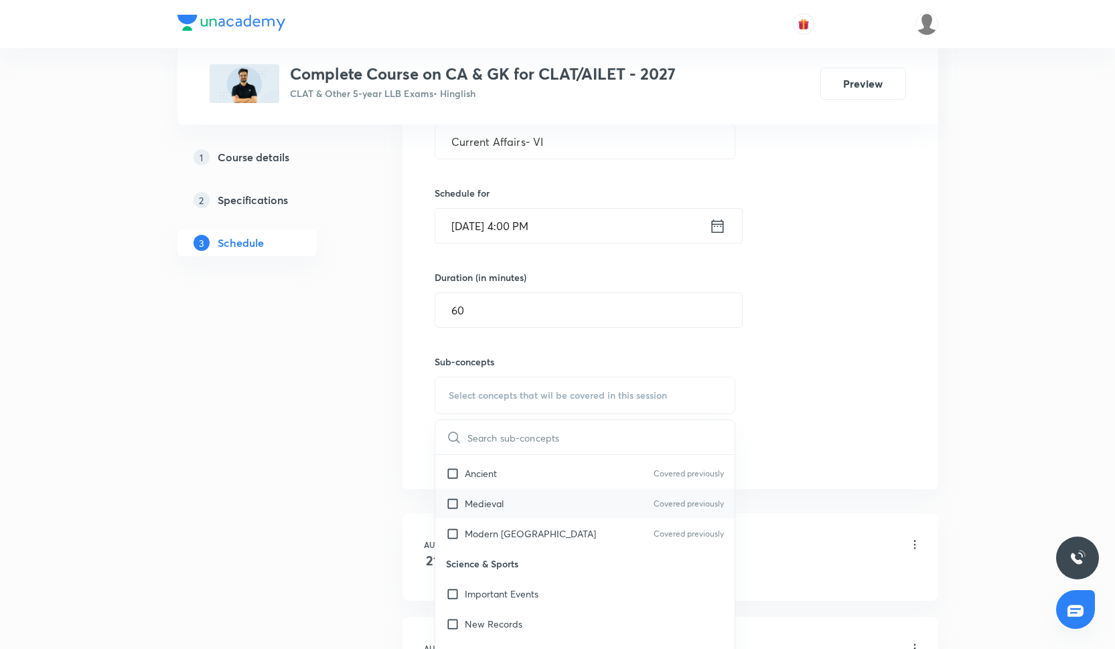
scroll to position [28, 0]
click at [501, 495] on div "Medieval Covered previously" at bounding box center [585, 502] width 300 height 30
checkbox input "true"
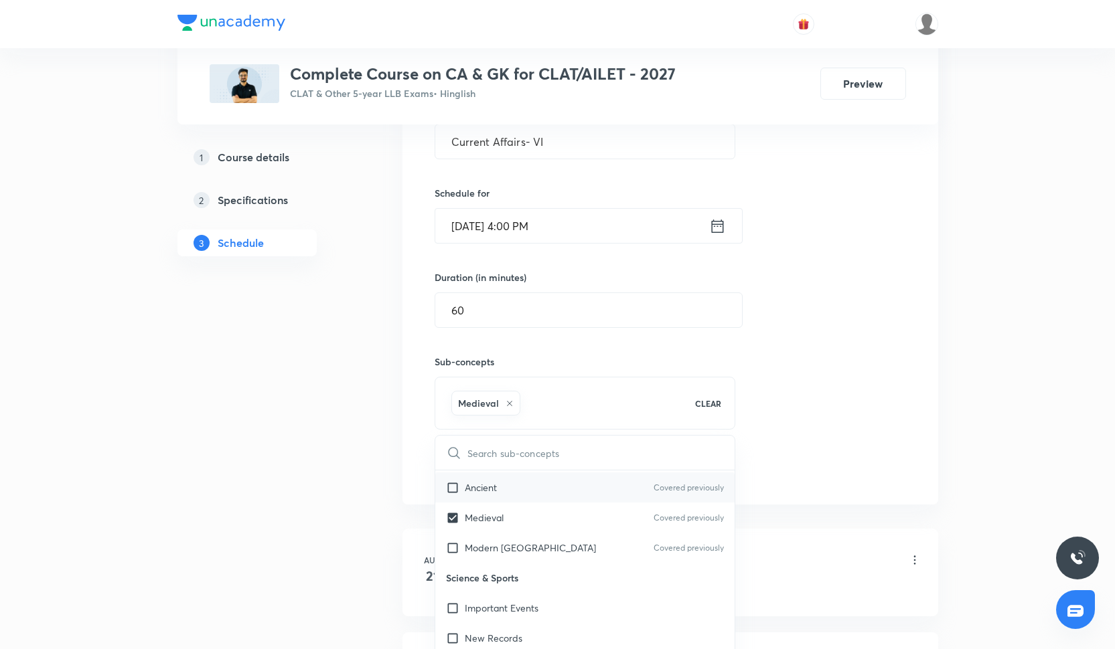
click at [501, 491] on div "Ancient Covered previously" at bounding box center [585, 488] width 300 height 30
checkbox input "true"
click at [763, 410] on div "Session 6 Live class Quiz Recorded classes Session title 19/99 Current Affairs-…" at bounding box center [670, 247] width 471 height 472
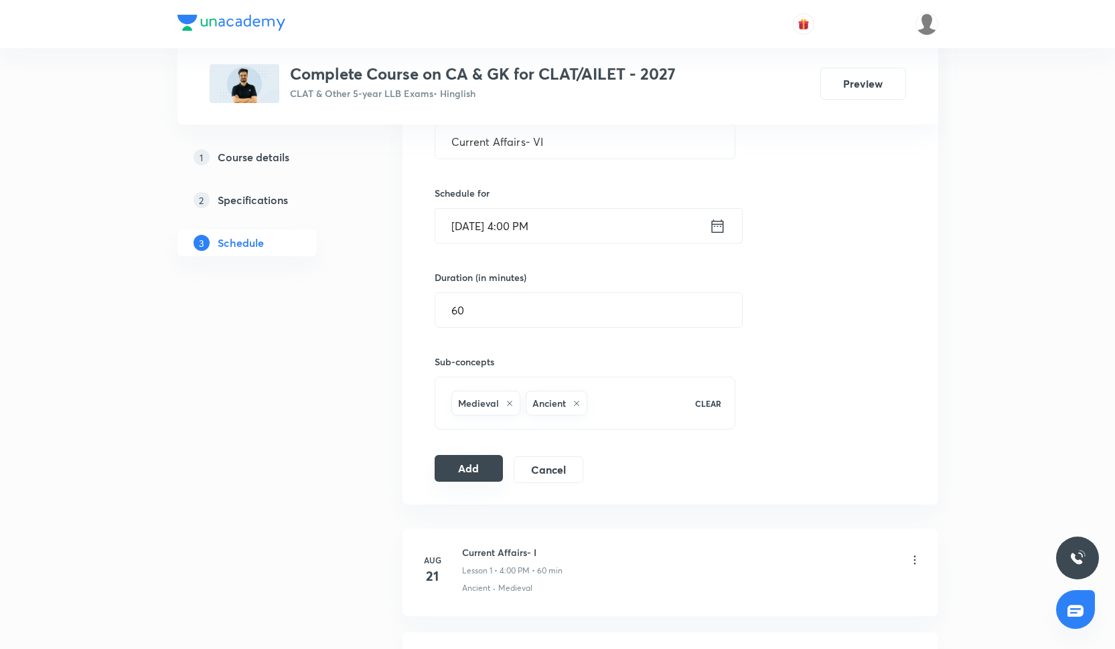
click at [448, 480] on button "Add" at bounding box center [469, 468] width 69 height 27
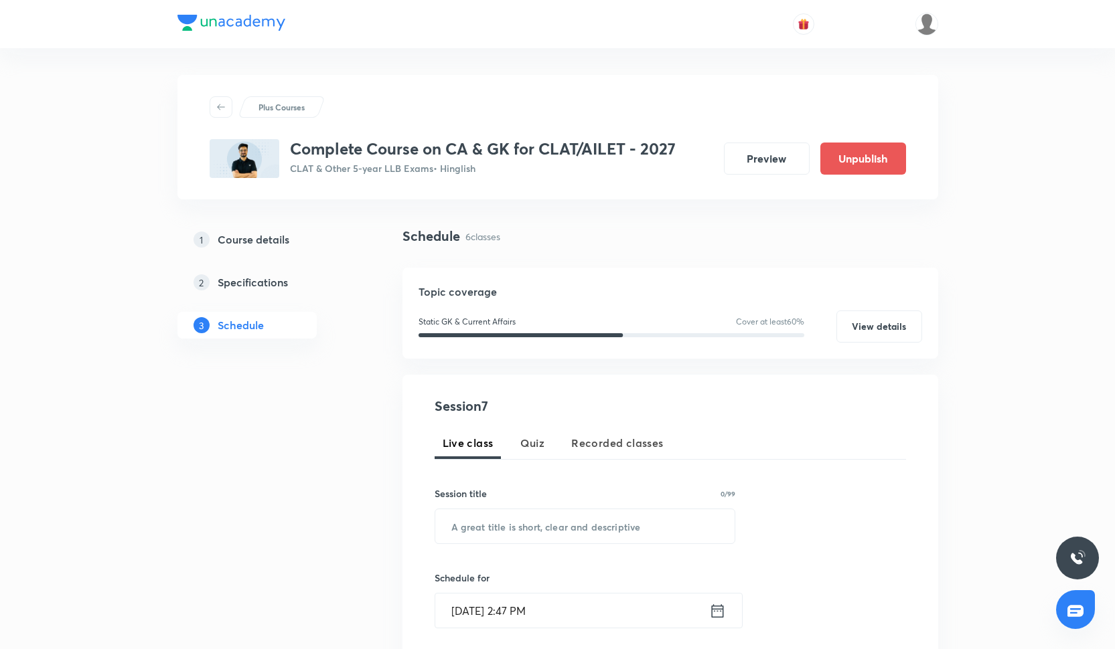
scroll to position [89, 0]
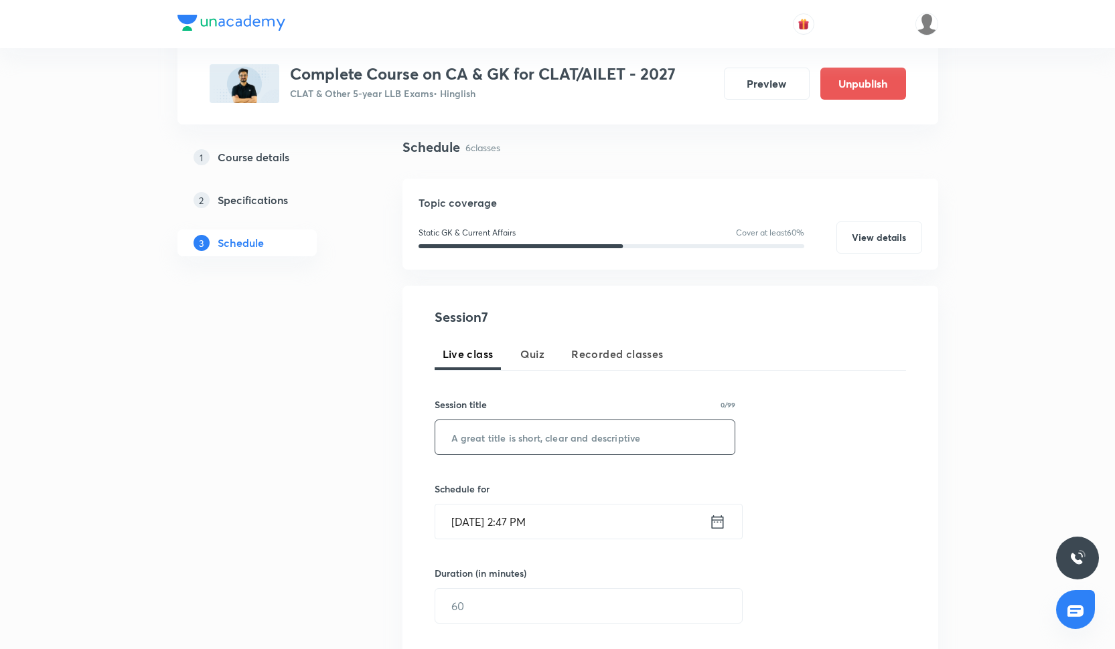
click at [556, 439] on input "text" at bounding box center [585, 437] width 300 height 34
paste input "Current Affairs- V"
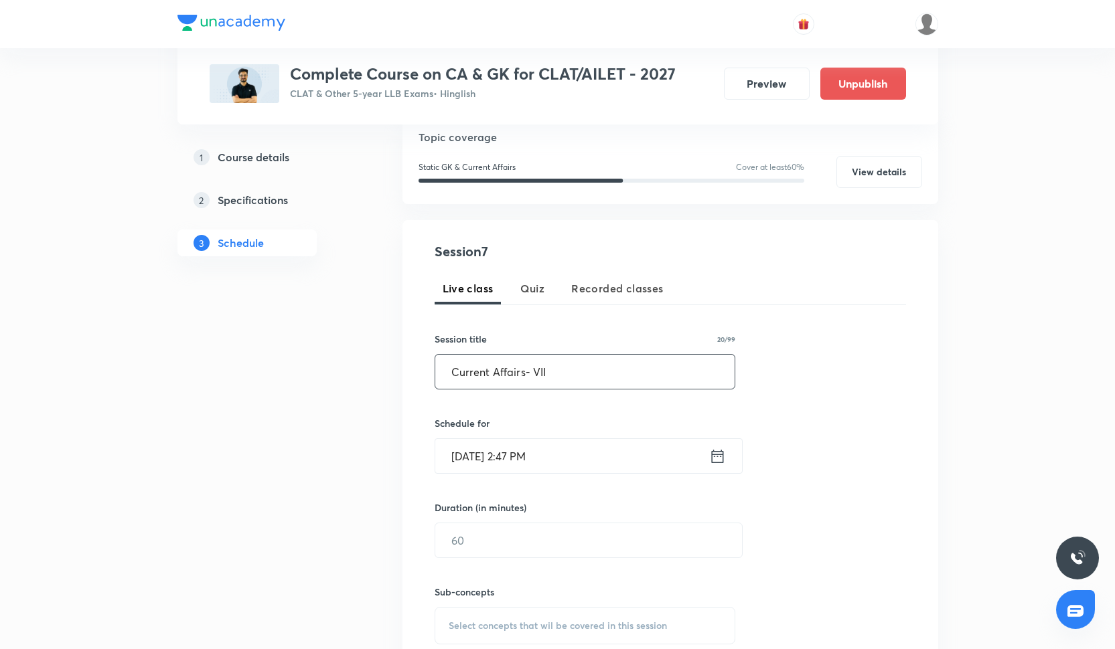
scroll to position [158, 0]
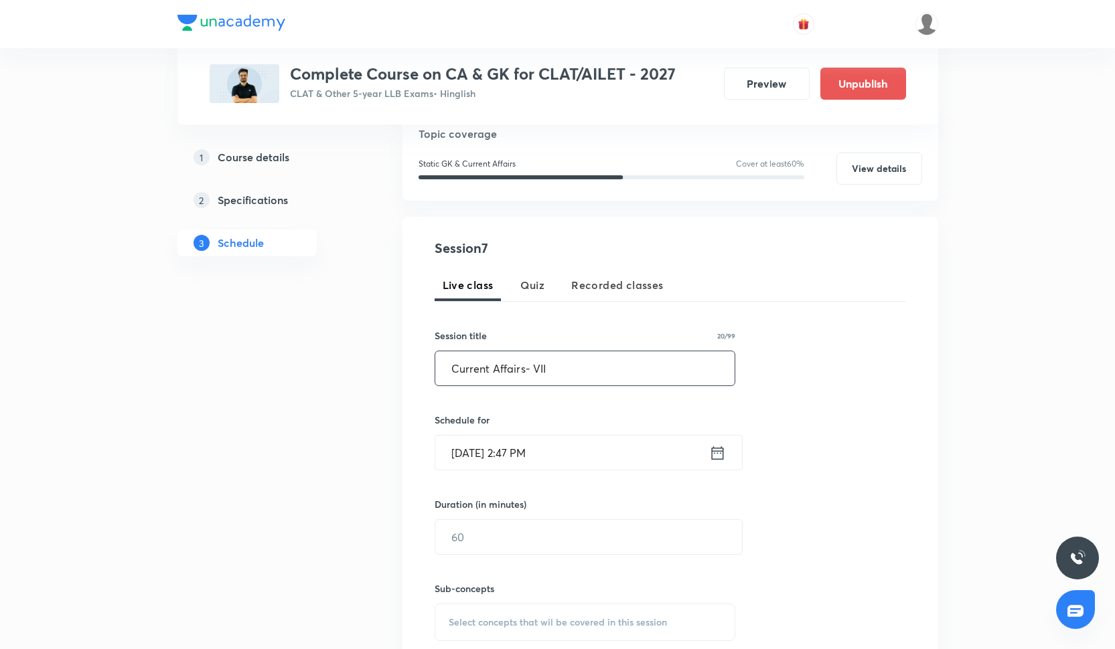
type input "Current Affairs- VII"
click at [532, 462] on input "[DATE] 2:47 PM" at bounding box center [572, 453] width 274 height 34
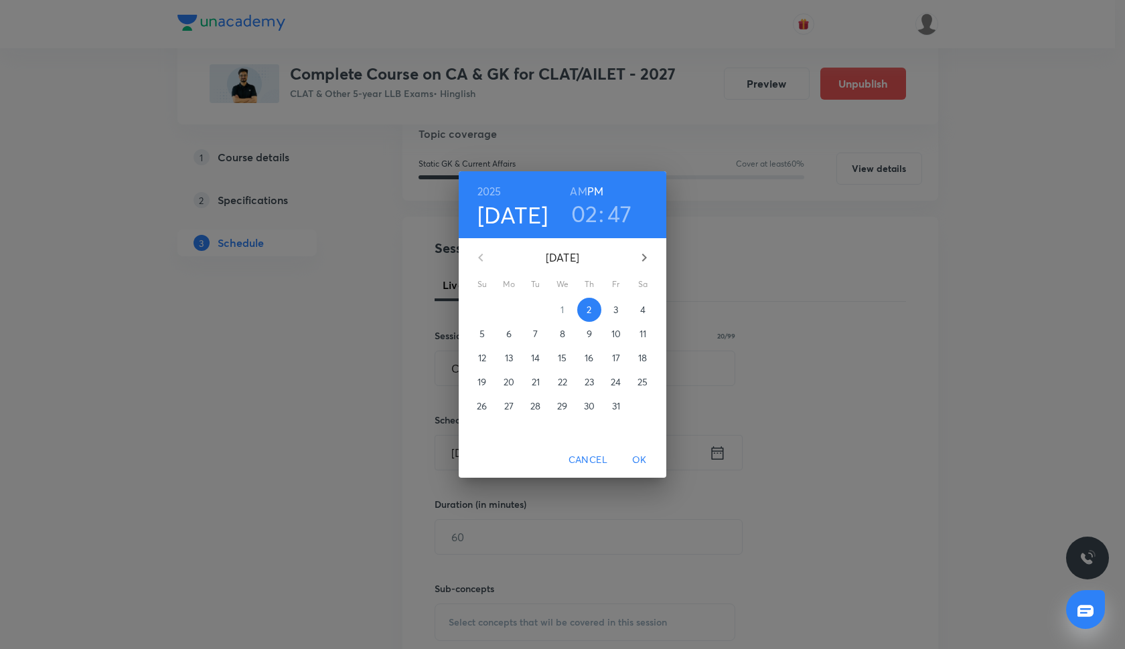
click at [589, 354] on p "16" at bounding box center [589, 358] width 9 height 13
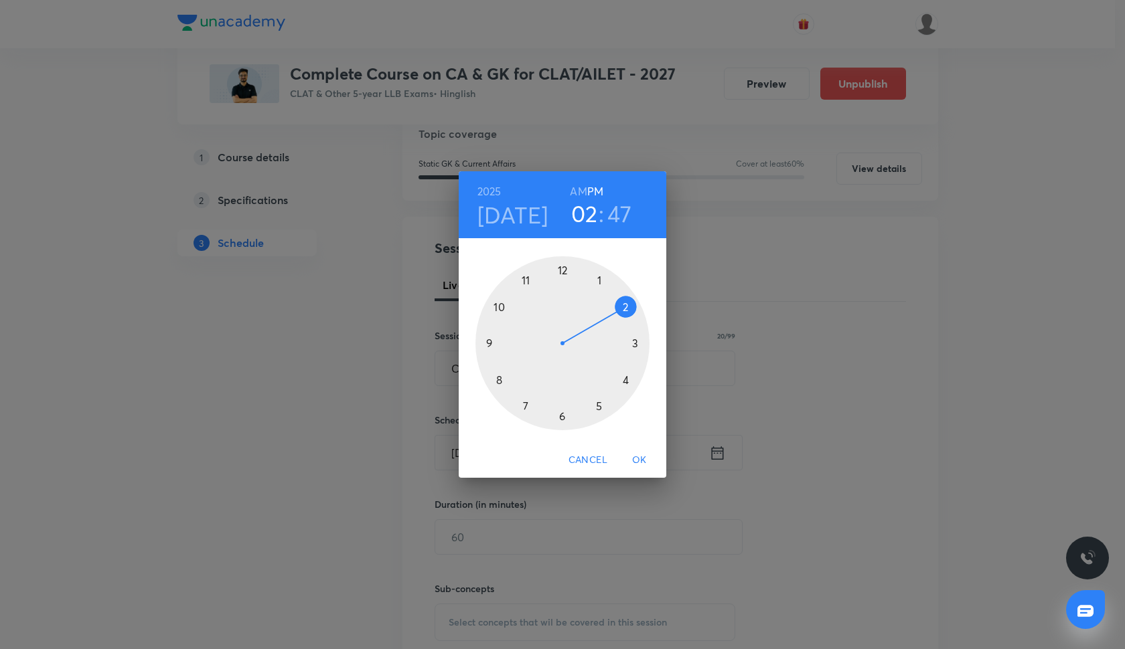
click at [625, 378] on div at bounding box center [562, 343] width 174 height 174
click at [564, 268] on div at bounding box center [562, 343] width 174 height 174
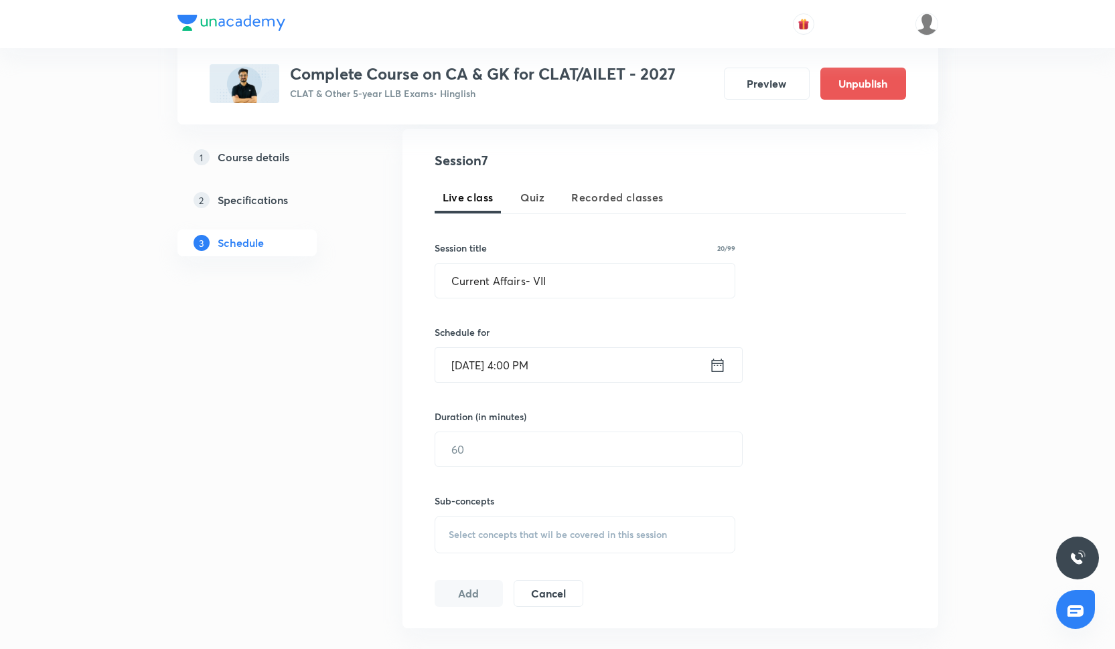
scroll to position [252, 0]
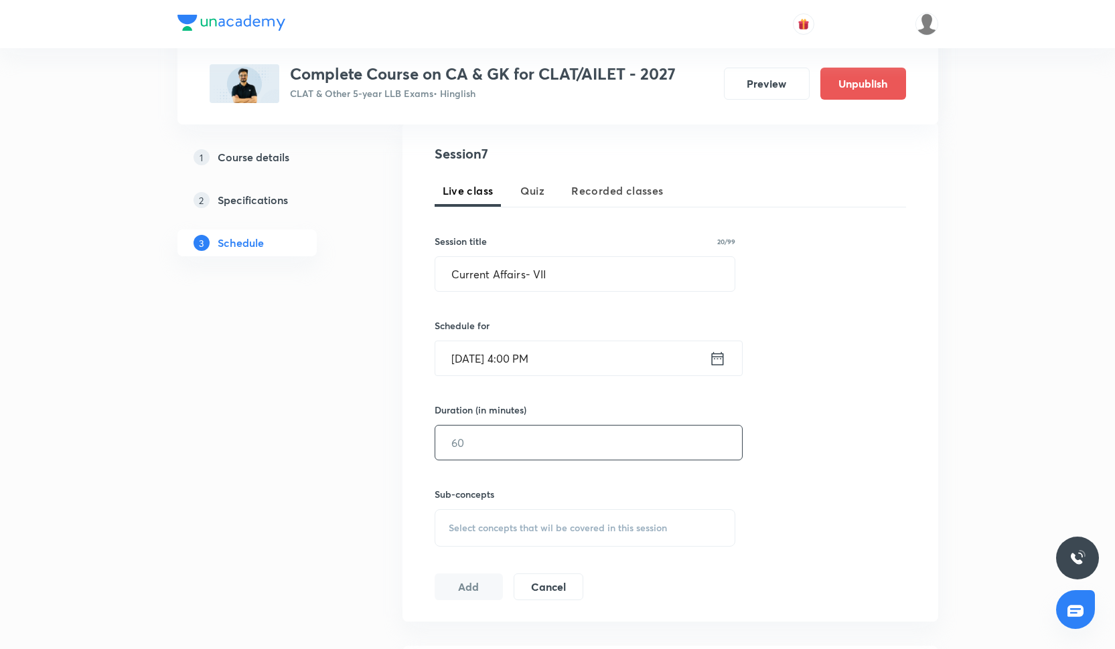
click at [522, 446] on input "text" at bounding box center [588, 443] width 307 height 34
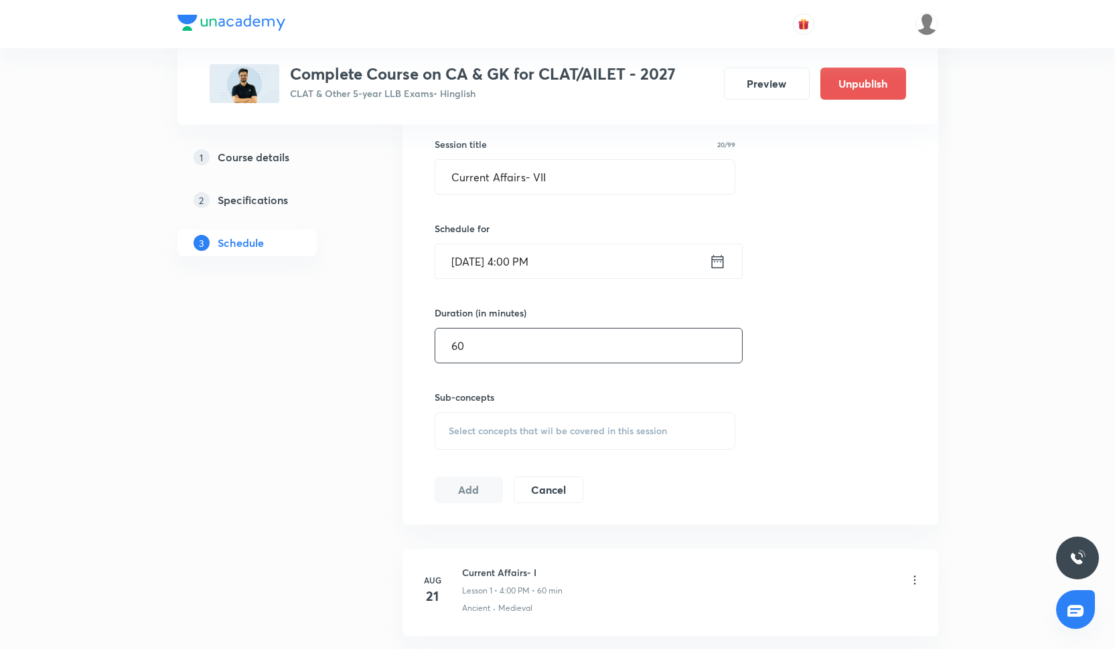
scroll to position [348, 0]
type input "60"
click at [516, 427] on span "Select concepts that wil be covered in this session" at bounding box center [558, 432] width 218 height 11
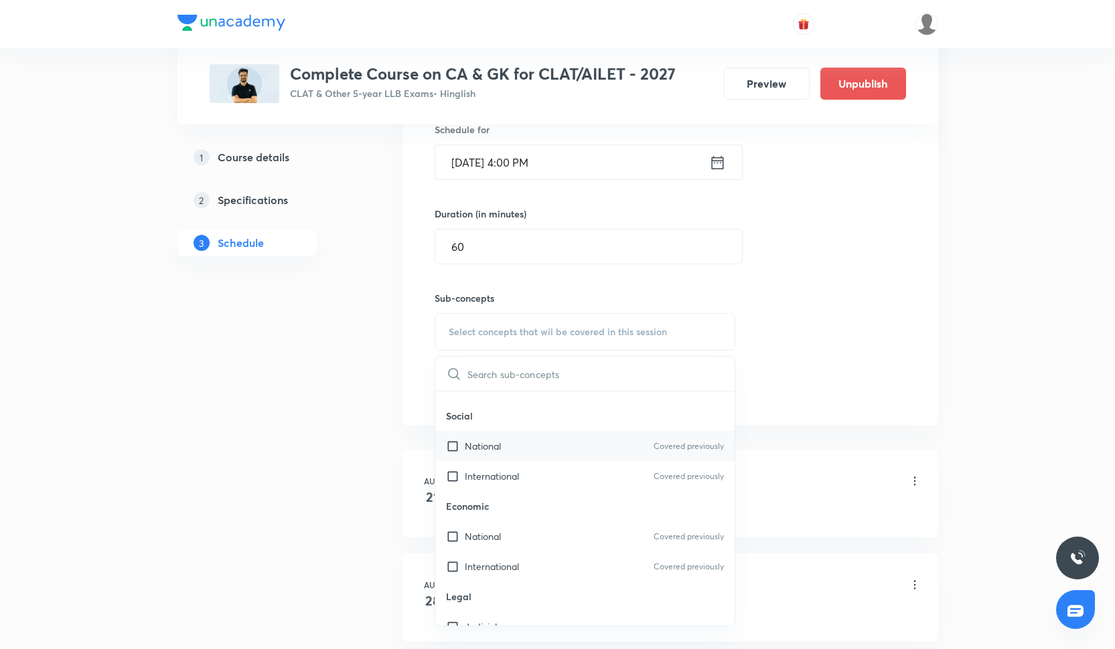
scroll to position [208, 0]
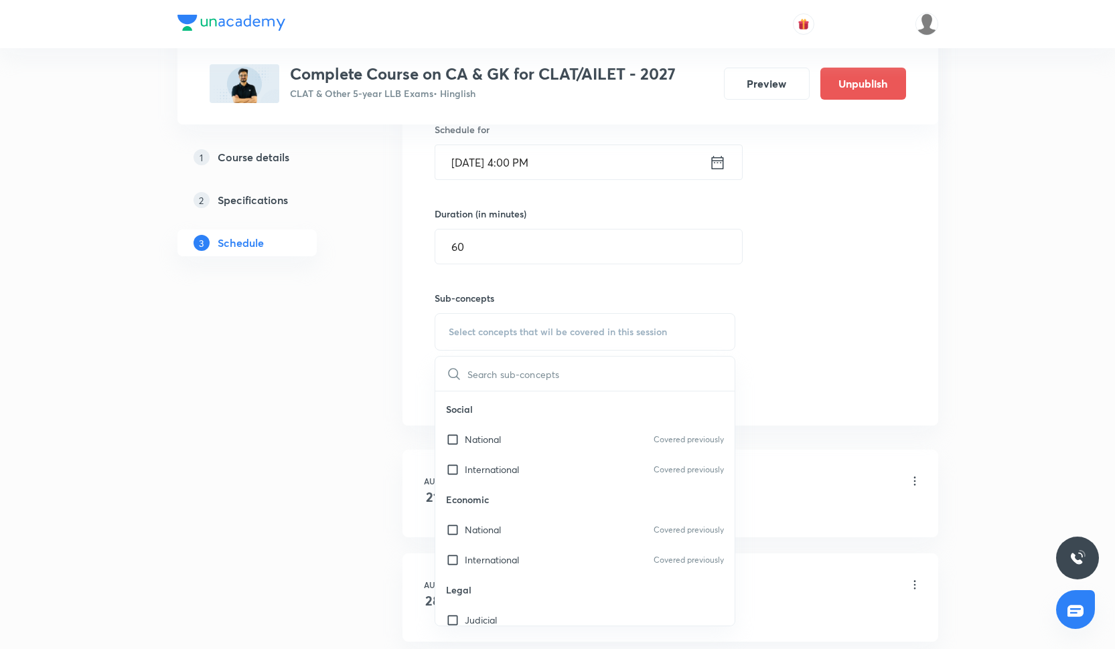
click at [524, 577] on p "Legal" at bounding box center [585, 590] width 300 height 30
click at [524, 570] on div "International Covered previously" at bounding box center [585, 560] width 300 height 30
checkbox input "true"
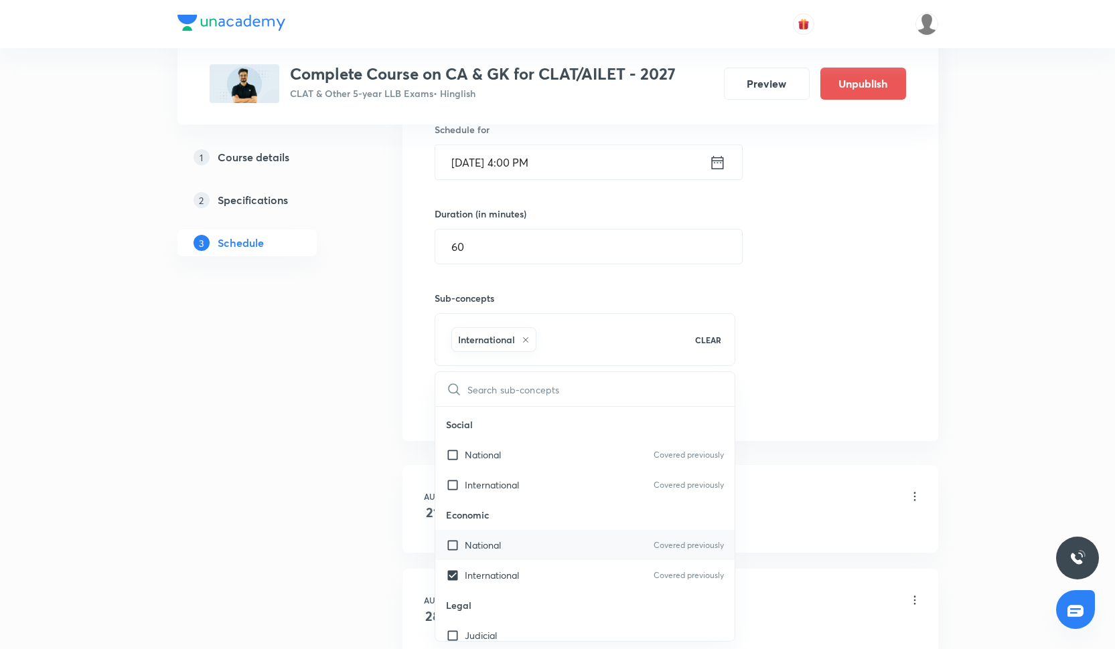
click at [525, 554] on div "National Covered previously" at bounding box center [585, 545] width 300 height 30
checkbox input "true"
click at [701, 488] on p "Covered previously" at bounding box center [689, 485] width 70 height 12
checkbox input "true"
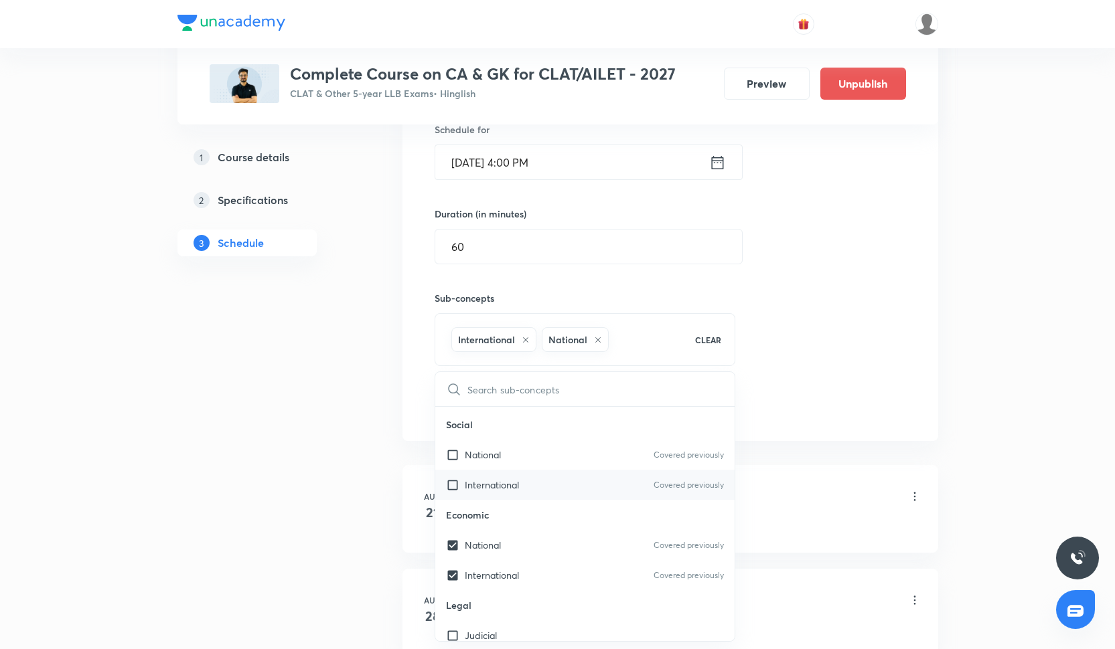
checkbox input "true"
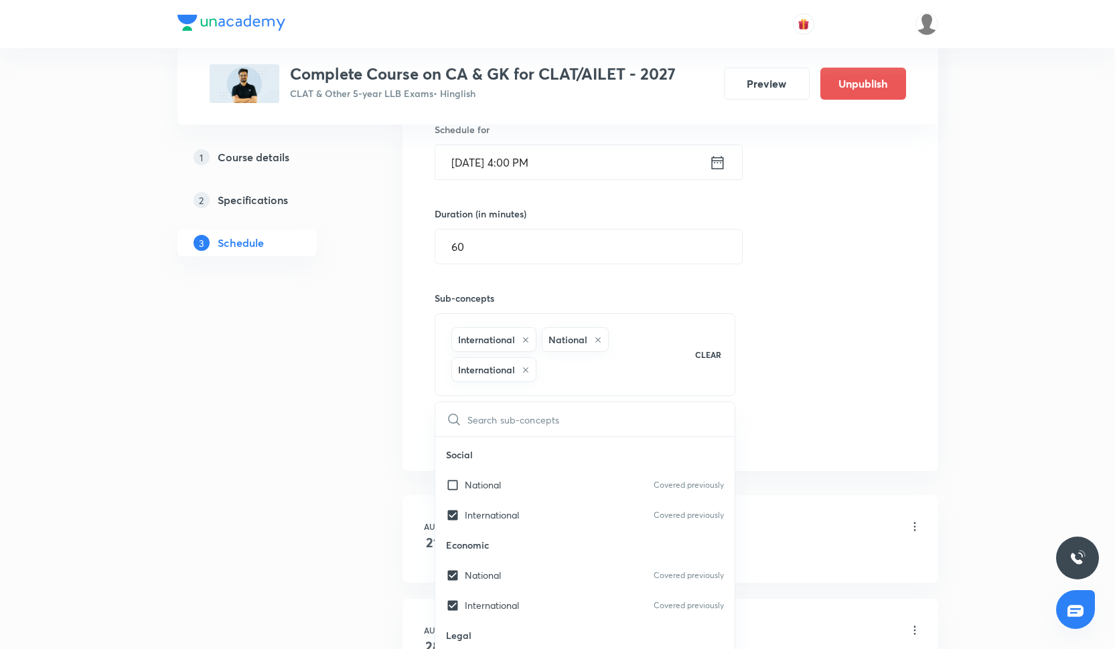
click at [854, 376] on div "Session 7 Live class Quiz Recorded classes Session title 20/99 Current Affairs-…" at bounding box center [670, 199] width 471 height 502
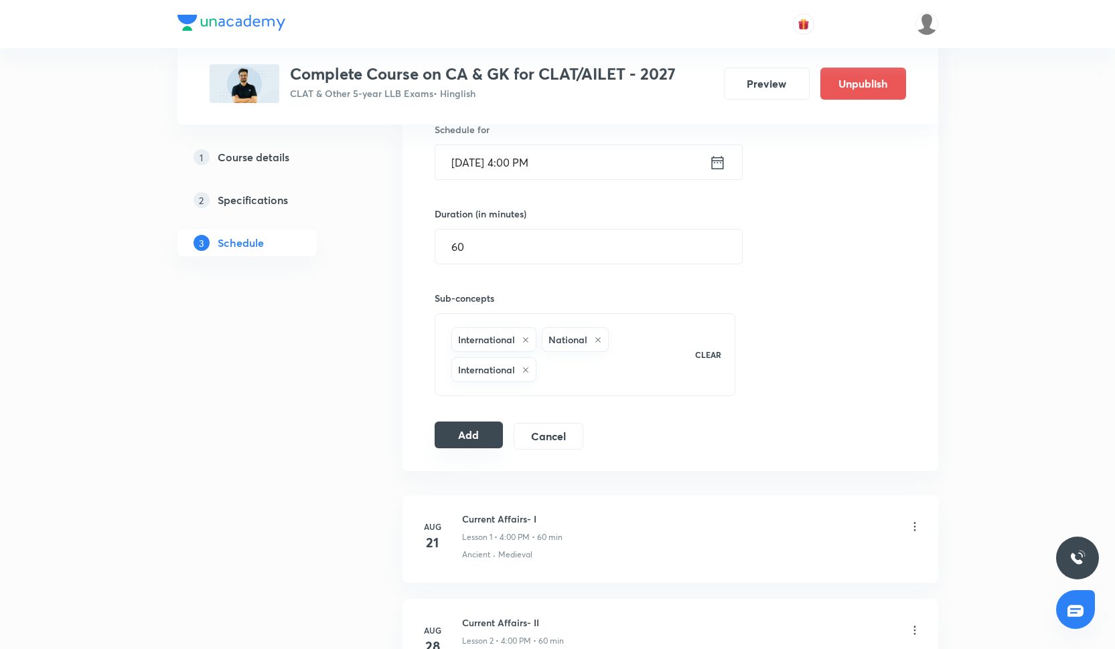
click at [443, 424] on button "Add" at bounding box center [469, 435] width 69 height 27
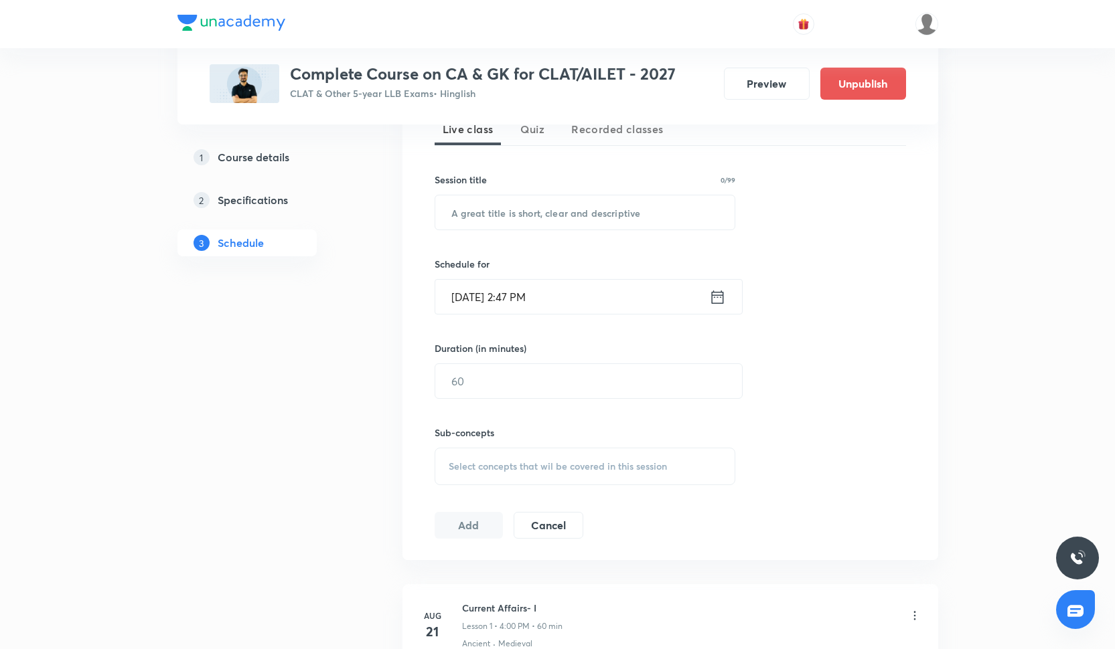
scroll to position [301, 0]
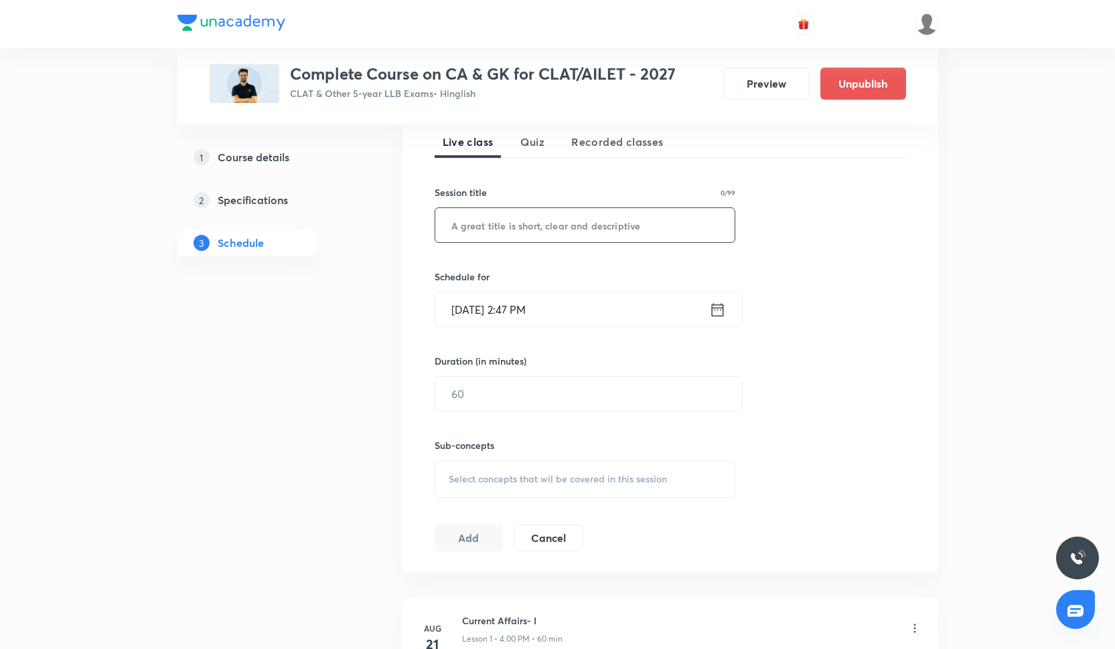
click at [558, 231] on input "text" at bounding box center [585, 225] width 300 height 34
paste input "Current Affairs- V"
type input "Current Affairs- VIII"
click at [493, 330] on div "Session 8 Live class Quiz Recorded classes Session title 21/99 Current Affairs-…" at bounding box center [670, 323] width 471 height 457
click at [493, 319] on input "[DATE] 2:47 PM" at bounding box center [572, 310] width 274 height 34
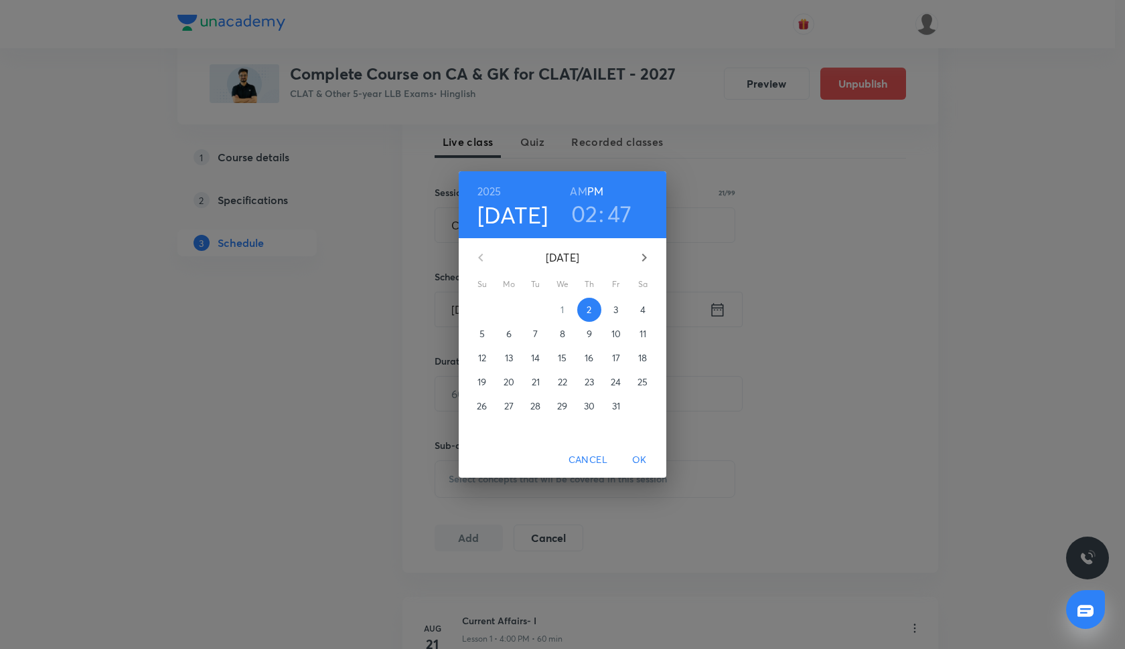
click at [588, 382] on p "23" at bounding box center [589, 382] width 9 height 13
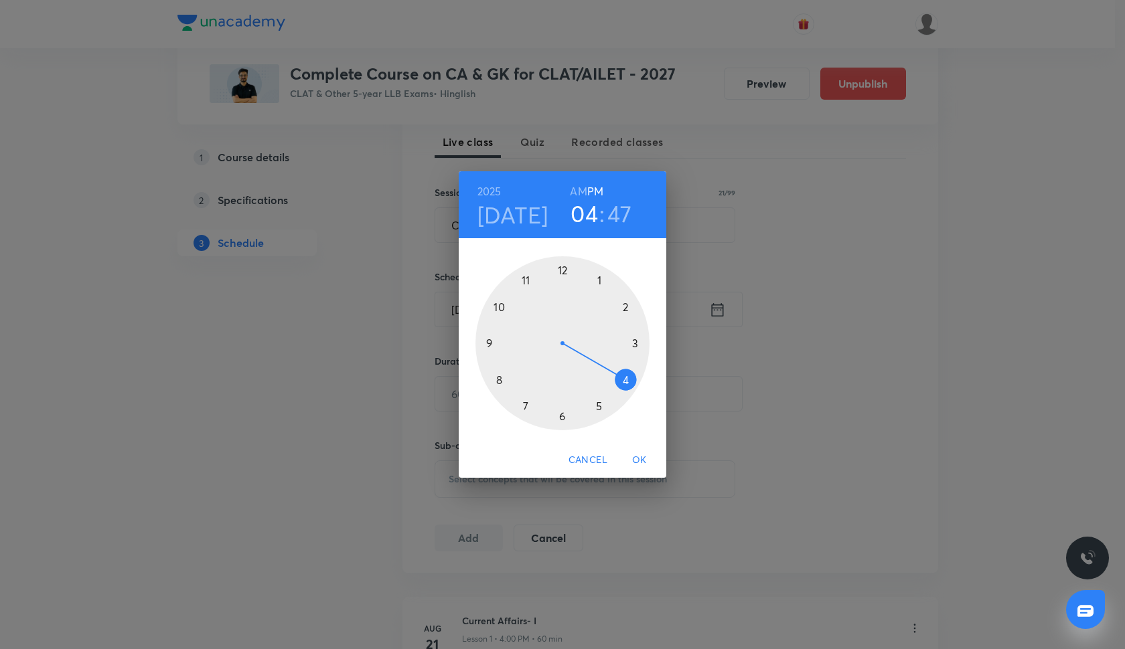
click at [625, 377] on div at bounding box center [562, 343] width 174 height 174
click at [560, 269] on div at bounding box center [562, 343] width 174 height 174
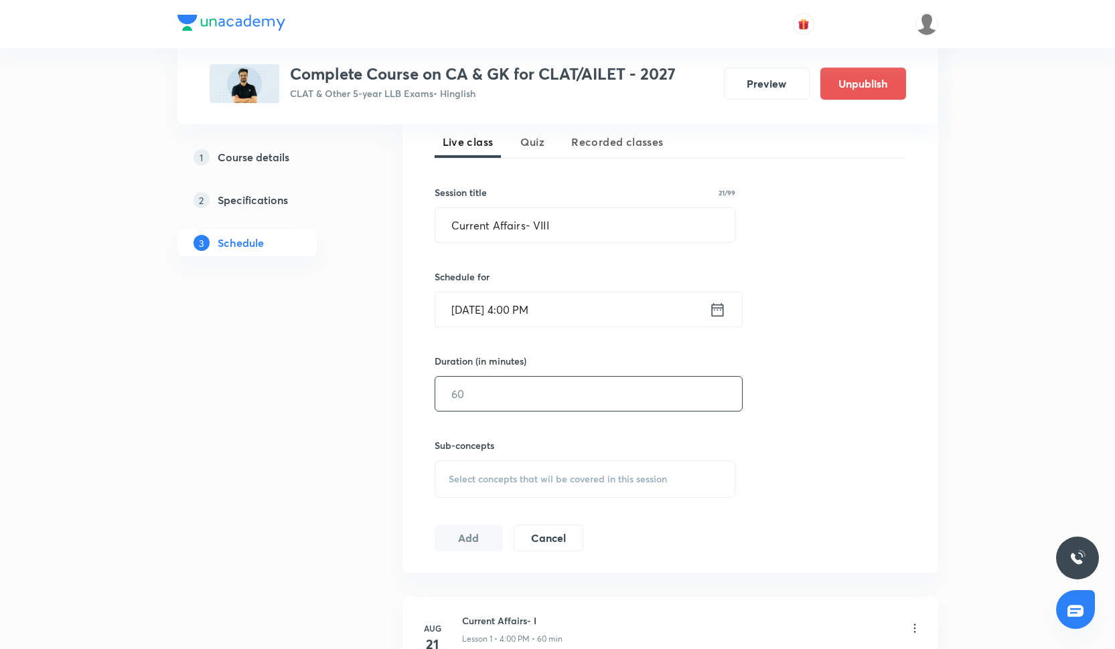
click at [512, 394] on input "text" at bounding box center [588, 394] width 307 height 34
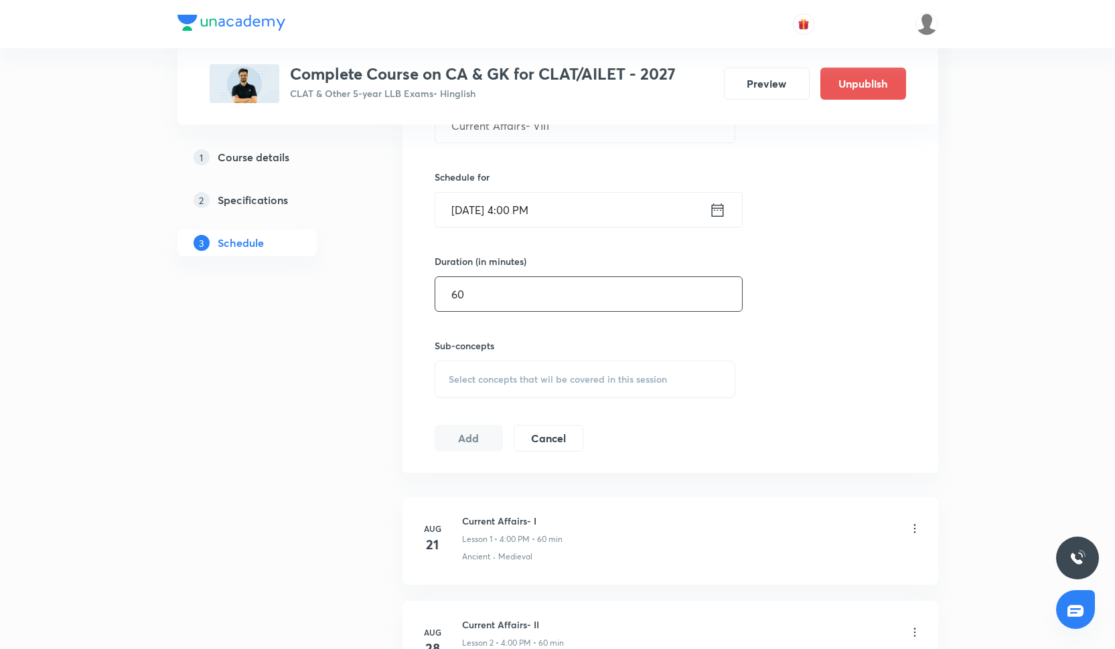
scroll to position [400, 0]
type input "60"
click at [505, 389] on div "Select concepts that wil be covered in this session" at bounding box center [585, 380] width 301 height 37
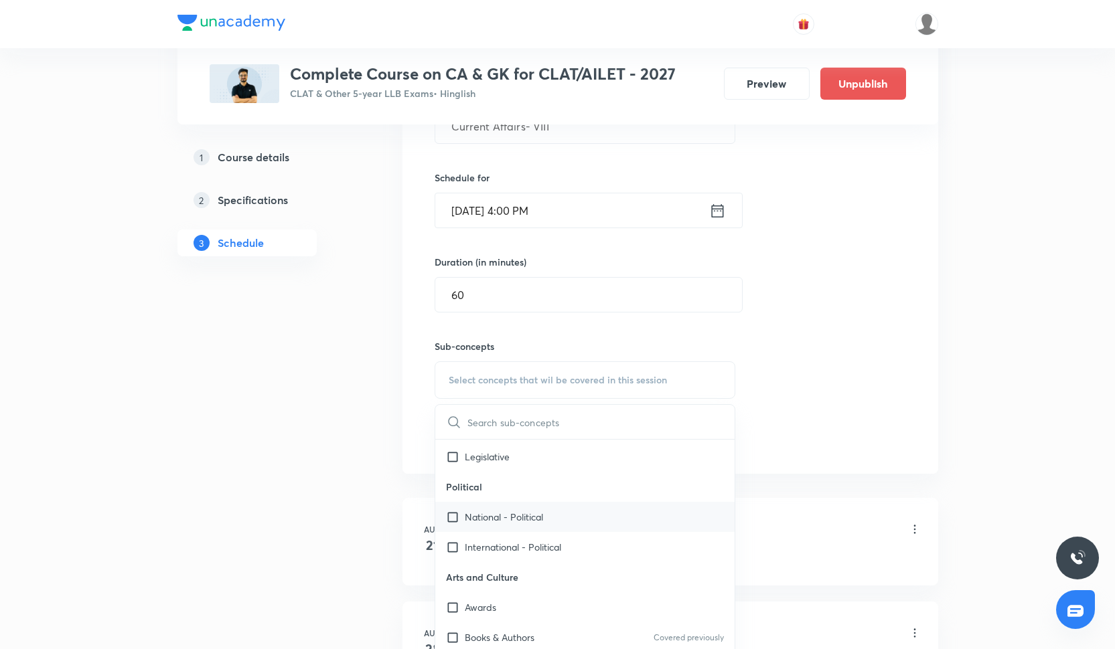
click at [513, 516] on p "National - Political" at bounding box center [504, 517] width 78 height 14
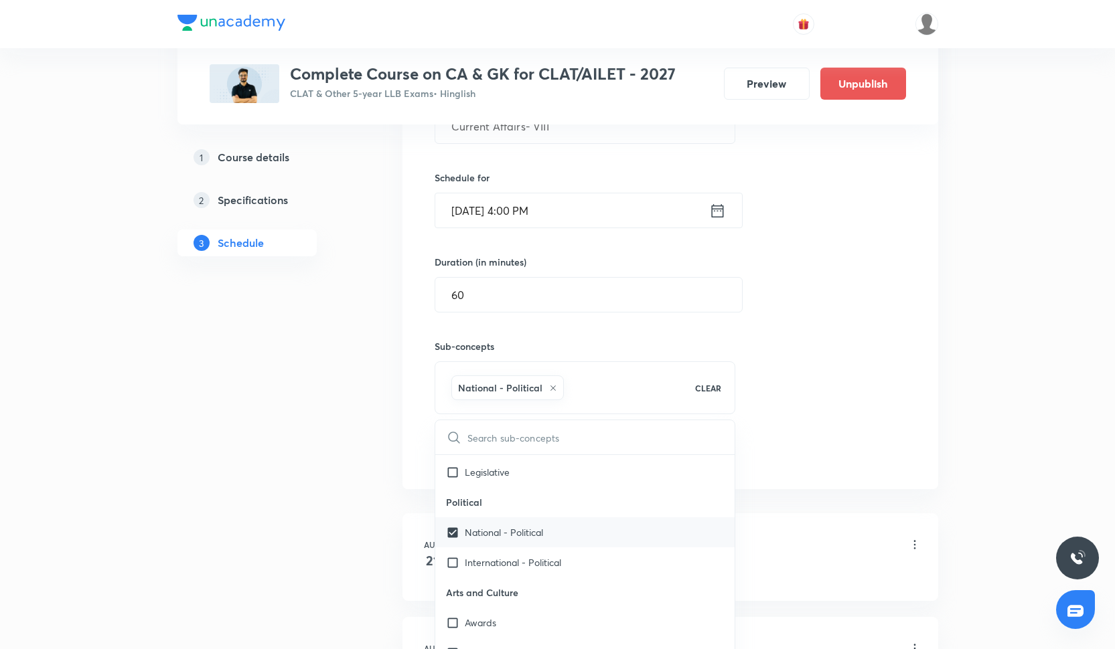
scroll to position [449, 0]
click at [516, 560] on p "International - Political" at bounding box center [513, 563] width 96 height 14
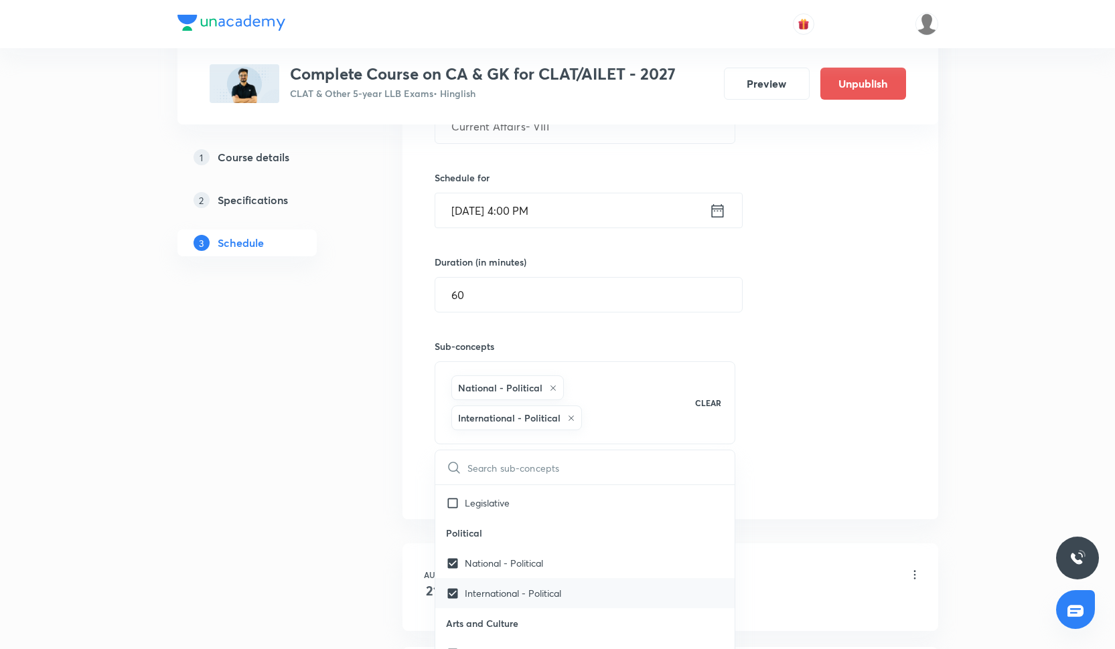
checkbox input "true"
drag, startPoint x: 854, startPoint y: 427, endPoint x: 795, endPoint y: 423, distance: 59.1
click at [854, 427] on div "Session 8 Live class Quiz Recorded classes Session title 21/99 Current Affairs-…" at bounding box center [670, 247] width 471 height 502
click at [482, 477] on button "Add" at bounding box center [469, 483] width 69 height 27
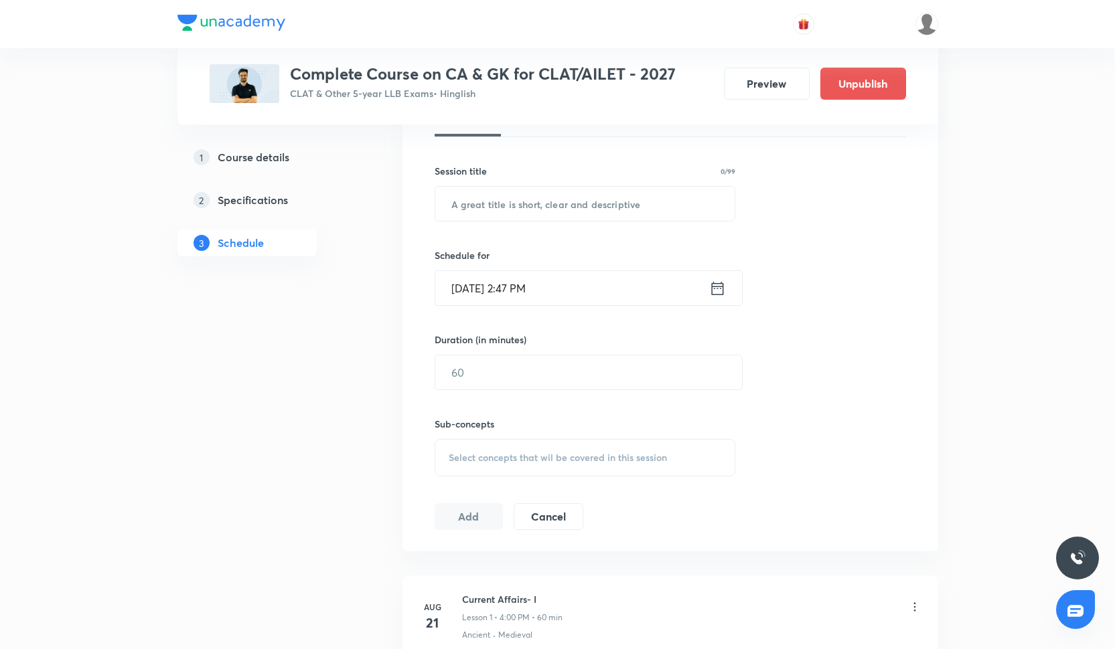
scroll to position [293, 0]
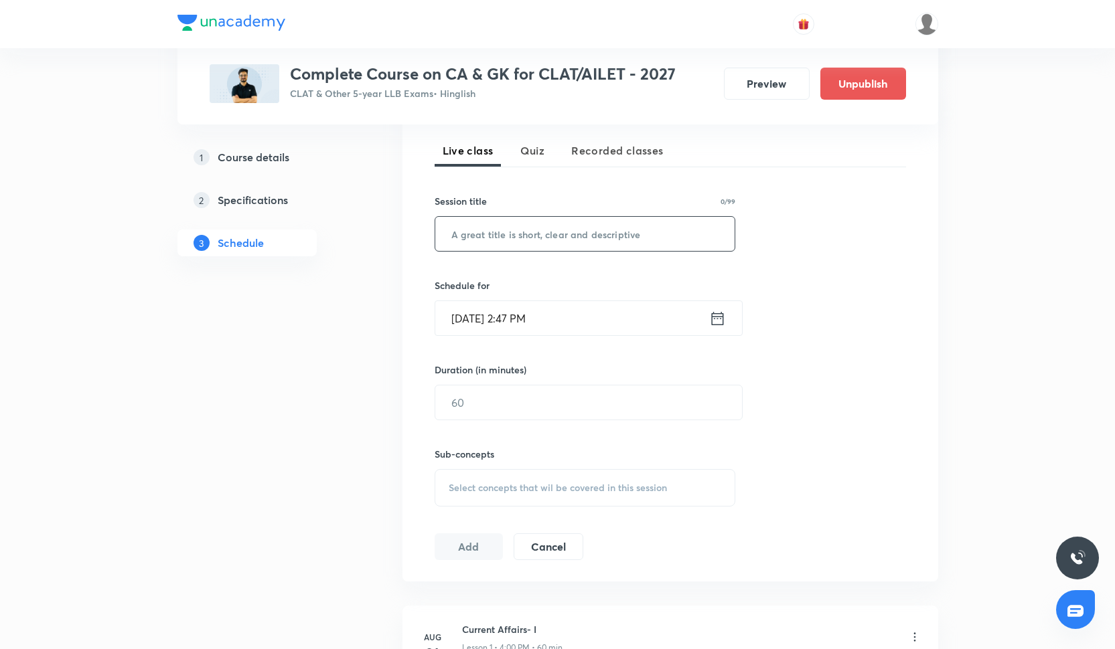
click at [539, 229] on input "text" at bounding box center [585, 234] width 300 height 34
paste input "Current Affairs- V"
type input "Current Affairs- VIII"
click at [504, 319] on input "[DATE] 2:47 PM" at bounding box center [572, 318] width 274 height 34
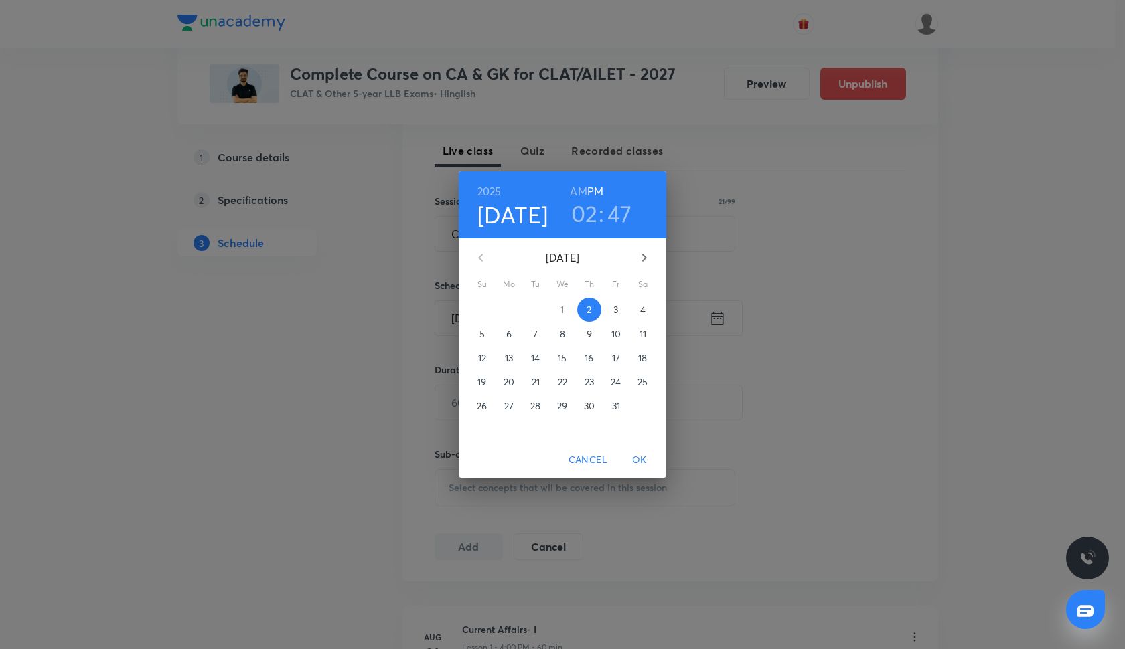
click at [588, 404] on p "30" at bounding box center [589, 406] width 11 height 13
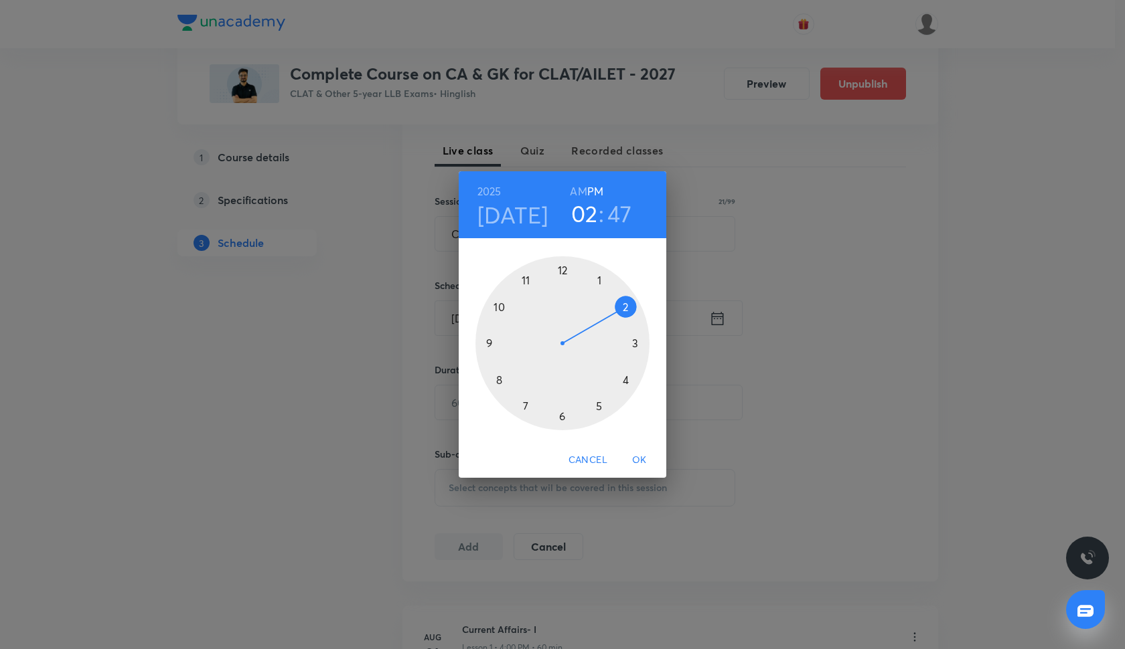
click at [627, 378] on div at bounding box center [562, 343] width 174 height 174
click at [564, 271] on div at bounding box center [562, 343] width 174 height 174
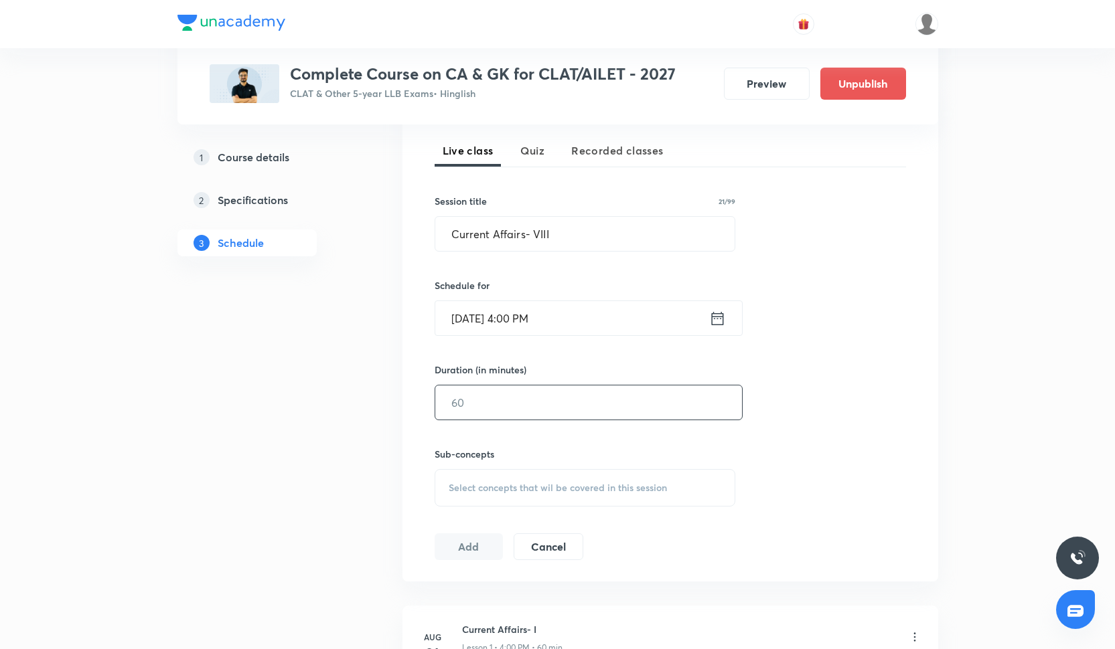
click at [513, 416] on input "text" at bounding box center [588, 403] width 307 height 34
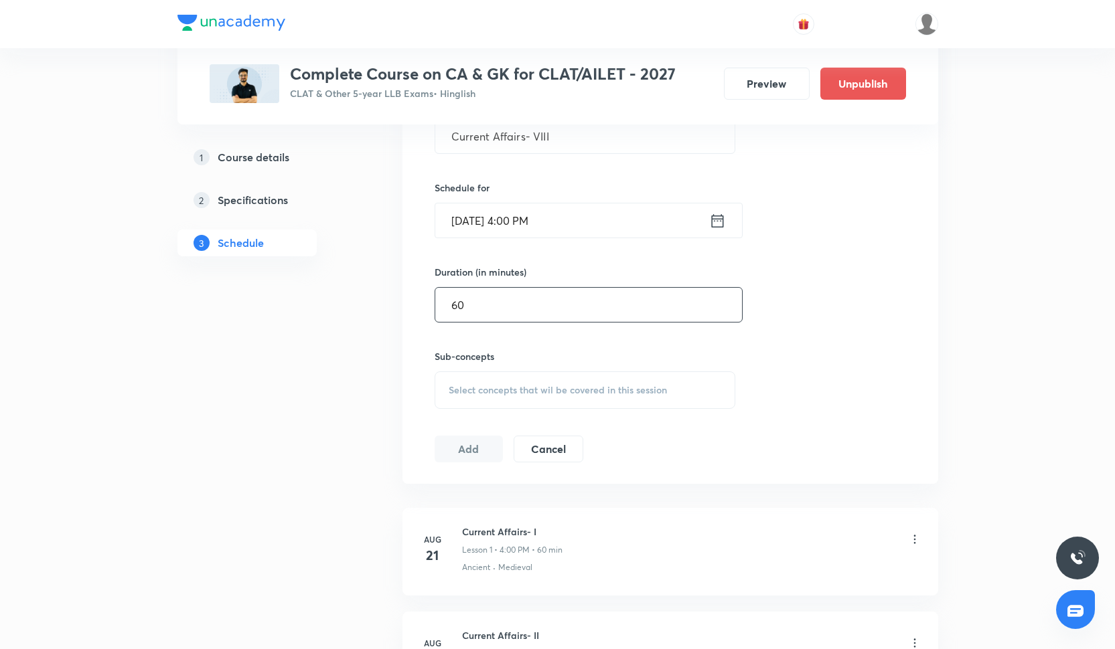
scroll to position [389, 0]
type input "60"
click at [449, 397] on span "Select concepts that wil be covered in this session" at bounding box center [558, 391] width 218 height 11
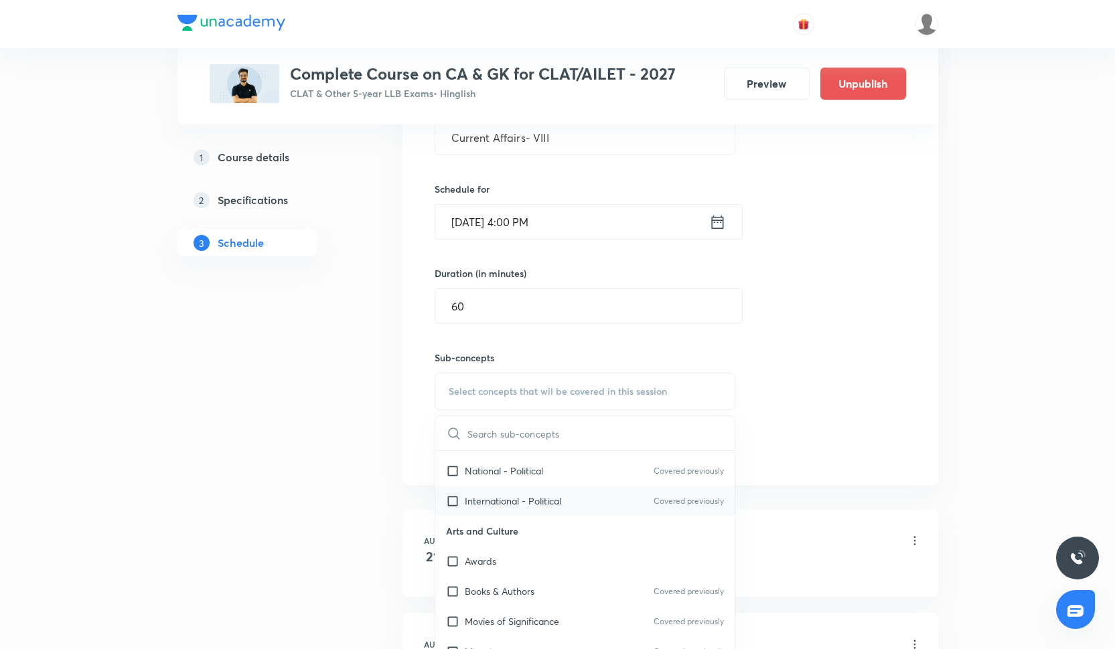
scroll to position [549, 0]
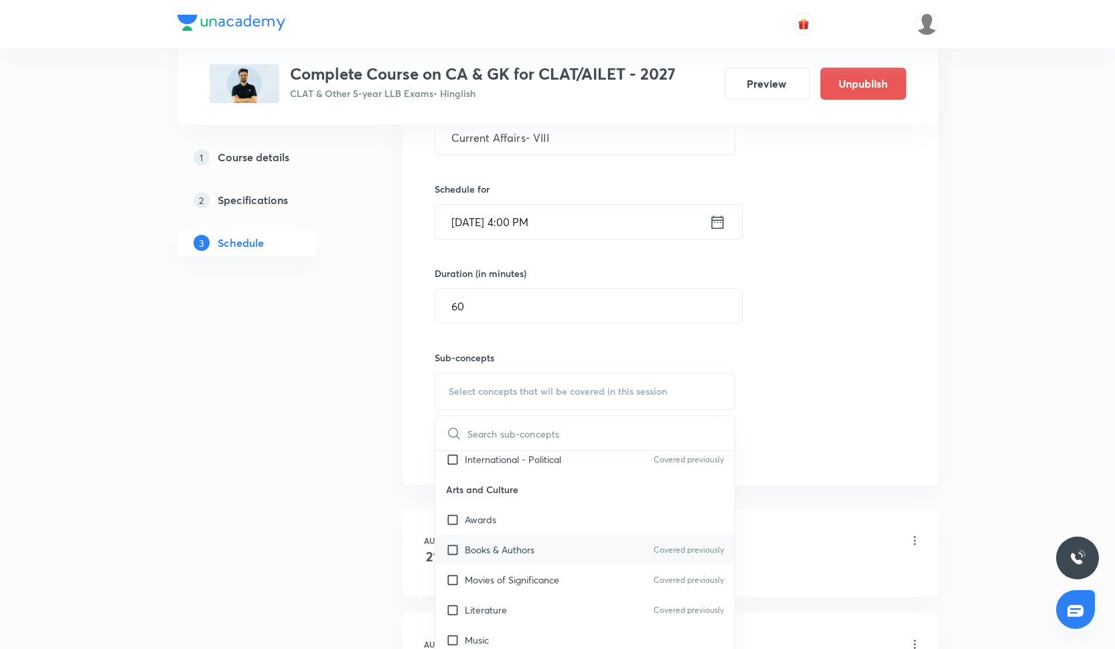
click at [510, 536] on div "Books & Authors Covered previously" at bounding box center [585, 550] width 300 height 30
checkbox input "true"
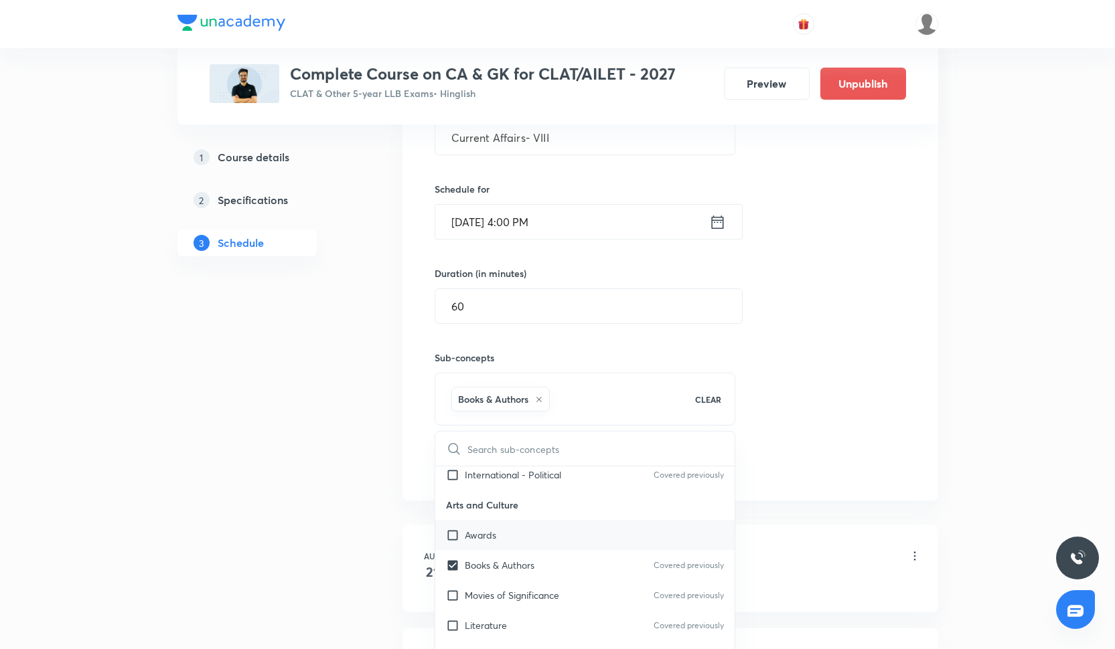
click at [510, 532] on div "Awards" at bounding box center [585, 535] width 300 height 30
checkbox input "true"
click at [518, 593] on p "Movies of Significance" at bounding box center [512, 596] width 94 height 14
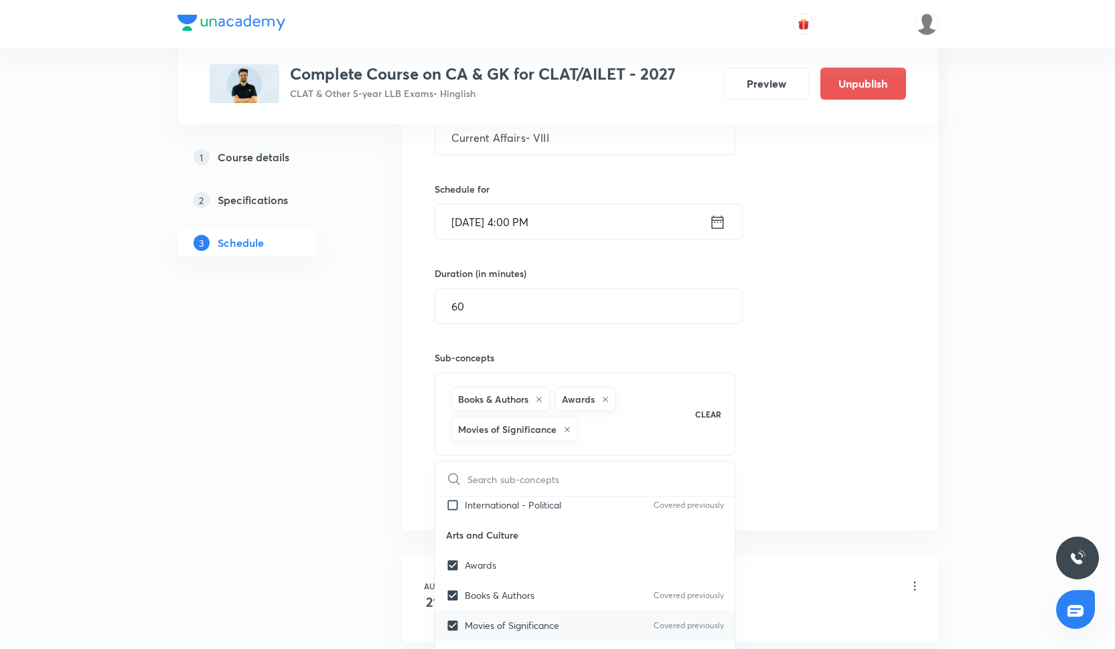
checkbox input "true"
drag, startPoint x: 840, startPoint y: 408, endPoint x: 755, endPoint y: 412, distance: 85.1
click at [840, 408] on div "Session 9 Live class Quiz Recorded classes Session title 21/99 Current Affairs-…" at bounding box center [670, 258] width 471 height 502
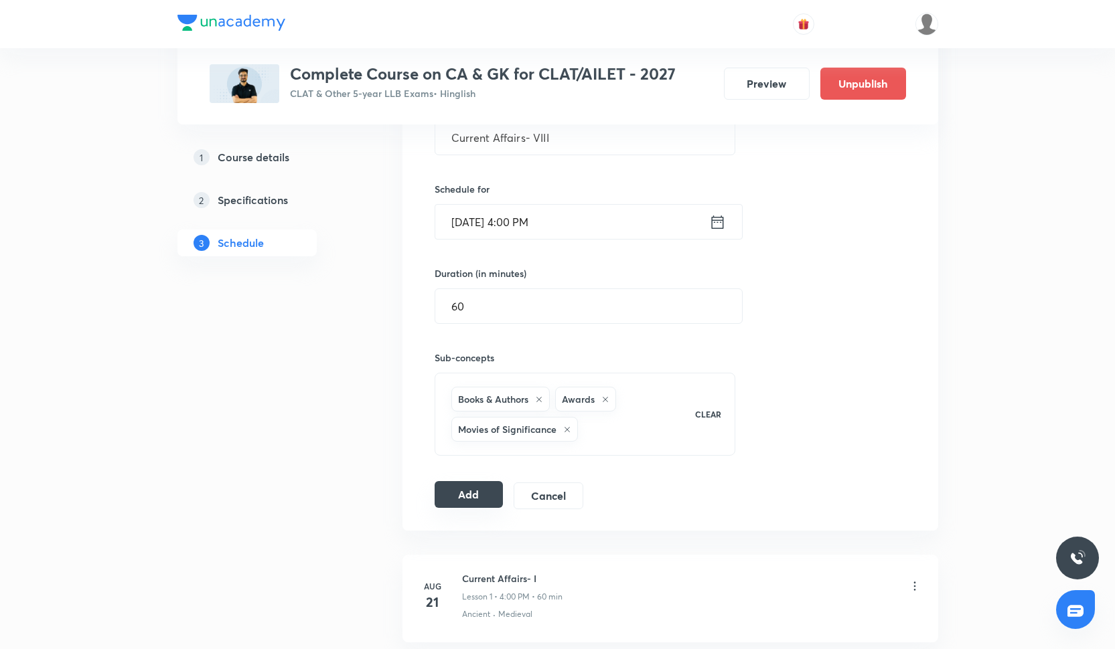
click at [485, 499] on button "Add" at bounding box center [469, 494] width 69 height 27
